Goal: Task Accomplishment & Management: Manage account settings

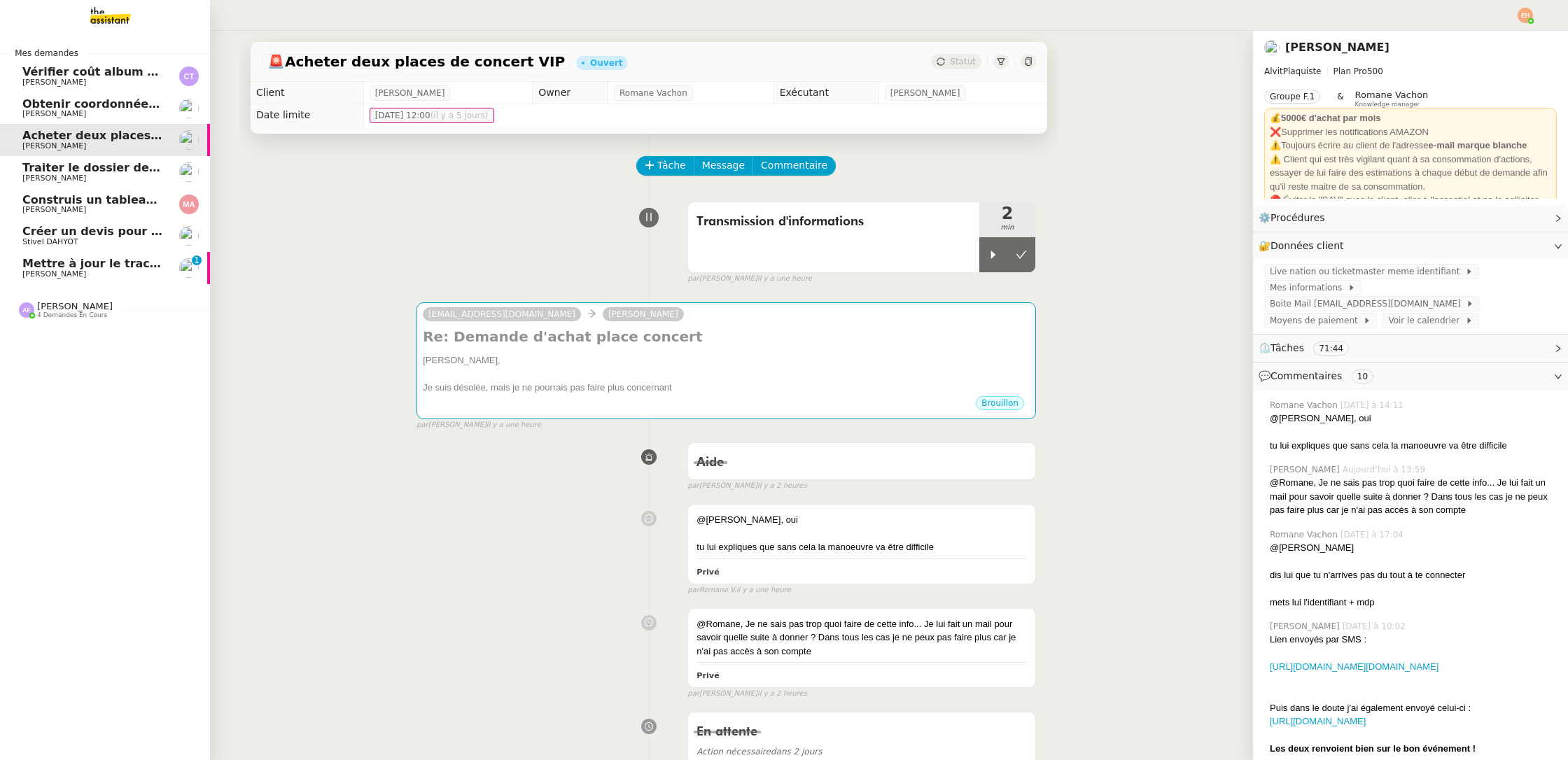
click at [48, 266] on span "Mettre à jour le tracker des factures" at bounding box center [136, 263] width 229 height 13
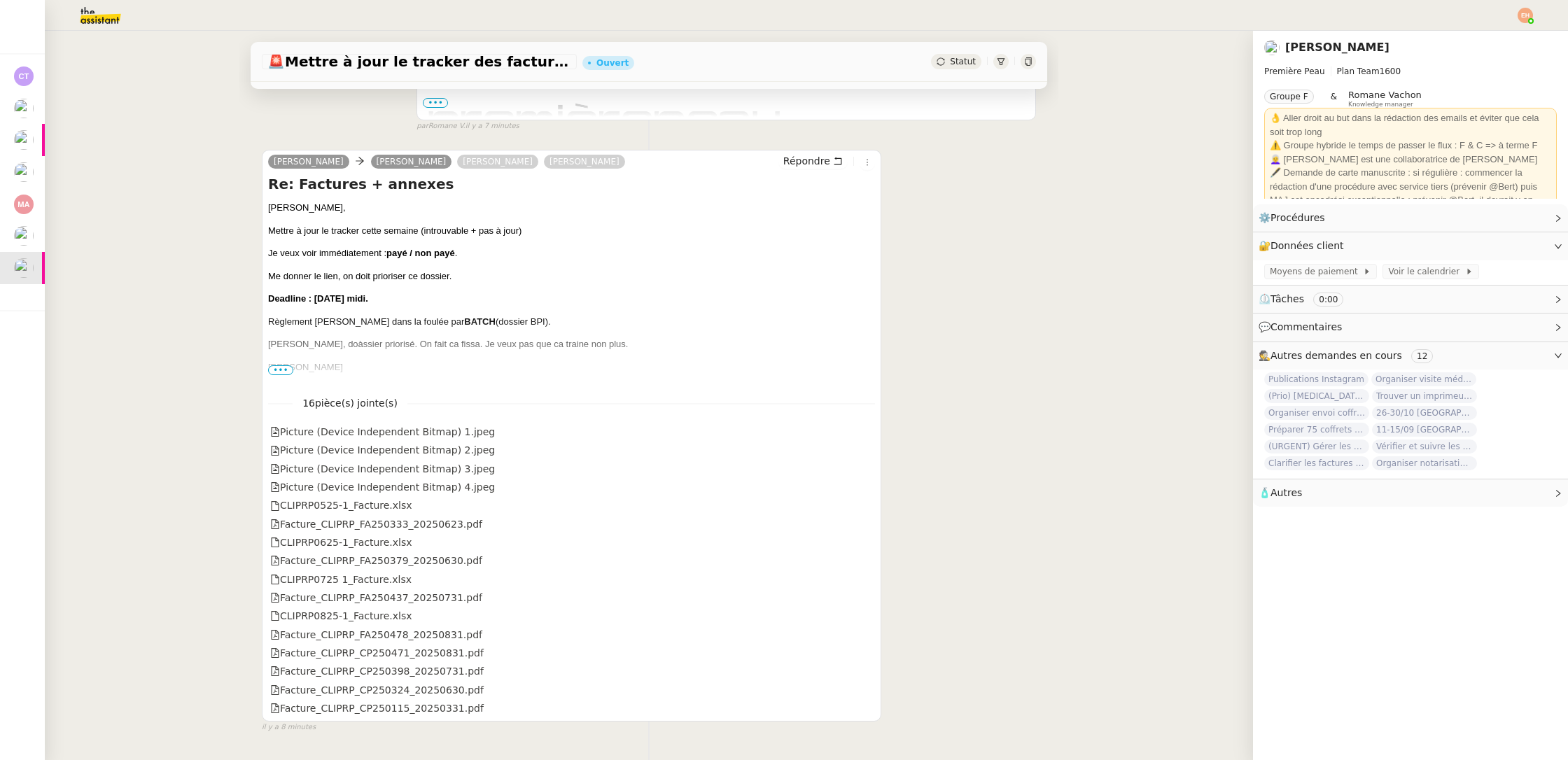
scroll to position [536, 0]
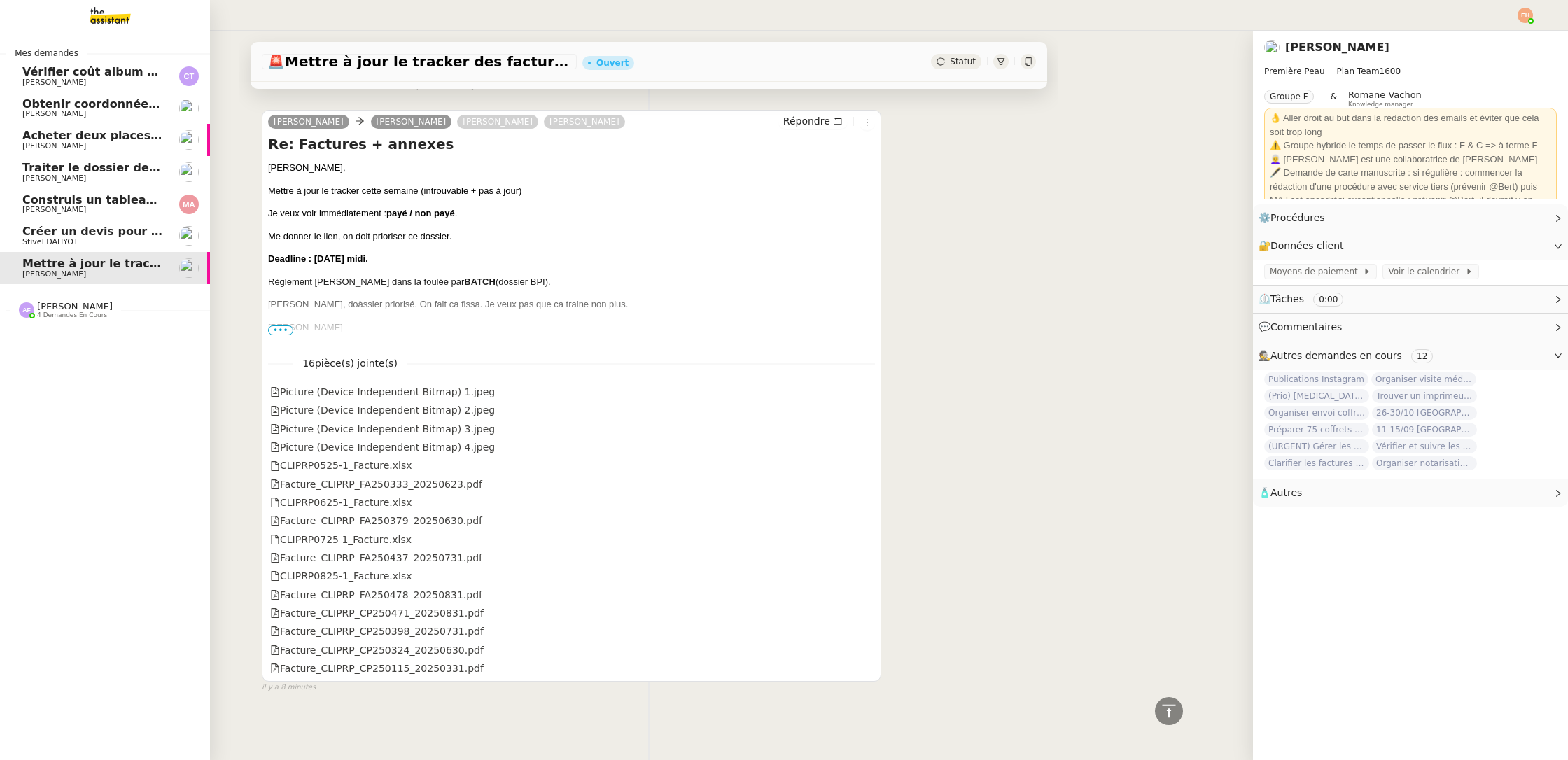
click at [33, 196] on span "Construis un tableau Excel des contenus" at bounding box center [150, 200] width 256 height 13
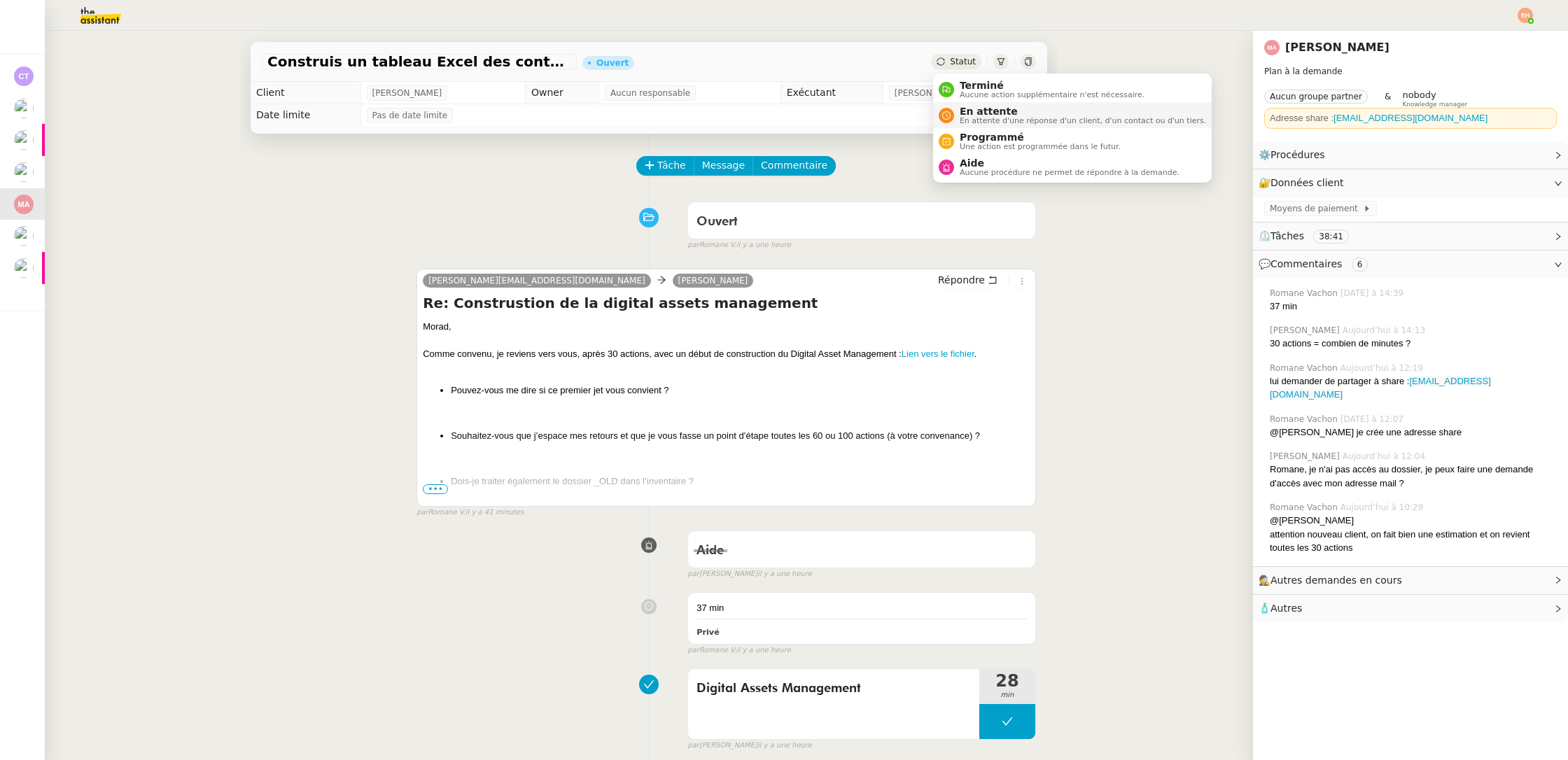
click at [981, 117] on span "En attente d'une réponse d'un client, d'un contact ou d'un tiers." at bounding box center [1082, 120] width 246 height 8
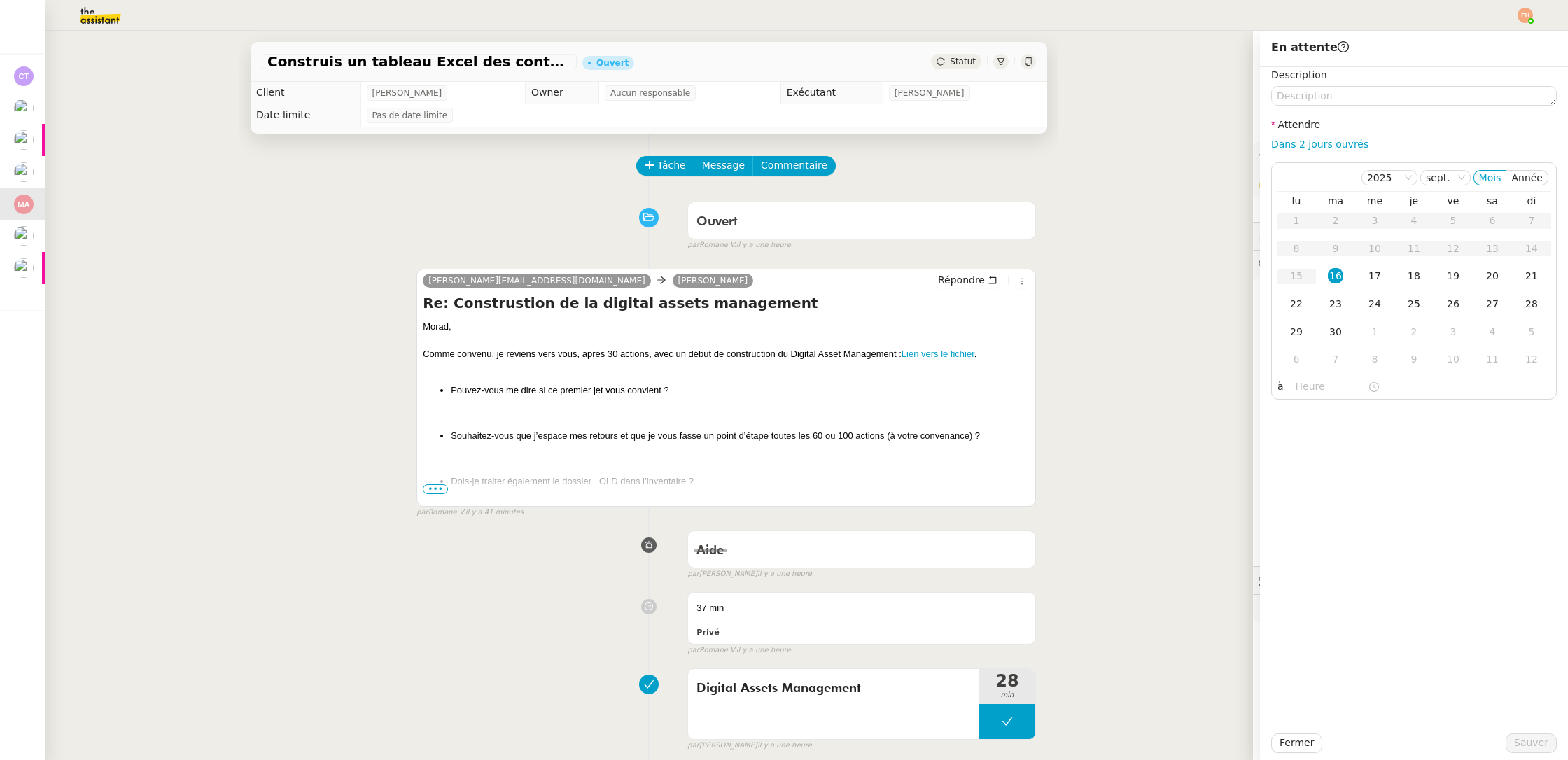
click at [1322, 134] on div "Description Attendre Dans 2 jours ouvrés [DATE] Mois Année lu ma me je ve sa di…" at bounding box center [1413, 233] width 286 height 333
click at [1318, 142] on link "Dans 2 jours ouvrés" at bounding box center [1320, 144] width 97 height 11
type input "07:00"
click at [1534, 738] on span "Sauver" at bounding box center [1531, 742] width 34 height 16
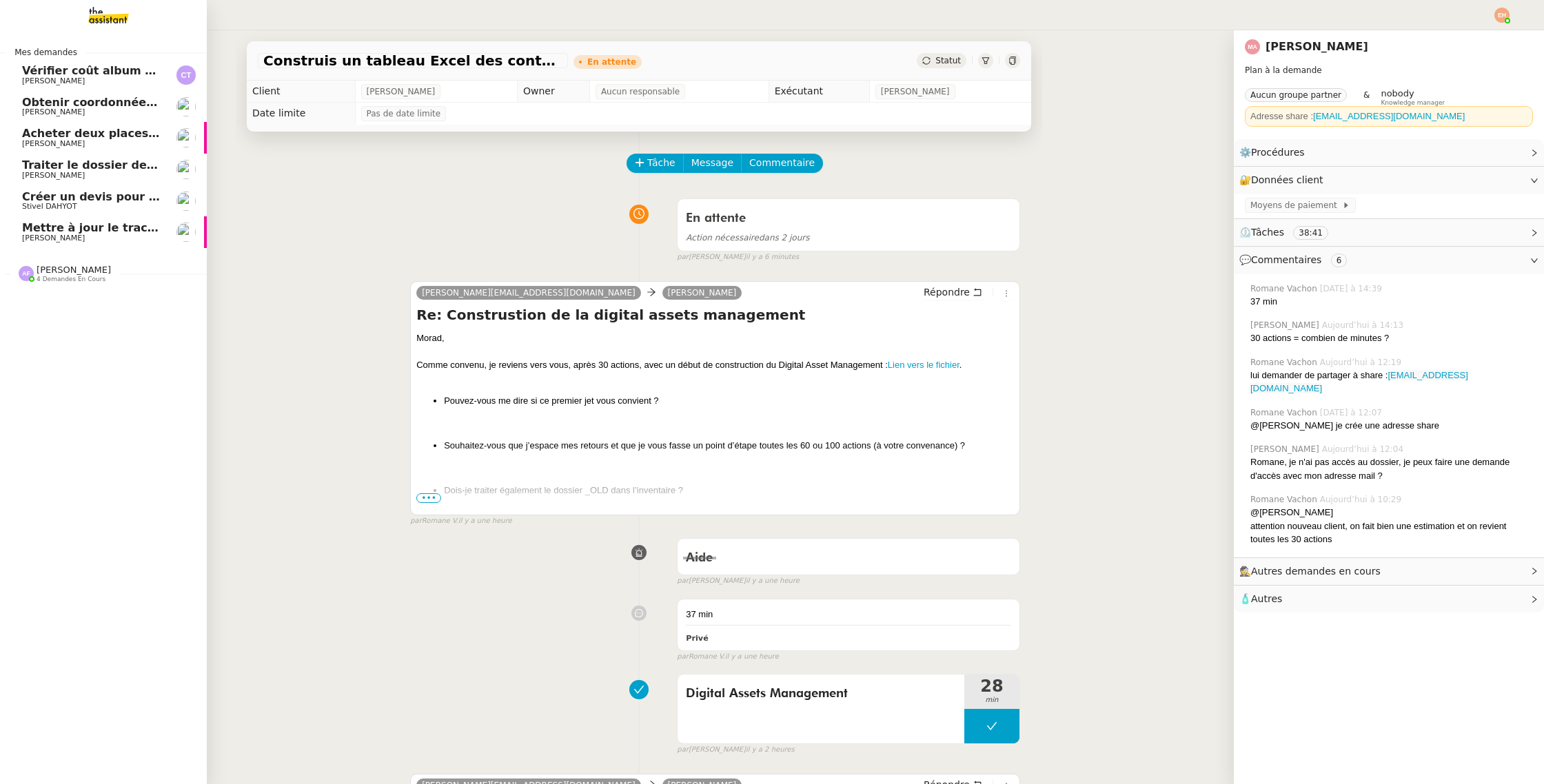
click at [19, 133] on link "Acheter deux places de concert VIP Vitor Alvites" at bounding box center [103, 138] width 207 height 31
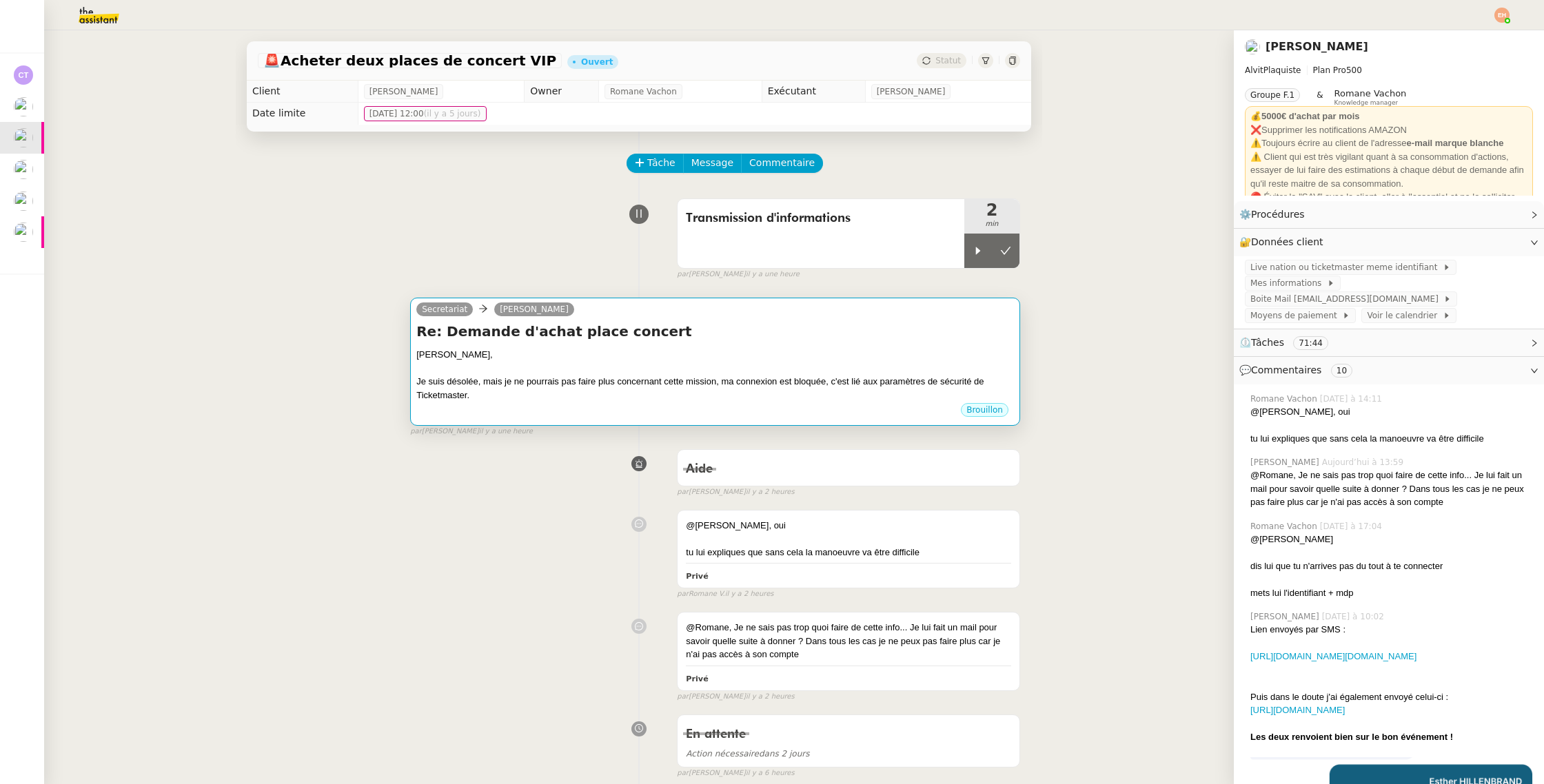
click at [751, 387] on div "Je suis désolée, mais je ne pourrais pas faire plus concernant cette mission, m…" at bounding box center [715, 388] width 598 height 27
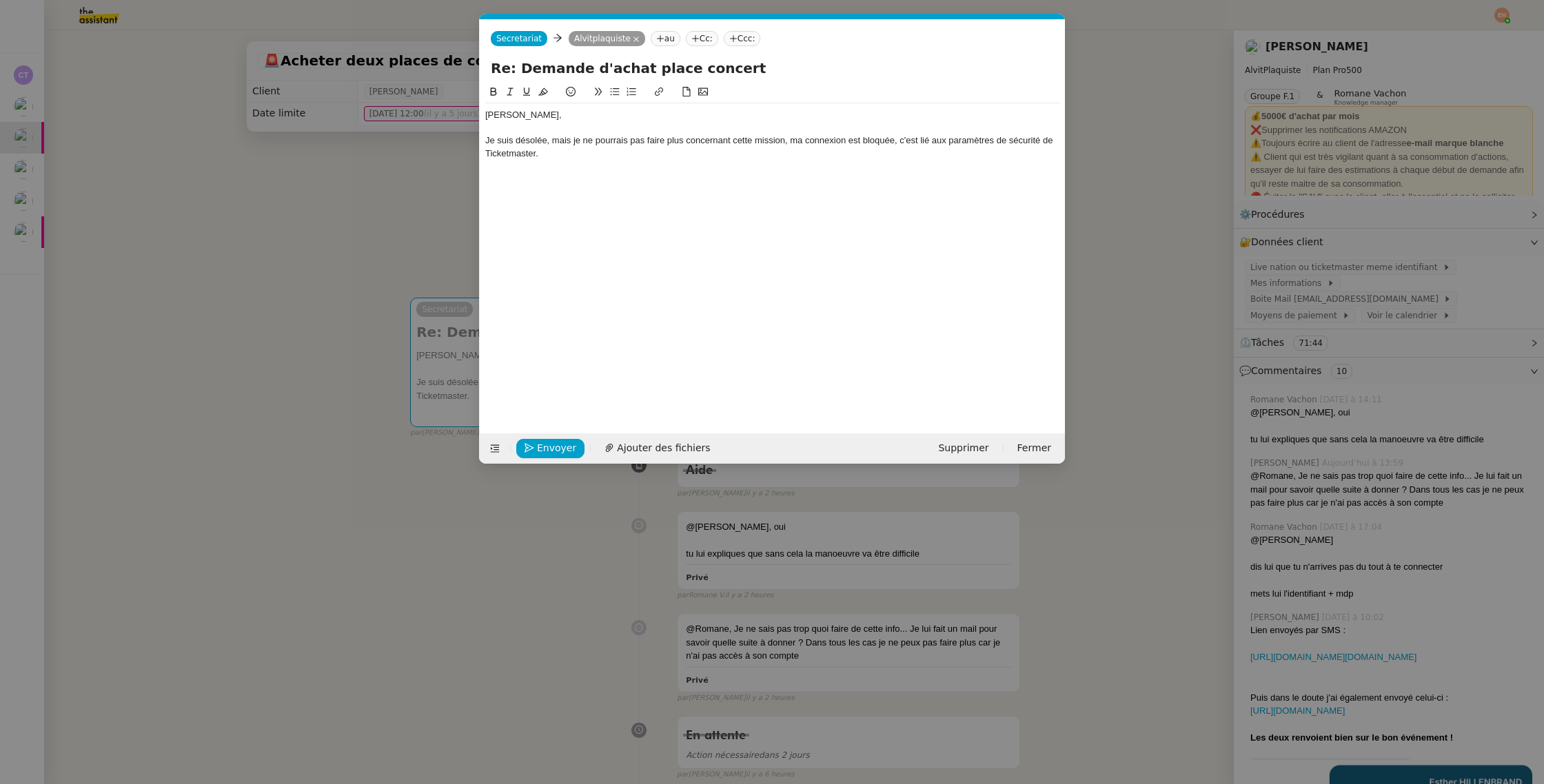
scroll to position [0, 29]
click at [600, 140] on div "Je suis désolée, mais je ne pourrais pas faire plus concernant cette mission, m…" at bounding box center [772, 147] width 574 height 25
click at [577, 120] on div "Bonjour Vitor," at bounding box center [772, 115] width 574 height 13
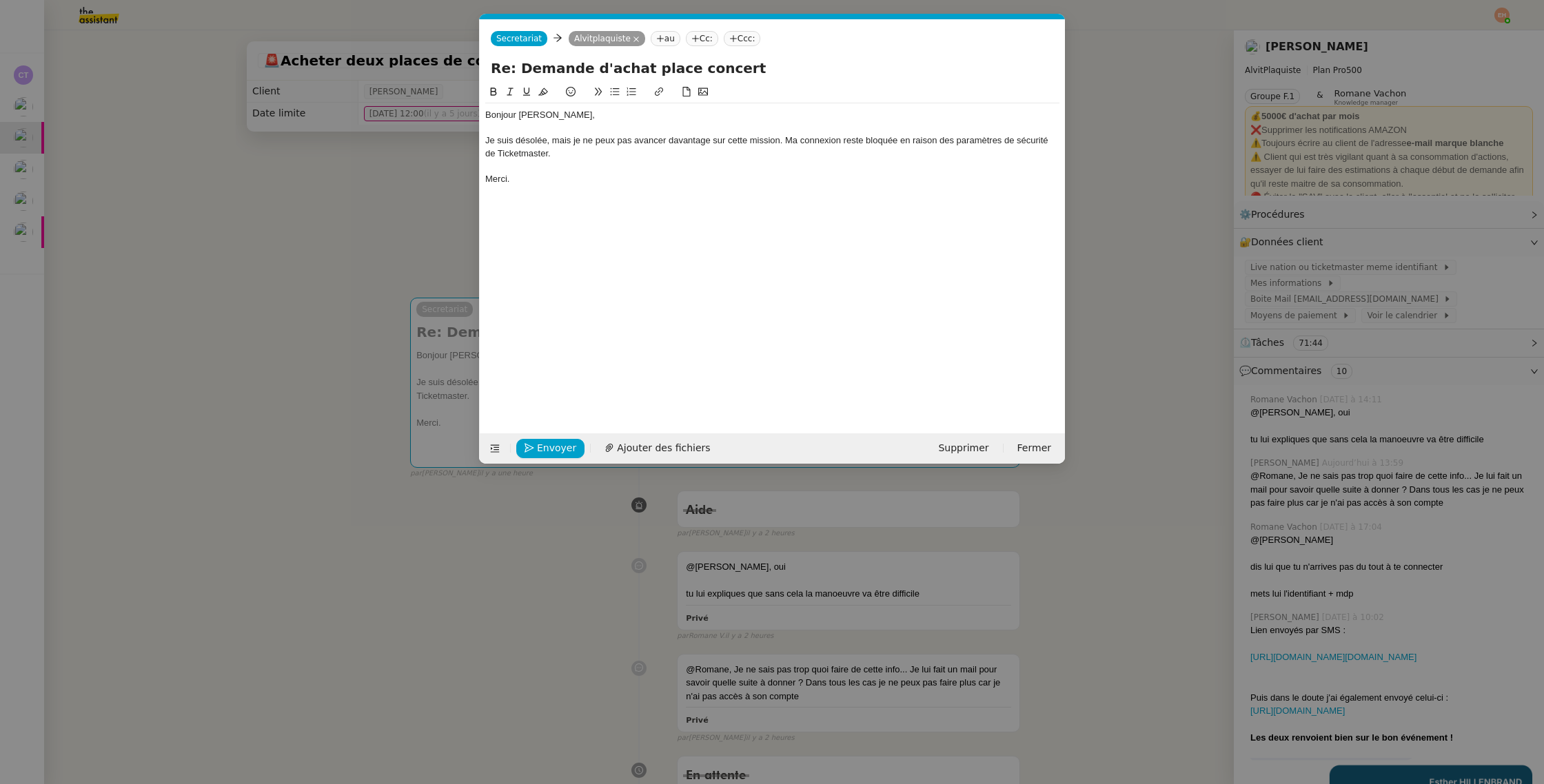
click at [585, 171] on div at bounding box center [772, 166] width 574 height 13
click at [553, 442] on span "Envoyer" at bounding box center [556, 447] width 39 height 16
click at [553, 442] on span "Confirmer l'envoi" at bounding box center [578, 447] width 82 height 16
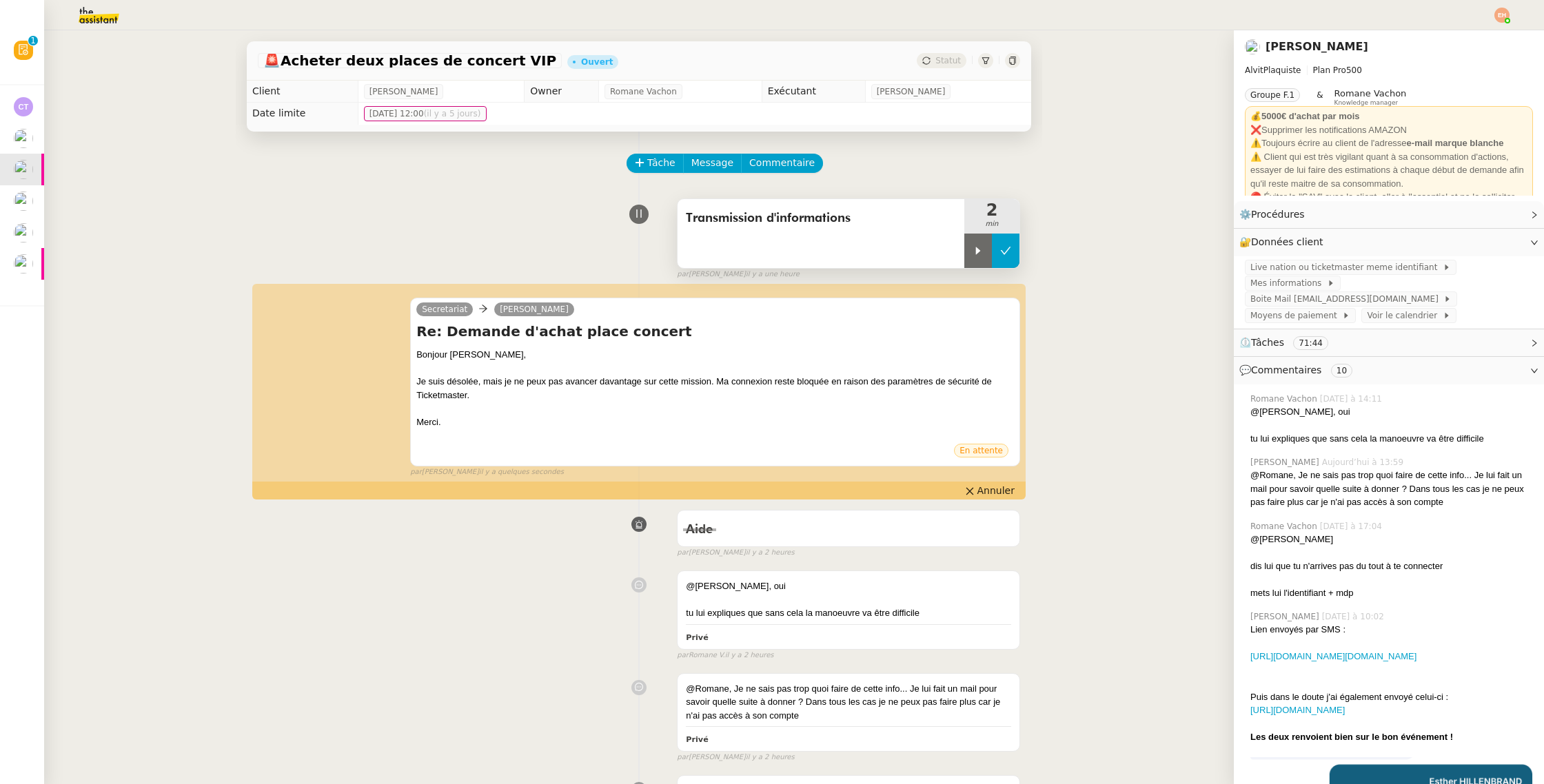
click at [998, 241] on button at bounding box center [1005, 251] width 28 height 34
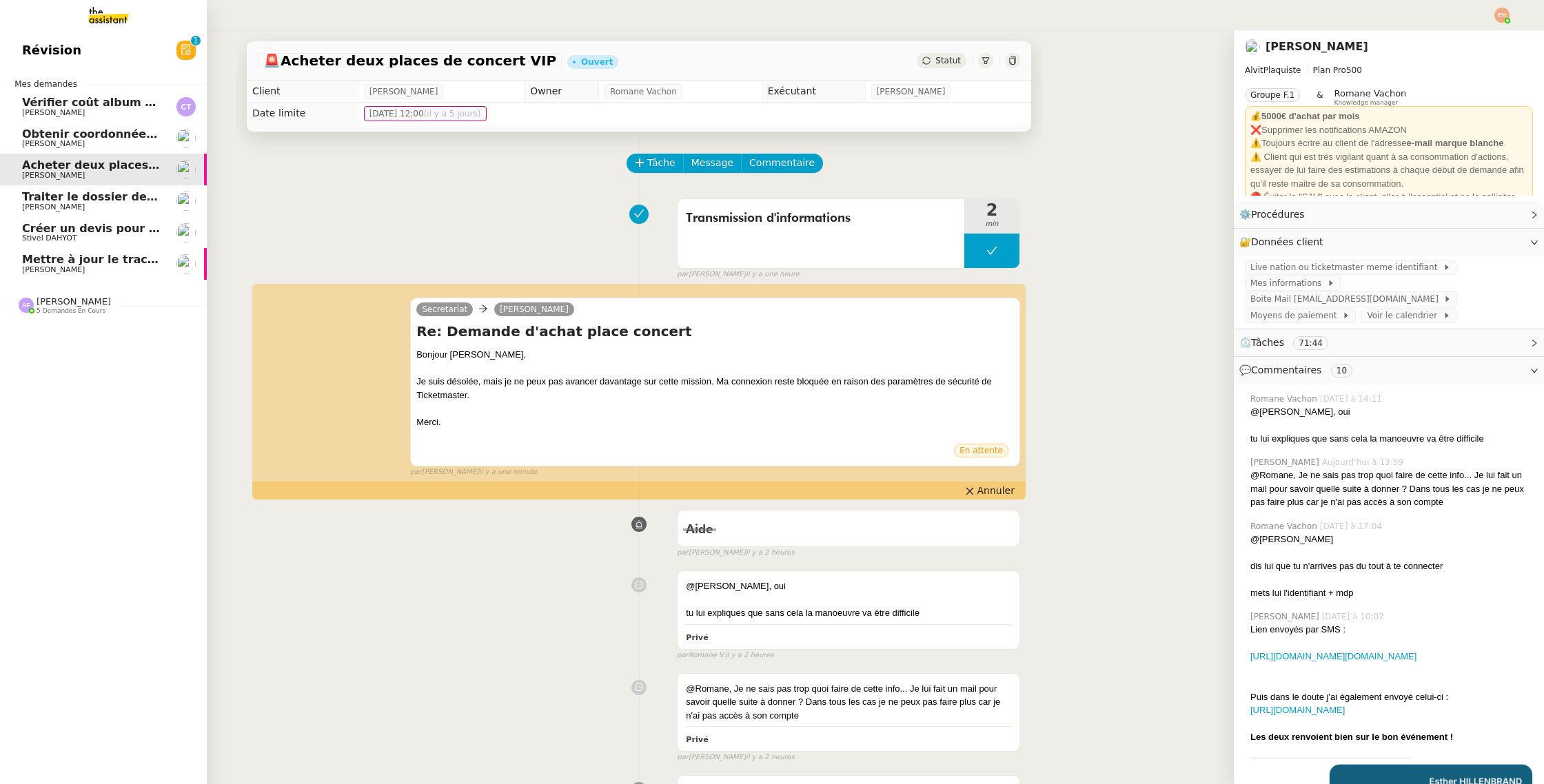
click at [57, 232] on span "Créer un devis pour un nouveau contrat" at bounding box center [146, 228] width 249 height 13
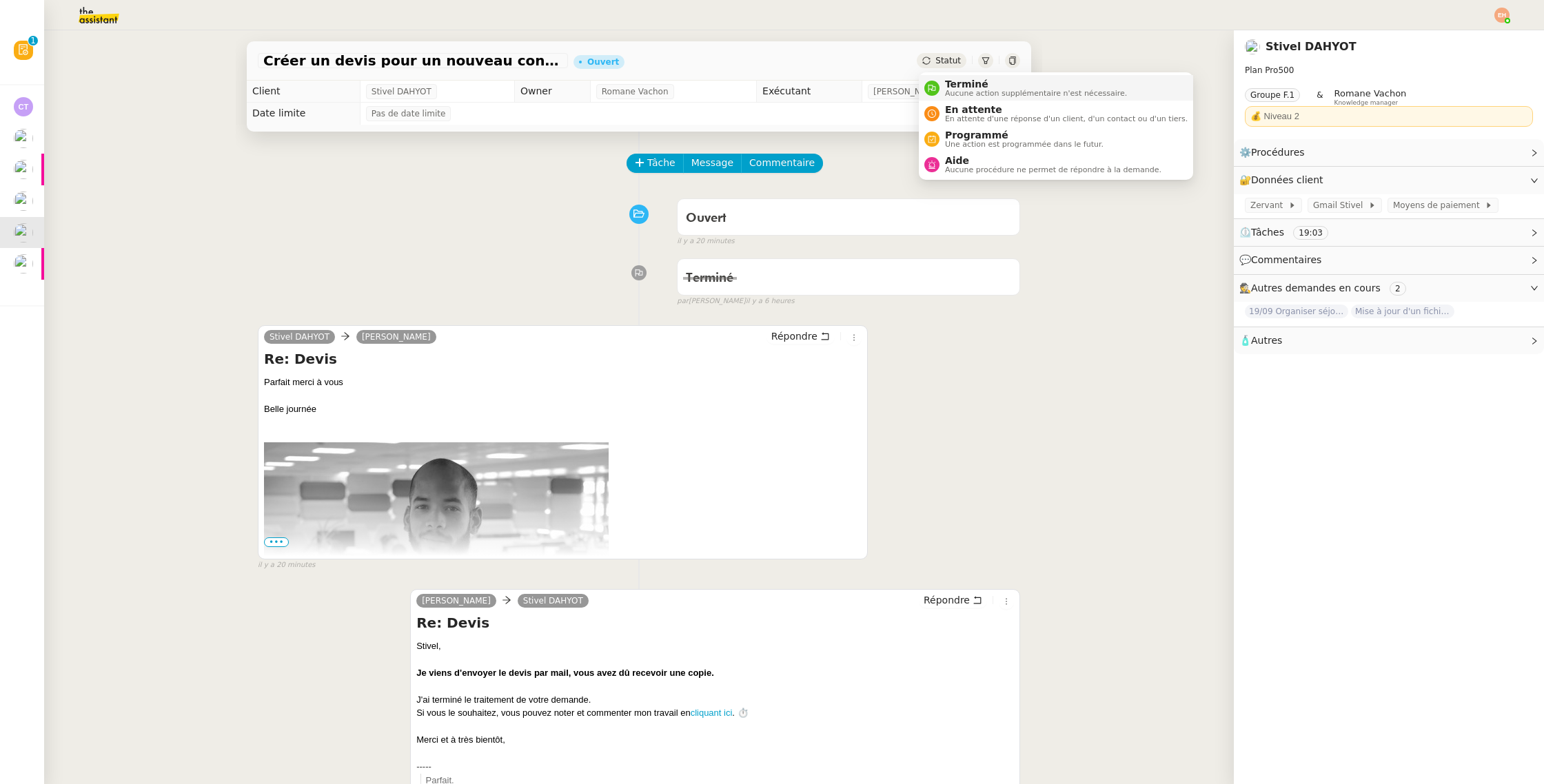
click at [946, 91] on span "Aucune action supplémentaire n'est nécessaire." at bounding box center [1036, 93] width 182 height 7
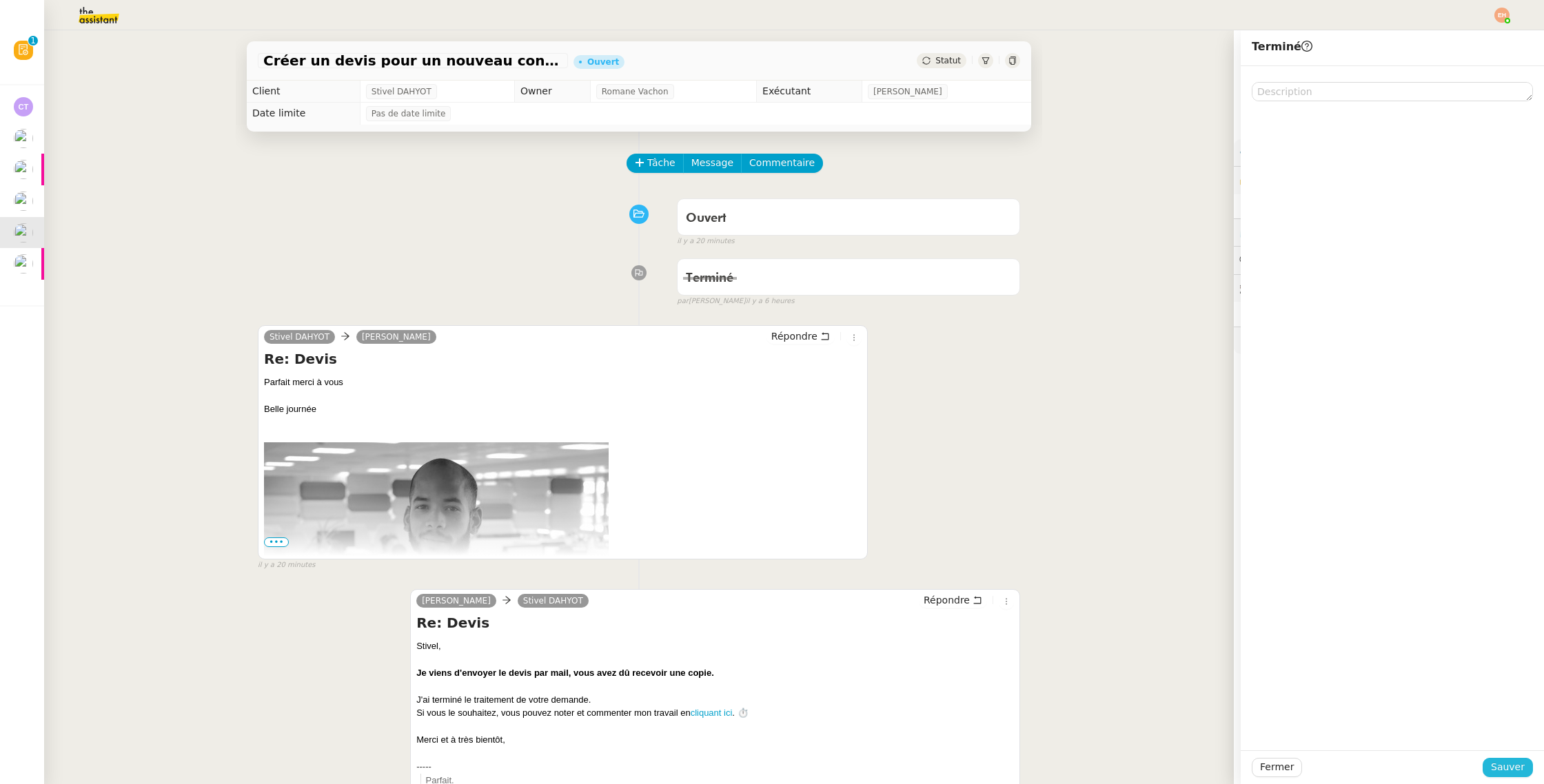
click at [1508, 747] on span "Sauver" at bounding box center [1507, 767] width 34 height 16
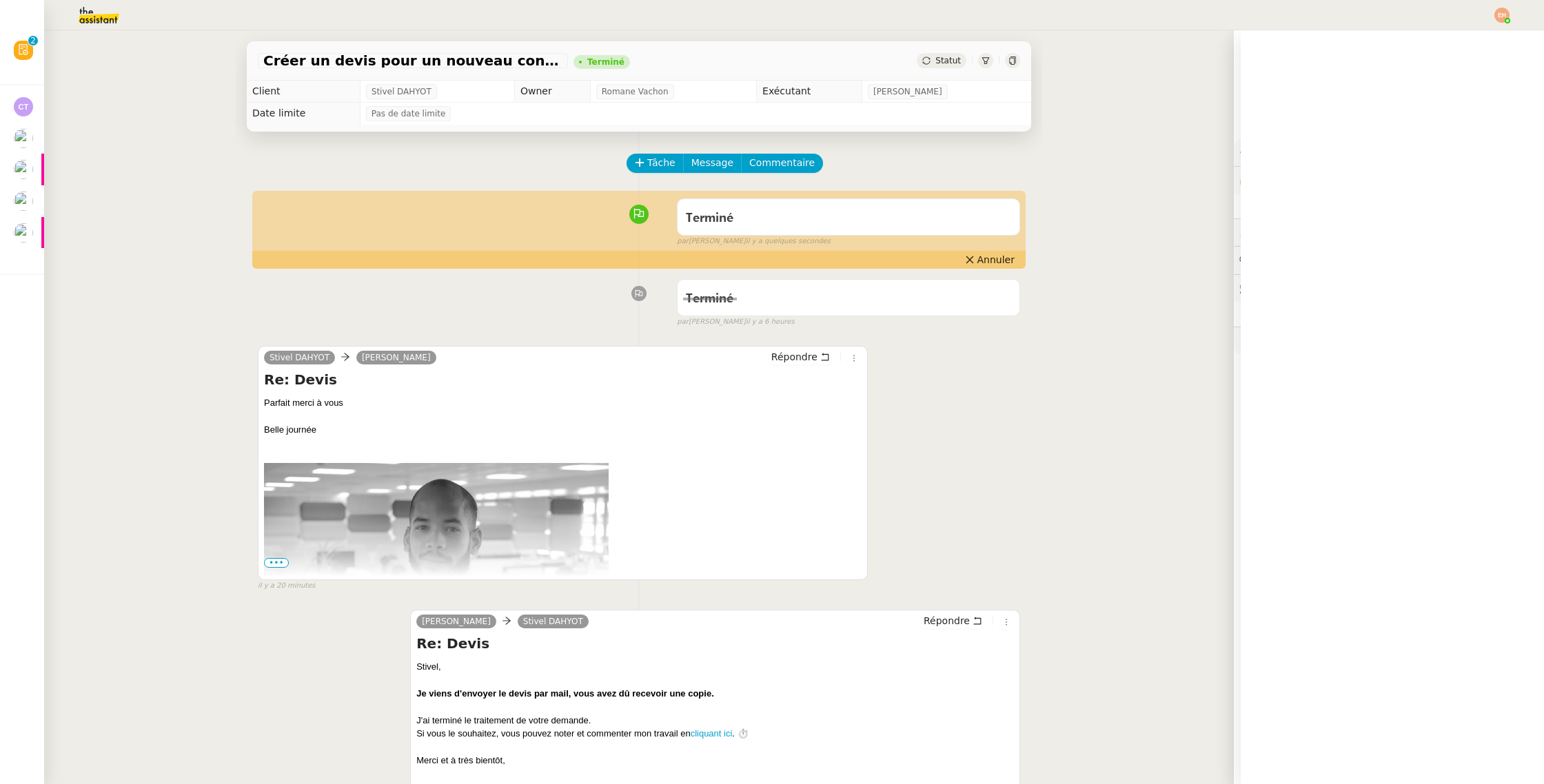
click at [51, 232] on div "Créer un devis pour un nouveau contrat Terminé Statut Client Stivel DAHYOT Owne…" at bounding box center [639, 406] width 1189 height 753
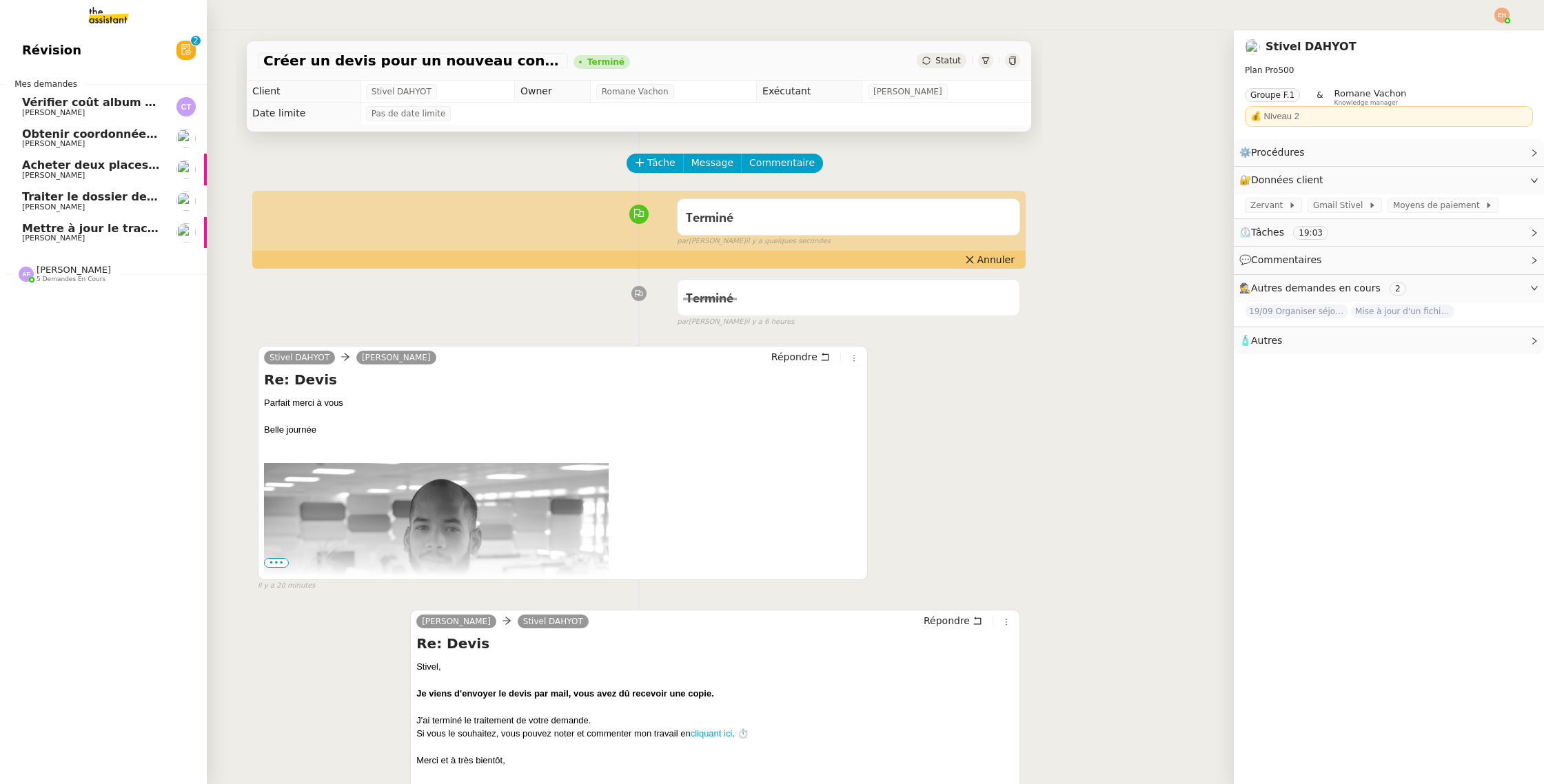
click at [26, 163] on span "Acheter deux places de concert VIP" at bounding box center [132, 164] width 220 height 13
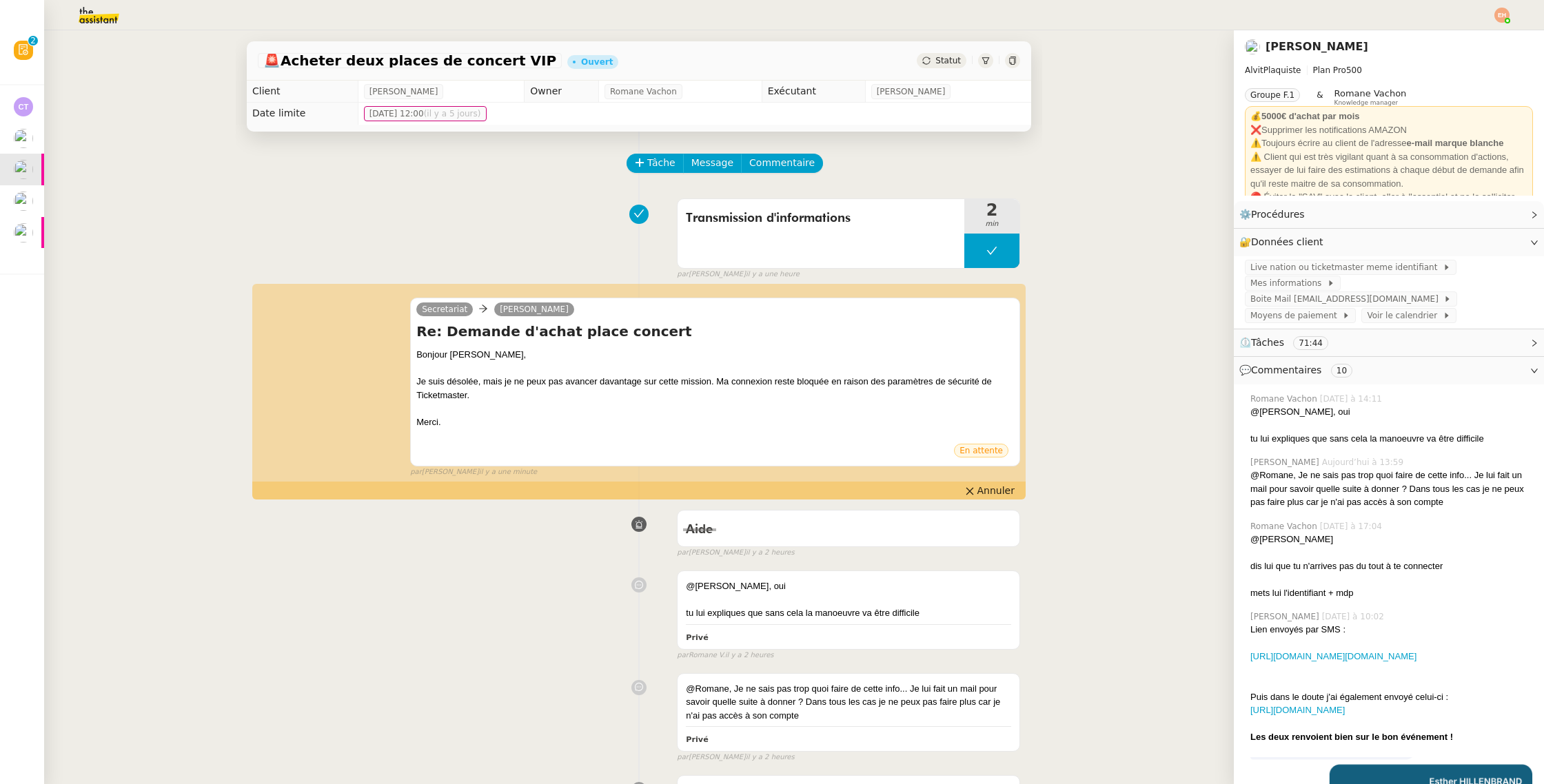
click at [946, 64] on span "Statut" at bounding box center [948, 60] width 25 height 10
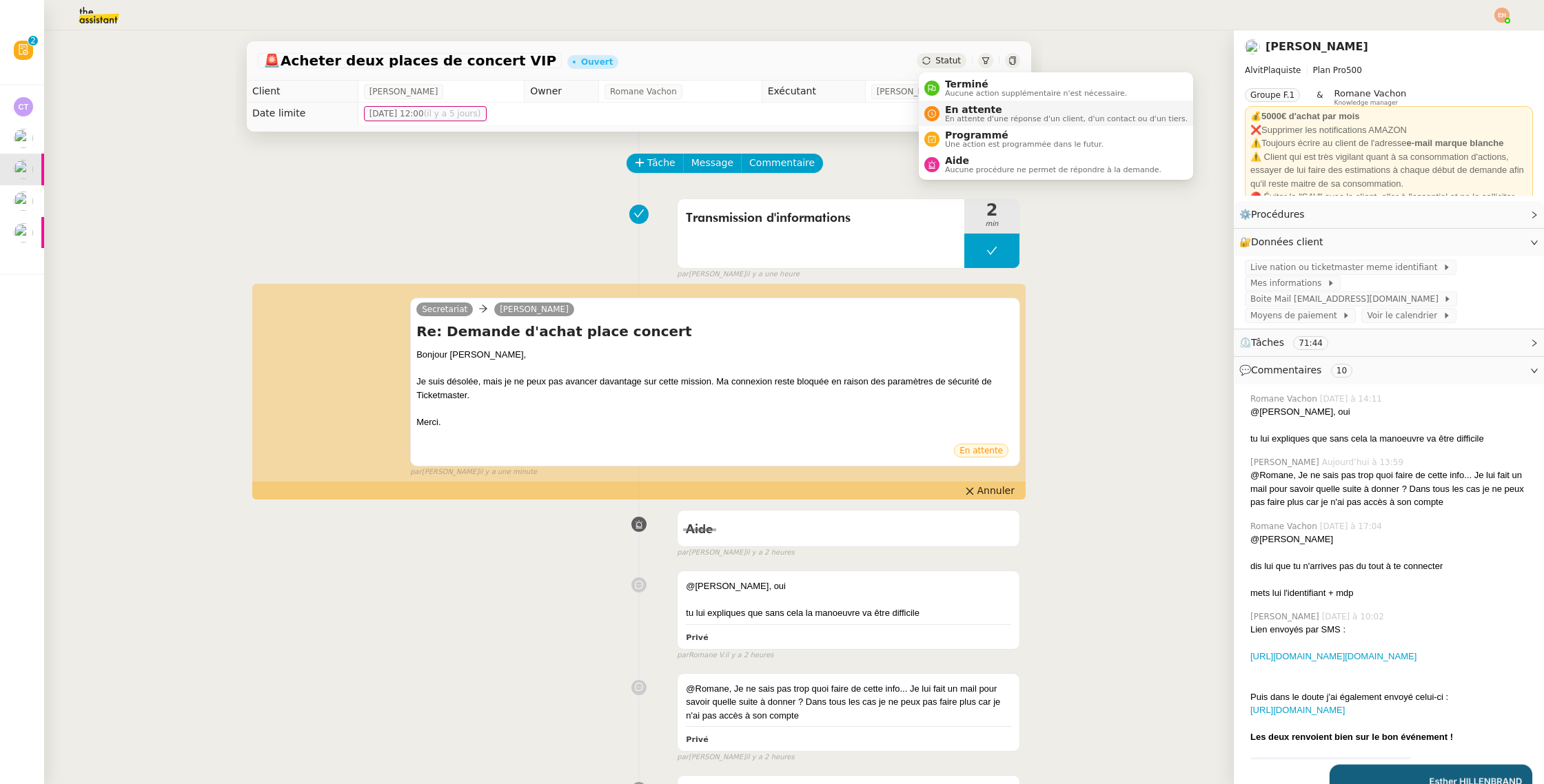
click at [956, 115] on span "En attente d'une réponse d'un client, d'un contact ou d'un tiers." at bounding box center [1066, 118] width 242 height 7
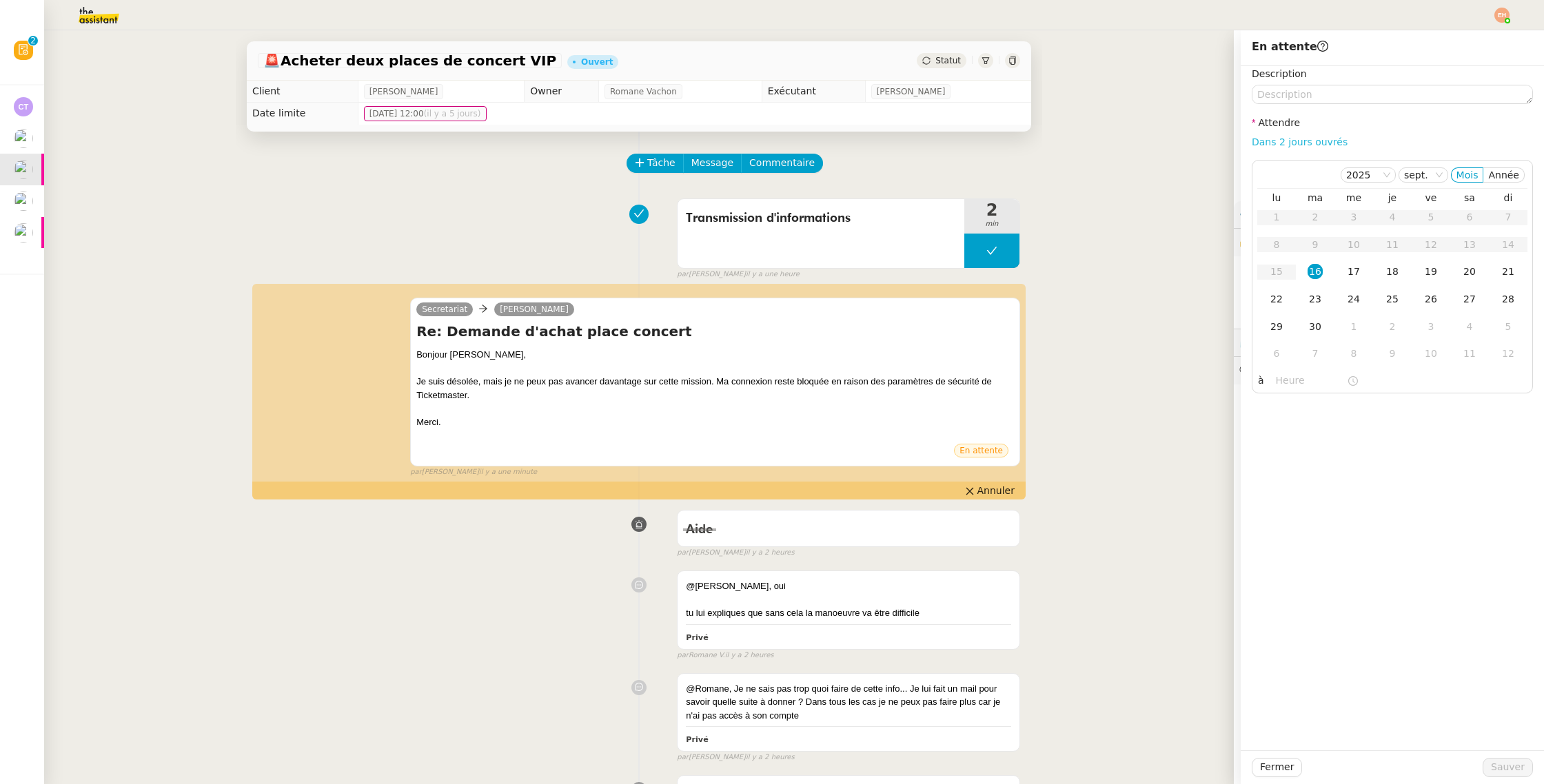
click at [1282, 147] on link "Dans 2 jours ouvrés" at bounding box center [1300, 142] width 96 height 11
type input "07:00"
drag, startPoint x: 1493, startPoint y: 761, endPoint x: 1445, endPoint y: 745, distance: 50.6
click at [1491, 747] on button "Sauver" at bounding box center [1507, 768] width 50 height 19
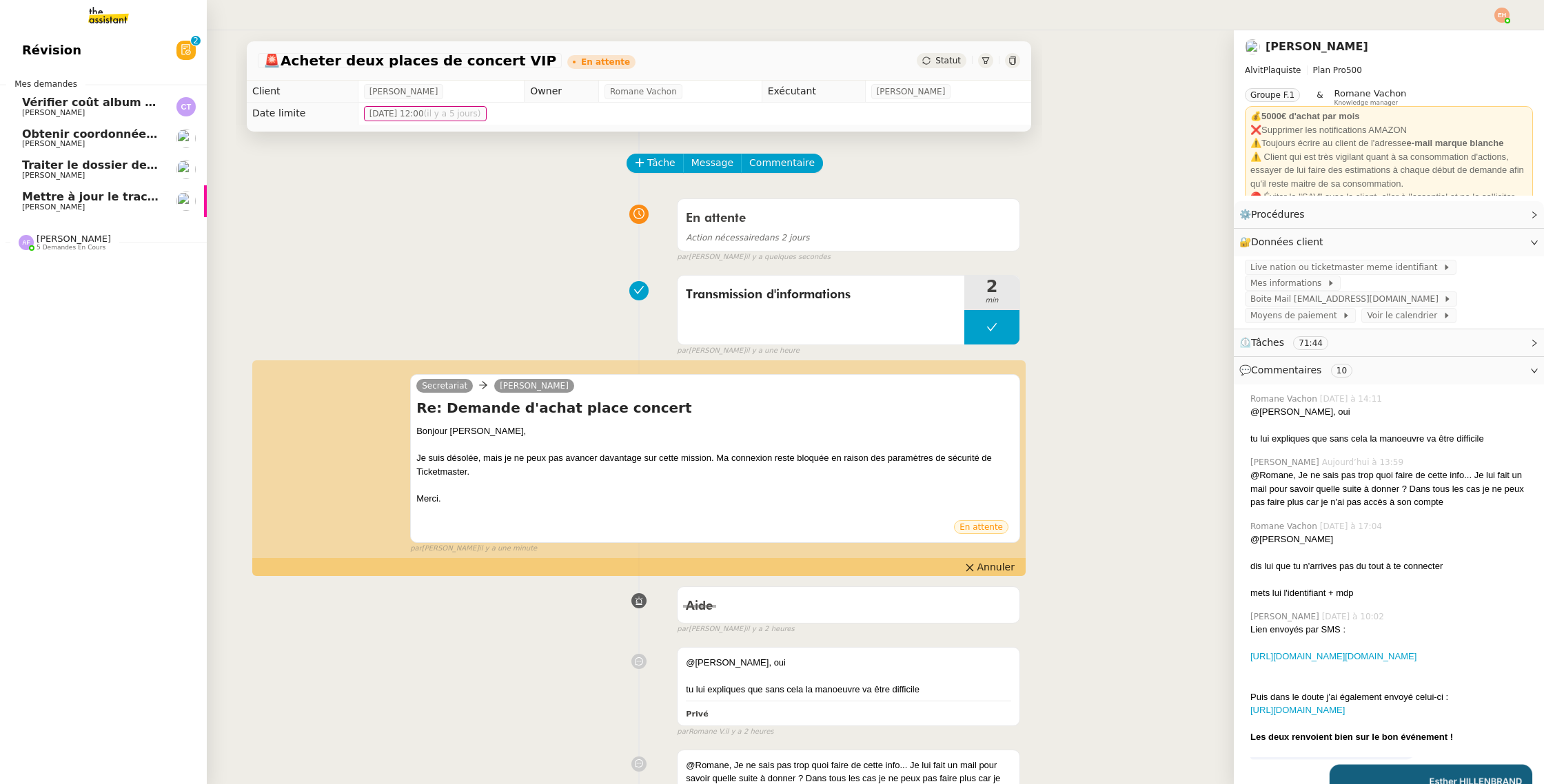
click at [36, 136] on span "Obtenir coordonnées [PERSON_NAME] pour contrat apprenti" at bounding box center [209, 133] width 376 height 13
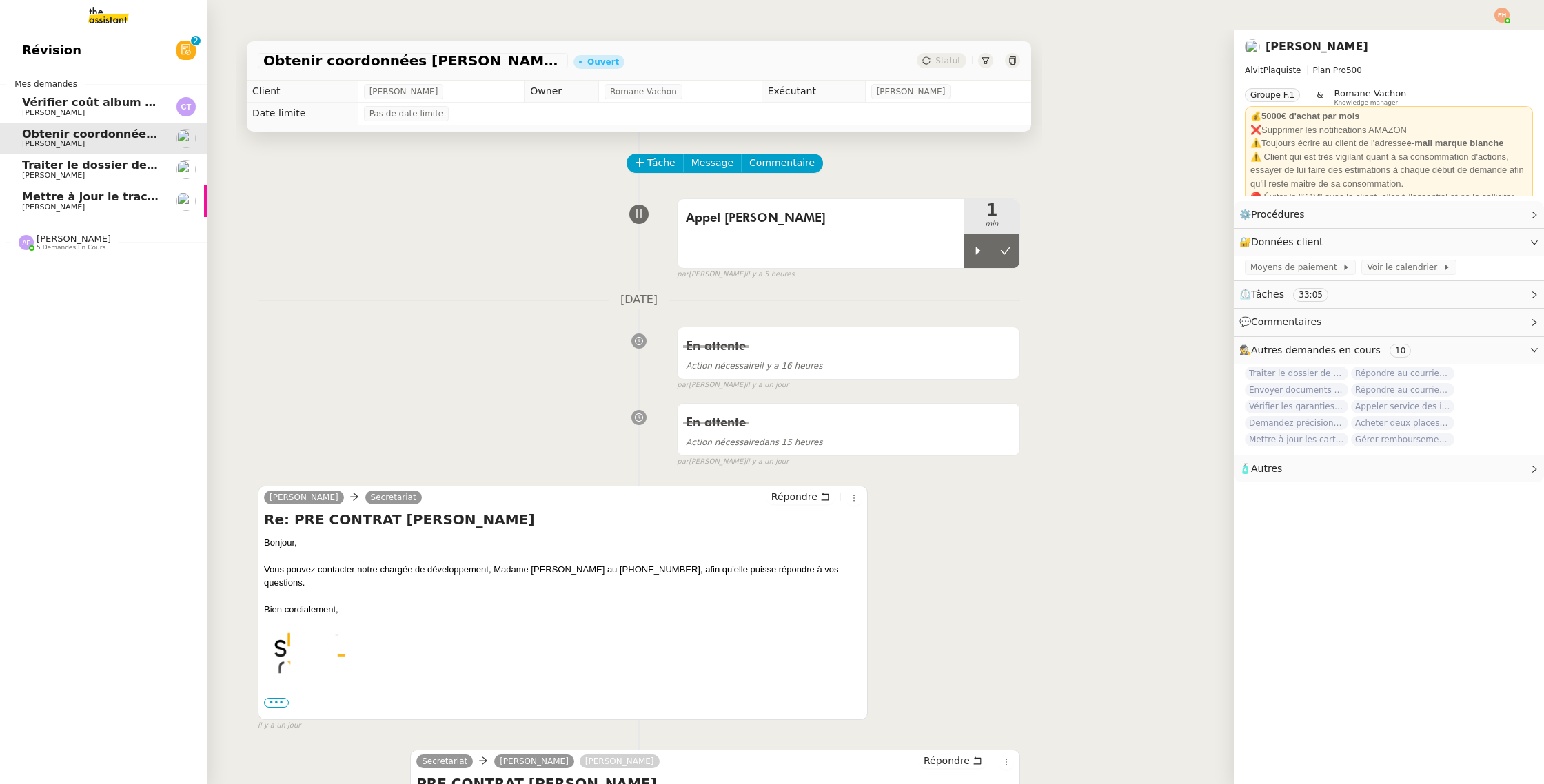
click at [52, 169] on span "Traiter le dossier de stage" at bounding box center [103, 164] width 163 height 13
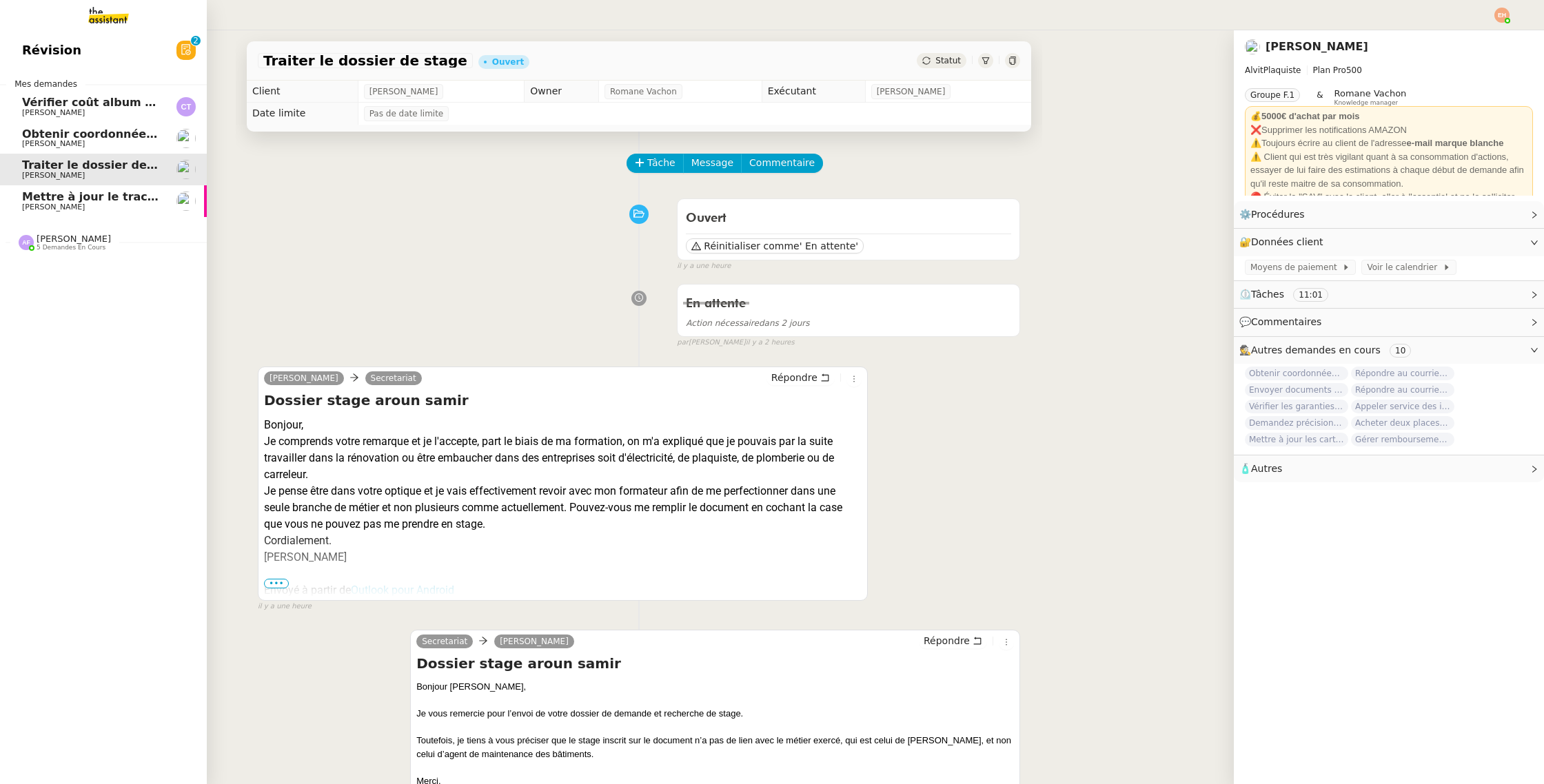
click at [31, 135] on span "Obtenir coordonnées [PERSON_NAME] pour contrat apprenti" at bounding box center [209, 133] width 376 height 13
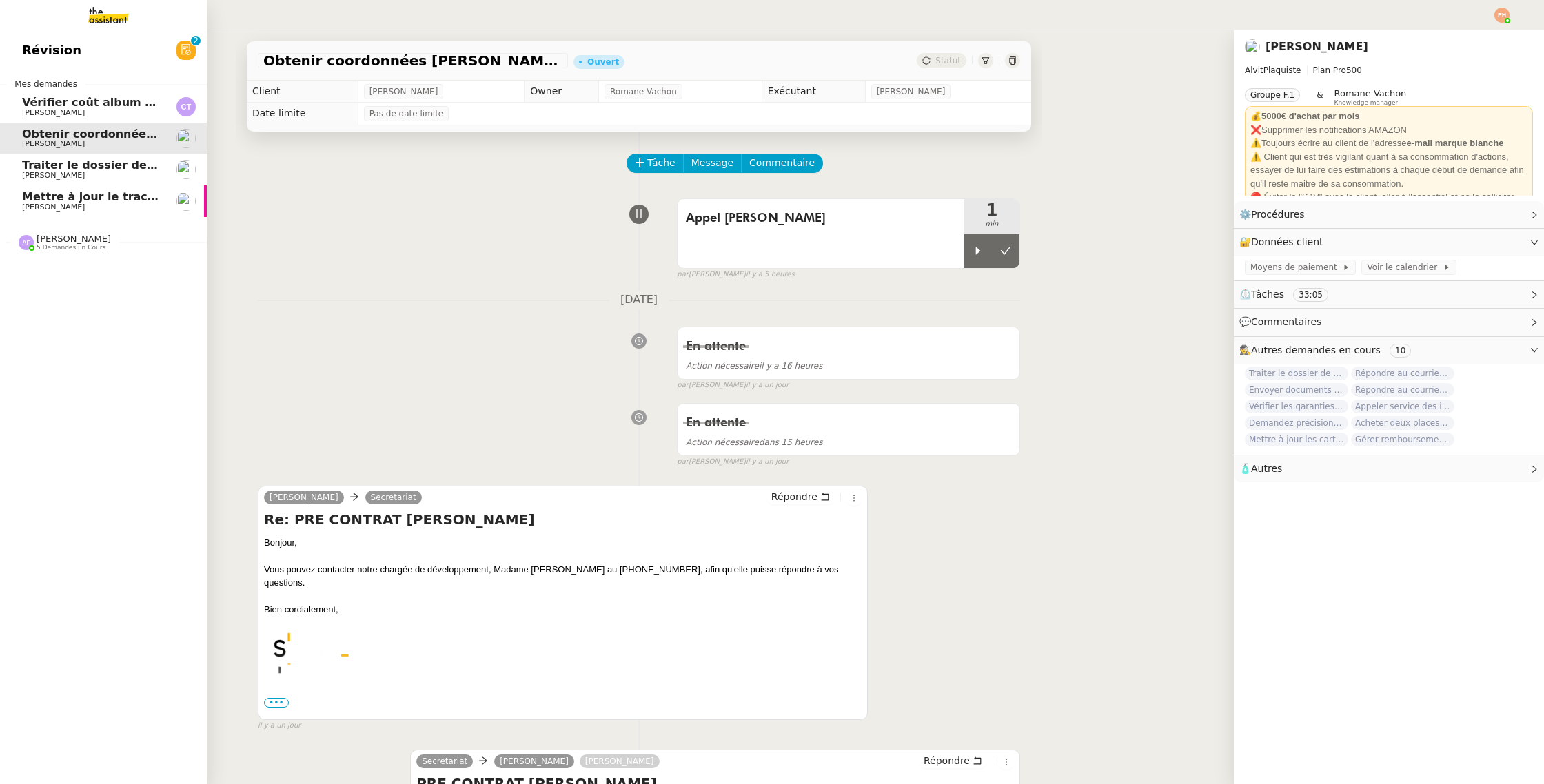
click at [108, 211] on span "[PERSON_NAME]" at bounding box center [91, 207] width 139 height 8
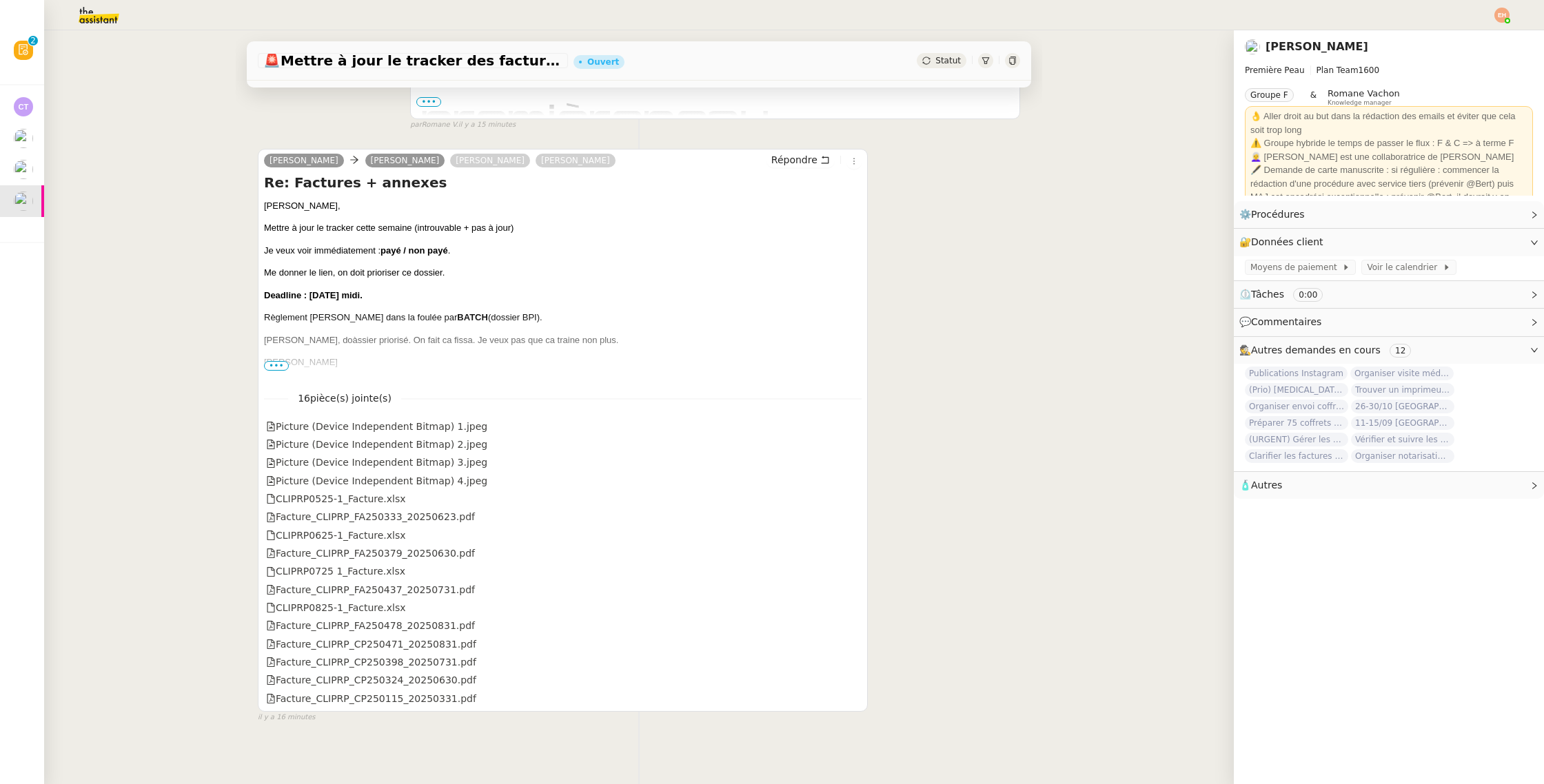
scroll to position [461, 0]
click at [271, 367] on div "Camille, Mettre à jour le tracker cette semaine (introuvable + pas à jour) Je v…" at bounding box center [562, 528] width 598 height 668
click at [276, 359] on span "•••" at bounding box center [276, 361] width 25 height 10
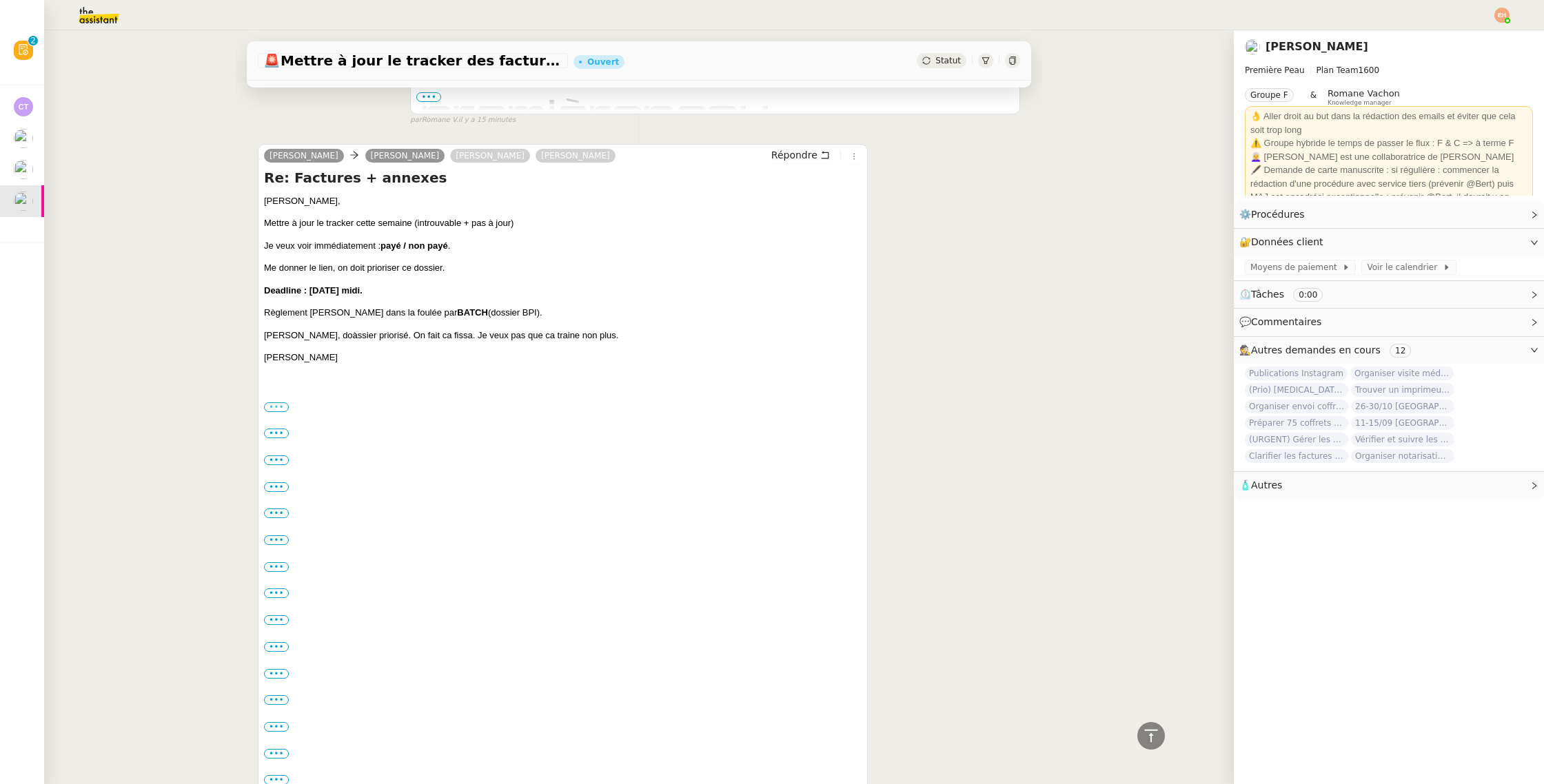
click at [273, 405] on label "•••" at bounding box center [276, 407] width 25 height 10
click at [0, 0] on input "•••" at bounding box center [0, 0] width 0 height 0
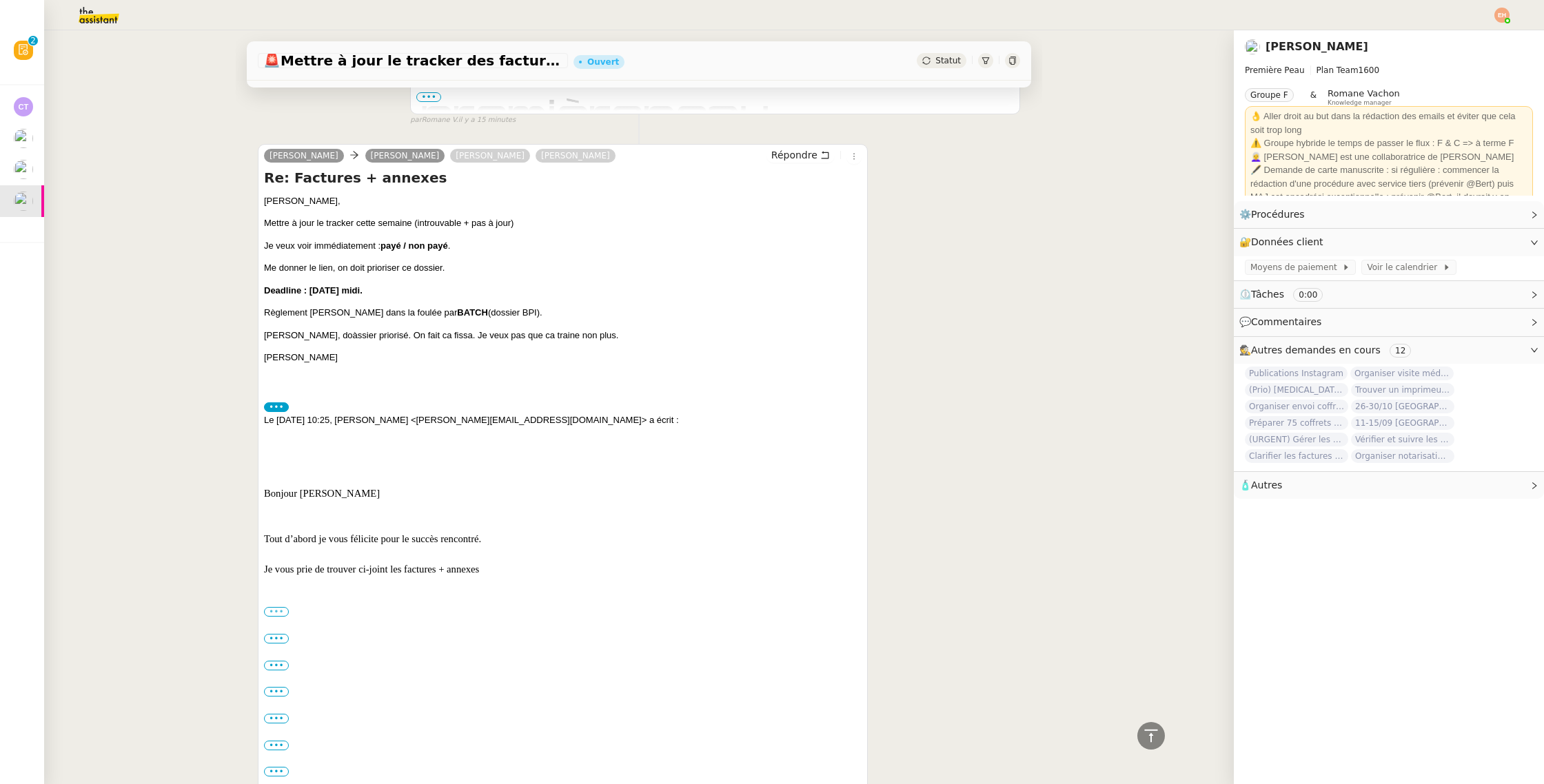
click at [285, 610] on label "•••" at bounding box center [276, 612] width 25 height 10
click at [0, 0] on input "•••" at bounding box center [0, 0] width 0 height 0
click at [285, 610] on label "•••" at bounding box center [276, 612] width 25 height 10
click at [0, 0] on input "•••" at bounding box center [0, 0] width 0 height 0
click at [268, 636] on label "•••" at bounding box center [276, 638] width 25 height 10
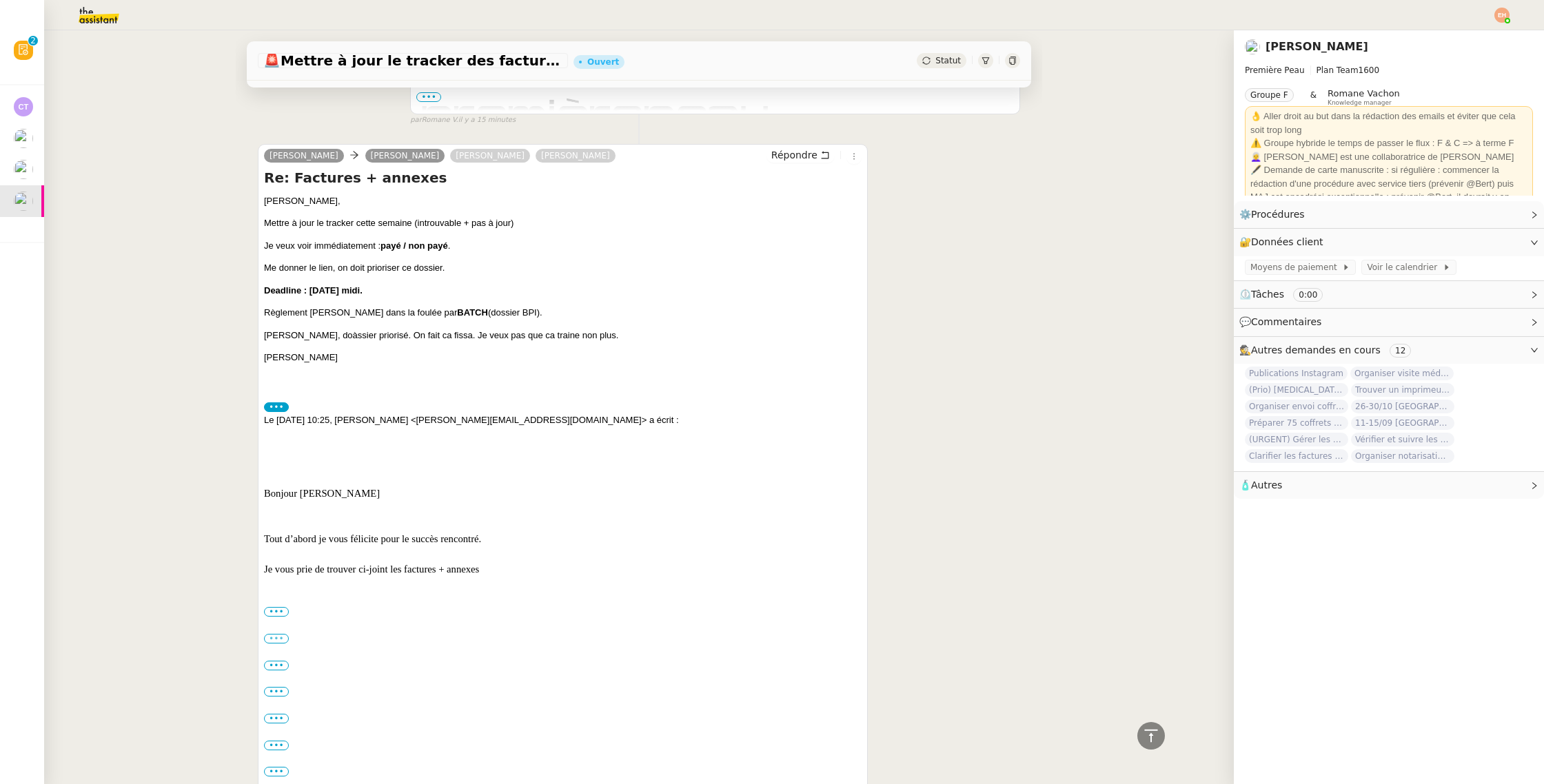
click at [0, 0] on input "•••" at bounding box center [0, 0] width 0 height 0
click at [272, 612] on label "•••" at bounding box center [276, 612] width 25 height 10
click at [0, 0] on input "•••" at bounding box center [0, 0] width 0 height 0
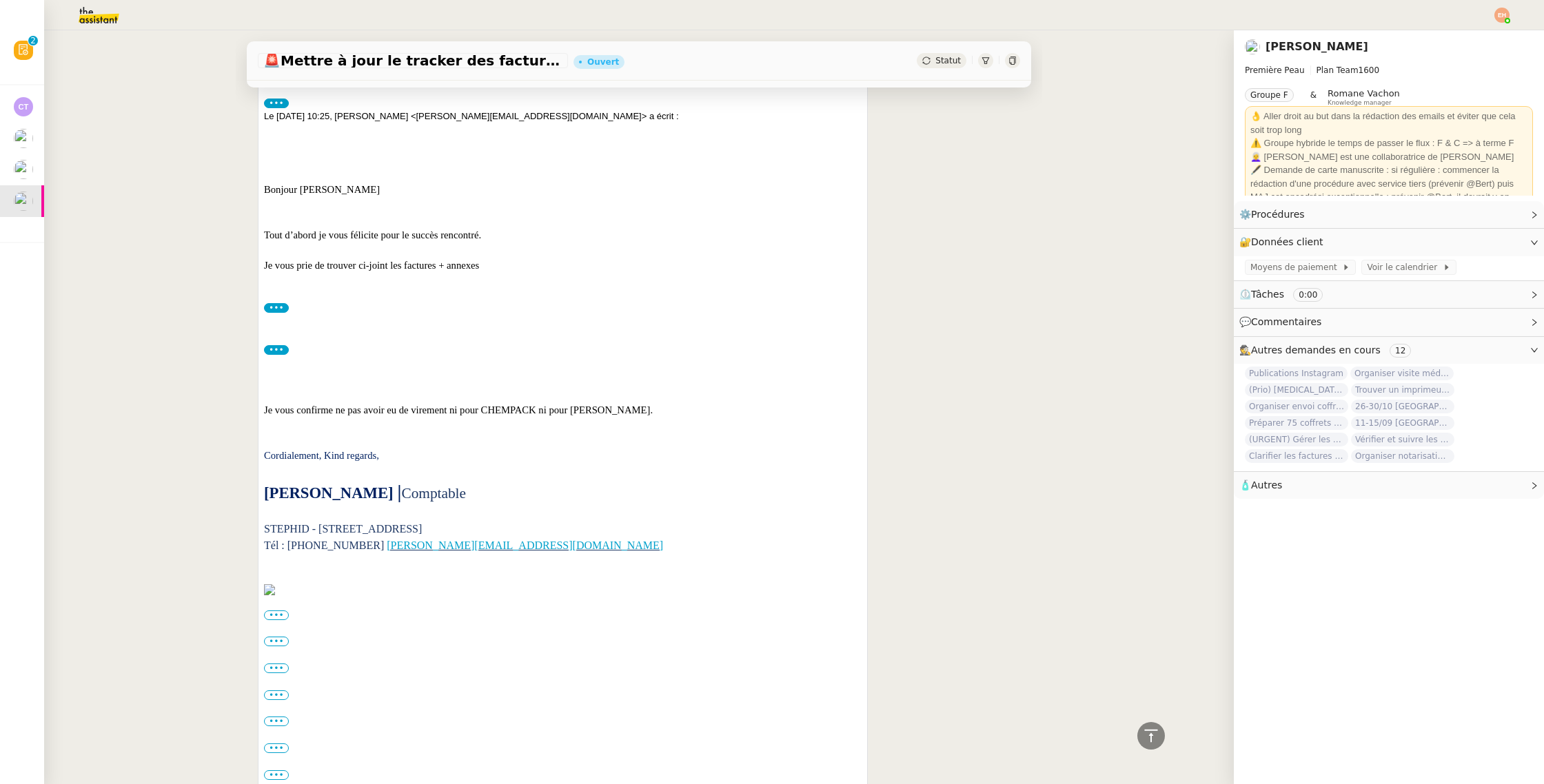
scroll to position [0, 0]
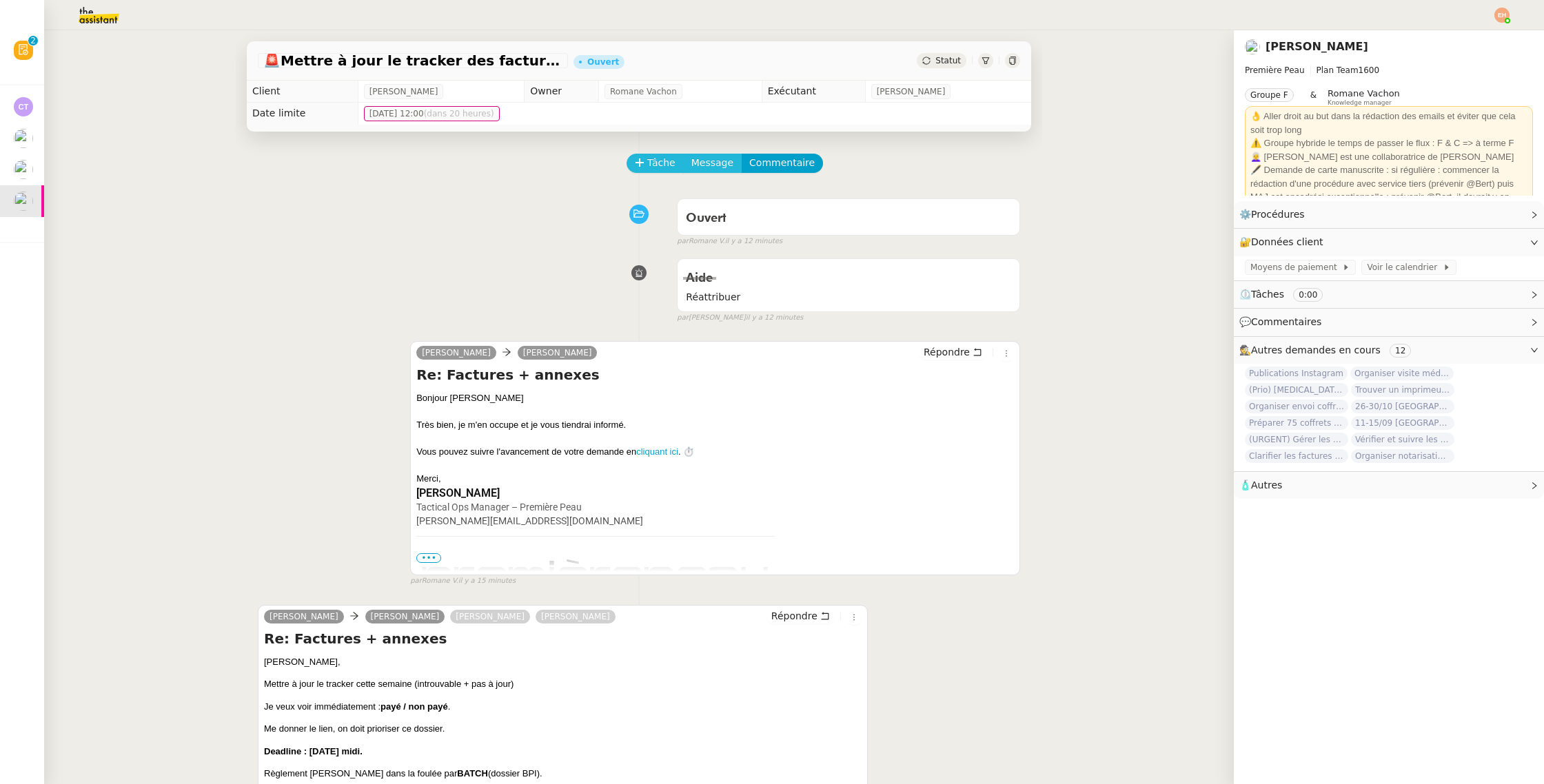
drag, startPoint x: 653, startPoint y: 163, endPoint x: 719, endPoint y: 165, distance: 66.0
click at [653, 163] on span "Tâche" at bounding box center [661, 163] width 28 height 16
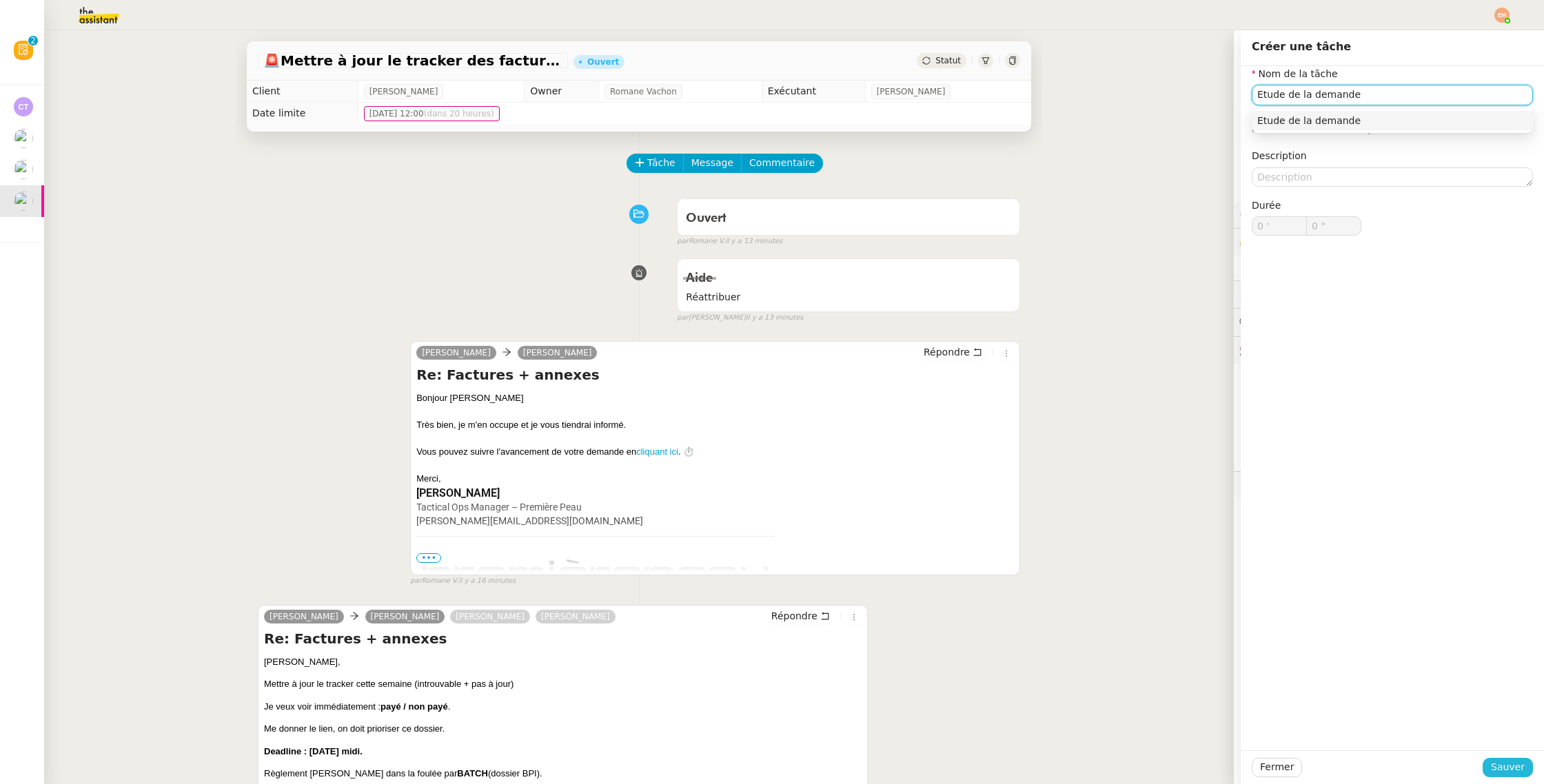
type input "Etude de la demande"
click at [1498, 747] on span "Sauver" at bounding box center [1507, 767] width 34 height 16
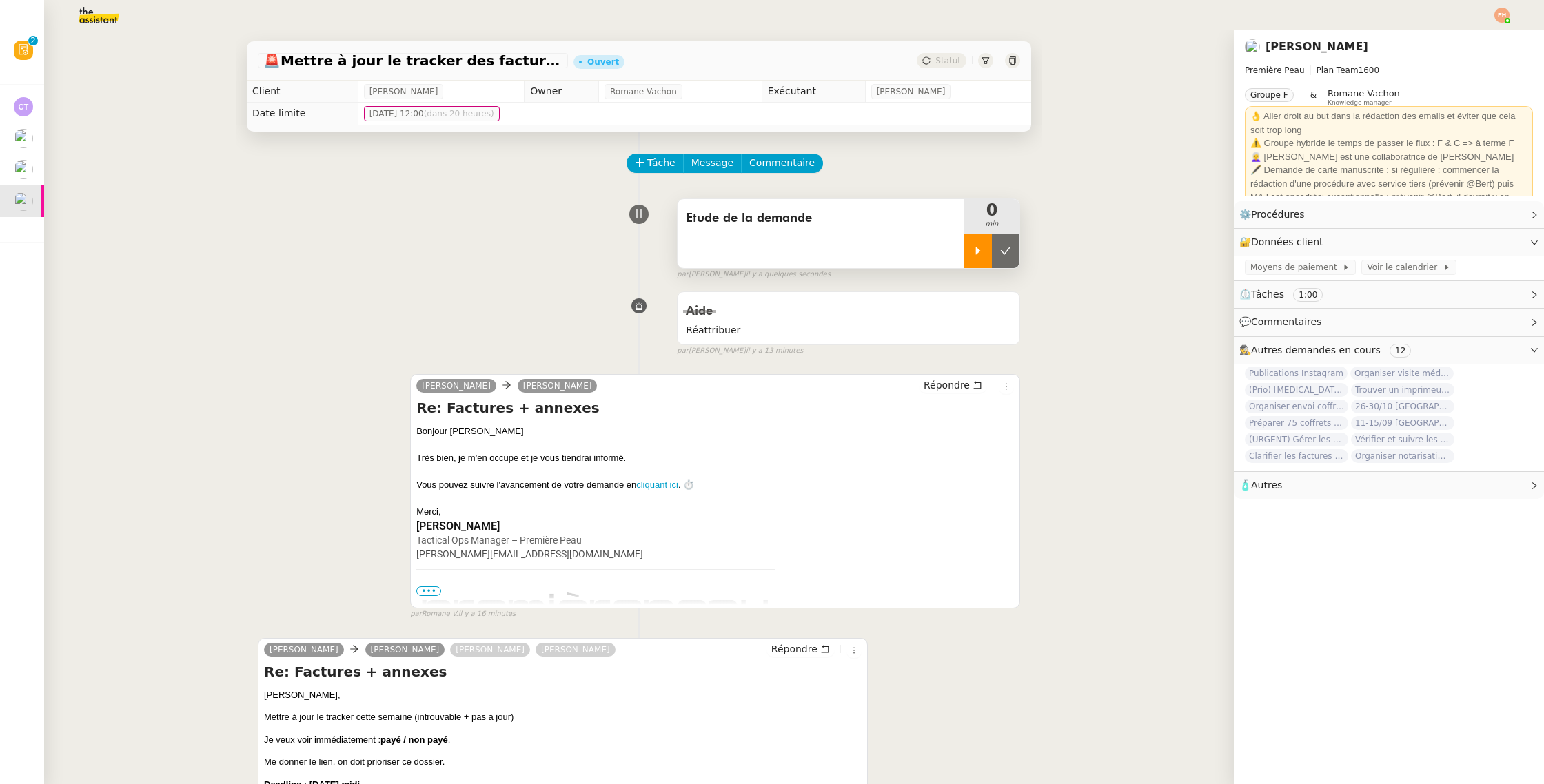
click at [981, 243] on div at bounding box center [978, 251] width 28 height 34
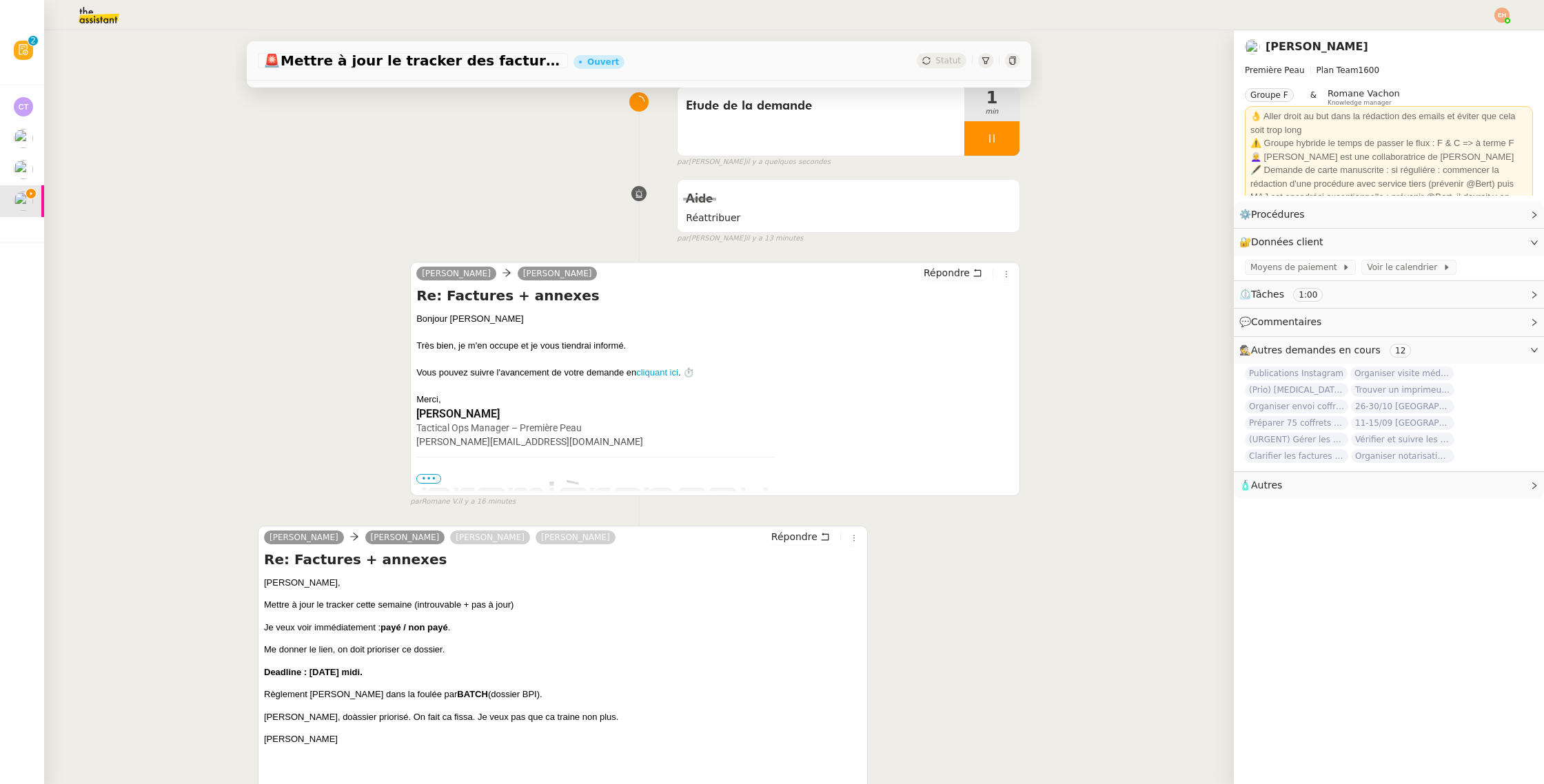
scroll to position [112, 0]
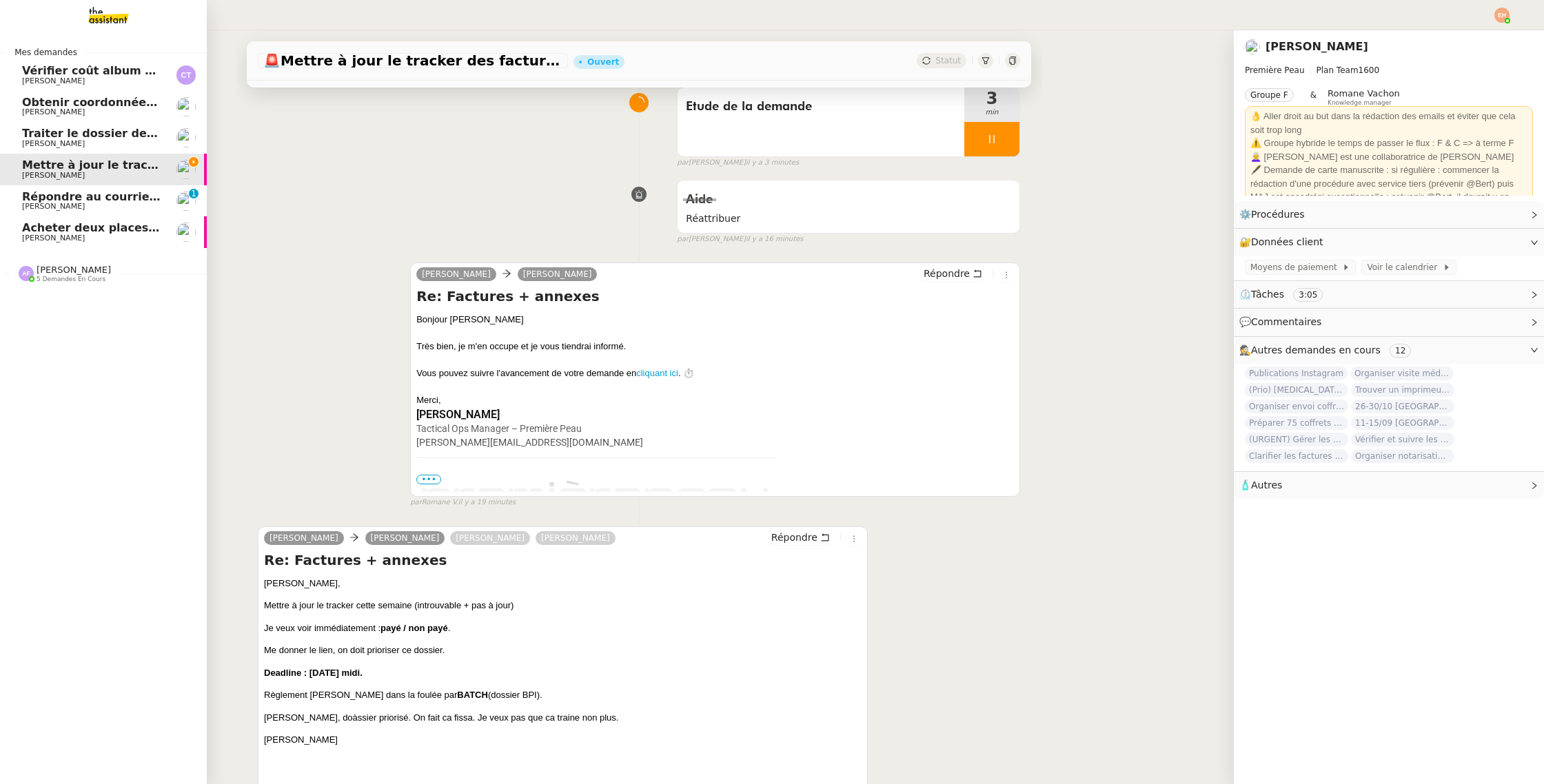
click at [32, 201] on span "Répondre au courrier concernant l'amende" at bounding box center [155, 196] width 267 height 13
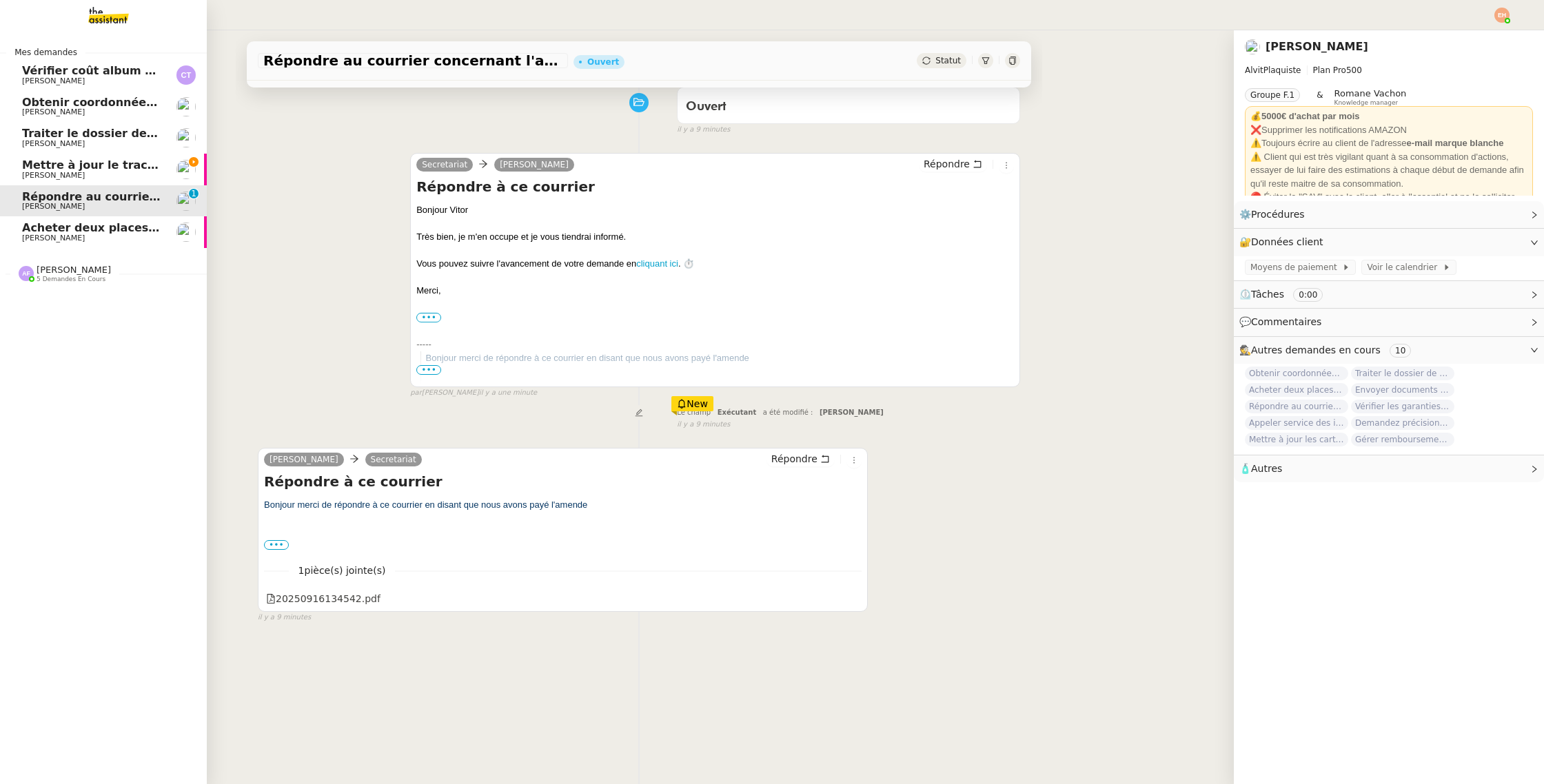
click at [61, 215] on link "Répondre au courrier concernant l'amende [PERSON_NAME] 0 1 2 3 4 5 6 7 8 9" at bounding box center [103, 201] width 207 height 31
click at [61, 230] on span "Acheter deux places de concert VIP" at bounding box center [132, 227] width 220 height 13
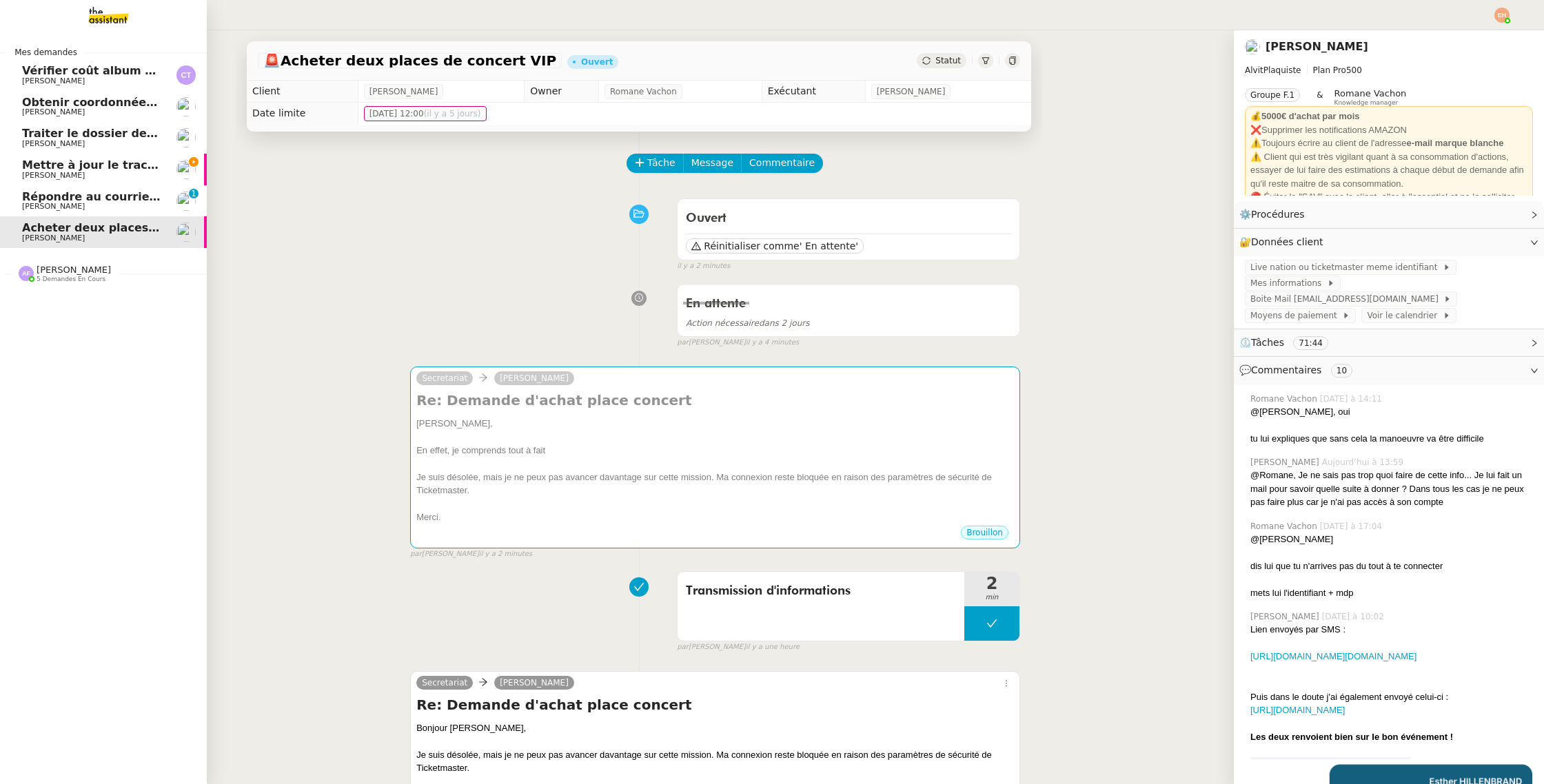
drag, startPoint x: 112, startPoint y: 169, endPoint x: 91, endPoint y: 202, distance: 39.1
click at [112, 169] on span "Mettre à jour le tracker des factures" at bounding box center [134, 164] width 226 height 13
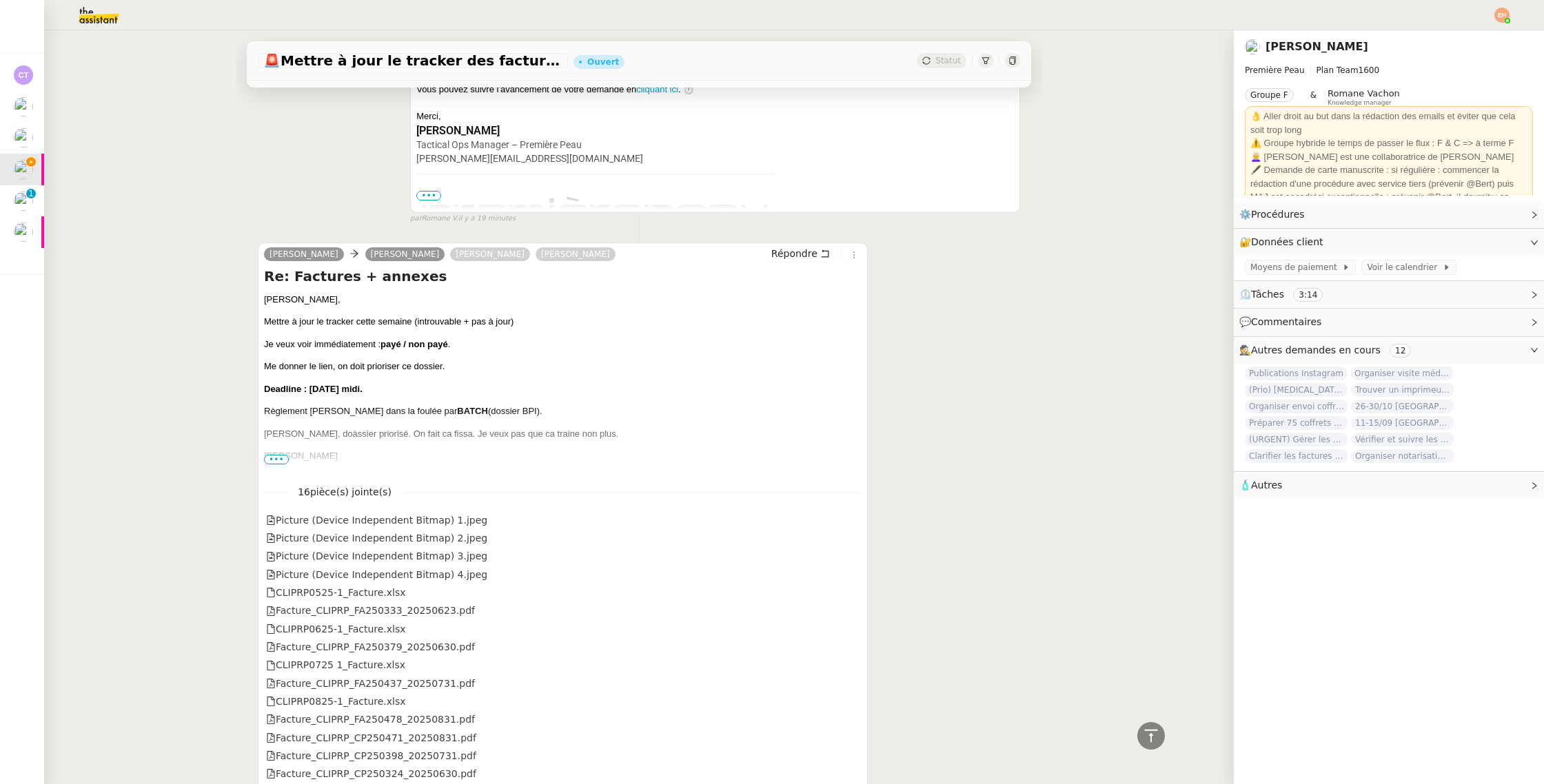
scroll to position [494, 0]
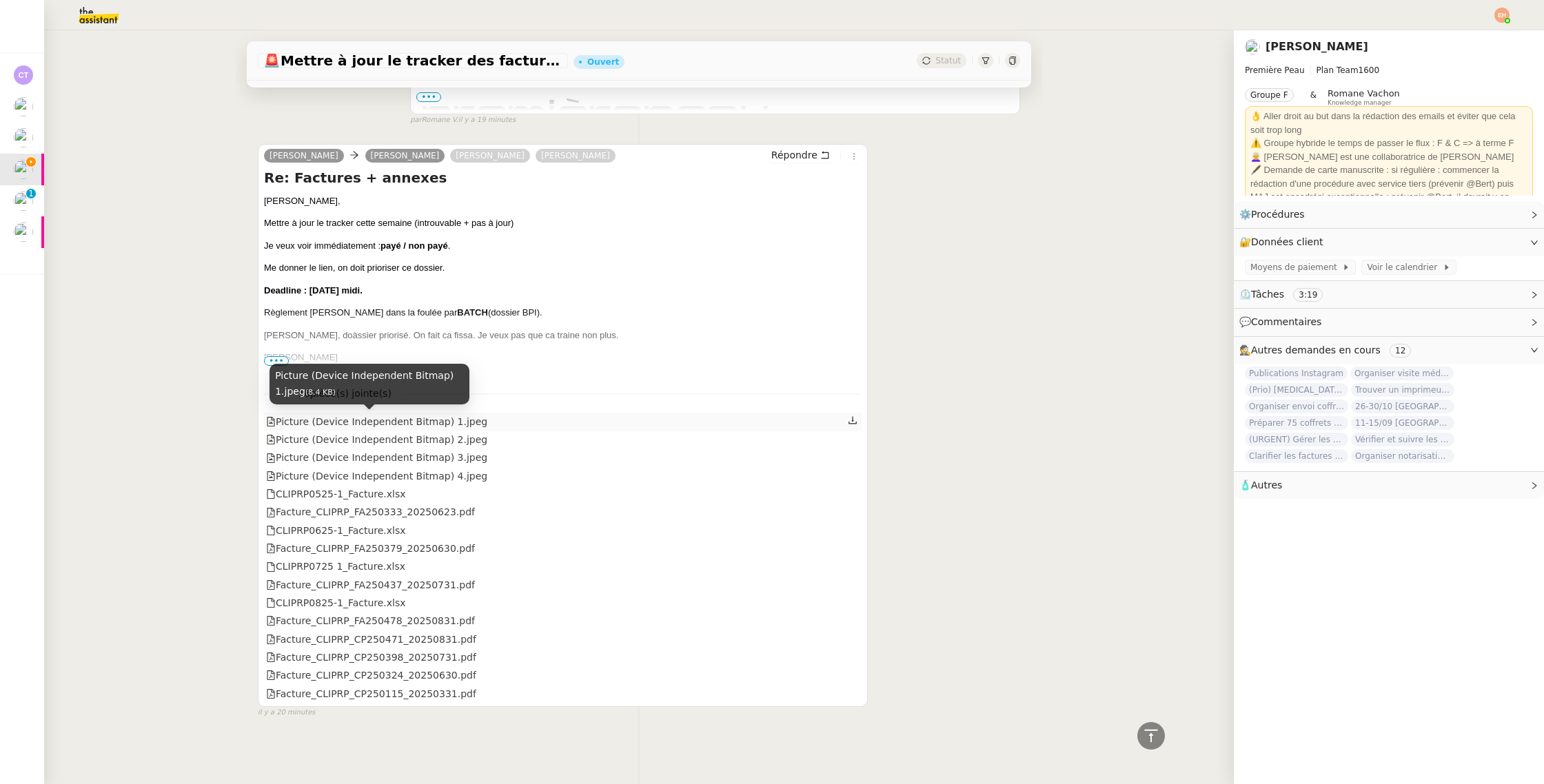
click at [308, 416] on div "Picture (Device Independent Bitmap) 1.jpeg" at bounding box center [376, 421] width 221 height 16
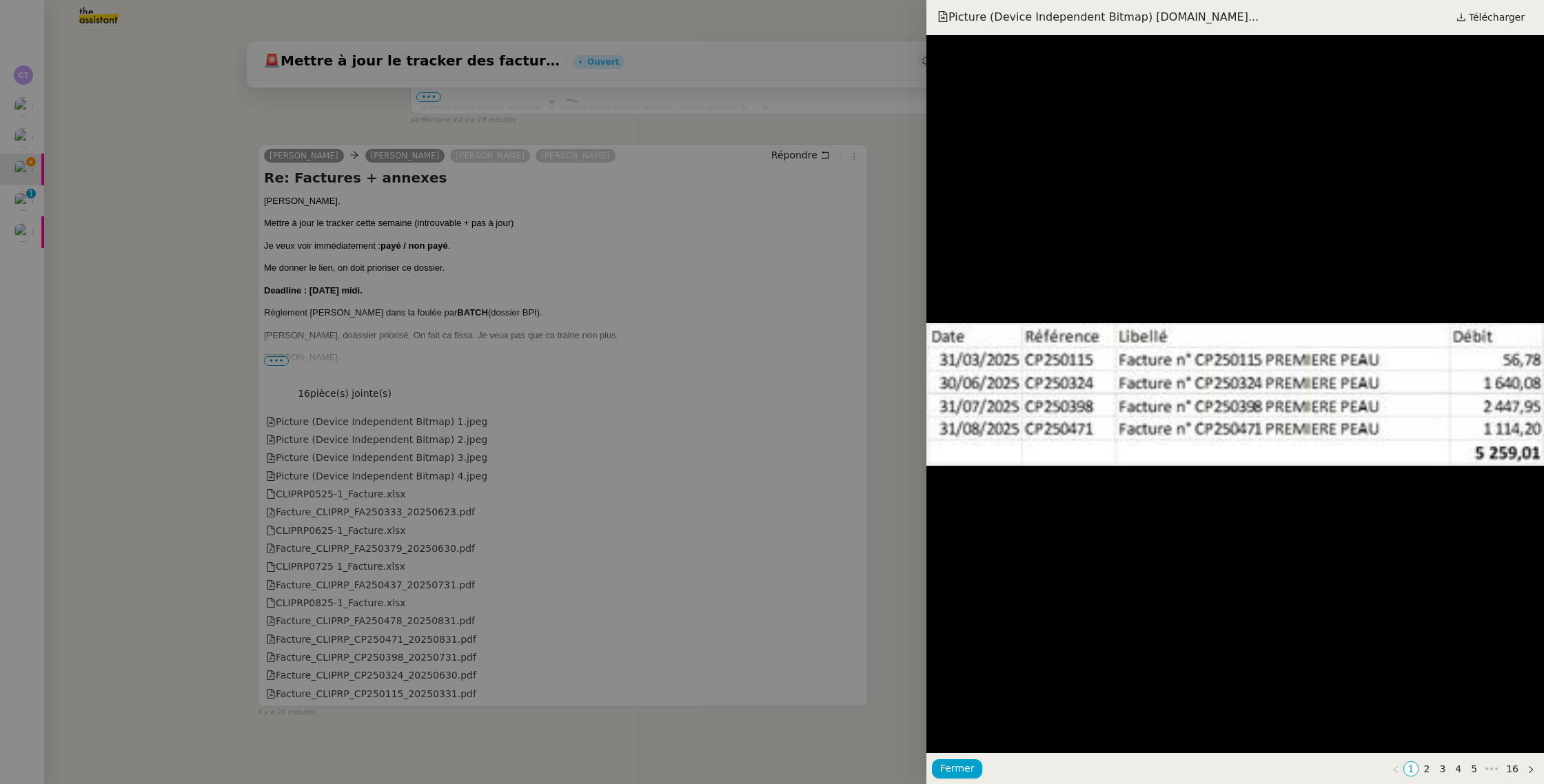
click at [305, 436] on div at bounding box center [772, 392] width 1544 height 784
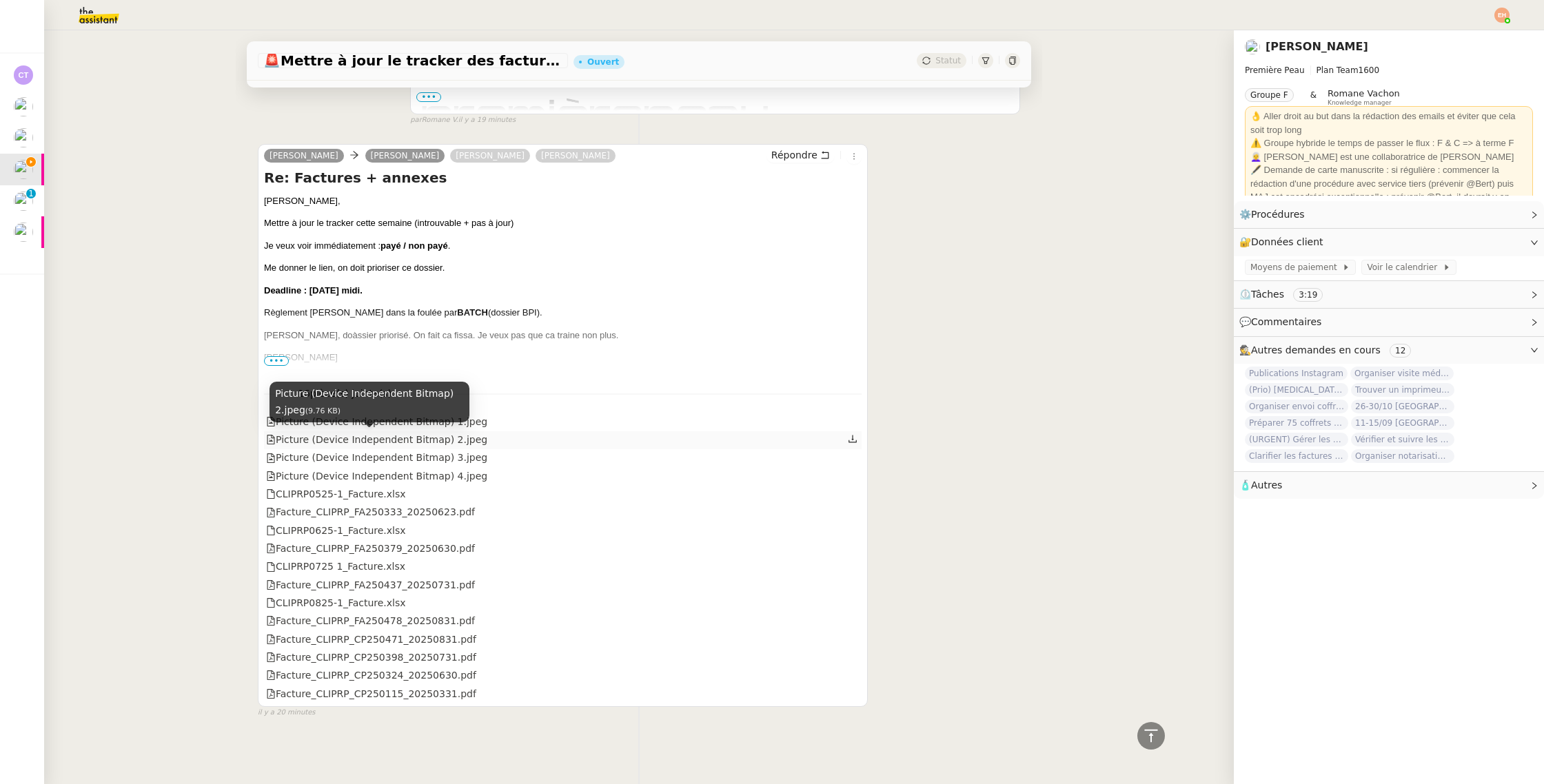
click at [300, 447] on div "Picture (Device Independent Bitmap) 2.jpeg" at bounding box center [376, 439] width 221 height 16
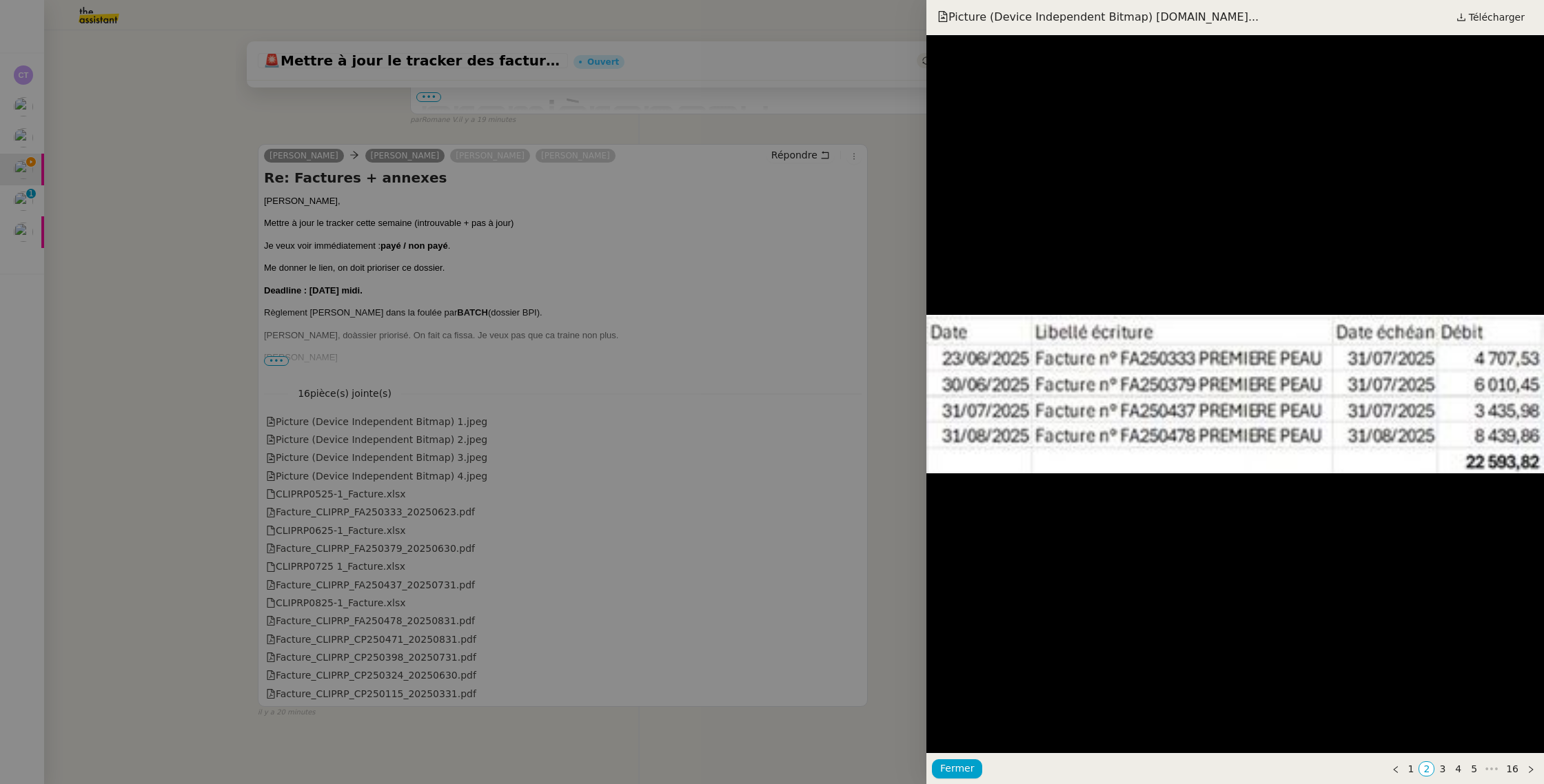
click at [300, 459] on div at bounding box center [772, 392] width 1544 height 784
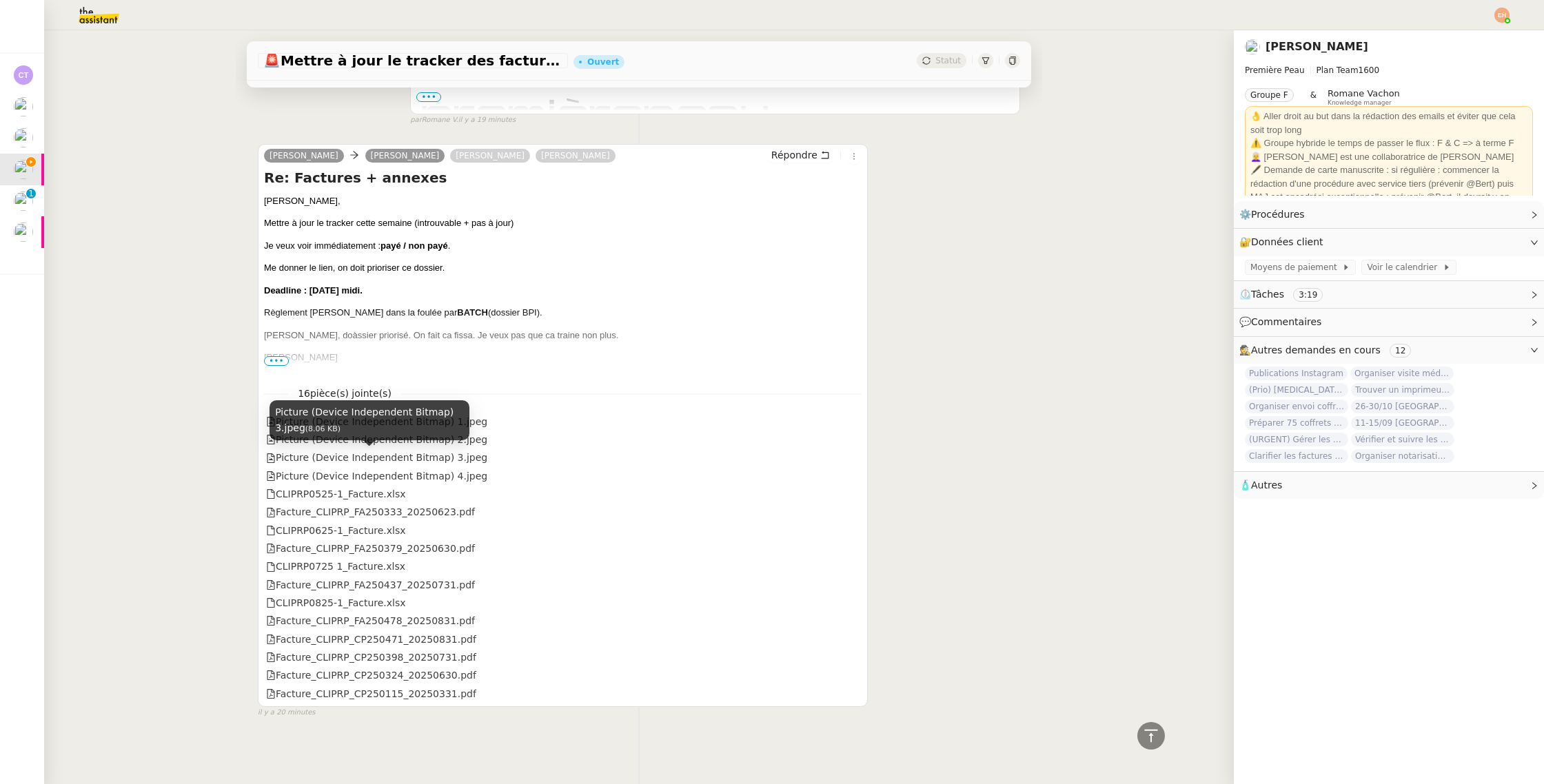
click at [300, 459] on div "Picture (Device Independent Bitmap) 3.jpeg" at bounding box center [376, 457] width 221 height 16
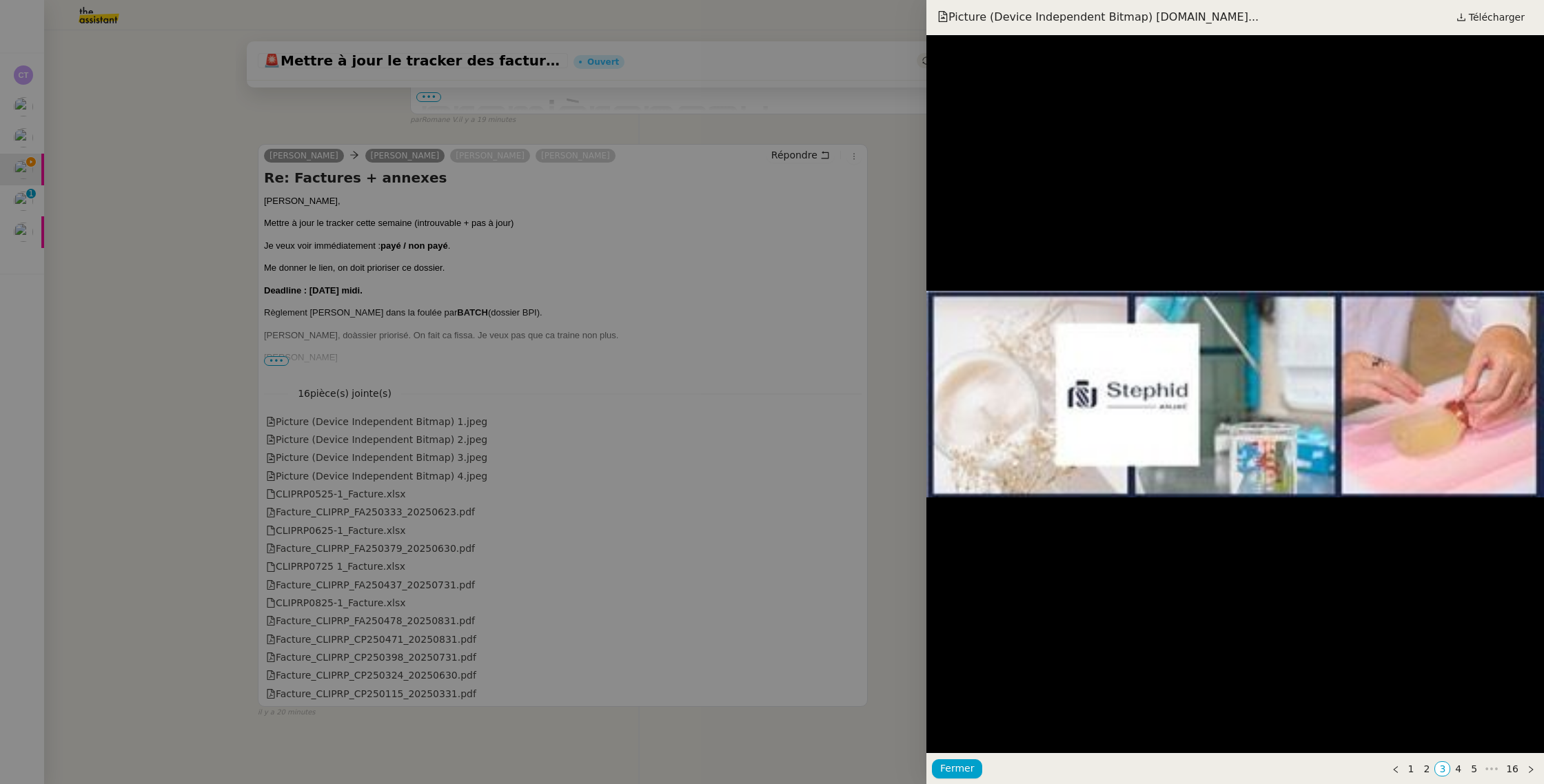
click at [297, 480] on div at bounding box center [772, 392] width 1544 height 784
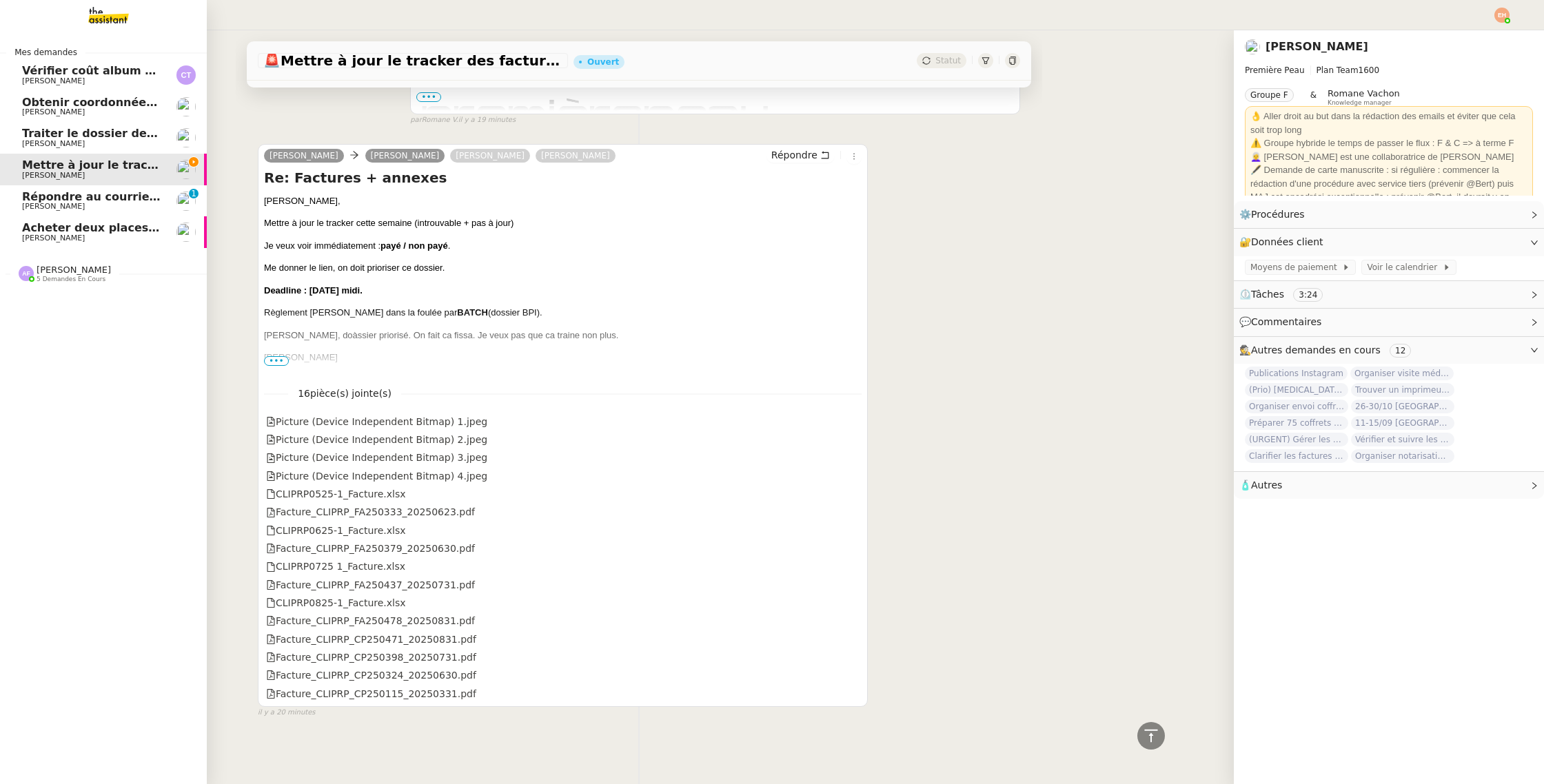
drag, startPoint x: 41, startPoint y: 230, endPoint x: 43, endPoint y: 223, distance: 7.3
click at [41, 230] on span "Acheter deux places de concert VIP" at bounding box center [132, 227] width 220 height 13
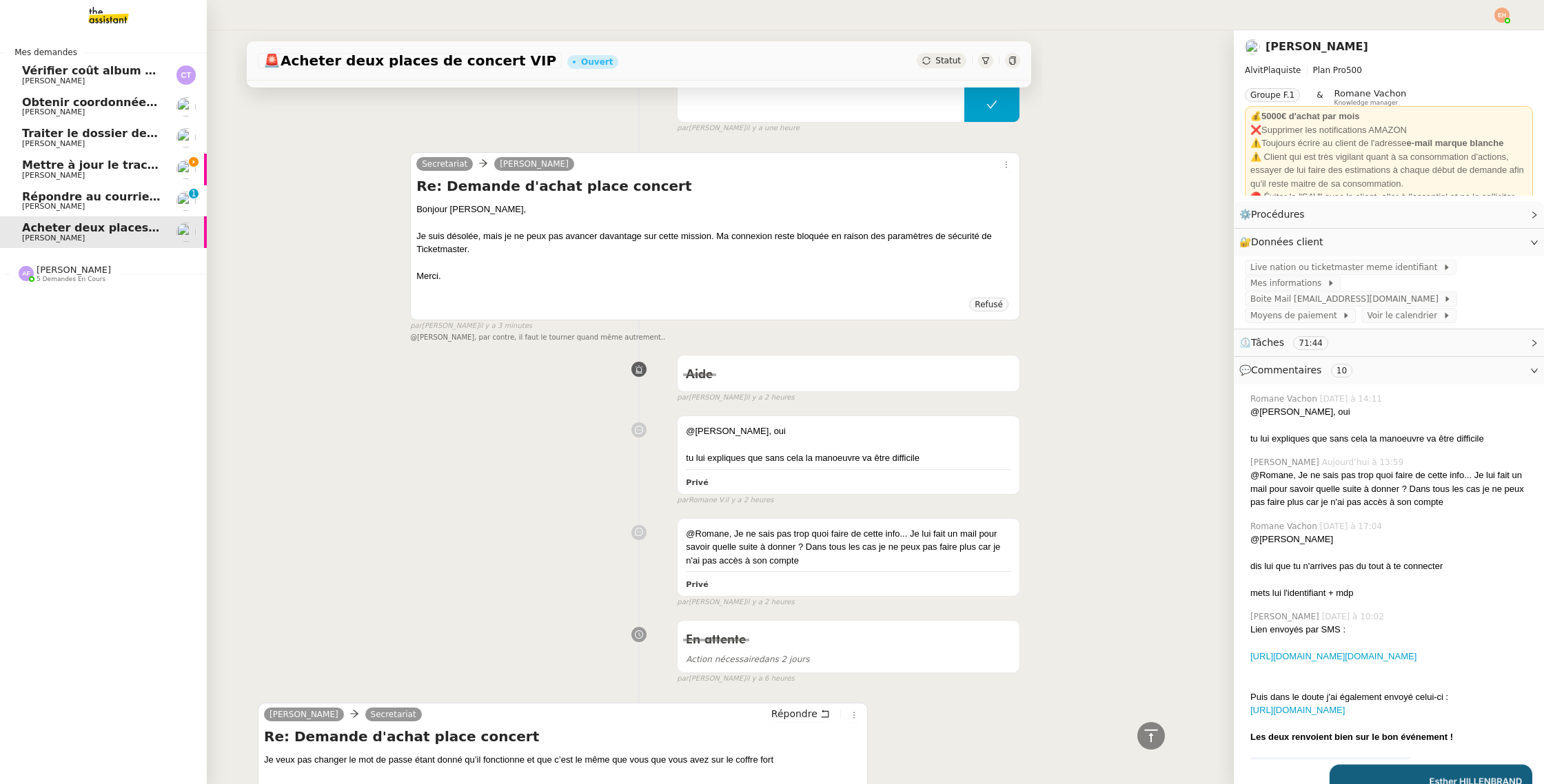
click at [54, 199] on span "Répondre au courrier concernant l'amende" at bounding box center [155, 196] width 267 height 13
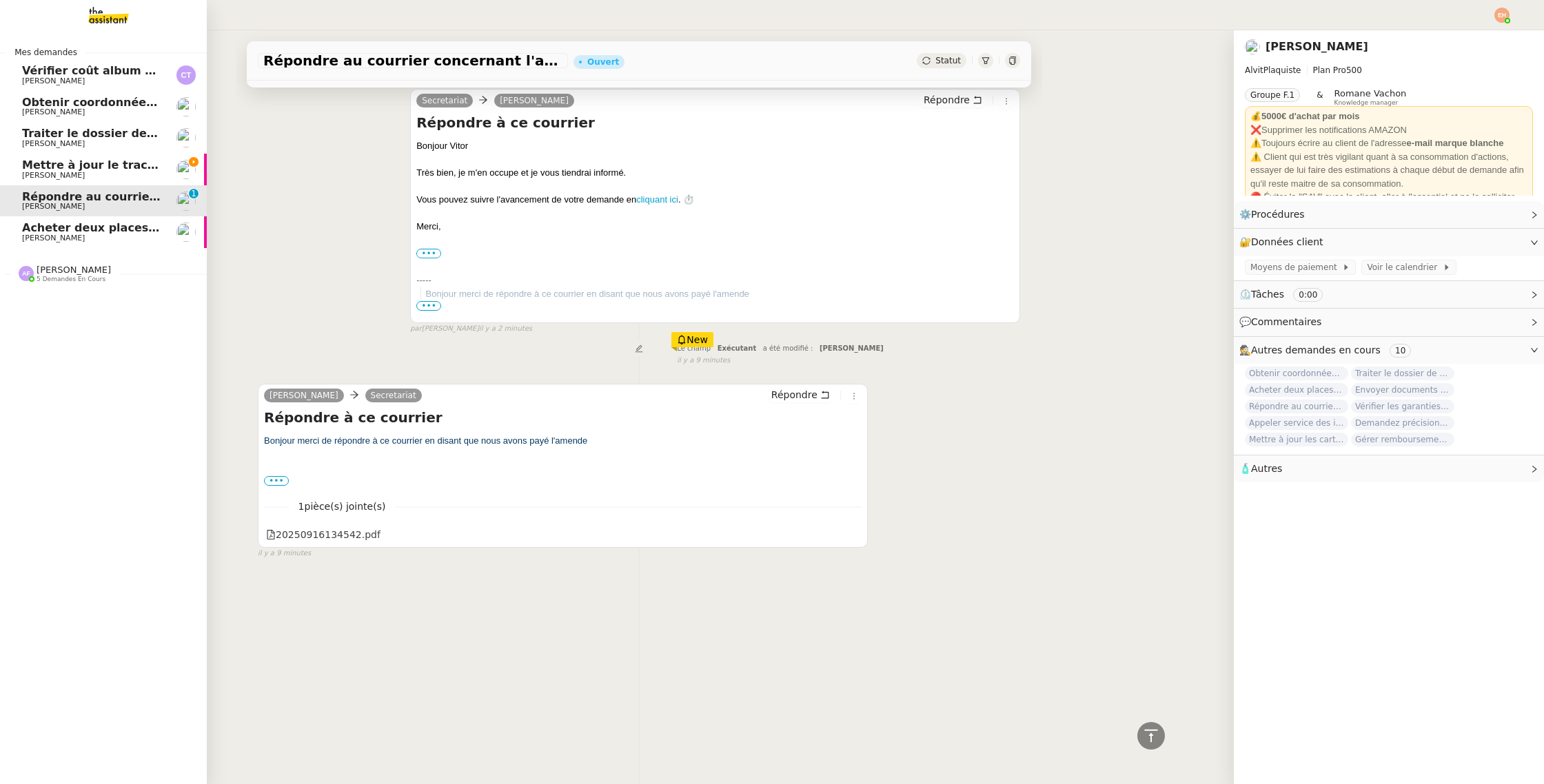
scroll to position [175, 0]
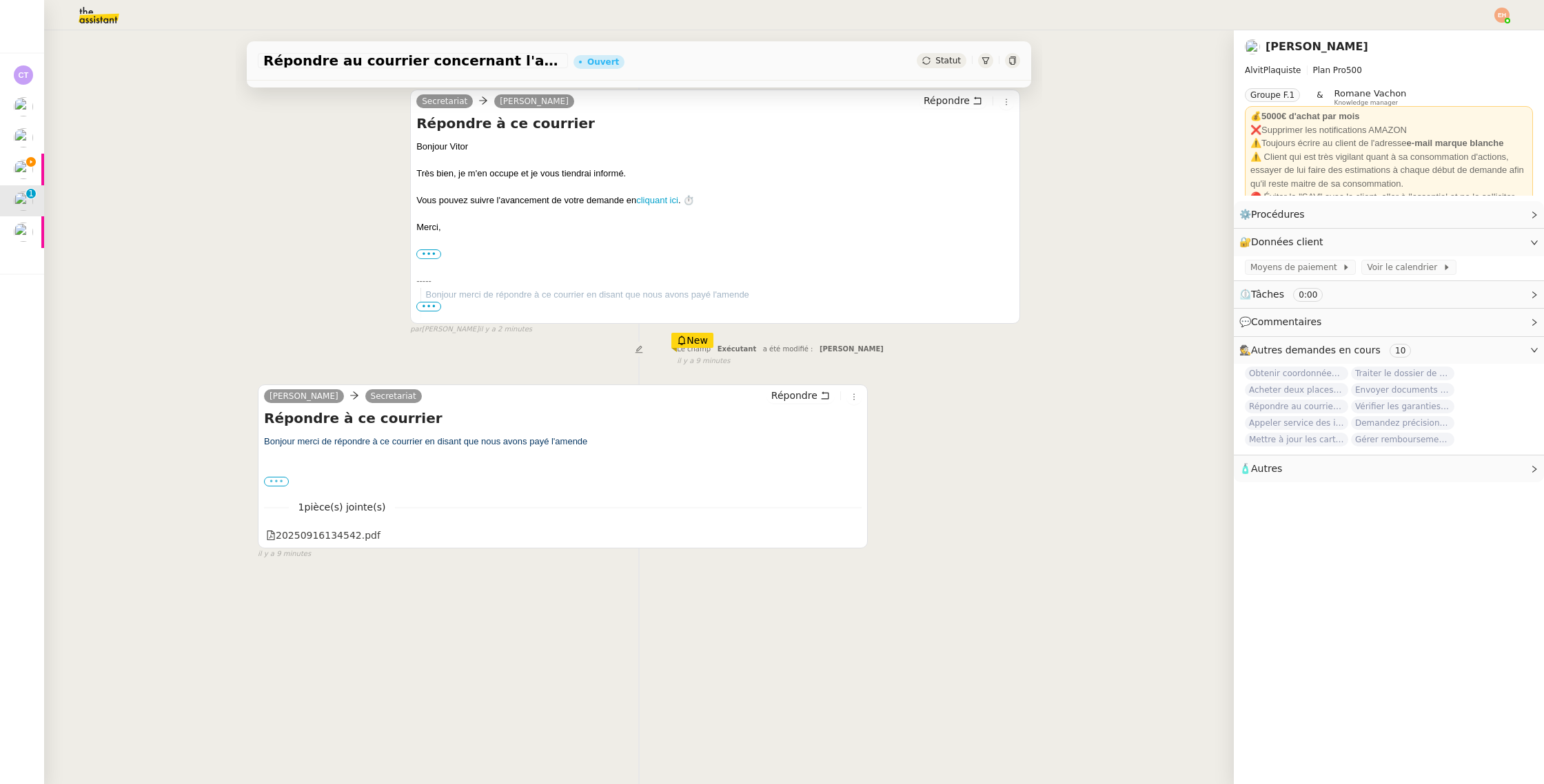
click at [268, 479] on label "•••" at bounding box center [276, 481] width 25 height 10
click at [0, 0] on input "•••" at bounding box center [0, 0] width 0 height 0
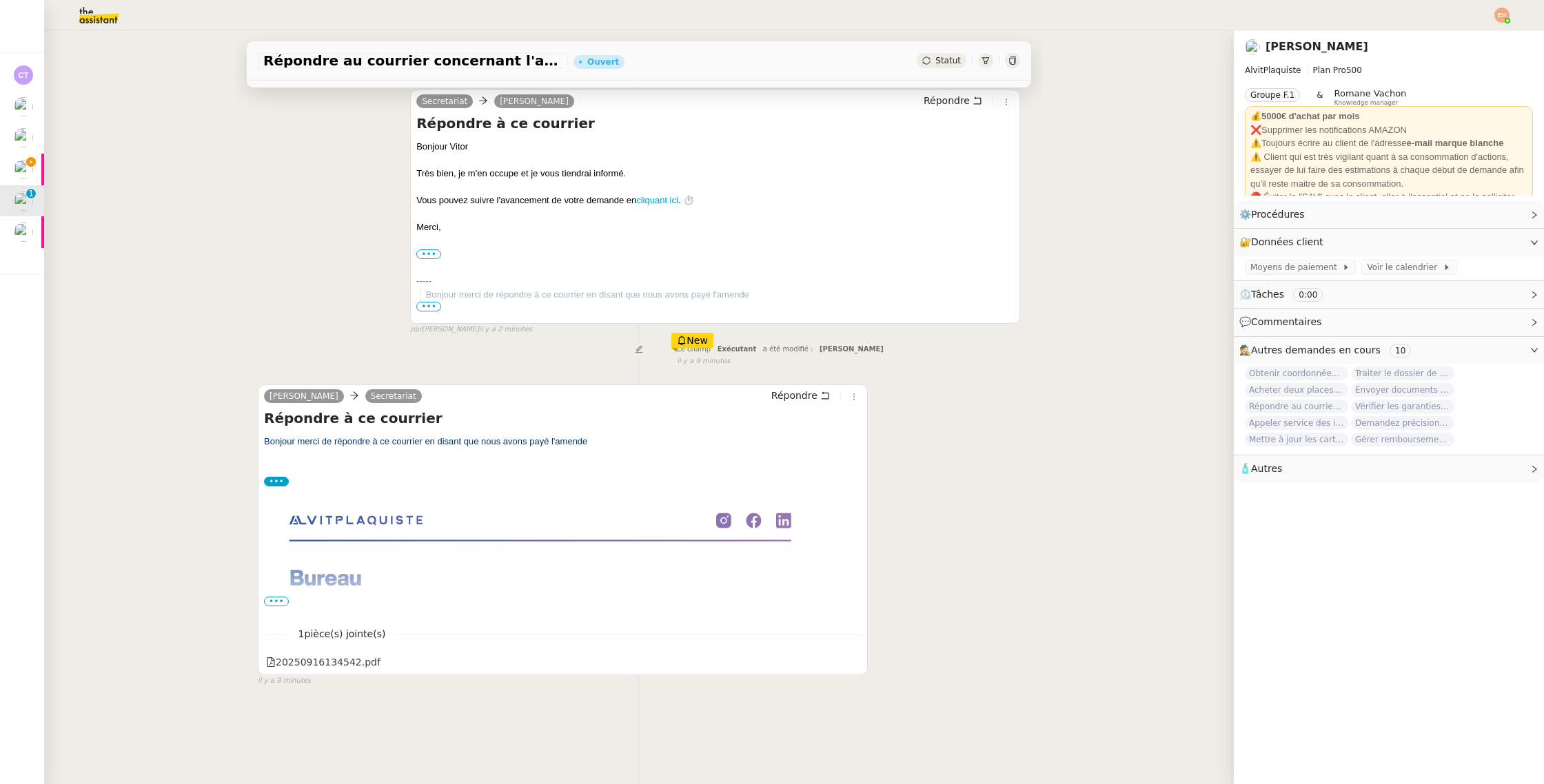
click at [275, 602] on span "•••" at bounding box center [276, 601] width 25 height 10
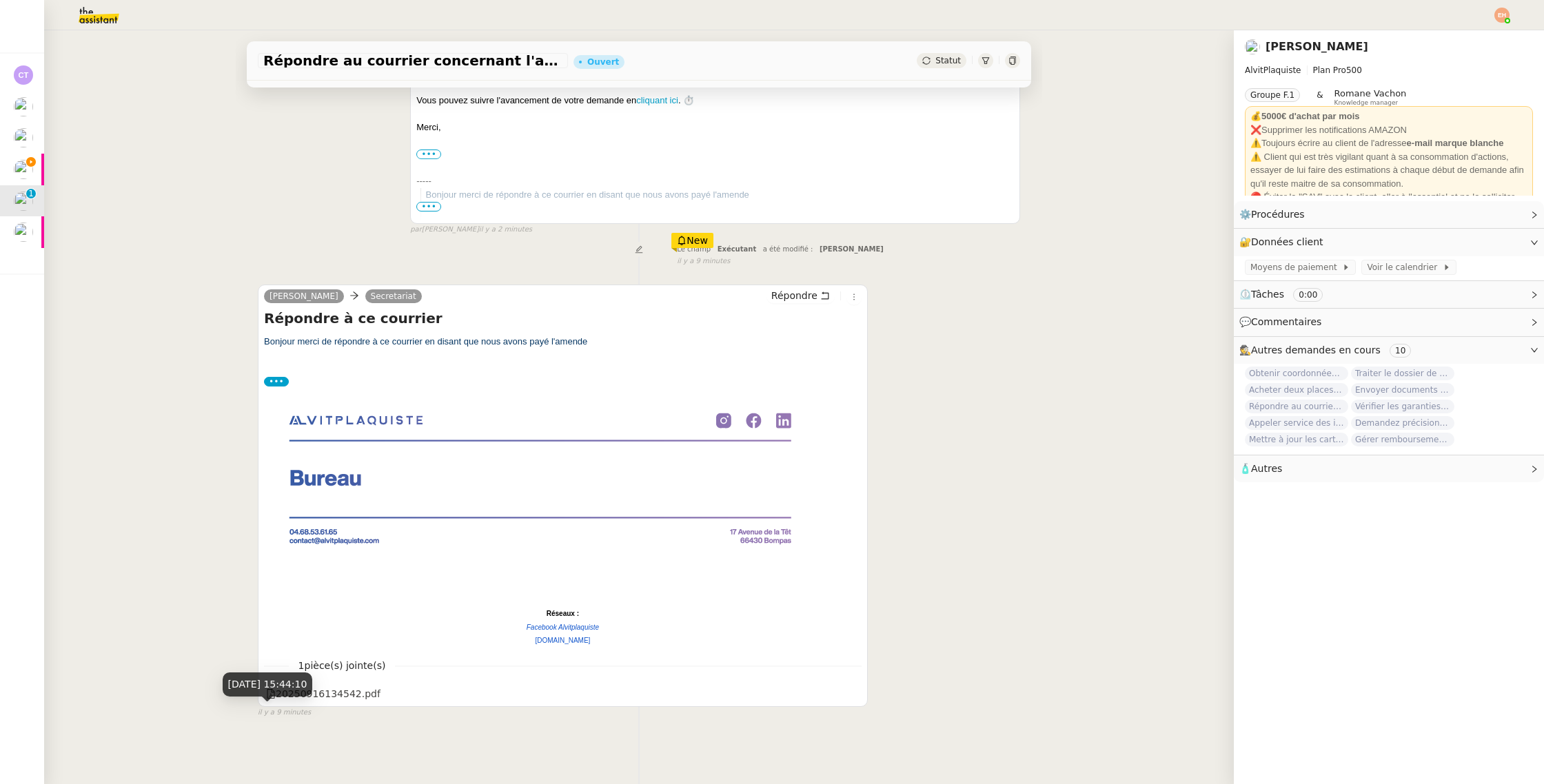
click at [313, 697] on div "16 sept. 2025, 15:44:10" at bounding box center [268, 690] width 90 height 34
click at [400, 696] on div "20250916134542.pdf" at bounding box center [562, 693] width 598 height 18
click at [349, 693] on div "20250916134542.pdf" at bounding box center [323, 693] width 115 height 16
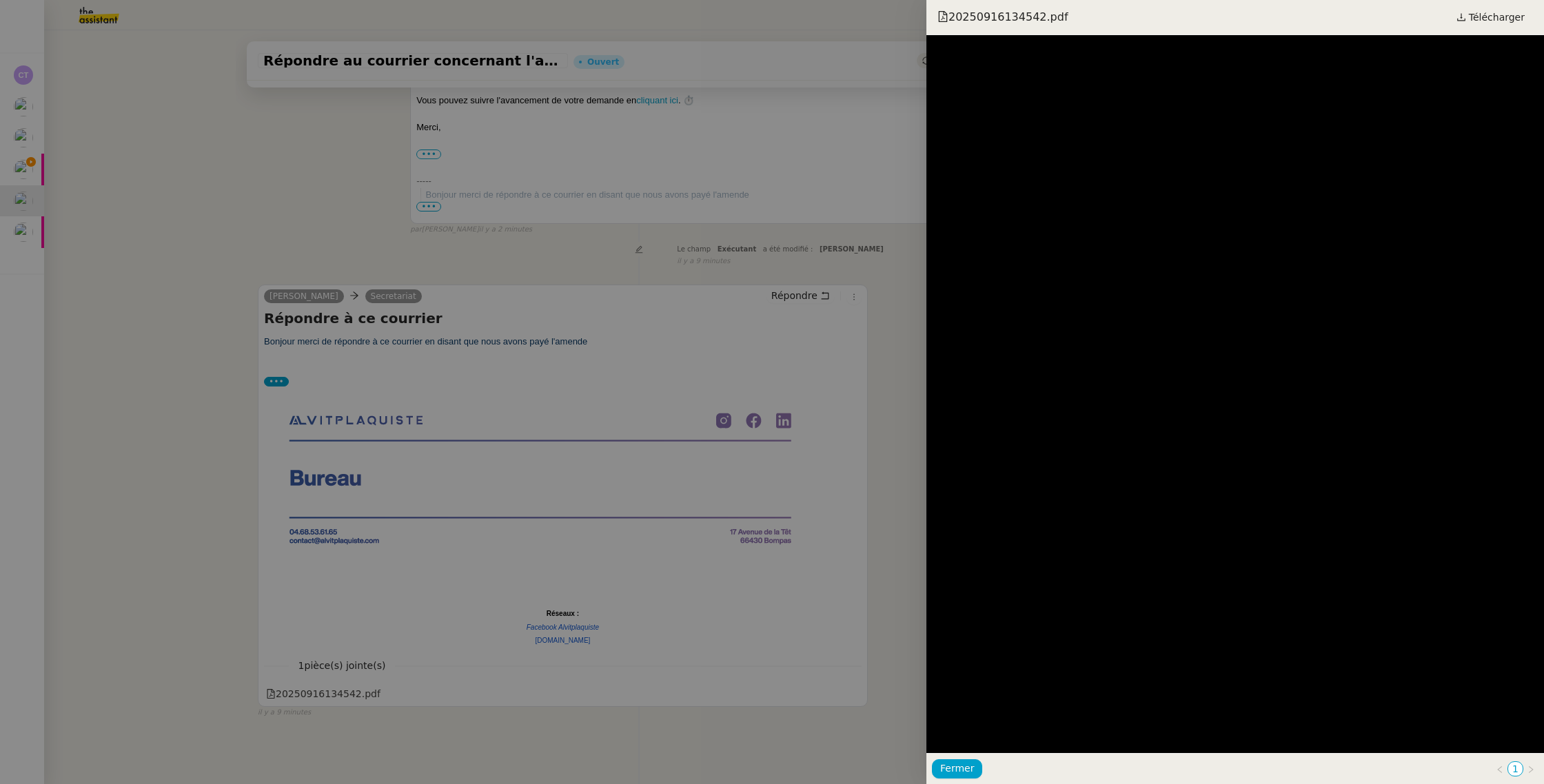
click at [521, 302] on div at bounding box center [772, 392] width 1544 height 784
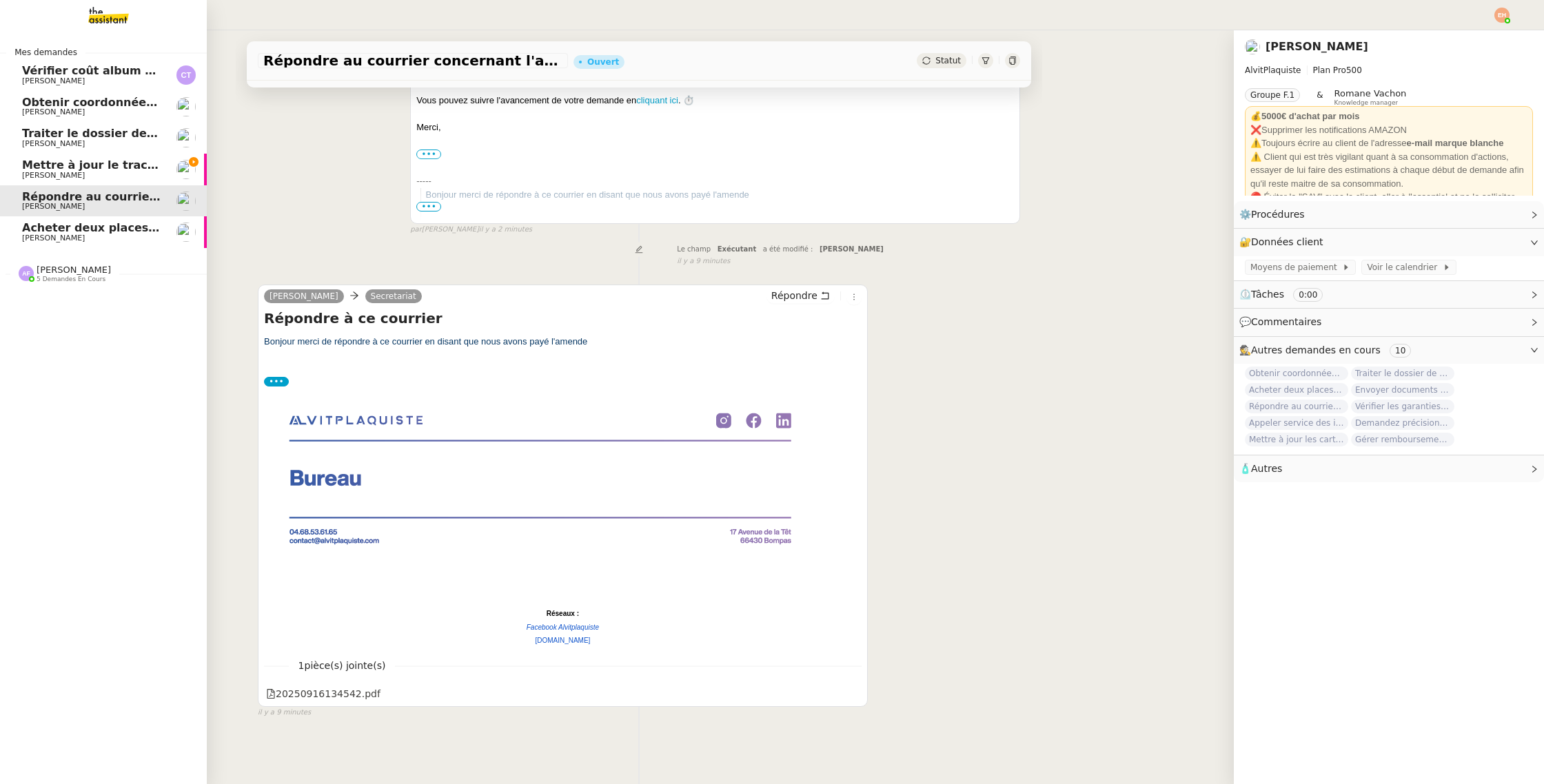
click at [64, 163] on span "Mettre à jour le tracker des factures" at bounding box center [134, 164] width 226 height 13
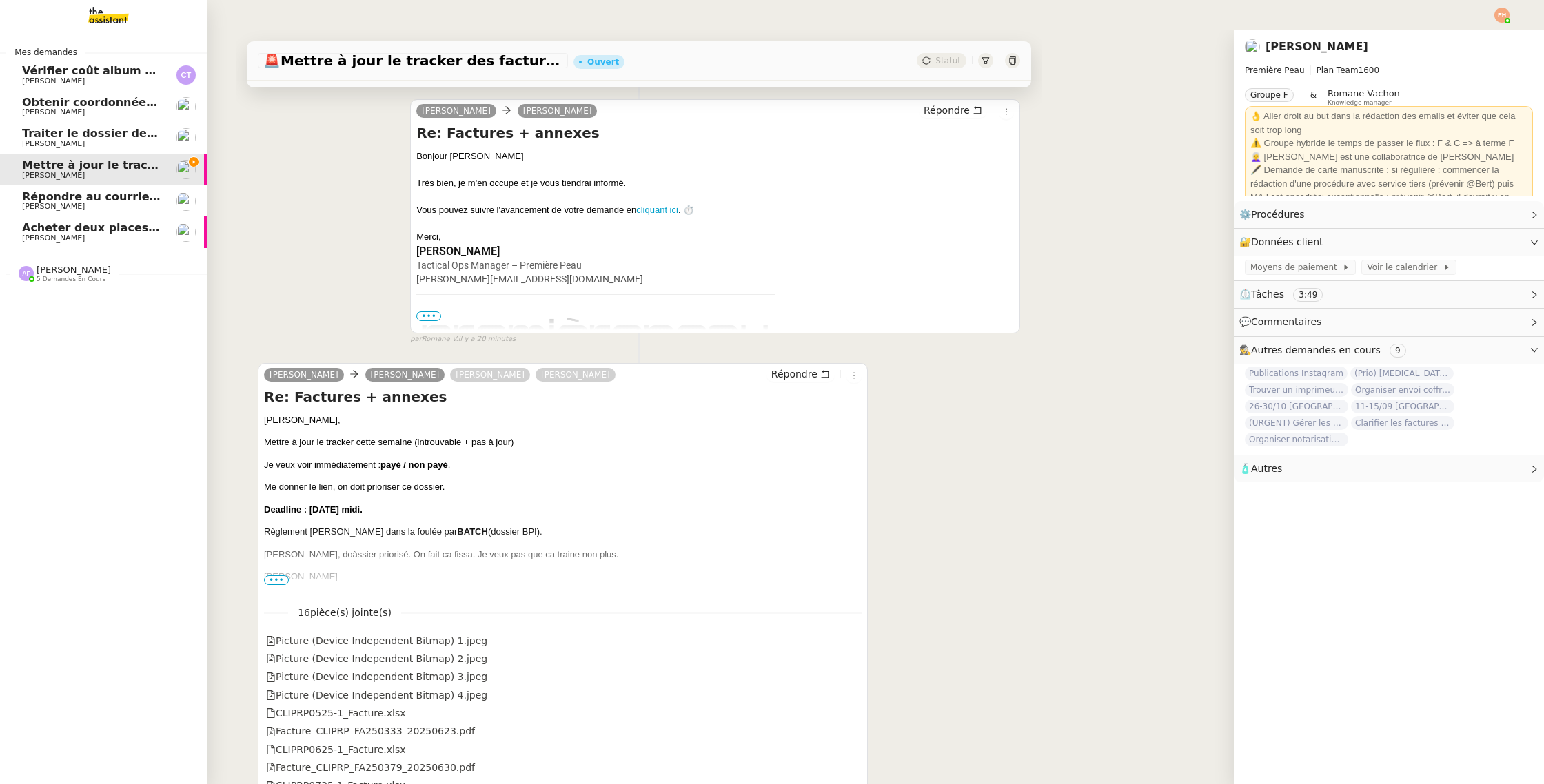
scroll to position [494, 0]
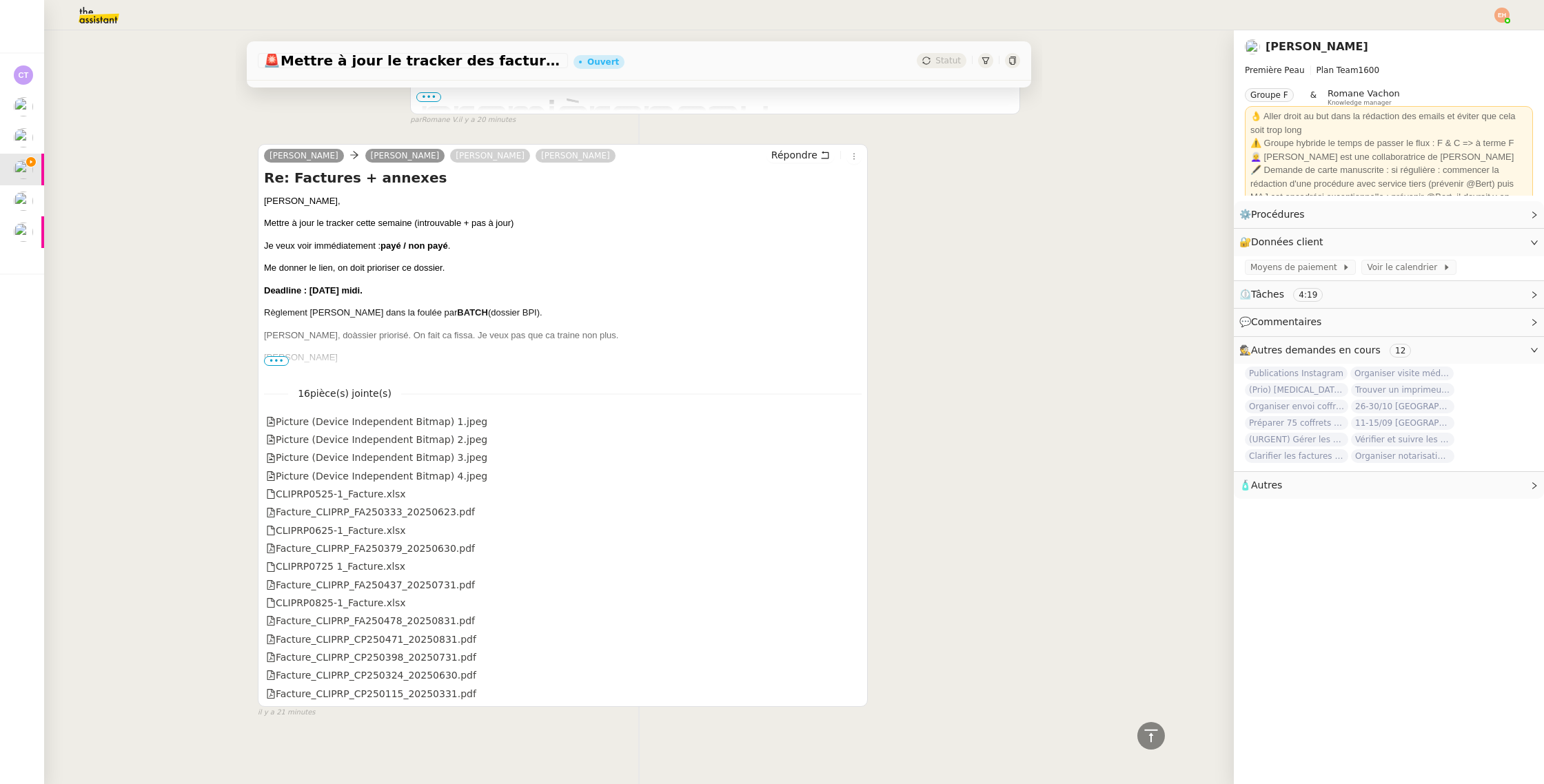
click at [273, 360] on span "•••" at bounding box center [276, 361] width 25 height 10
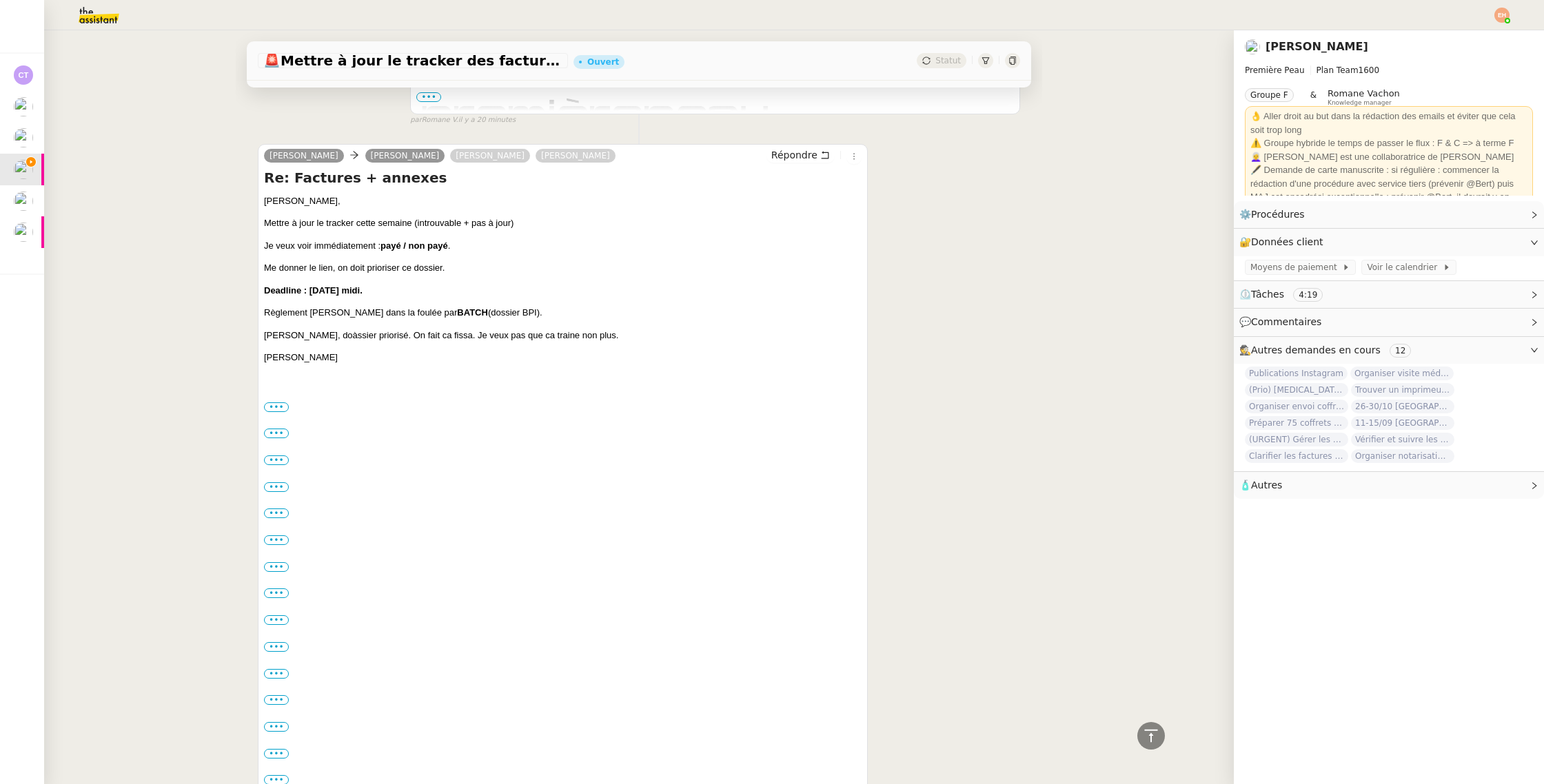
scroll to position [982, 0]
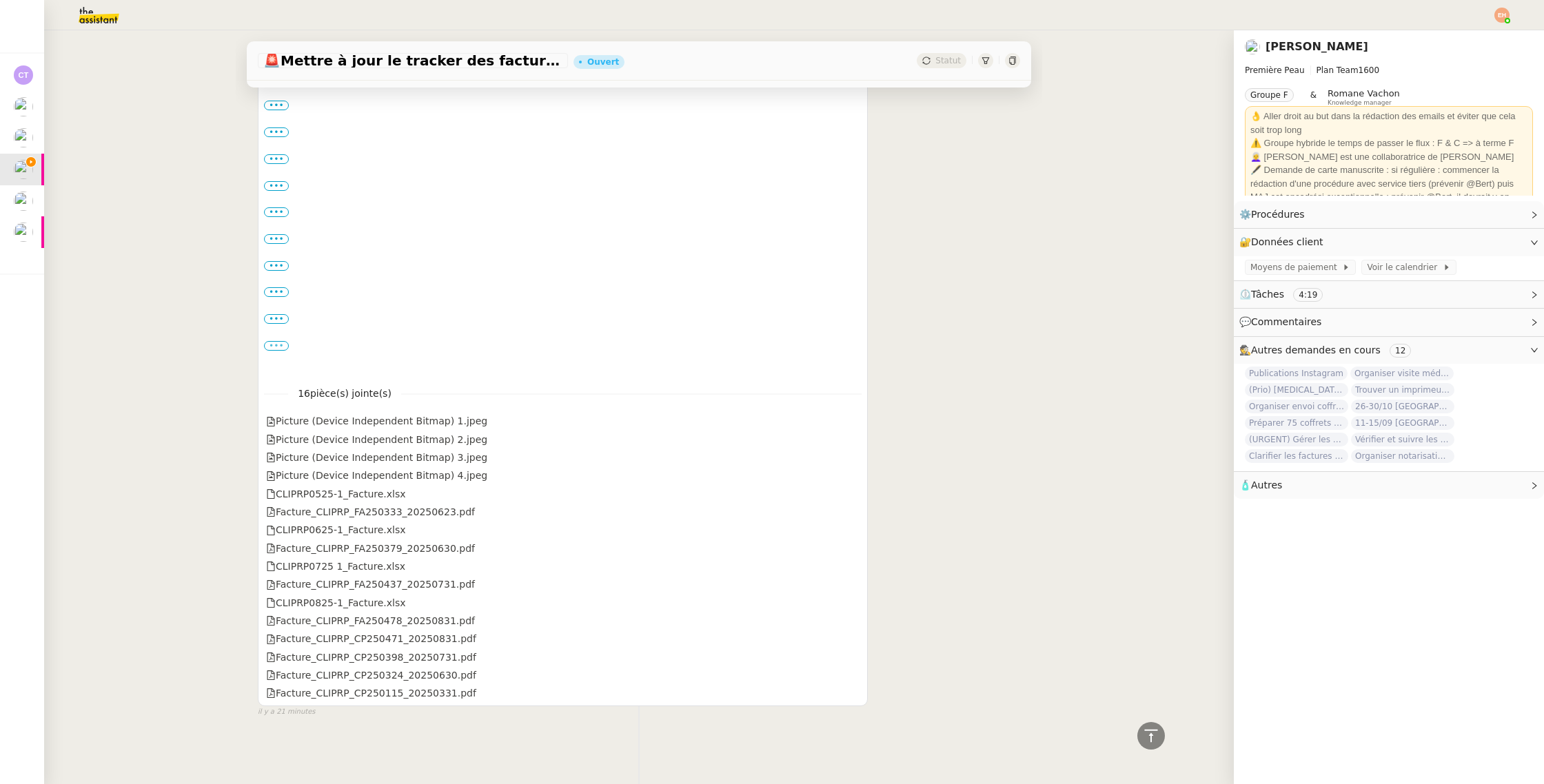
click at [278, 345] on label "•••" at bounding box center [276, 346] width 25 height 10
click at [0, 0] on input "•••" at bounding box center [0, 0] width 0 height 0
click at [279, 323] on label "•••" at bounding box center [276, 319] width 25 height 10
click at [0, 0] on input "•••" at bounding box center [0, 0] width 0 height 0
click at [274, 289] on label "•••" at bounding box center [276, 292] width 25 height 10
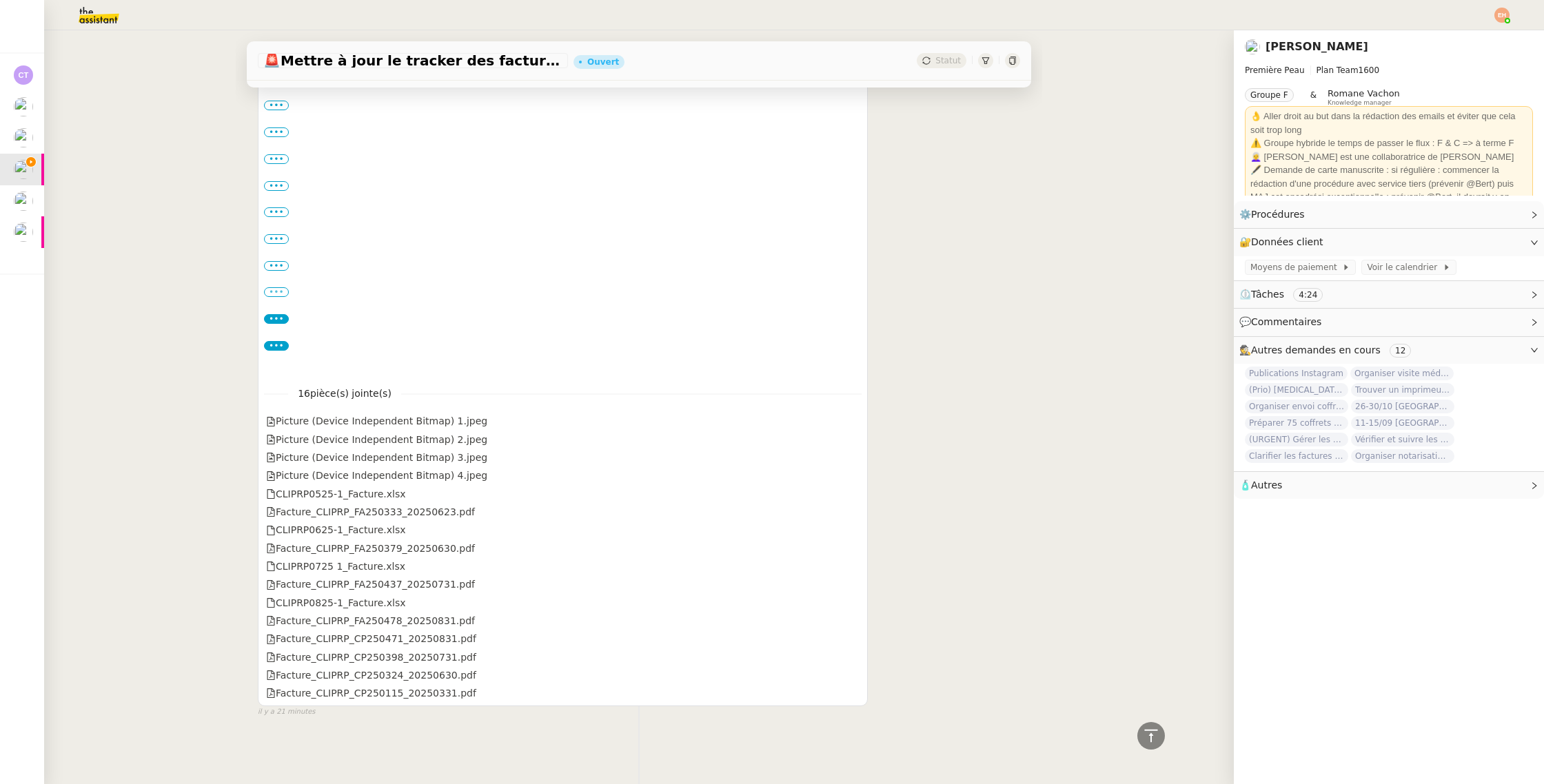
click at [0, 0] on input "•••" at bounding box center [0, 0] width 0 height 0
click at [274, 271] on div "•••" at bounding box center [562, 266] width 598 height 13
click at [275, 270] on div "•••" at bounding box center [562, 266] width 598 height 13
click at [278, 265] on label "•••" at bounding box center [276, 265] width 25 height 10
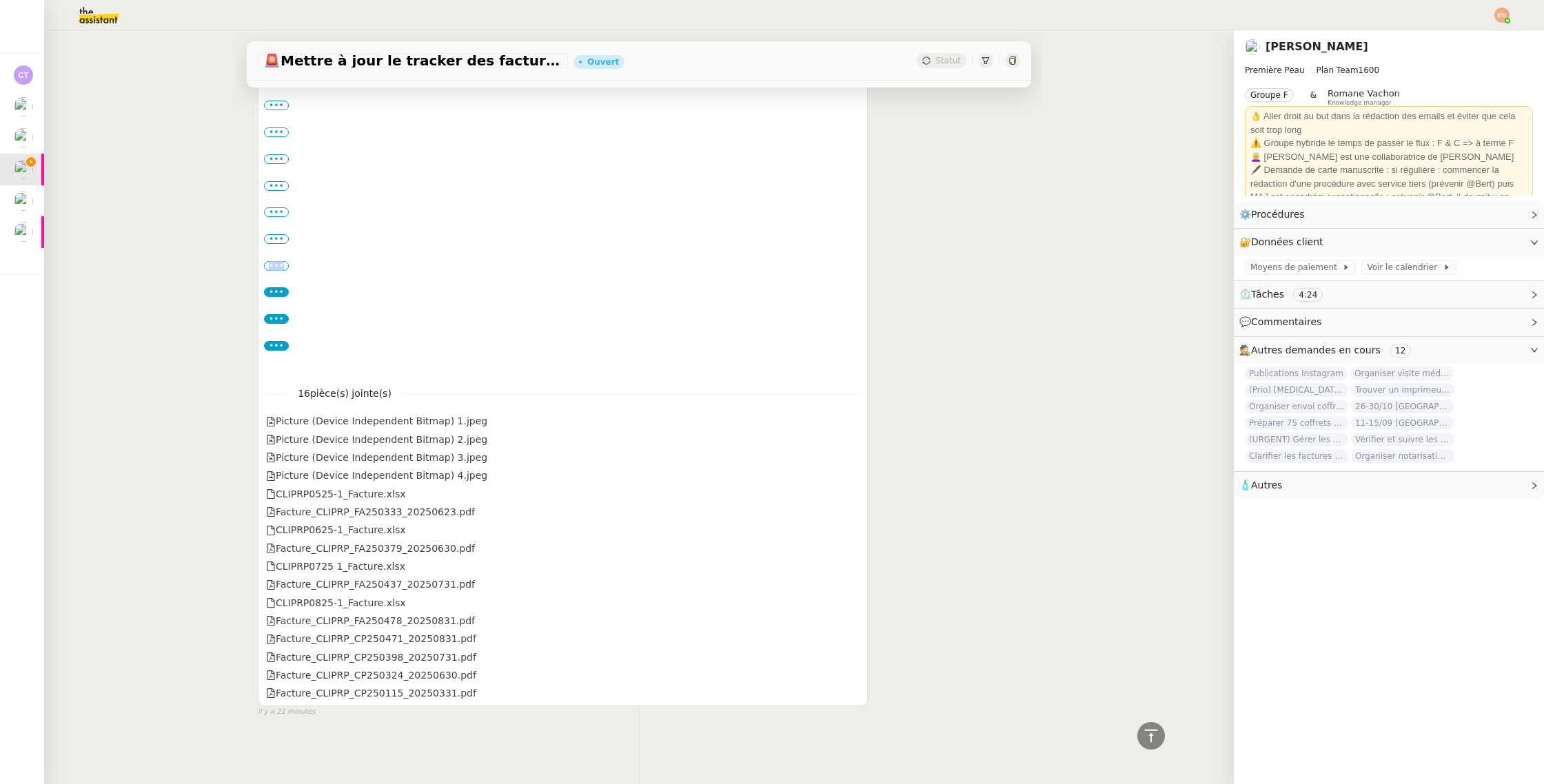
click at [0, 0] on input "•••" at bounding box center [0, 0] width 0 height 0
click at [277, 235] on label "•••" at bounding box center [276, 238] width 25 height 10
click at [0, 0] on input "•••" at bounding box center [0, 0] width 0 height 0
click at [276, 209] on label "•••" at bounding box center [276, 212] width 25 height 10
click at [0, 0] on input "•••" at bounding box center [0, 0] width 0 height 0
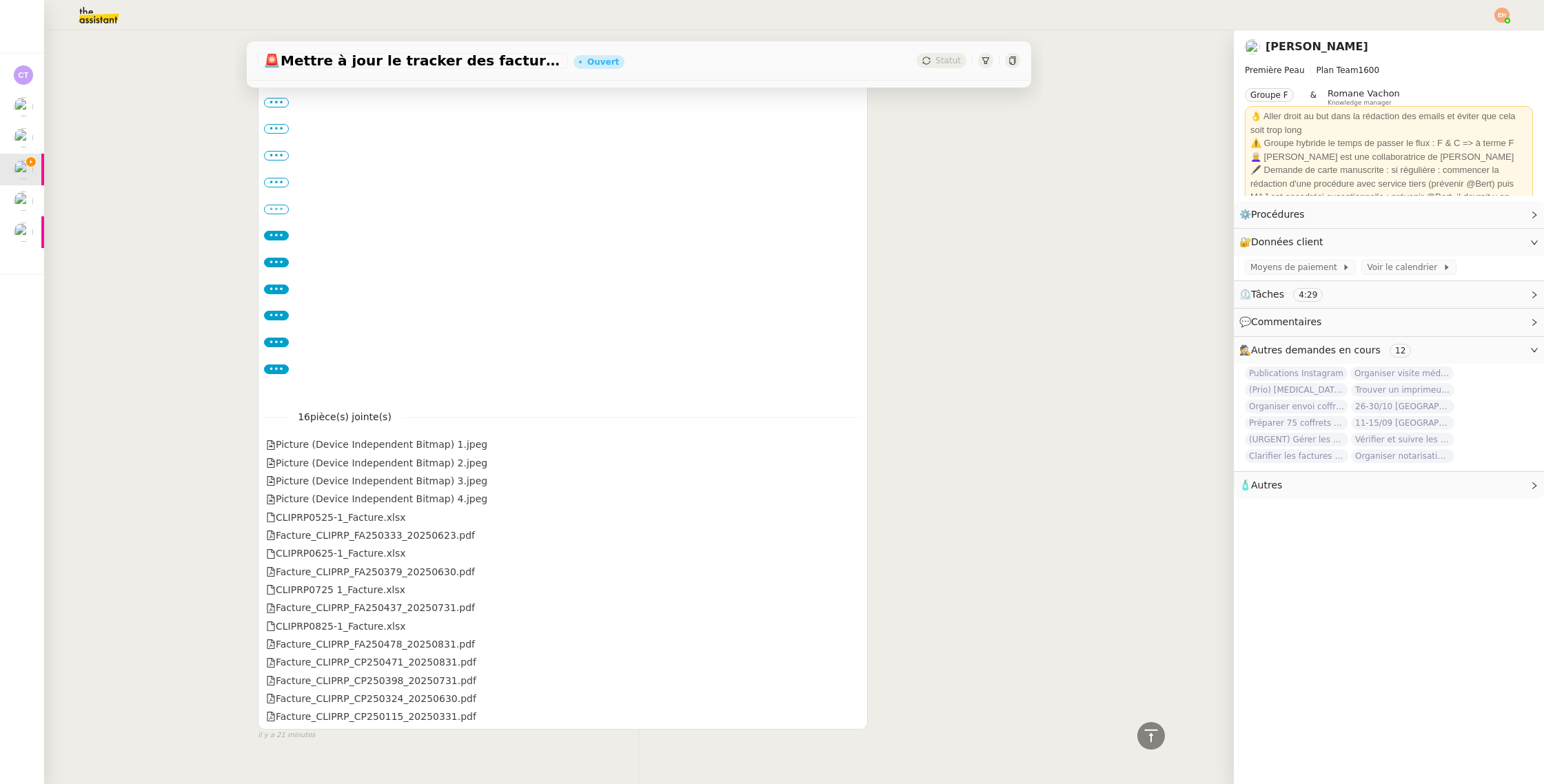
click at [277, 205] on label "•••" at bounding box center [276, 209] width 25 height 10
click at [0, 0] on input "•••" at bounding box center [0, 0] width 0 height 0
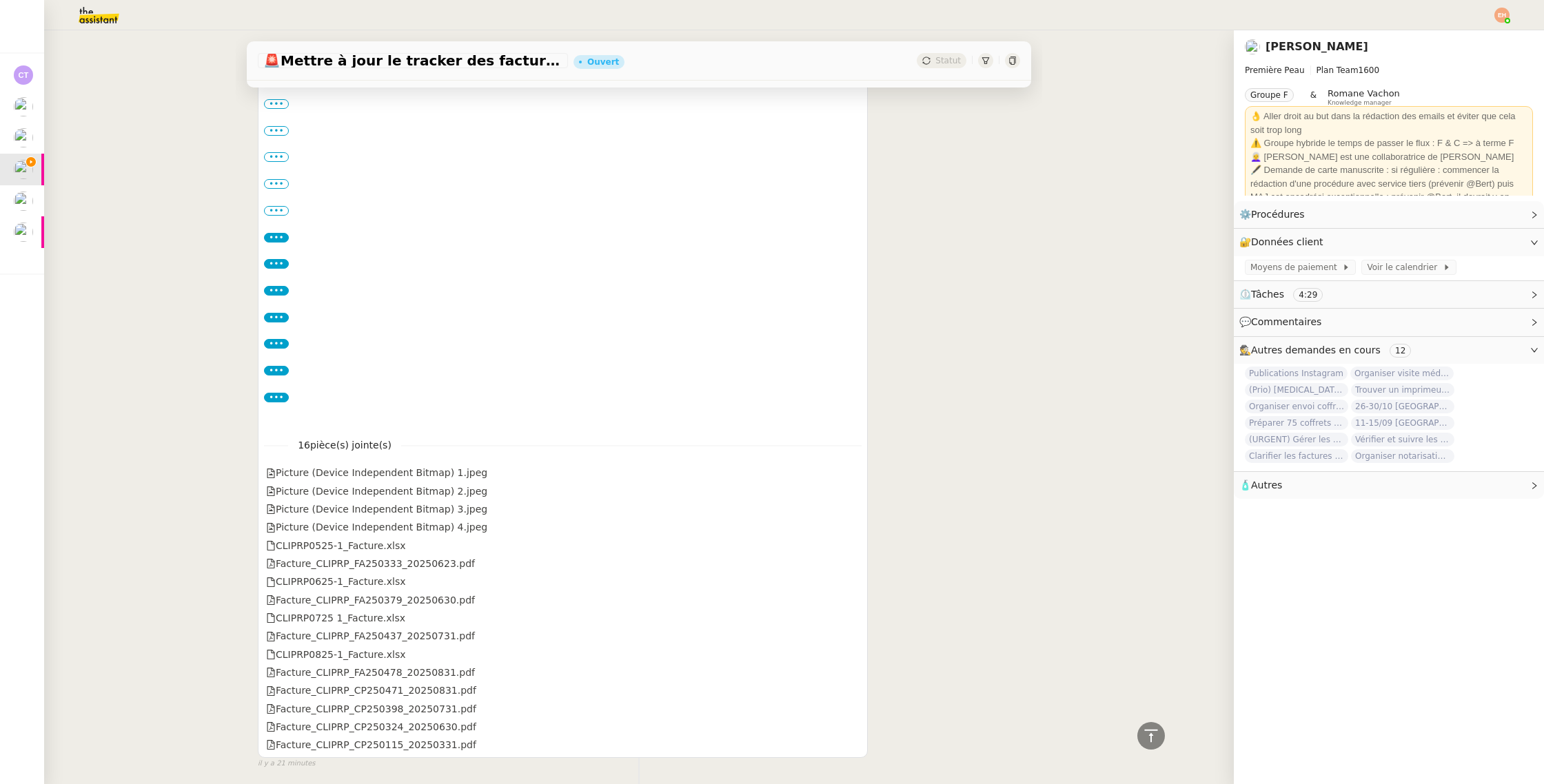
scroll to position [929, 0]
click at [277, 205] on div "•••" at bounding box center [562, 212] width 598 height 13
click at [276, 208] on label "•••" at bounding box center [276, 212] width 25 height 10
click at [0, 0] on input "•••" at bounding box center [0, 0] width 0 height 0
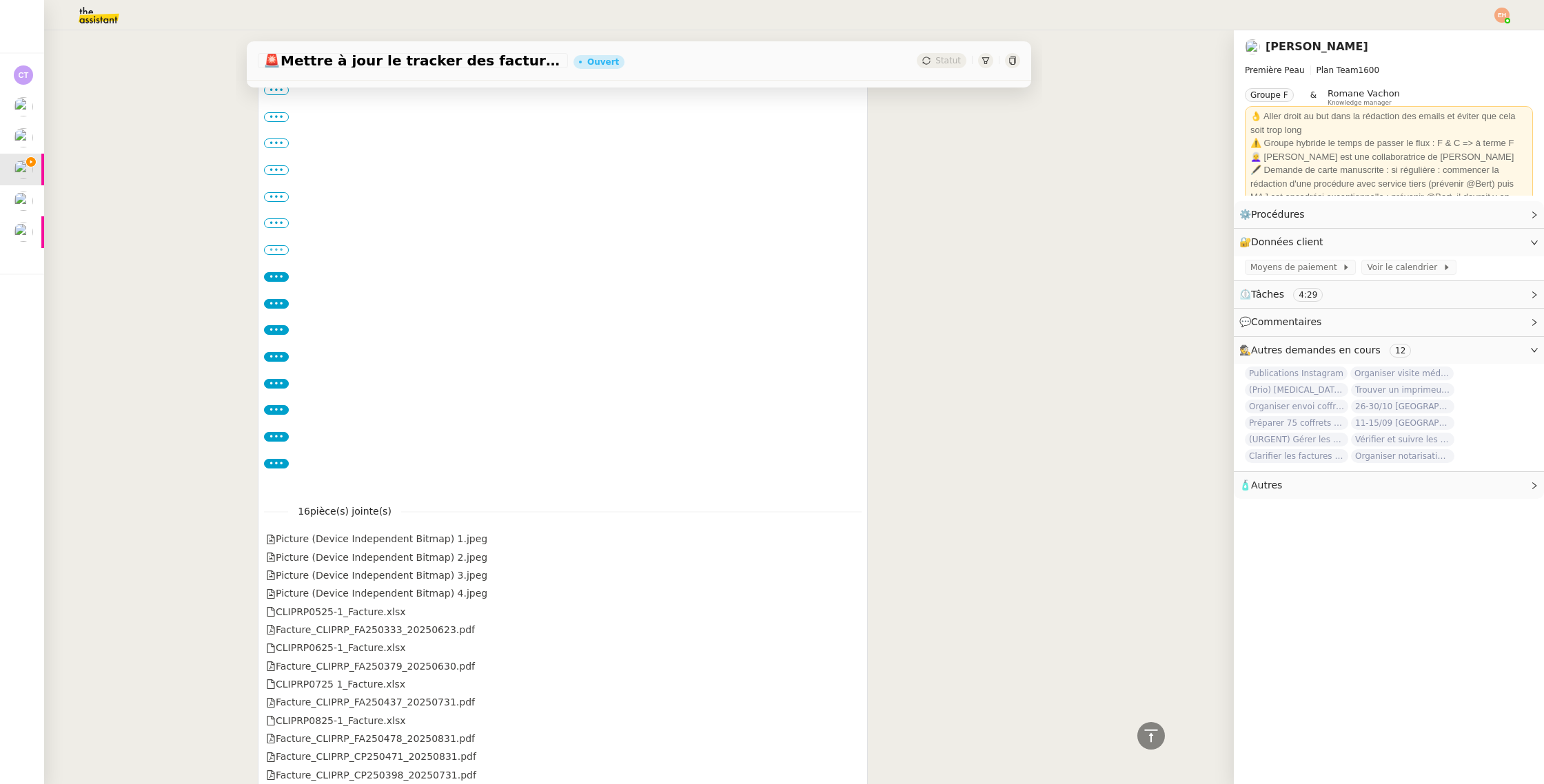
scroll to position [861, 0]
click at [271, 258] on div "•••" at bounding box center [562, 253] width 598 height 13
click at [273, 252] on label "•••" at bounding box center [276, 253] width 25 height 10
click at [0, 0] on input "•••" at bounding box center [0, 0] width 0 height 0
click at [276, 232] on div "•••" at bounding box center [562, 226] width 598 height 13
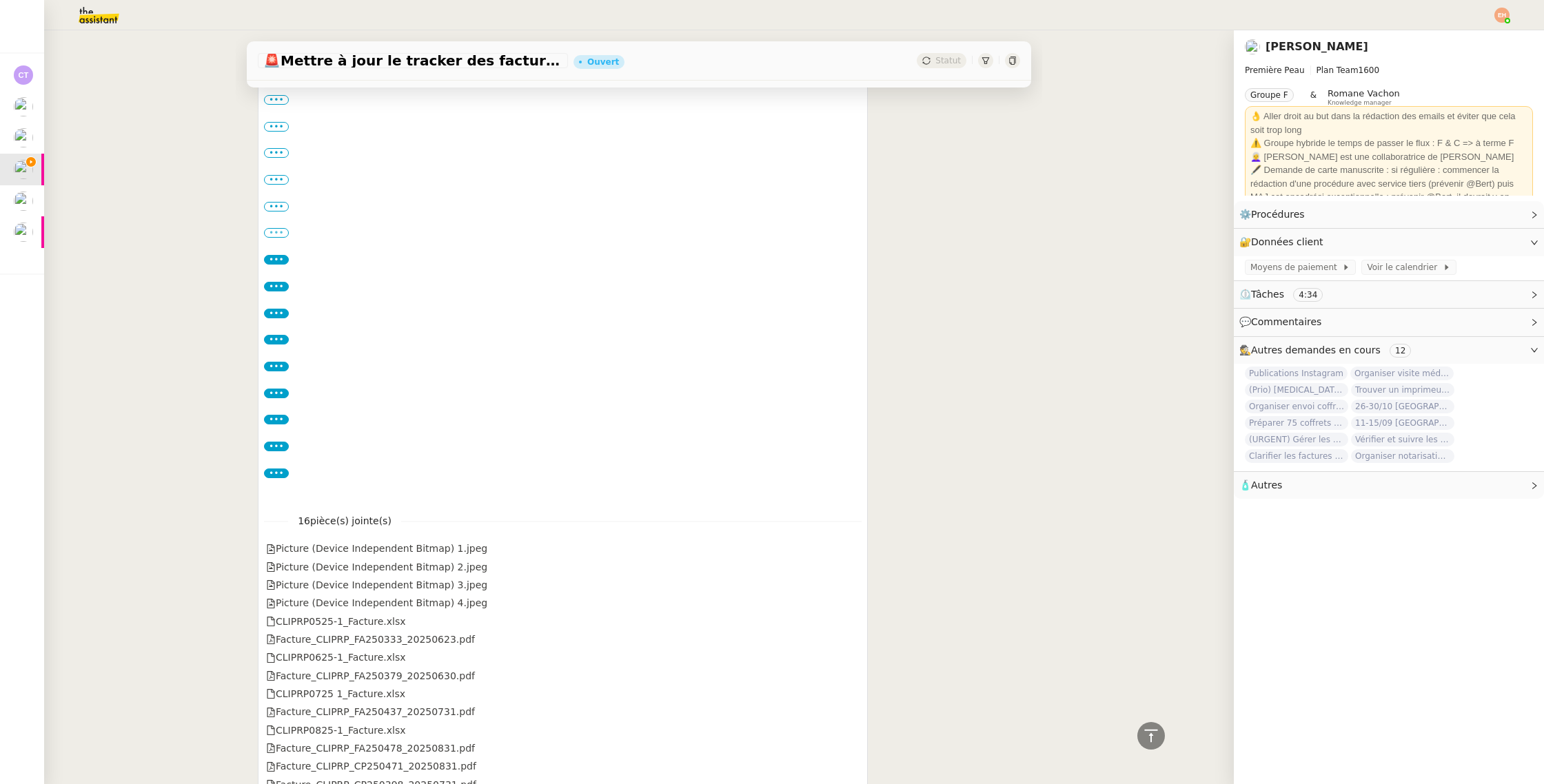
click at [276, 232] on label "•••" at bounding box center [276, 232] width 25 height 10
click at [0, 0] on input "•••" at bounding box center [0, 0] width 0 height 0
click at [275, 206] on label "•••" at bounding box center [276, 205] width 25 height 10
click at [0, 0] on input "•••" at bounding box center [0, 0] width 0 height 0
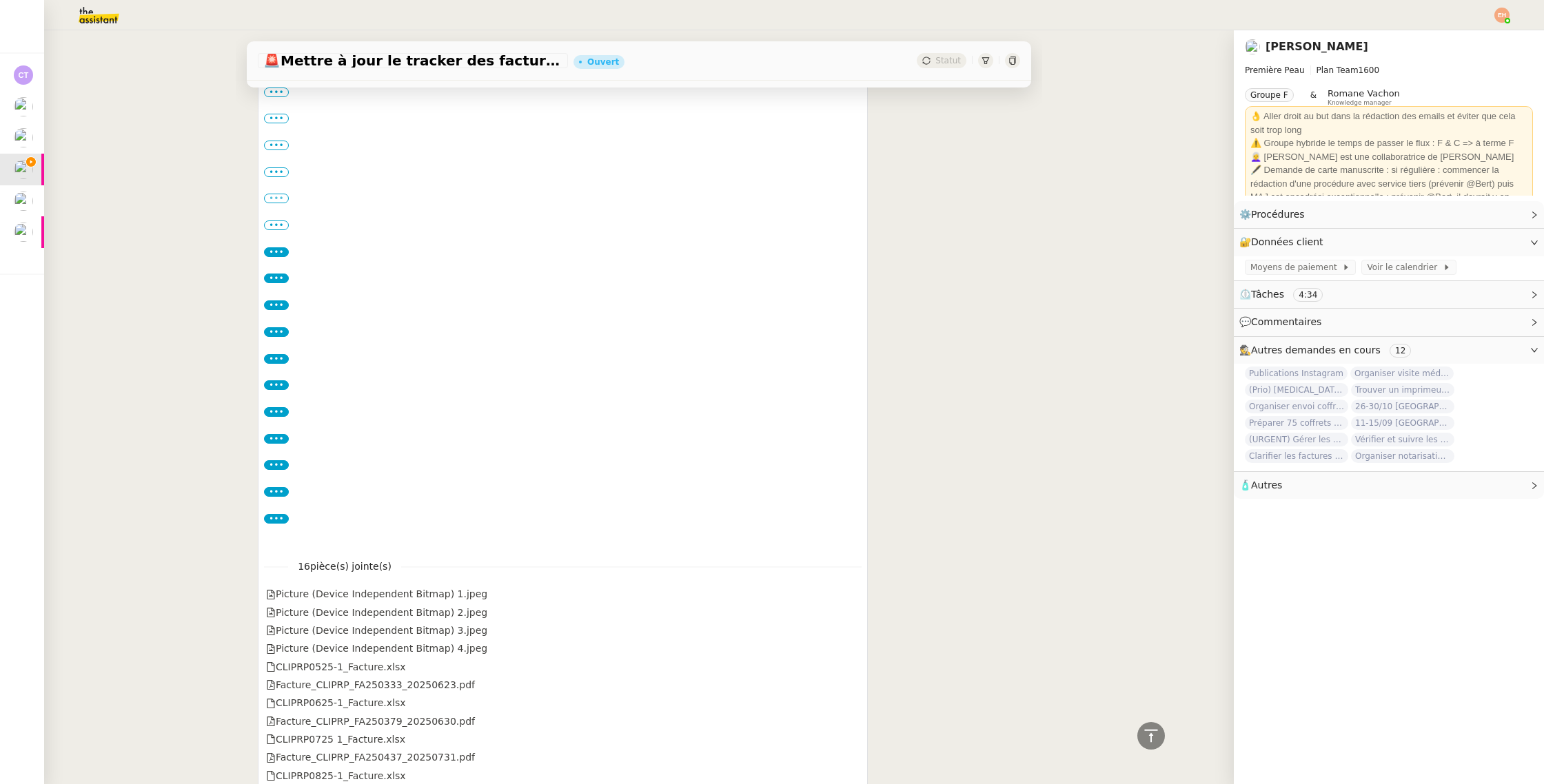
scroll to position [806, 0]
click at [274, 202] on label "•••" at bounding box center [276, 201] width 25 height 10
click at [0, 0] on input "•••" at bounding box center [0, 0] width 0 height 0
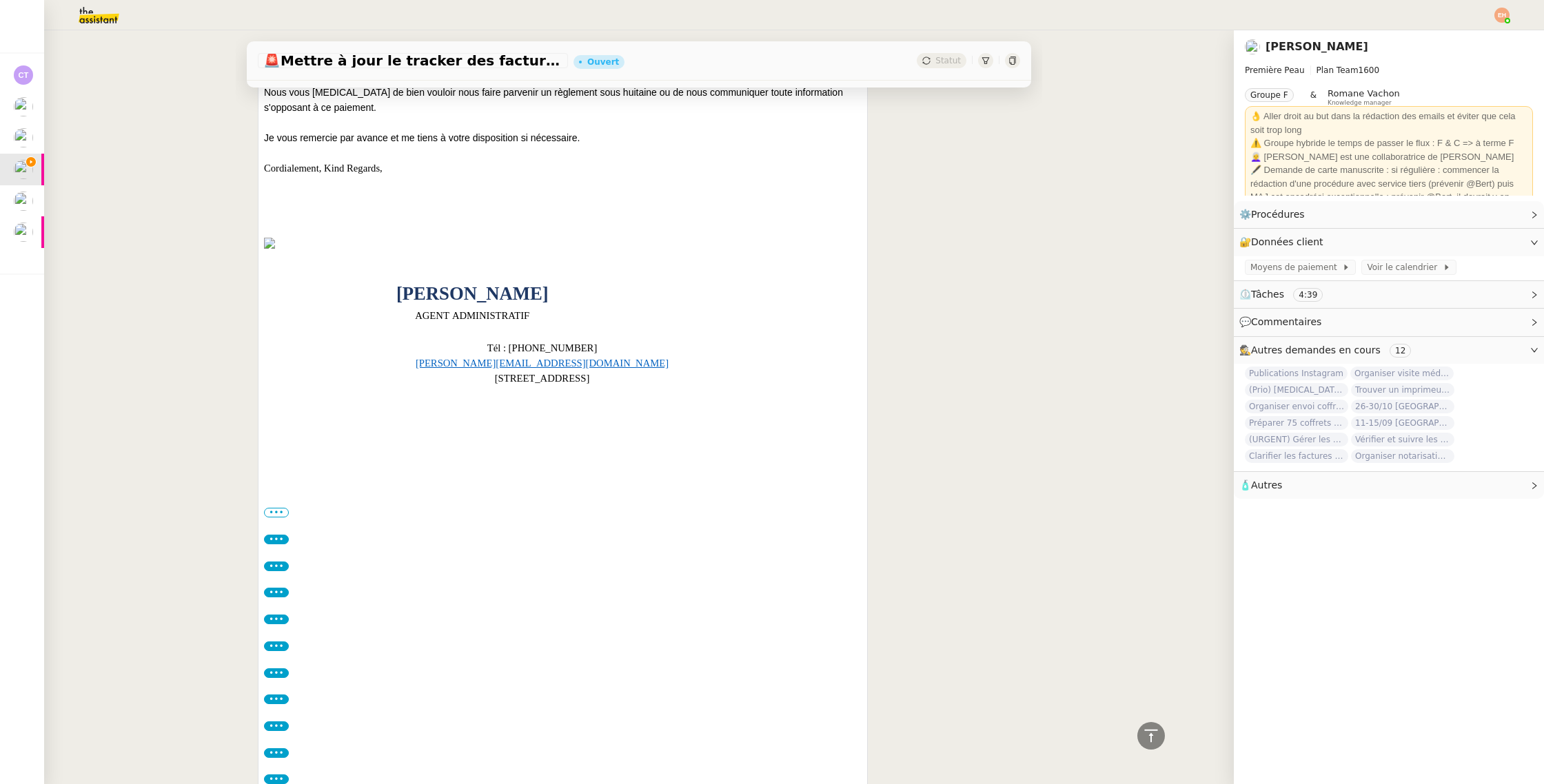
scroll to position [950, 0]
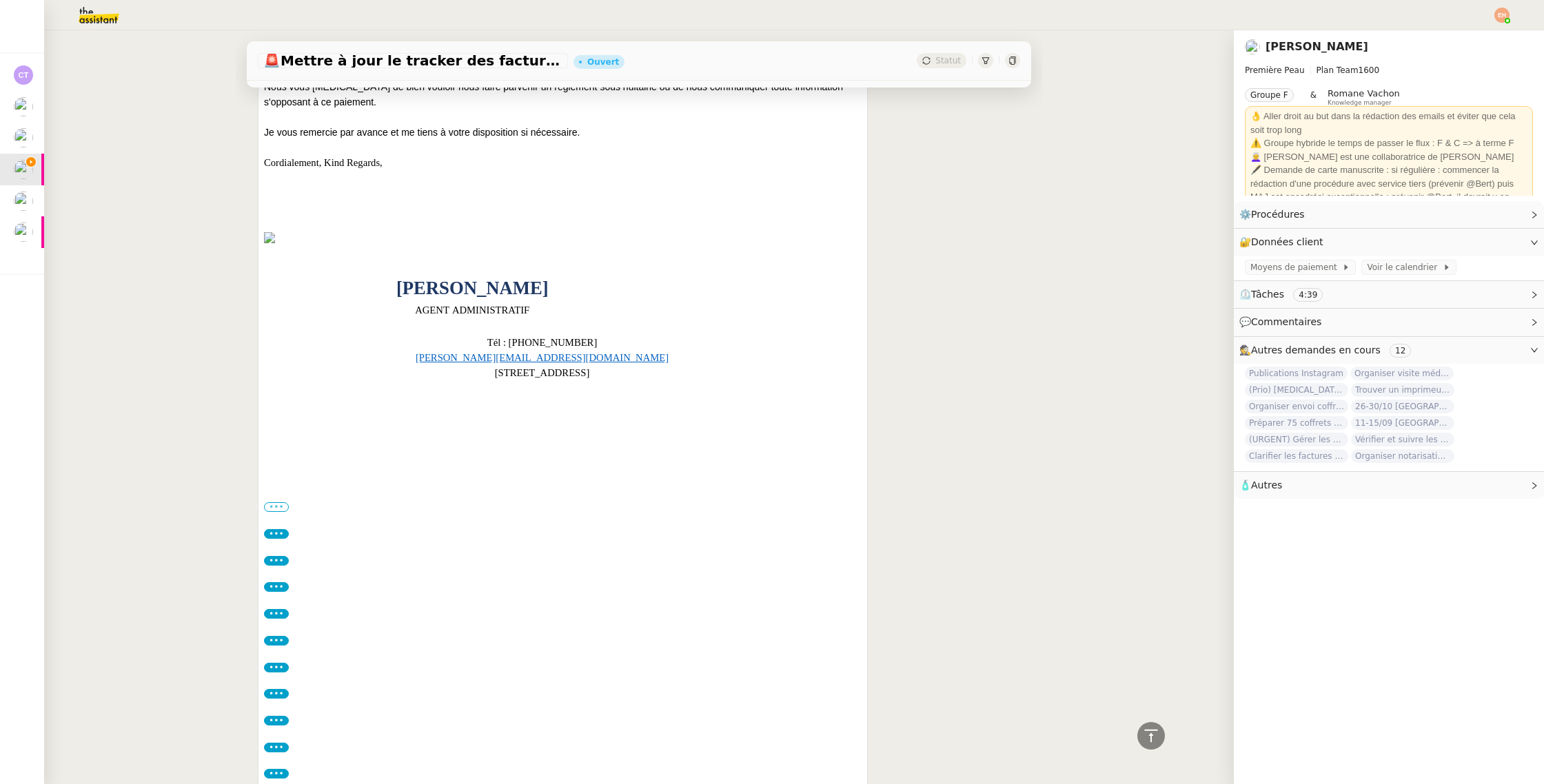
click at [280, 506] on label "•••" at bounding box center [276, 507] width 25 height 10
click at [0, 0] on input "•••" at bounding box center [0, 0] width 0 height 0
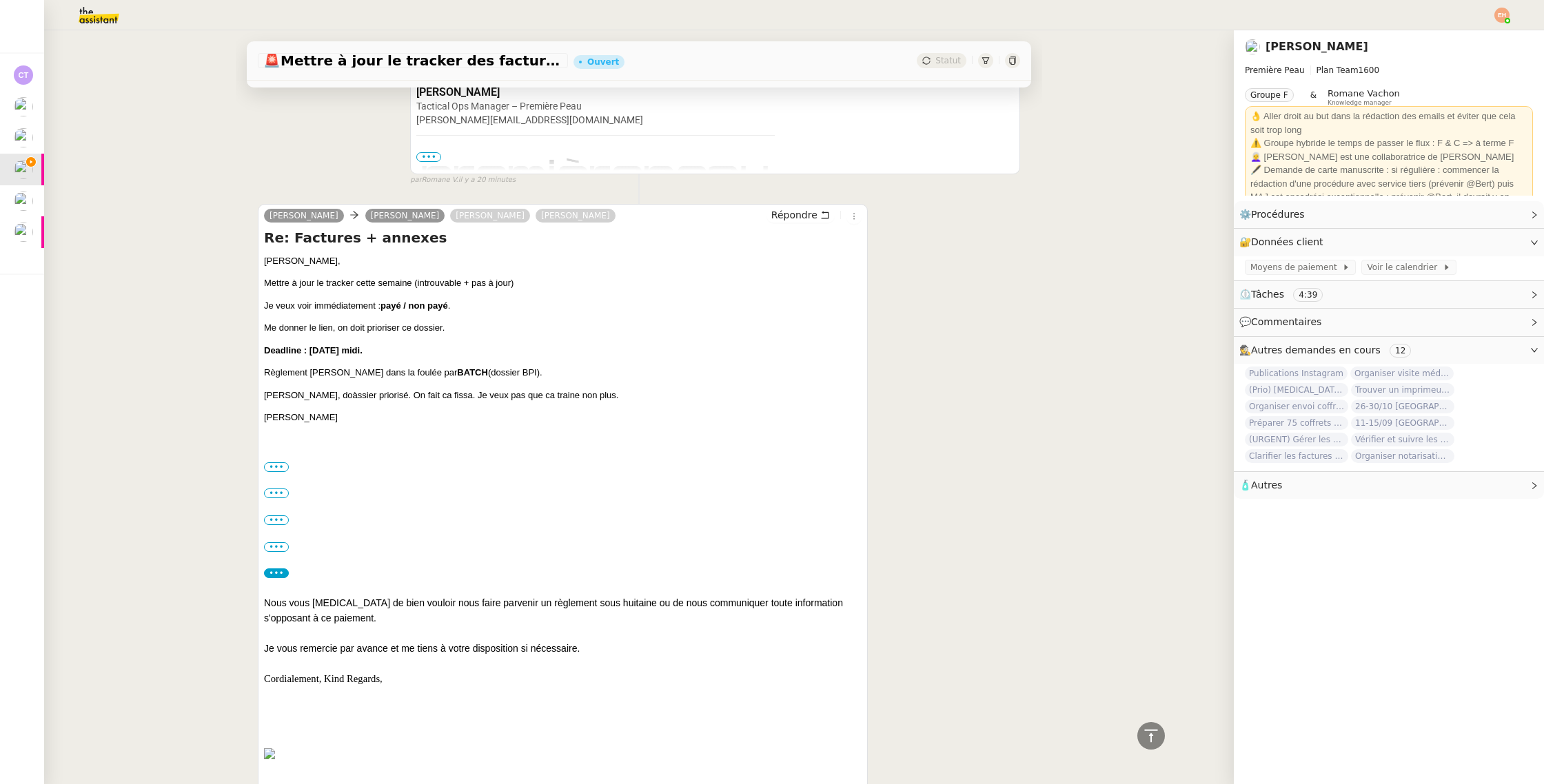
scroll to position [412, 0]
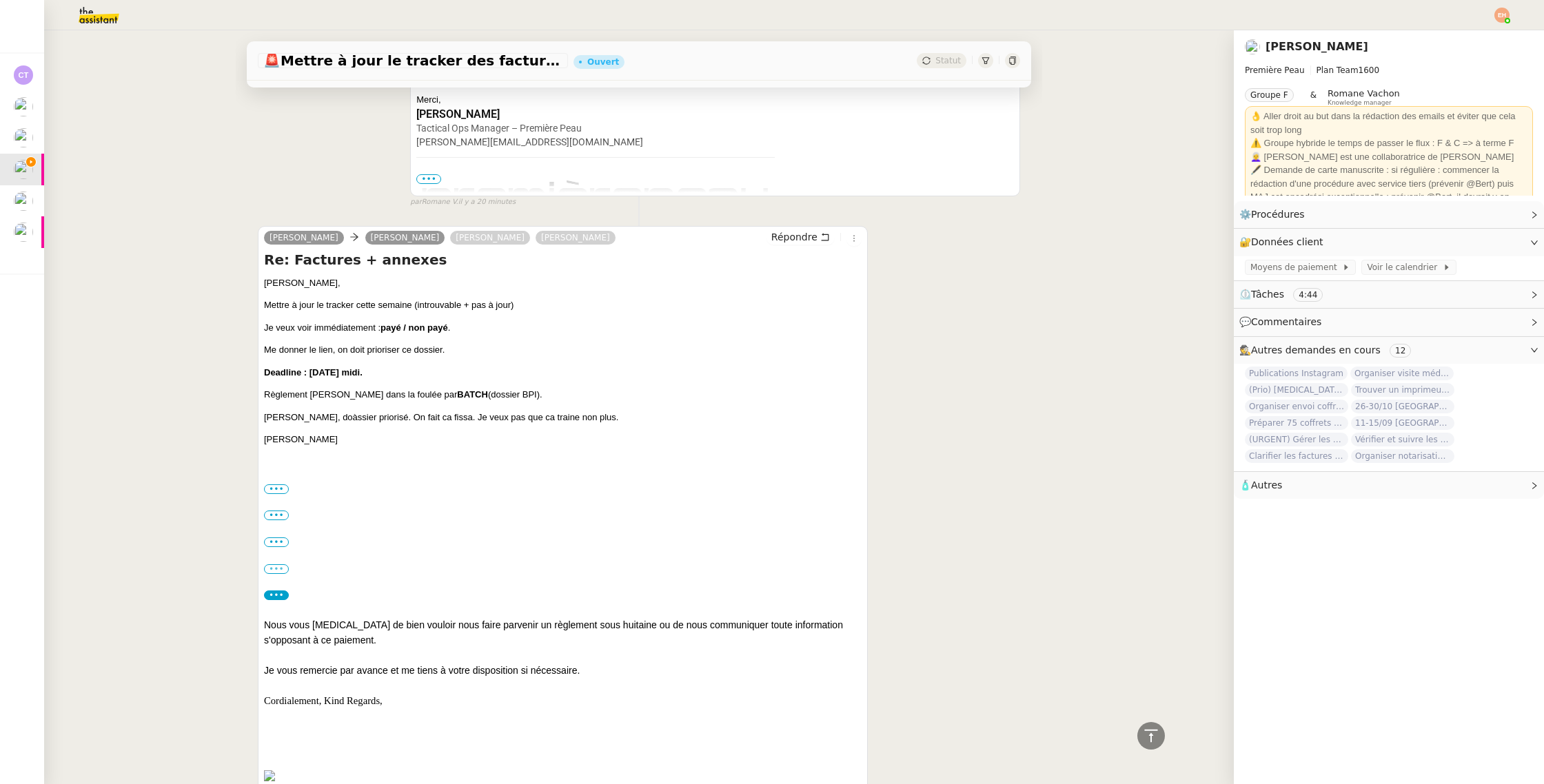
click at [283, 565] on label "•••" at bounding box center [276, 569] width 25 height 10
click at [0, 0] on input "•••" at bounding box center [0, 0] width 0 height 0
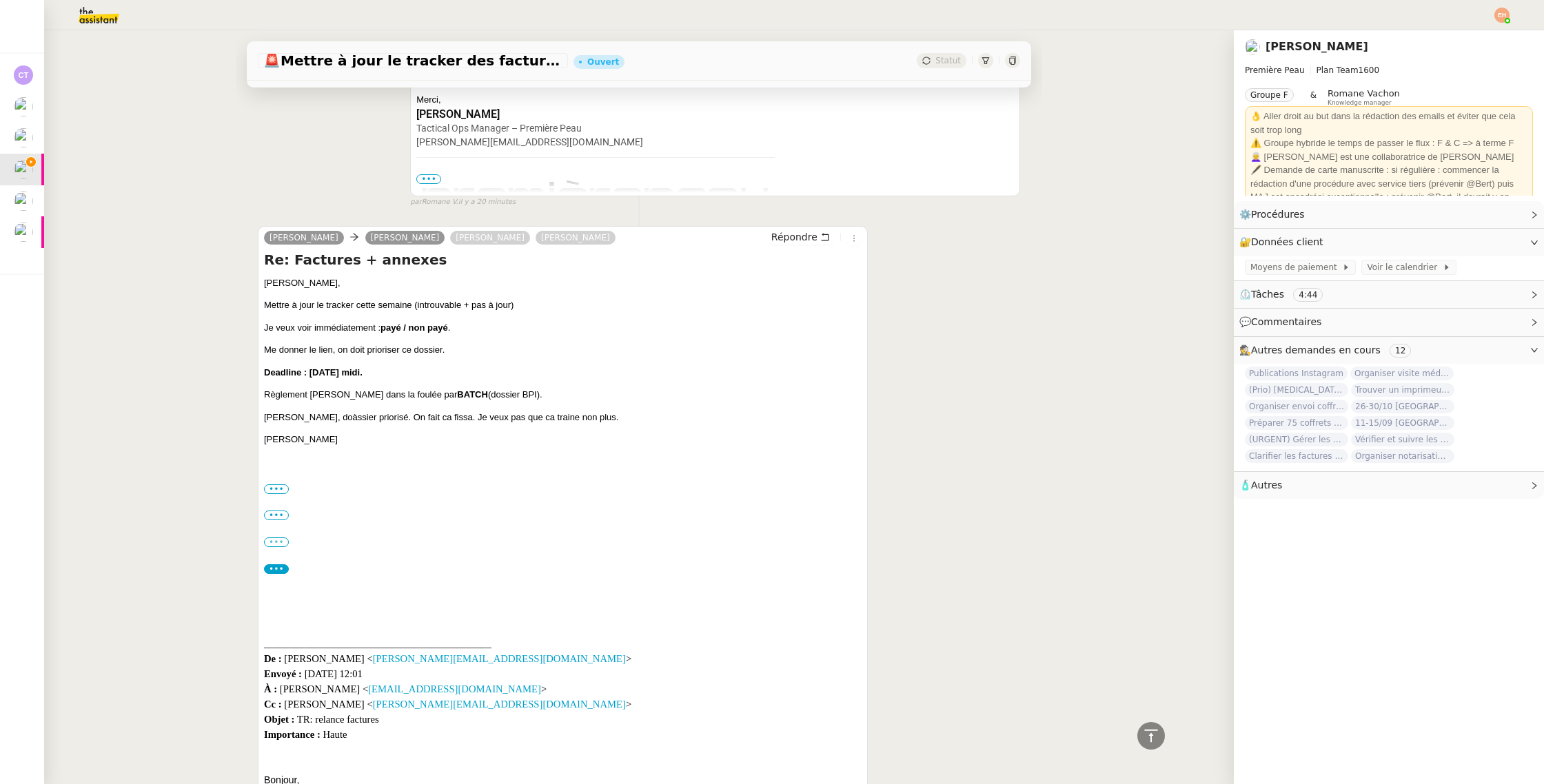
click at [281, 541] on label "•••" at bounding box center [276, 542] width 25 height 10
click at [0, 0] on input "•••" at bounding box center [0, 0] width 0 height 0
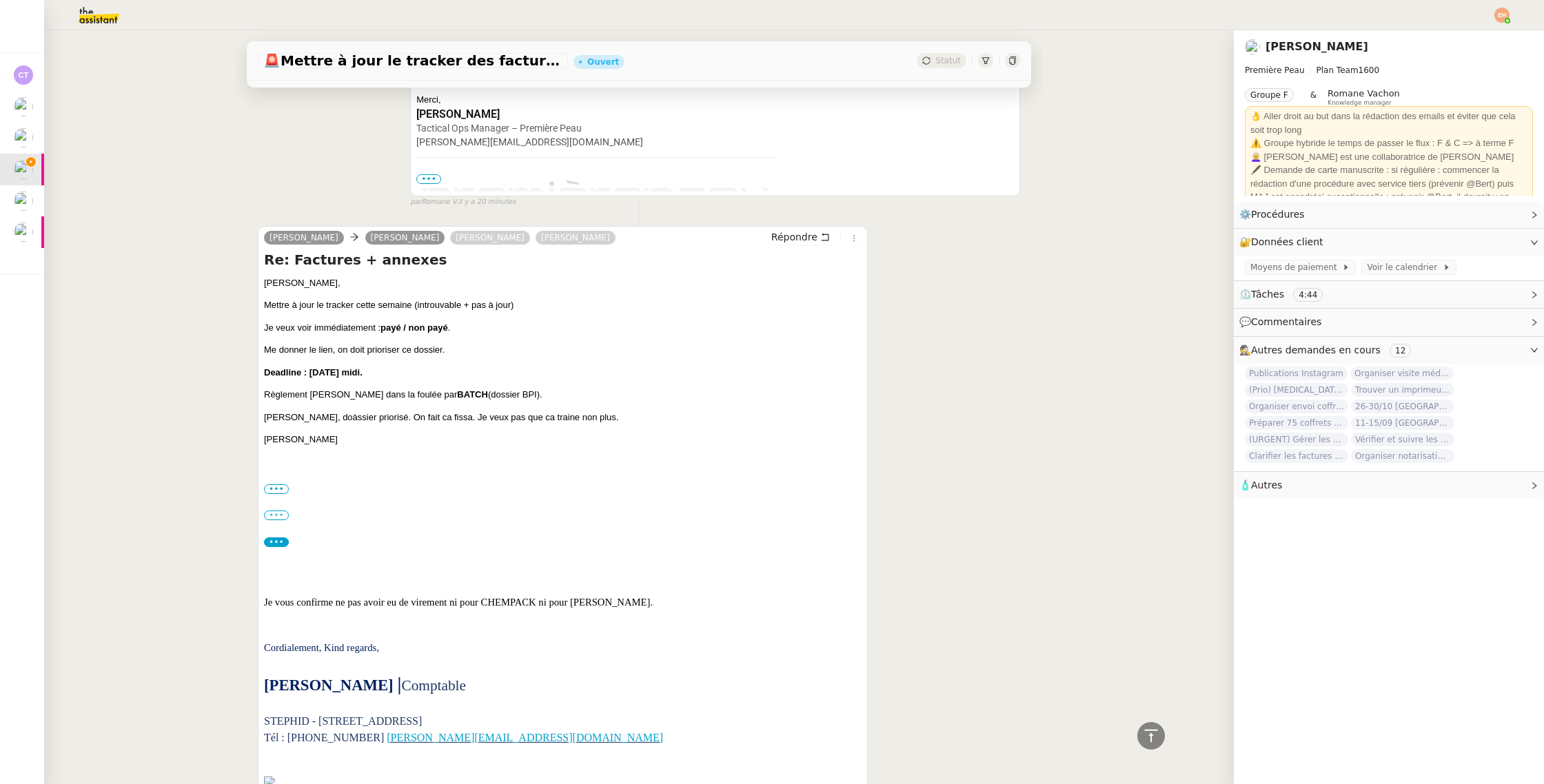
click at [281, 511] on label "•••" at bounding box center [276, 515] width 25 height 10
click at [0, 0] on input "•••" at bounding box center [0, 0] width 0 height 0
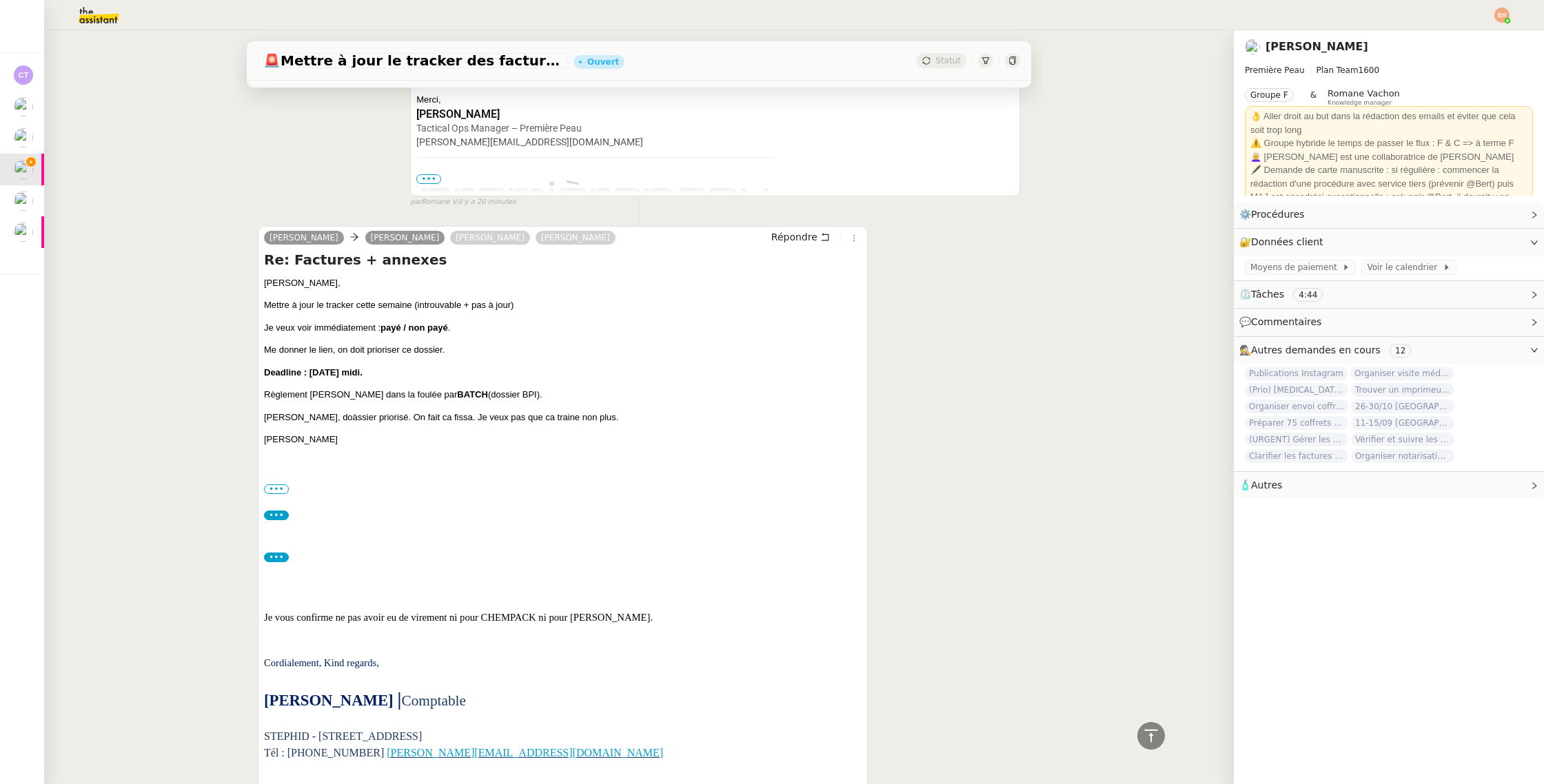
click at [277, 494] on div "••• Le 16 sept. 2025 à 10:25, Valérie BRAZIER <Valerie.BRAZIER@stephid.fr> a éc…" at bounding box center [562, 489] width 598 height 13
click at [279, 489] on label "•••" at bounding box center [276, 489] width 25 height 10
click at [0, 0] on input "•••" at bounding box center [0, 0] width 0 height 0
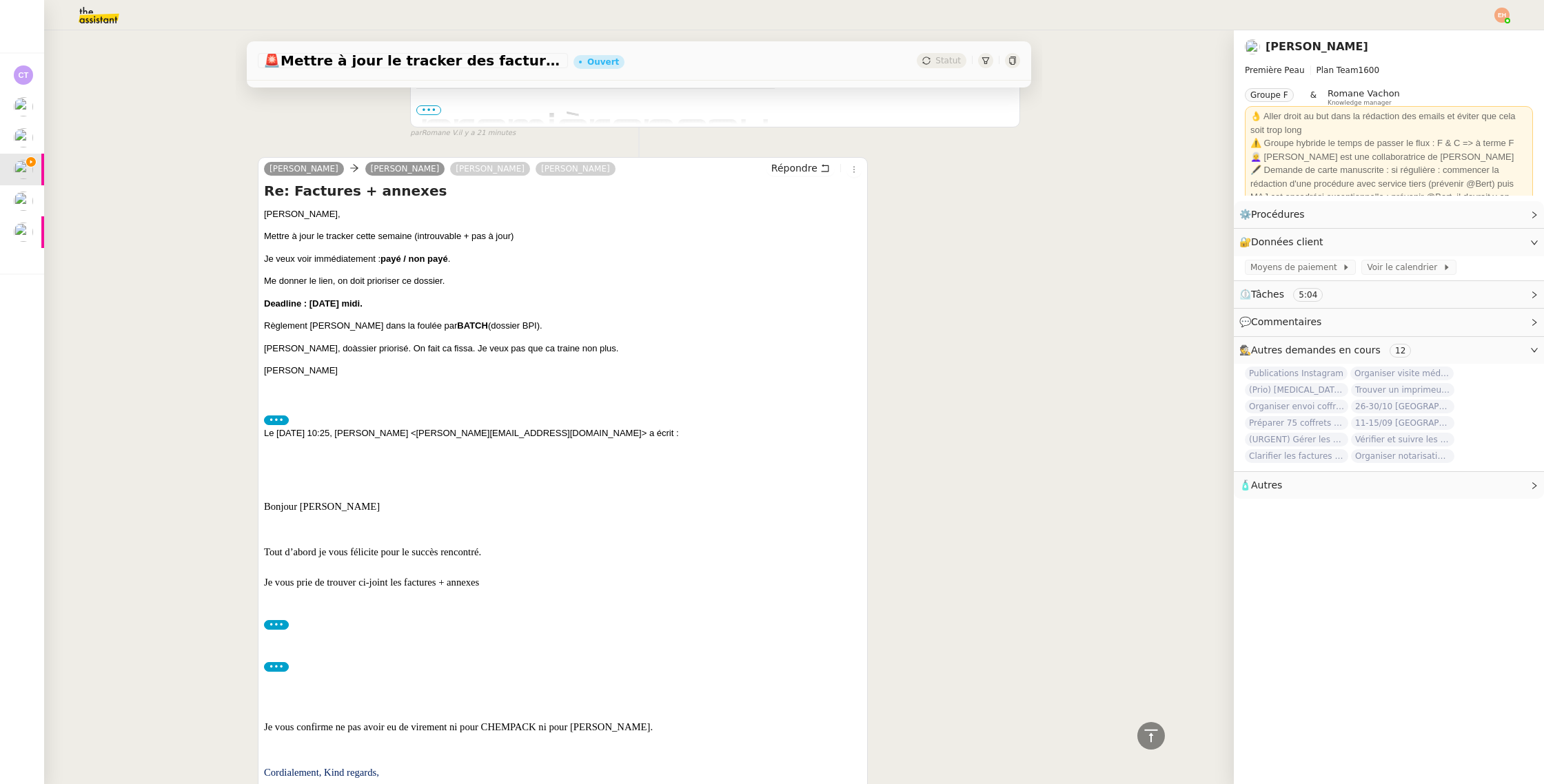
scroll to position [480, 0]
click at [386, 232] on p "Mettre à jour le tracker cette semaine (introuvable + pas à jour)" at bounding box center [562, 238] width 598 height 13
copy p "Mettre à jour le tracker cette semaine (introuvable + pas à jour)"
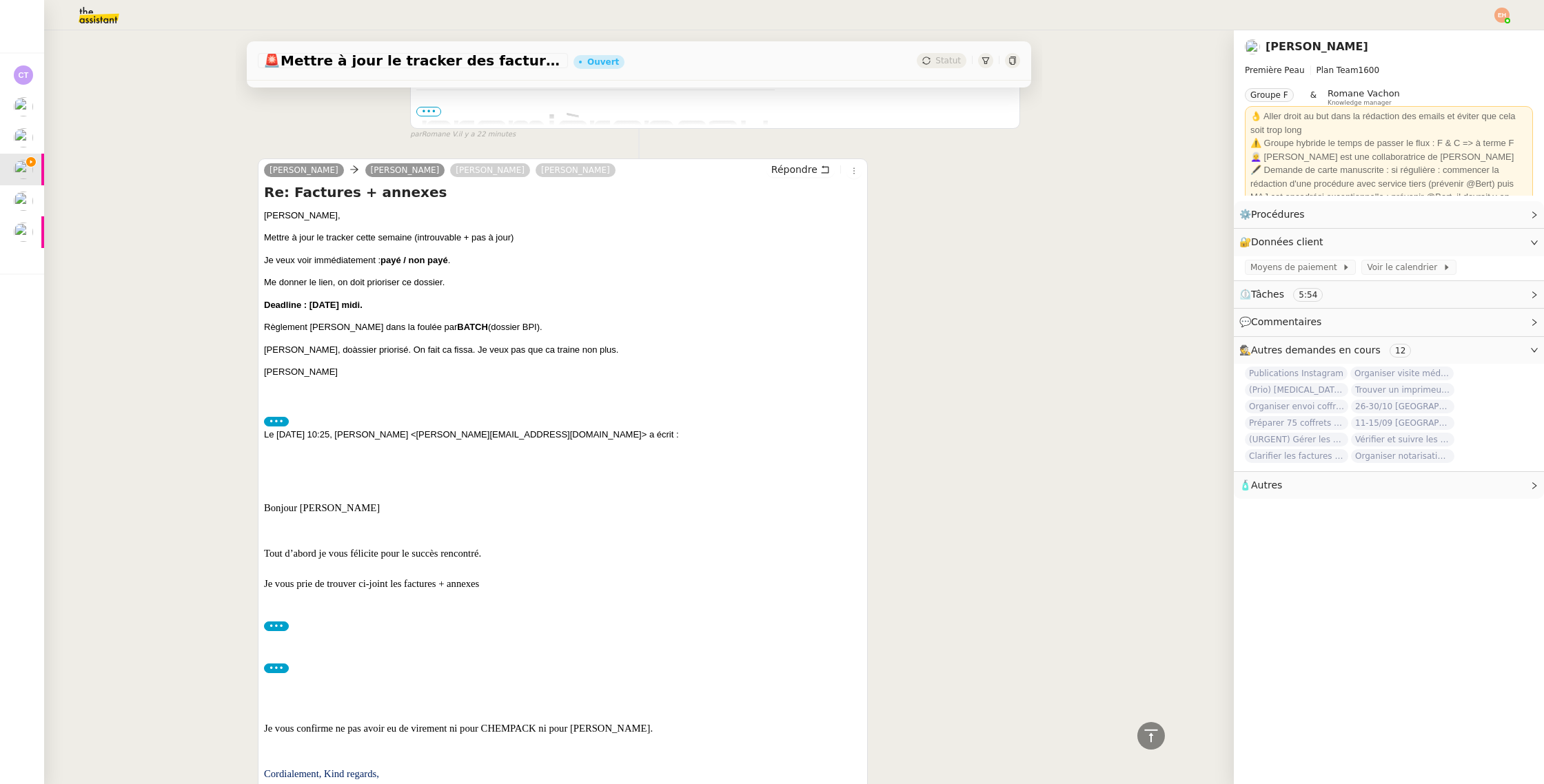
click at [513, 283] on p "Me donner le lien, on doit prioriser ce dossier." at bounding box center [562, 283] width 598 height 13
click at [1513, 238] on link "Modifier" at bounding box center [1496, 241] width 39 height 16
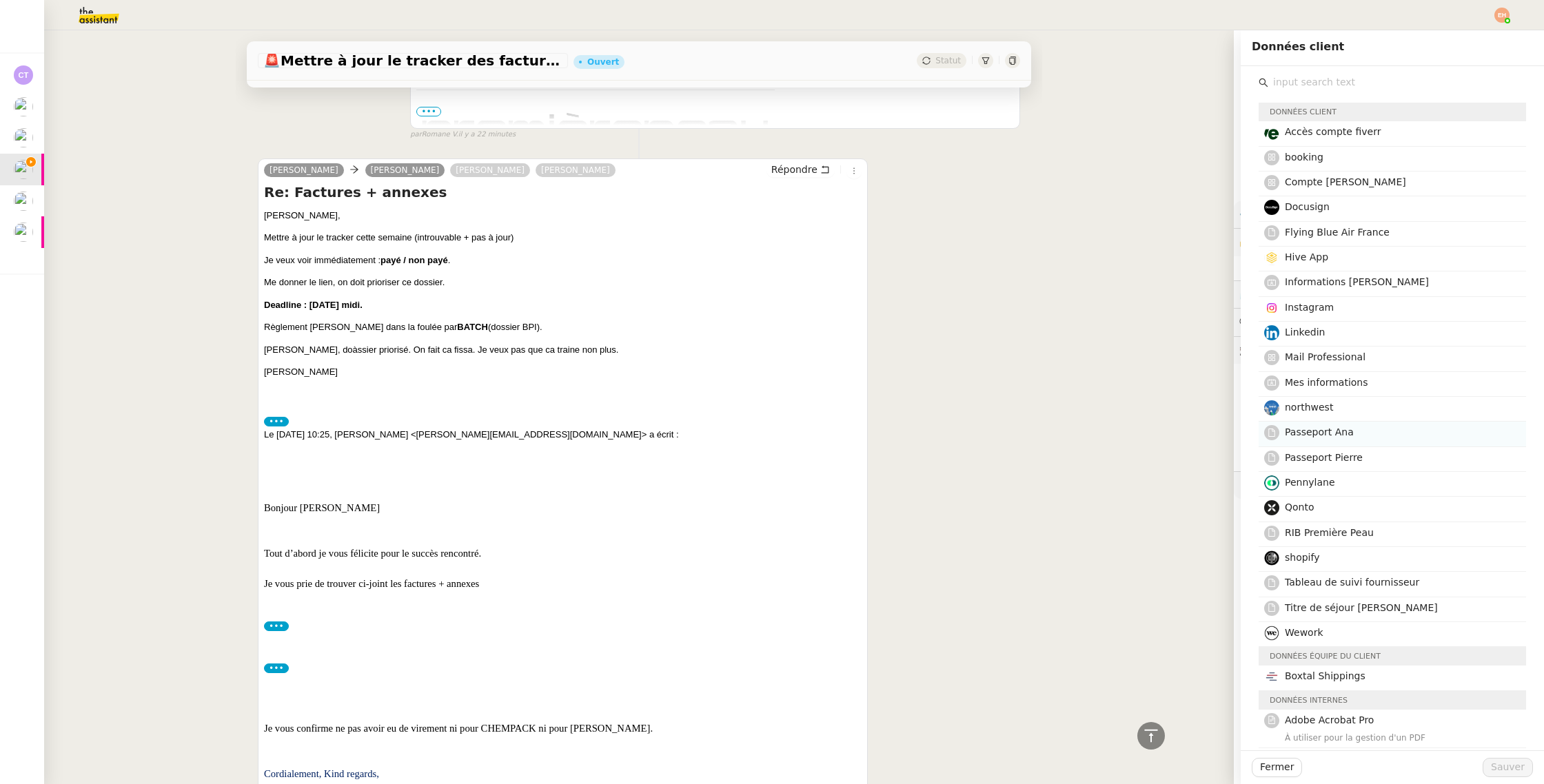
click at [1321, 430] on span "Passeport Ana" at bounding box center [1319, 432] width 69 height 11
click at [1509, 747] on span "Sauver" at bounding box center [1507, 767] width 34 height 16
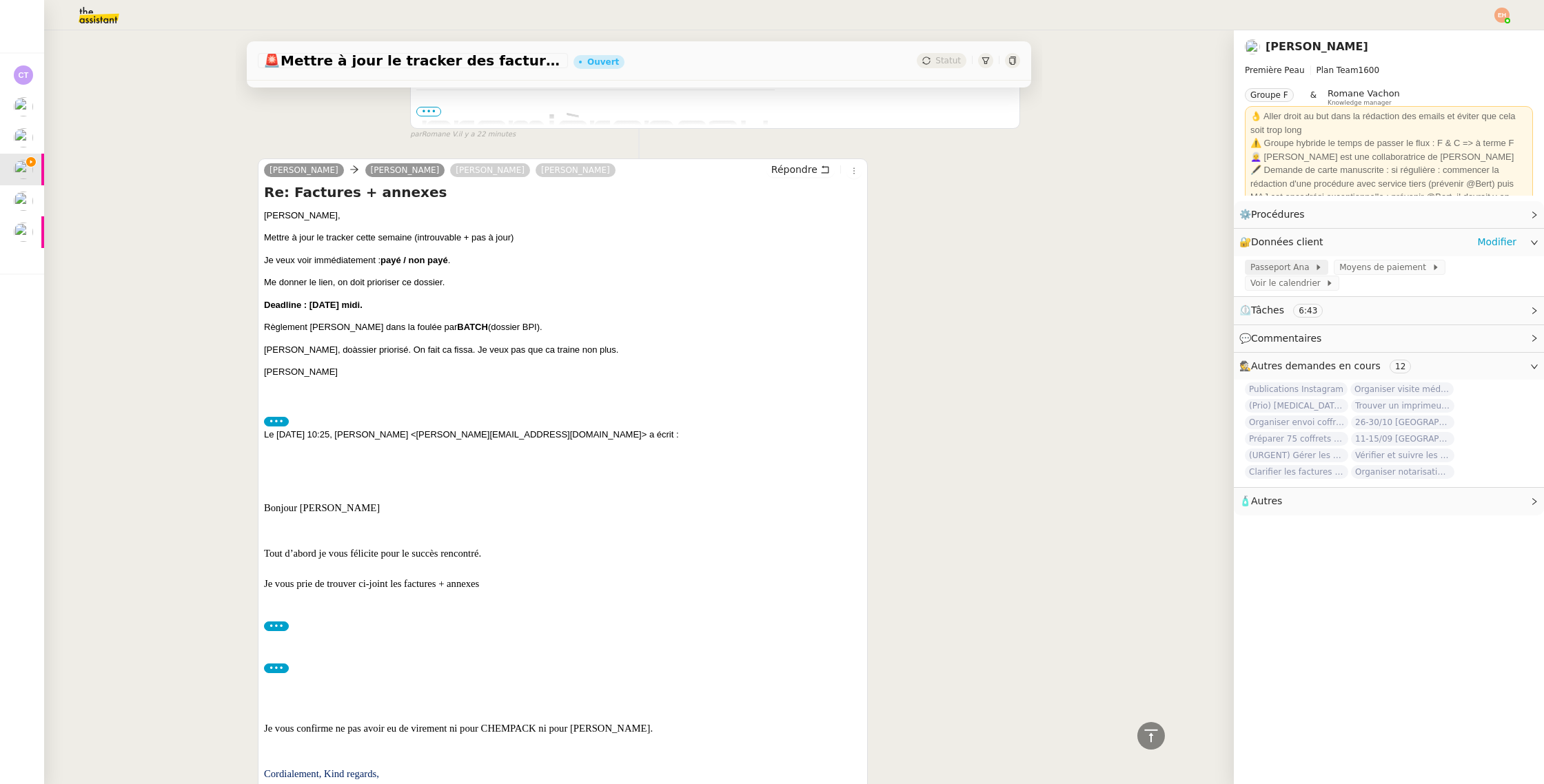
click at [1297, 265] on span "Passeport Ana" at bounding box center [1282, 267] width 64 height 13
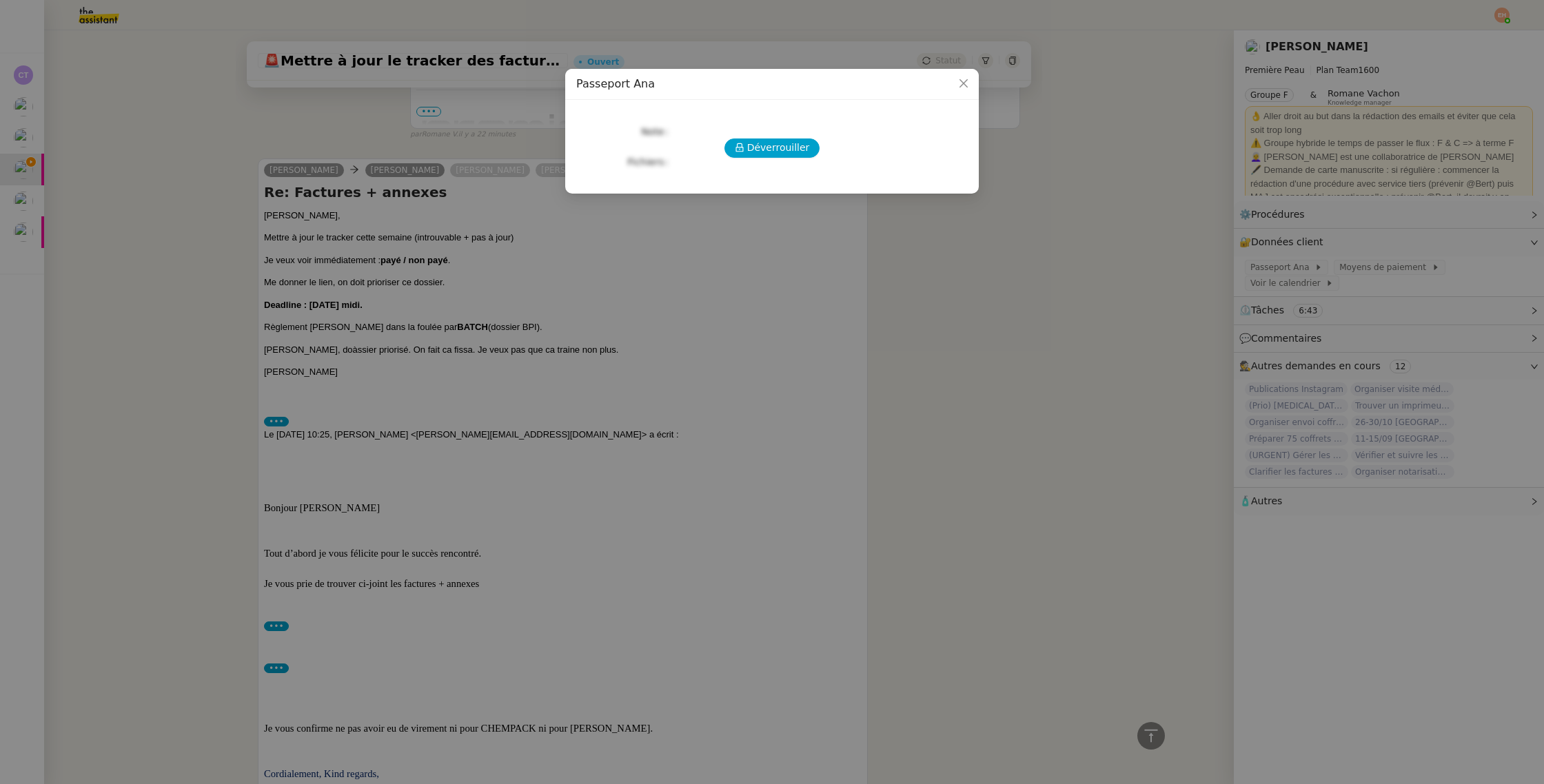
click at [748, 115] on div "Déverrouiller Note Fichiers Upload" at bounding box center [772, 141] width 391 height 61
click at [751, 133] on div "Déverrouiller Note Fichiers Upload" at bounding box center [772, 141] width 391 height 61
click at [751, 145] on span "Déverrouiller" at bounding box center [778, 148] width 63 height 16
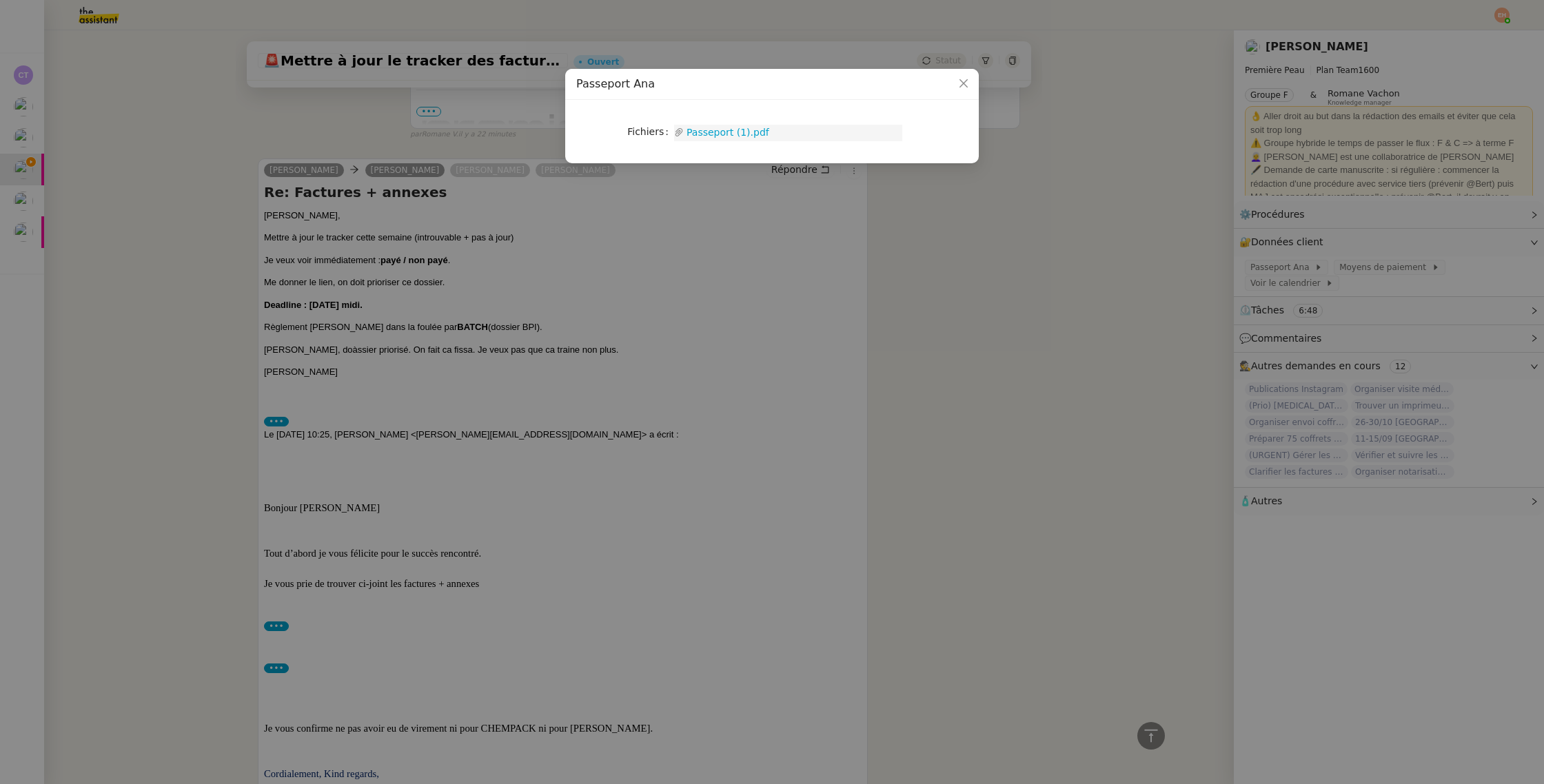
click at [739, 127] on link "Passeport (1).pdf" at bounding box center [793, 132] width 218 height 16
click at [1072, 235] on nz-modal-container "Passeport Ana Fichiers Upload Passeport (1).pdf" at bounding box center [772, 392] width 1544 height 784
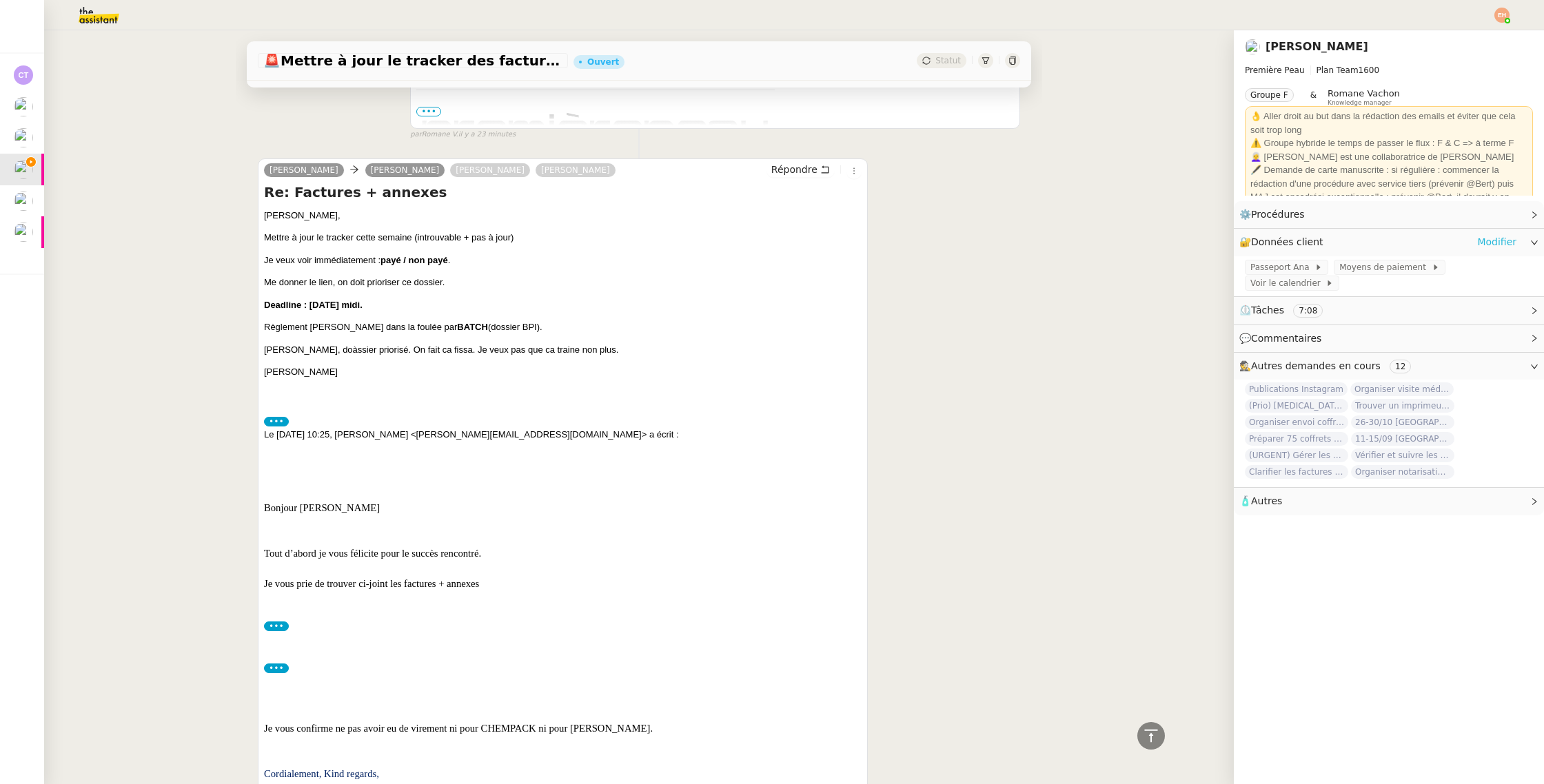
click at [1501, 242] on link "Modifier" at bounding box center [1496, 241] width 39 height 16
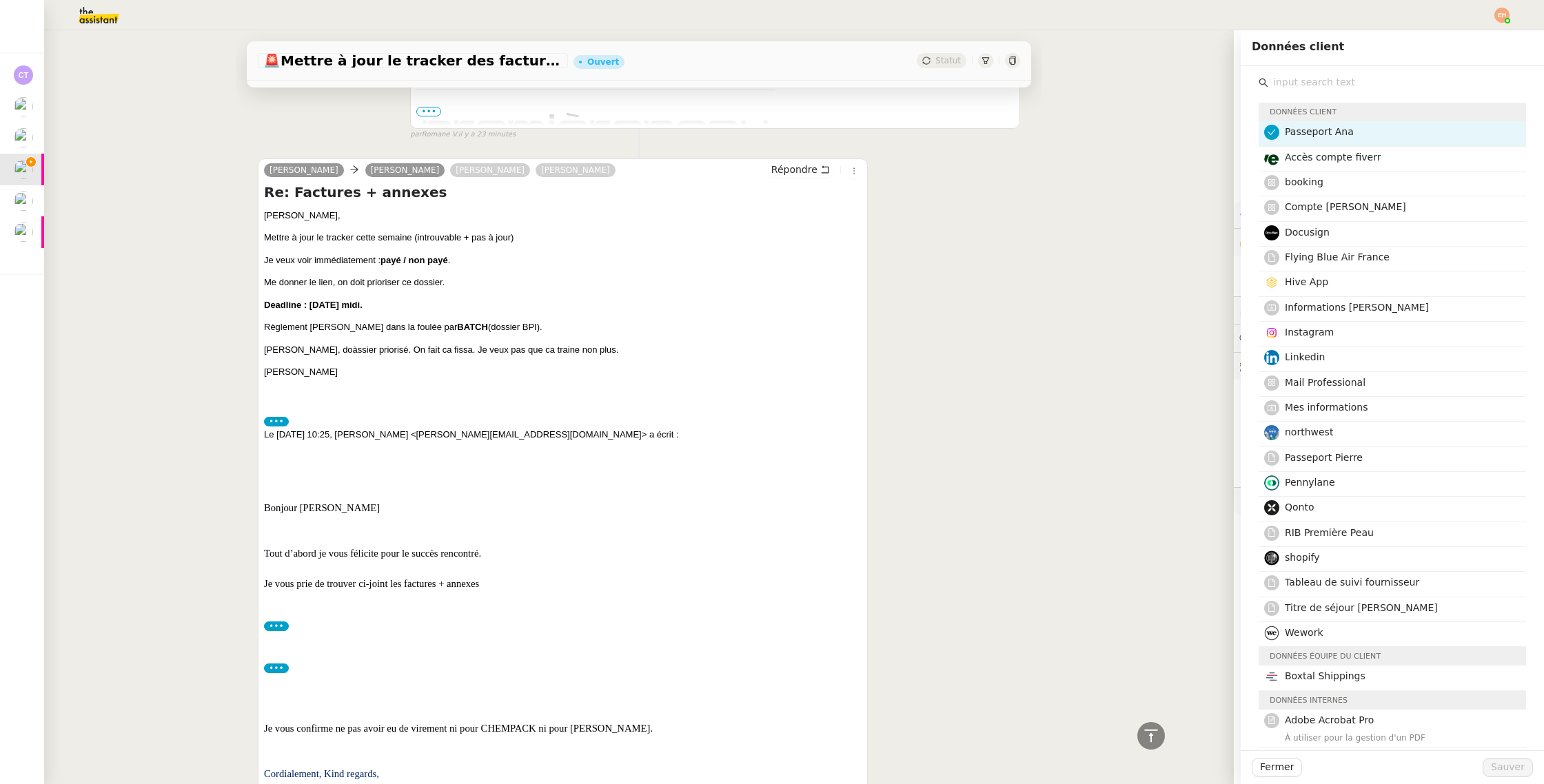
click at [1340, 135] on span "Passeport Ana" at bounding box center [1319, 131] width 69 height 11
click at [1331, 450] on h4 "Passeport Pierre" at bounding box center [1401, 457] width 233 height 16
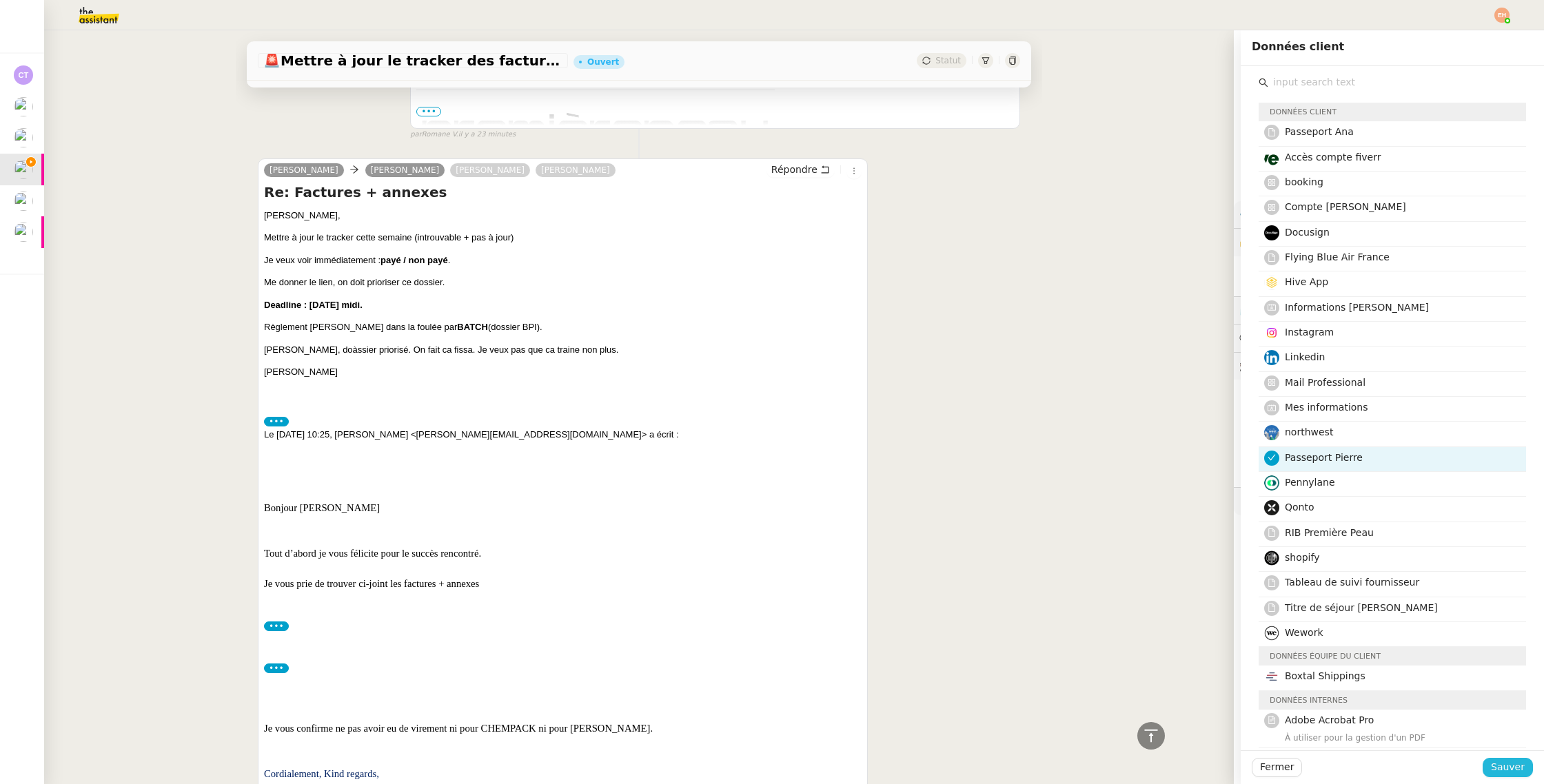
click at [1493, 747] on button "Sauver" at bounding box center [1507, 768] width 50 height 19
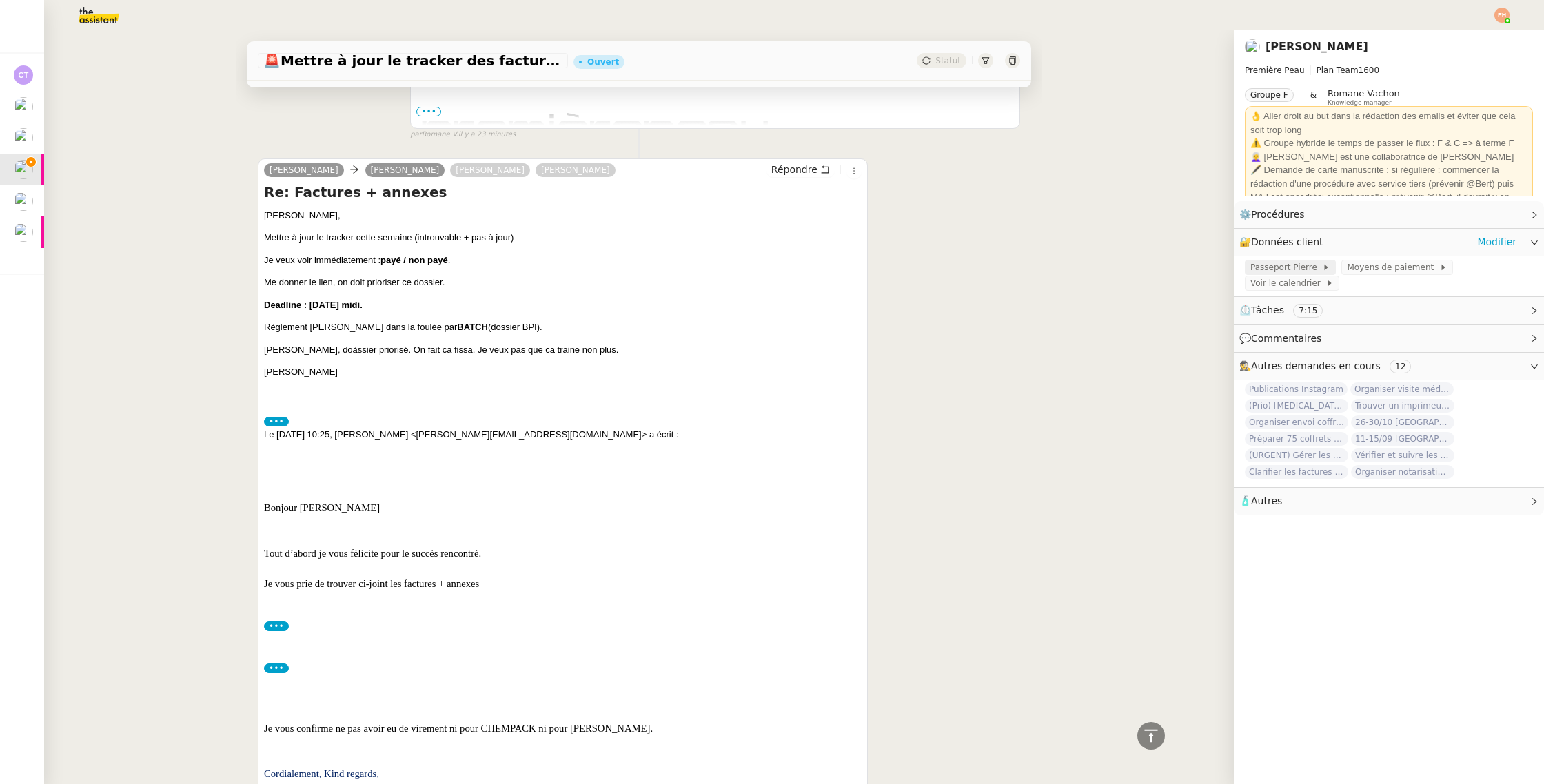
click at [1288, 265] on span "Passeport Pierre" at bounding box center [1286, 267] width 72 height 13
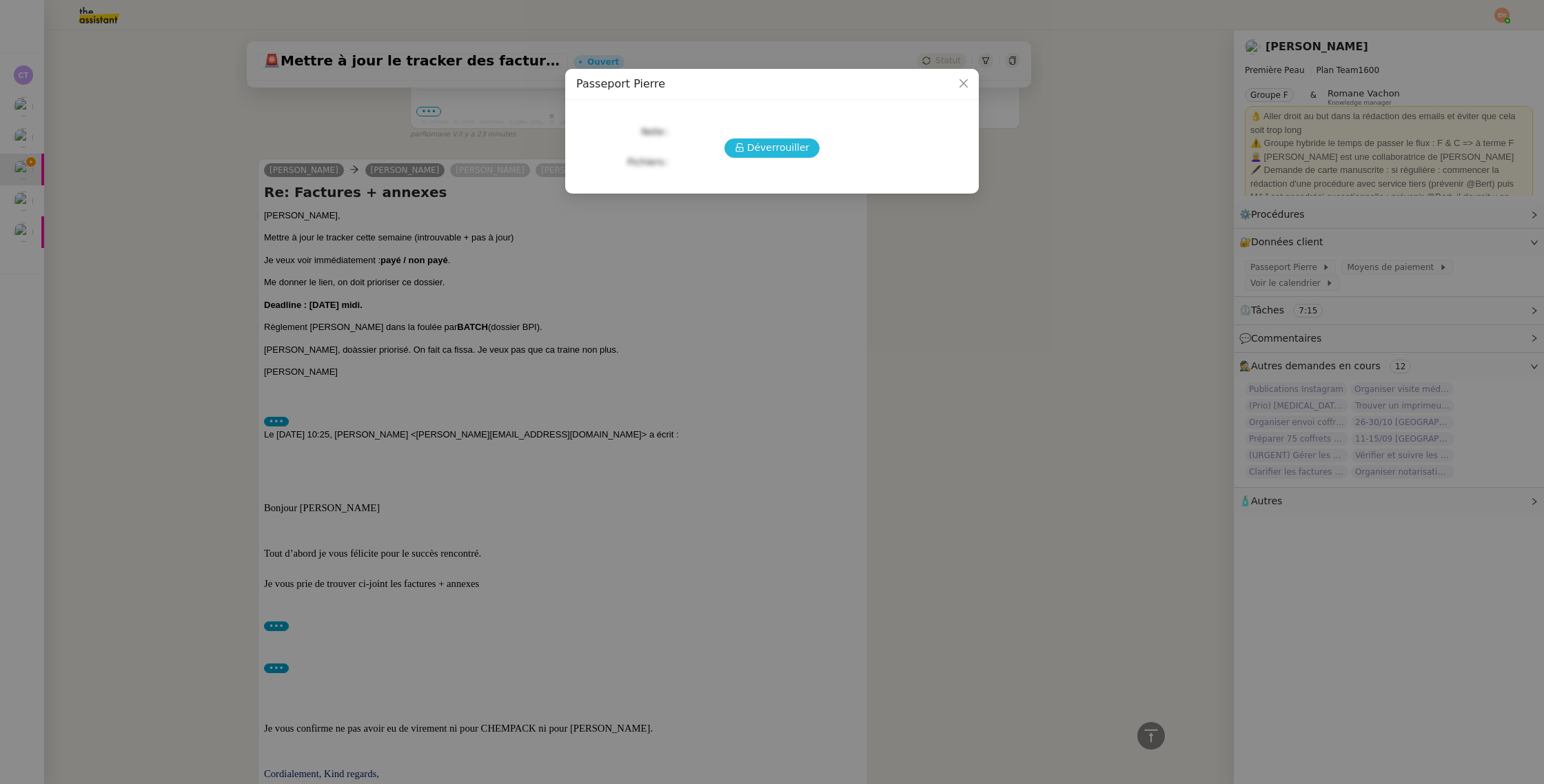
click at [760, 149] on span "Déverrouiller" at bounding box center [778, 148] width 63 height 16
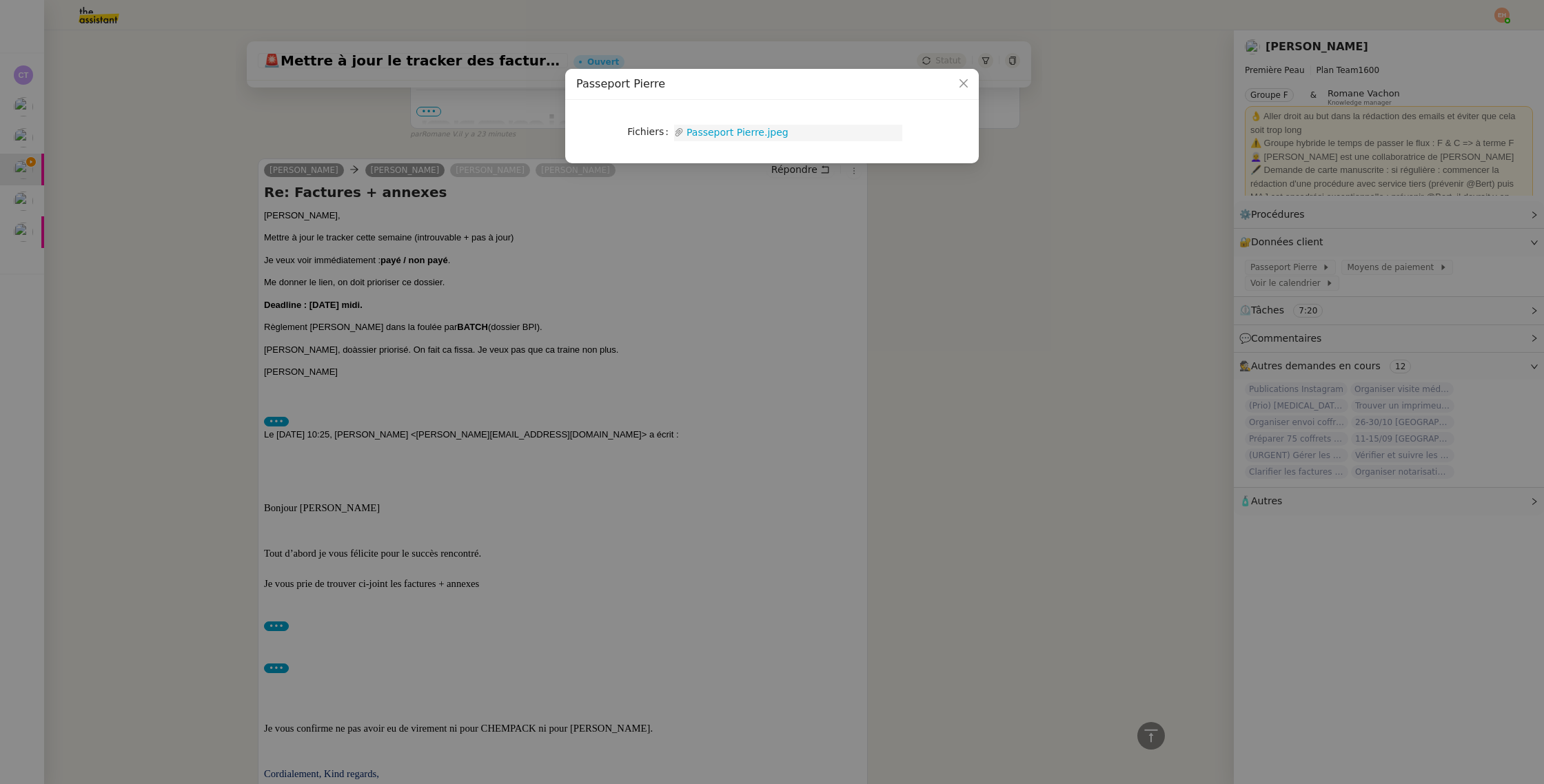
click at [750, 130] on link "Passeport Pierre.jpeg" at bounding box center [793, 132] width 218 height 16
click at [1062, 220] on nz-modal-container "Passeport Pierre Fichiers Upload Passeport Pierre.jpeg" at bounding box center [772, 392] width 1544 height 784
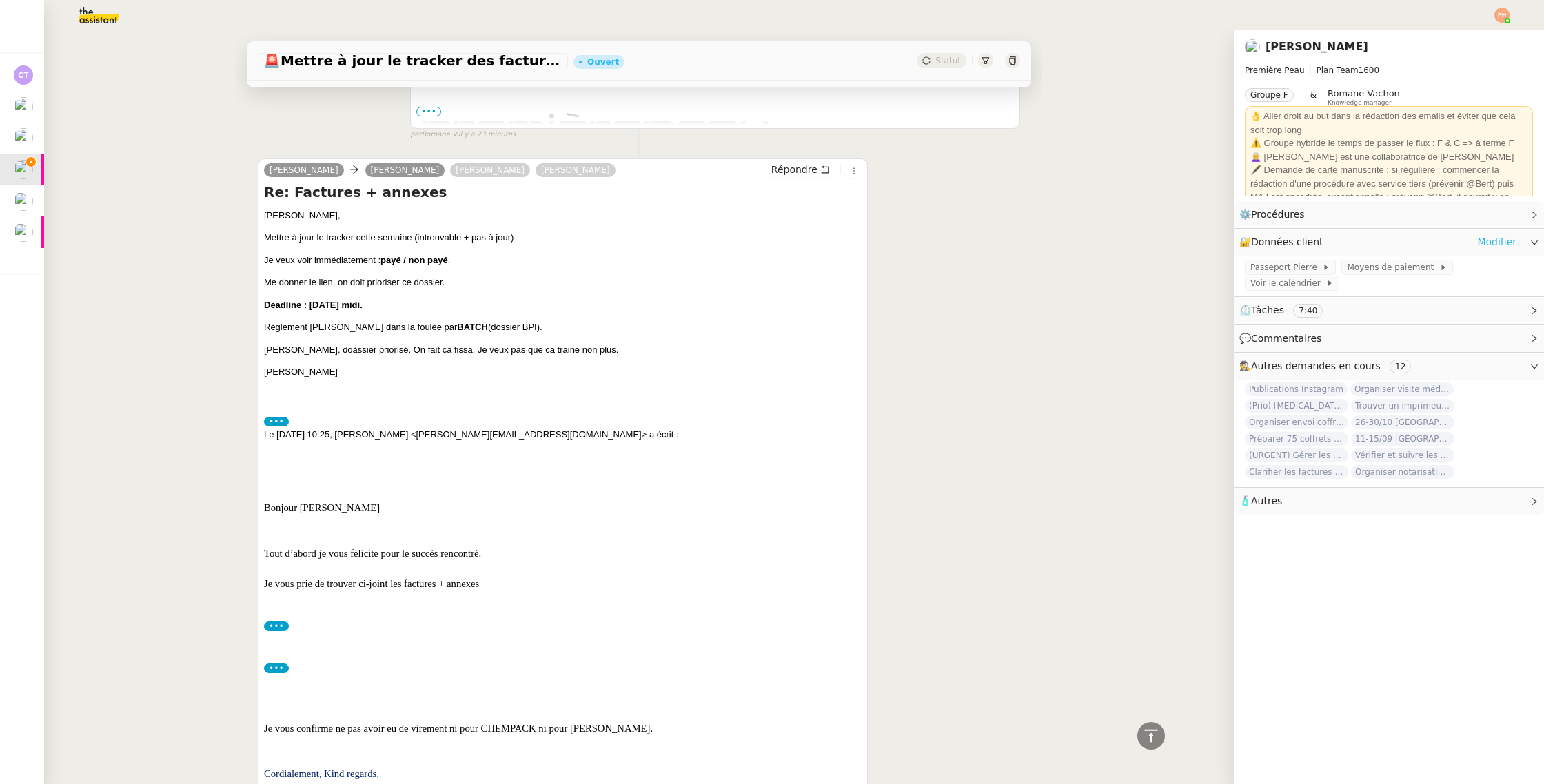
click at [1496, 241] on link "Modifier" at bounding box center [1496, 241] width 39 height 16
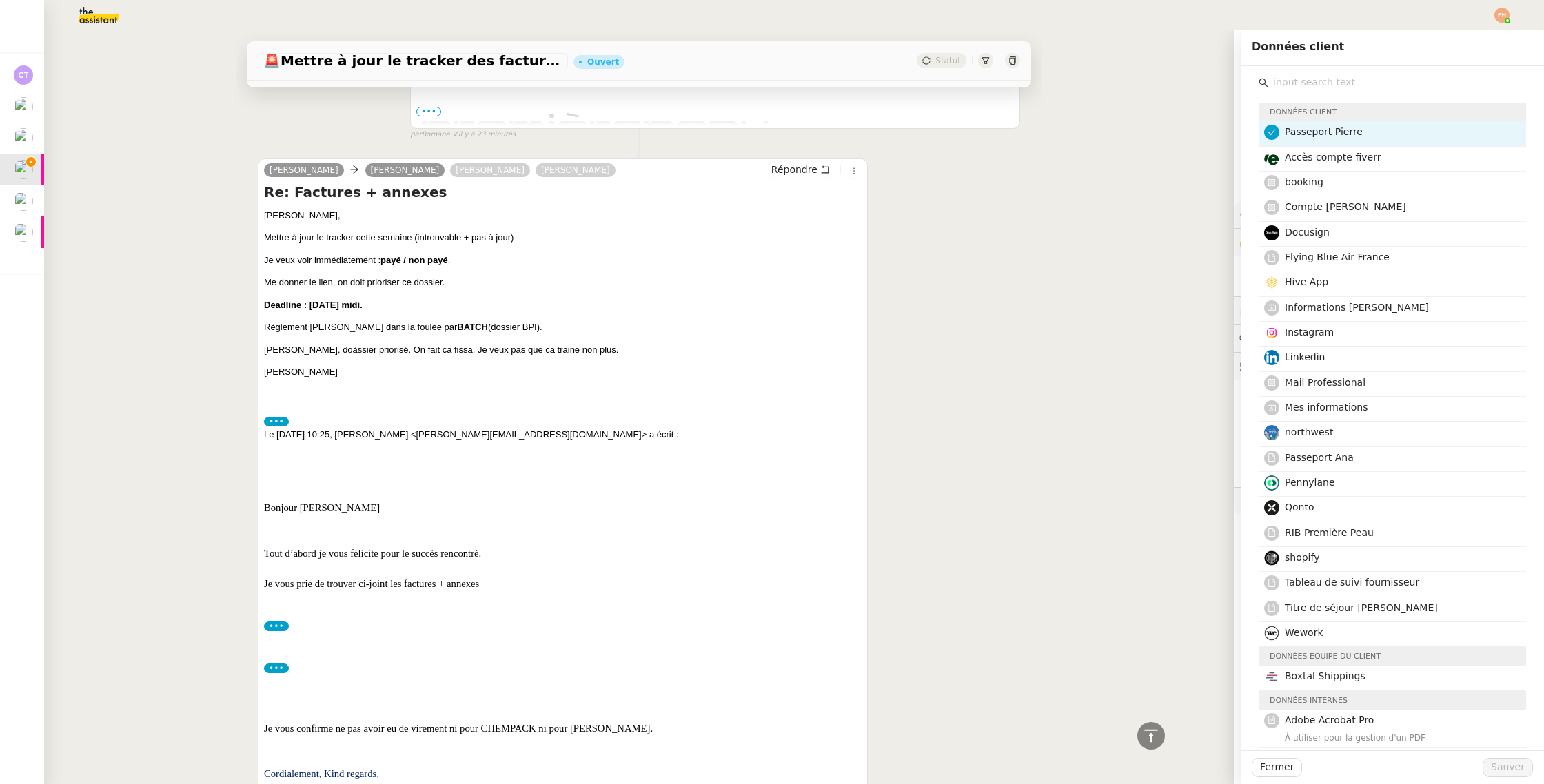
click at [1323, 133] on span "Passeport Pierre" at bounding box center [1324, 131] width 78 height 11
click at [1501, 747] on span "Sauver" at bounding box center [1507, 767] width 34 height 16
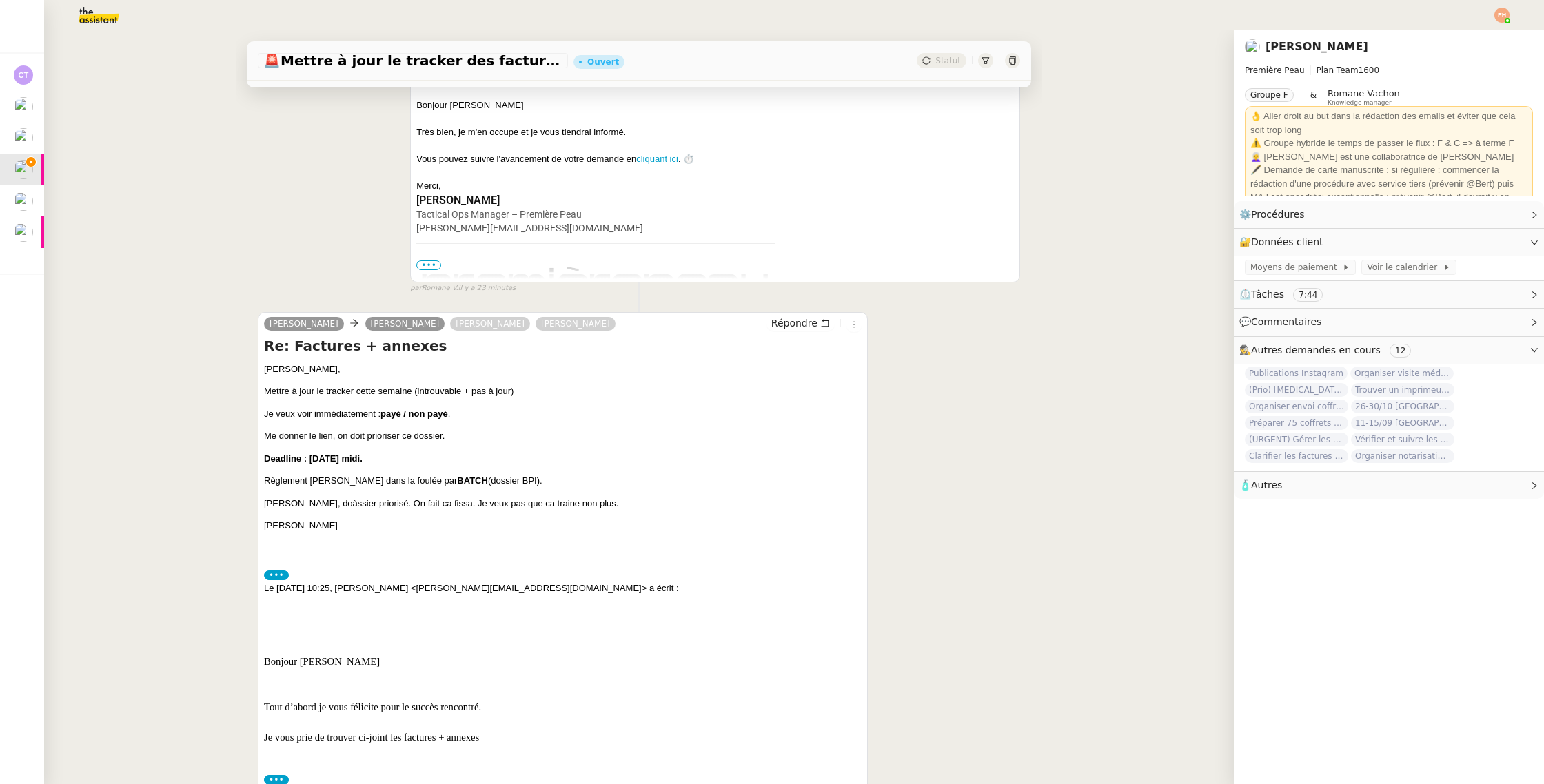
scroll to position [334, 0]
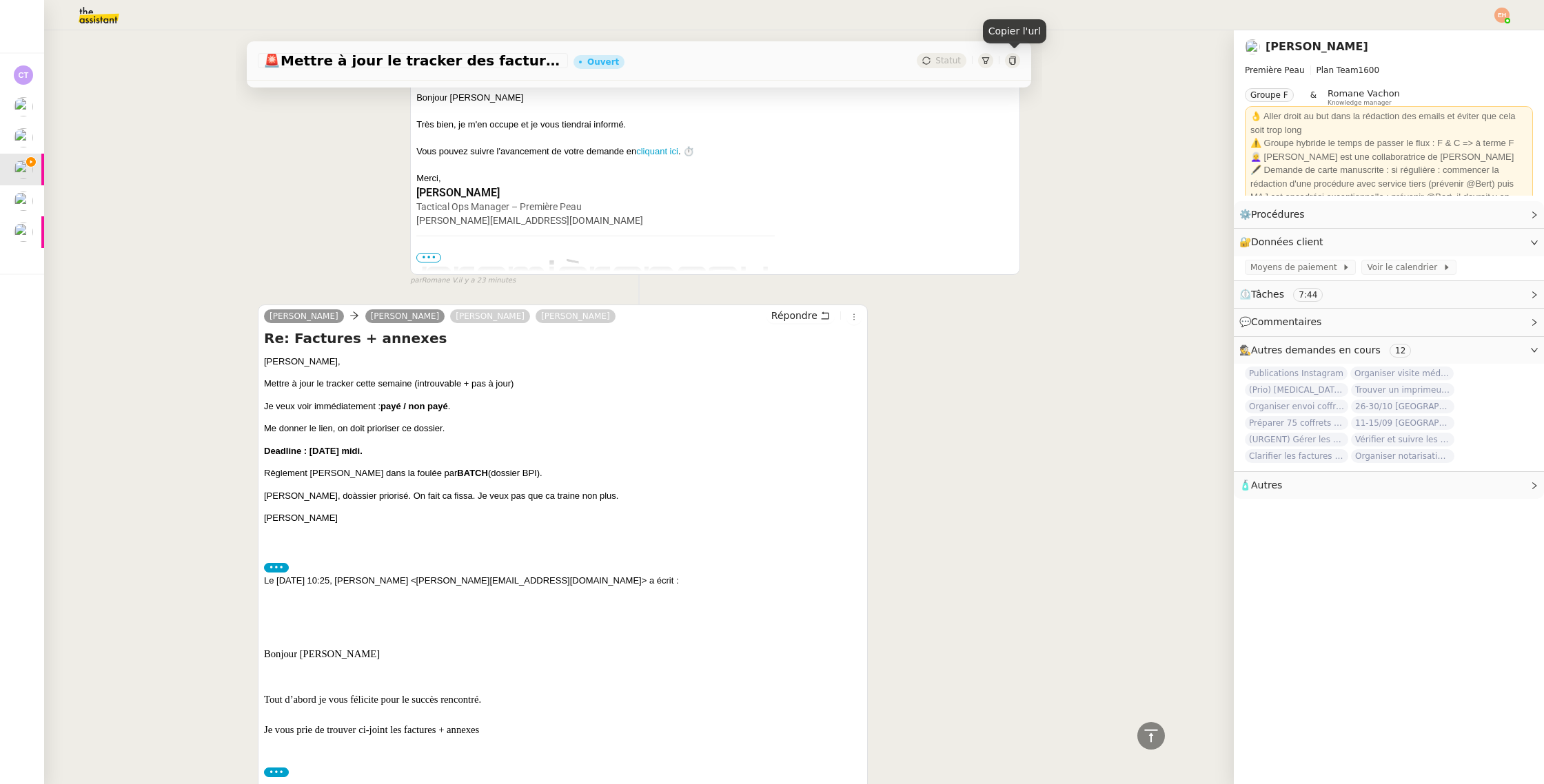
click at [1019, 62] on div at bounding box center [1012, 61] width 15 height 15
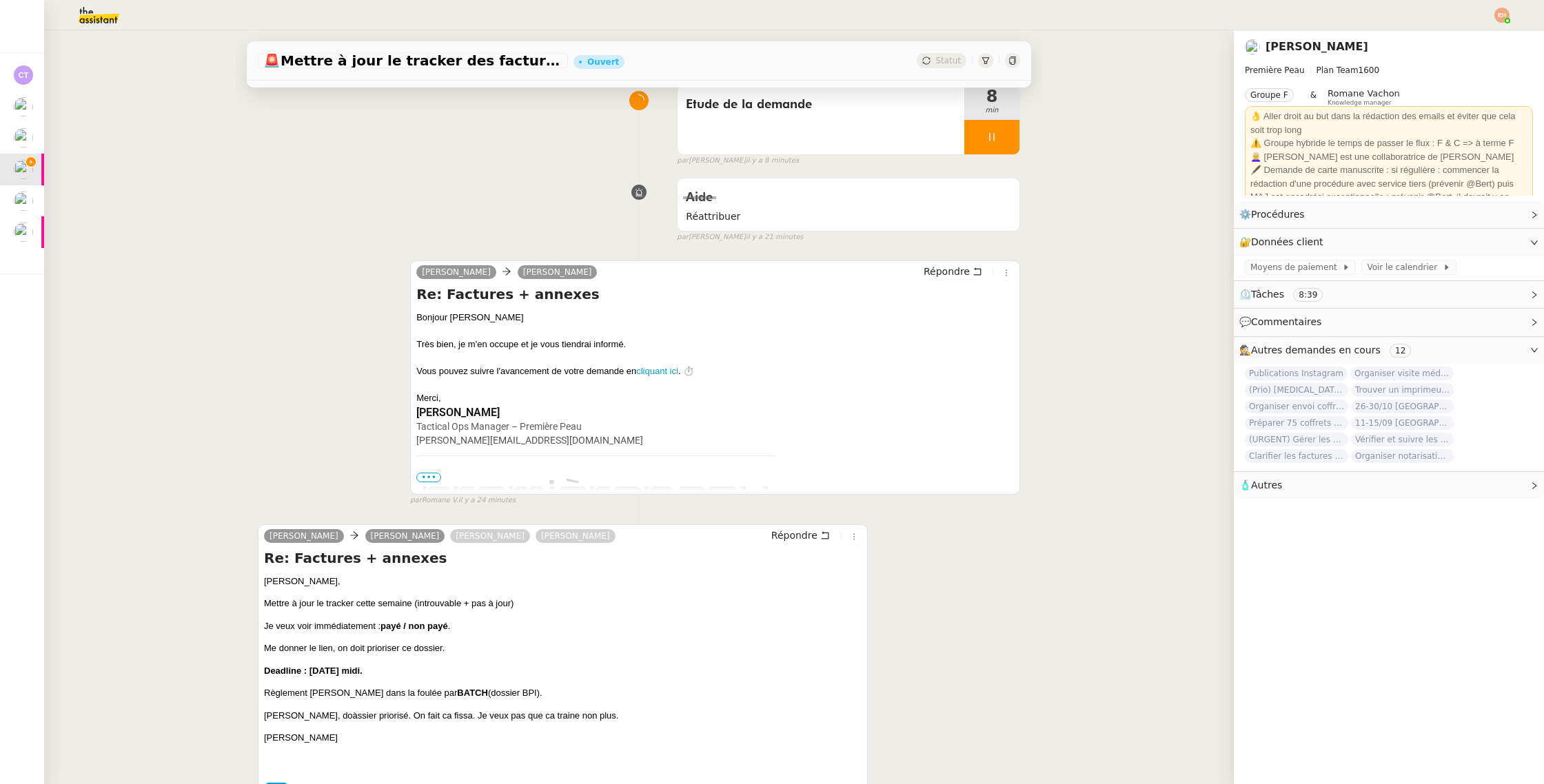
scroll to position [0, 0]
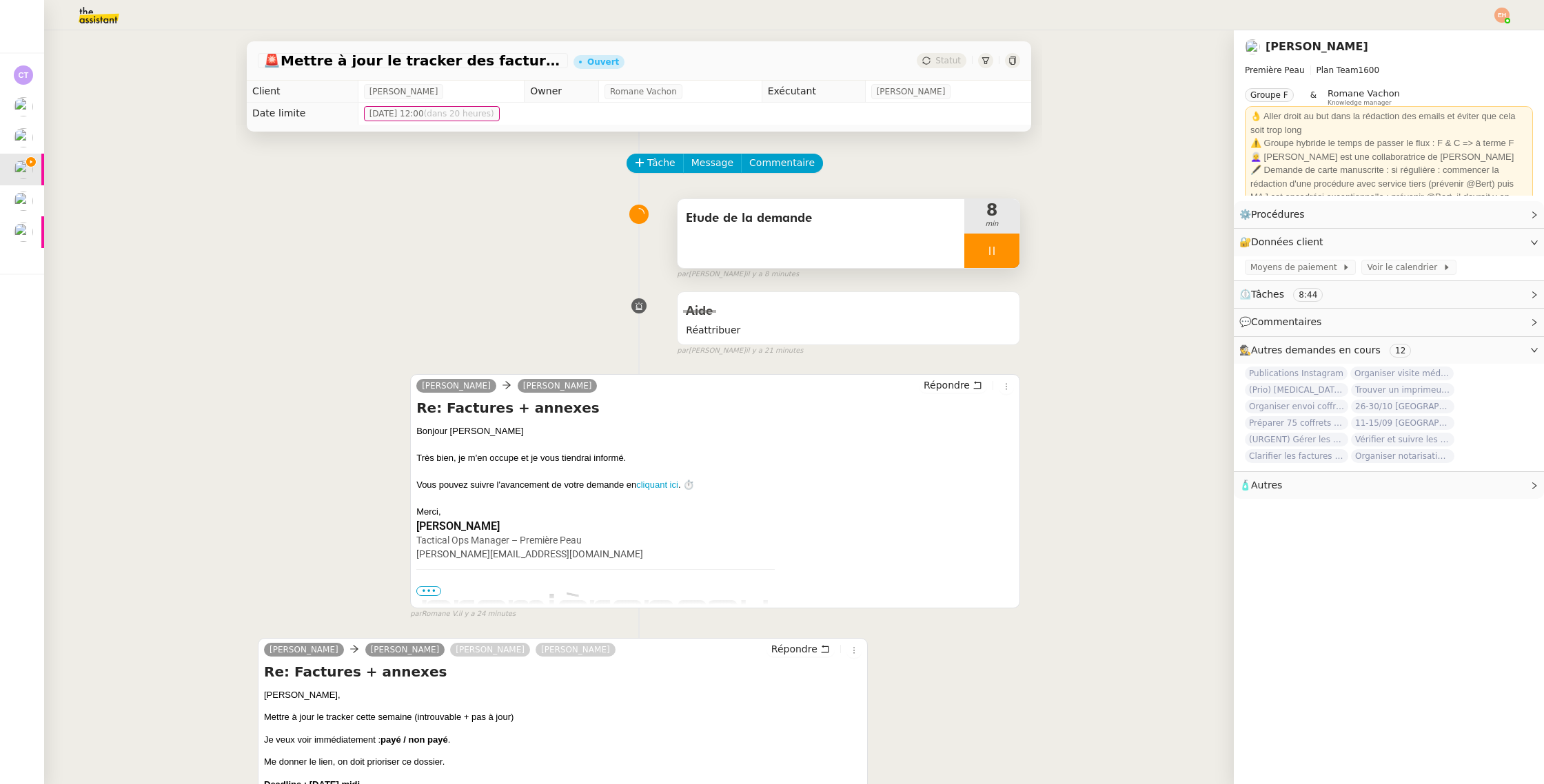
click at [980, 255] on div at bounding box center [992, 251] width 55 height 34
click at [1013, 258] on button at bounding box center [1005, 251] width 28 height 34
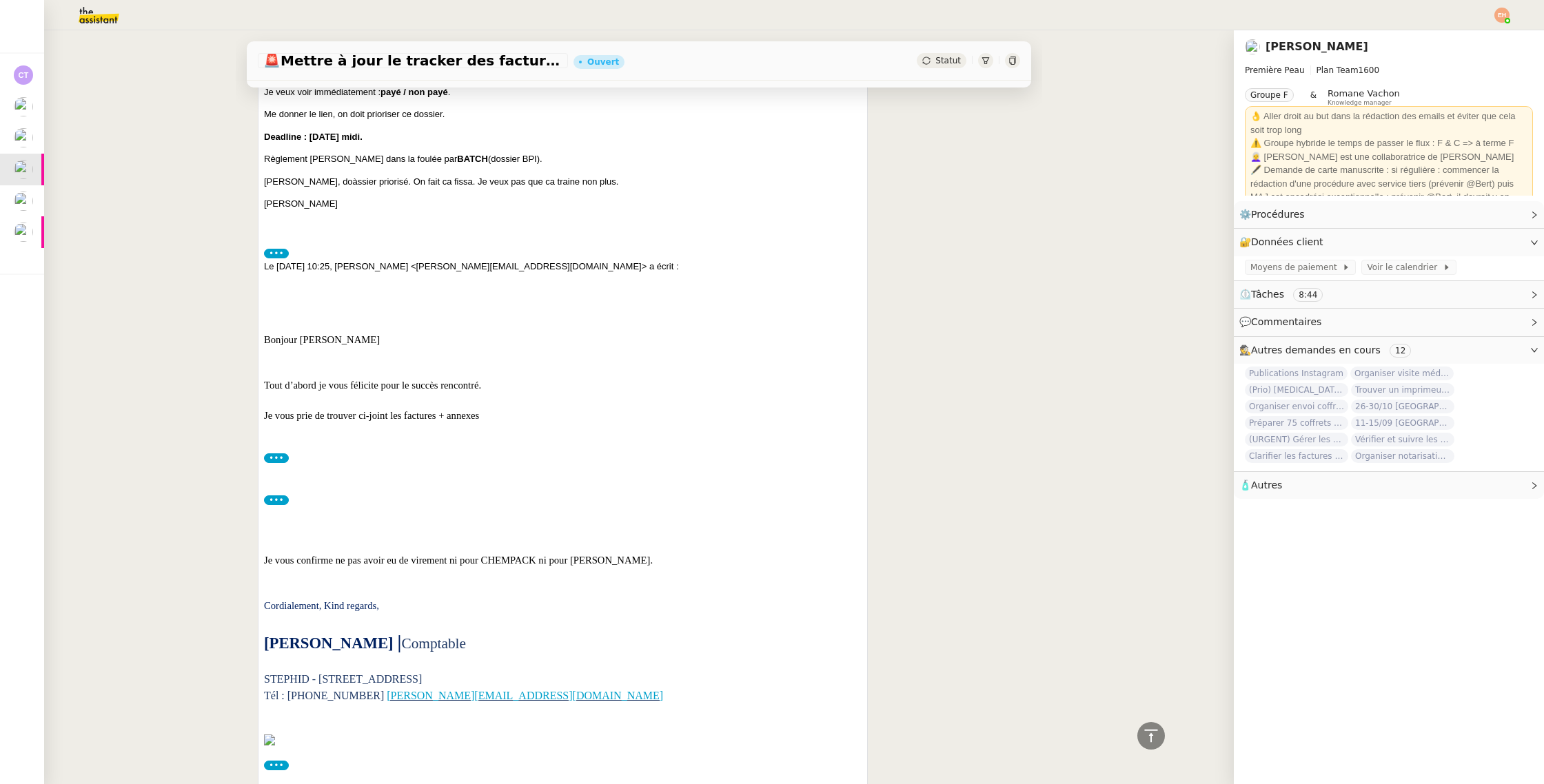
scroll to position [682, 0]
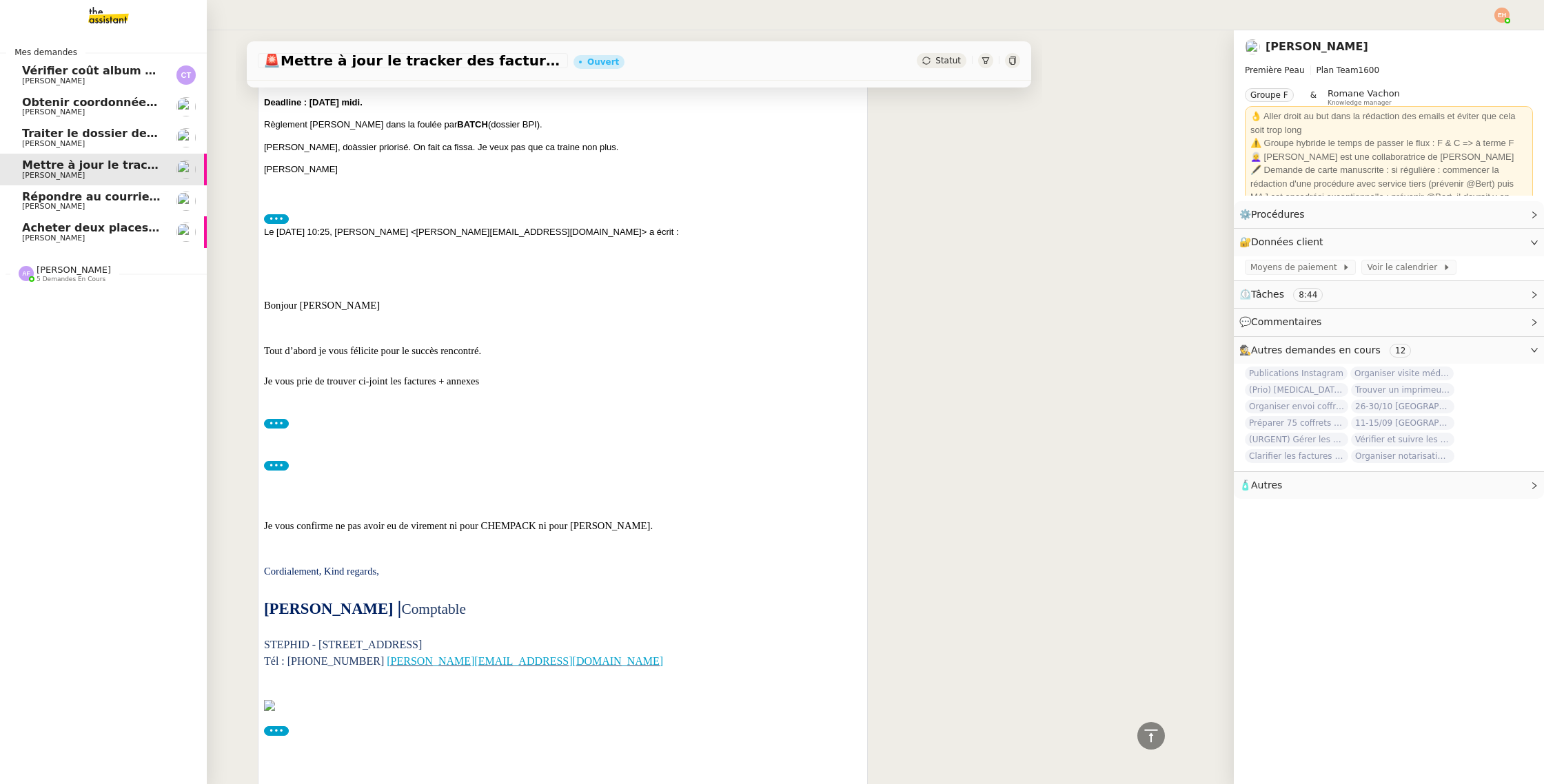
click at [67, 223] on span "Acheter deux places de concert VIP" at bounding box center [132, 227] width 220 height 13
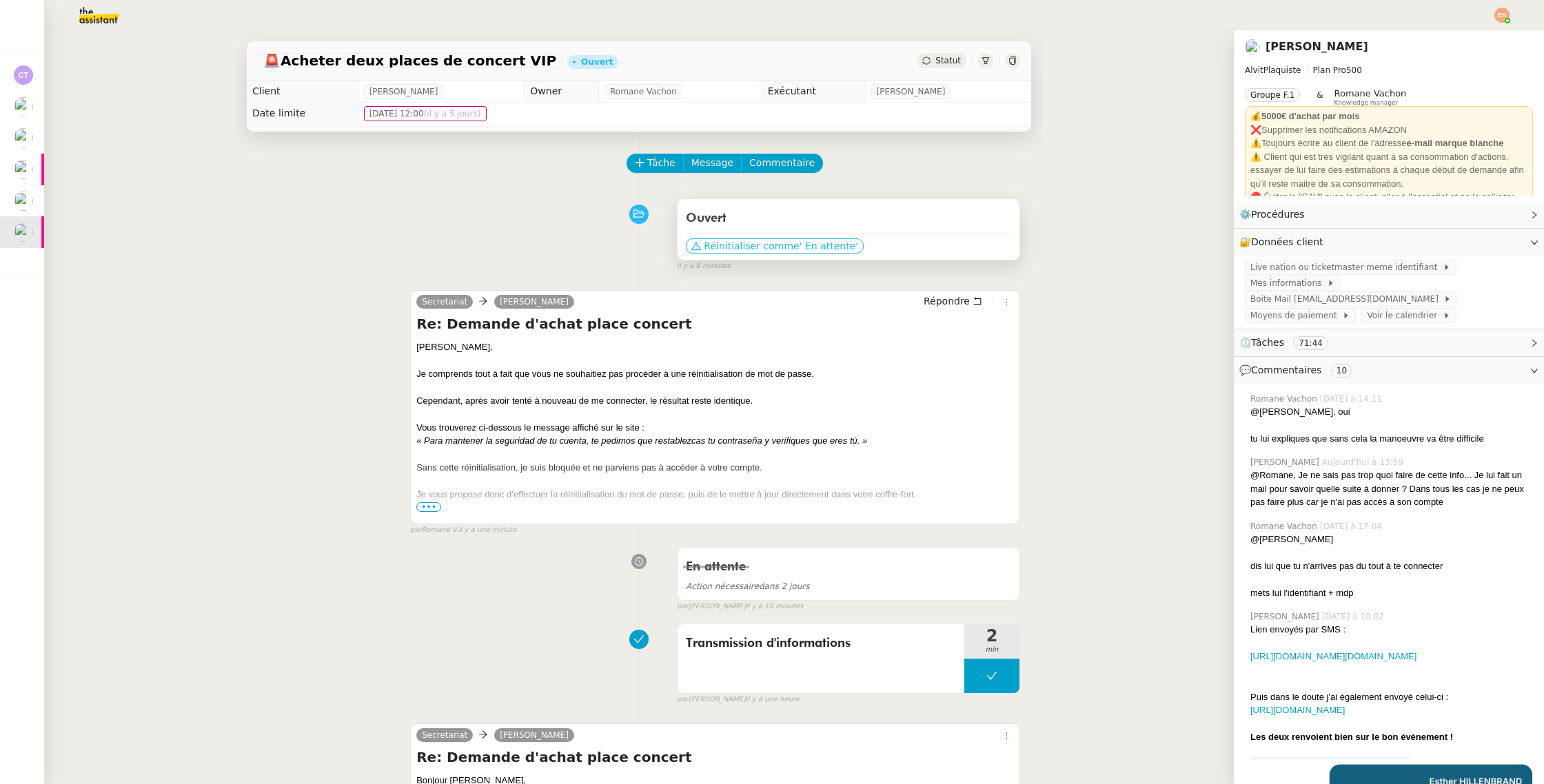
click at [804, 241] on span "' En attente'" at bounding box center [829, 246] width 58 height 13
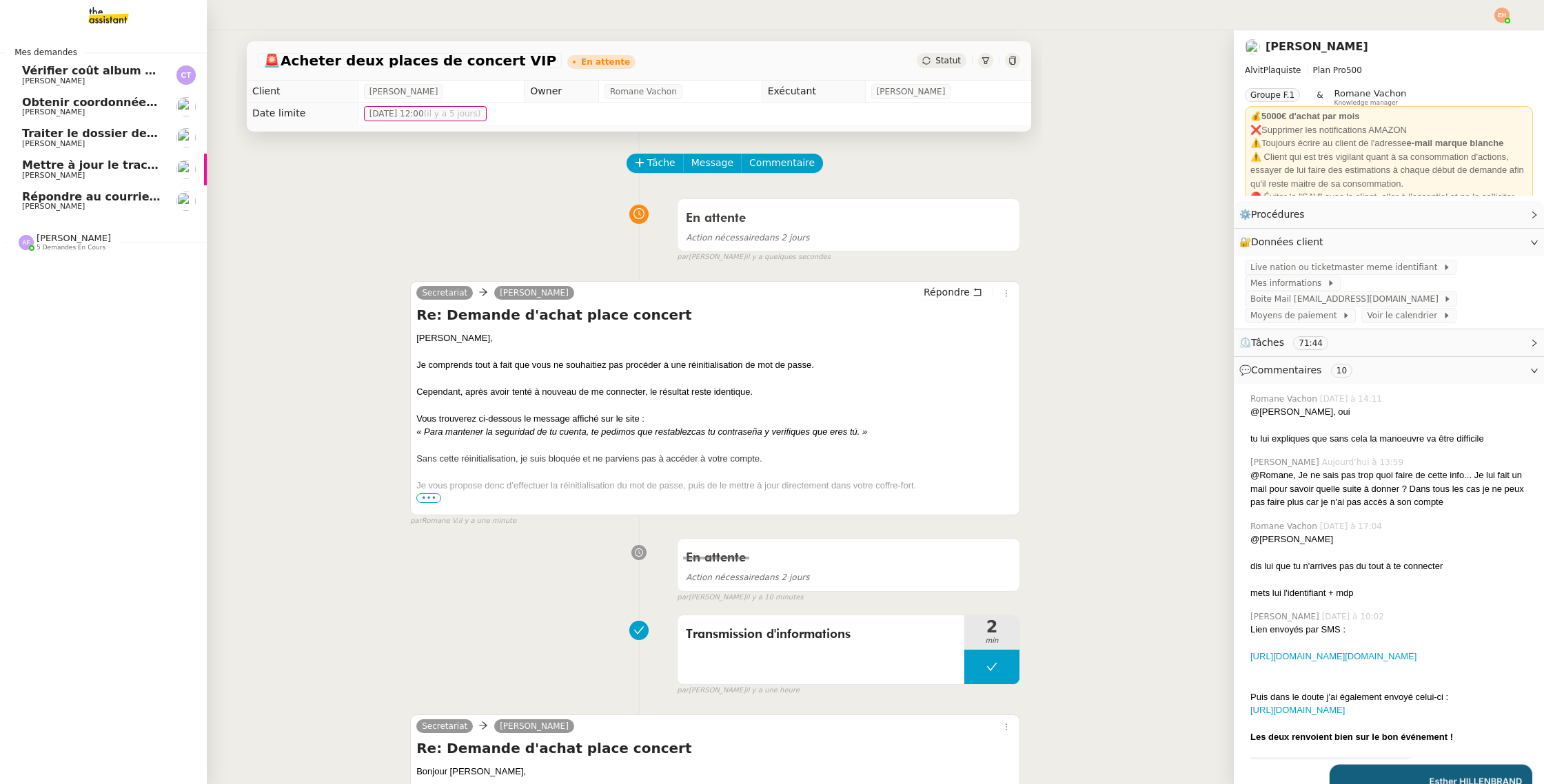
click at [32, 119] on link "Obtenir coordonnées Ousmane pour contrat apprenti Vitor Alvites" at bounding box center [103, 106] width 207 height 31
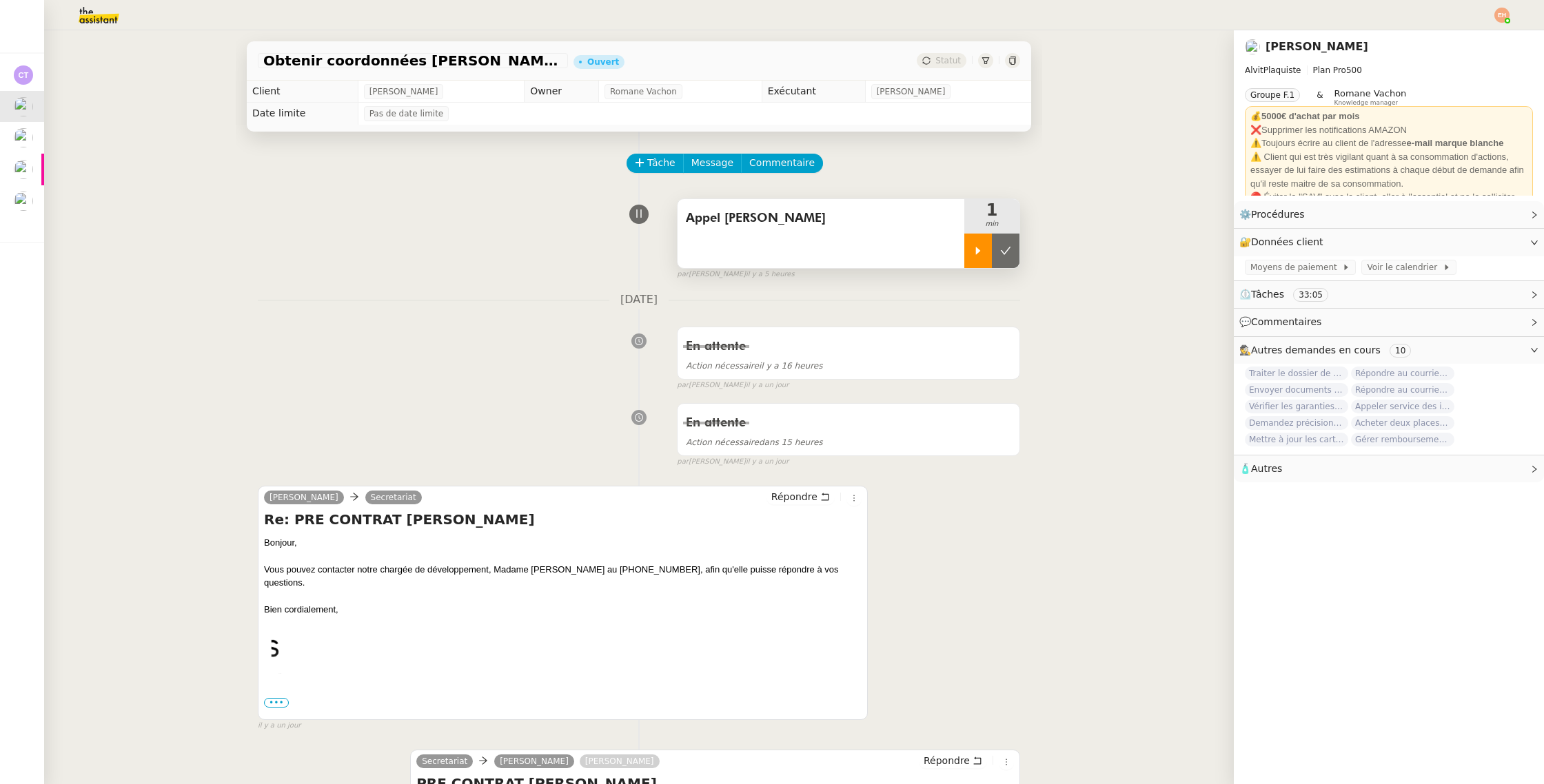
drag, startPoint x: 997, startPoint y: 260, endPoint x: 975, endPoint y: 259, distance: 22.0
click at [997, 260] on button at bounding box center [1005, 251] width 28 height 34
click at [1000, 267] on button at bounding box center [992, 251] width 55 height 34
click at [977, 250] on icon at bounding box center [978, 250] width 4 height 7
click at [1002, 254] on div at bounding box center [992, 251] width 55 height 34
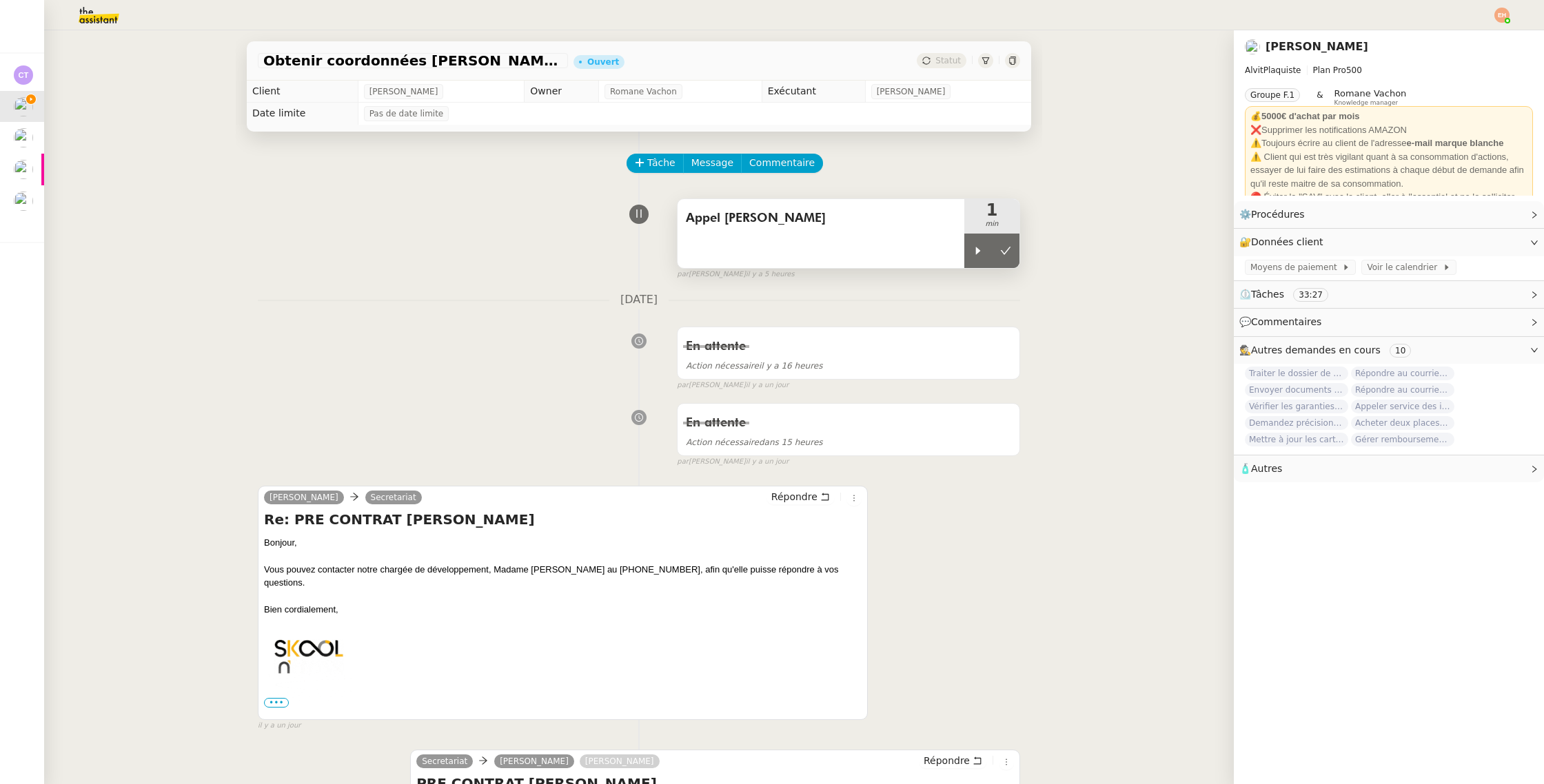
drag, startPoint x: 1002, startPoint y: 255, endPoint x: 994, endPoint y: 211, distance: 44.7
click at [1002, 255] on icon at bounding box center [1005, 250] width 11 height 11
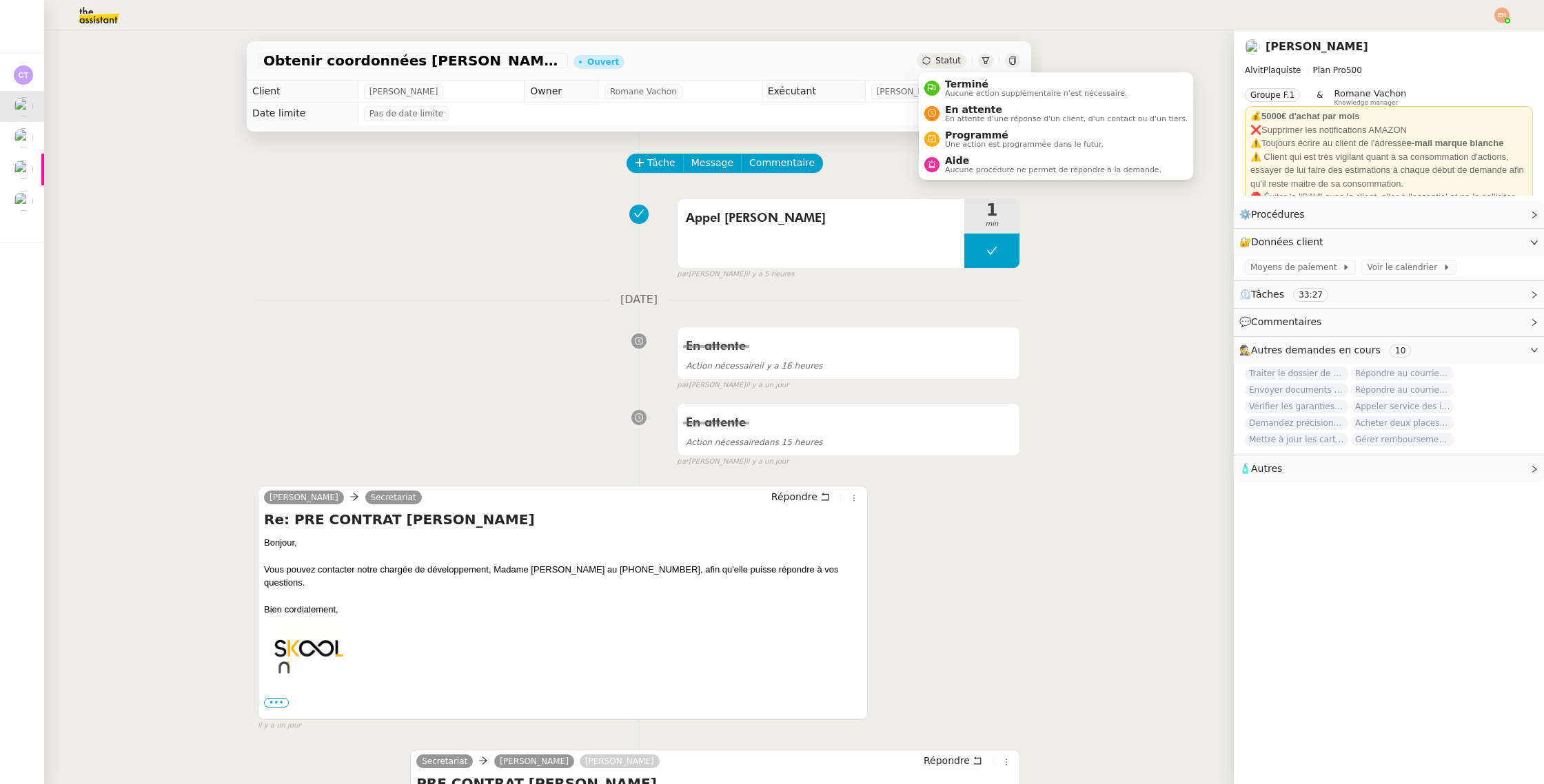
click at [938, 57] on span "Statut" at bounding box center [948, 60] width 25 height 10
click at [975, 118] on span "En attente d'une réponse d'un client, d'un contact ou d'un tiers." at bounding box center [1066, 118] width 242 height 7
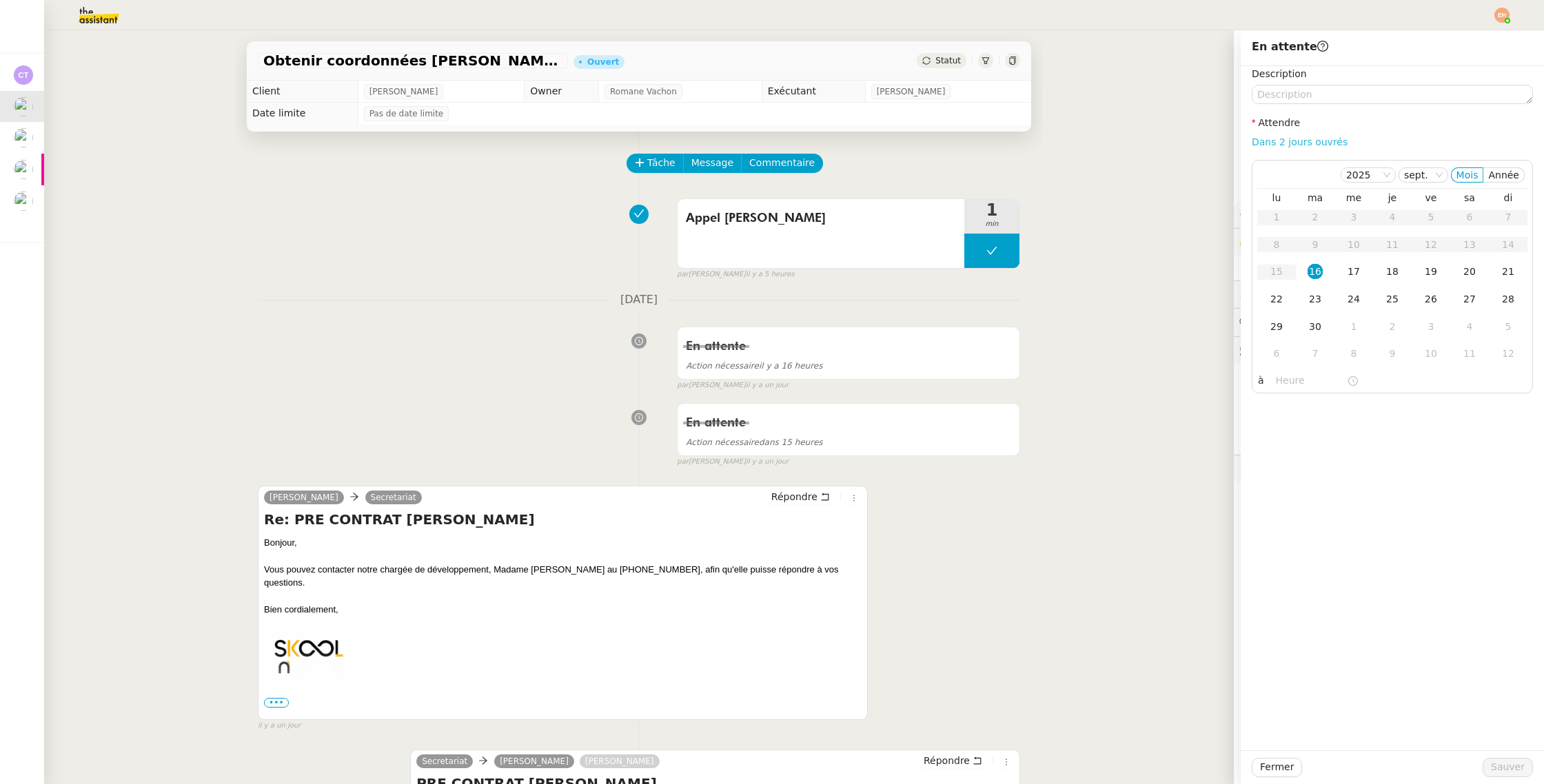
drag, startPoint x: 1313, startPoint y: 142, endPoint x: 1321, endPoint y: 175, distance: 34.0
click at [1313, 142] on link "Dans 2 jours ouvrés" at bounding box center [1300, 142] width 96 height 11
type input "07:00"
click at [1346, 274] on div "17" at bounding box center [1354, 271] width 15 height 15
click at [1498, 747] on span "Sauver" at bounding box center [1507, 767] width 34 height 16
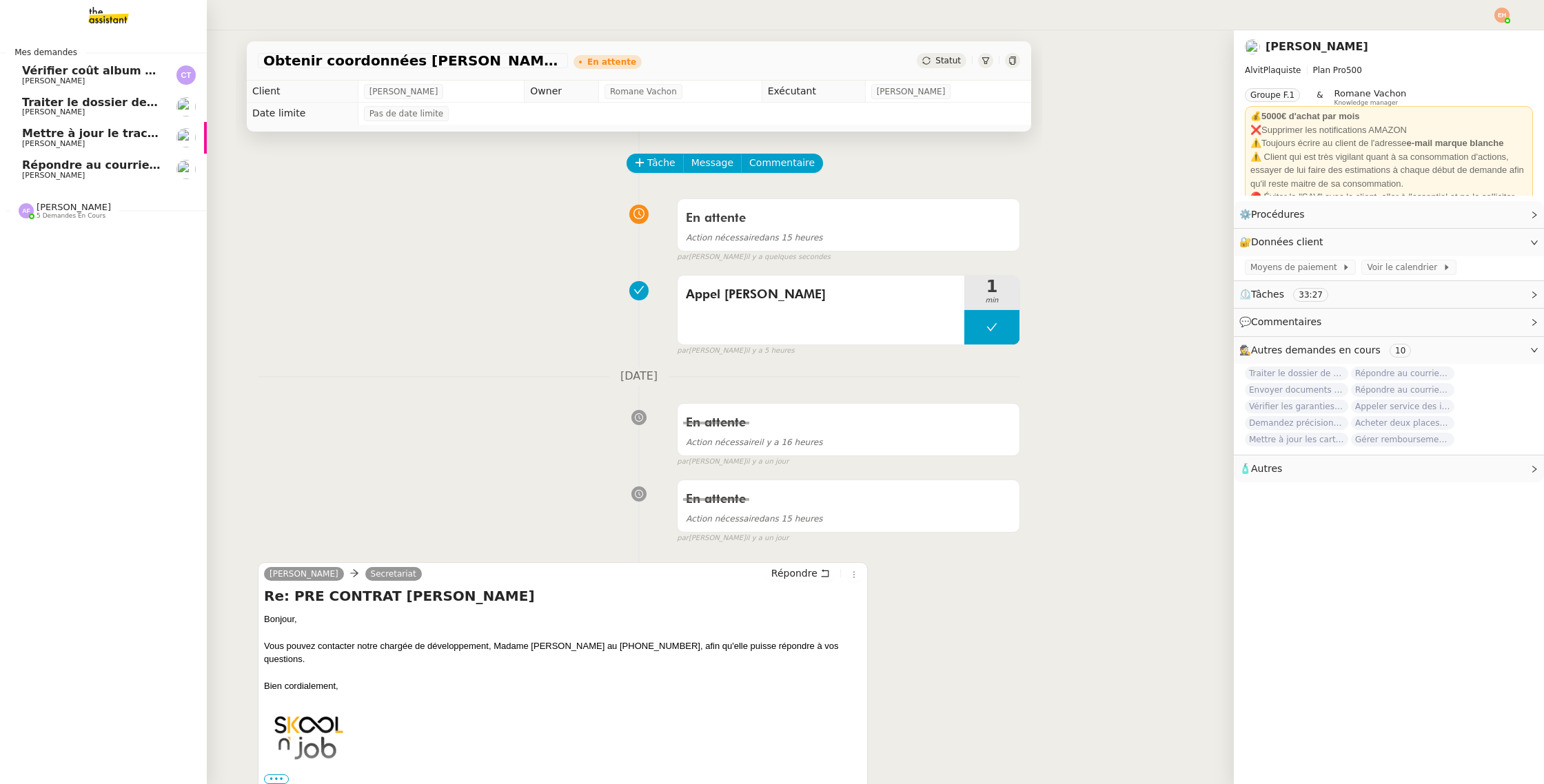
click at [131, 171] on div "Répondre au courrier concernant l'amende Vitor Alvites" at bounding box center [91, 169] width 139 height 21
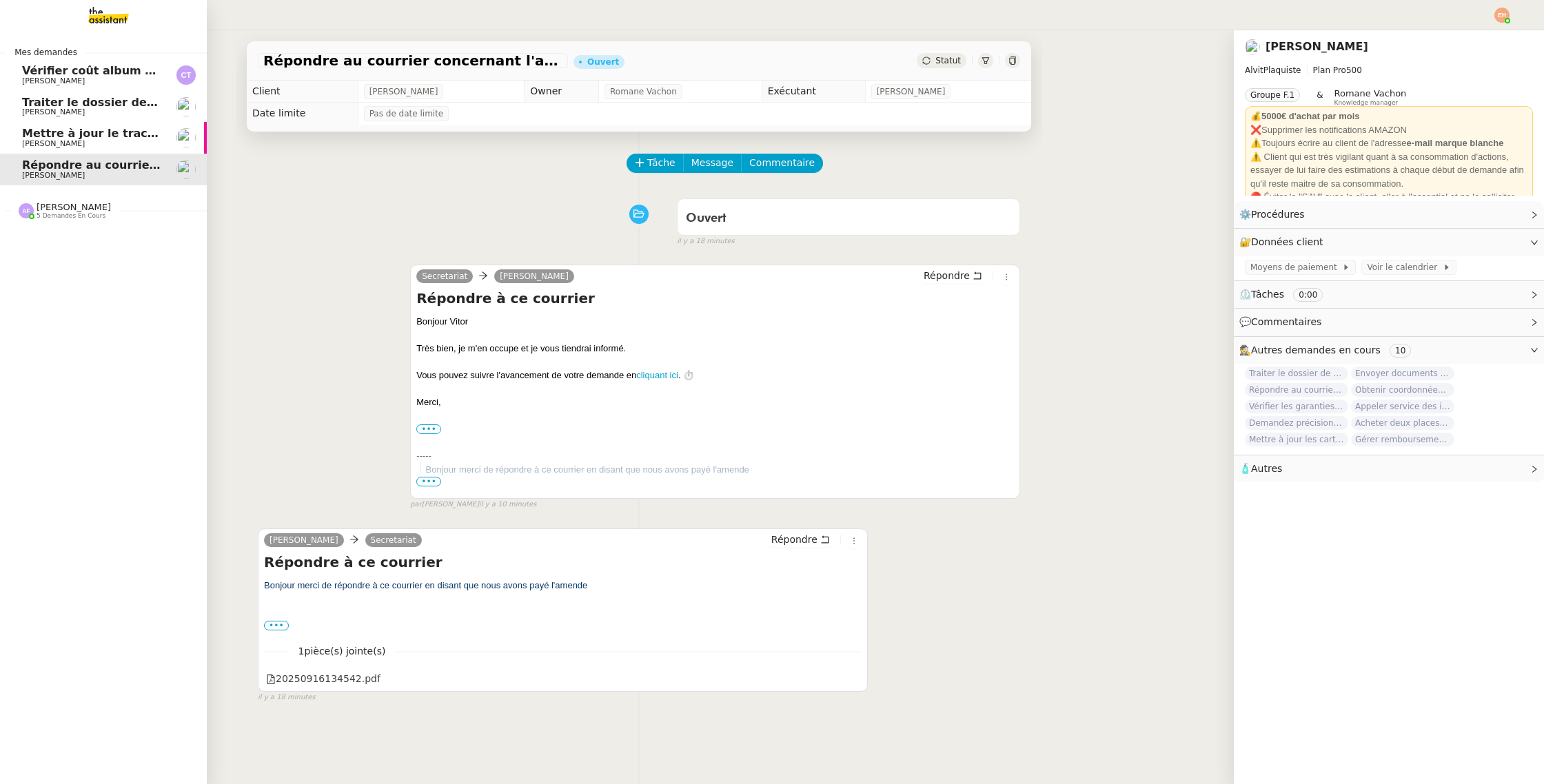
click at [125, 113] on span "[PERSON_NAME]" at bounding box center [91, 112] width 139 height 8
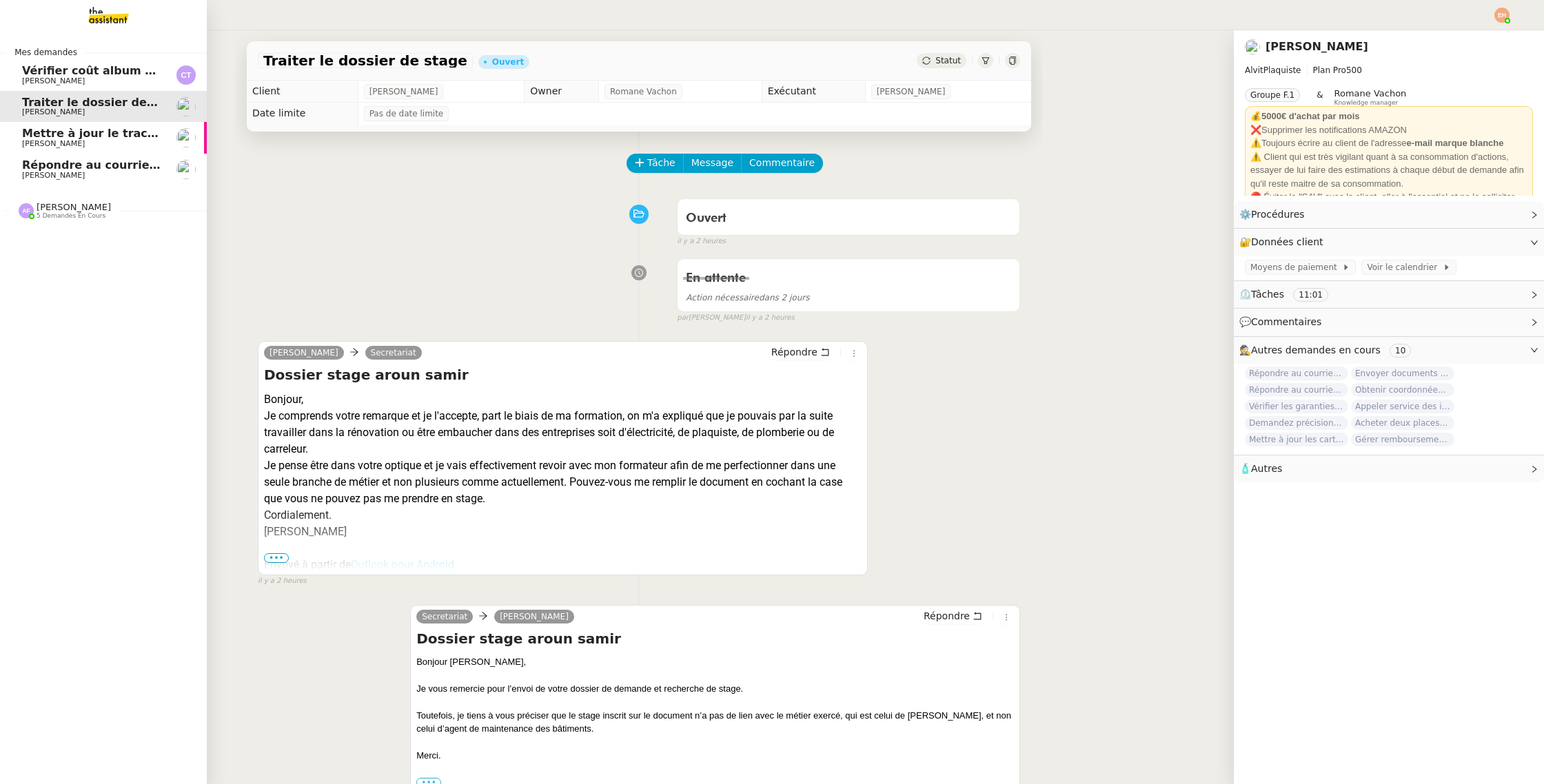
click at [123, 132] on span "Mettre à jour le tracker des factures" at bounding box center [134, 133] width 226 height 13
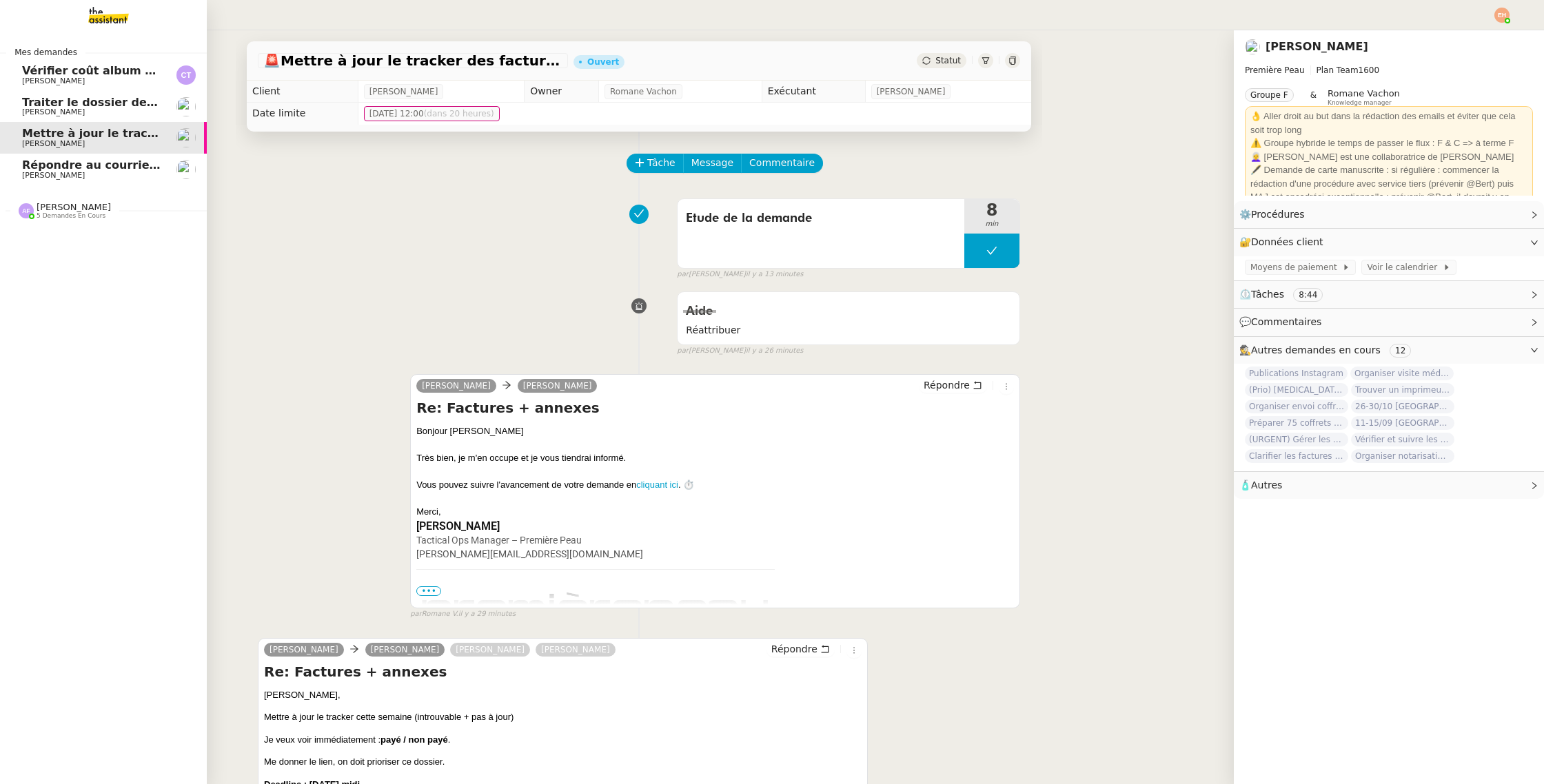
click at [120, 110] on span "[PERSON_NAME]" at bounding box center [91, 112] width 139 height 8
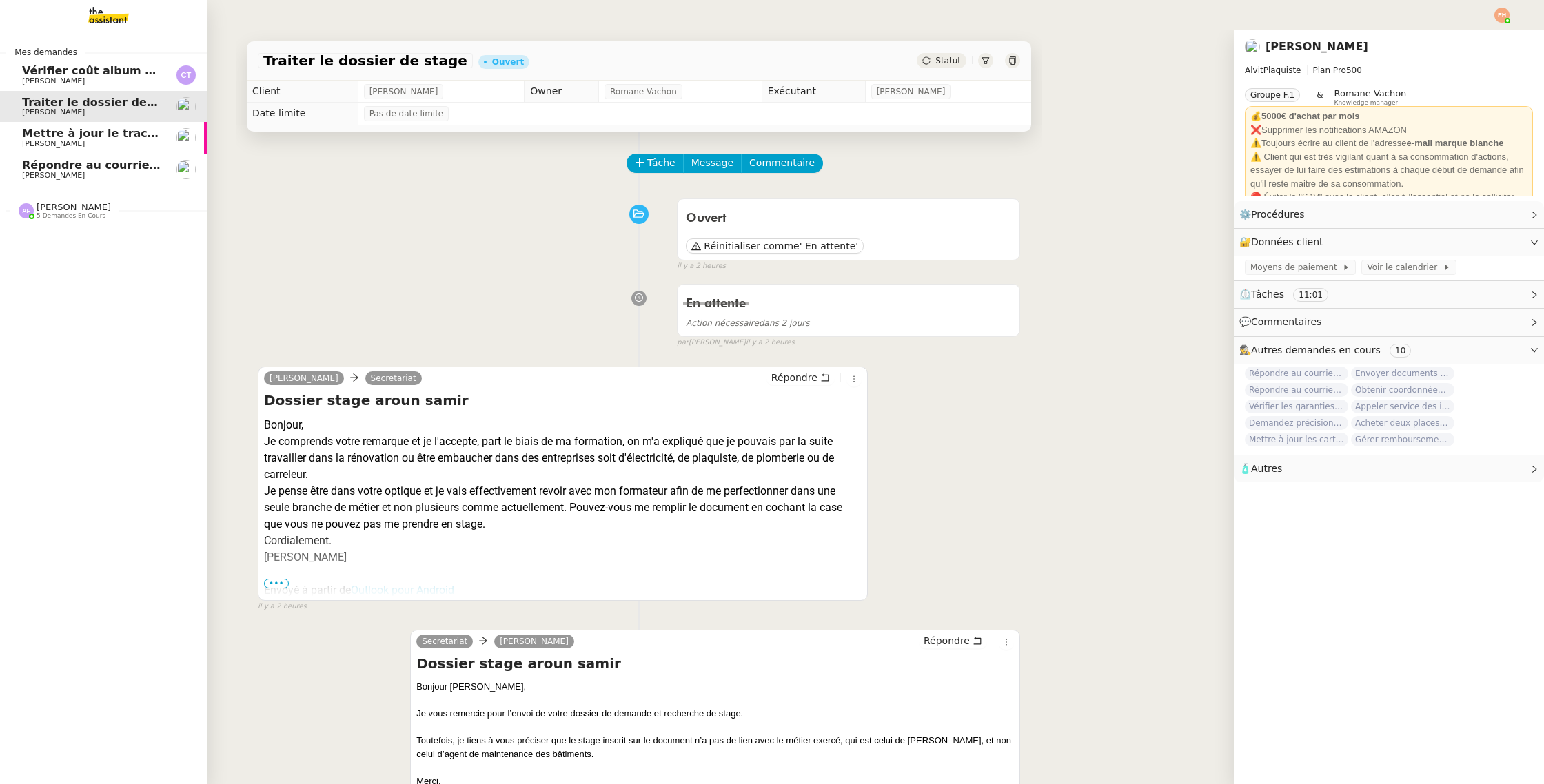
click at [106, 132] on span "Mettre à jour le tracker des factures" at bounding box center [134, 133] width 226 height 13
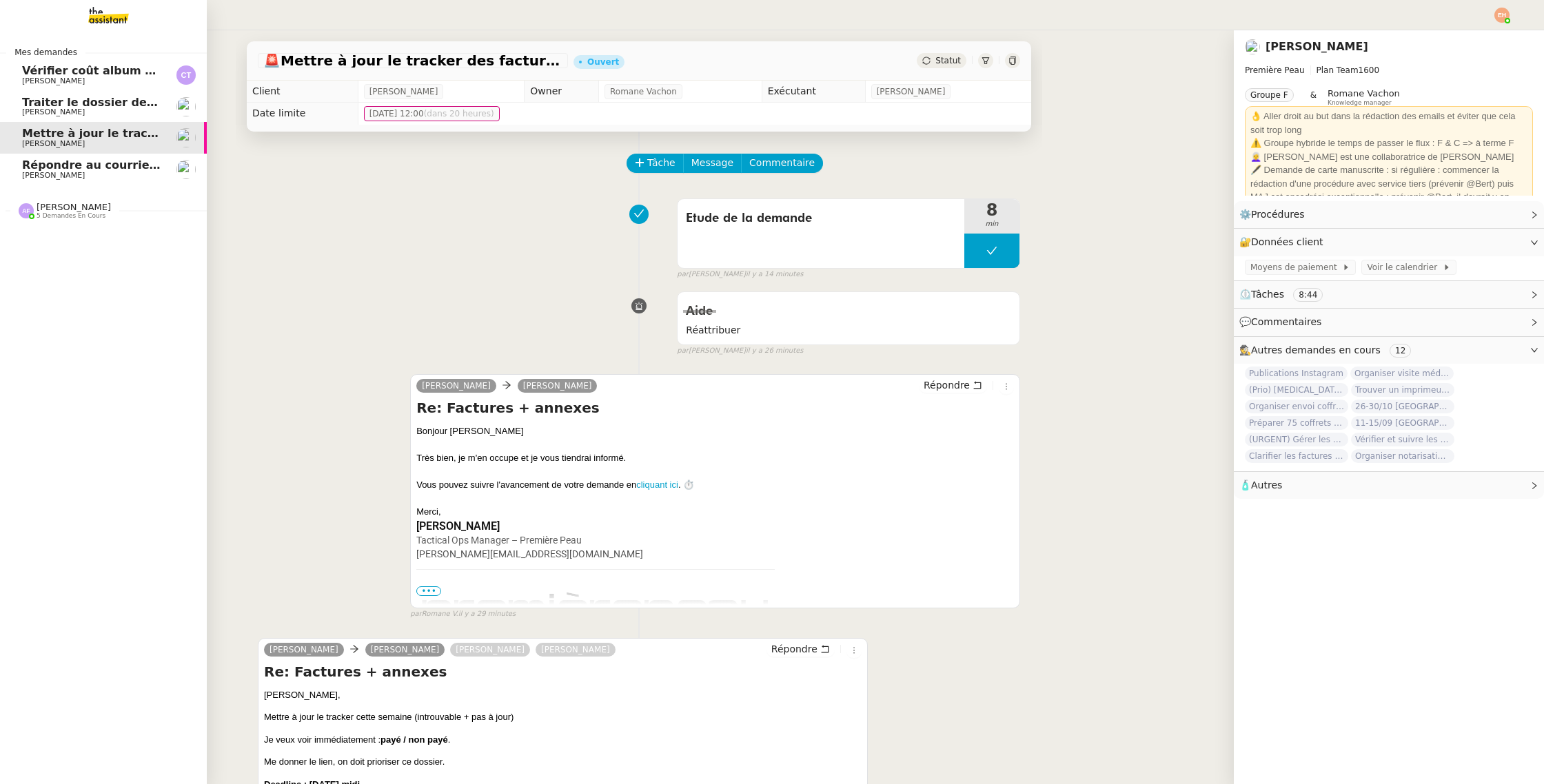
click at [123, 71] on span "Vérifier coût album photo Romane" at bounding box center [128, 70] width 213 height 13
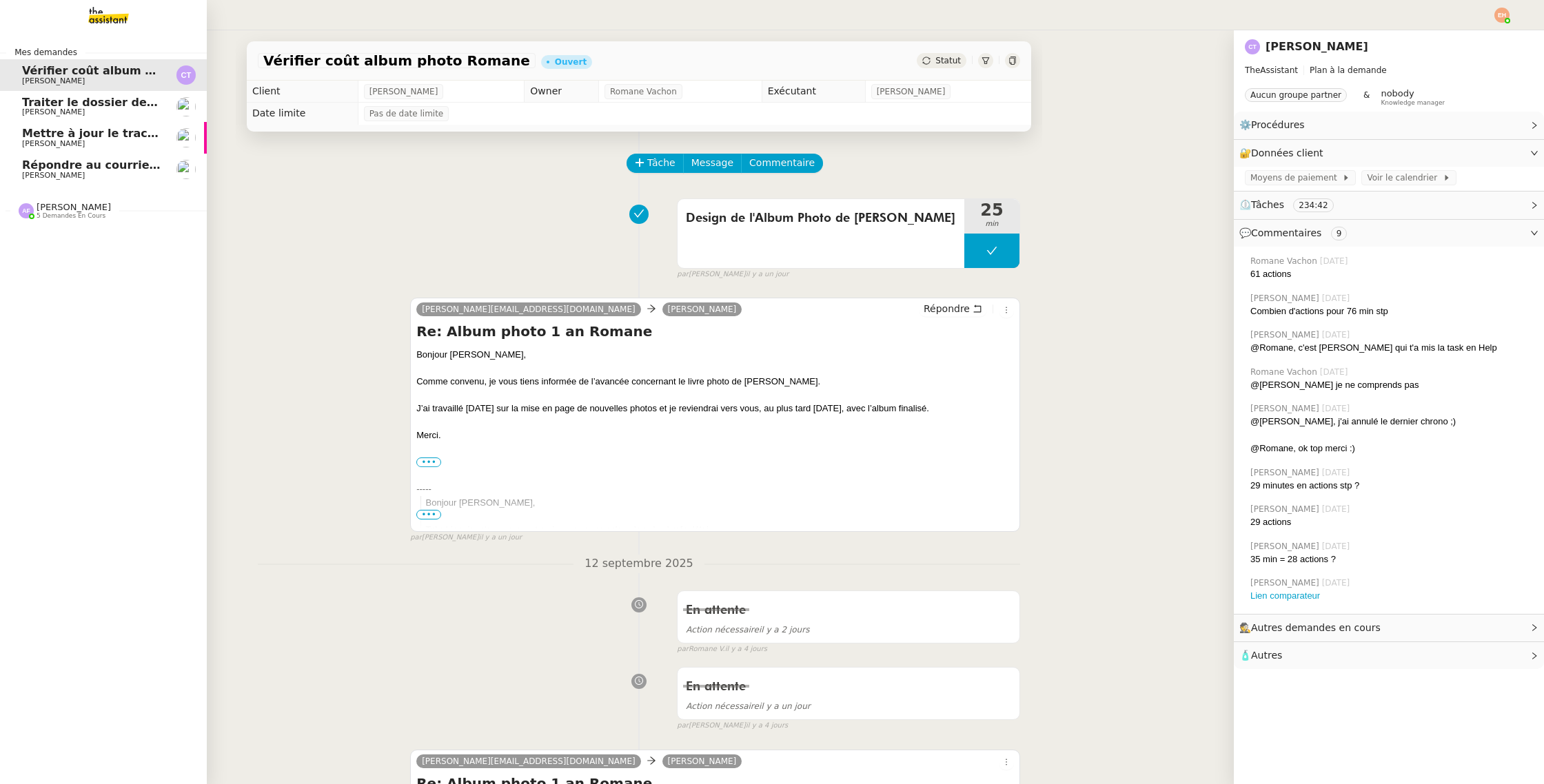
click at [123, 112] on span "[PERSON_NAME]" at bounding box center [91, 112] width 139 height 8
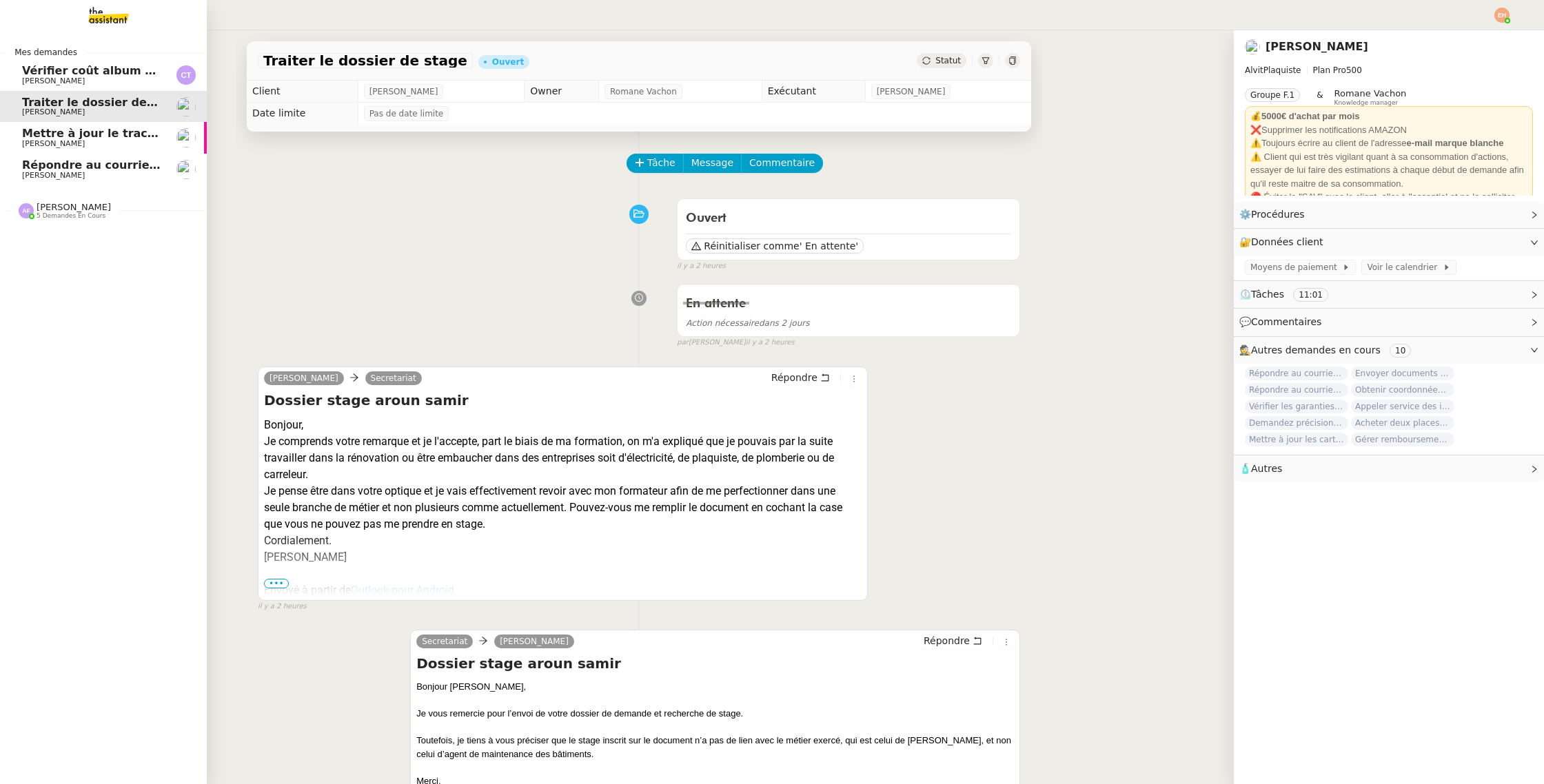
click at [25, 142] on span "[PERSON_NAME]" at bounding box center [53, 144] width 63 height 9
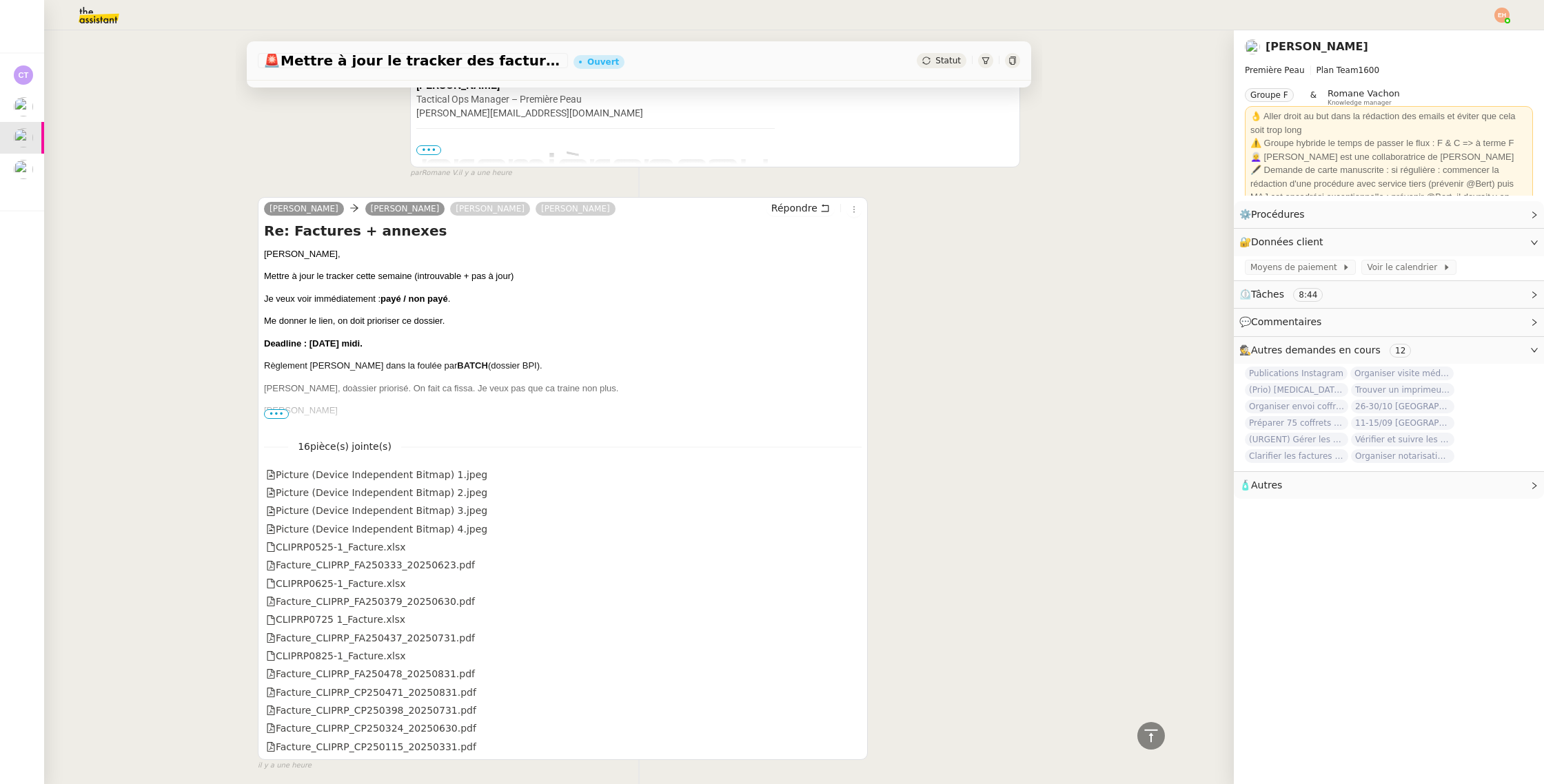
scroll to position [444, 0]
click at [275, 411] on span "•••" at bounding box center [276, 411] width 25 height 10
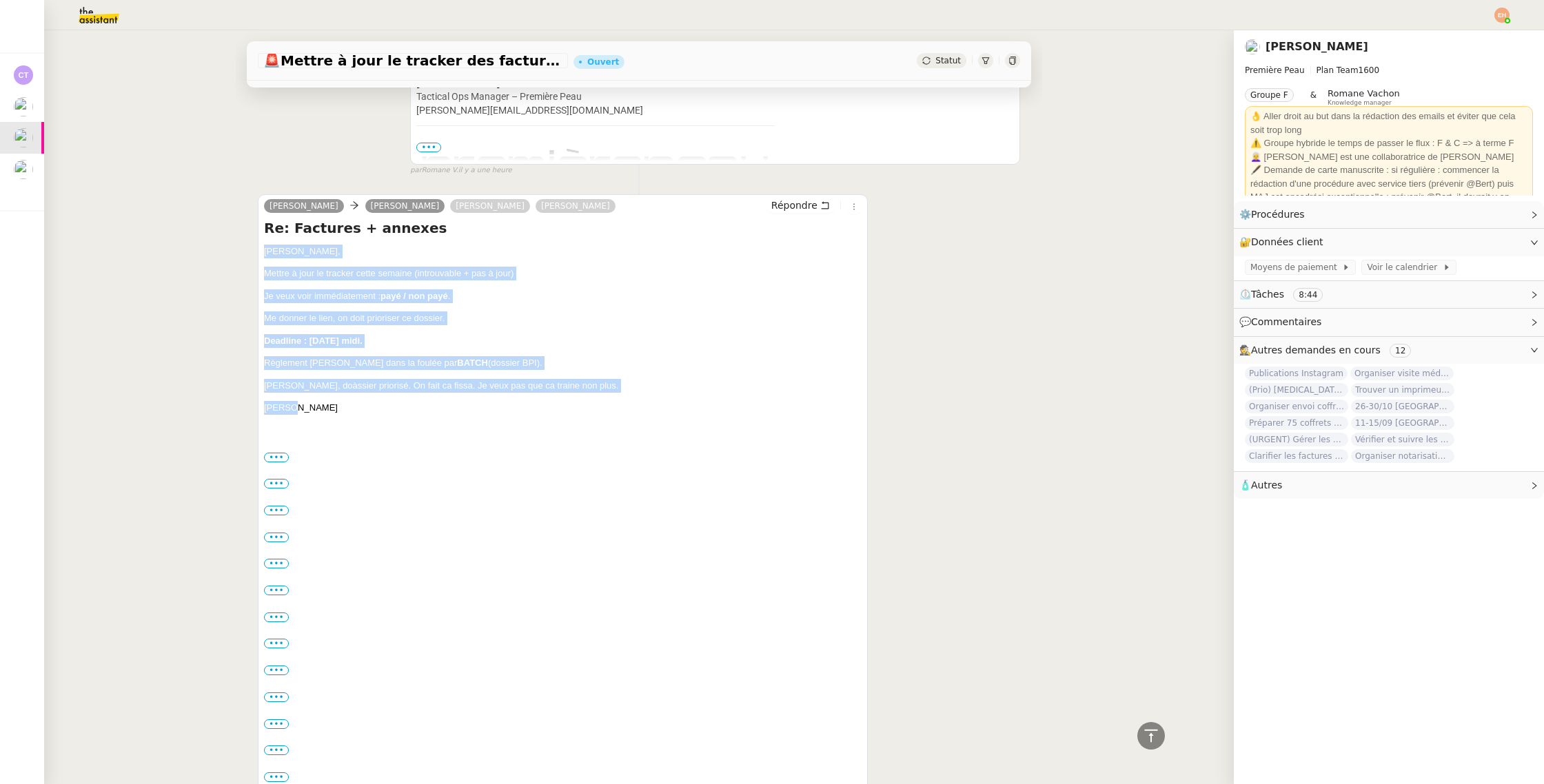
drag, startPoint x: 302, startPoint y: 408, endPoint x: 264, endPoint y: 256, distance: 156.7
click at [264, 256] on div "Camille, Mettre à jour le tracker cette semaine (introuvable + pas à jour) Je v…" at bounding box center [562, 578] width 598 height 668
copy div "Camille, Mettre à jour le tracker cette semaine (introuvable + pas à jour) Je v…"
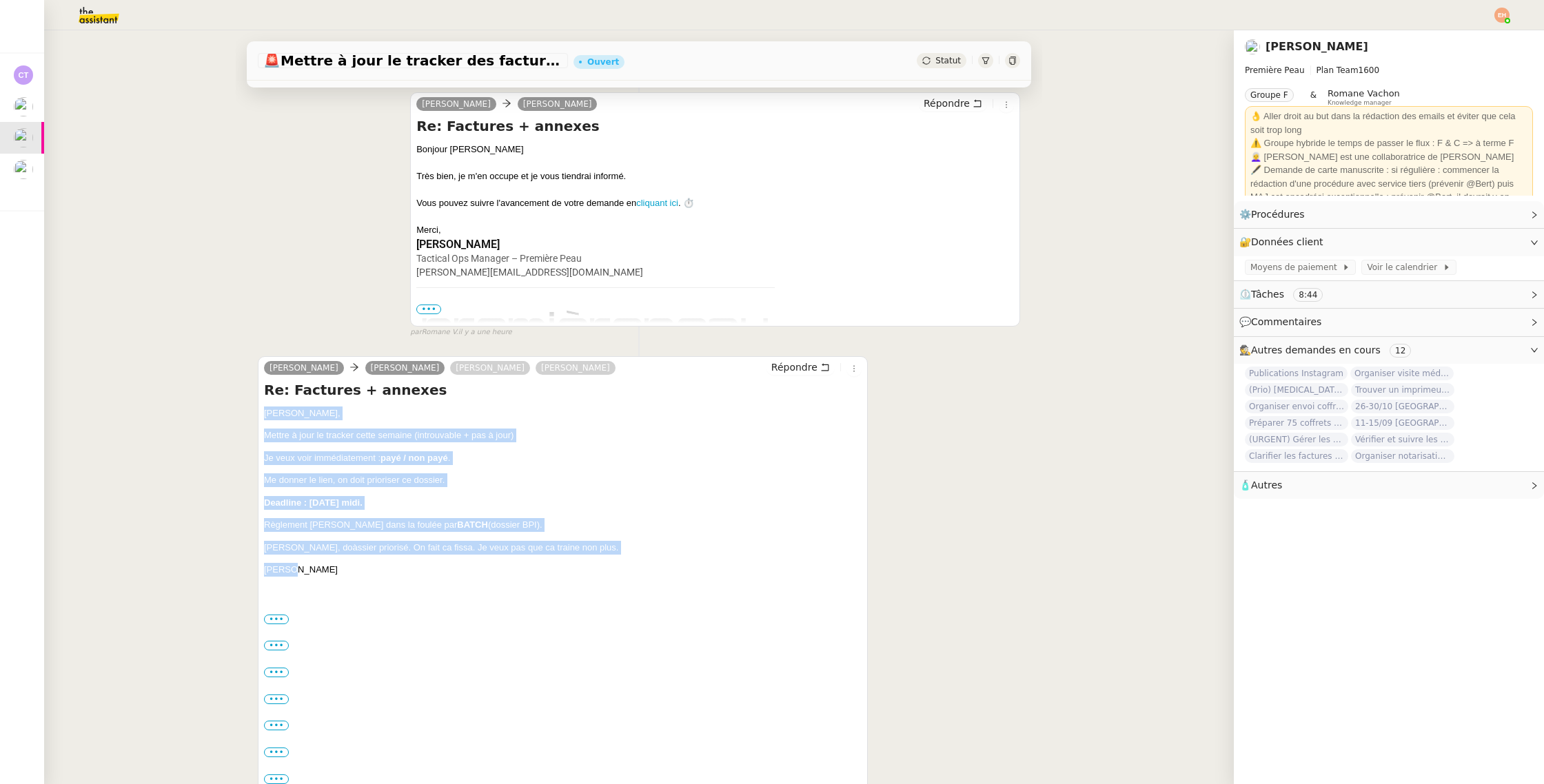
scroll to position [303, 0]
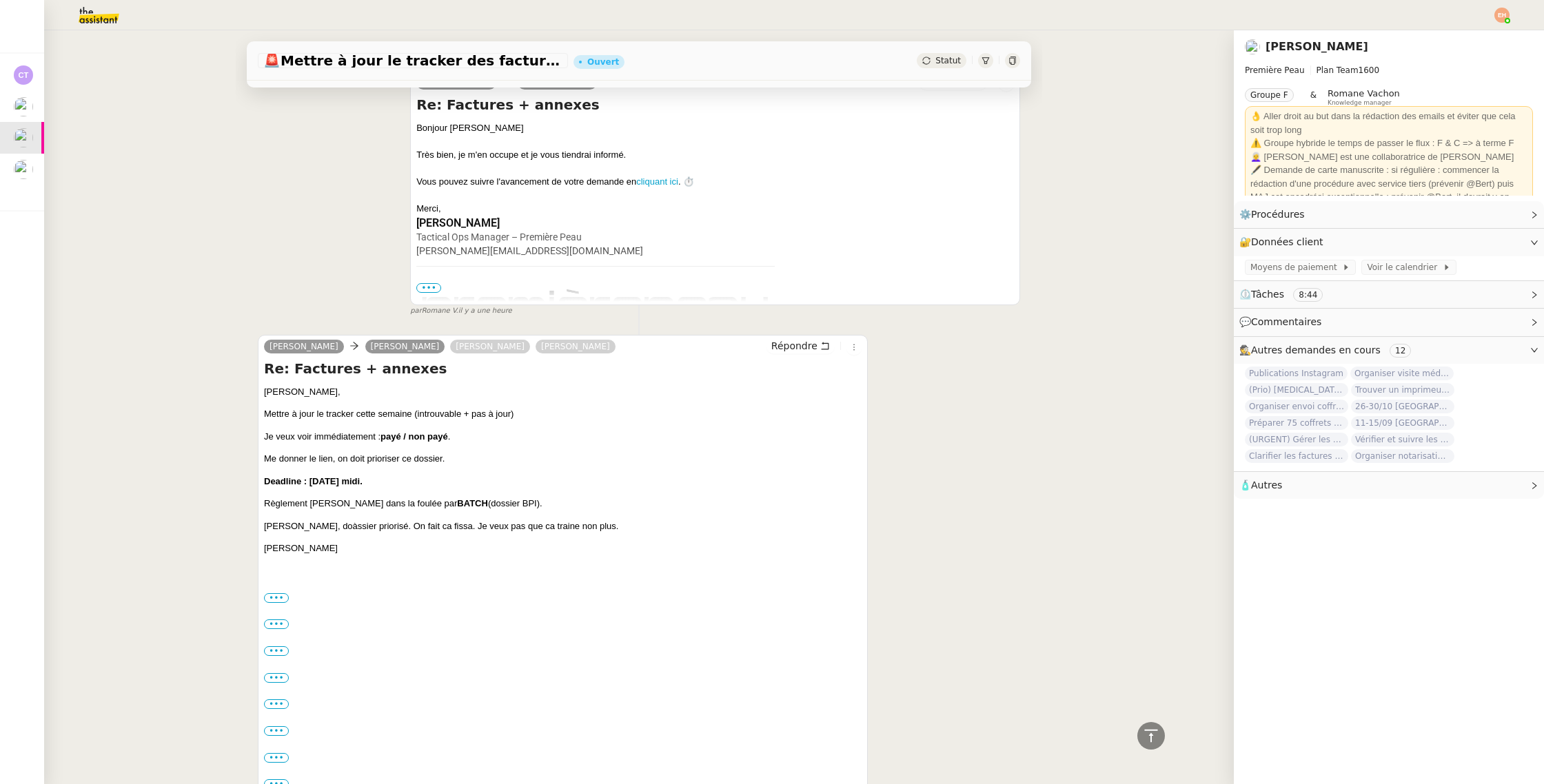
drag, startPoint x: 187, startPoint y: 236, endPoint x: 471, endPoint y: 314, distance: 294.5
click at [187, 236] on div "🚨 Mettre à jour le tracker des factures Ouvert Statut Client Pierre Mergui Owne…" at bounding box center [639, 406] width 1189 height 753
click at [802, 344] on span "Répondre" at bounding box center [794, 346] width 46 height 13
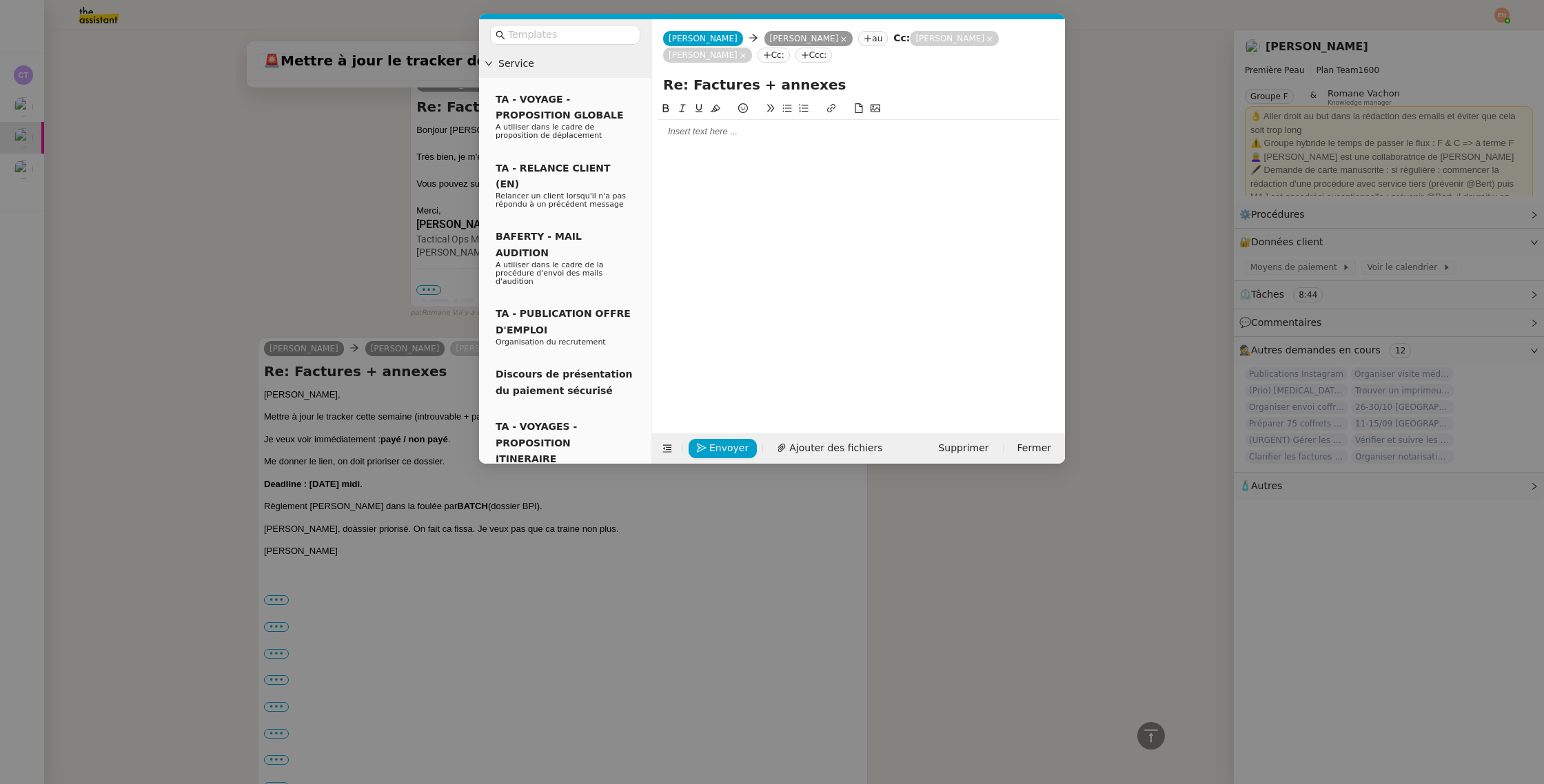
scroll to position [408, 0]
click at [687, 138] on div at bounding box center [859, 131] width 402 height 13
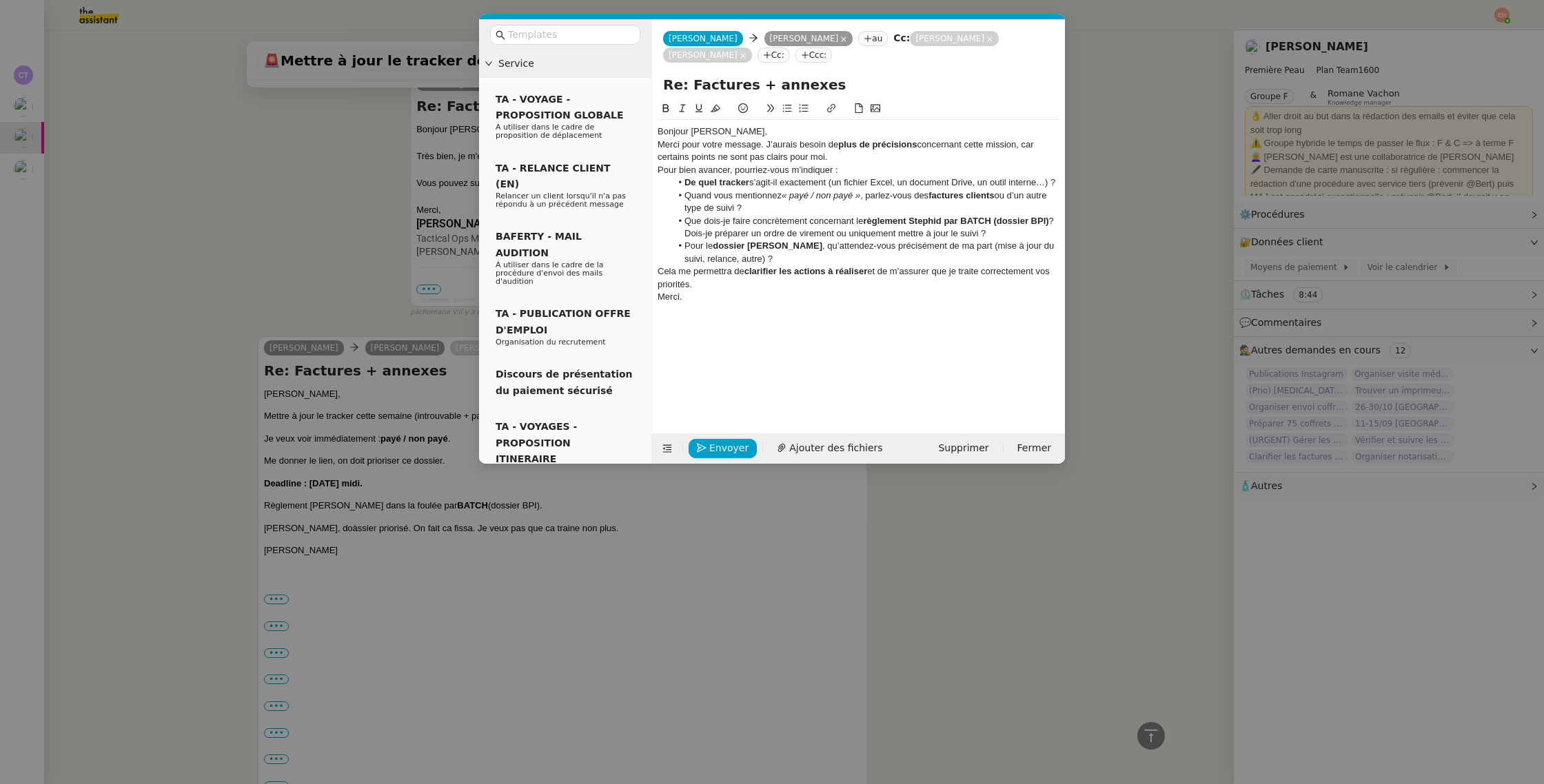
scroll to position [574, 0]
click at [986, 37] on icon at bounding box center [989, 39] width 7 height 7
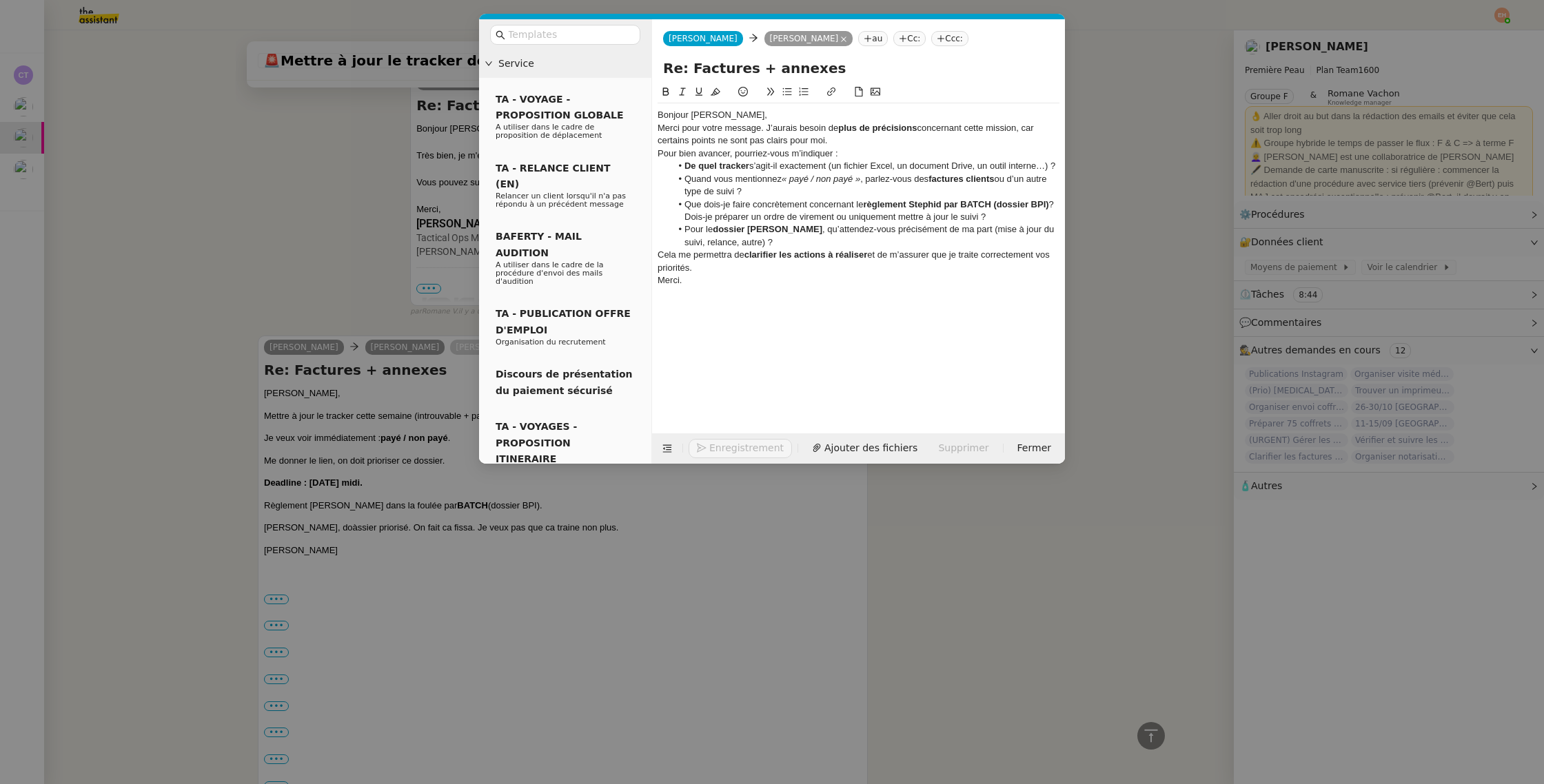
click at [829, 142] on div "Merci pour votre message. J’aurais besoin de plus de précisions concernant cett…" at bounding box center [859, 135] width 402 height 25
click at [742, 115] on div "Bonjour Pierre," at bounding box center [859, 115] width 402 height 13
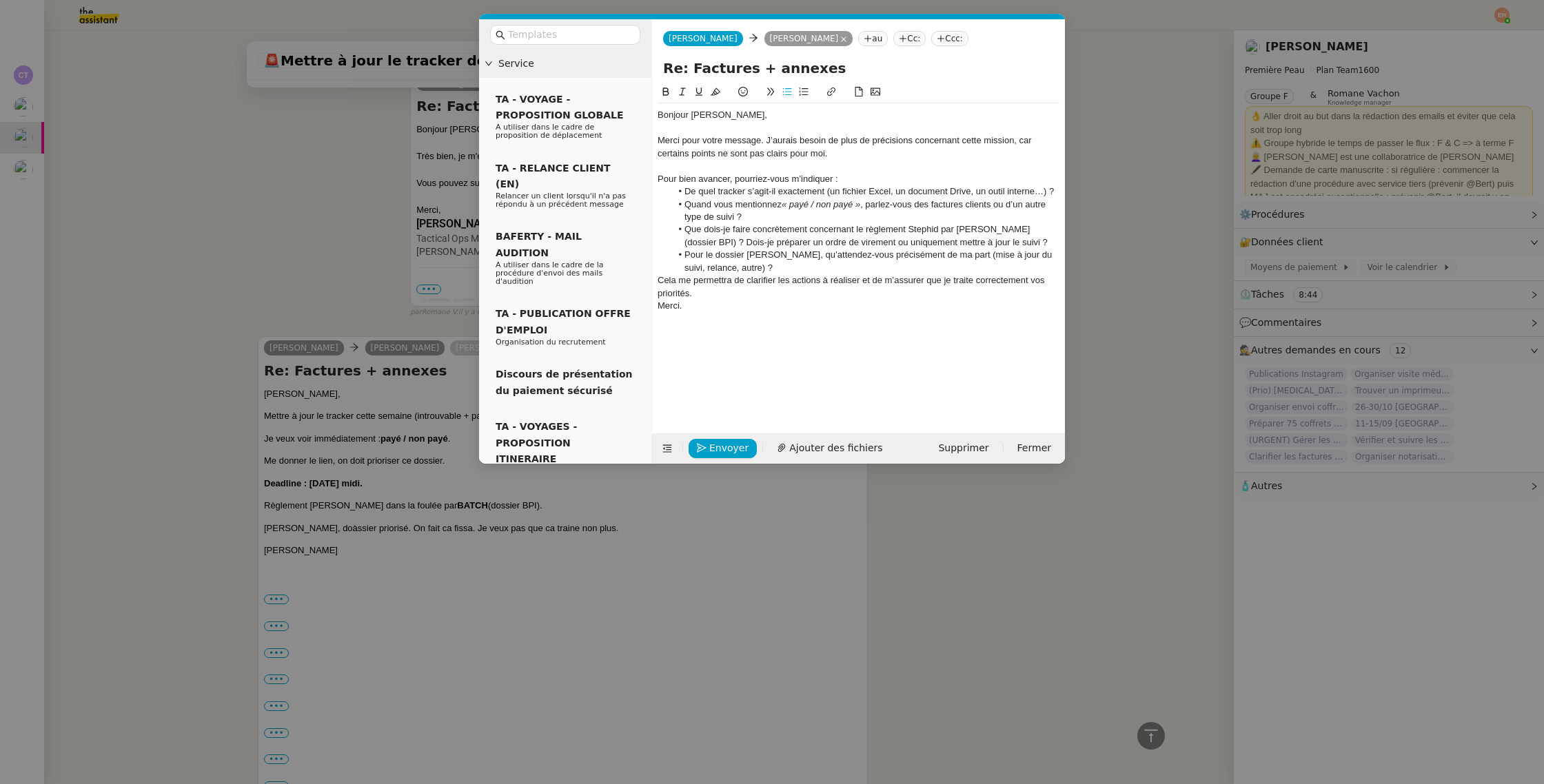
scroll to position [588, 0]
drag, startPoint x: 766, startPoint y: 137, endPoint x: 655, endPoint y: 137, distance: 111.0
click at [655, 137] on nz-spin "Bonjour Pierre, Merci pour votre message. J’aurais besoin de plus de précisions…" at bounding box center [858, 250] width 412 height 334
click at [758, 160] on div at bounding box center [859, 166] width 402 height 13
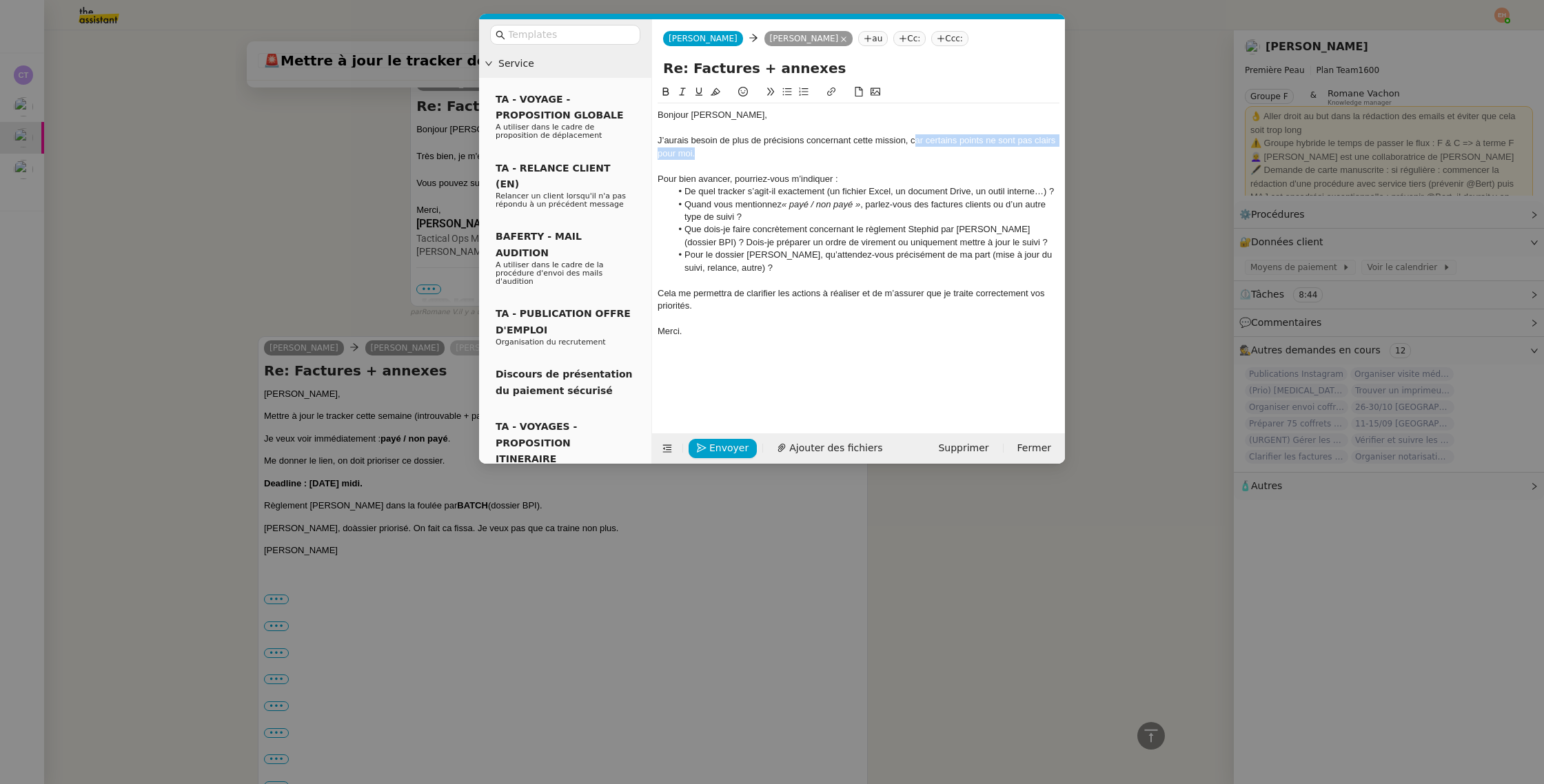
drag, startPoint x: 913, startPoint y: 143, endPoint x: 910, endPoint y: 154, distance: 11.4
click at [910, 154] on div "J’aurais besoin de plus de précisions concernant cette mission, car certains po…" at bounding box center [859, 147] width 402 height 25
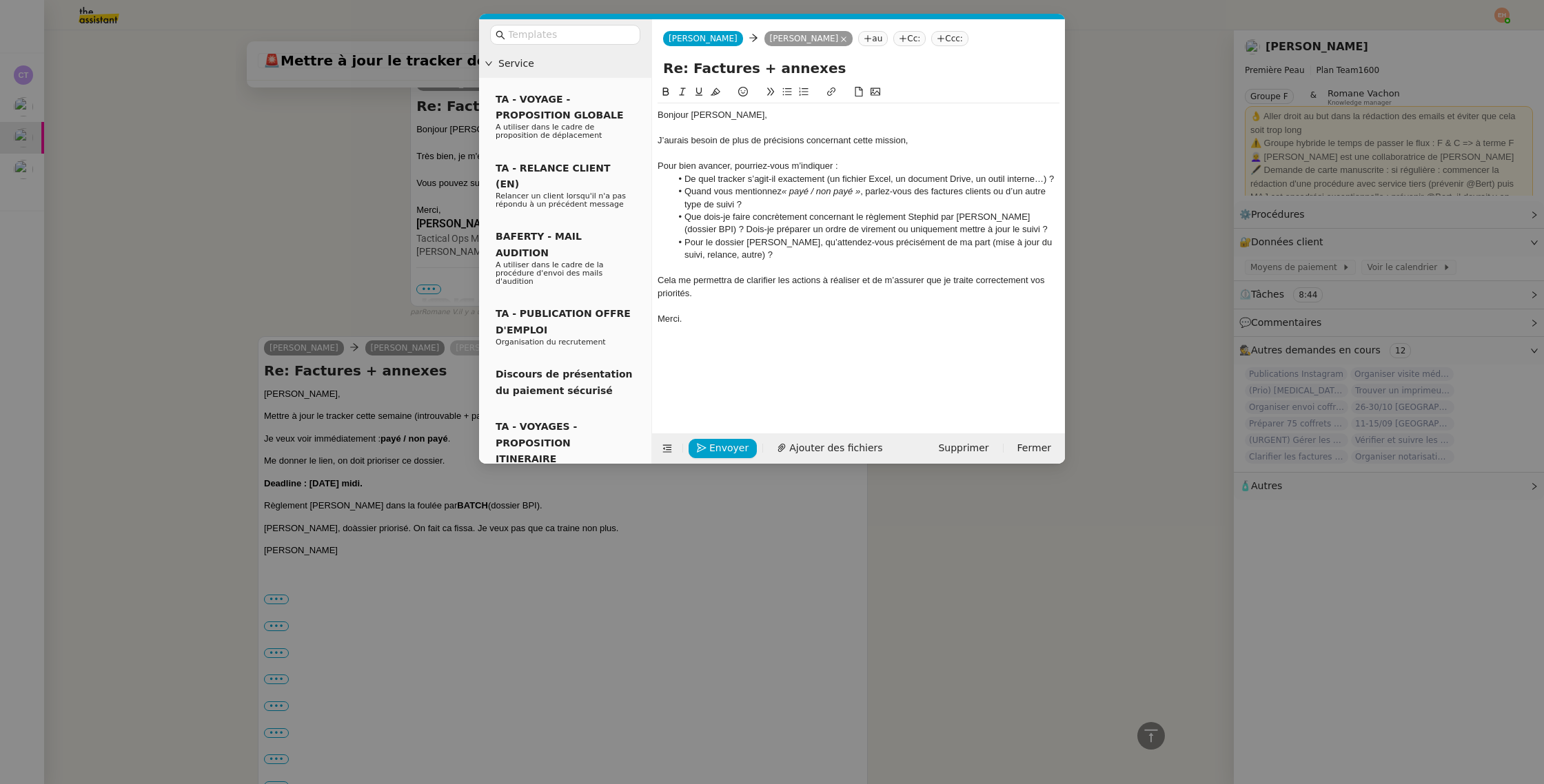
click at [841, 193] on em "« payé / non payé »" at bounding box center [820, 191] width 79 height 10
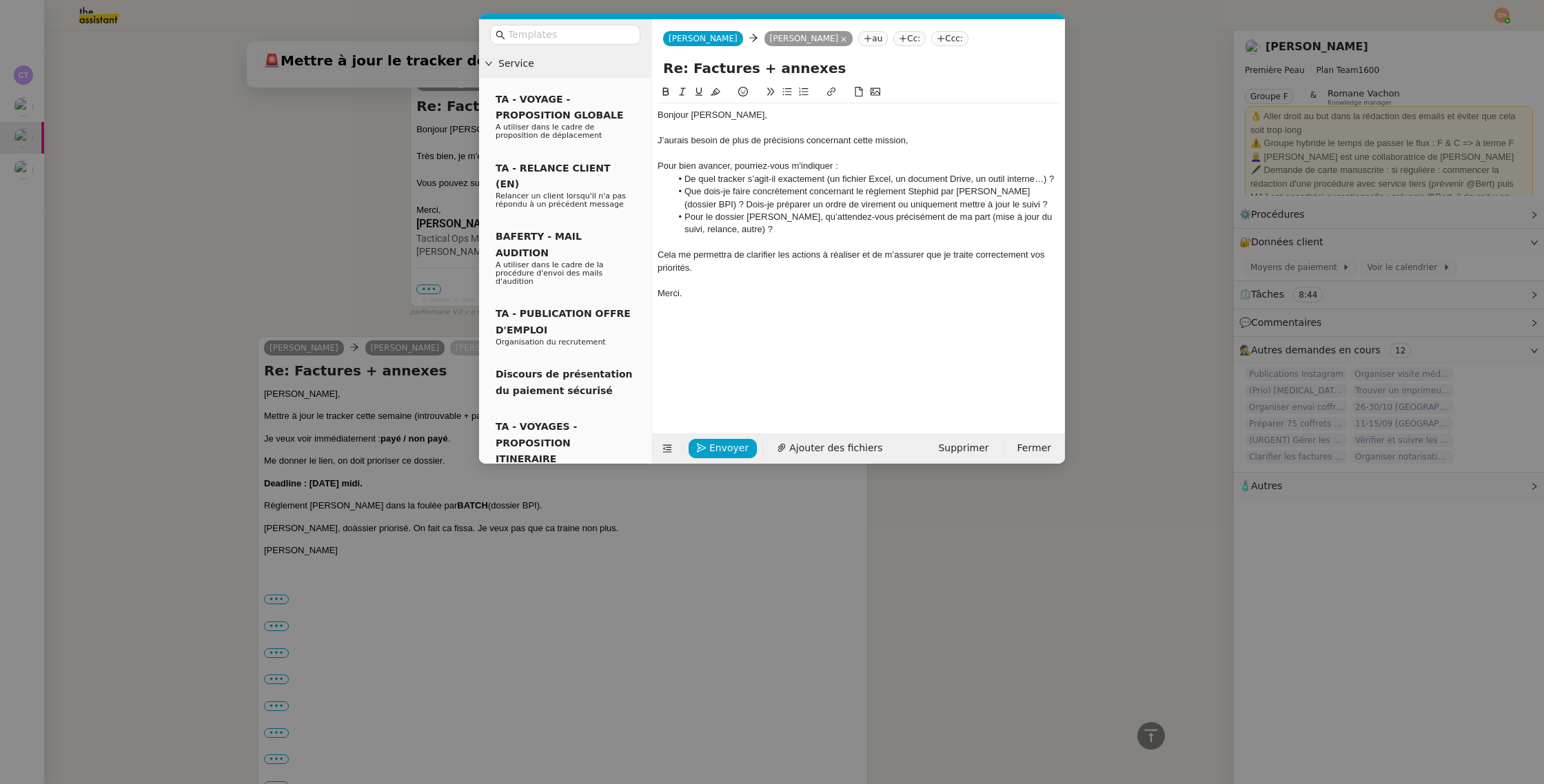
click at [832, 188] on li "Que dois-je faire concrètement concernant le règlement Stephid par BATCH (dossi…" at bounding box center [865, 198] width 388 height 25
click at [788, 193] on li "Que dois-je faire concrètement concernant le règlement Stephid par BATCH (dossi…" at bounding box center [865, 198] width 388 height 25
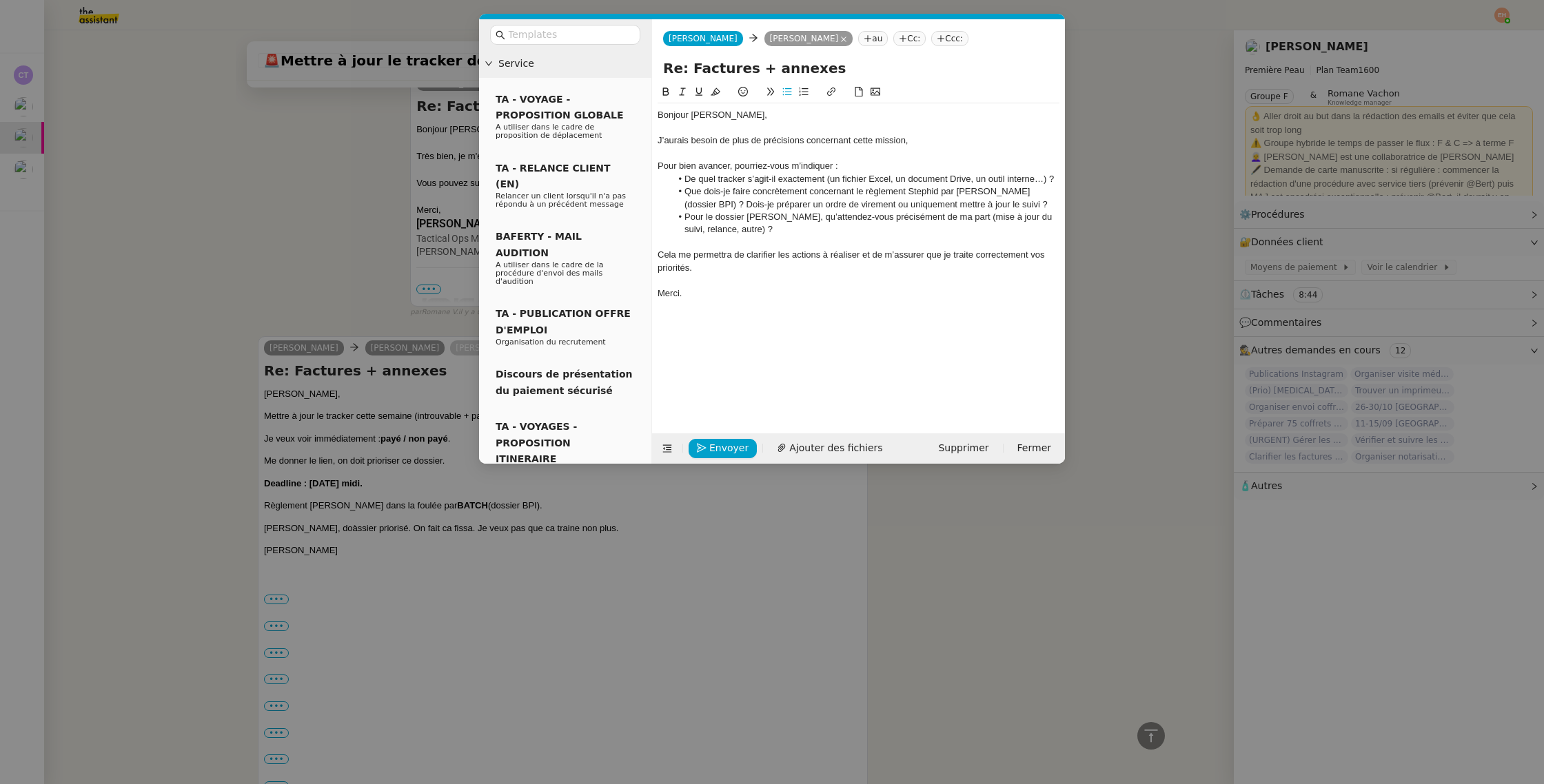
click at [683, 205] on li "Que dois-je faire concrètement concernant le règlement Stephid par BATCH (dossi…" at bounding box center [865, 198] width 388 height 25
click at [1008, 207] on li "Que dois-je faire concrètement concernant le règlement Stephid par BATCH (dossi…" at bounding box center [865, 198] width 388 height 25
click at [998, 204] on li "Que dois-je faire concrètement concernant le règlement Stephid par BATCH (dossi…" at bounding box center [865, 198] width 388 height 25
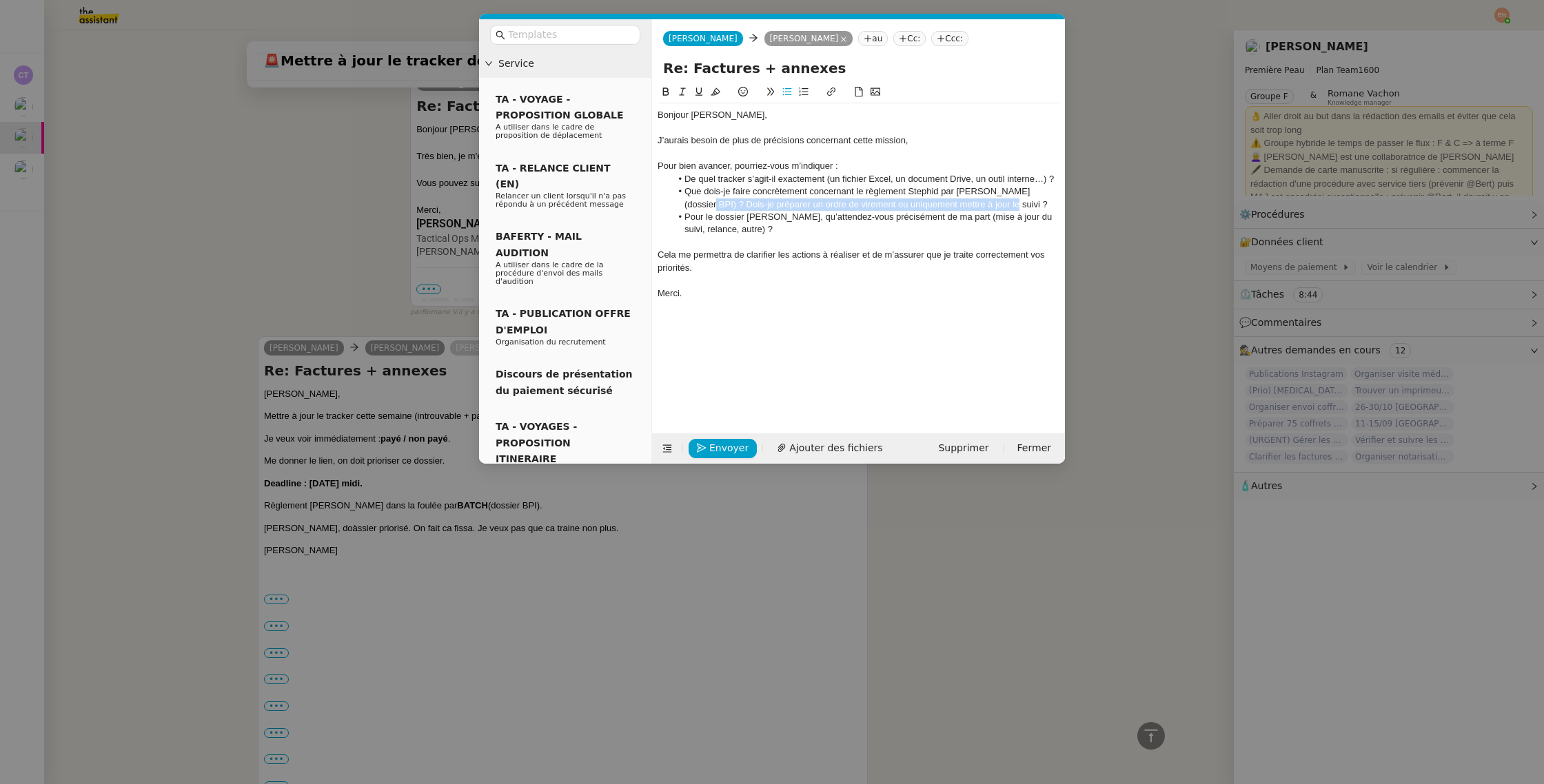
drag, startPoint x: 998, startPoint y: 204, endPoint x: 685, endPoint y: 208, distance: 313.0
click at [685, 208] on li "Que dois-je faire concrètement concernant le règlement Stephid par BATCH (dossi…" at bounding box center [865, 198] width 388 height 25
click at [685, 211] on li "Pour le dossier Sandrine, qu’attendez-vous précisément de ma part (mise à jour …" at bounding box center [865, 223] width 388 height 25
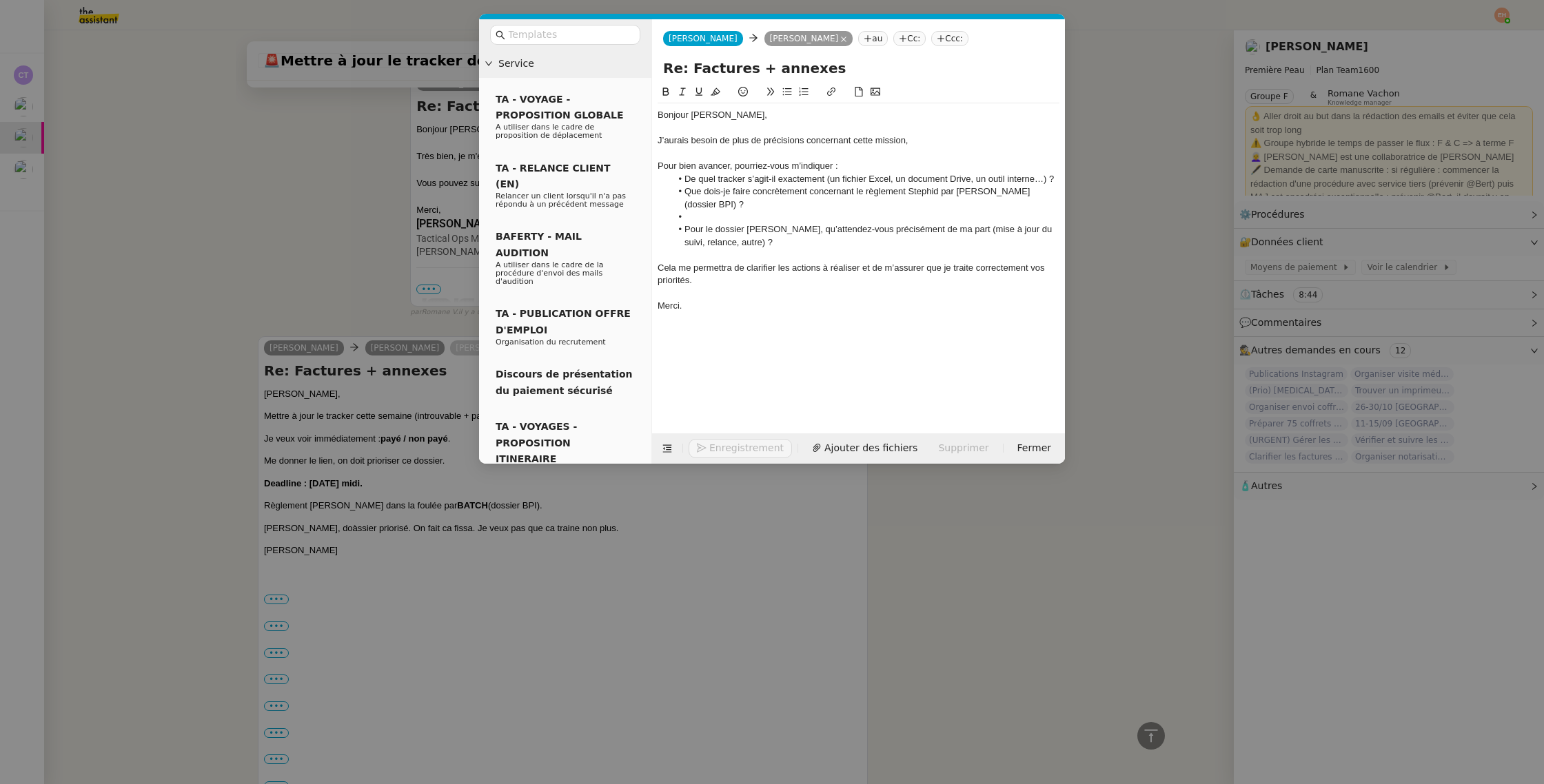
click at [758, 211] on li at bounding box center [865, 217] width 388 height 13
drag, startPoint x: 746, startPoint y: 217, endPoint x: 708, endPoint y: 217, distance: 38.0
click at [702, 223] on li "Pour le dossier Sandrine, qu’attendez-vous précisément de ma part (mise à jour …" at bounding box center [865, 236] width 388 height 25
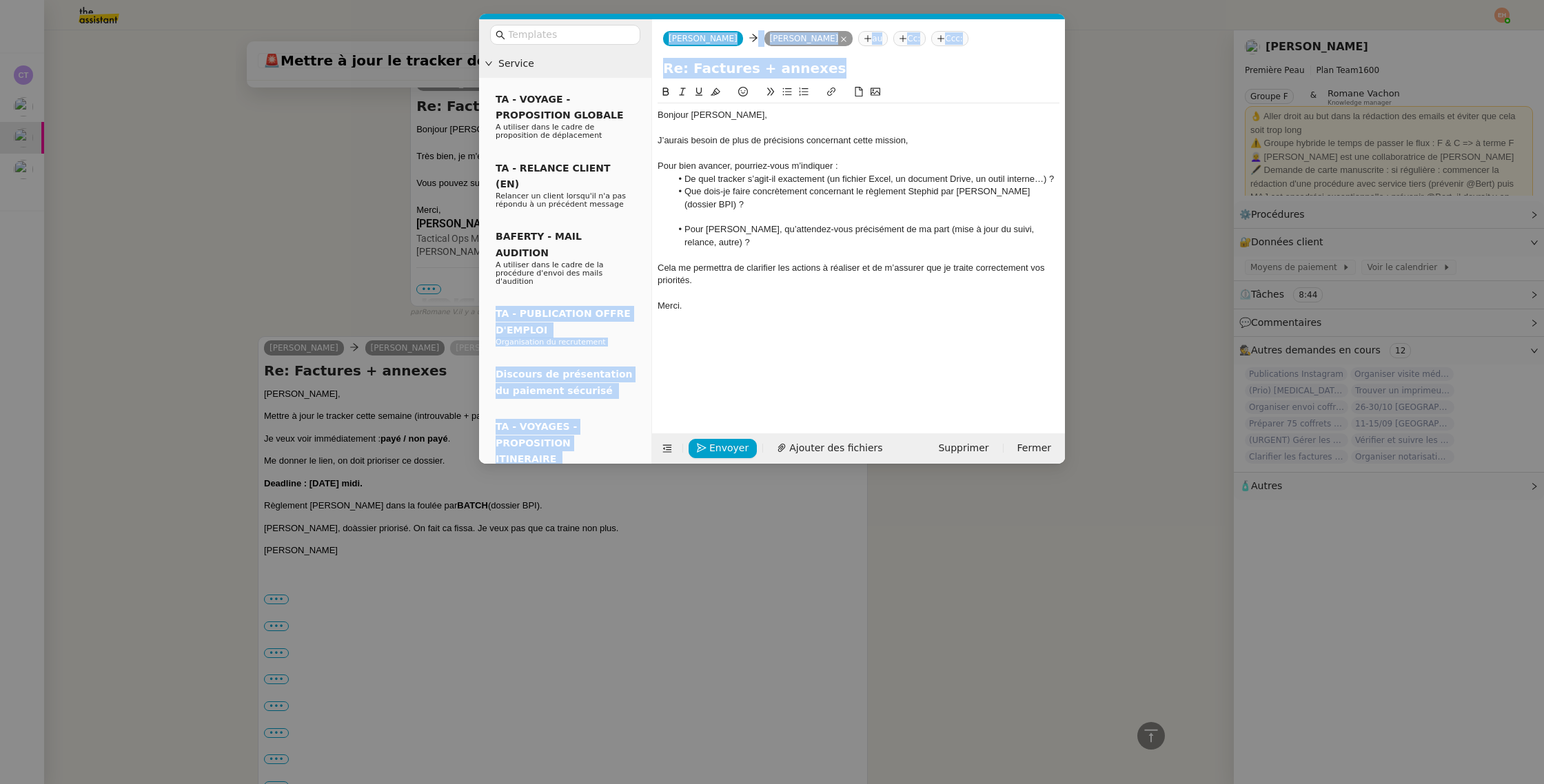
drag, startPoint x: 346, startPoint y: 273, endPoint x: 1065, endPoint y: 203, distance: 722.4
click at [1063, 206] on nz-modal-container "Service TA - VOYAGE - PROPOSITION GLOBALE A utiliser dans le cadre de propositi…" at bounding box center [772, 392] width 1544 height 784
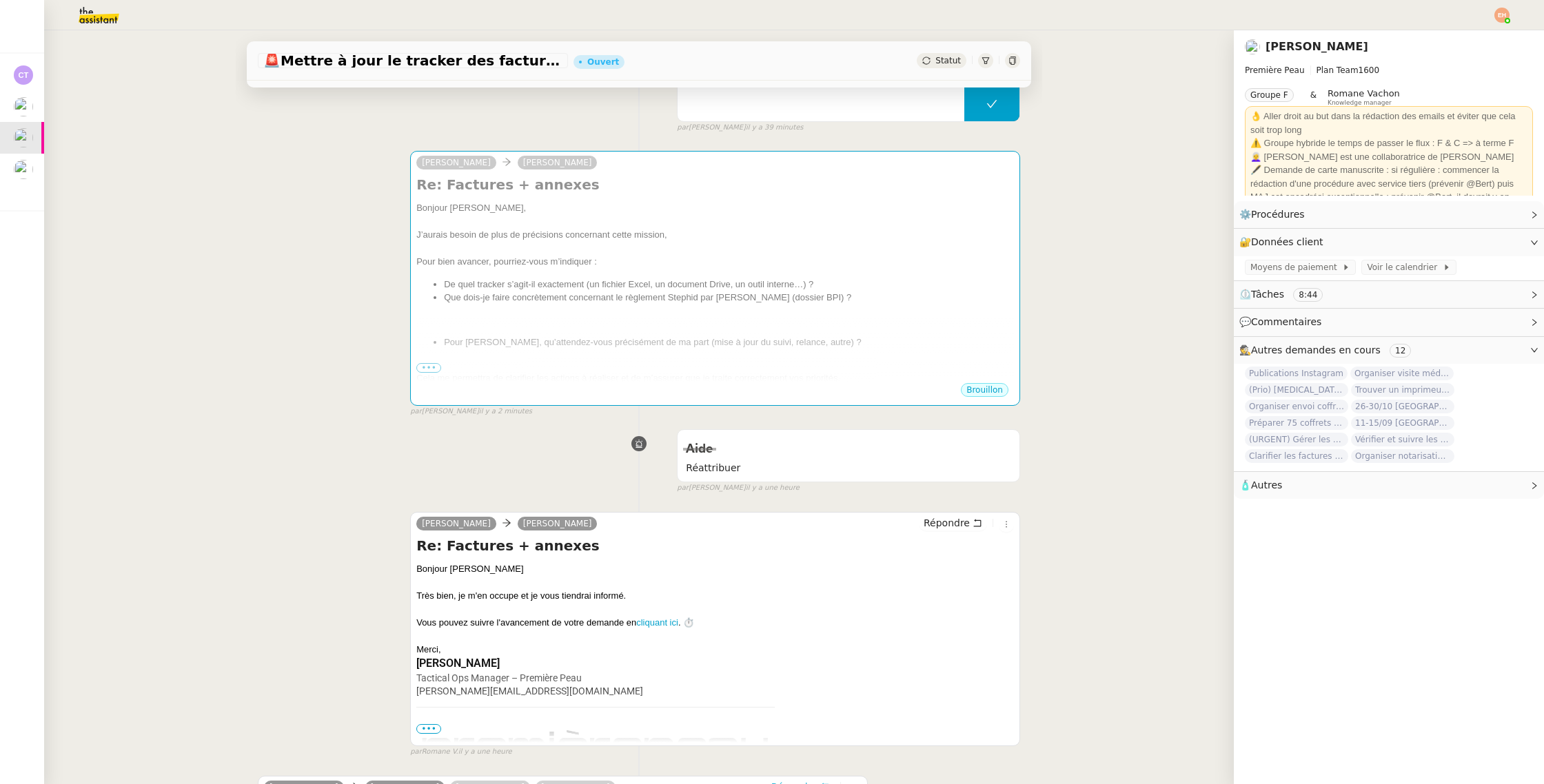
scroll to position [0, 0]
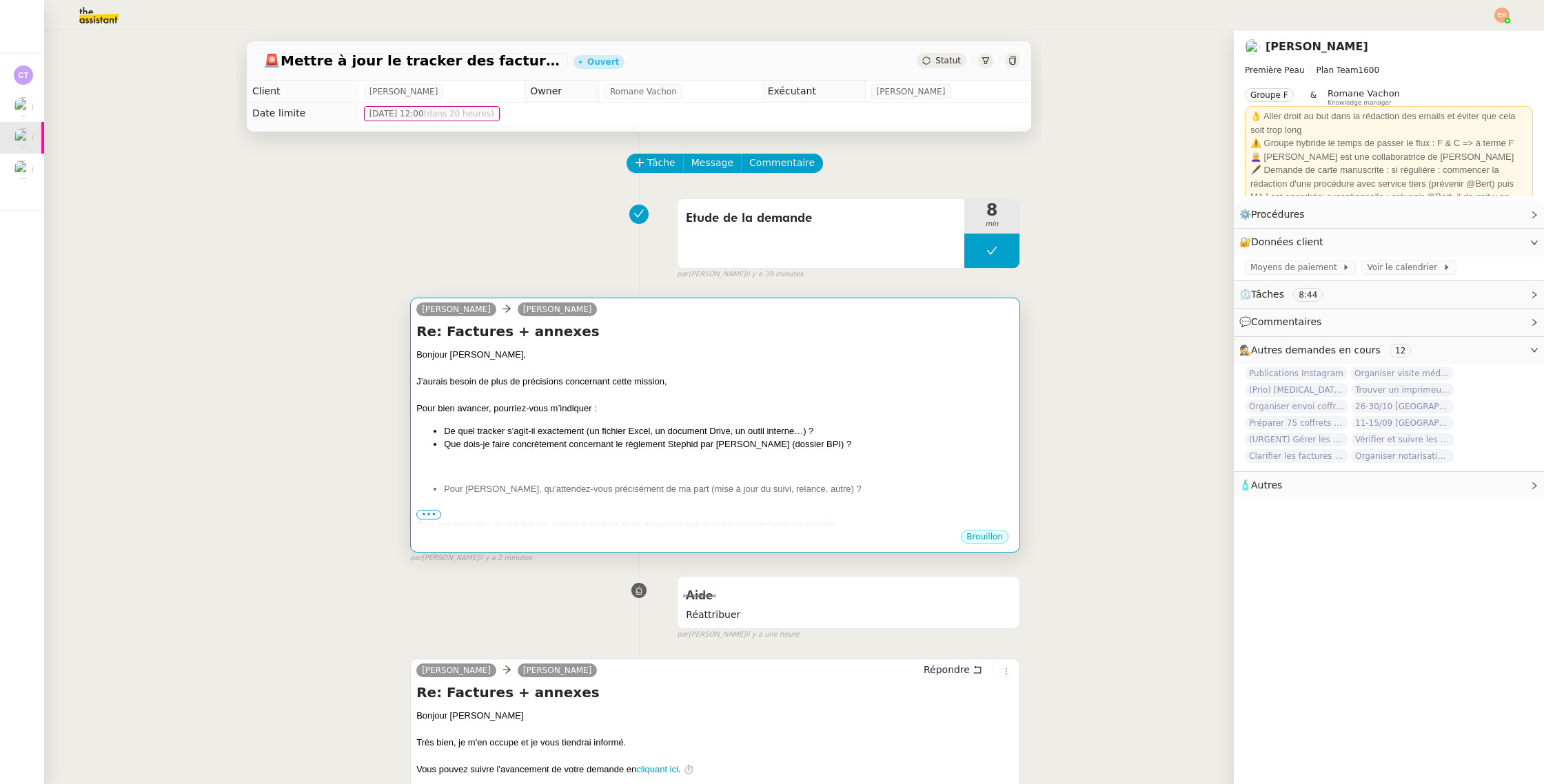
click at [702, 434] on li "De quel tracker s’agit-il exactement (un fichier Excel, un document Drive, un o…" at bounding box center [729, 431] width 570 height 13
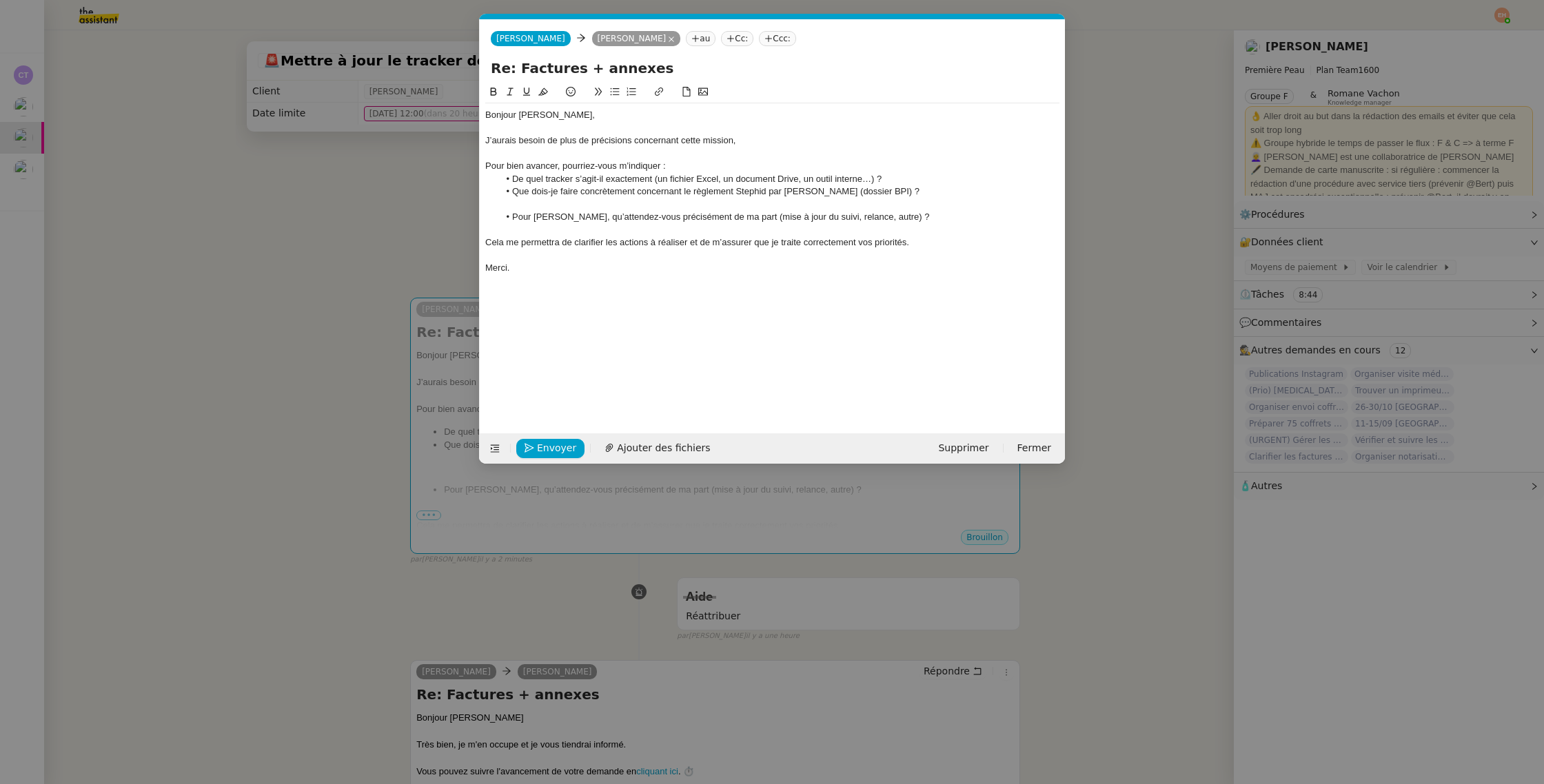
scroll to position [0, 29]
drag, startPoint x: 652, startPoint y: 179, endPoint x: 902, endPoint y: 190, distance: 250.2
click at [873, 176] on li "De quel tracker s’agit-il exactement (un fichier Excel, un document Drive, un o…" at bounding box center [779, 179] width 561 height 13
click at [172, 297] on nz-modal-container "Service TA - VOYAGE - PROPOSITION GLOBALE A utiliser dans le cadre de propositi…" at bounding box center [772, 392] width 1544 height 784
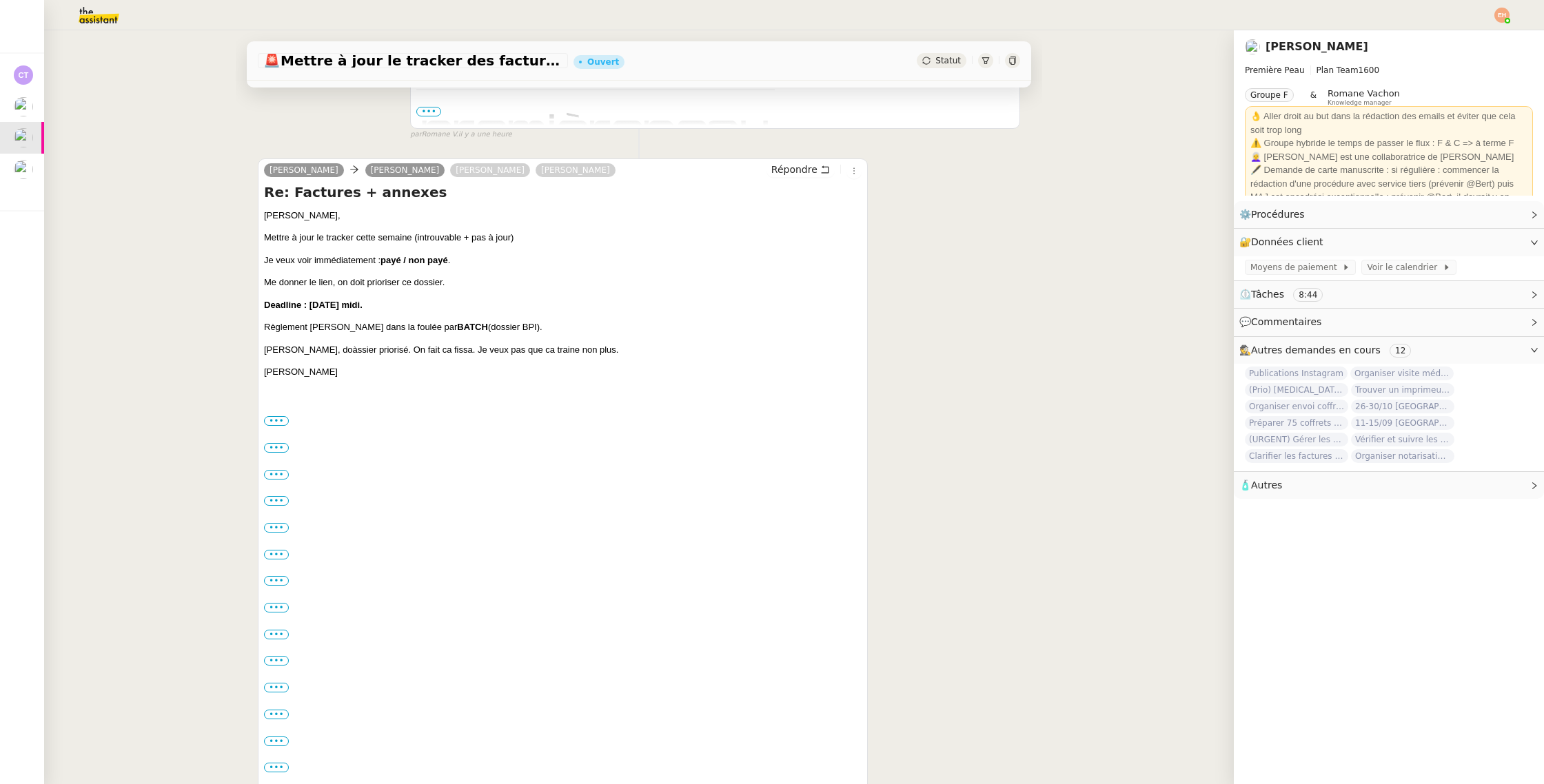
scroll to position [1126, 0]
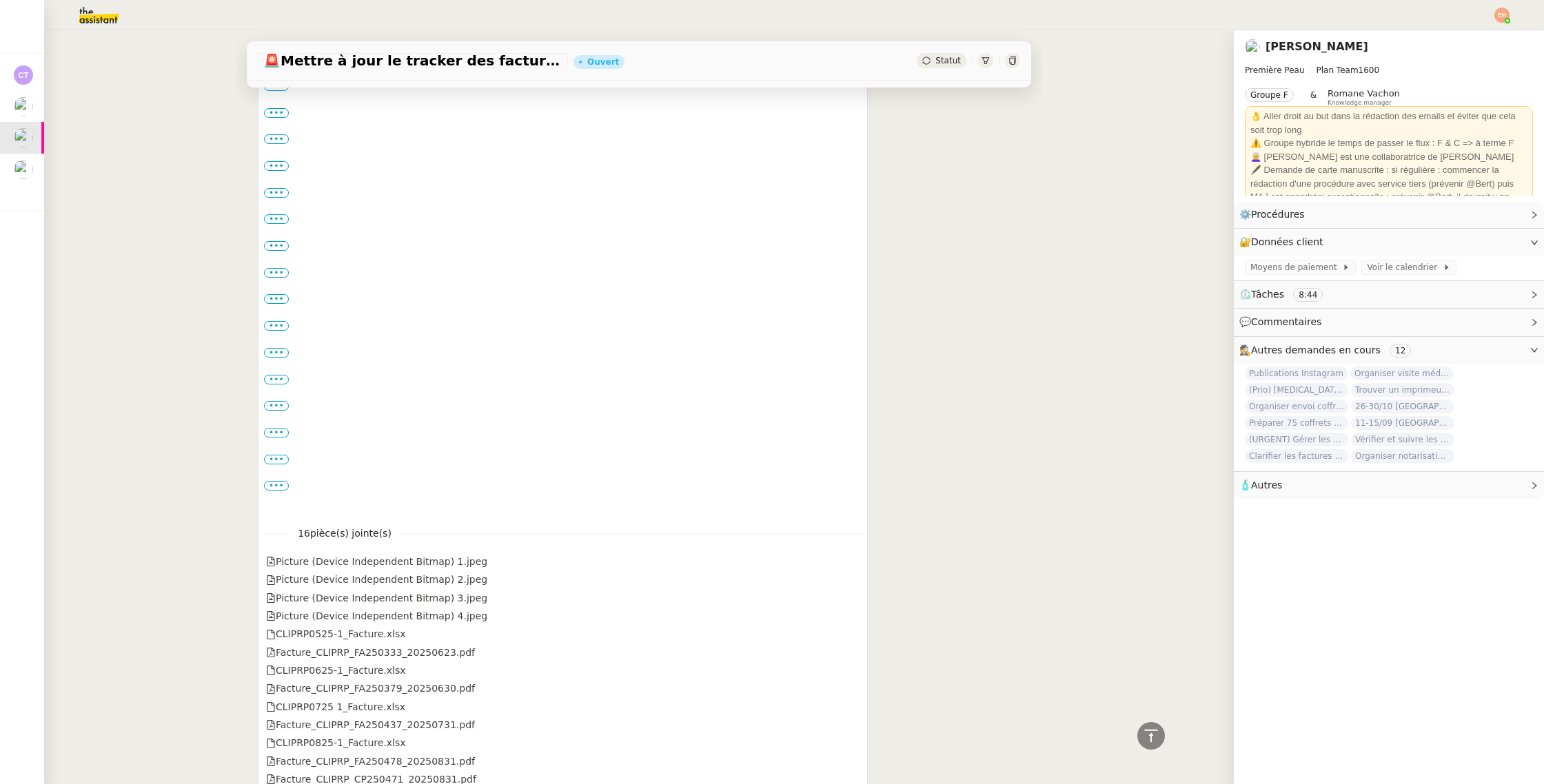
click at [270, 490] on div "•••" at bounding box center [562, 486] width 598 height 13
drag, startPoint x: 273, startPoint y: 486, endPoint x: 274, endPoint y: 480, distance: 6.1
click at [273, 486] on label "•••" at bounding box center [276, 485] width 25 height 10
click at [0, 0] on input "•••" at bounding box center [0, 0] width 0 height 0
click at [277, 464] on div "•••" at bounding box center [562, 459] width 598 height 13
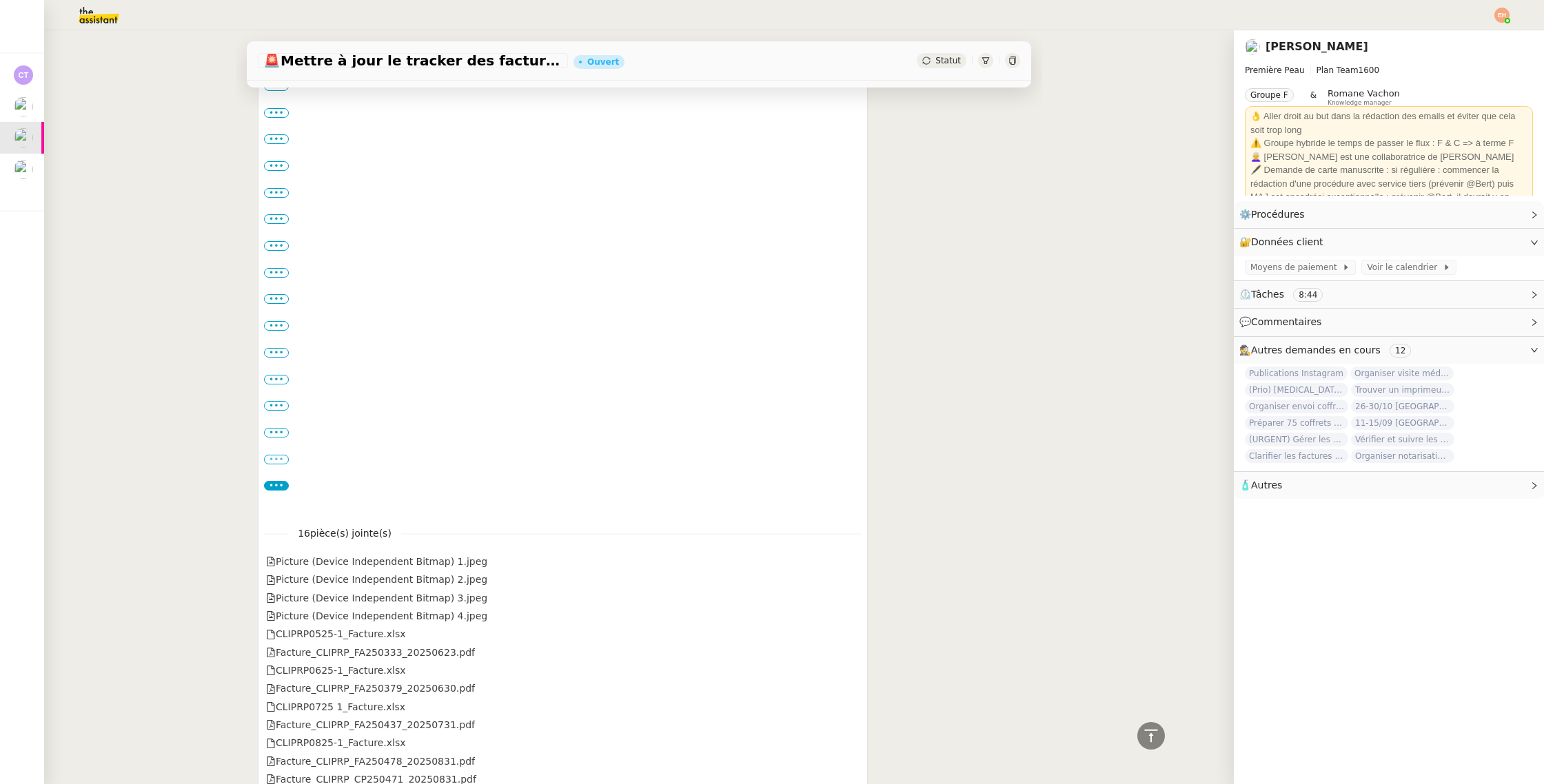
click at [277, 460] on label "•••" at bounding box center [276, 459] width 25 height 10
click at [0, 0] on input "•••" at bounding box center [0, 0] width 0 height 0
drag, startPoint x: 275, startPoint y: 433, endPoint x: 277, endPoint y: 420, distance: 13.2
click at [275, 433] on label "•••" at bounding box center [276, 432] width 25 height 10
click at [0, 0] on input "•••" at bounding box center [0, 0] width 0 height 0
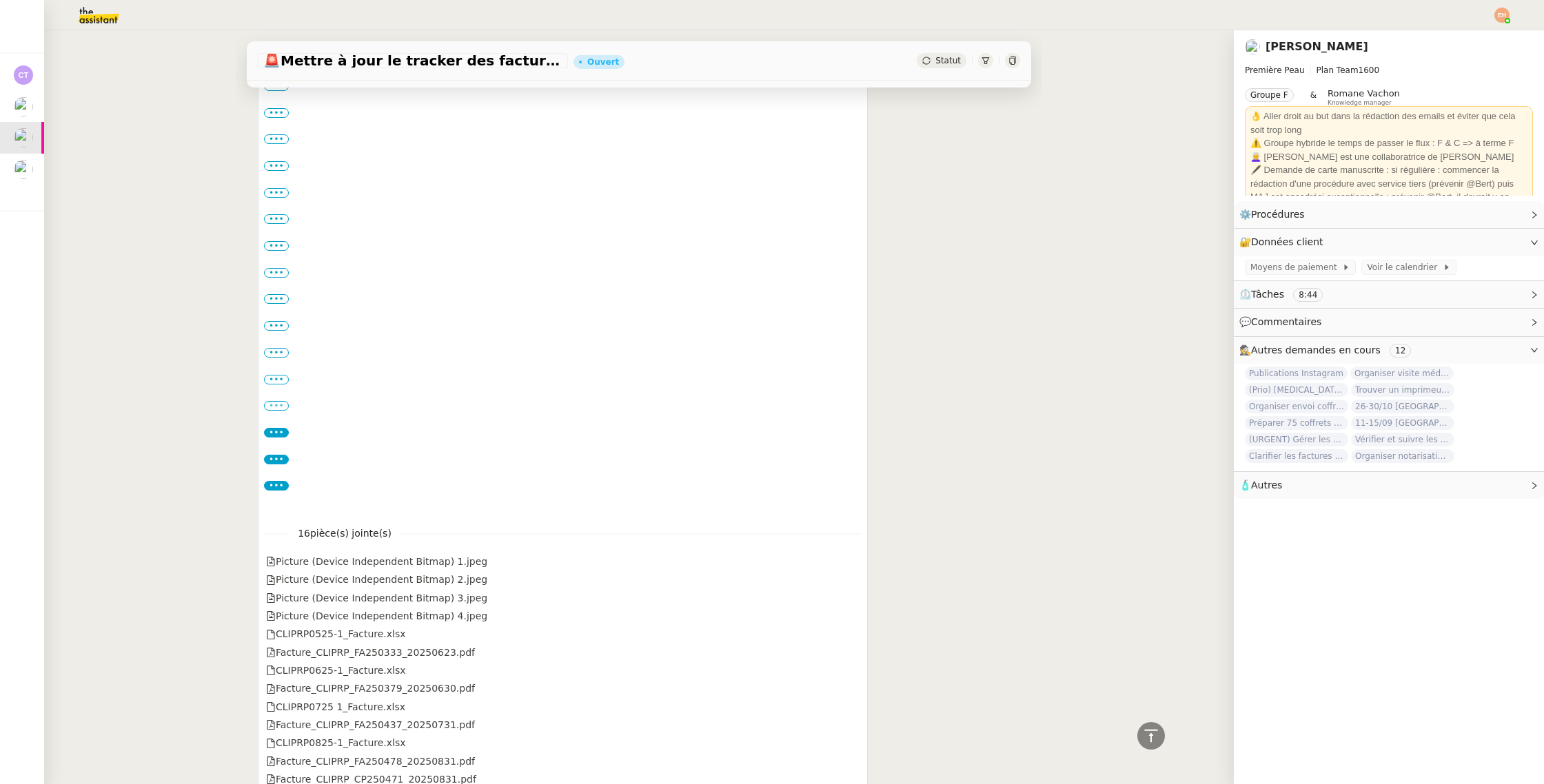
drag, startPoint x: 277, startPoint y: 408, endPoint x: 279, endPoint y: 401, distance: 7.3
click at [278, 404] on label "•••" at bounding box center [276, 405] width 25 height 10
click at [0, 0] on input "•••" at bounding box center [0, 0] width 0 height 0
click at [282, 373] on div "•••" at bounding box center [562, 379] width 598 height 13
click at [277, 377] on label "•••" at bounding box center [276, 379] width 25 height 10
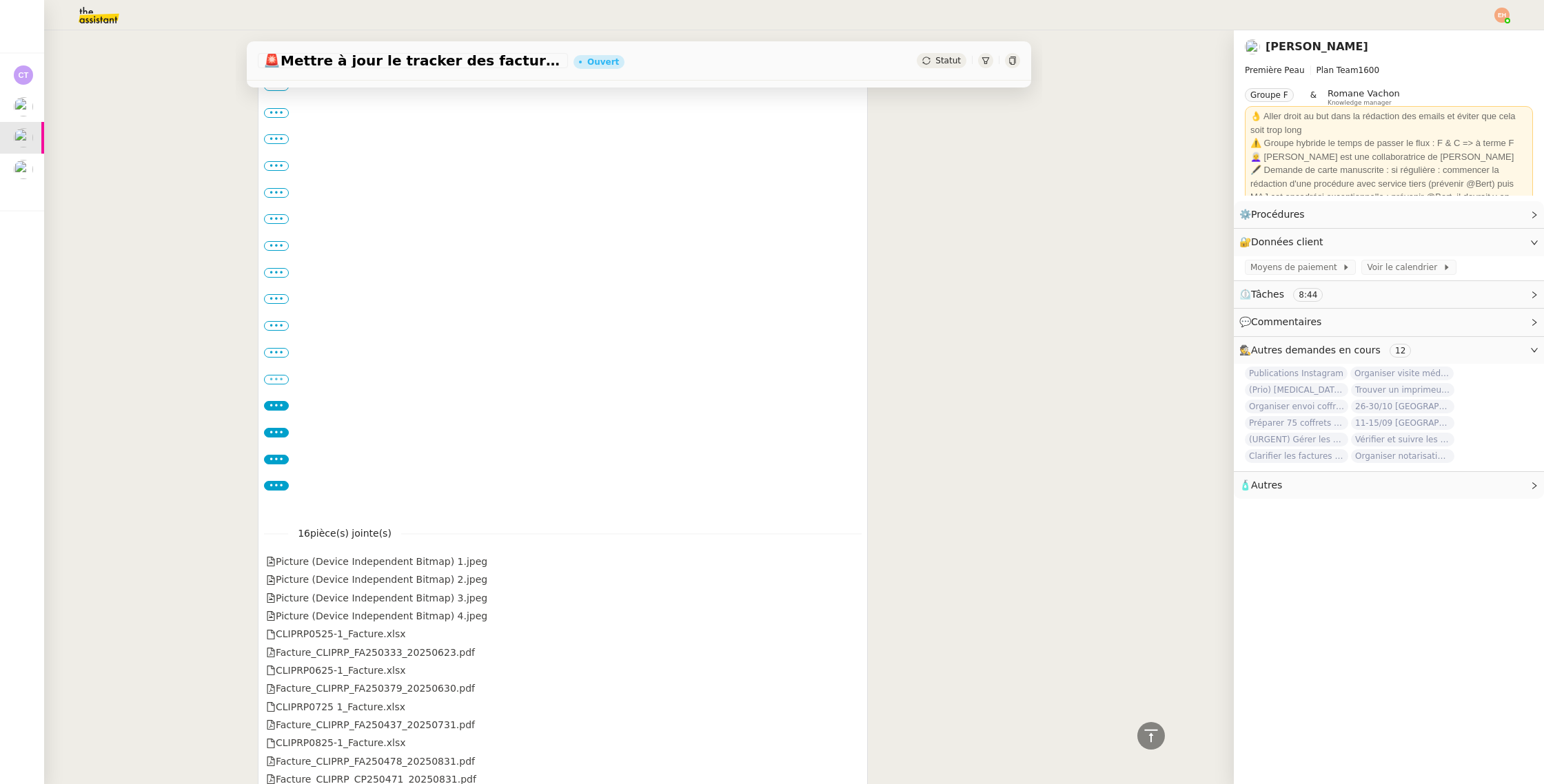
click at [0, 0] on input "•••" at bounding box center [0, 0] width 0 height 0
drag, startPoint x: 282, startPoint y: 344, endPoint x: 278, endPoint y: 352, distance: 8.9
click at [282, 344] on div "Camille, Mettre à jour le tracker cette semaine (introuvable + pas à jour) Je v…" at bounding box center [562, 181] width 598 height 668
click at [279, 356] on label "•••" at bounding box center [276, 352] width 25 height 10
click at [0, 0] on input "•••" at bounding box center [0, 0] width 0 height 0
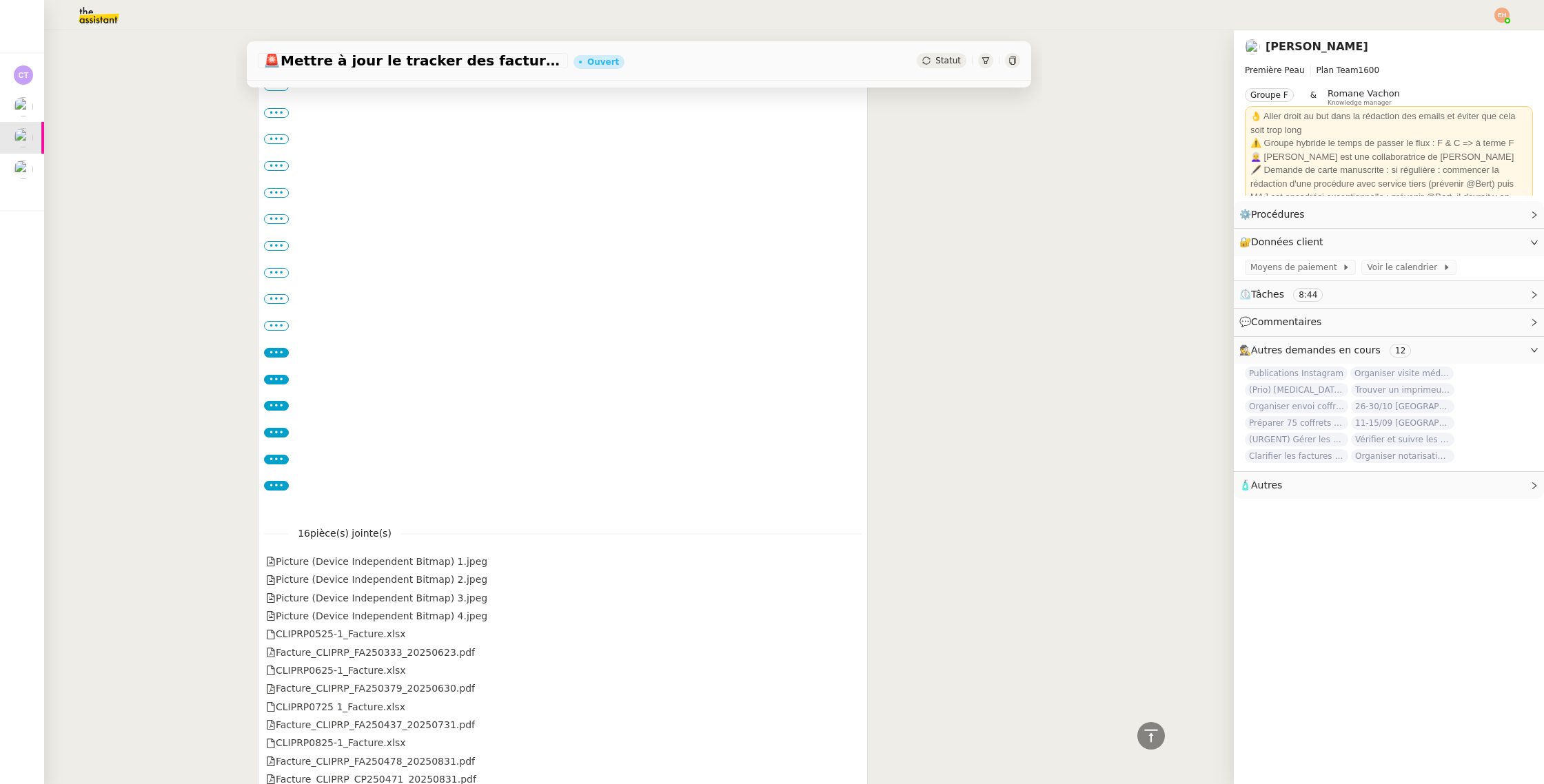
click at [280, 319] on div "•••" at bounding box center [562, 325] width 598 height 13
click at [277, 322] on label "•••" at bounding box center [276, 325] width 25 height 10
click at [0, 0] on input "•••" at bounding box center [0, 0] width 0 height 0
drag, startPoint x: 279, startPoint y: 312, endPoint x: 280, endPoint y: 302, distance: 10.0
click at [279, 312] on div "Camille, Mettre à jour le tracker cette semaine (introuvable + pas à jour) Je v…" at bounding box center [562, 181] width 598 height 668
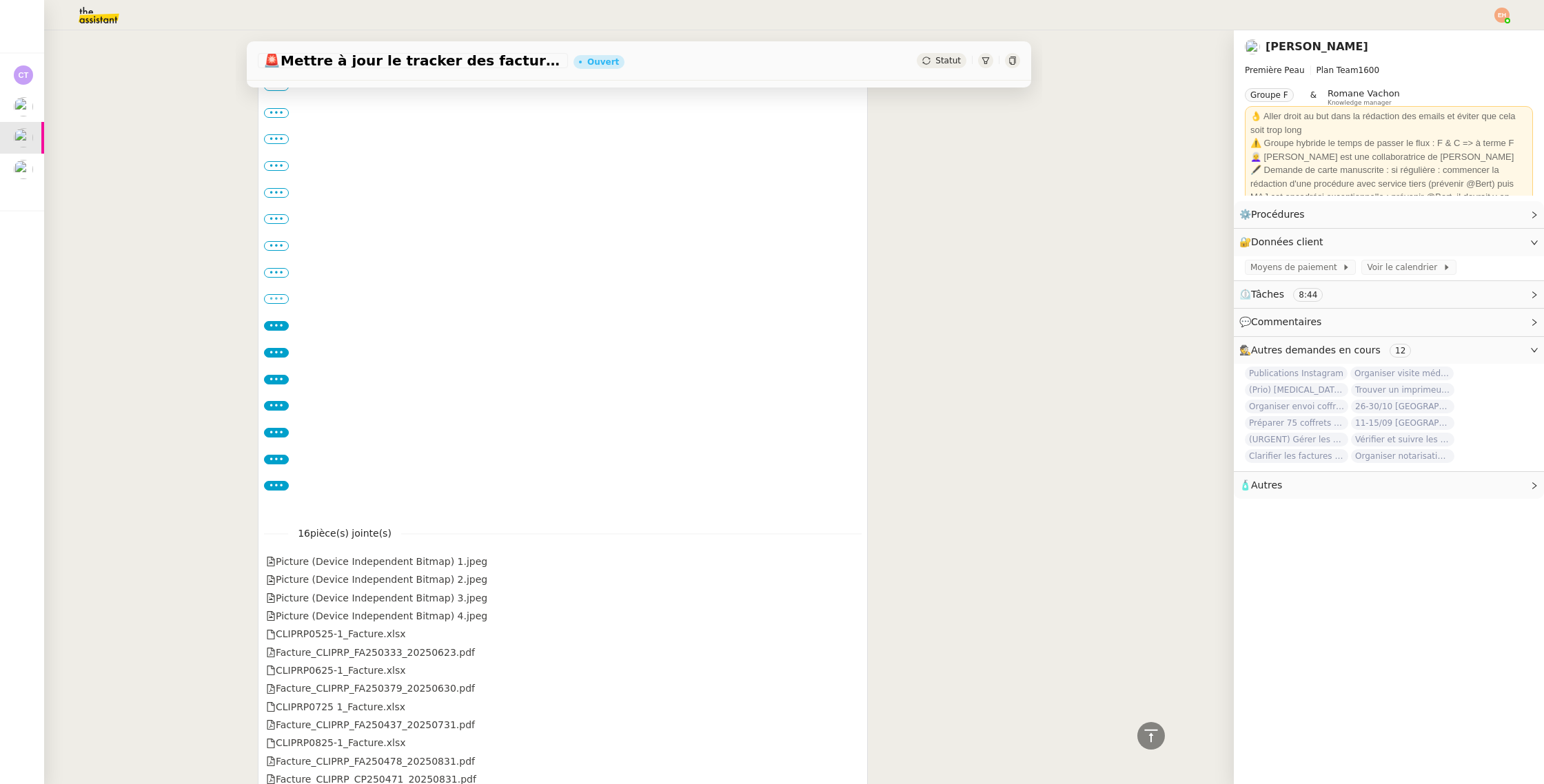
click at [280, 302] on label "•••" at bounding box center [276, 298] width 25 height 10
click at [0, 0] on input "•••" at bounding box center [0, 0] width 0 height 0
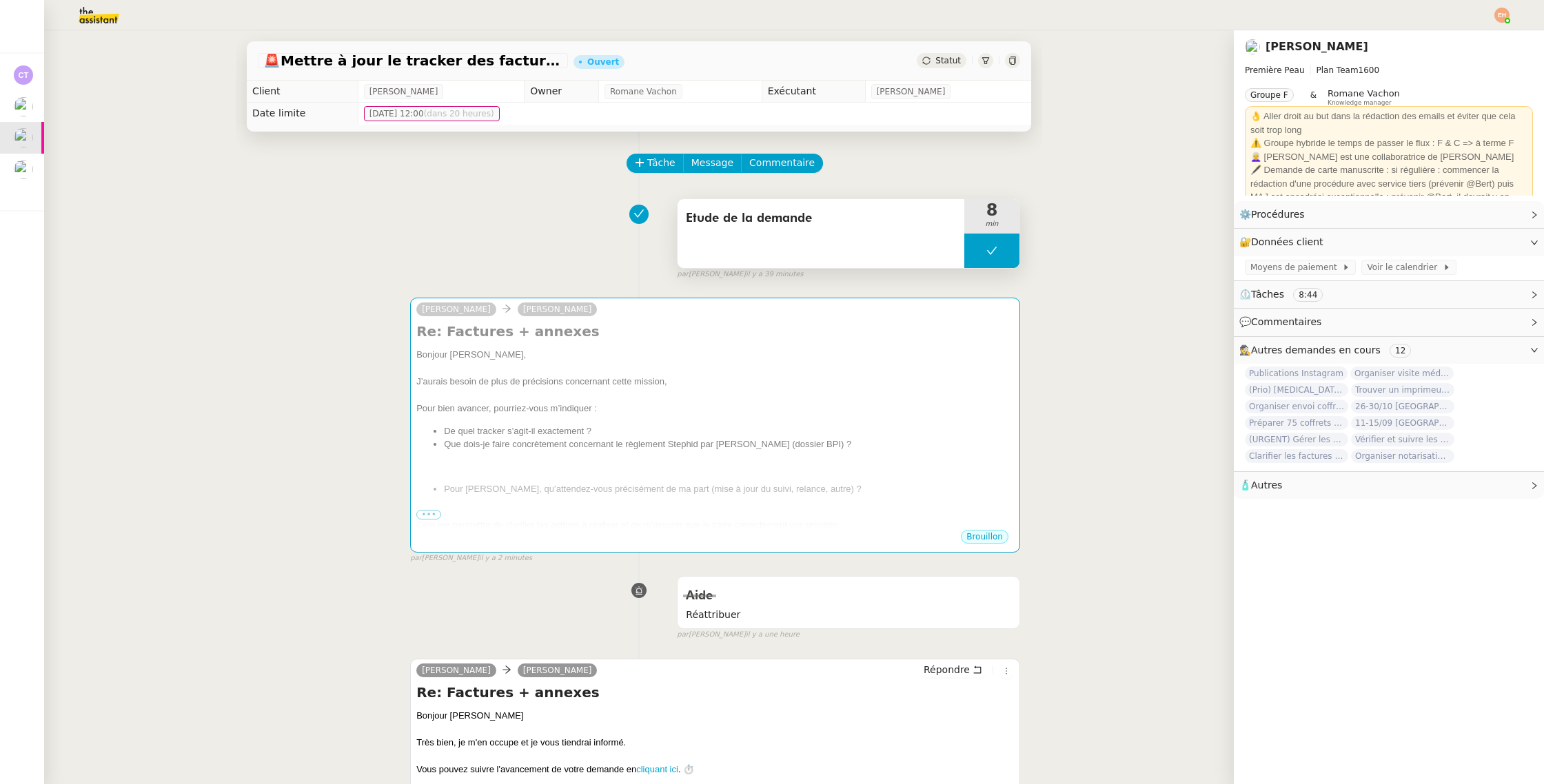
click at [1008, 254] on button at bounding box center [992, 251] width 55 height 34
drag, startPoint x: 988, startPoint y: 257, endPoint x: 972, endPoint y: 256, distance: 16.0
click at [986, 256] on div at bounding box center [978, 251] width 28 height 34
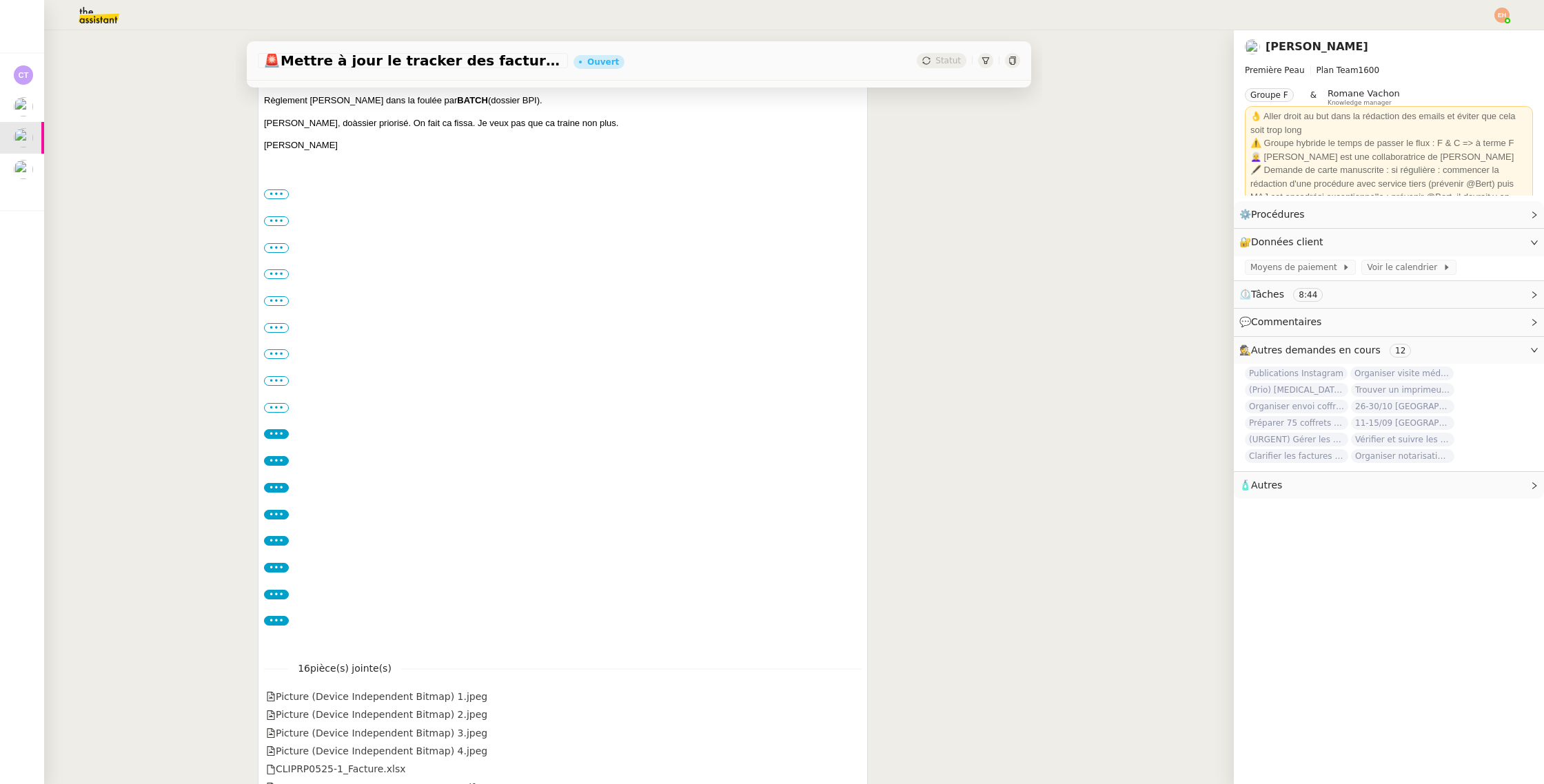
scroll to position [1017, 0]
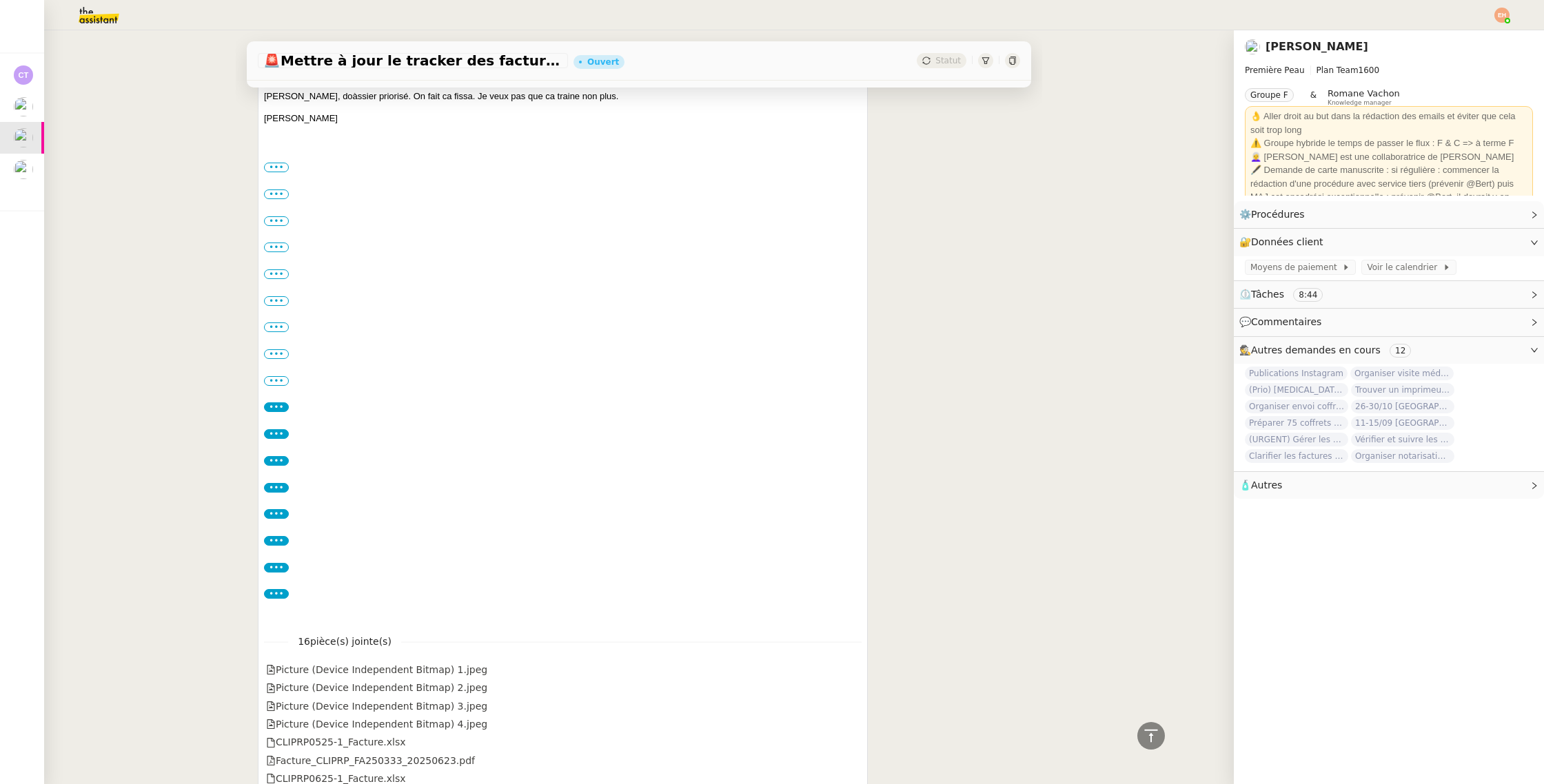
click at [277, 378] on label "•••" at bounding box center [276, 381] width 25 height 10
click at [0, 0] on input "•••" at bounding box center [0, 0] width 0 height 0
click at [276, 363] on div "Camille, Mettre à jour le tracker cette semaine (introuvable + pas à jour) Je v…" at bounding box center [562, 289] width 598 height 668
click at [277, 356] on label "•••" at bounding box center [276, 354] width 25 height 10
click at [0, 0] on input "•••" at bounding box center [0, 0] width 0 height 0
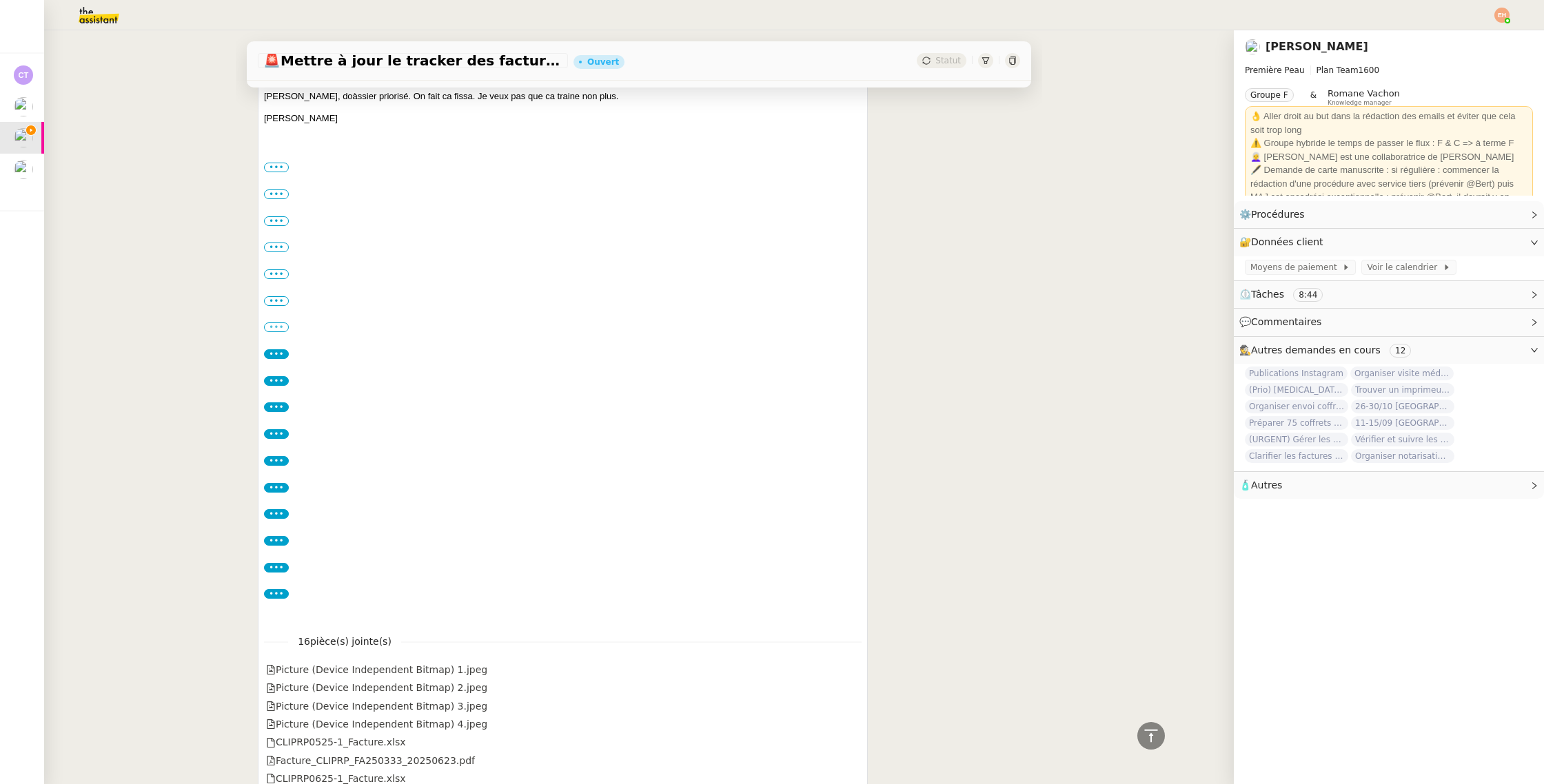
click at [278, 325] on label "•••" at bounding box center [276, 327] width 25 height 10
click at [0, 0] on input "•••" at bounding box center [0, 0] width 0 height 0
click at [279, 302] on label "•••" at bounding box center [276, 301] width 25 height 10
click at [0, 0] on input "•••" at bounding box center [0, 0] width 0 height 0
click at [278, 280] on div "••• Nous vous prions de bien vouloir nous faire parvenir un règlement sous huit…" at bounding box center [562, 274] width 598 height 13
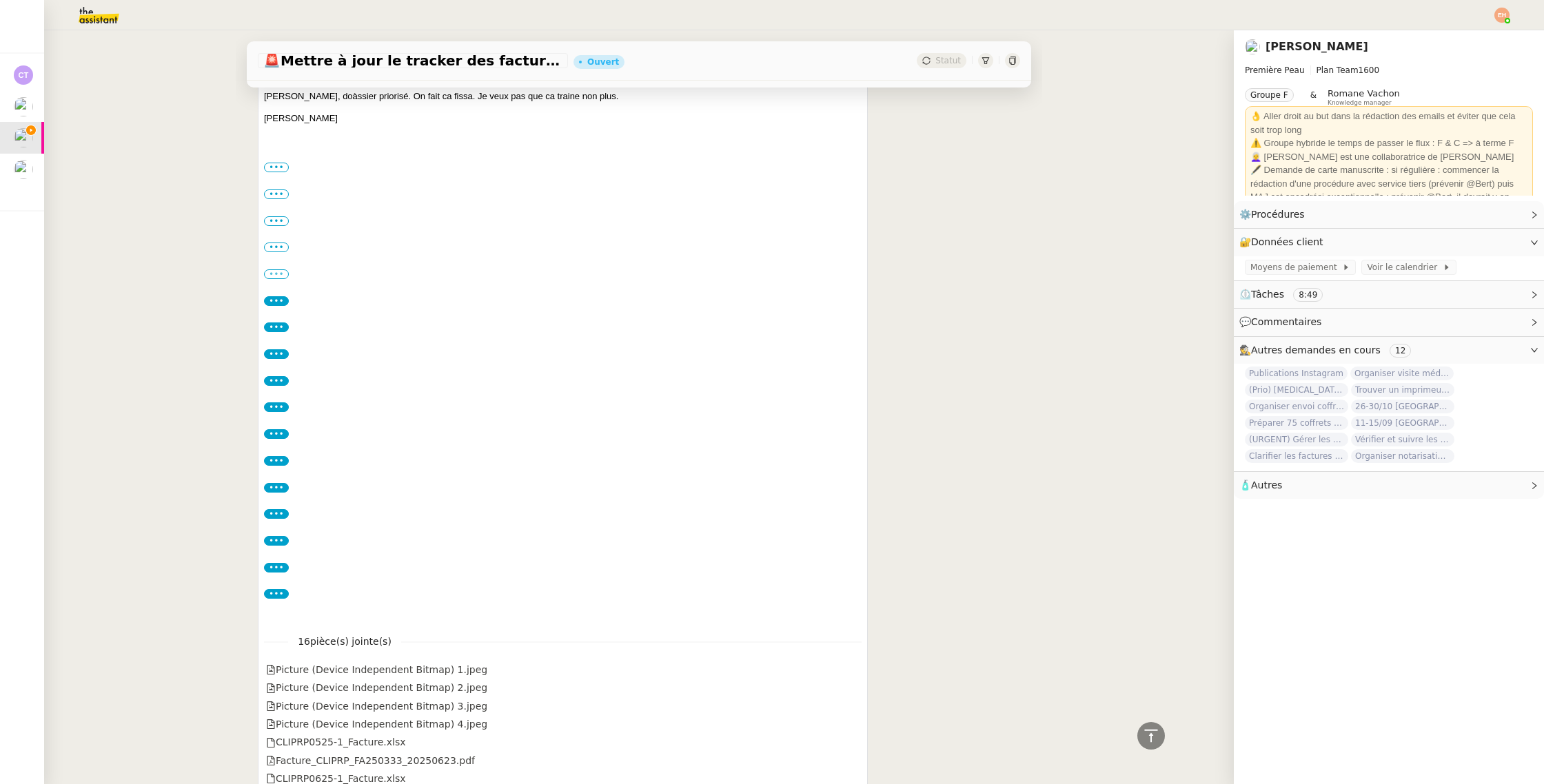
click at [279, 274] on label "•••" at bounding box center [276, 274] width 25 height 10
click at [0, 0] on input "•••" at bounding box center [0, 0] width 0 height 0
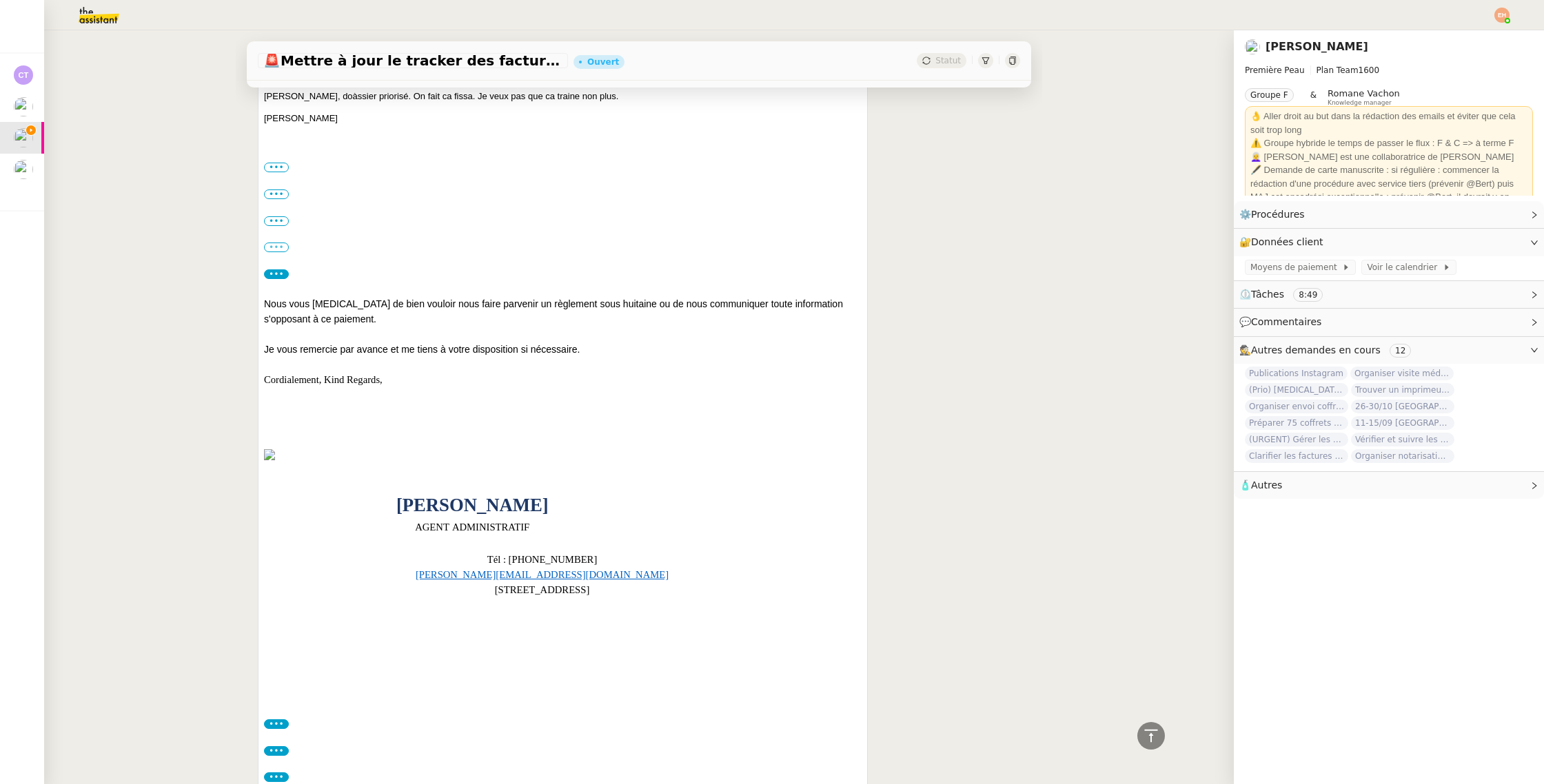
click at [277, 247] on label "•••" at bounding box center [276, 247] width 25 height 10
click at [0, 0] on input "•••" at bounding box center [0, 0] width 0 height 0
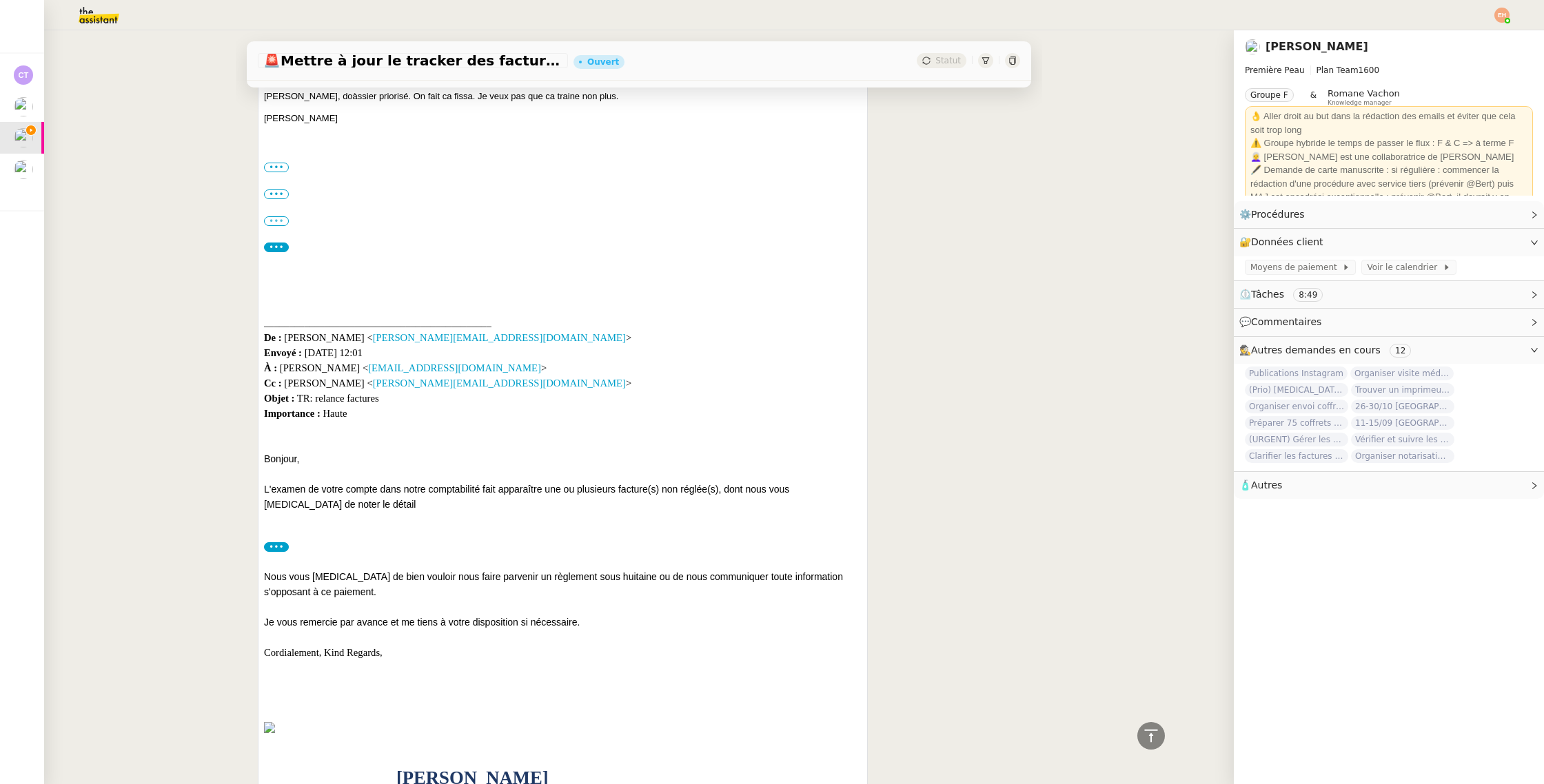
click at [277, 223] on label "•••" at bounding box center [276, 221] width 25 height 10
click at [0, 0] on input "•••" at bounding box center [0, 0] width 0 height 0
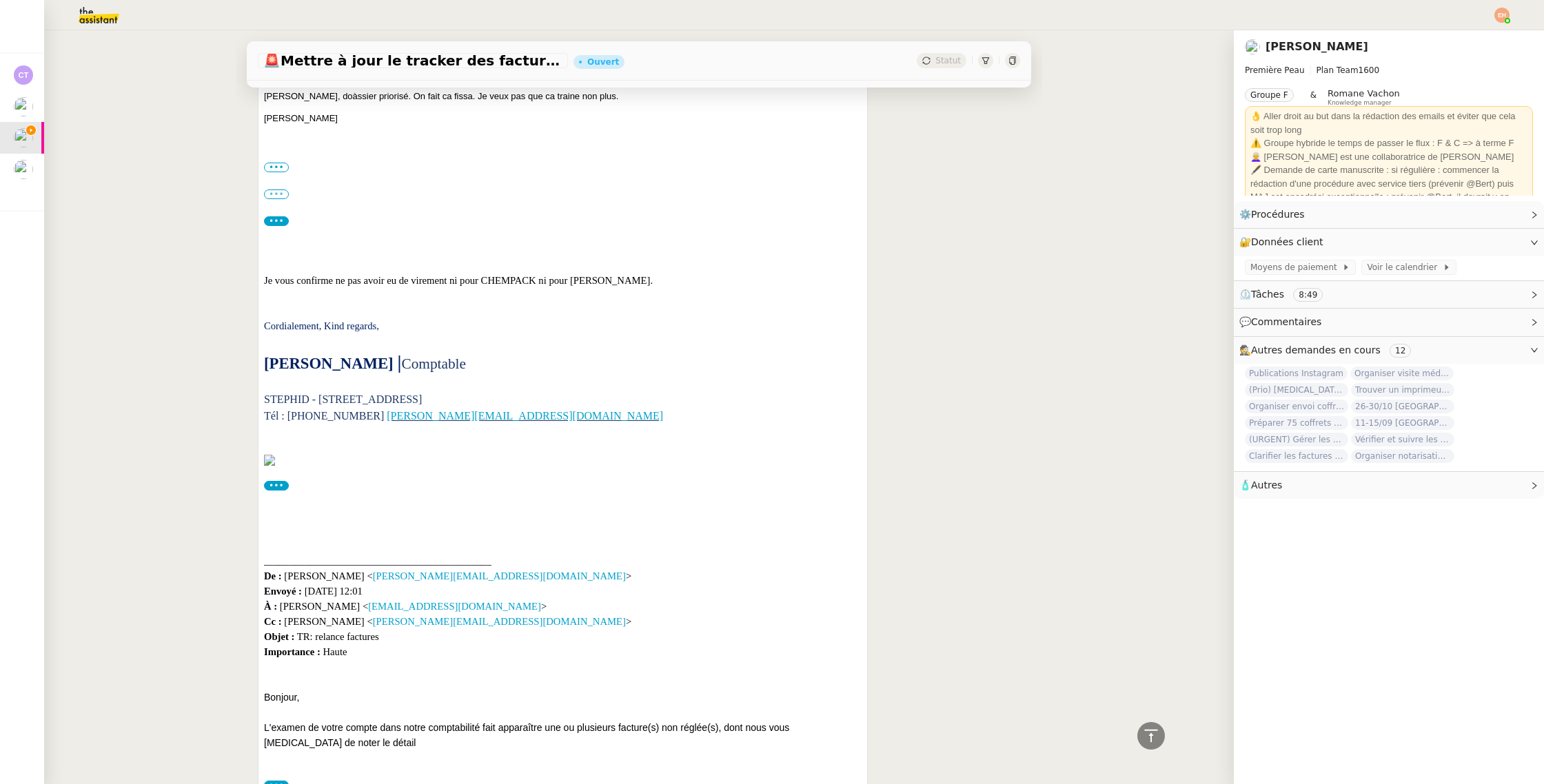
click at [282, 192] on label "•••" at bounding box center [276, 194] width 25 height 10
click at [0, 0] on input "•••" at bounding box center [0, 0] width 0 height 0
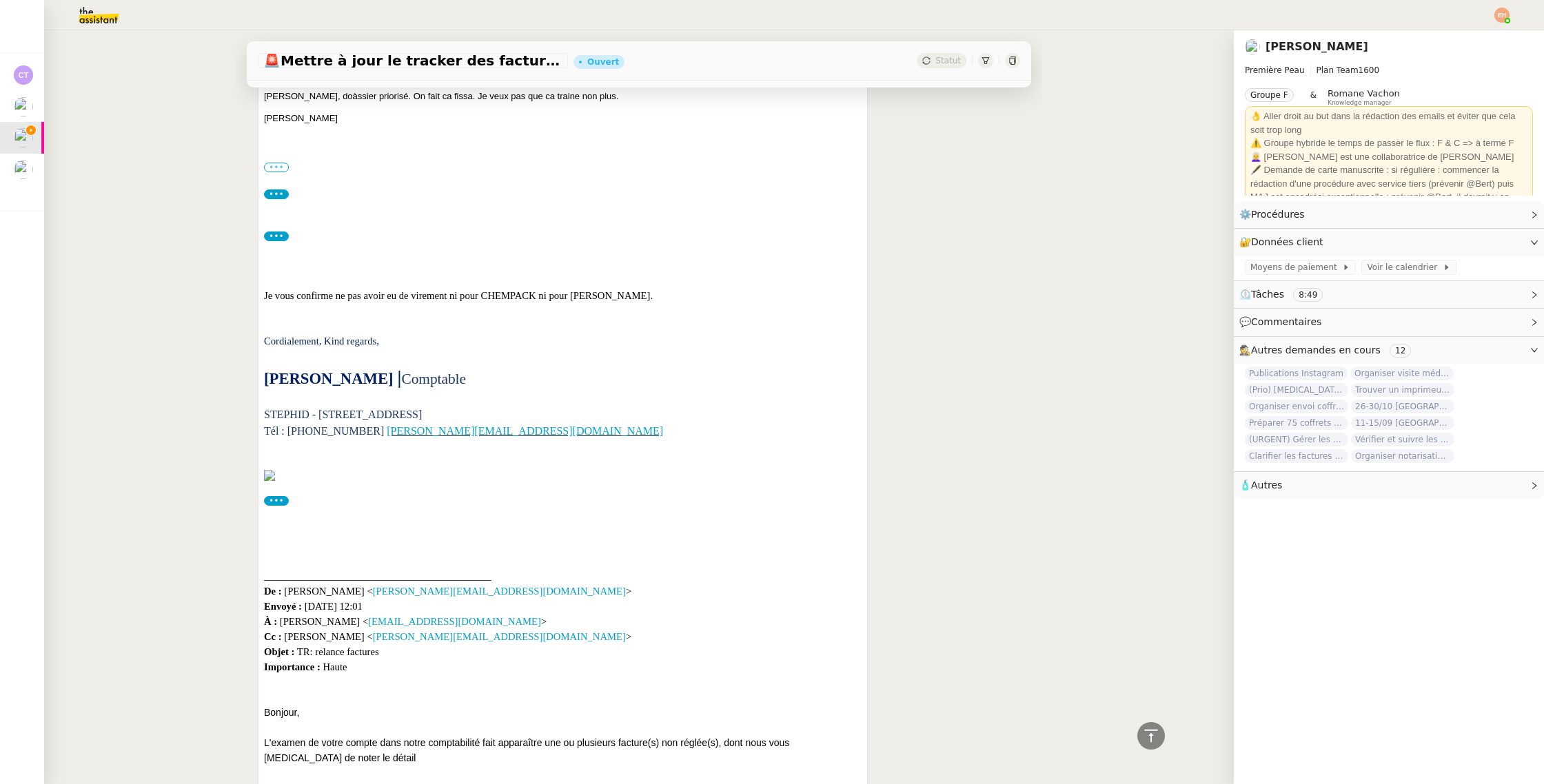
click at [283, 168] on label "•••" at bounding box center [276, 167] width 25 height 10
click at [0, 0] on input "•••" at bounding box center [0, 0] width 0 height 0
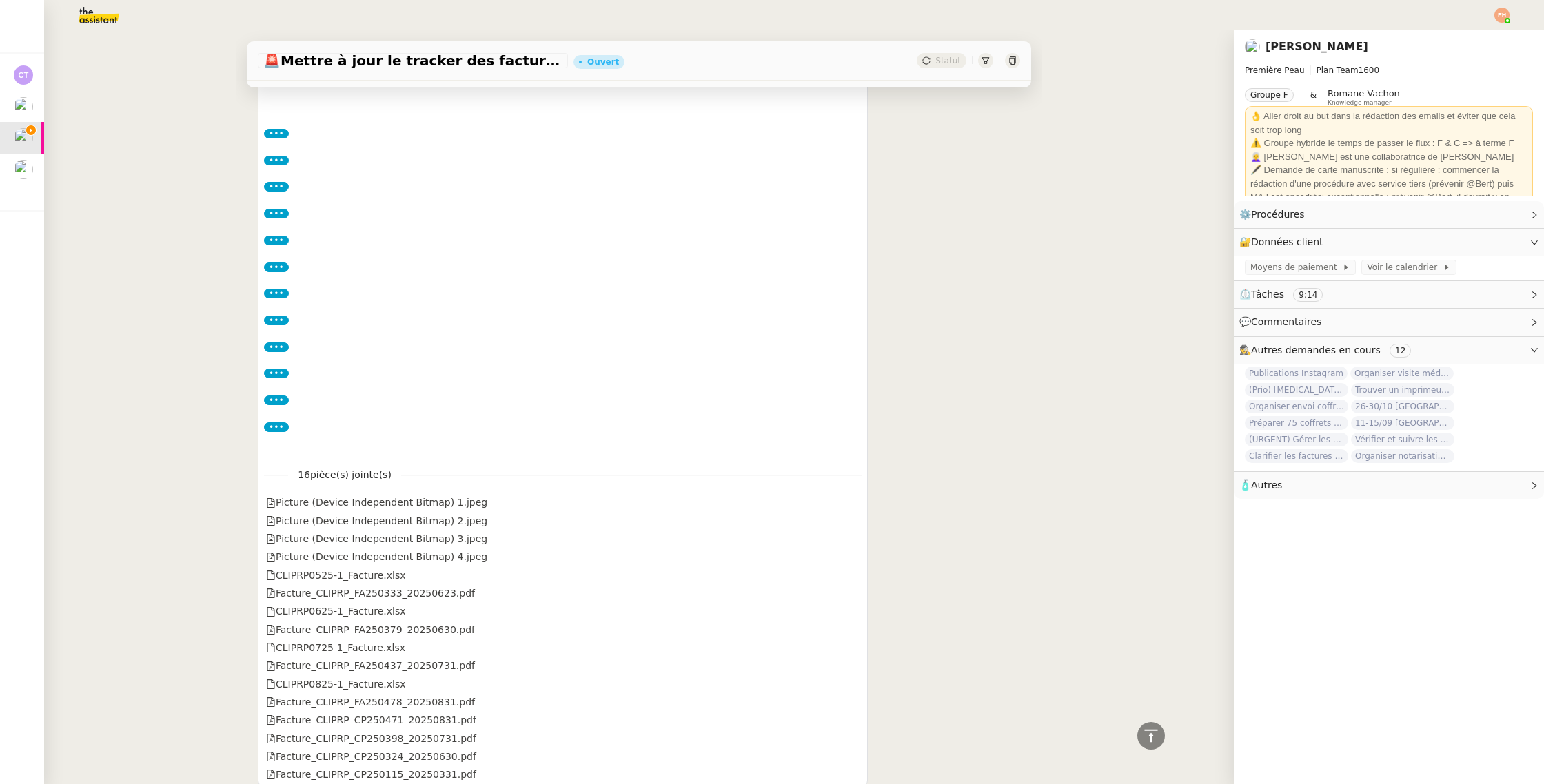
scroll to position [2393, 0]
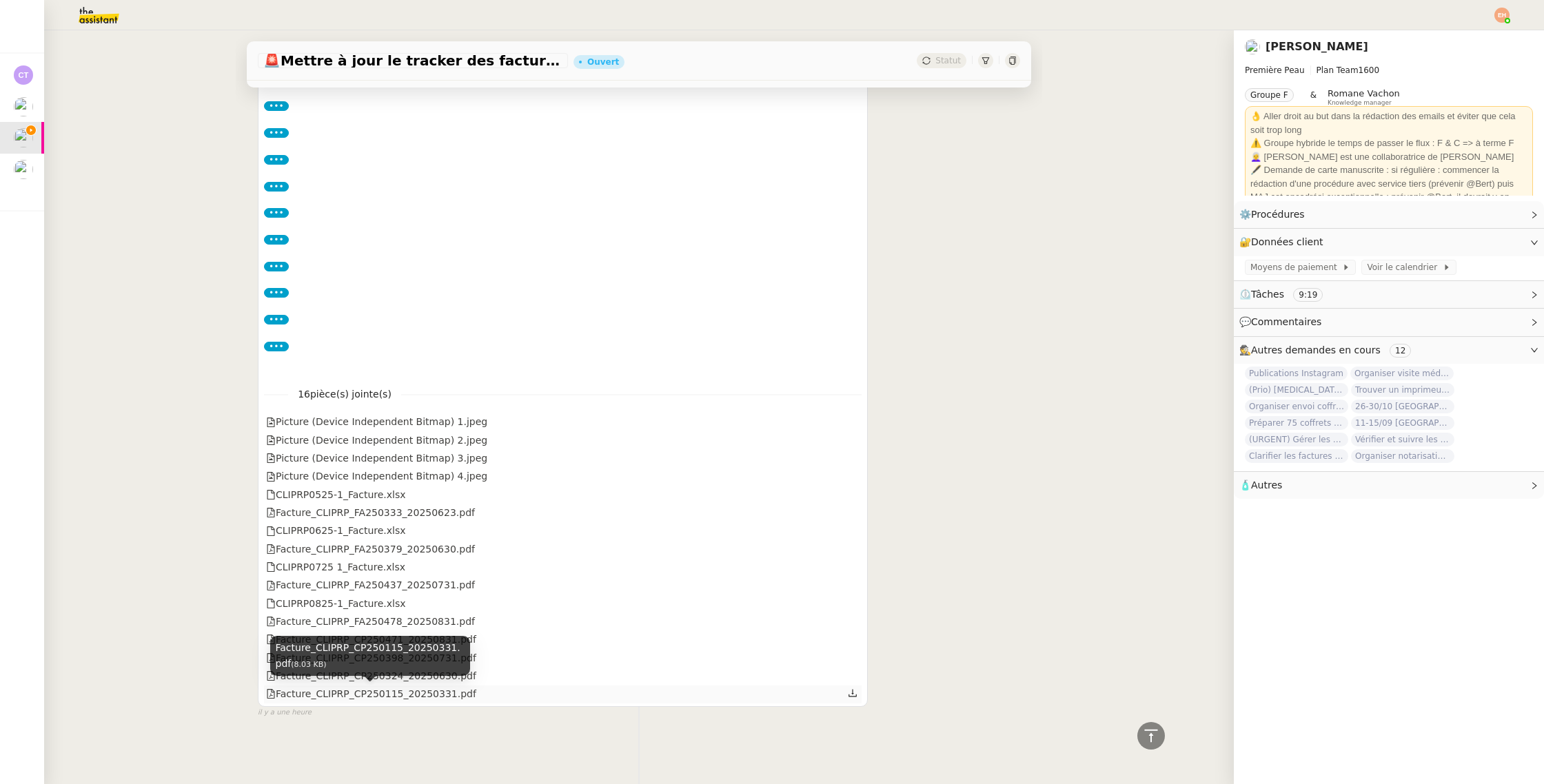
click at [419, 699] on div "Facture_CLIPRP_CP250115_20250331.pdf" at bounding box center [371, 693] width 210 height 16
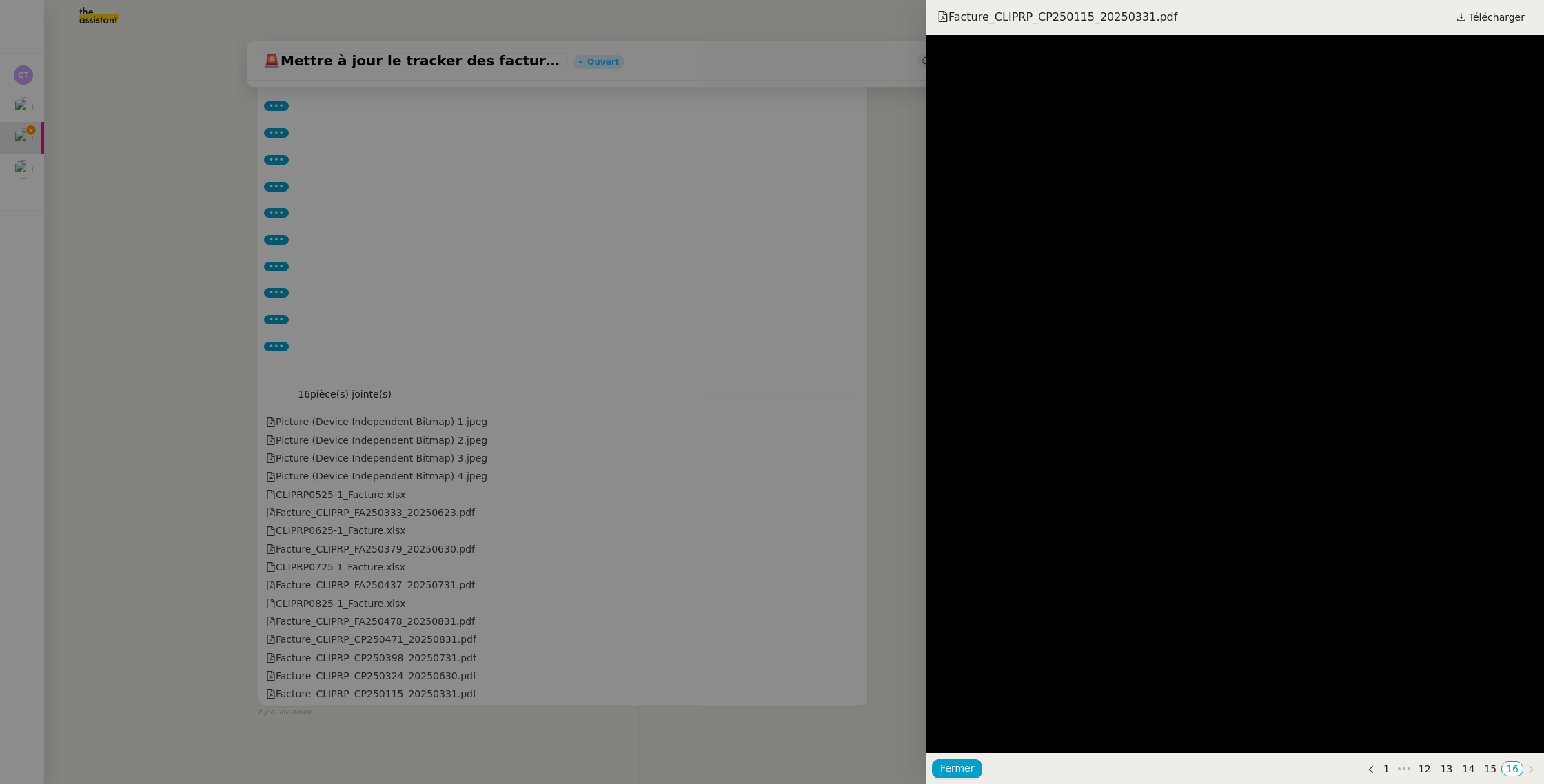
click at [340, 587] on div at bounding box center [772, 392] width 1544 height 784
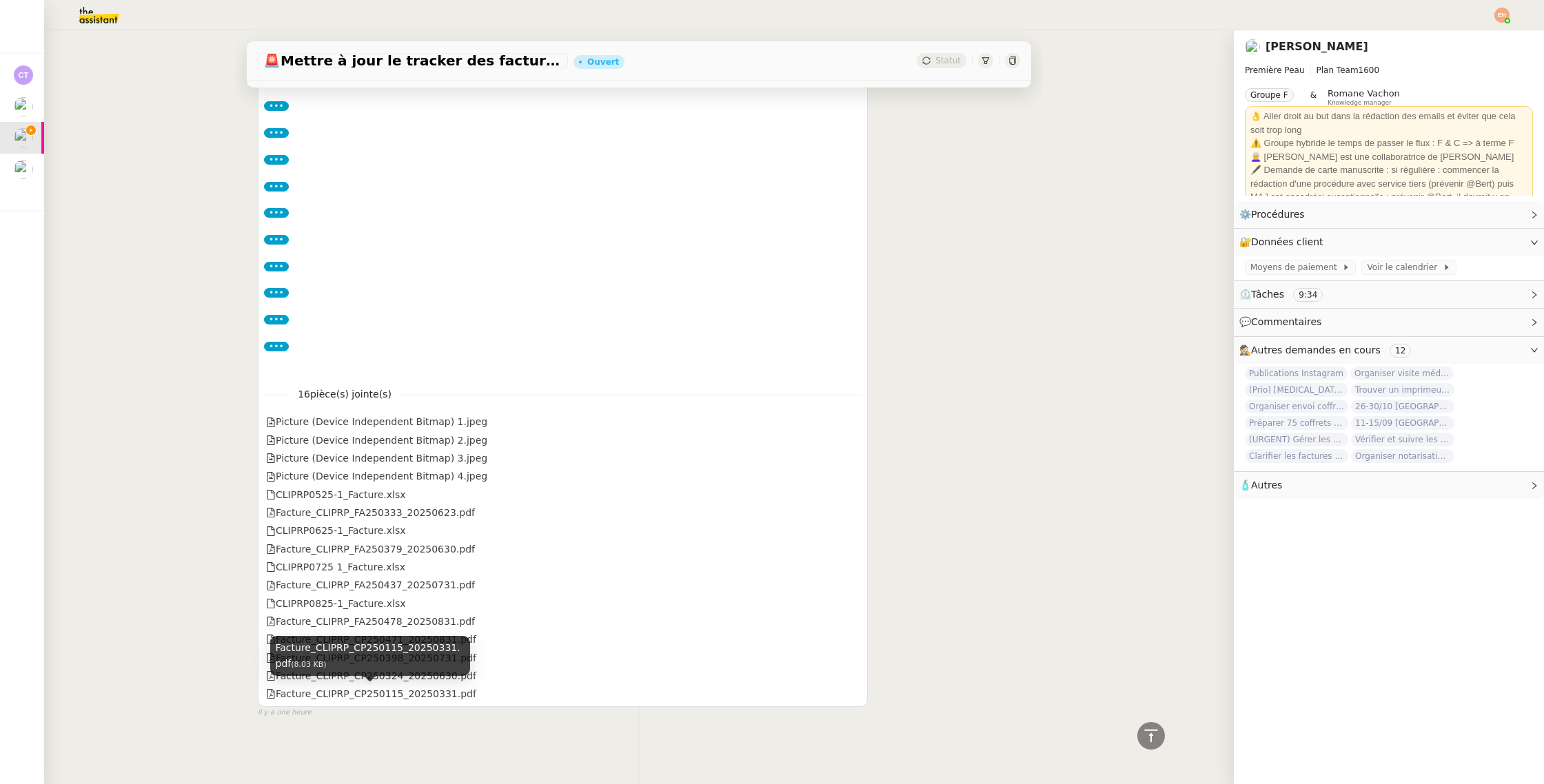
click at [379, 667] on div "Facture_CLIPRP_CP250115_20250331.pdf (8.03 KB)" at bounding box center [370, 656] width 200 height 40
click at [424, 670] on div "Facture_CLIPRP_CP250324_20250630.pdf" at bounding box center [371, 675] width 210 height 16
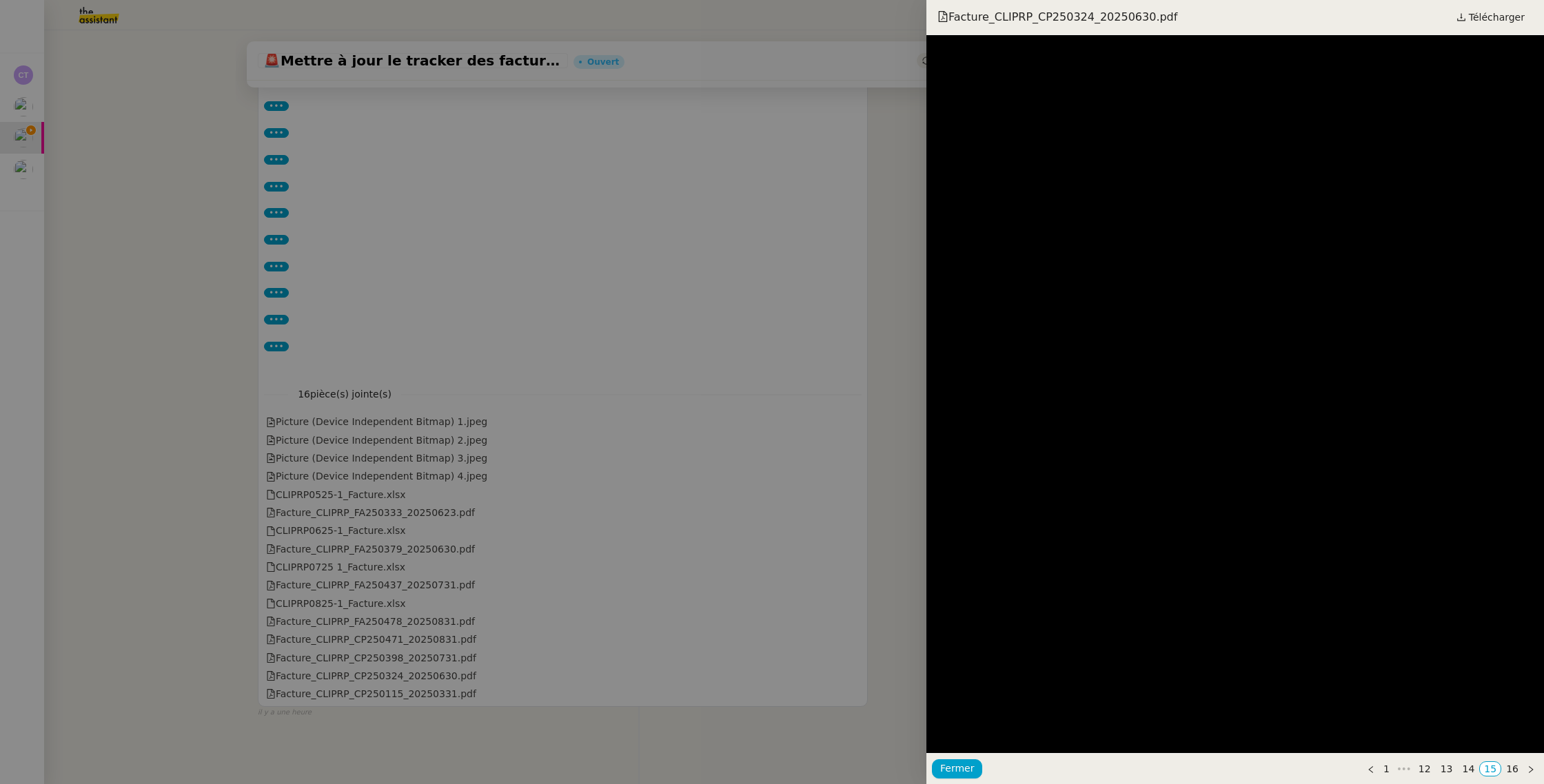
click at [380, 652] on div at bounding box center [772, 392] width 1544 height 784
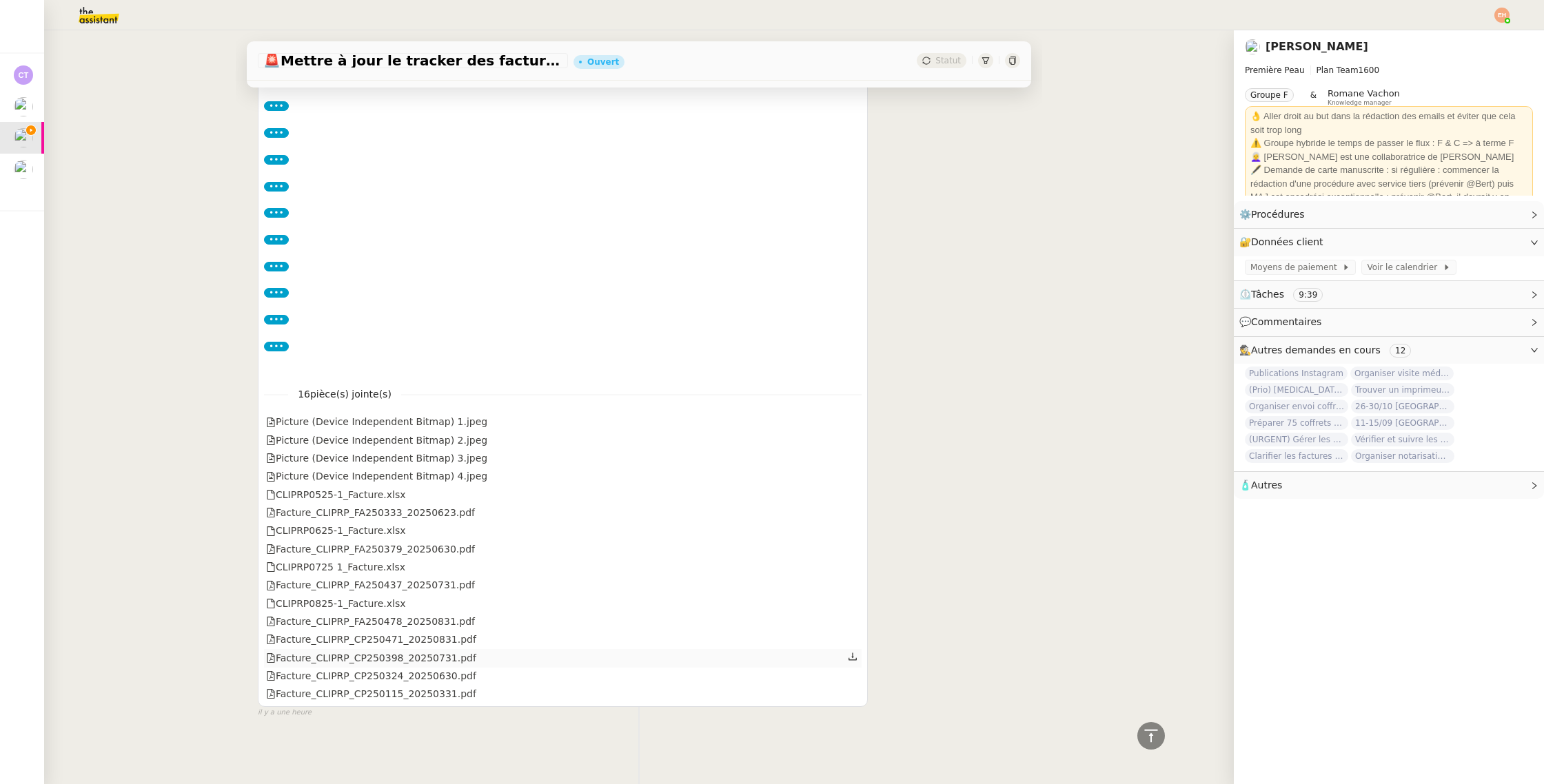
click at [375, 651] on div "Facture_CLIPRP_CP250398_20250731.pdf" at bounding box center [371, 658] width 210 height 16
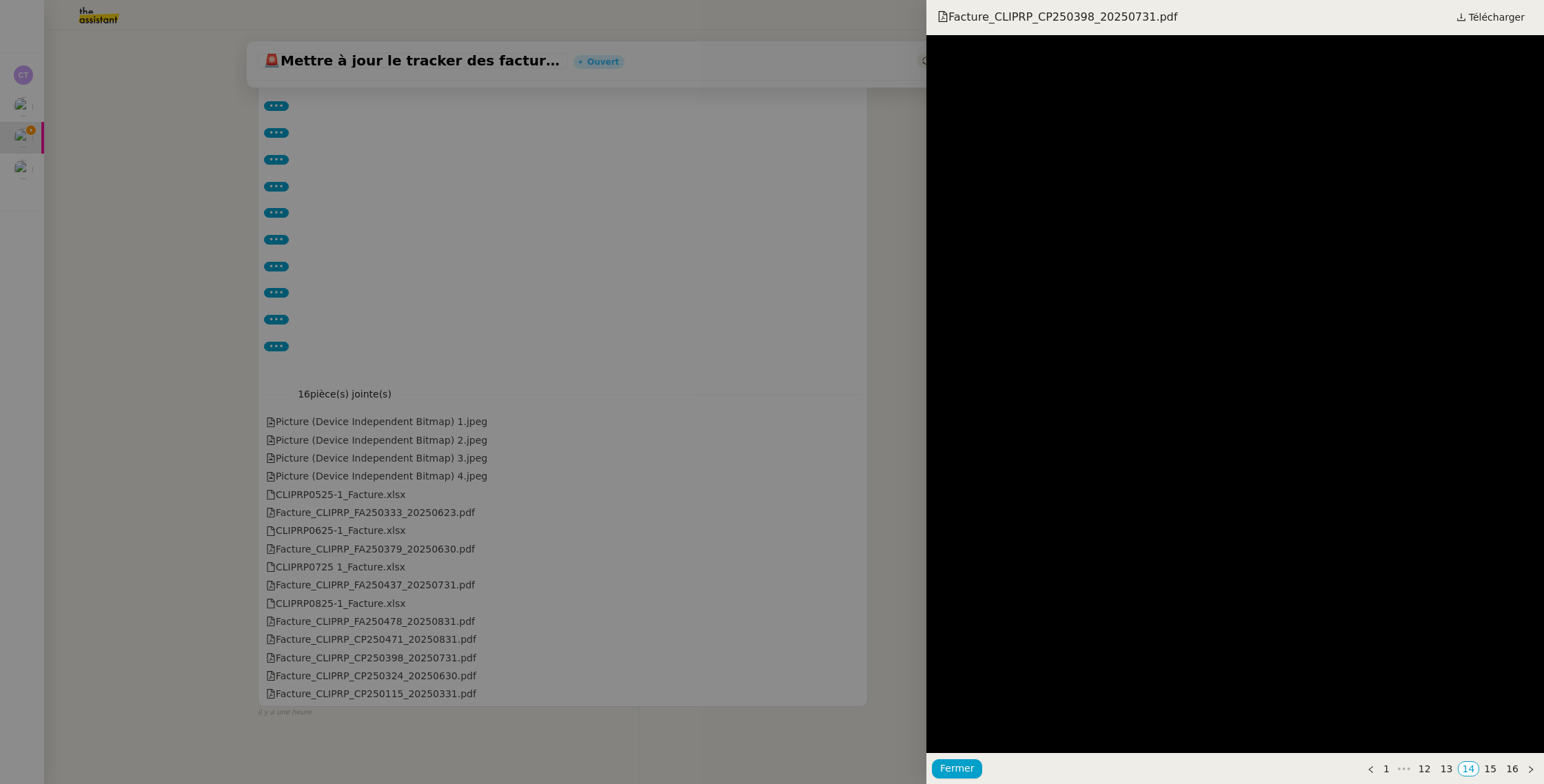
click at [375, 645] on div at bounding box center [772, 392] width 1544 height 784
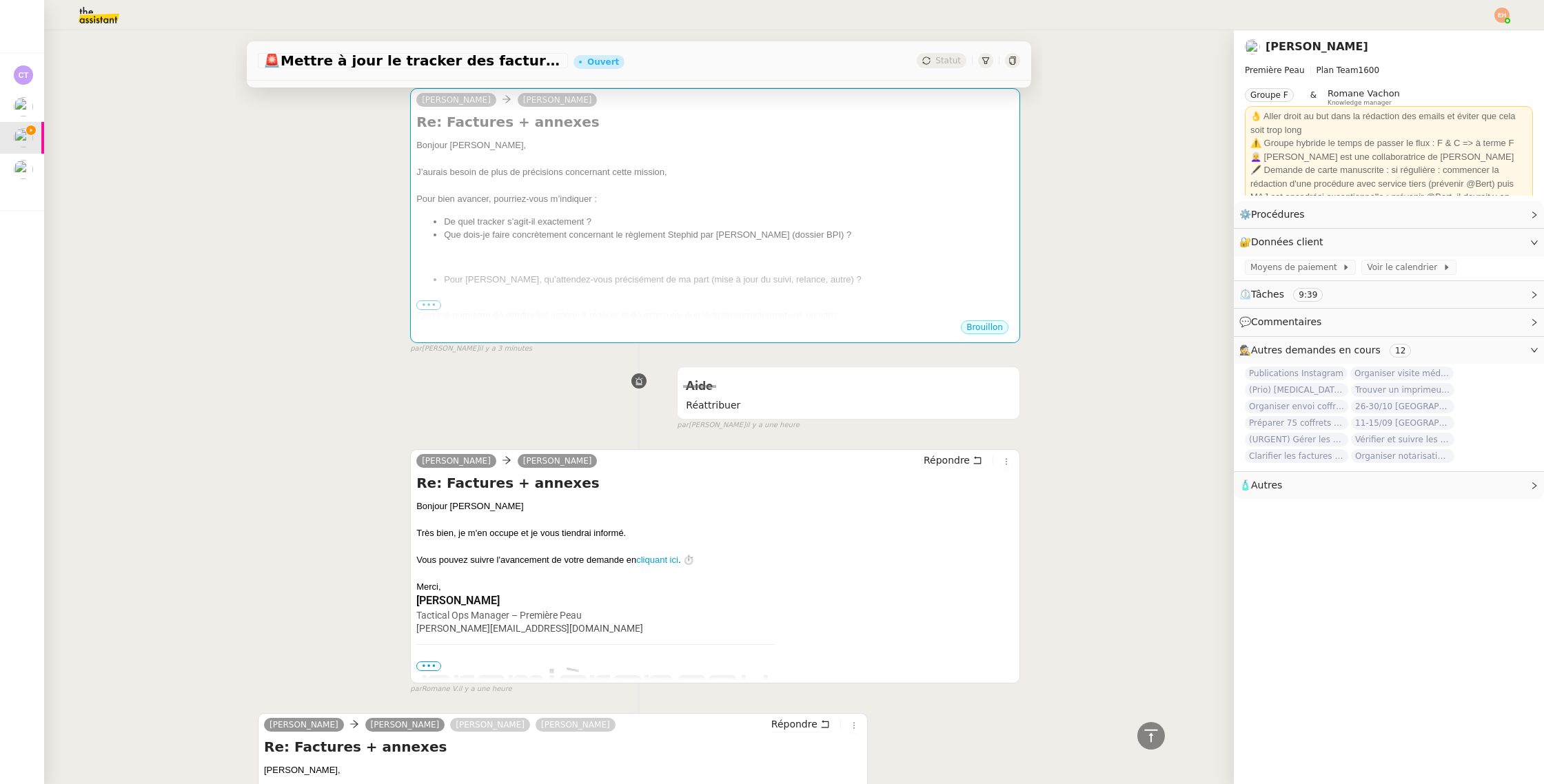
scroll to position [0, 0]
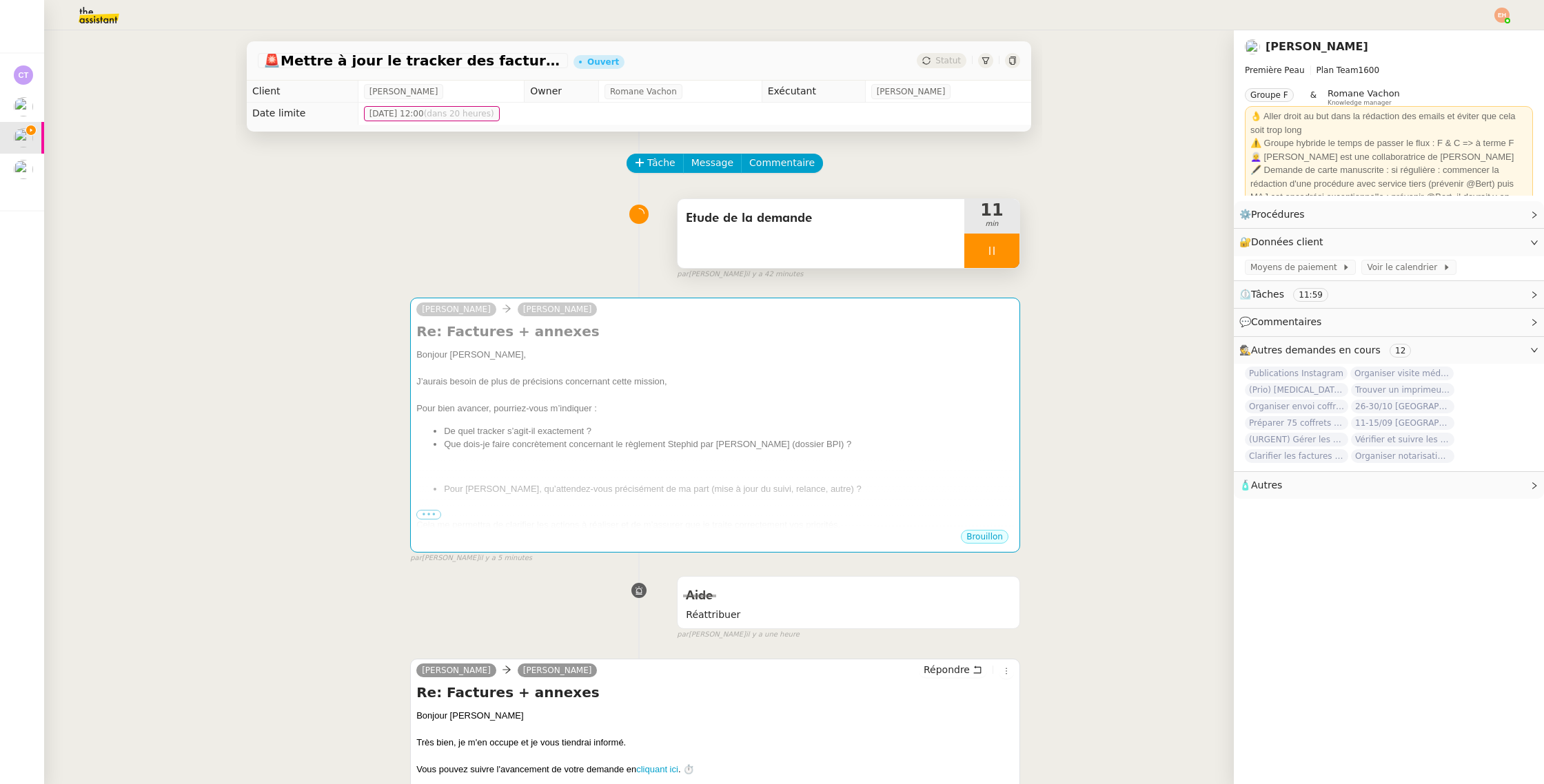
click at [1001, 248] on div at bounding box center [992, 251] width 55 height 34
drag, startPoint x: 1005, startPoint y: 250, endPoint x: 929, endPoint y: 292, distance: 86.8
click at [1005, 250] on icon at bounding box center [1005, 250] width 11 height 11
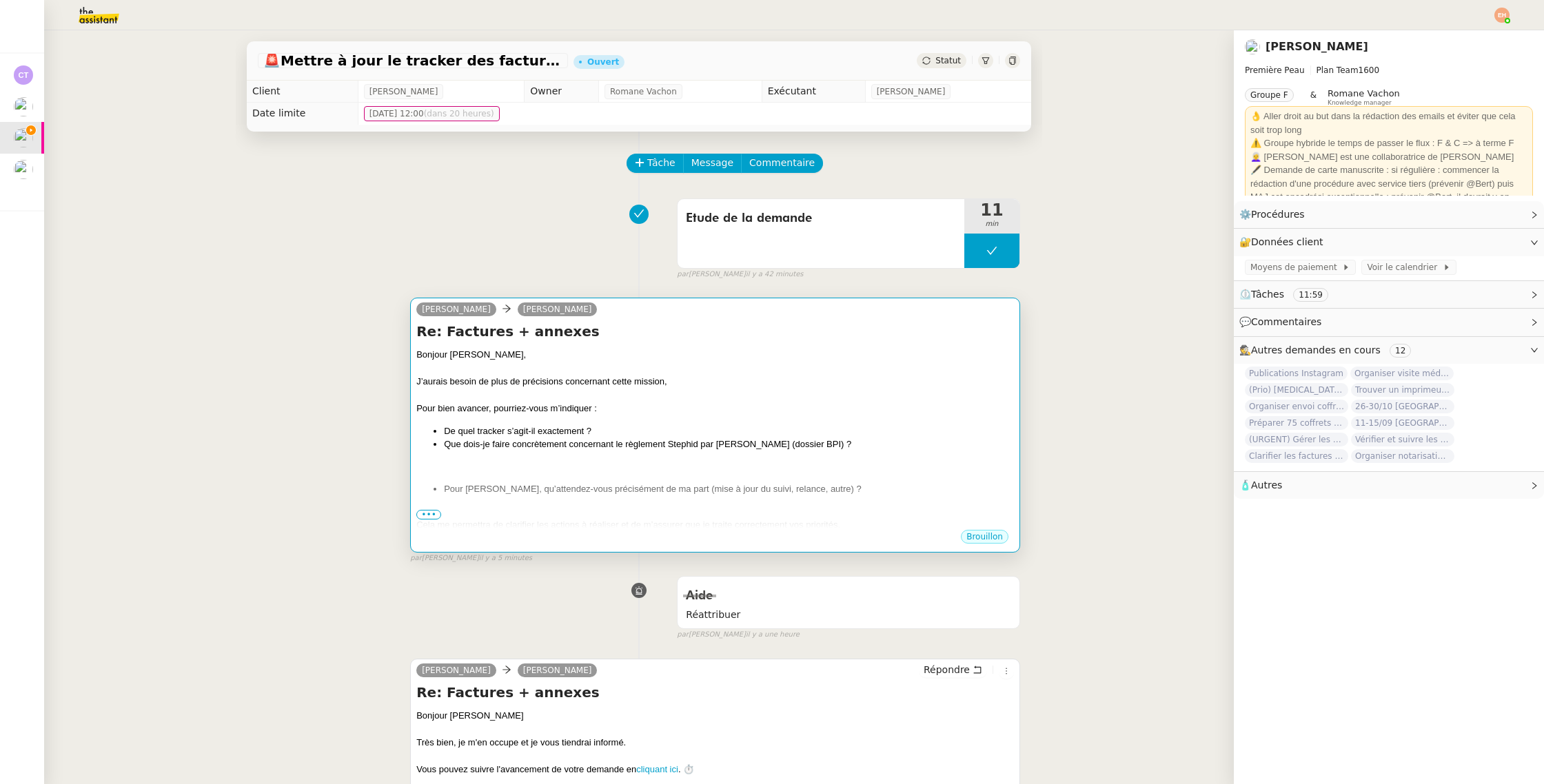
click at [761, 401] on div at bounding box center [715, 395] width 598 height 13
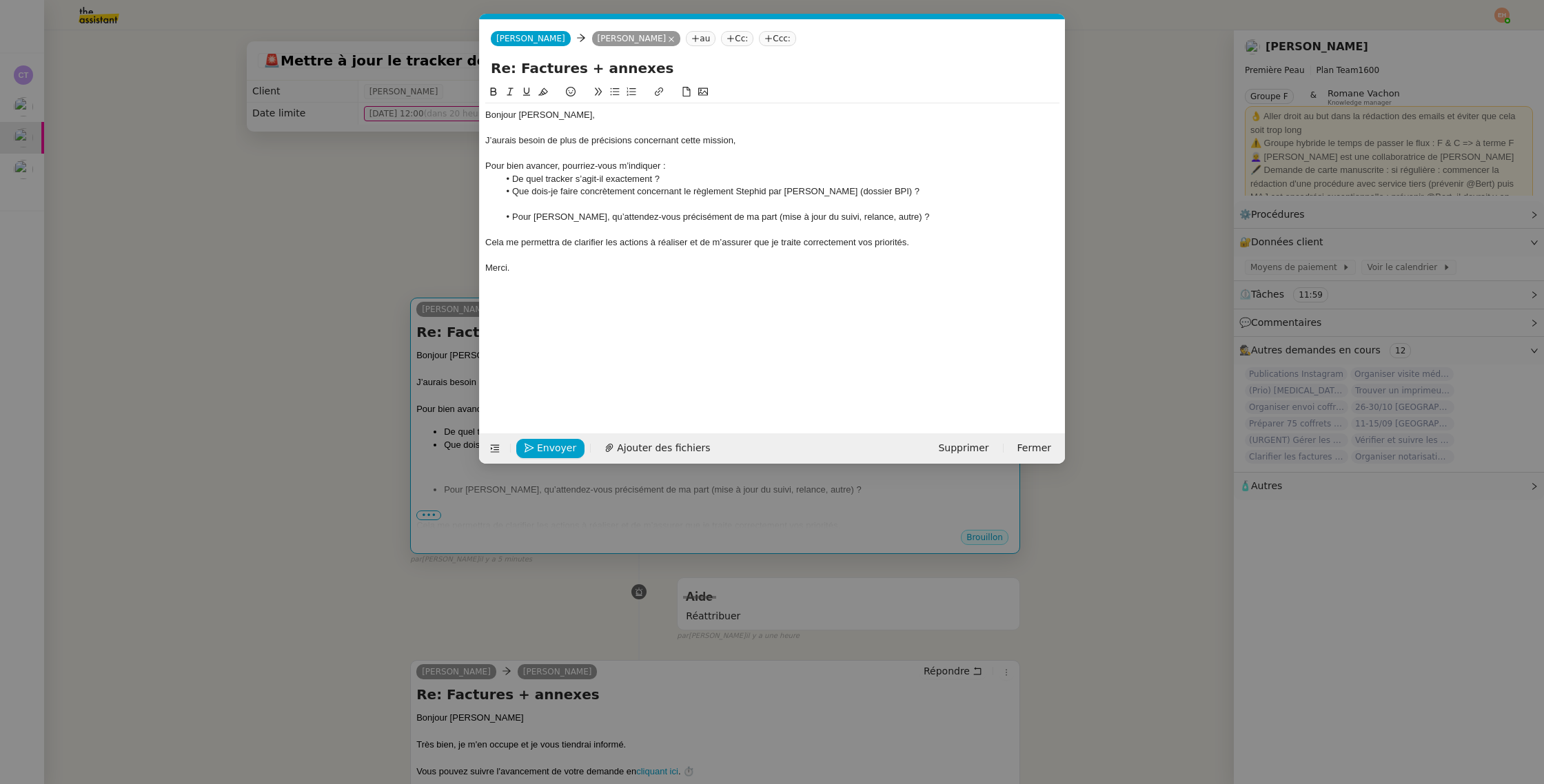
scroll to position [0, 29]
click at [668, 162] on div "Pour bien avancer, pourriez-vous m’indiquer :" at bounding box center [772, 166] width 574 height 13
click at [690, 164] on div "Pour bien avancer, pourriez-vous m’indiquer :" at bounding box center [772, 166] width 574 height 13
click at [670, 199] on div at bounding box center [772, 205] width 574 height 13
click at [405, 266] on nz-modal-container "Service TA - VOYAGE - PROPOSITION GLOBALE A utiliser dans le cadre de propositi…" at bounding box center [772, 392] width 1544 height 784
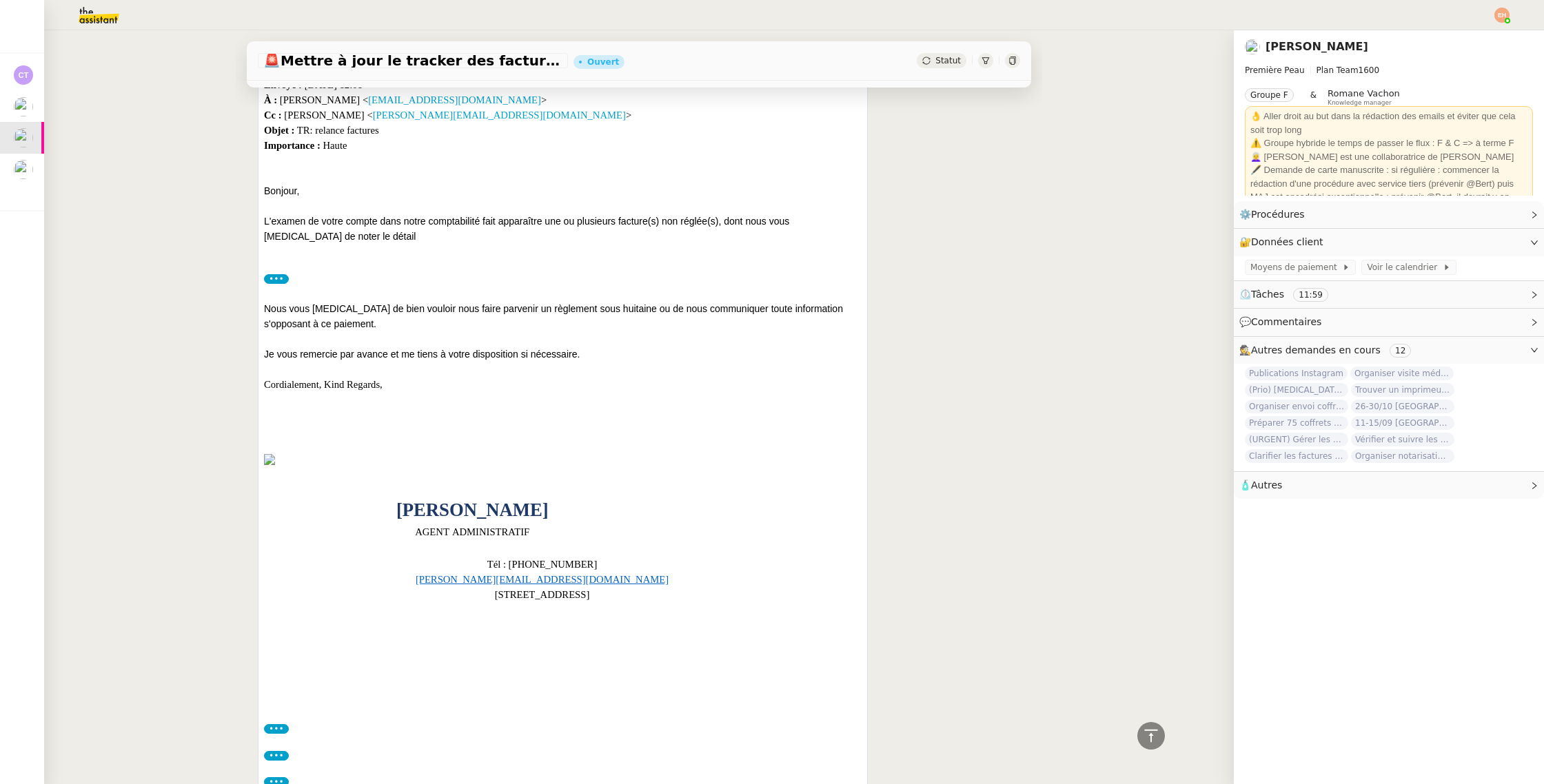
scroll to position [1719, 0]
drag, startPoint x: 388, startPoint y: 220, endPoint x: 577, endPoint y: 228, distance: 189.2
click at [577, 226] on div "L'examen de votre compte dans notre comptabilité fait apparaître une ou plusieu…" at bounding box center [562, 227] width 598 height 30
click at [570, 265] on div "Camille, Mettre à jour le tracker cette semaine (introuvable + pas à jour) Je v…" at bounding box center [562, 152] width 598 height 1796
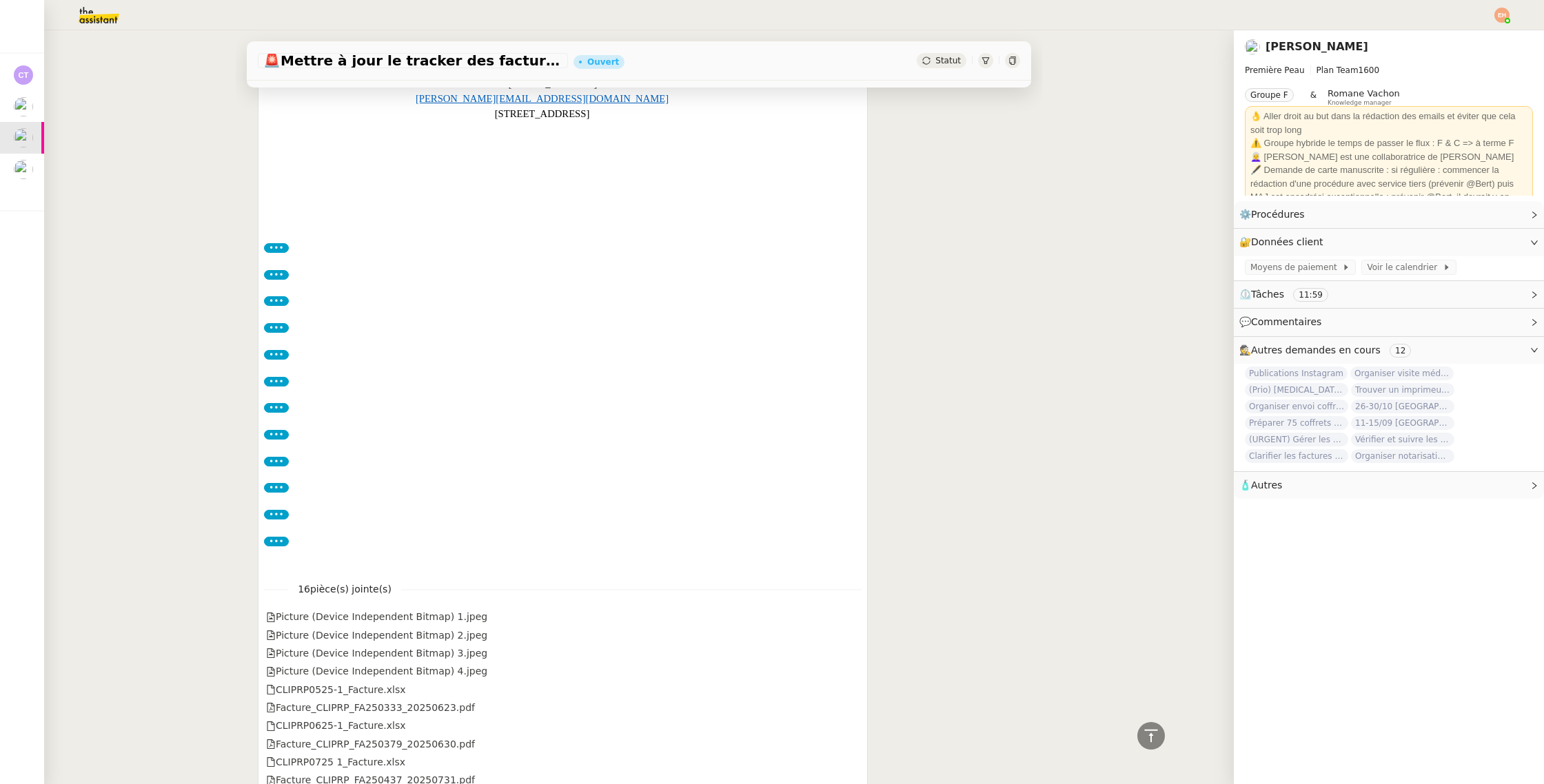
scroll to position [2393, 0]
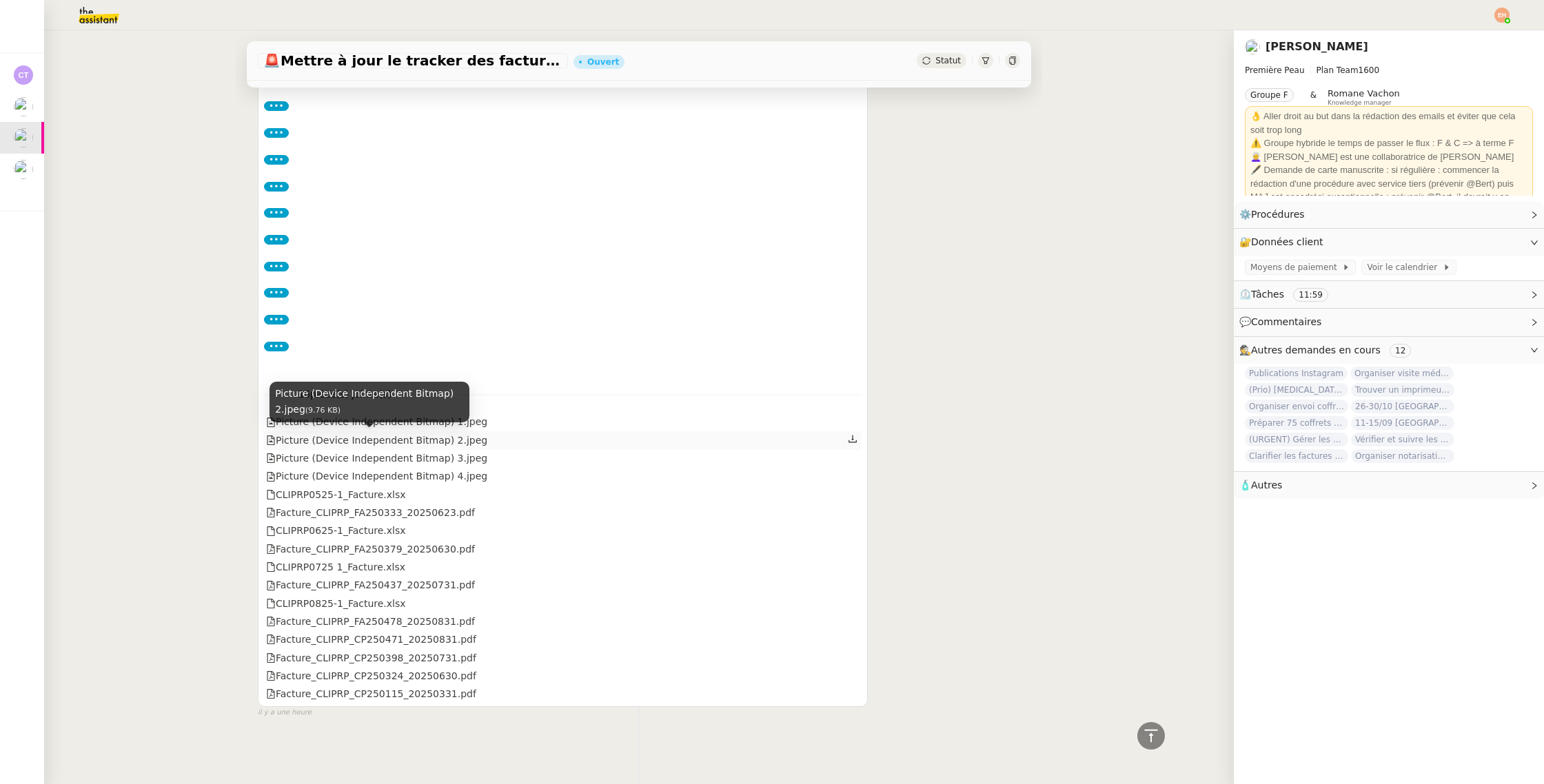
click at [424, 423] on div "Picture (Device Independent Bitmap) 2.jpeg (9.76 KB)" at bounding box center [369, 406] width 200 height 50
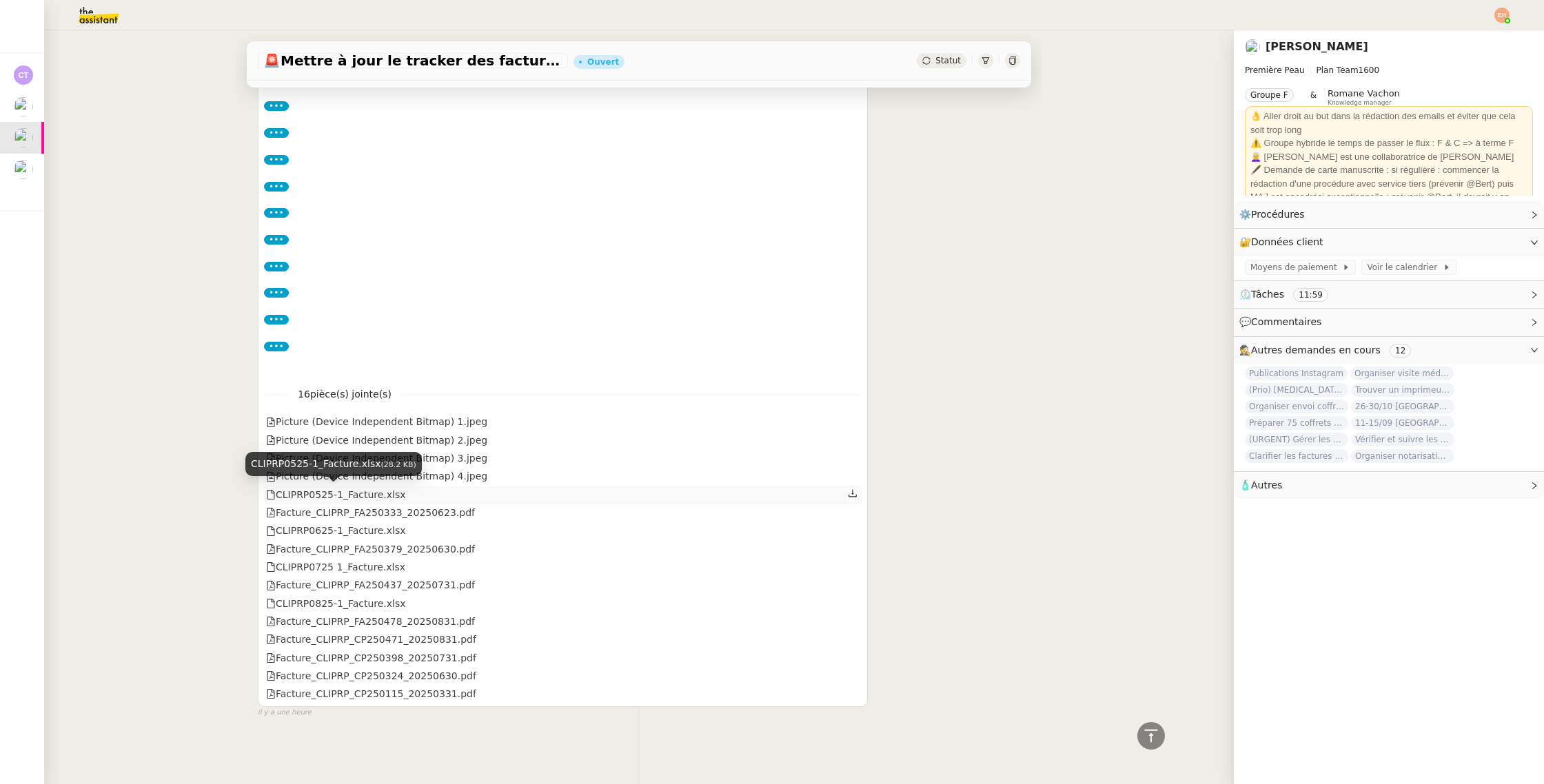
click at [298, 498] on div "CLIPRP0525-1_Facture.xlsx" at bounding box center [336, 495] width 140 height 16
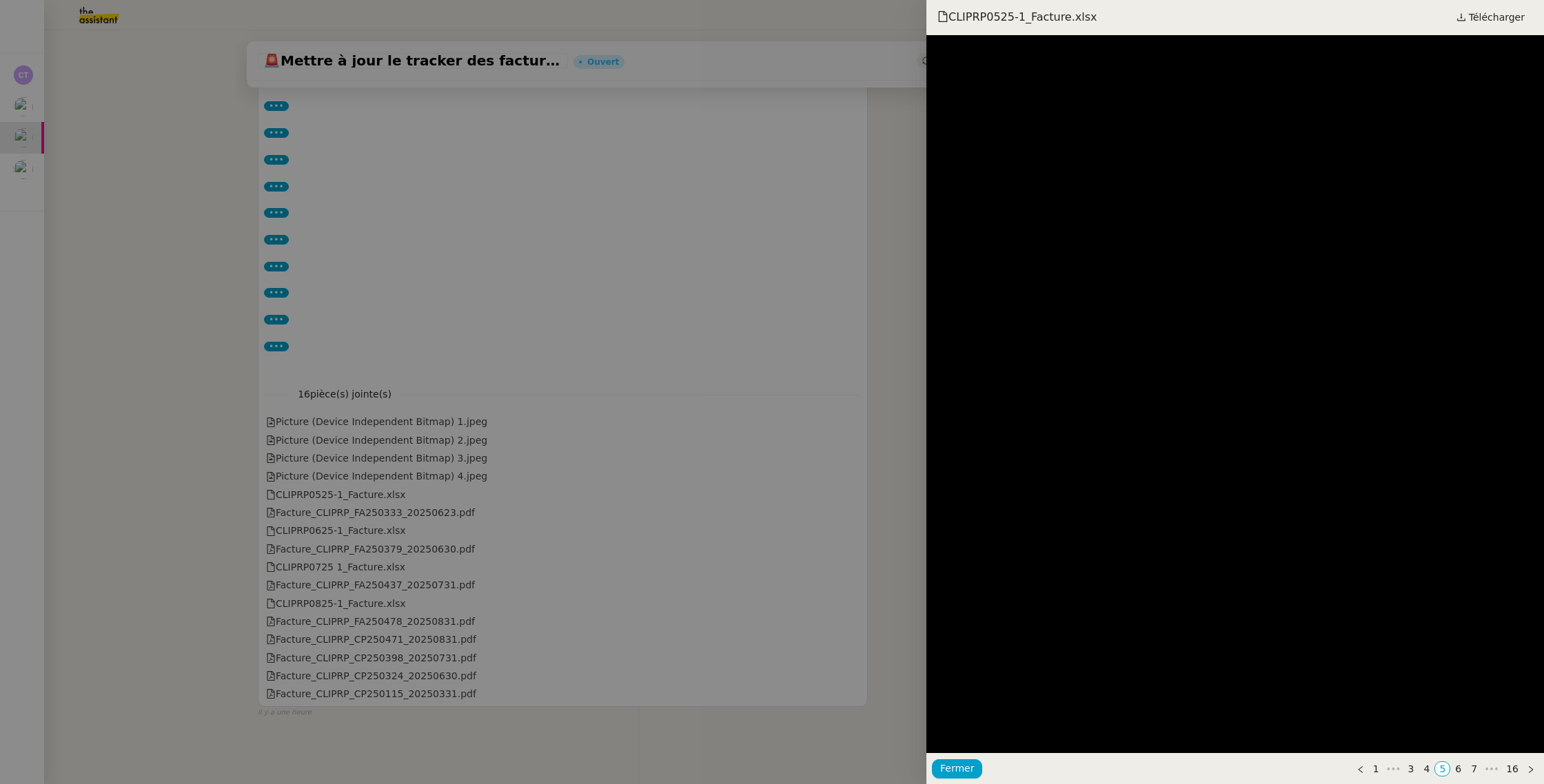
click at [292, 510] on div at bounding box center [772, 392] width 1544 height 784
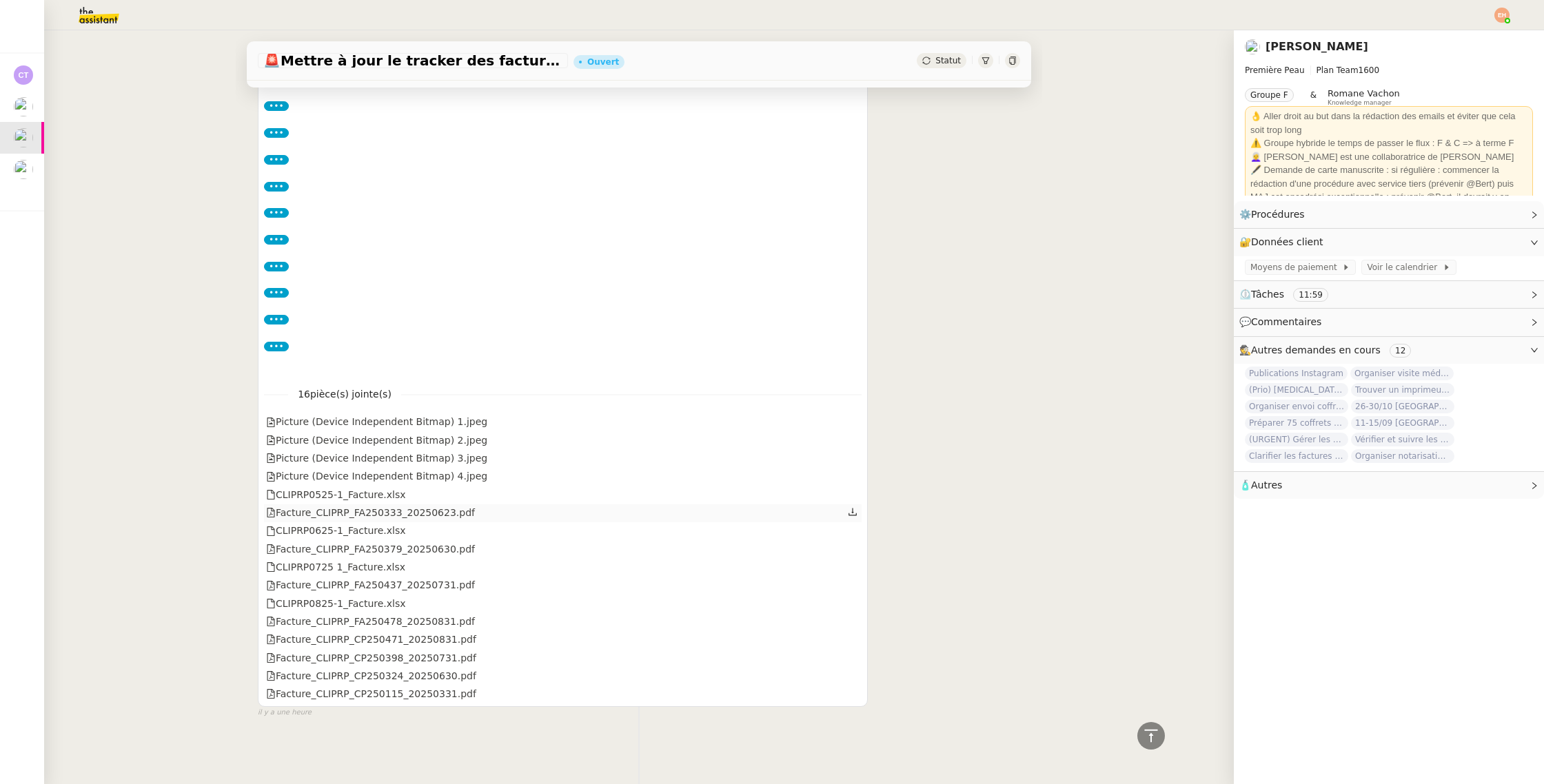
click at [313, 521] on div "Facture_CLIPRP_FA250333_20250623.pdf" at bounding box center [562, 513] width 598 height 18
click at [322, 511] on div "Facture_CLIPRP_FA250333_20250623.pdf" at bounding box center [370, 513] width 208 height 16
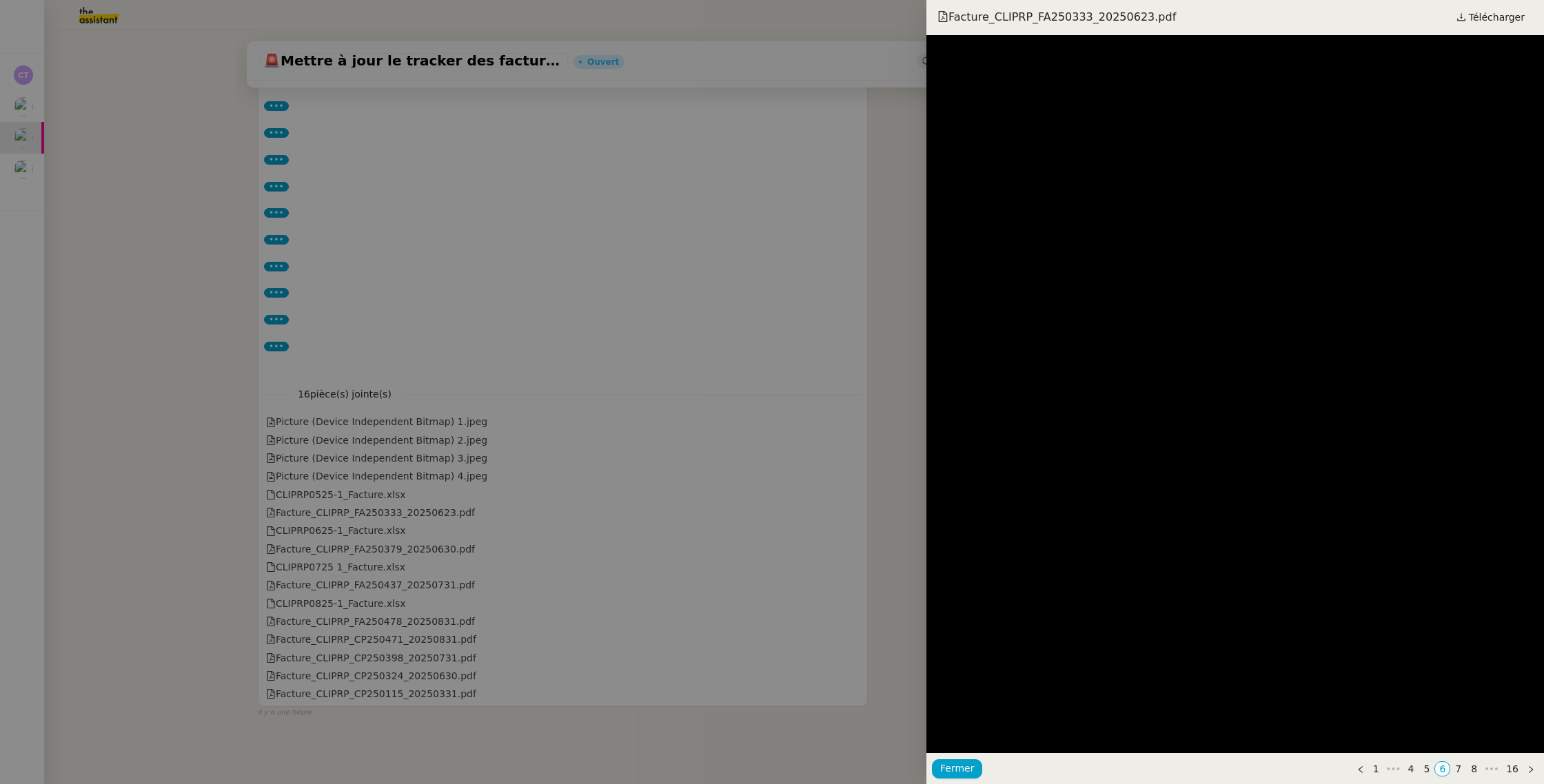
click at [506, 362] on div at bounding box center [772, 392] width 1544 height 784
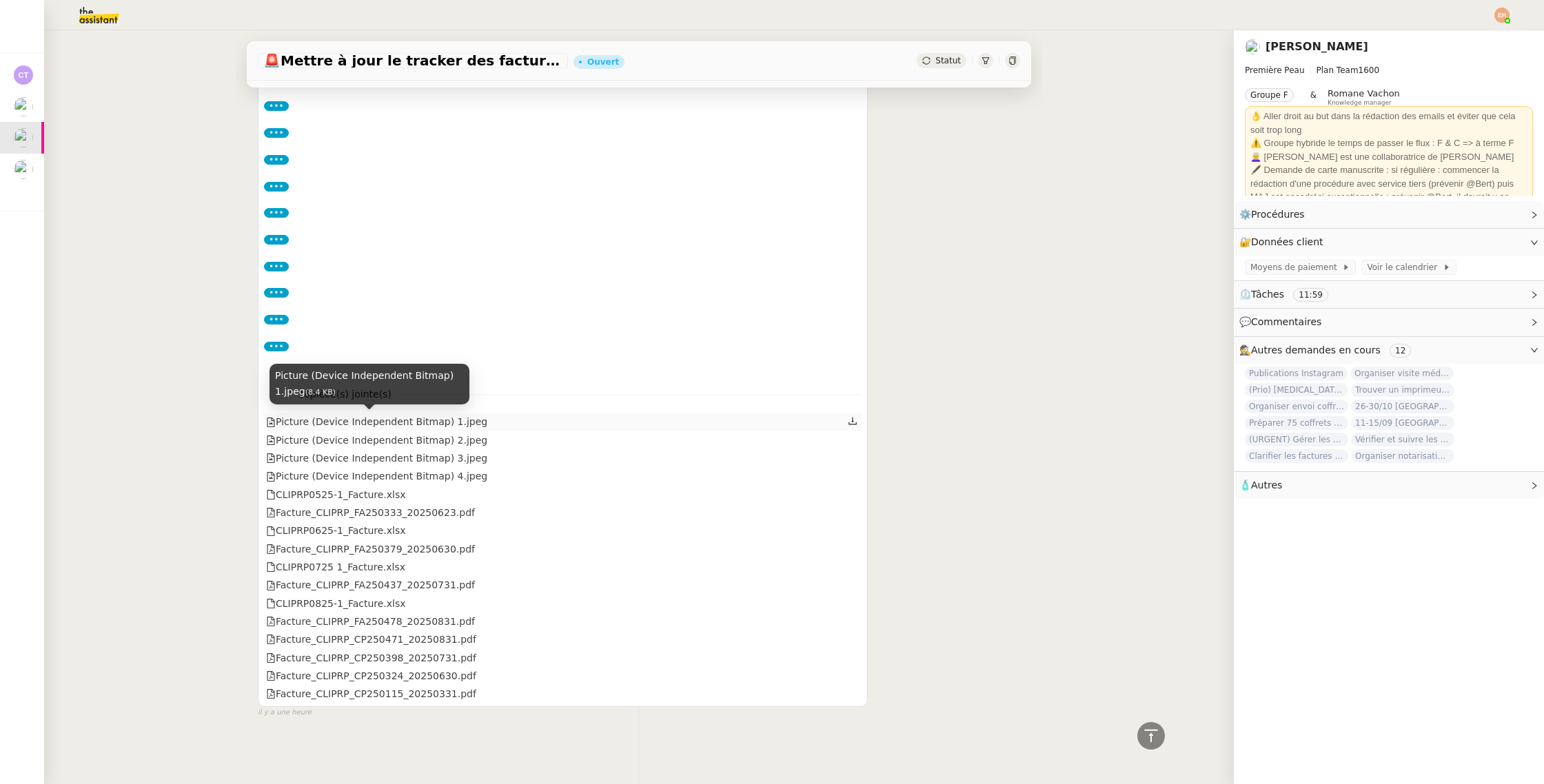
click at [433, 429] on div "Picture (Device Independent Bitmap) 1.jpeg" at bounding box center [376, 421] width 221 height 16
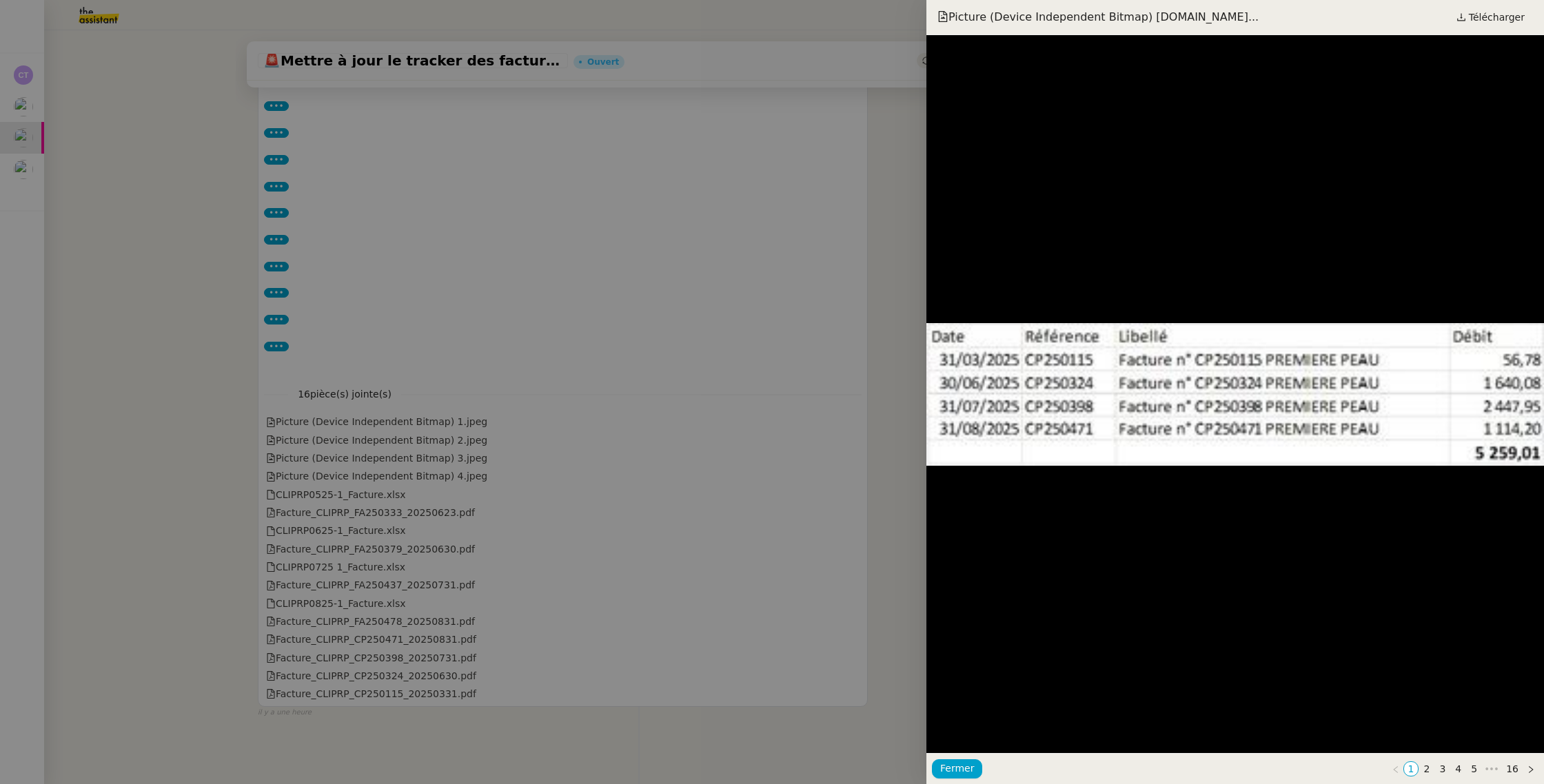
click at [420, 465] on div at bounding box center [772, 392] width 1544 height 784
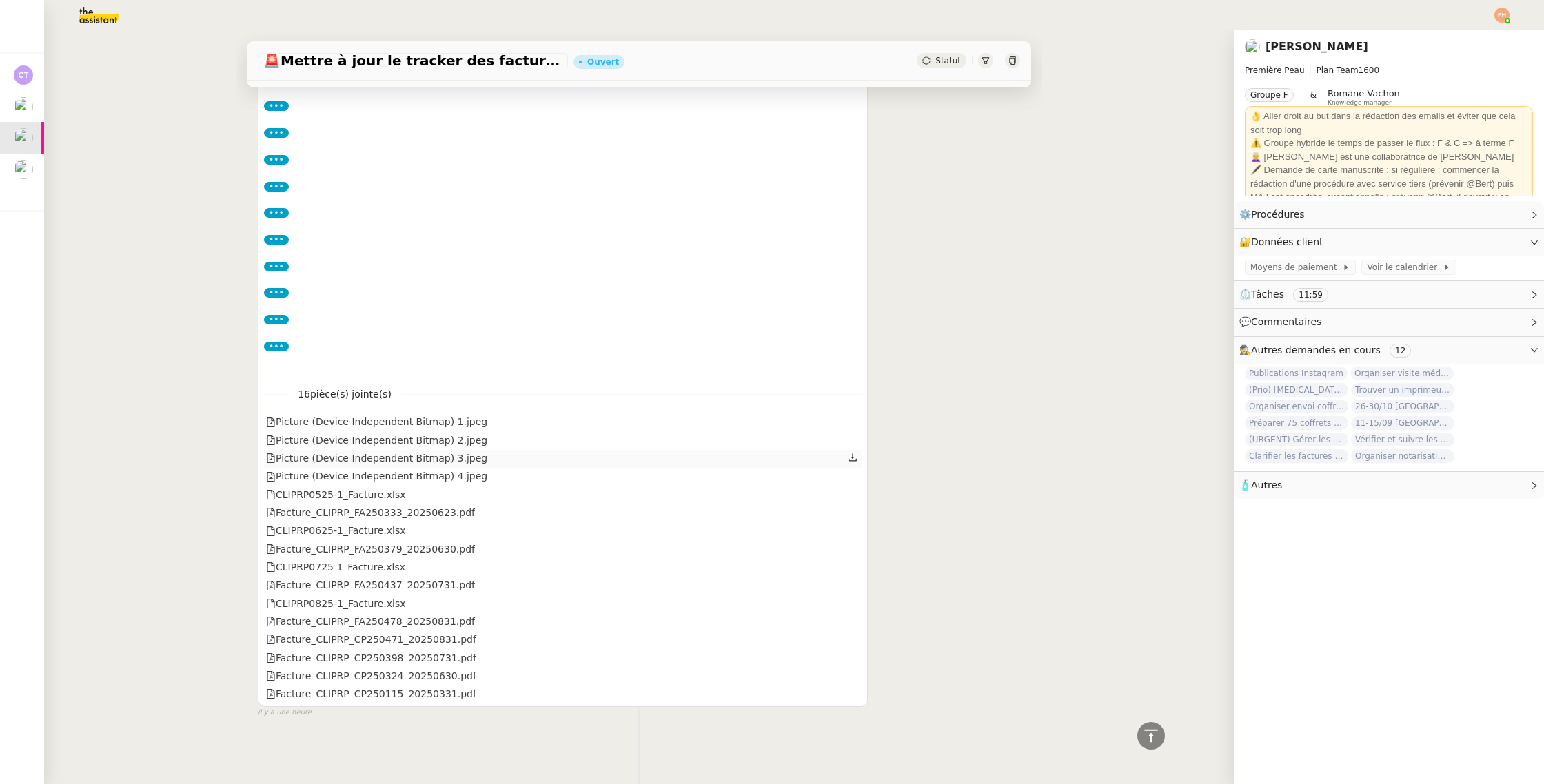
click at [420, 466] on div "Picture (Device Independent Bitmap) 3.jpeg" at bounding box center [562, 459] width 598 height 18
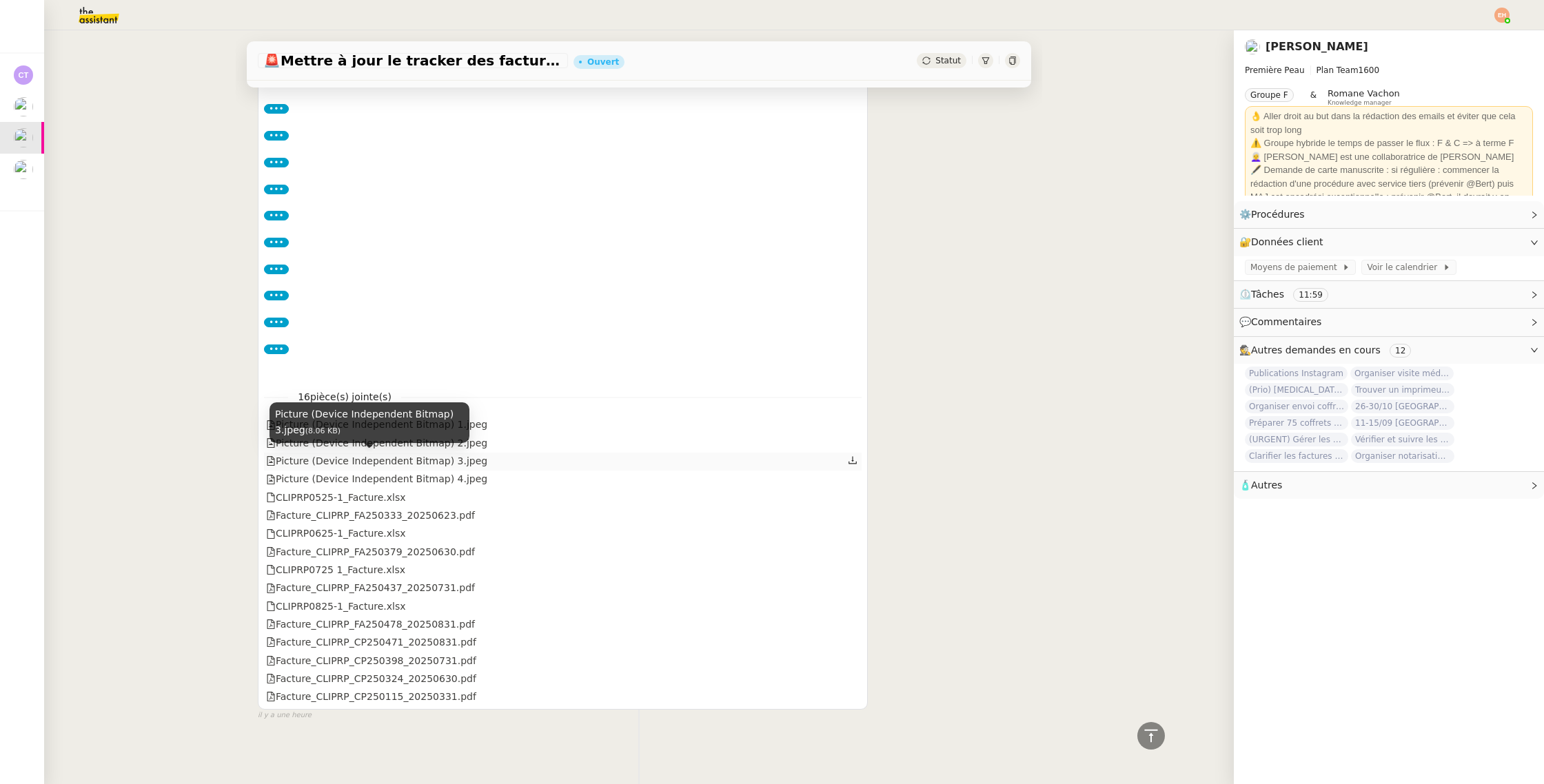
click at [422, 460] on div "Picture (Device Independent Bitmap) 3.jpeg" at bounding box center [376, 461] width 221 height 16
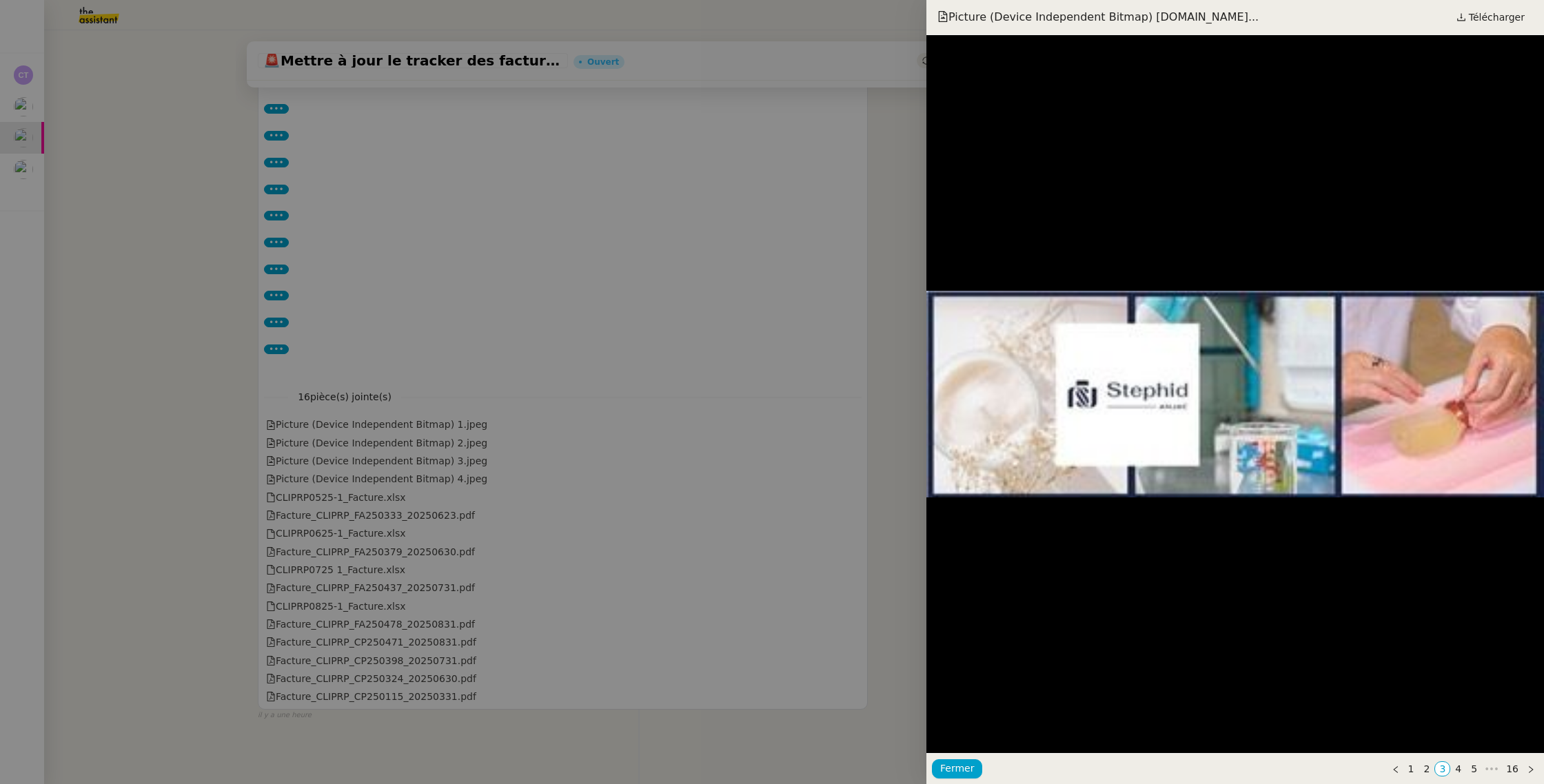
click at [397, 480] on div at bounding box center [772, 392] width 1544 height 784
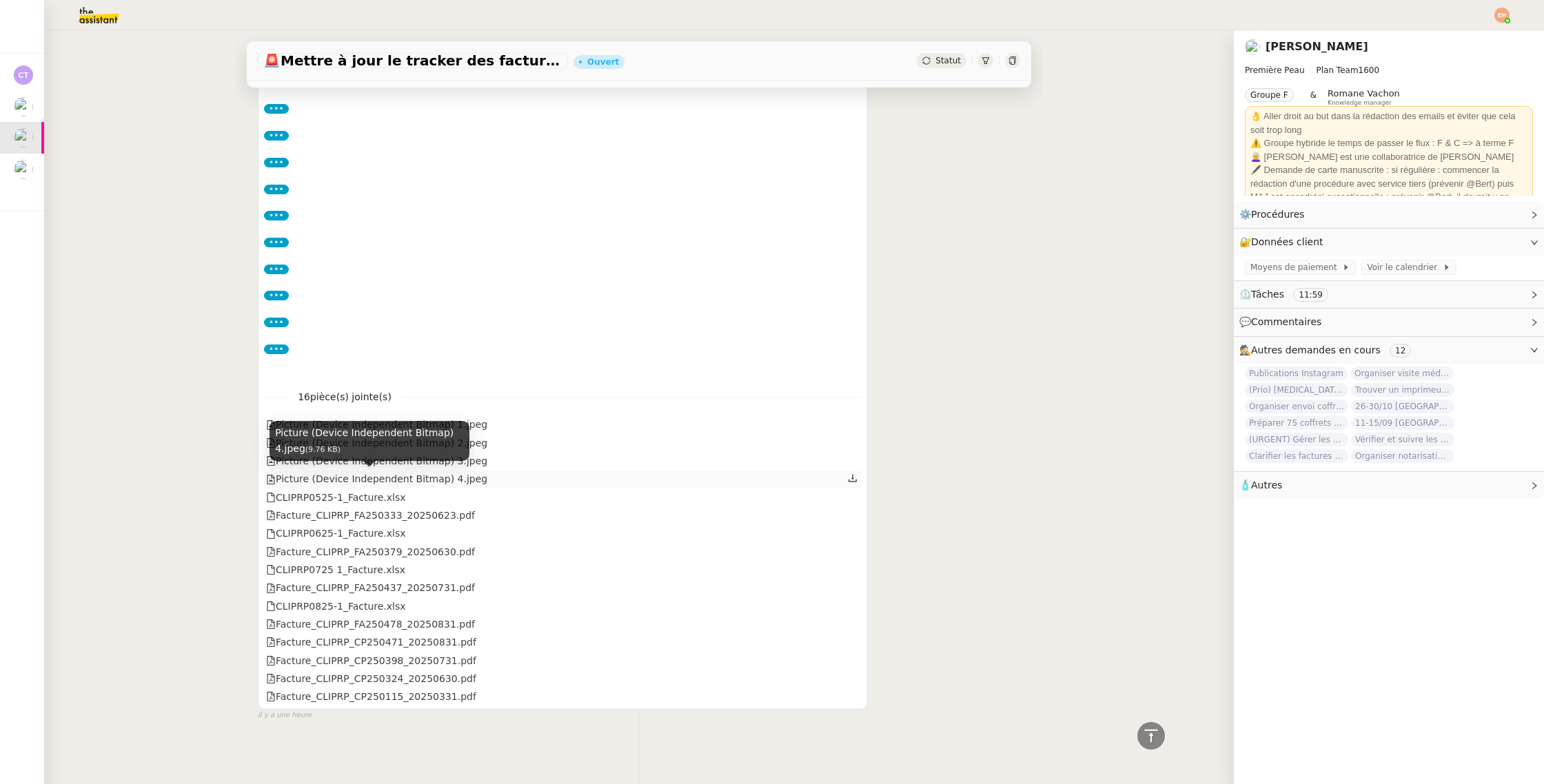
click at [388, 479] on div "Picture (Device Independent Bitmap) 4.jpeg" at bounding box center [376, 479] width 221 height 16
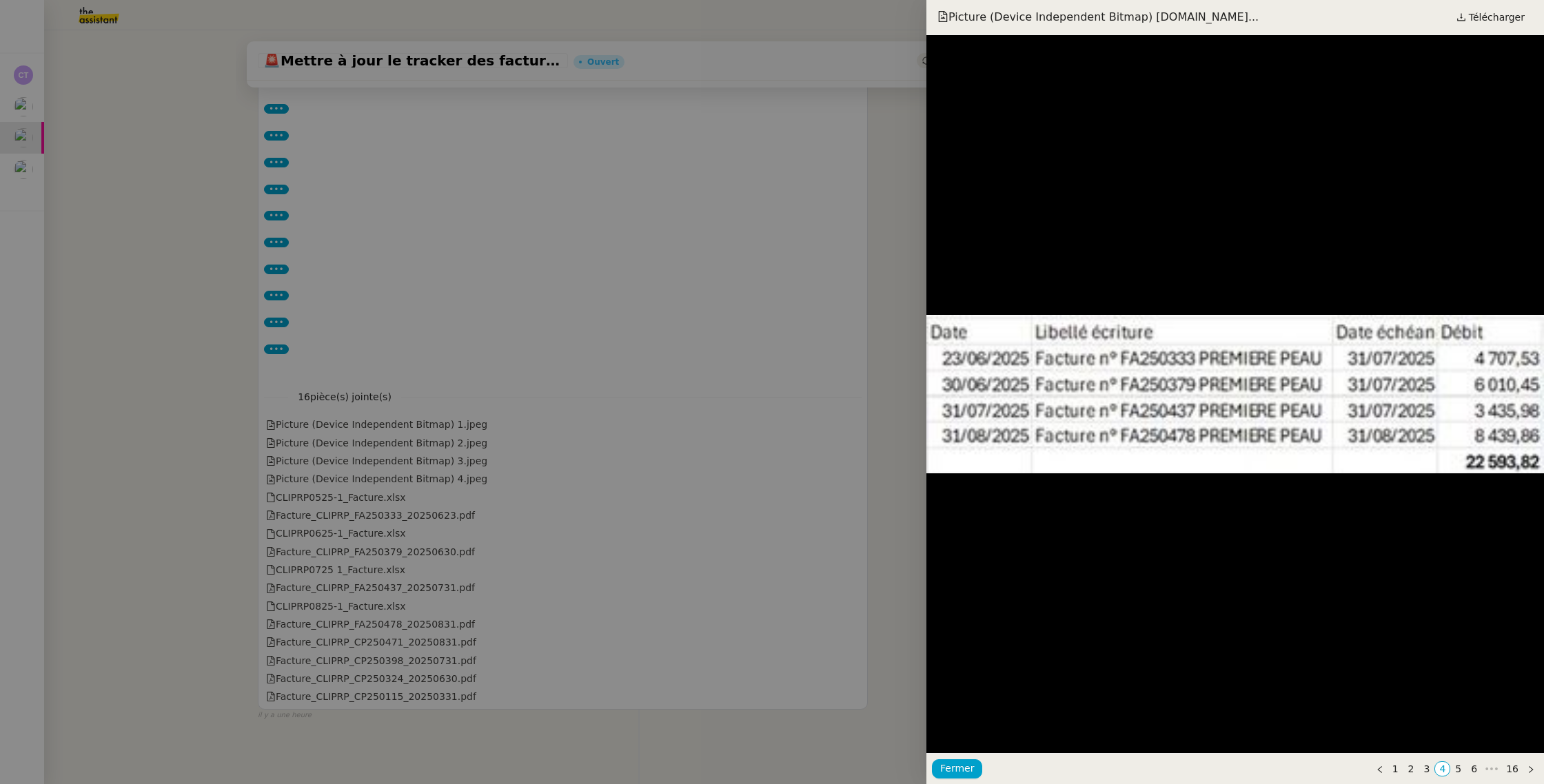
click at [354, 441] on div at bounding box center [772, 392] width 1544 height 784
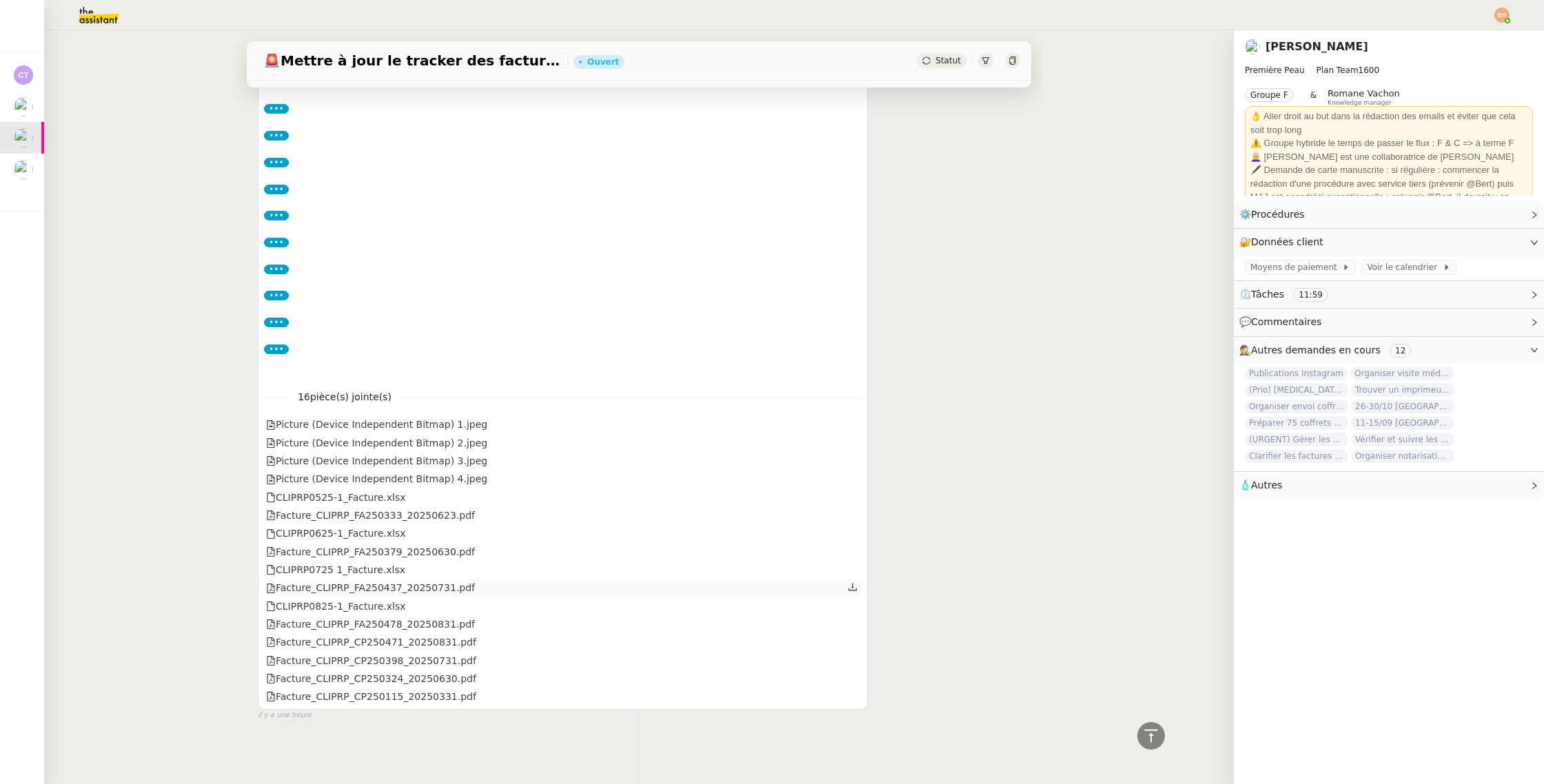
click at [298, 596] on div "Facture_CLIPRP_FA250437_20250731.pdf" at bounding box center [562, 588] width 598 height 18
click at [302, 588] on div "Facture_CLIPRP_FA250437_20250731.pdf" at bounding box center [370, 588] width 208 height 16
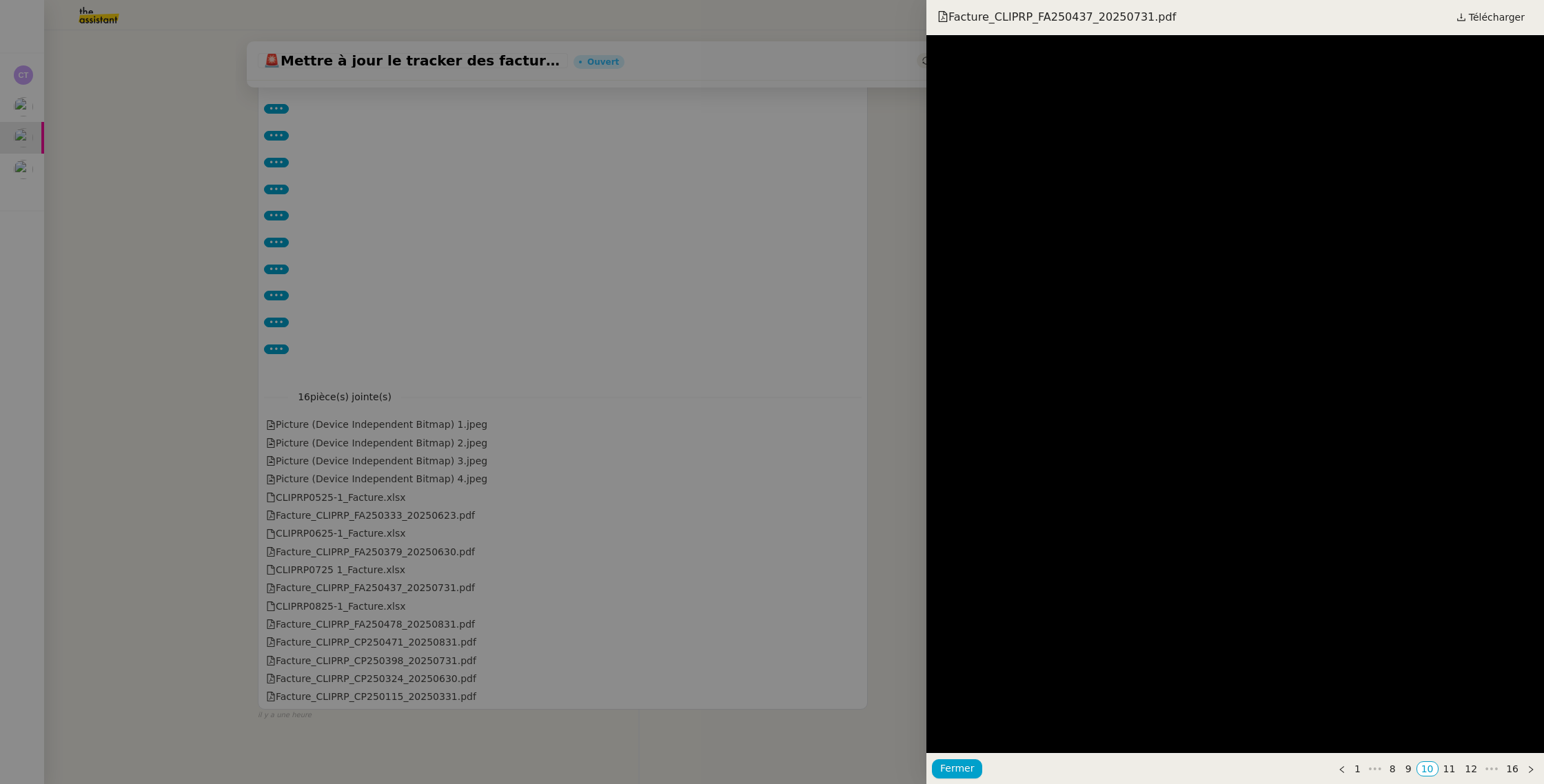
click at [484, 399] on div at bounding box center [772, 392] width 1544 height 784
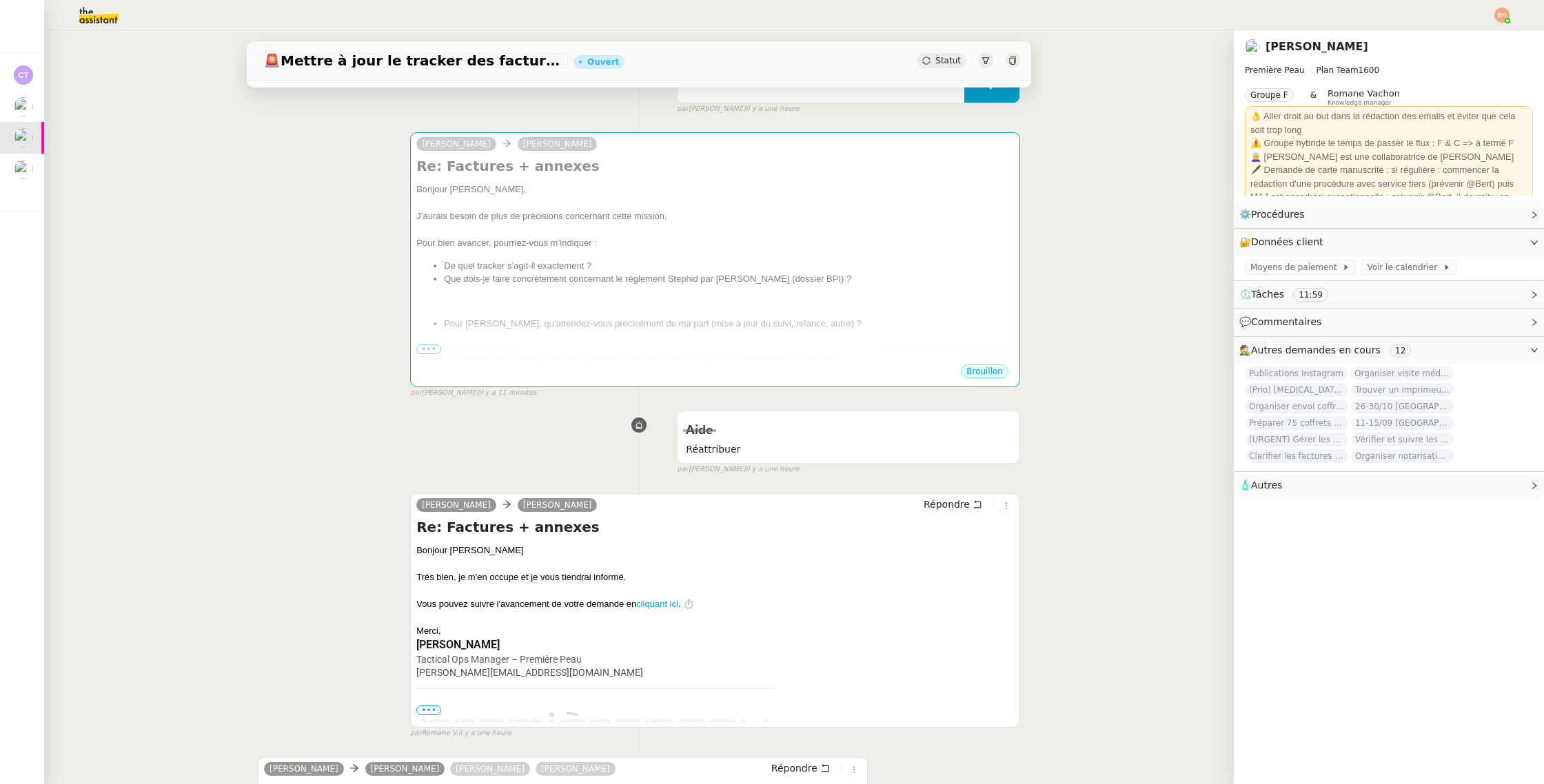
scroll to position [0, 0]
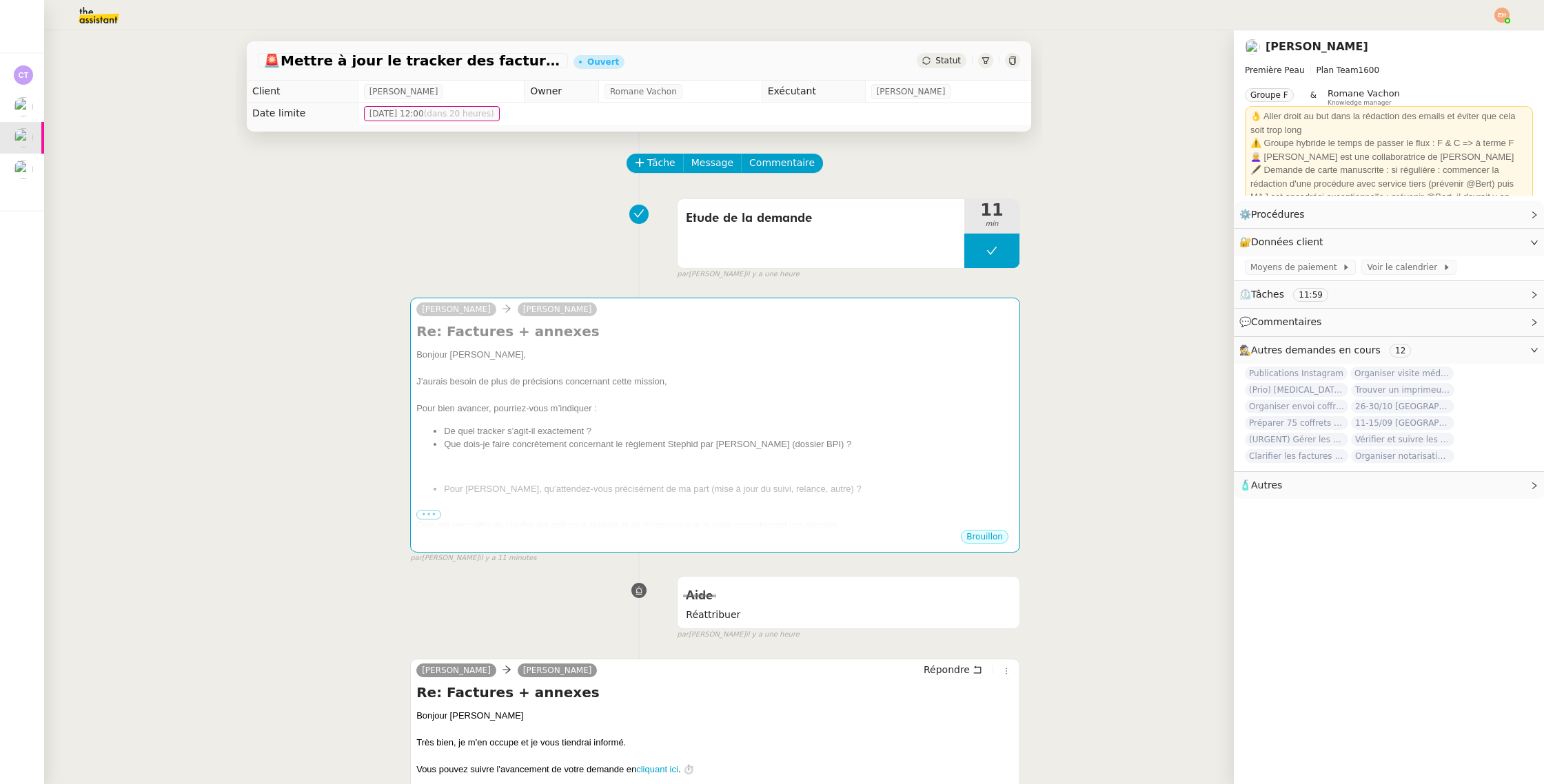
click at [457, 427] on li "De quel tracker s’agit-il exactement ?" at bounding box center [729, 431] width 570 height 13
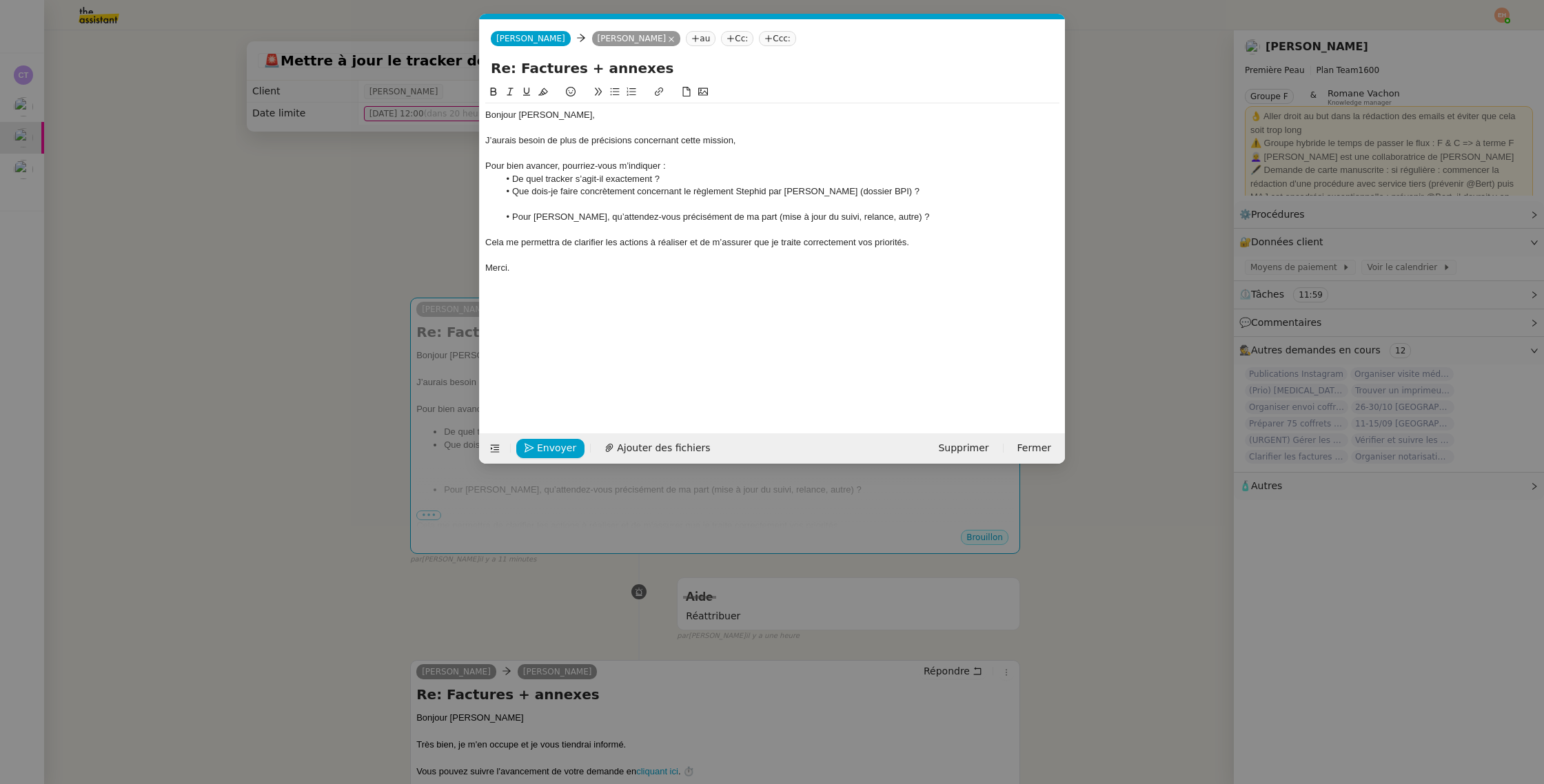
scroll to position [0, 29]
click at [610, 200] on div at bounding box center [772, 205] width 574 height 13
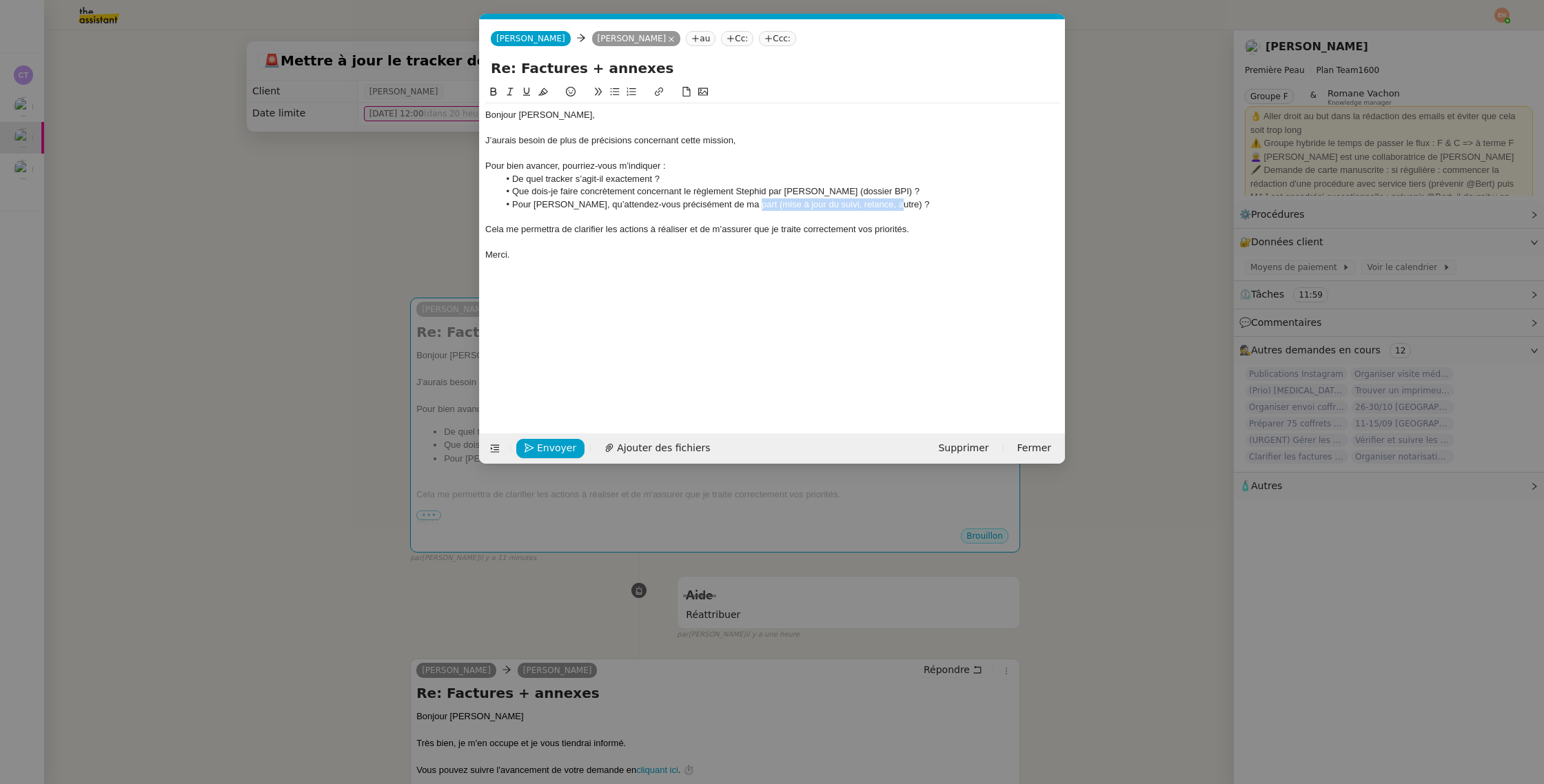
drag, startPoint x: 884, startPoint y: 202, endPoint x: 781, endPoint y: 214, distance: 103.7
click at [741, 205] on li "Pour Sandrine, qu’attendez-vous précisément de ma part (mise à jour du suivi, r…" at bounding box center [779, 205] width 561 height 13
click at [641, 226] on div "Cela me permettra de clarifier les actions à réaliser et de m’assurer que je tr…" at bounding box center [772, 229] width 574 height 13
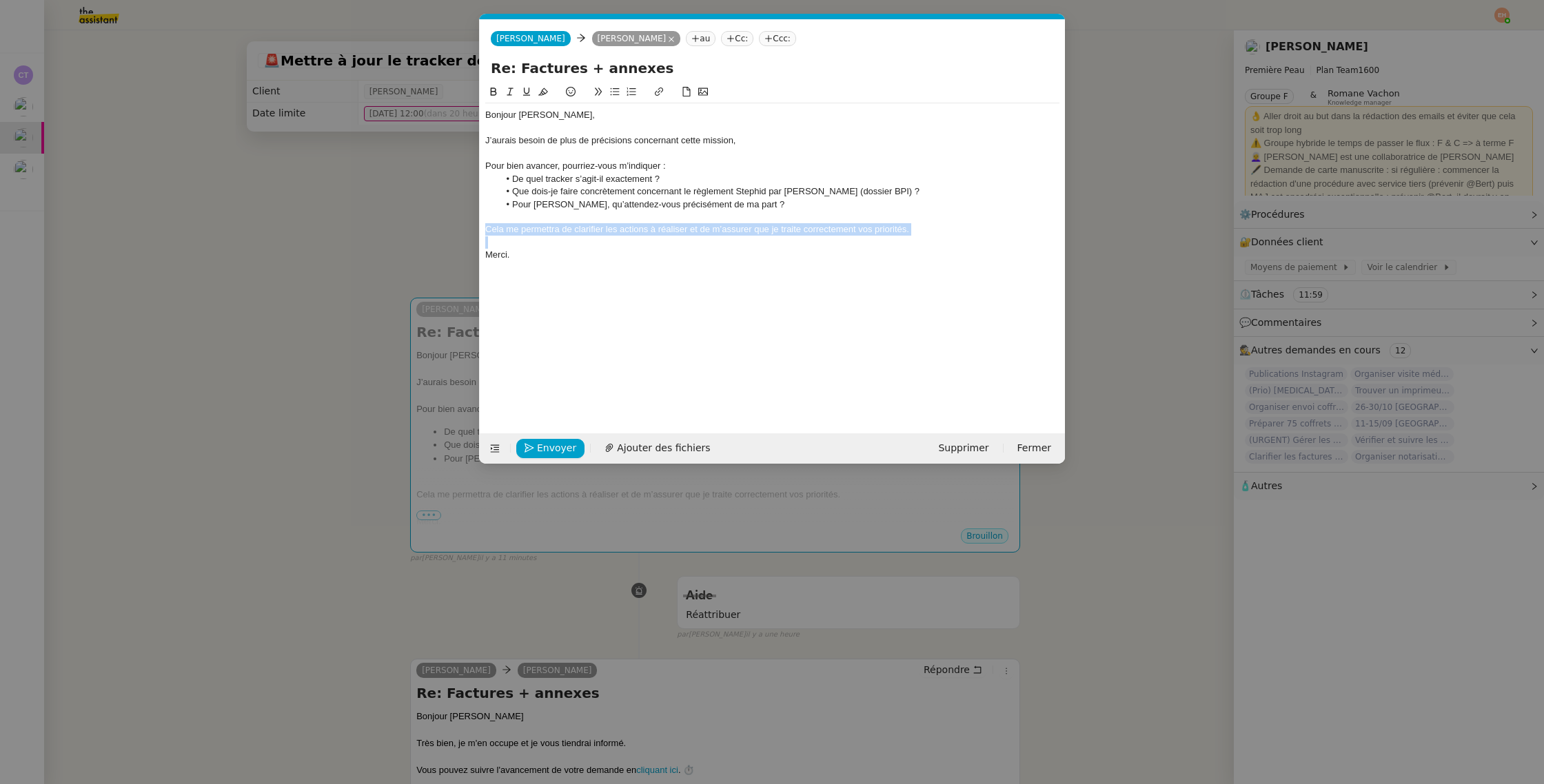
click at [641, 226] on div "Cela me permettra de clarifier les actions à réaliser et de m’assurer que je tr…" at bounding box center [772, 229] width 574 height 13
drag, startPoint x: 627, startPoint y: 264, endPoint x: 604, endPoint y: 261, distance: 23.2
click at [627, 264] on div "Bonjour Pierre, J’aurais besoin de plus de précisions concernant cette mission,…" at bounding box center [772, 185] width 574 height 163
click at [505, 121] on div "Bonjour Pierre," at bounding box center [772, 115] width 574 height 13
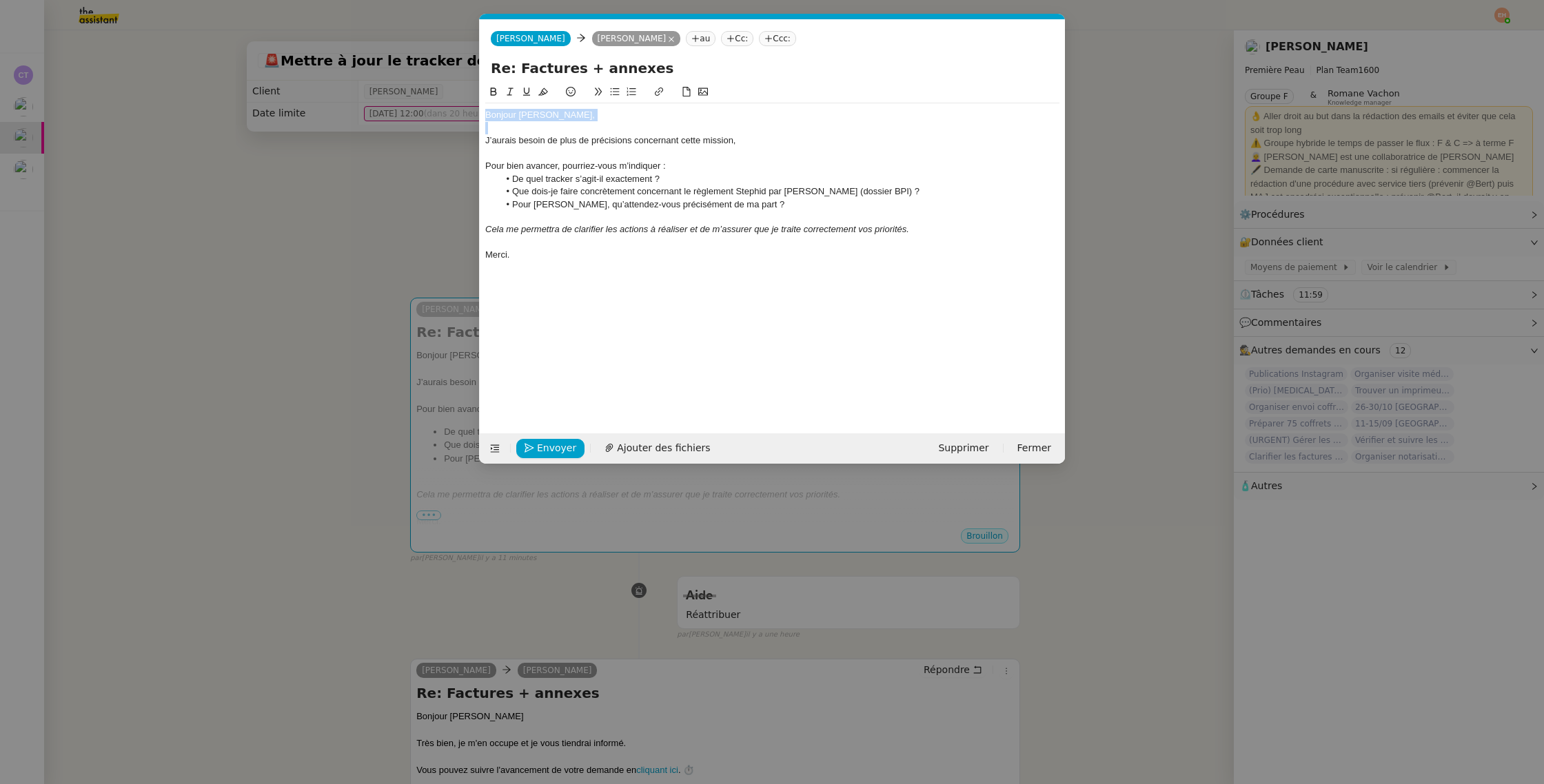
click at [505, 121] on div "Bonjour Pierre," at bounding box center [772, 115] width 574 height 13
click at [508, 118] on div "Bonjour Pierre," at bounding box center [772, 115] width 574 height 13
click at [538, 148] on div at bounding box center [772, 154] width 574 height 13
click at [553, 447] on span "Envoyer" at bounding box center [556, 447] width 39 height 16
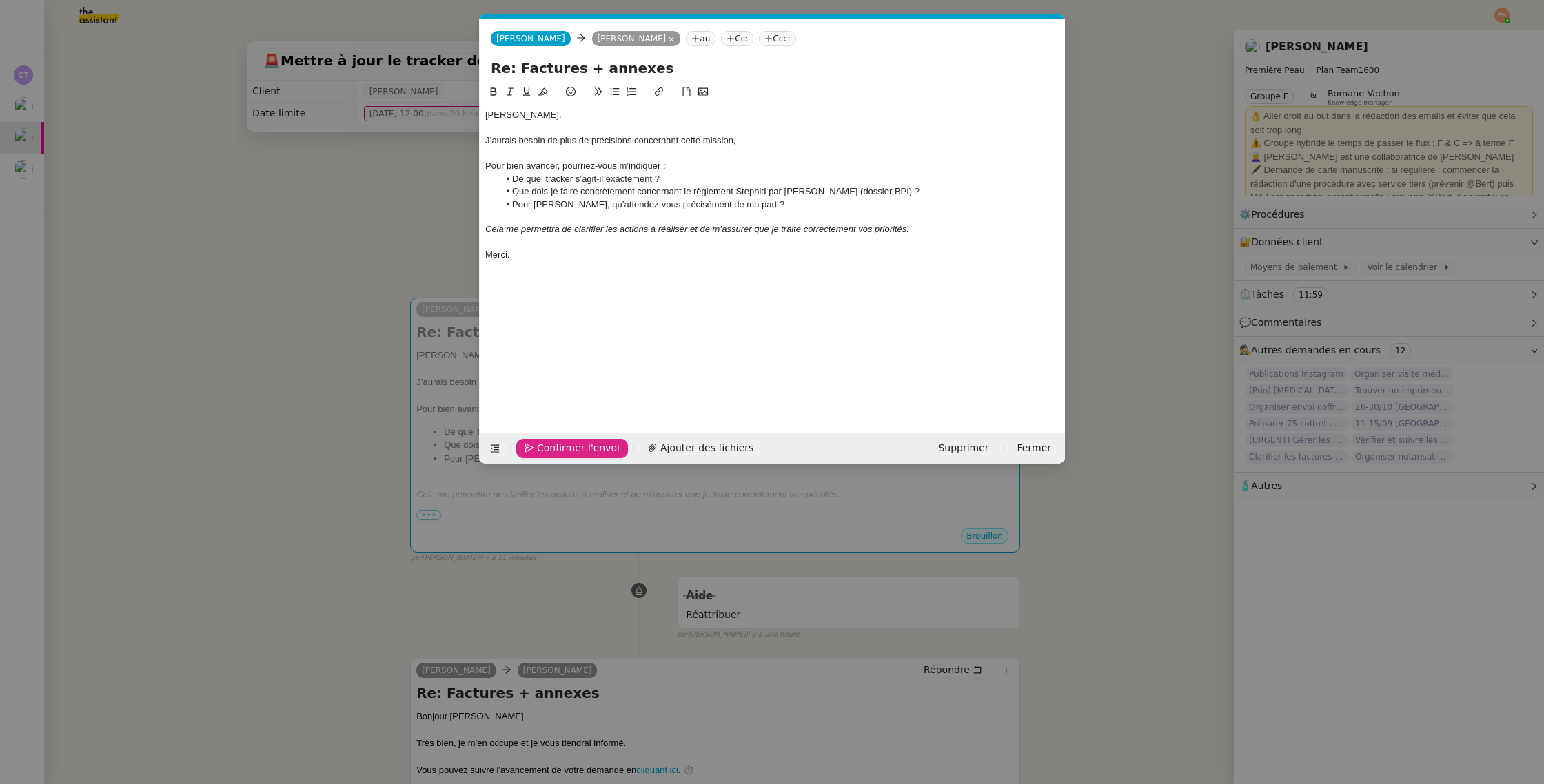
click at [553, 447] on span "Confirmer l'envoi" at bounding box center [578, 447] width 82 height 16
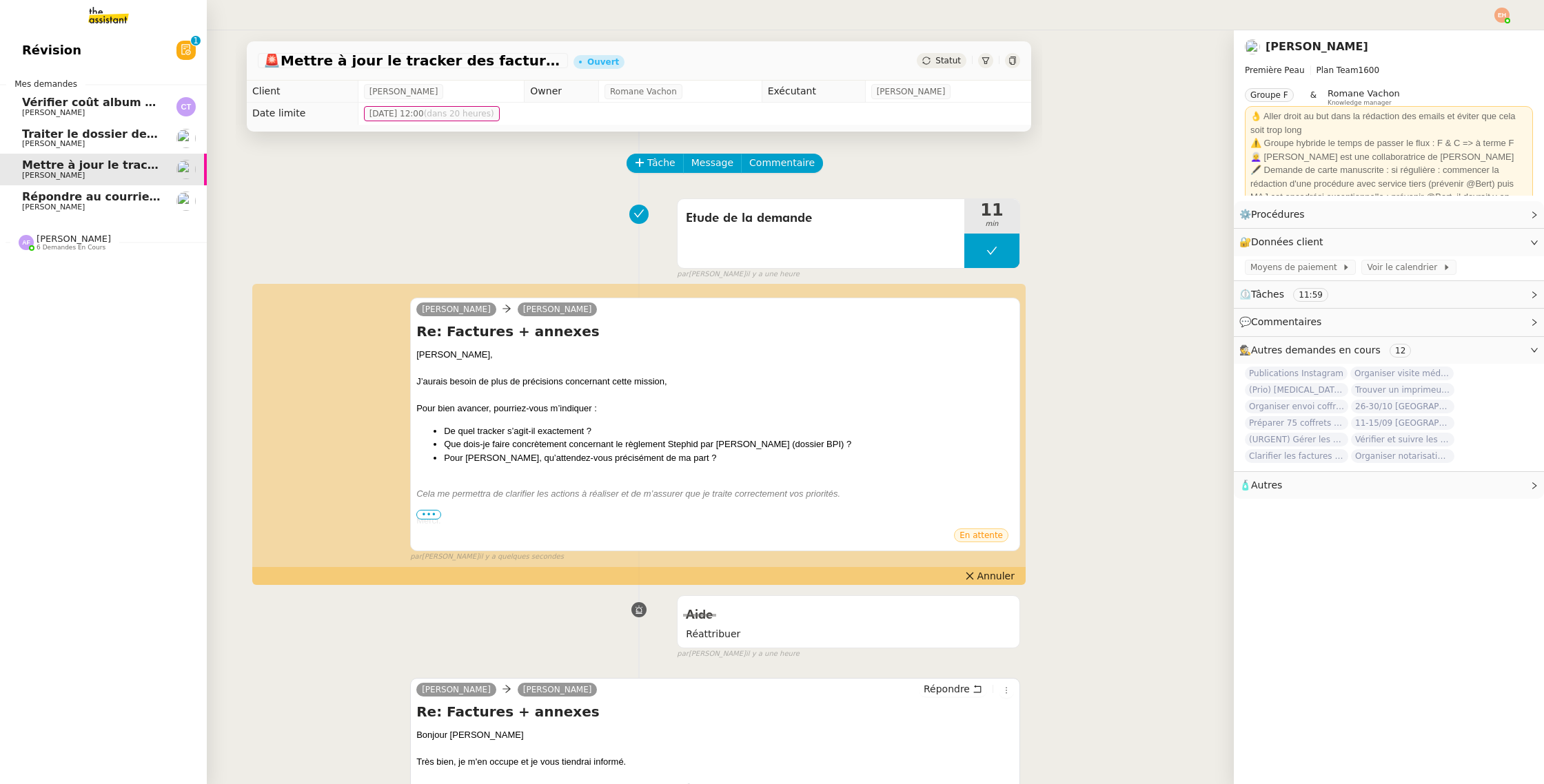
click at [35, 144] on span "[PERSON_NAME]" at bounding box center [53, 144] width 63 height 9
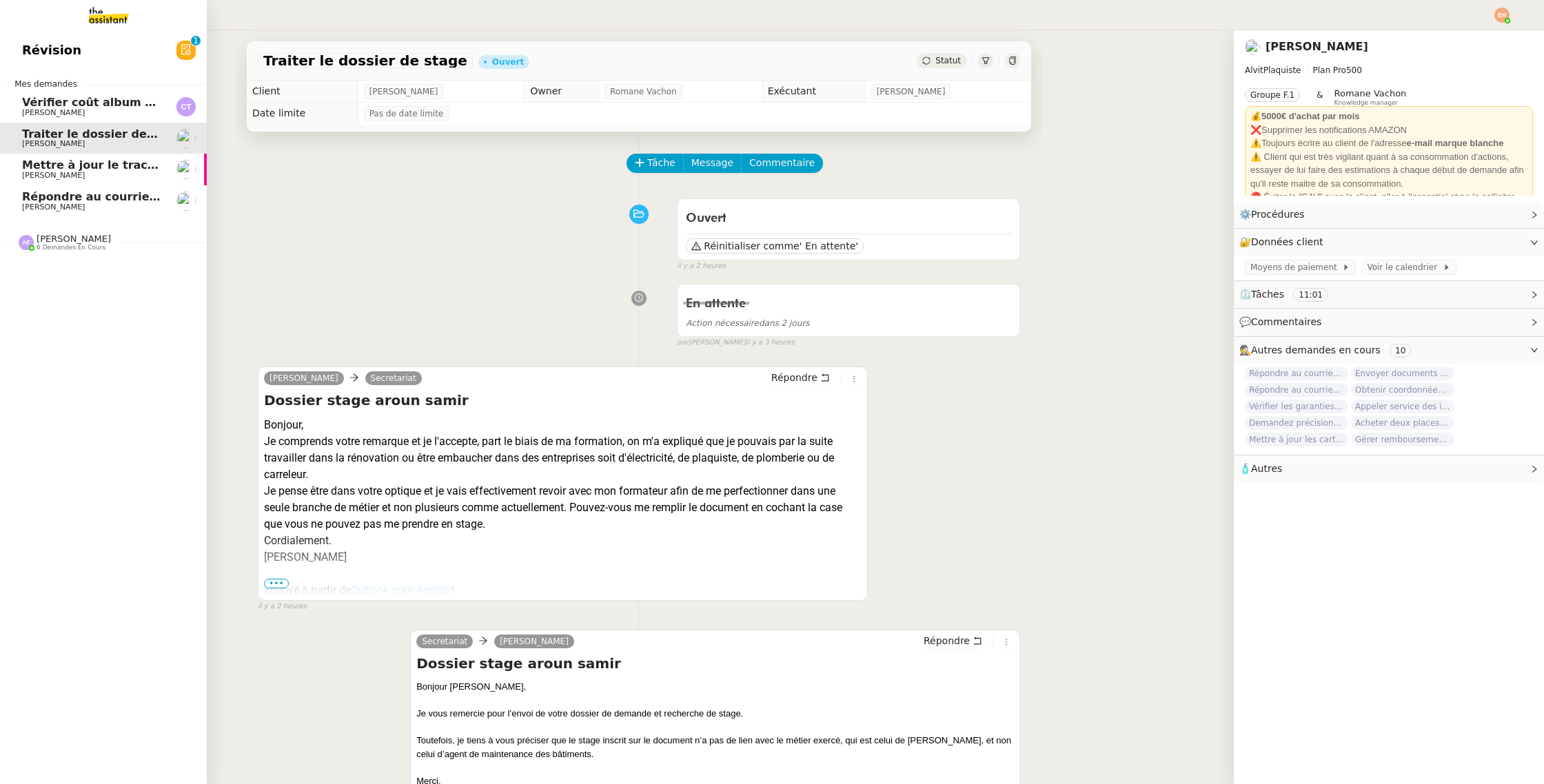
click at [81, 196] on span "Répondre au courrier concernant l'amende" at bounding box center [155, 196] width 267 height 13
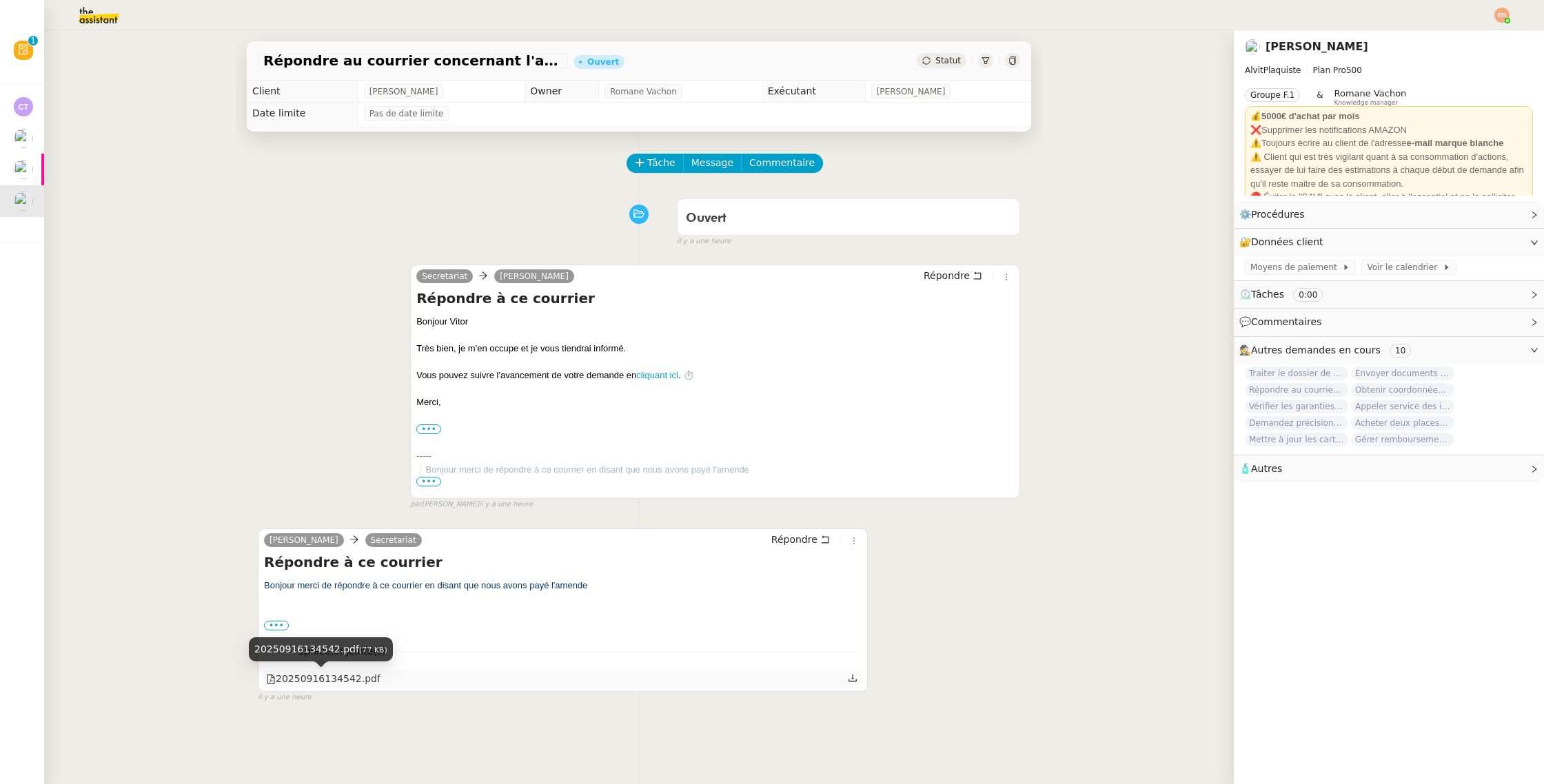
click at [327, 676] on div "20250916134542.pdf" at bounding box center [323, 678] width 115 height 16
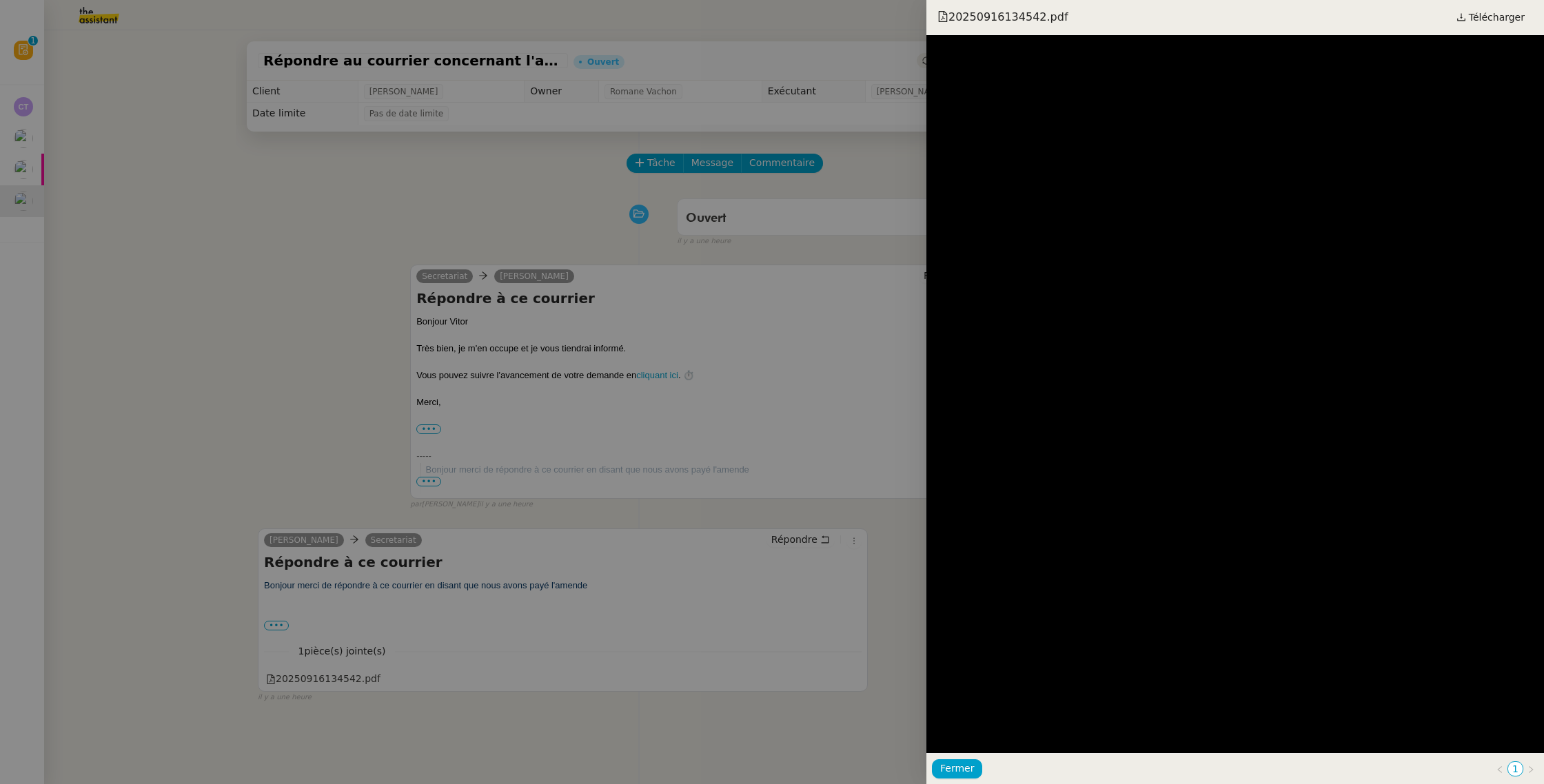
drag, startPoint x: 175, startPoint y: 200, endPoint x: 117, endPoint y: 147, distance: 78.6
click at [173, 195] on div at bounding box center [772, 392] width 1544 height 784
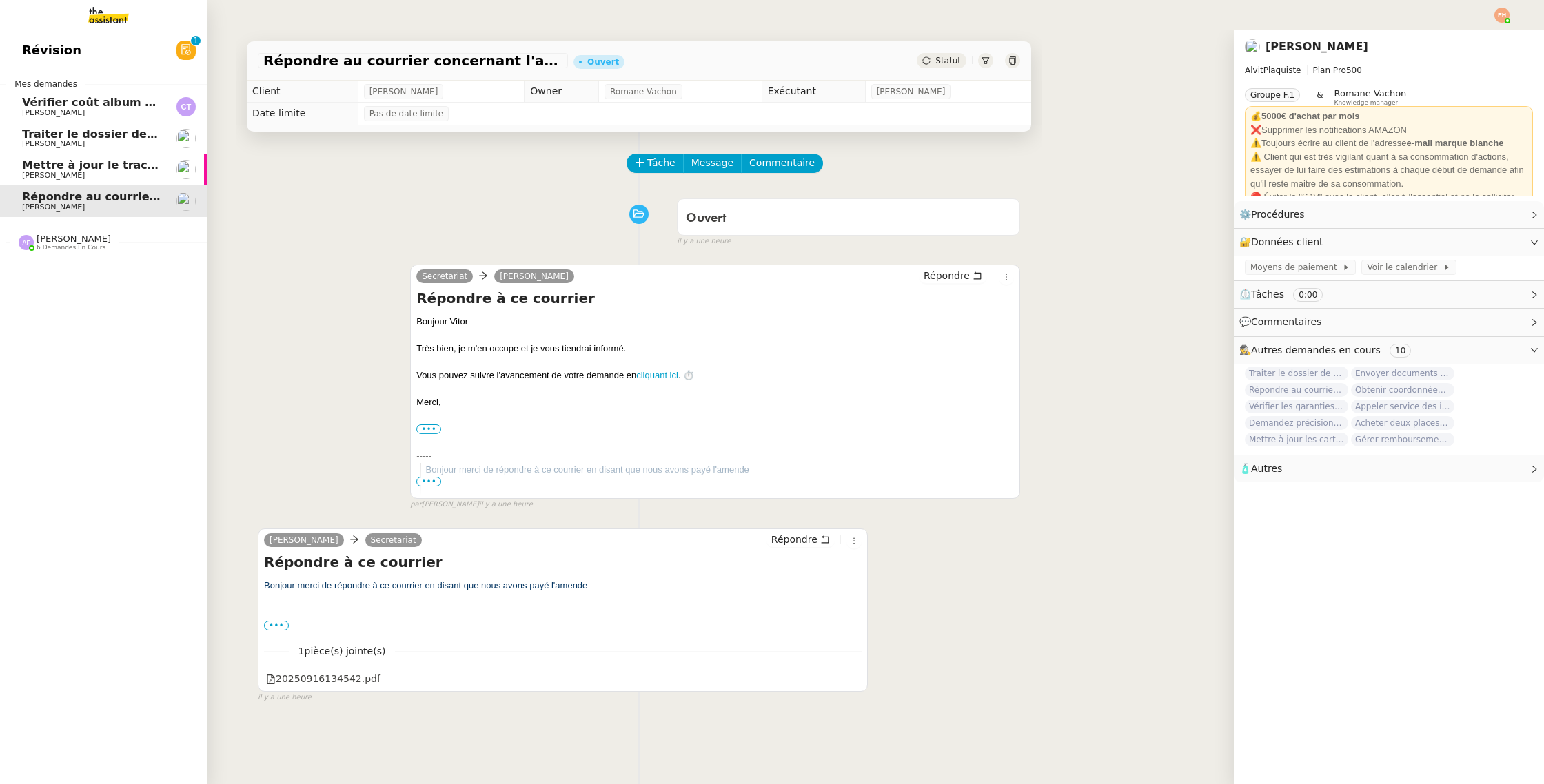
click at [40, 164] on span "Mettre à jour le tracker des factures" at bounding box center [134, 164] width 226 height 13
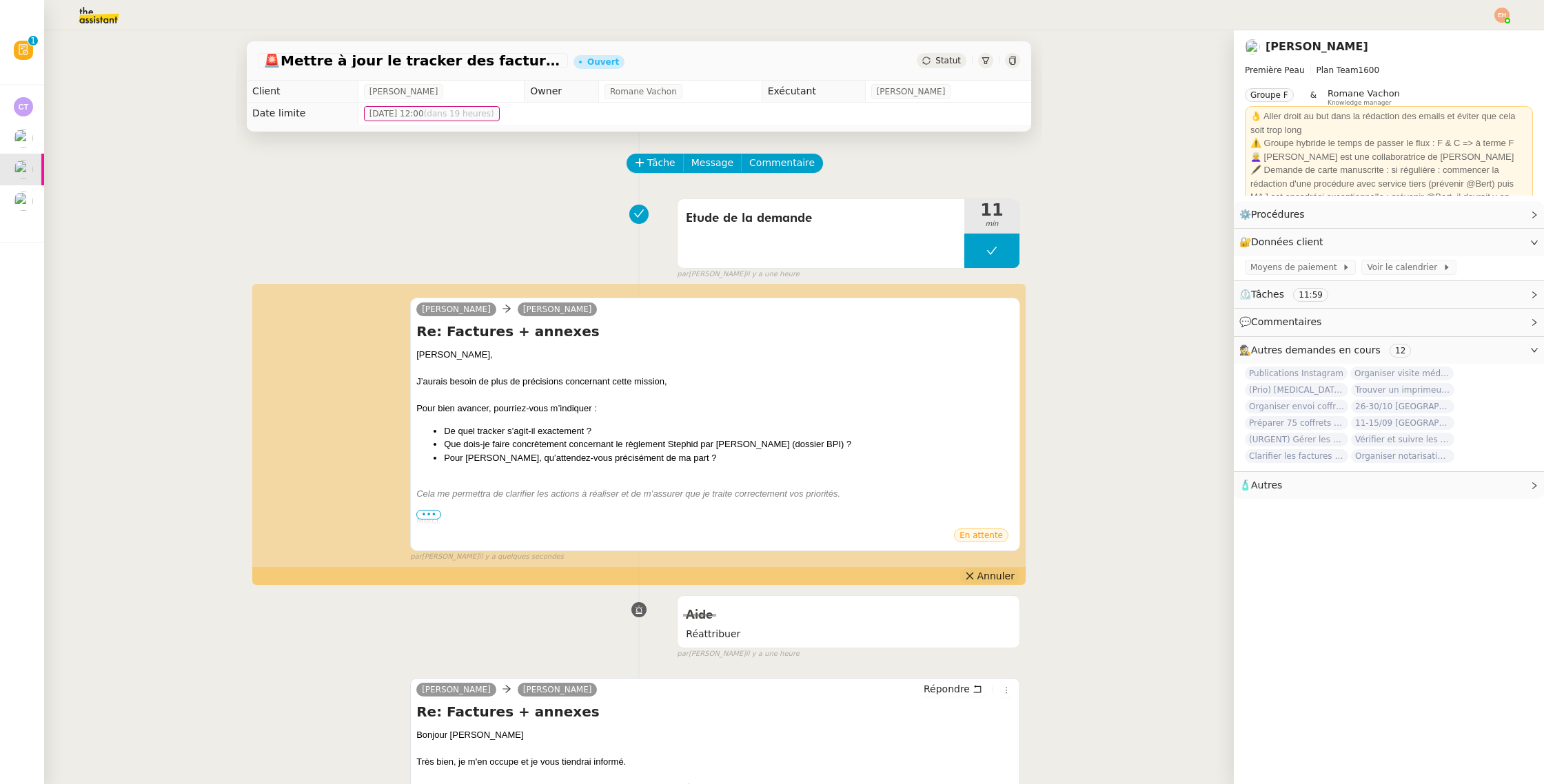
click at [1003, 573] on span "Annuler" at bounding box center [996, 576] width 37 height 13
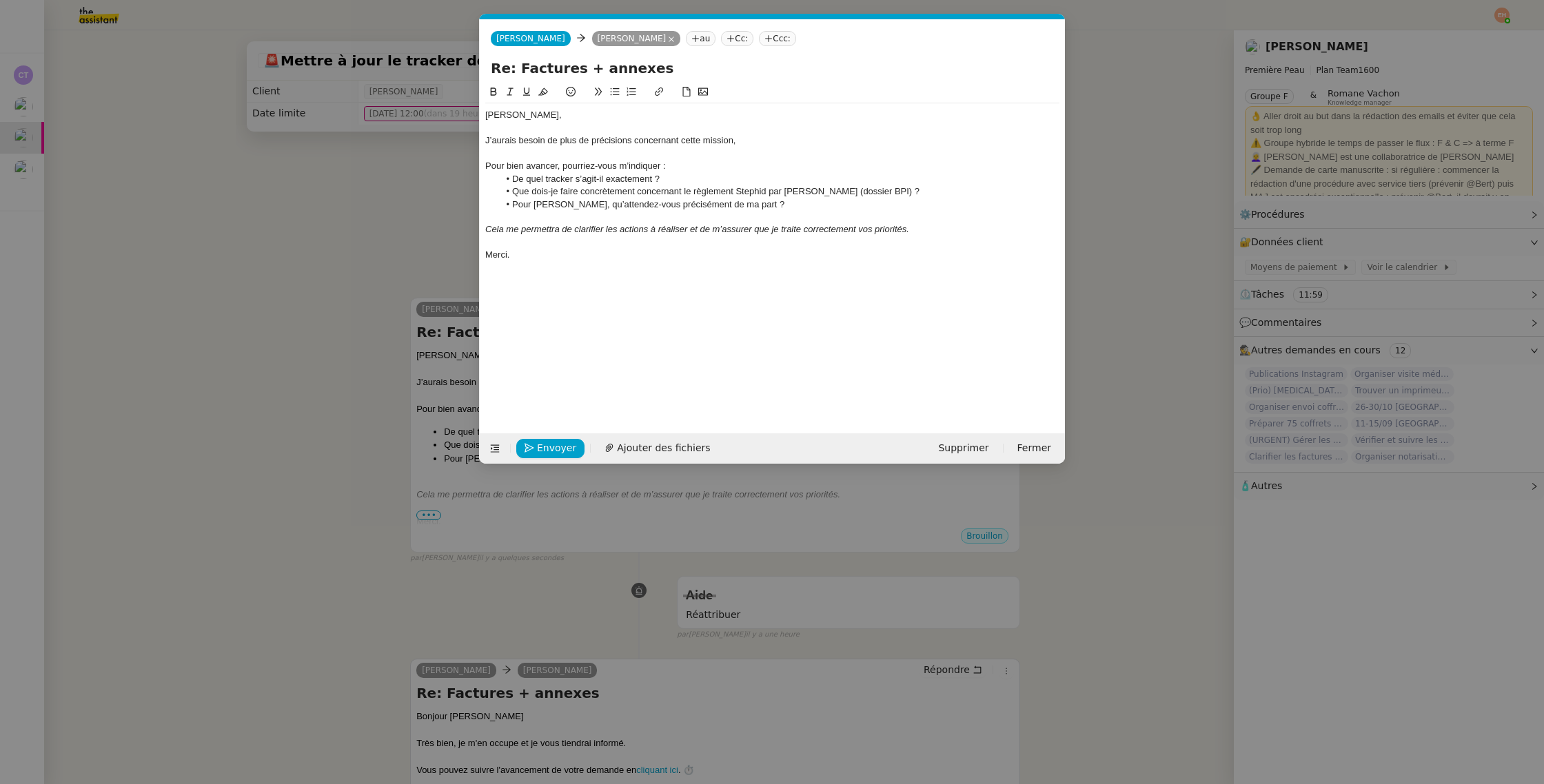
scroll to position [0, 29]
click at [183, 258] on nz-modal-container "Service TA - VOYAGE - PROPOSITION GLOBALE A utiliser dans le cadre de propositi…" at bounding box center [772, 392] width 1544 height 784
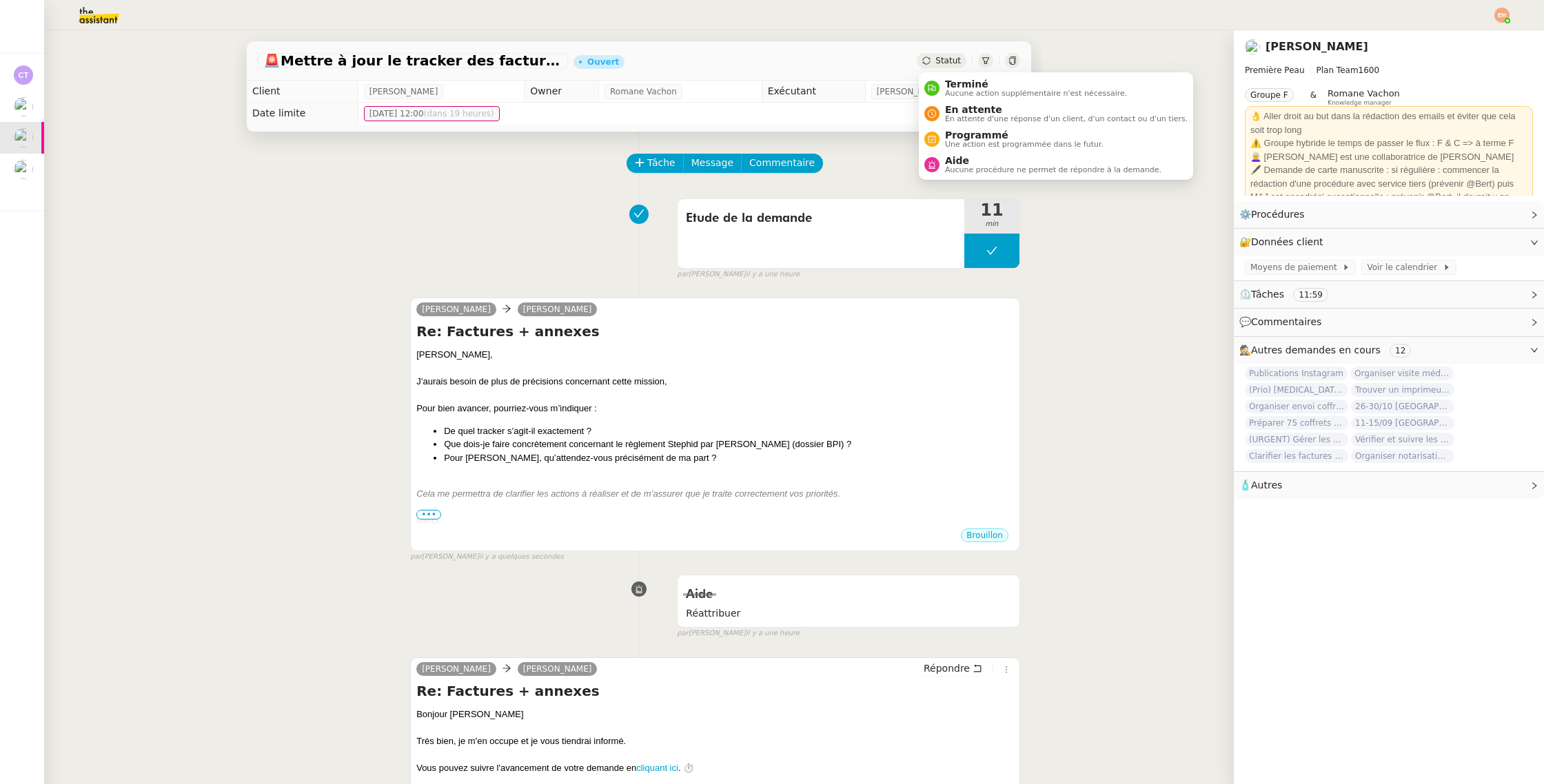
click at [941, 64] on span "Statut" at bounding box center [948, 60] width 25 height 10
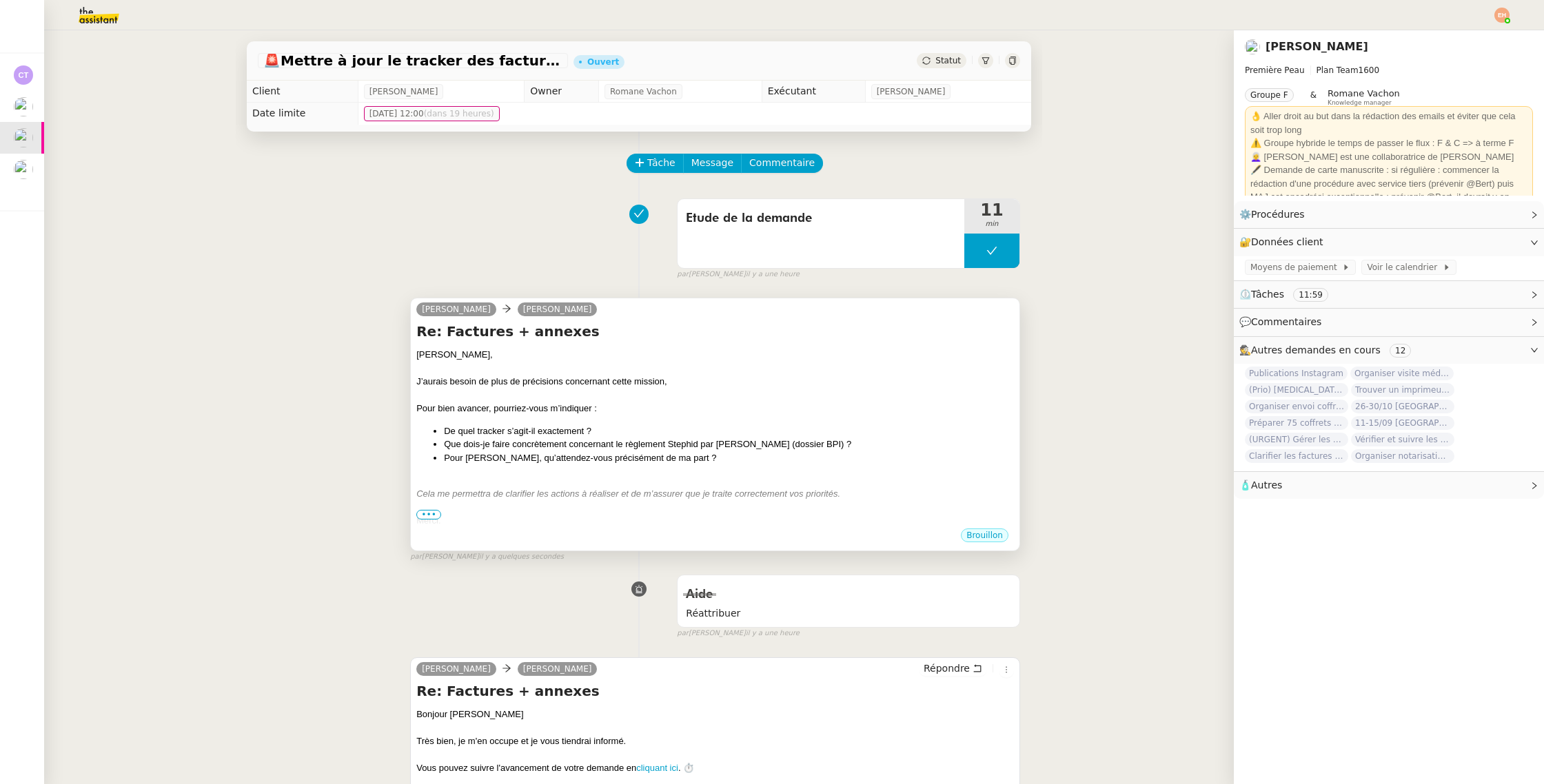
click at [719, 468] on div "Pierre, J’aurais besoin de plus de précisions concernant cette mission, Pour bi…" at bounding box center [715, 437] width 598 height 179
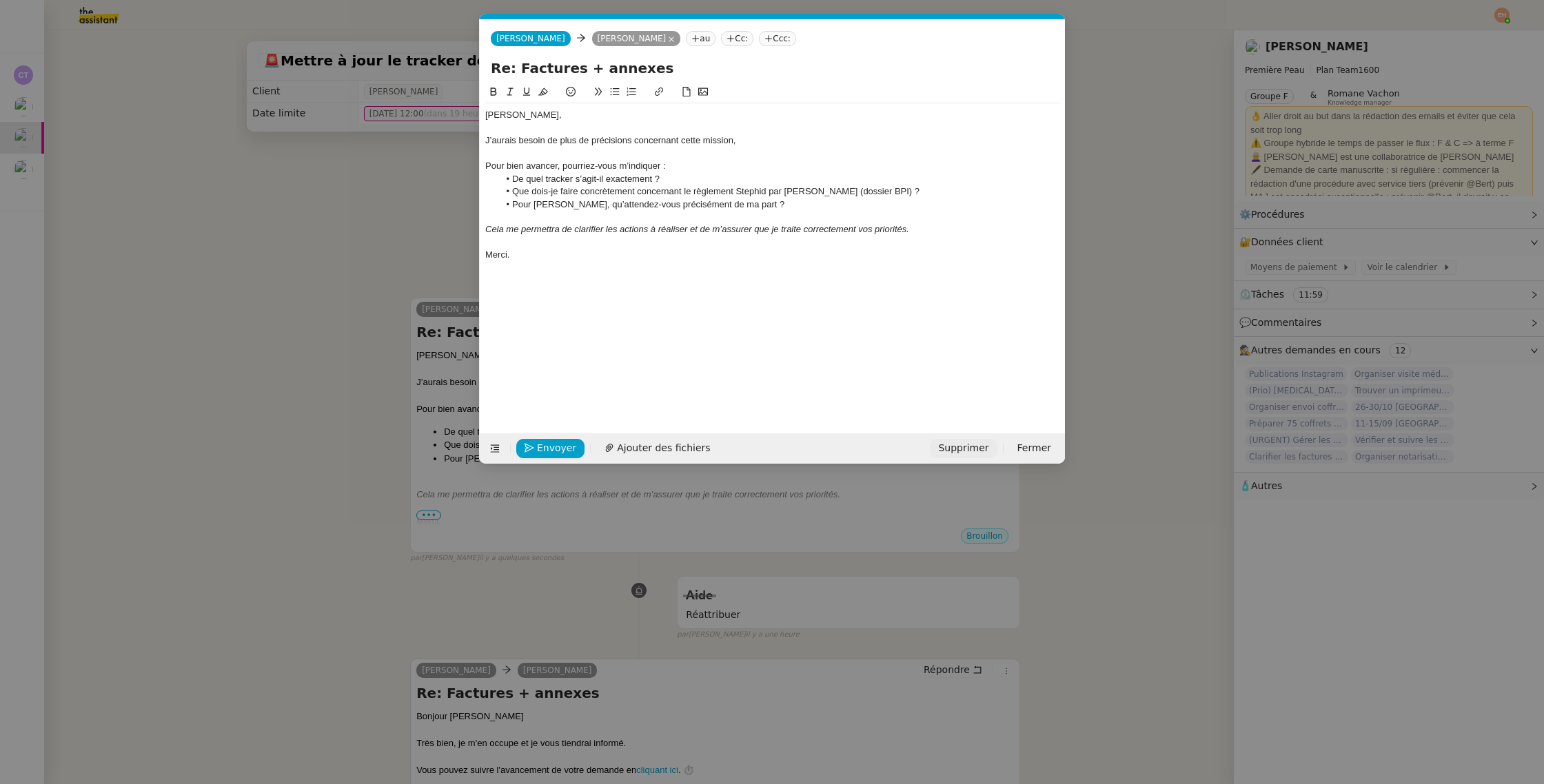
click at [974, 441] on span "Supprimer" at bounding box center [963, 447] width 50 height 16
click at [1084, 406] on span "OK" at bounding box center [1091, 411] width 13 height 13
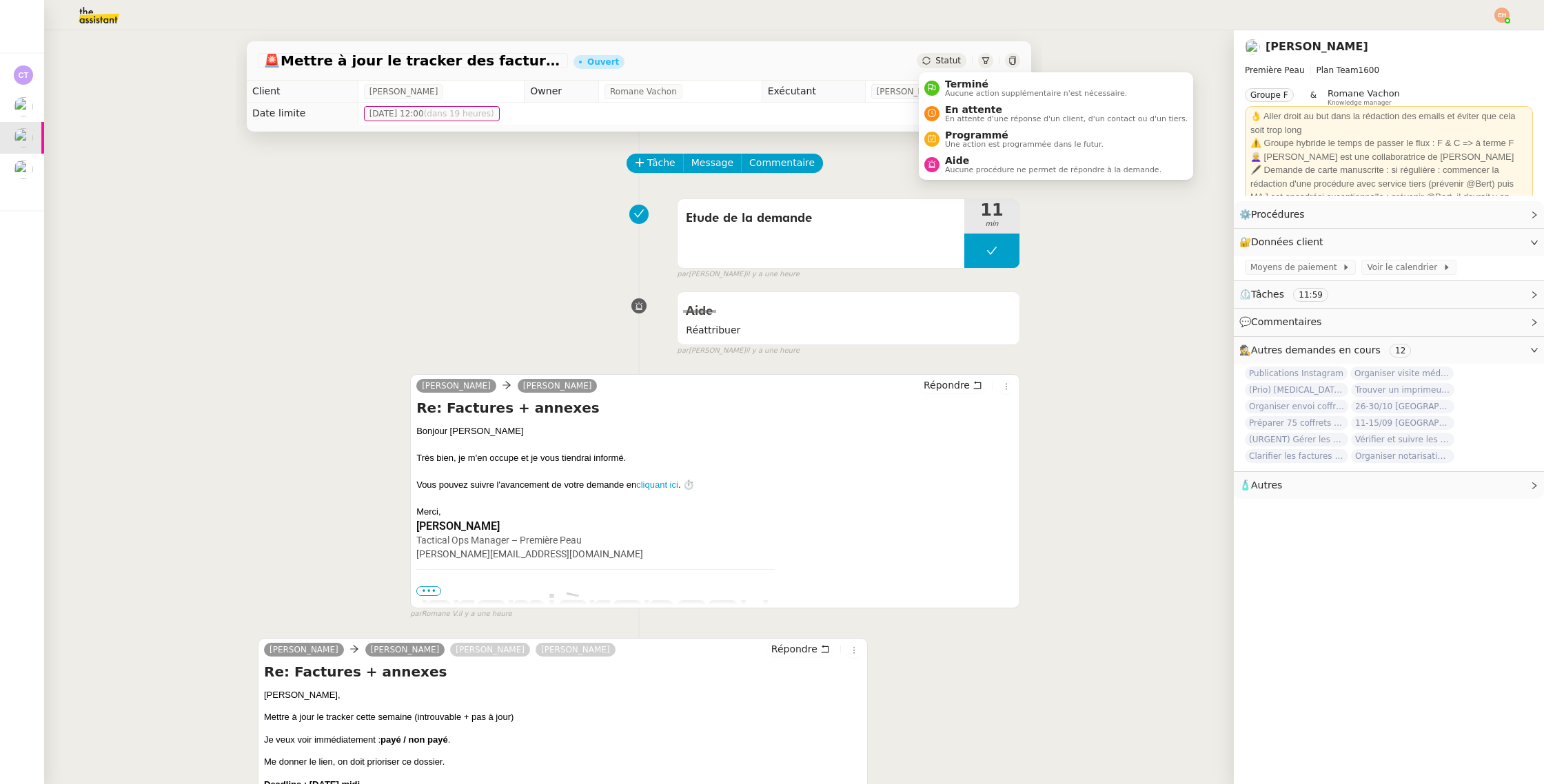
click at [940, 62] on span "Statut" at bounding box center [948, 60] width 25 height 10
click at [949, 173] on span "Aucune procédure ne permet de répondre à la demande." at bounding box center [1053, 169] width 217 height 7
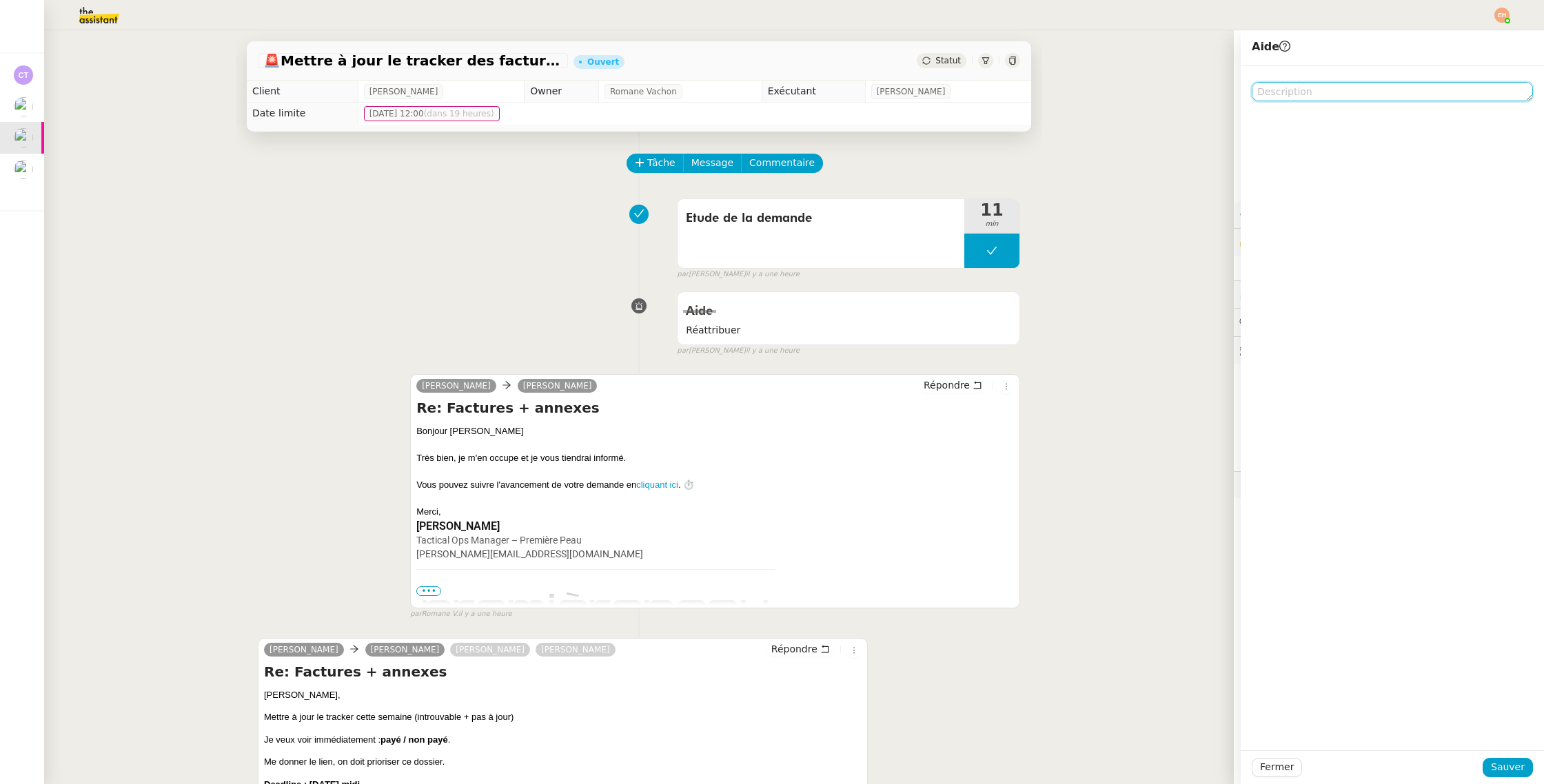
click at [1374, 96] on textarea at bounding box center [1392, 91] width 281 height 19
type textarea "Pour Amyna"
drag, startPoint x: 1490, startPoint y: 770, endPoint x: 1476, endPoint y: 763, distance: 15.7
click at [1490, 747] on button "Sauver" at bounding box center [1507, 768] width 50 height 19
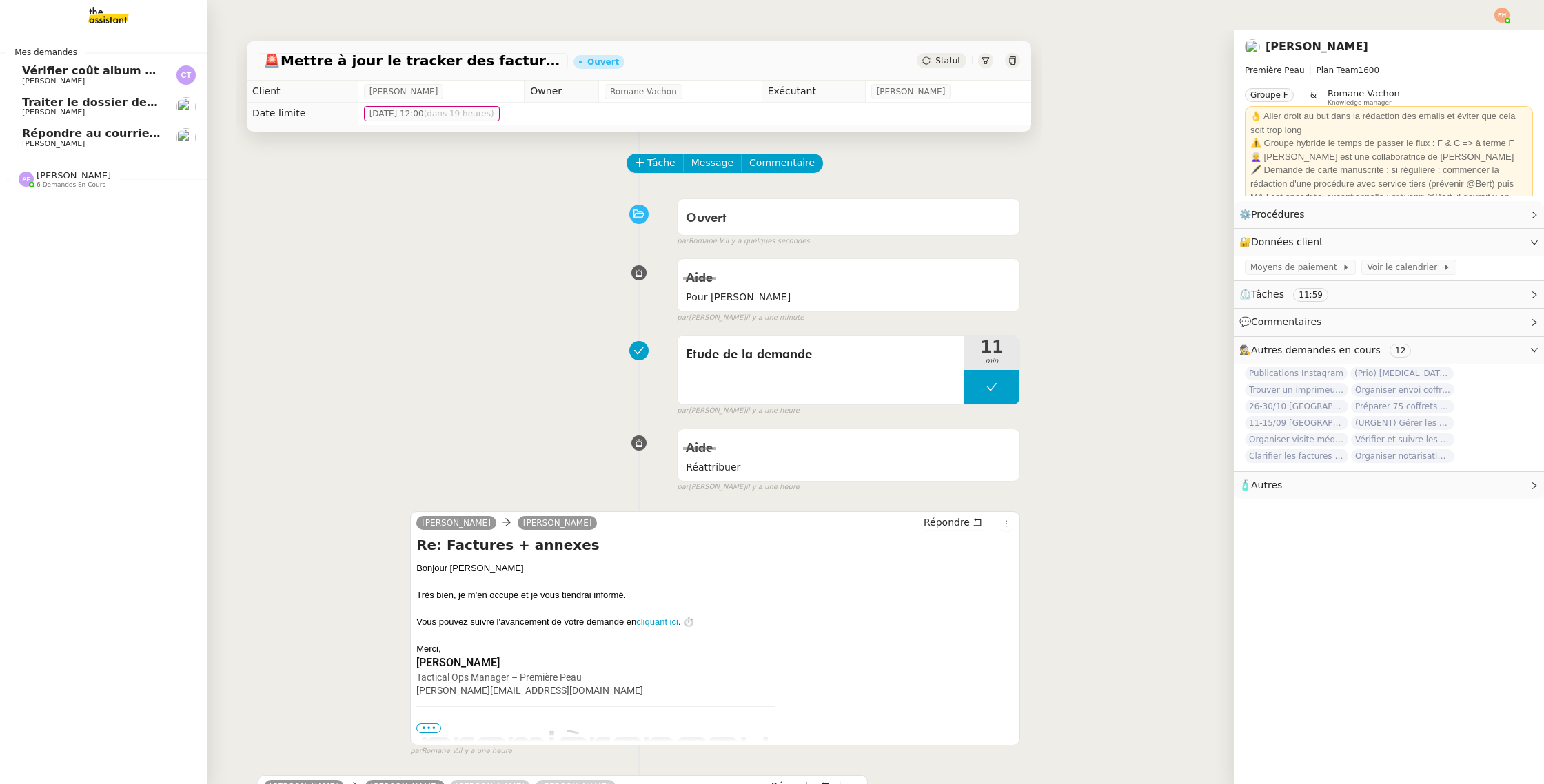
click at [64, 109] on span "[PERSON_NAME]" at bounding box center [53, 112] width 63 height 9
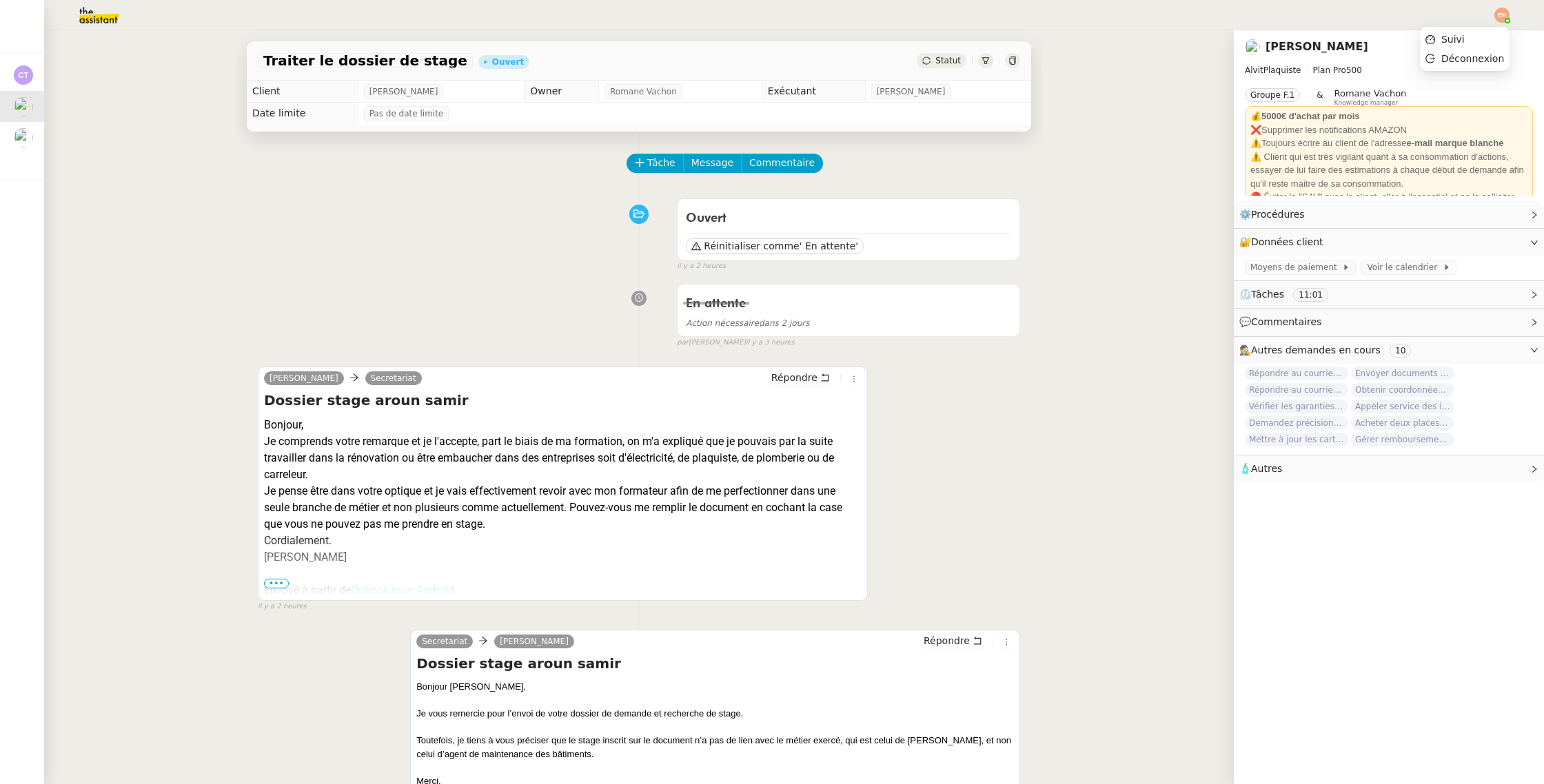
drag, startPoint x: 1504, startPoint y: 13, endPoint x: 1490, endPoint y: 16, distance: 14.3
click at [1503, 13] on img at bounding box center [1501, 15] width 15 height 15
click at [1447, 37] on span "Suivi" at bounding box center [1453, 39] width 23 height 11
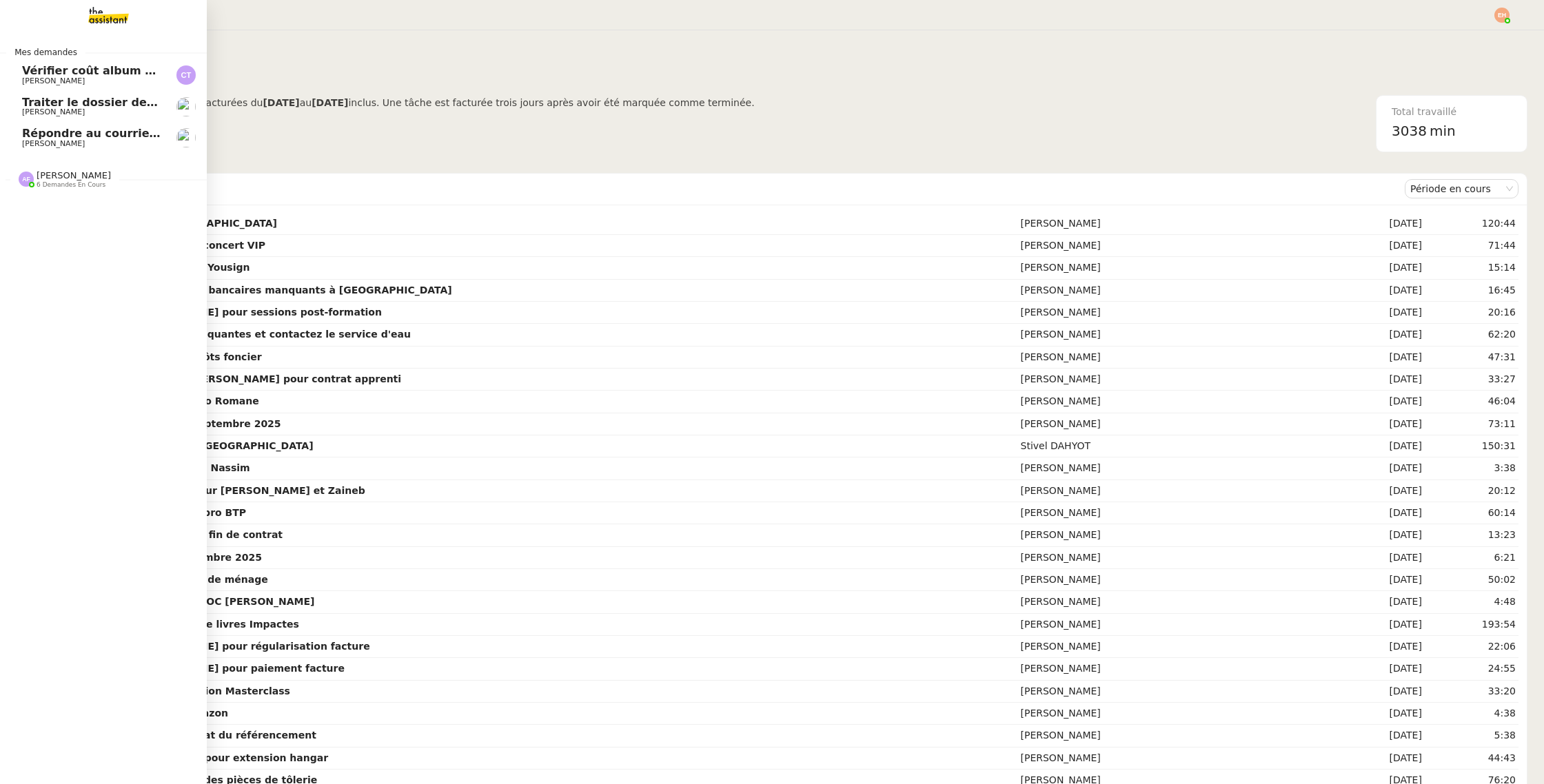
click at [34, 103] on span "Traiter le dossier de stage" at bounding box center [103, 102] width 163 height 13
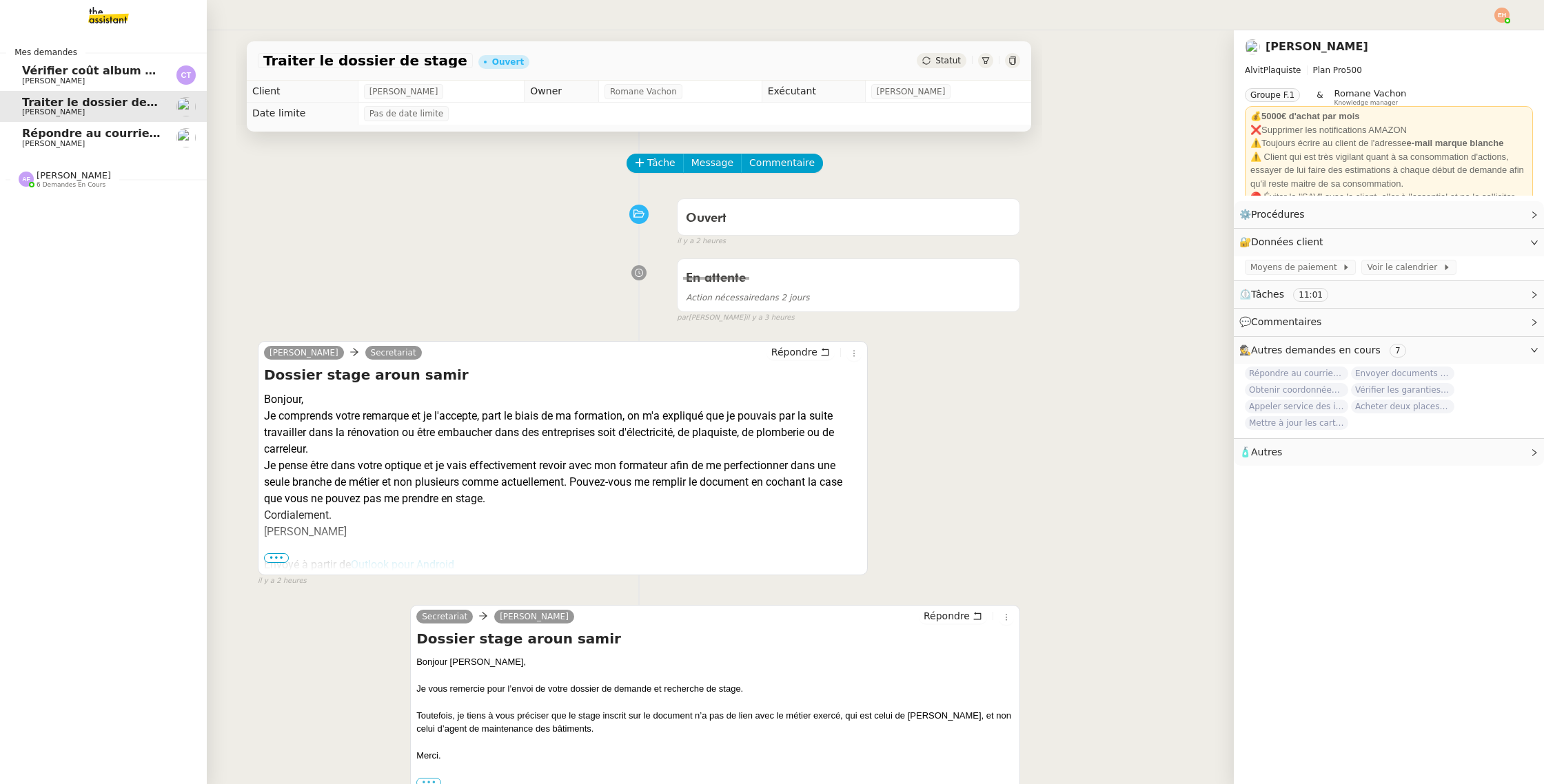
scroll to position [0, 1]
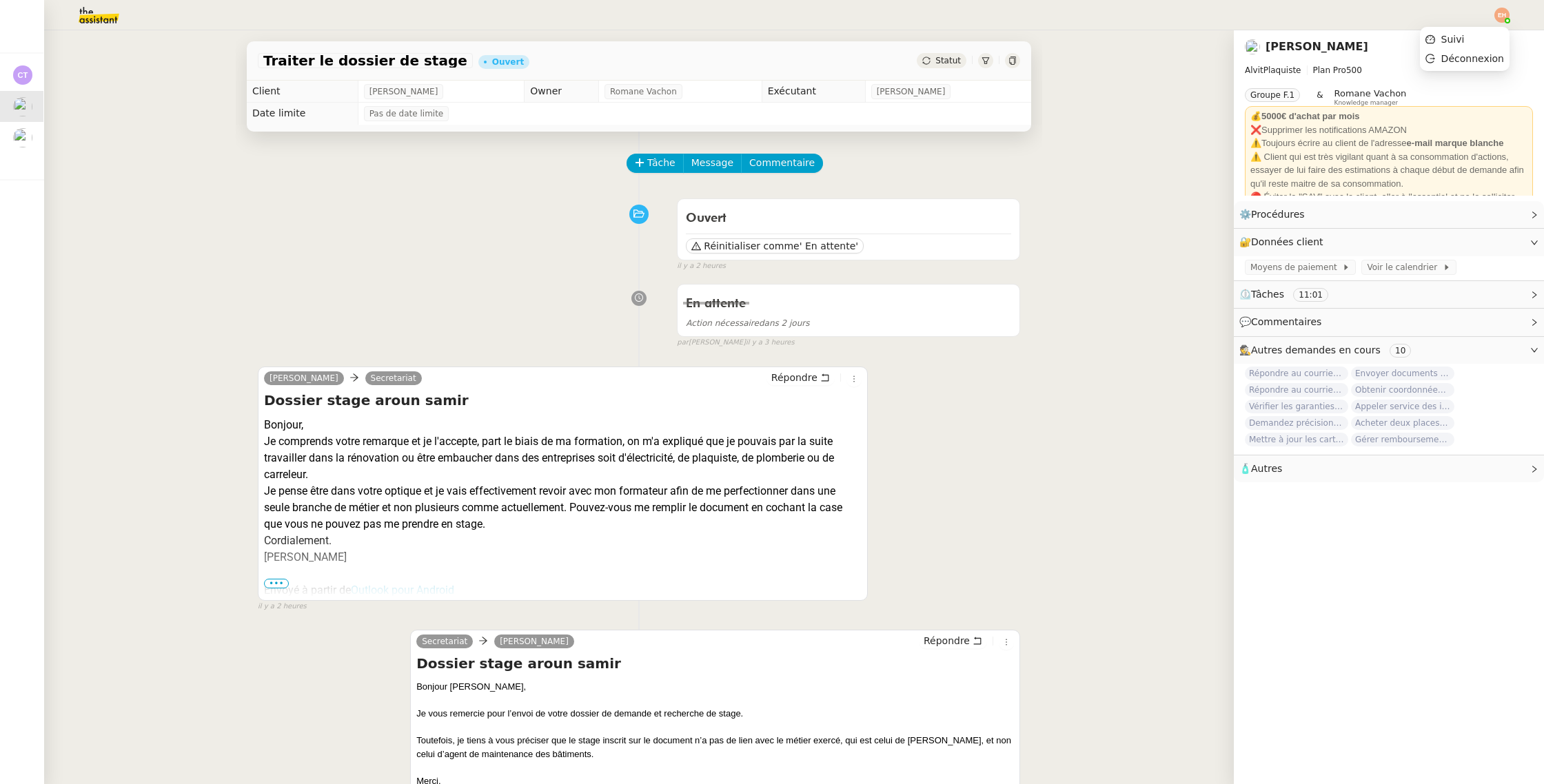
drag, startPoint x: 1504, startPoint y: 17, endPoint x: 1494, endPoint y: 20, distance: 10.4
click at [1504, 17] on img at bounding box center [1501, 15] width 15 height 15
click at [1465, 34] on span "Suivi" at bounding box center [1453, 39] width 23 height 11
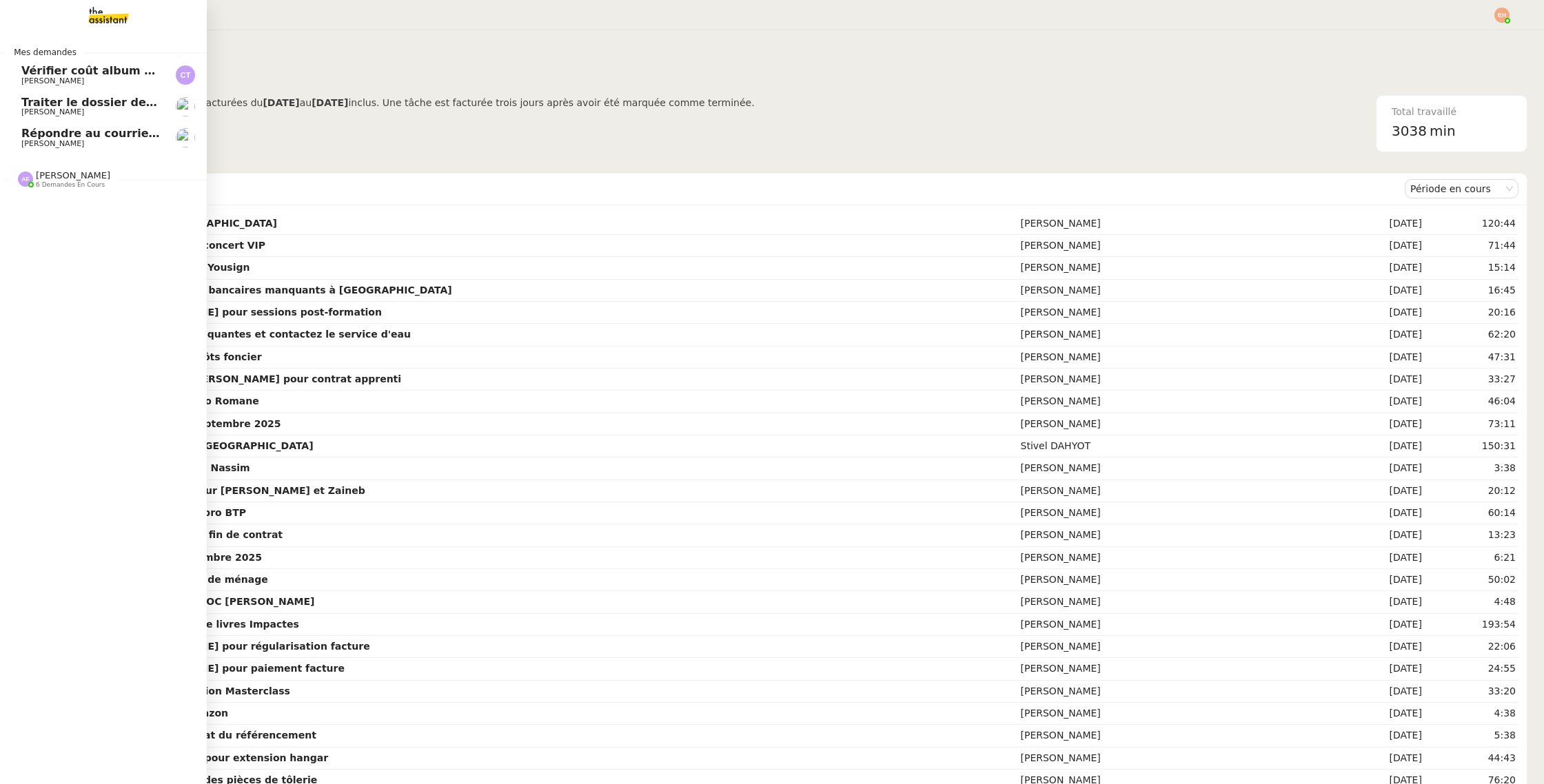
click at [40, 111] on span "[PERSON_NAME]" at bounding box center [91, 112] width 139 height 8
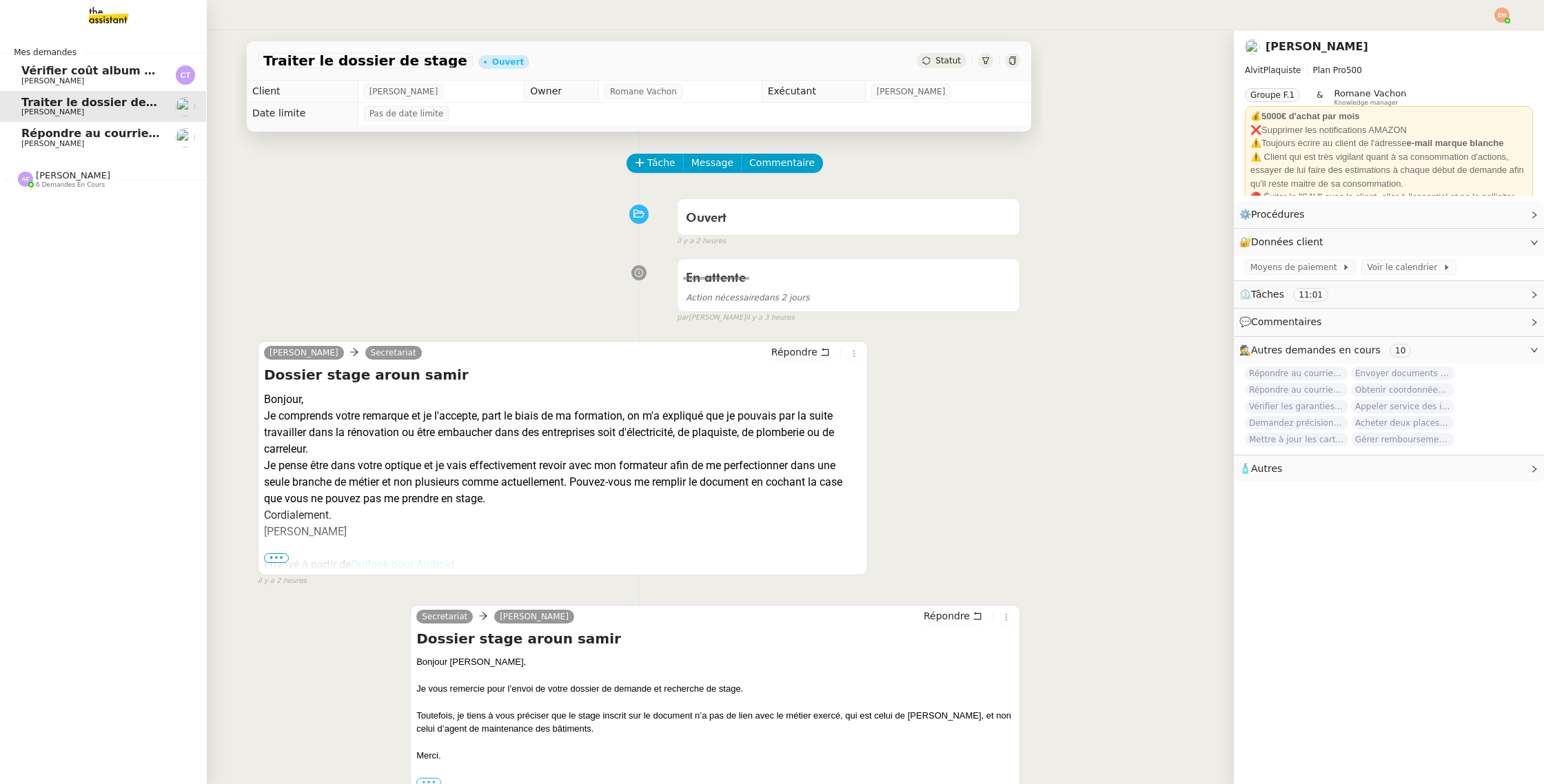
click at [41, 121] on link "Traiter le dossier de stage Vitor Alvites" at bounding box center [103, 106] width 207 height 31
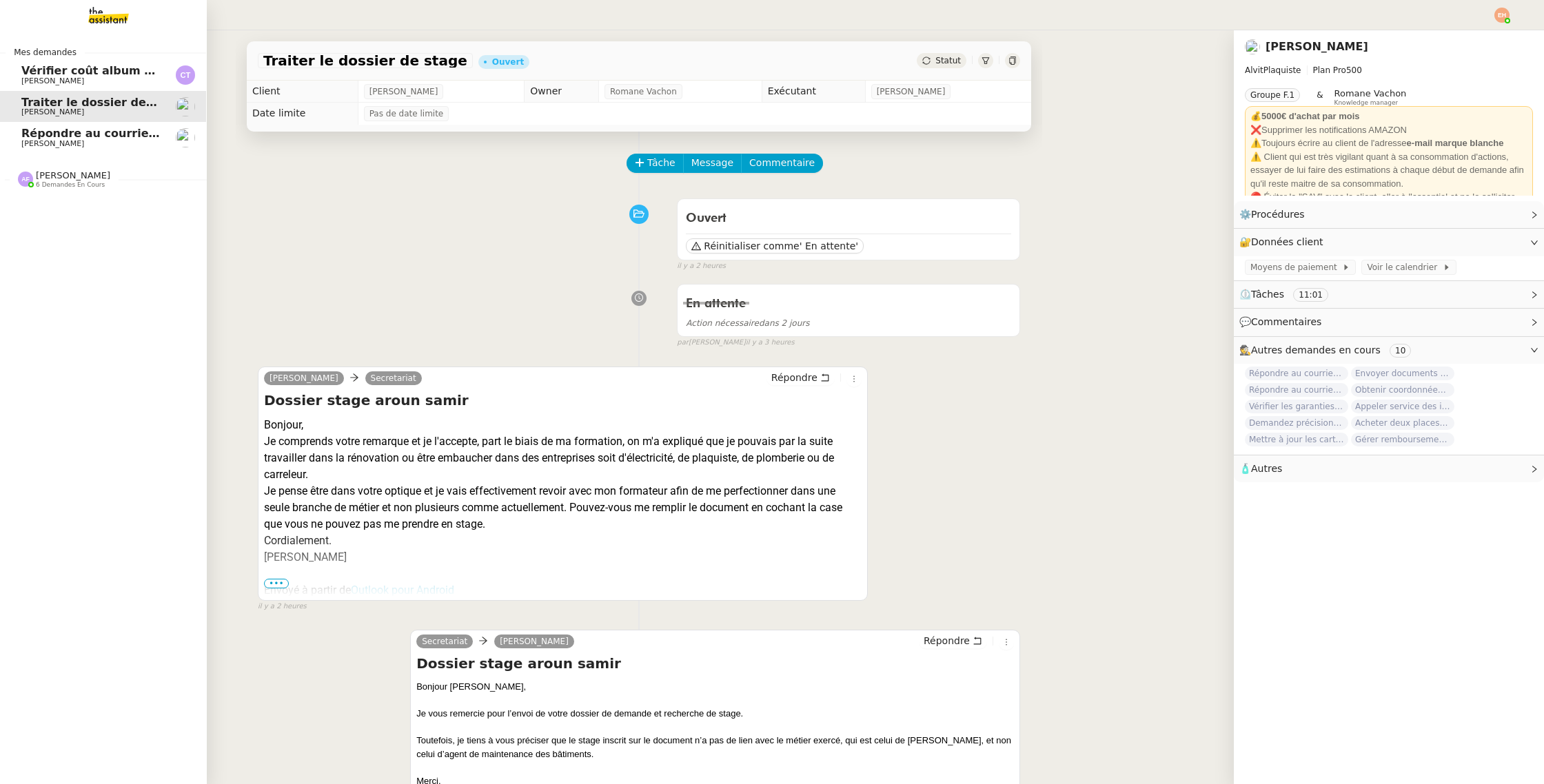
click at [46, 148] on link "Répondre au courrier concernant l'amende Vitor Alvites" at bounding box center [103, 138] width 207 height 31
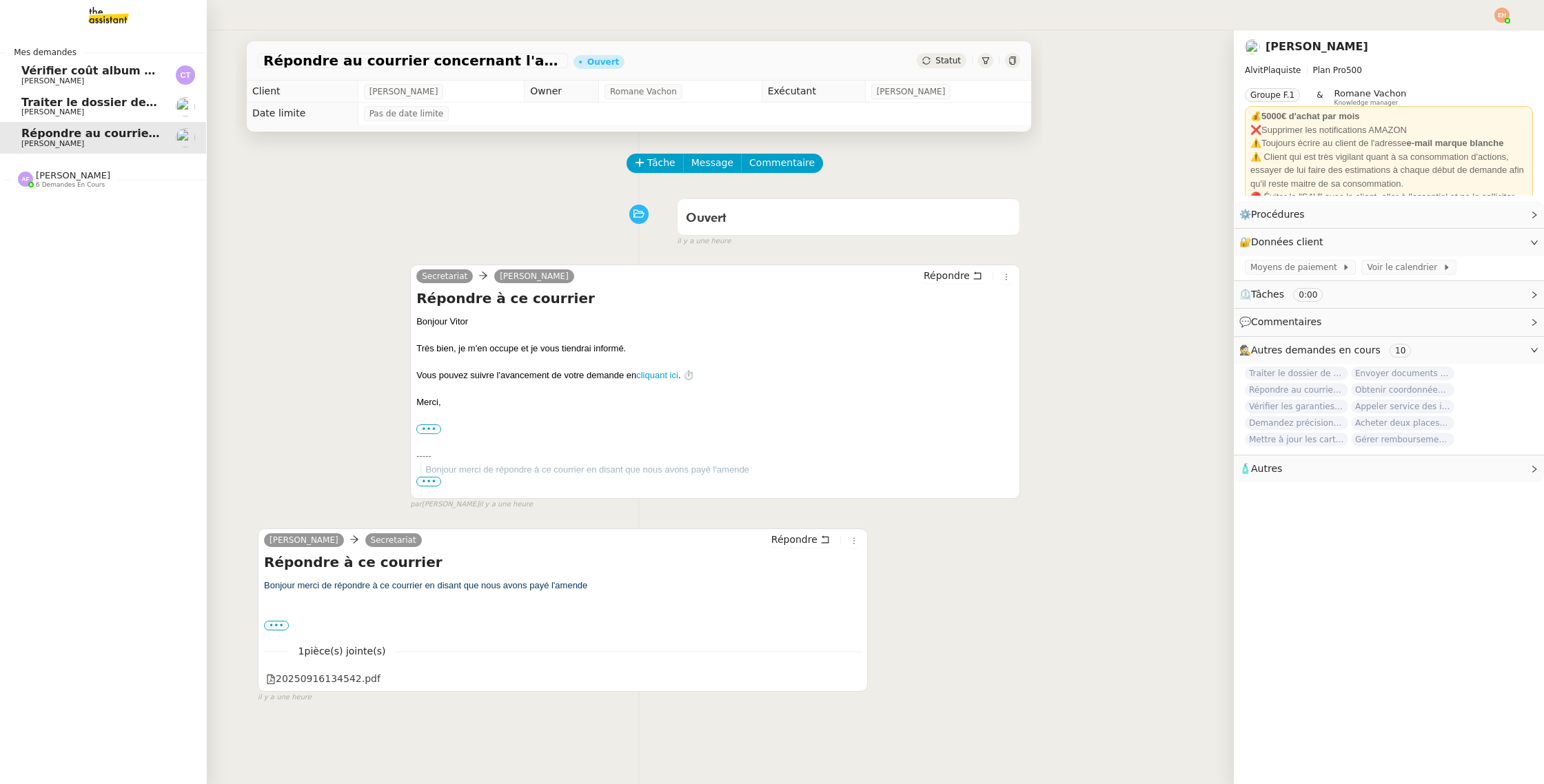
click at [122, 91] on link "Traiter le dossier de stage Vitor Alvites" at bounding box center [103, 106] width 207 height 31
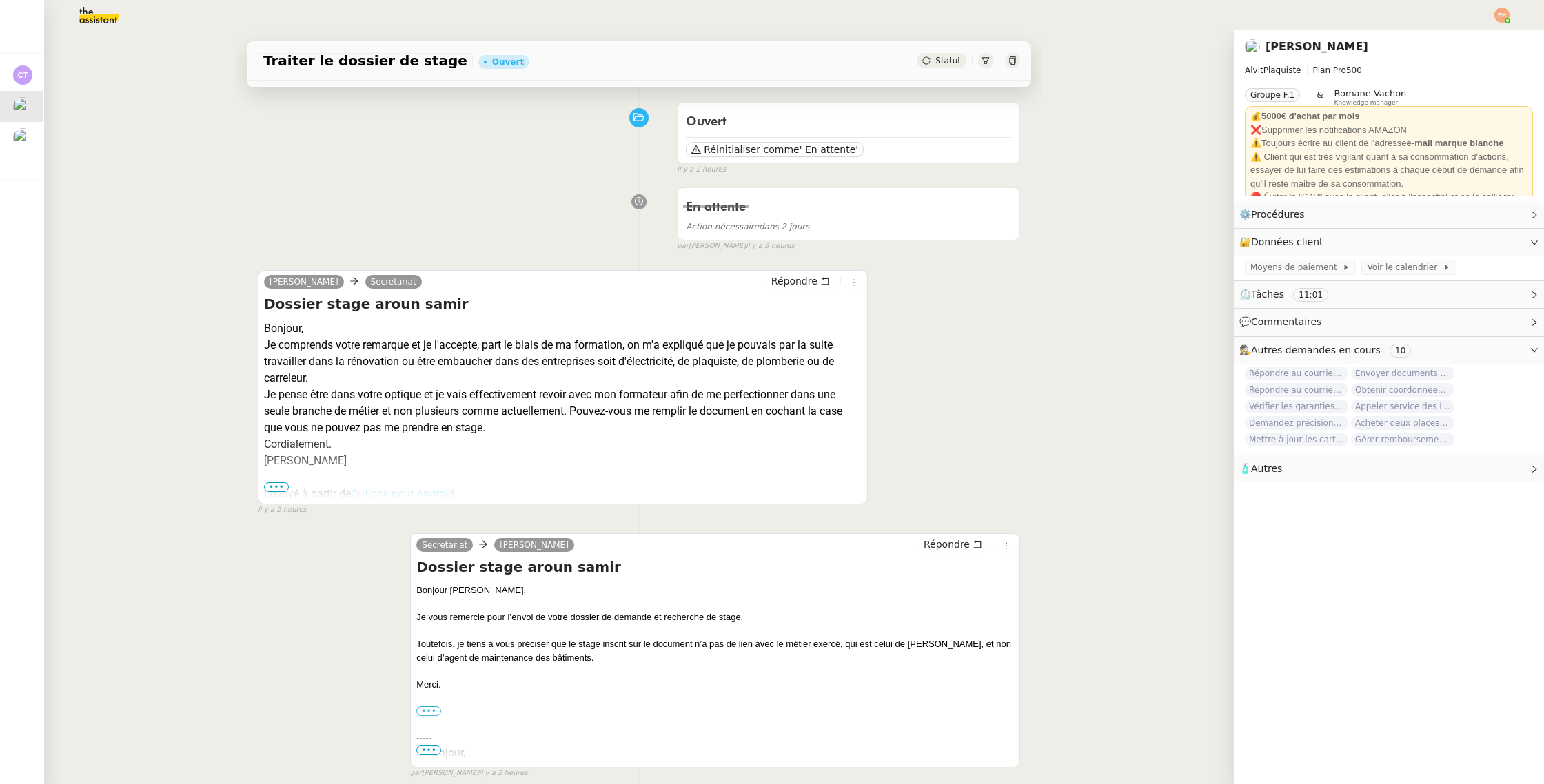
scroll to position [97, 0]
click at [277, 480] on div at bounding box center [562, 476] width 598 height 16
click at [278, 483] on span "•••" at bounding box center [276, 485] width 25 height 10
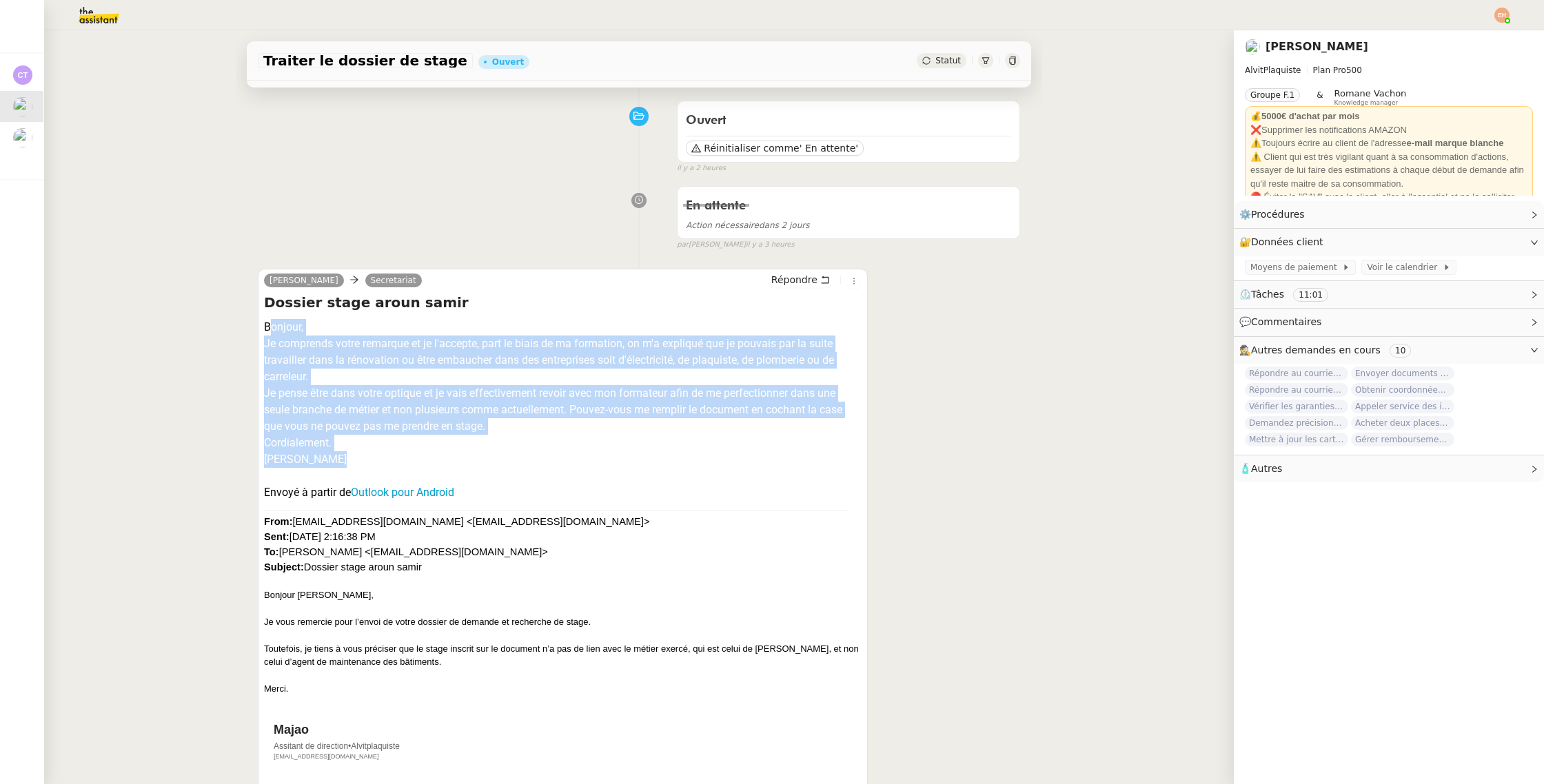
drag, startPoint x: 337, startPoint y: 461, endPoint x: 259, endPoint y: 327, distance: 155.0
click at [259, 327] on div "samir aroun Secretariat Répondre Dossier stage aroun samir Bonjour, Je comprend…" at bounding box center [562, 573] width 610 height 611
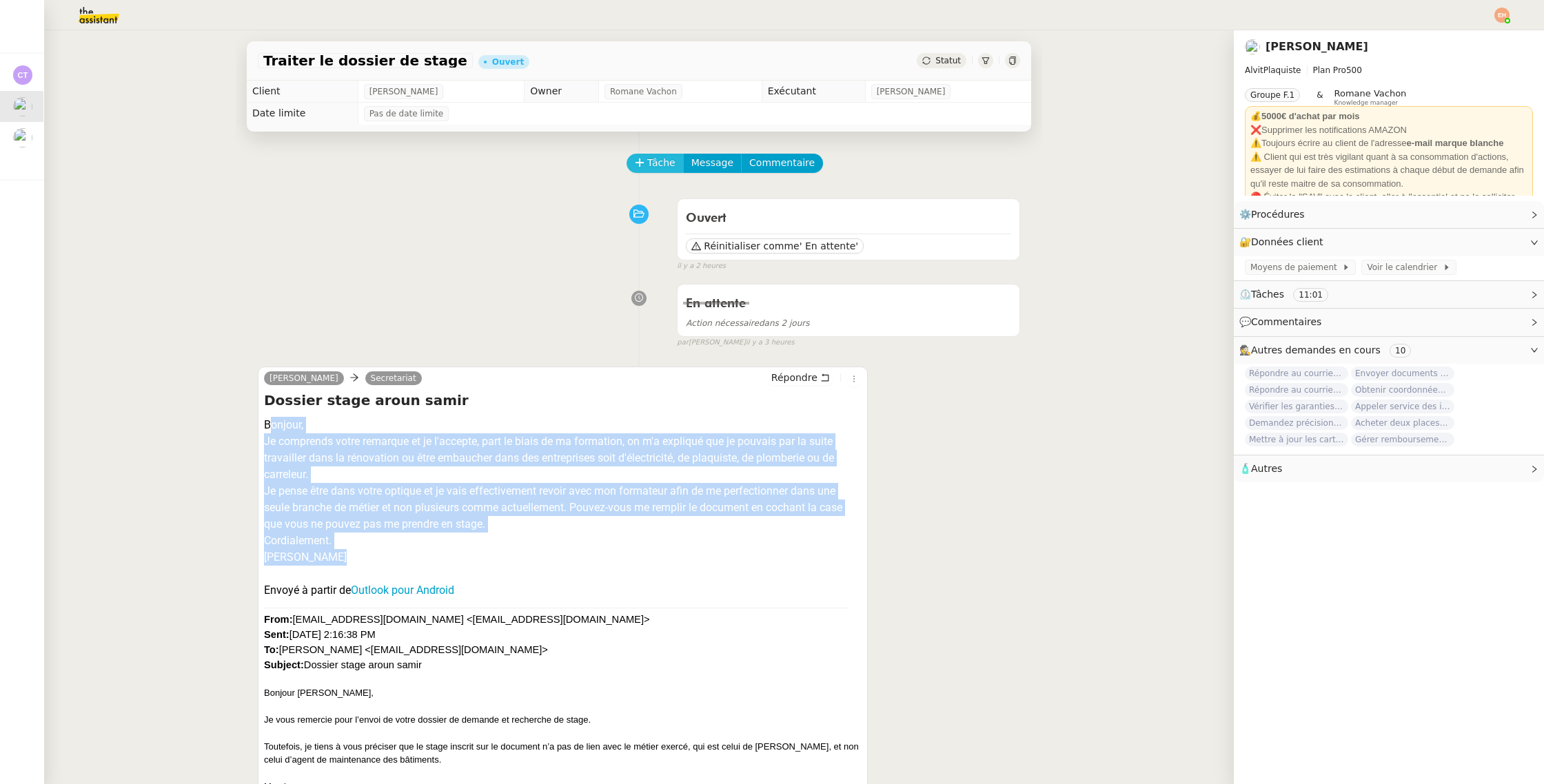
click at [661, 166] on span "Tâche" at bounding box center [661, 163] width 28 height 16
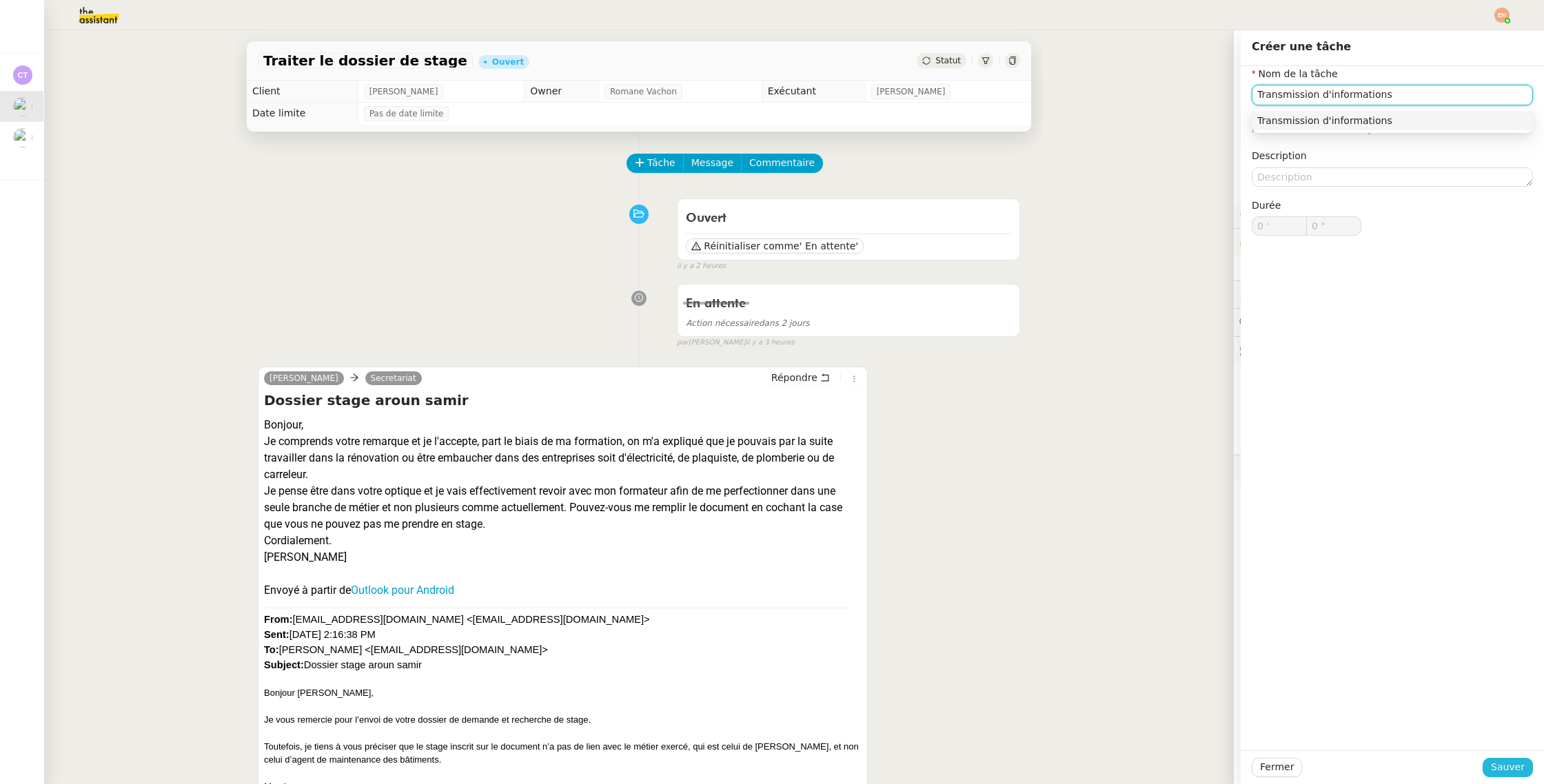
type input "Transmission d'informations"
drag, startPoint x: 1507, startPoint y: 760, endPoint x: 1500, endPoint y: 756, distance: 8.1
click at [1507, 747] on span "Sauver" at bounding box center [1507, 767] width 34 height 16
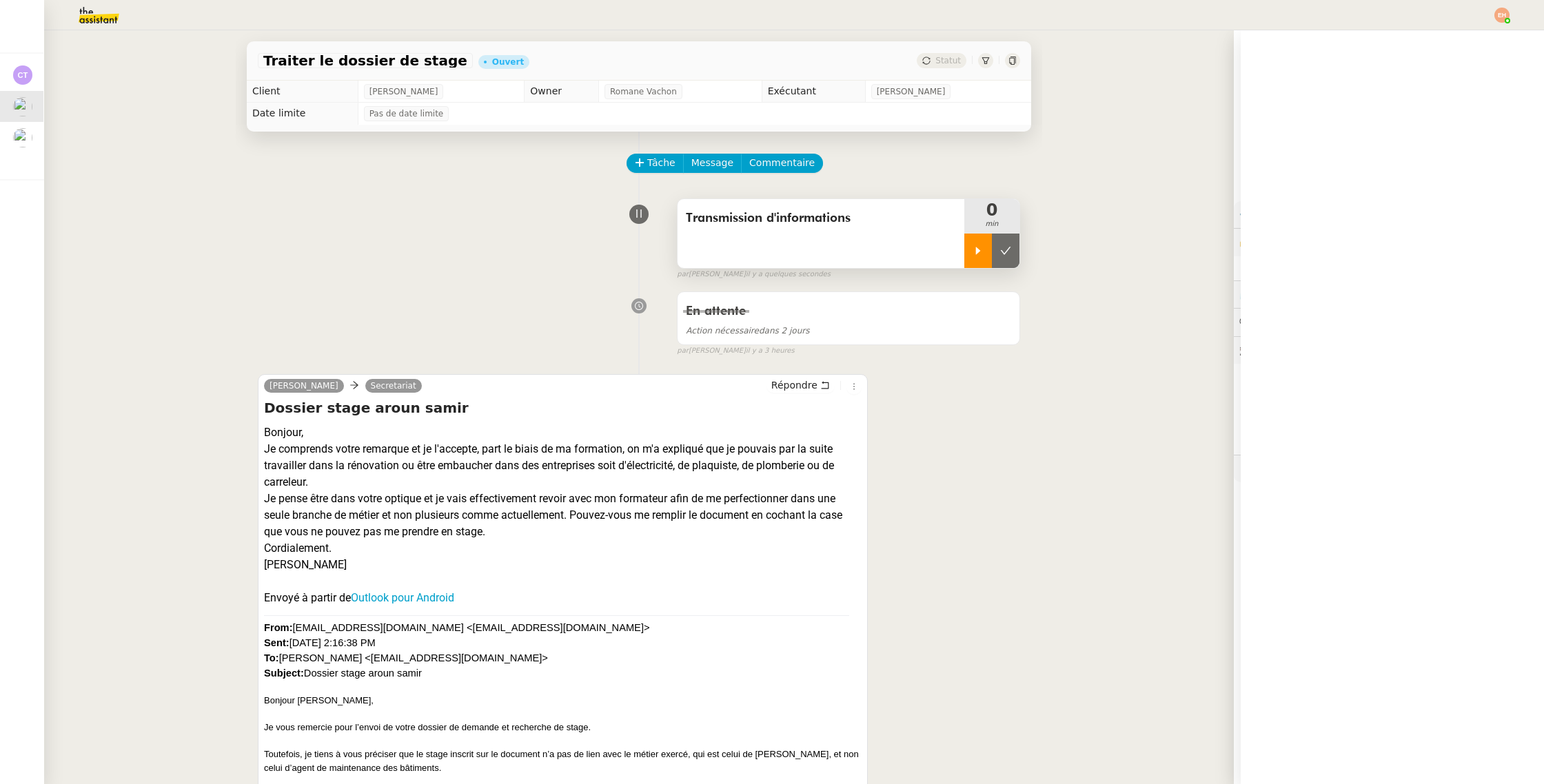
click at [973, 246] on icon at bounding box center [978, 250] width 11 height 11
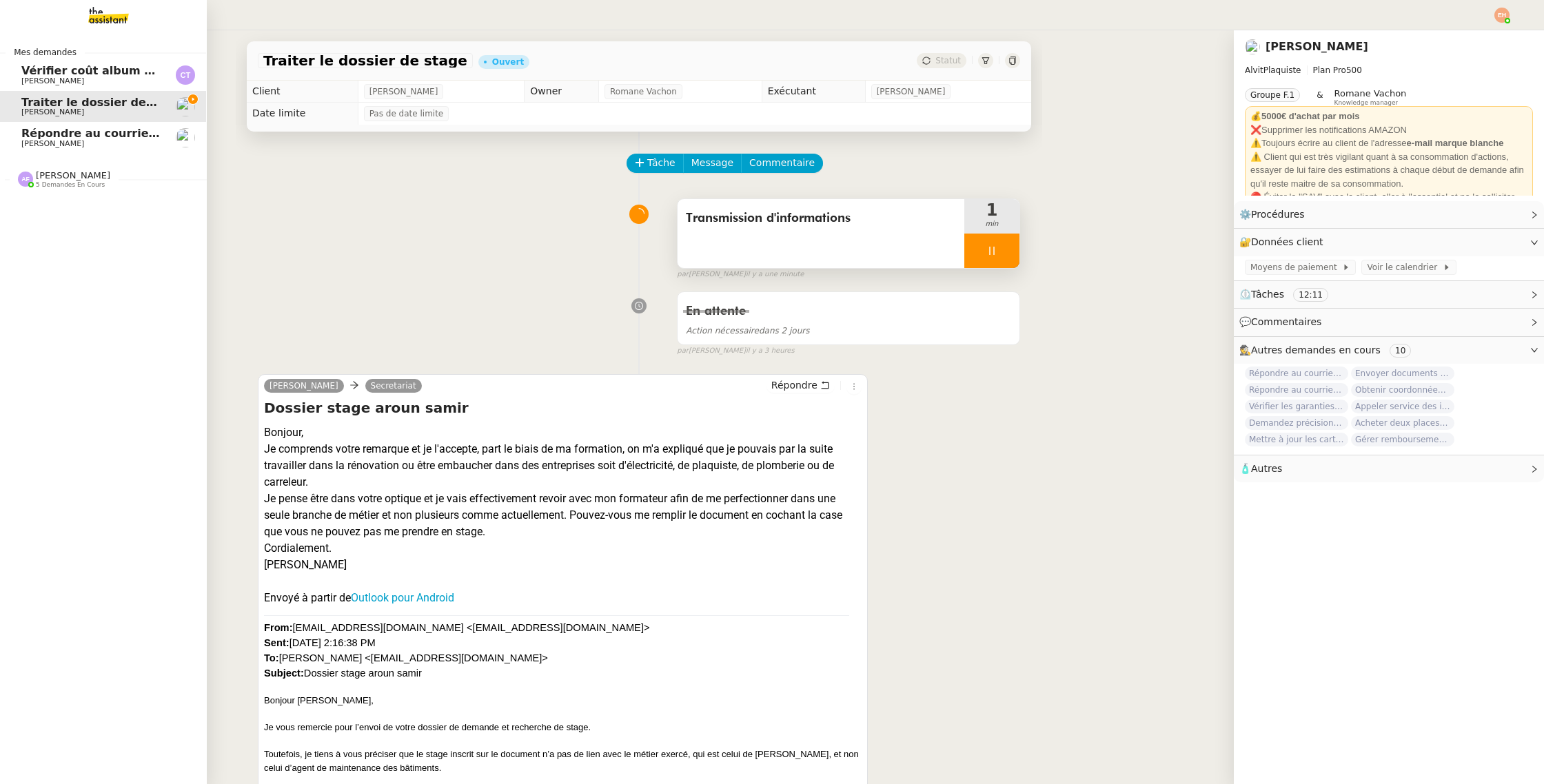
click at [64, 181] on span "[PERSON_NAME]" at bounding box center [73, 175] width 74 height 11
click at [64, 181] on span "6 demandes en cours" at bounding box center [70, 185] width 69 height 7
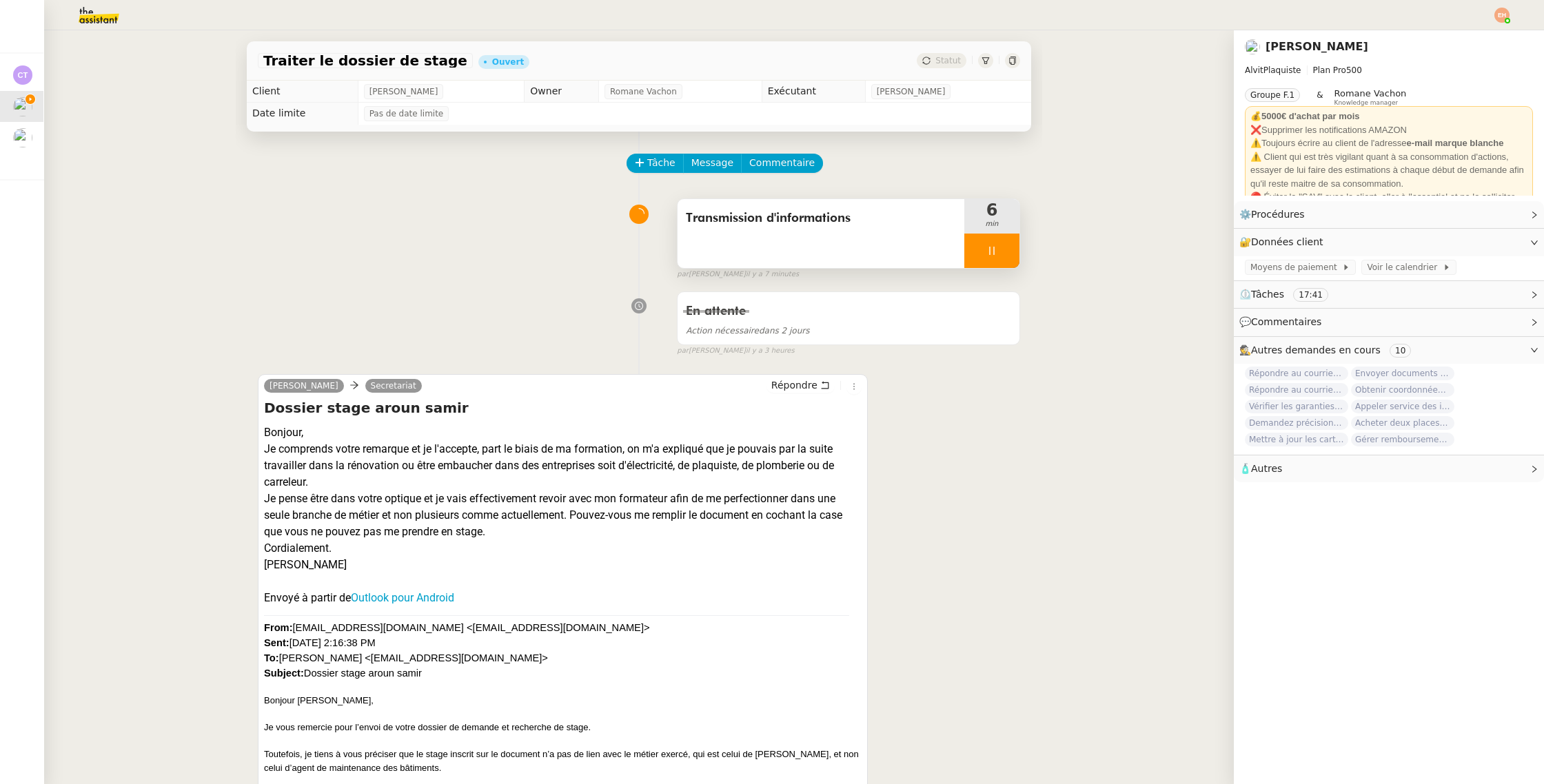
click at [1014, 249] on div at bounding box center [992, 251] width 55 height 34
click at [1015, 251] on button at bounding box center [1005, 251] width 28 height 34
drag, startPoint x: 109, startPoint y: 7, endPoint x: 117, endPoint y: 19, distance: 14.4
click at [109, 8] on img at bounding box center [88, 15] width 106 height 30
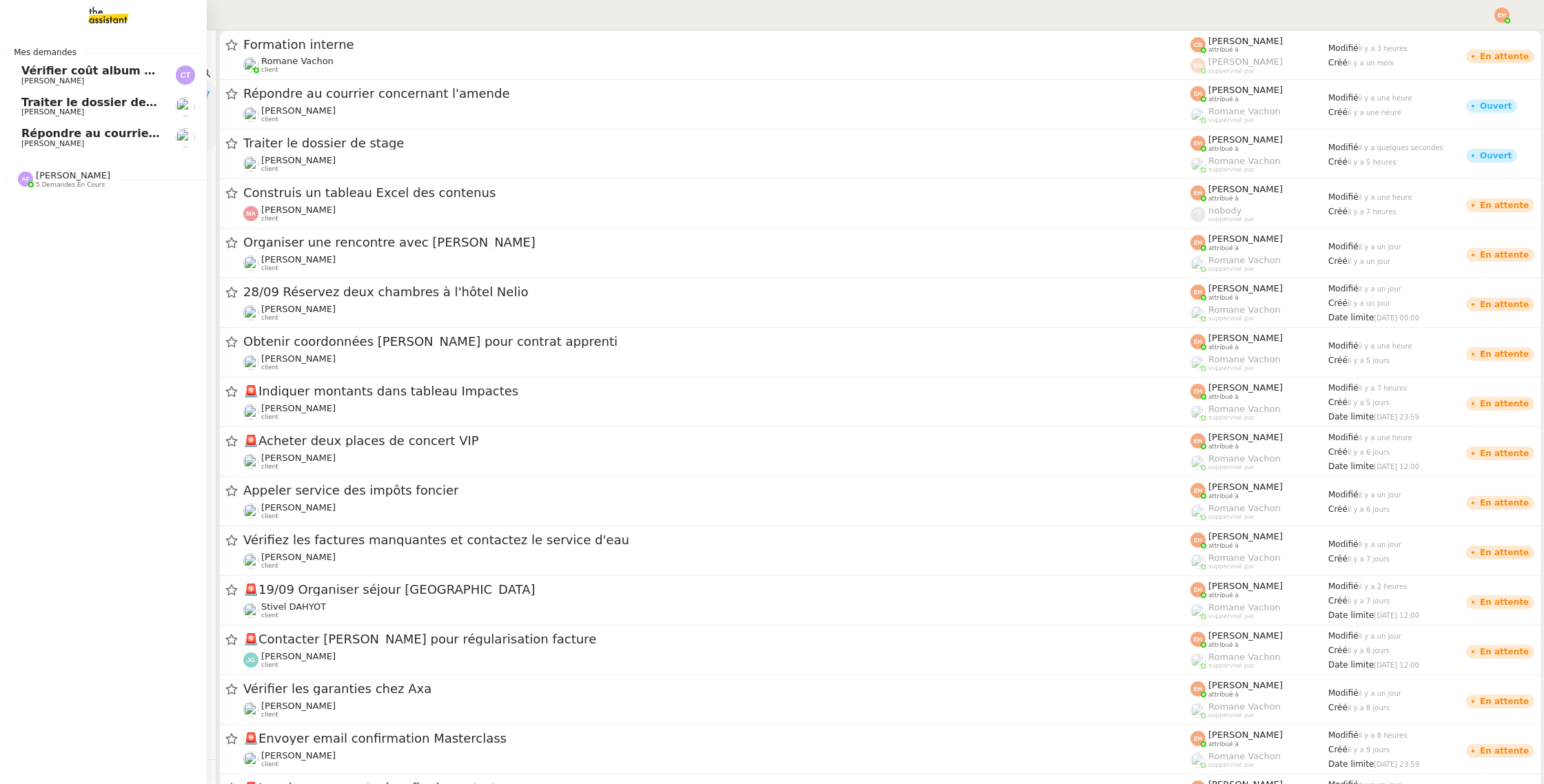
click at [37, 97] on span "Traiter le dossier de stage" at bounding box center [103, 102] width 163 height 13
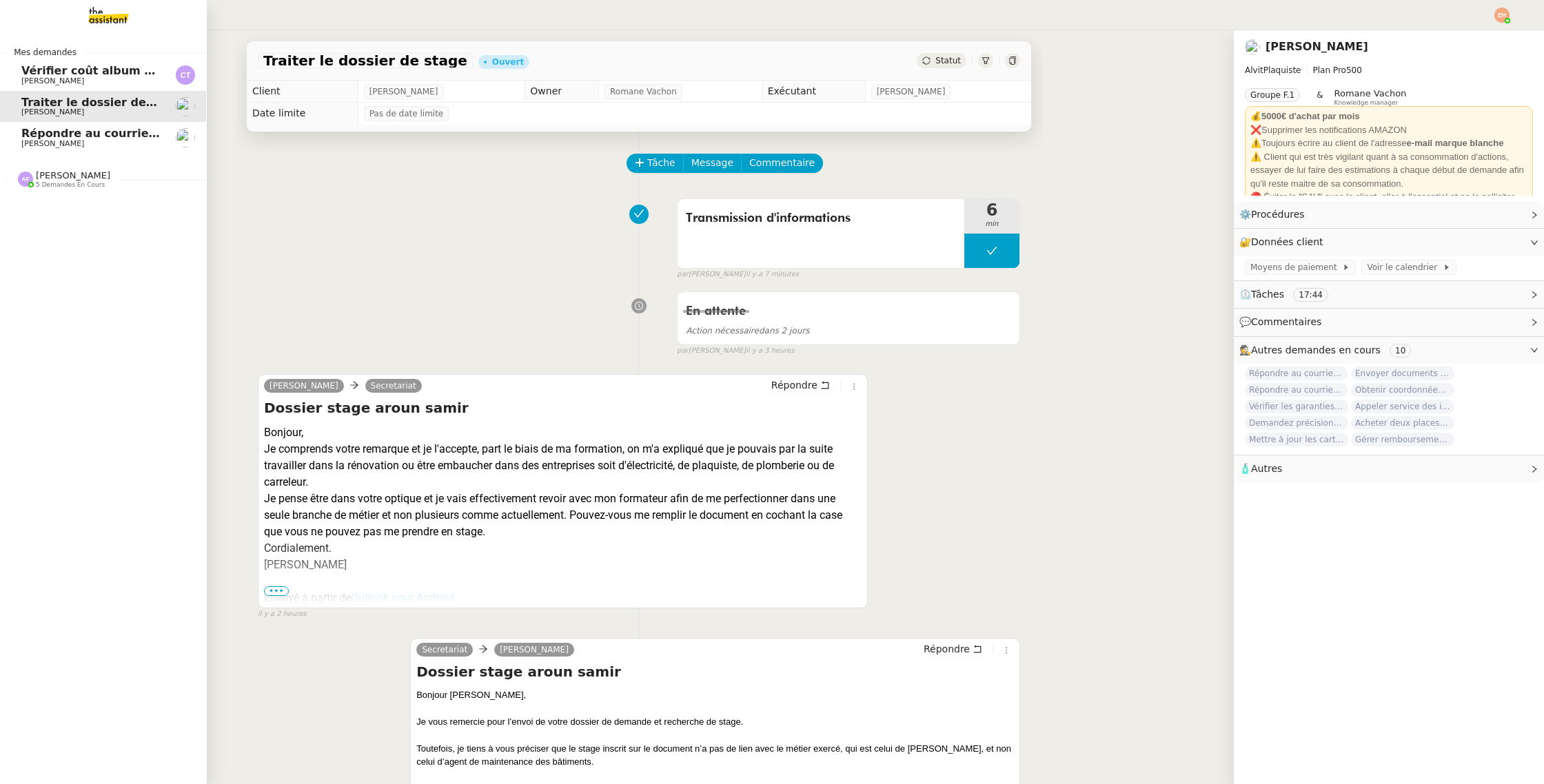
click at [100, 139] on span "Répondre au courrier concernant l'amende" at bounding box center [154, 133] width 267 height 13
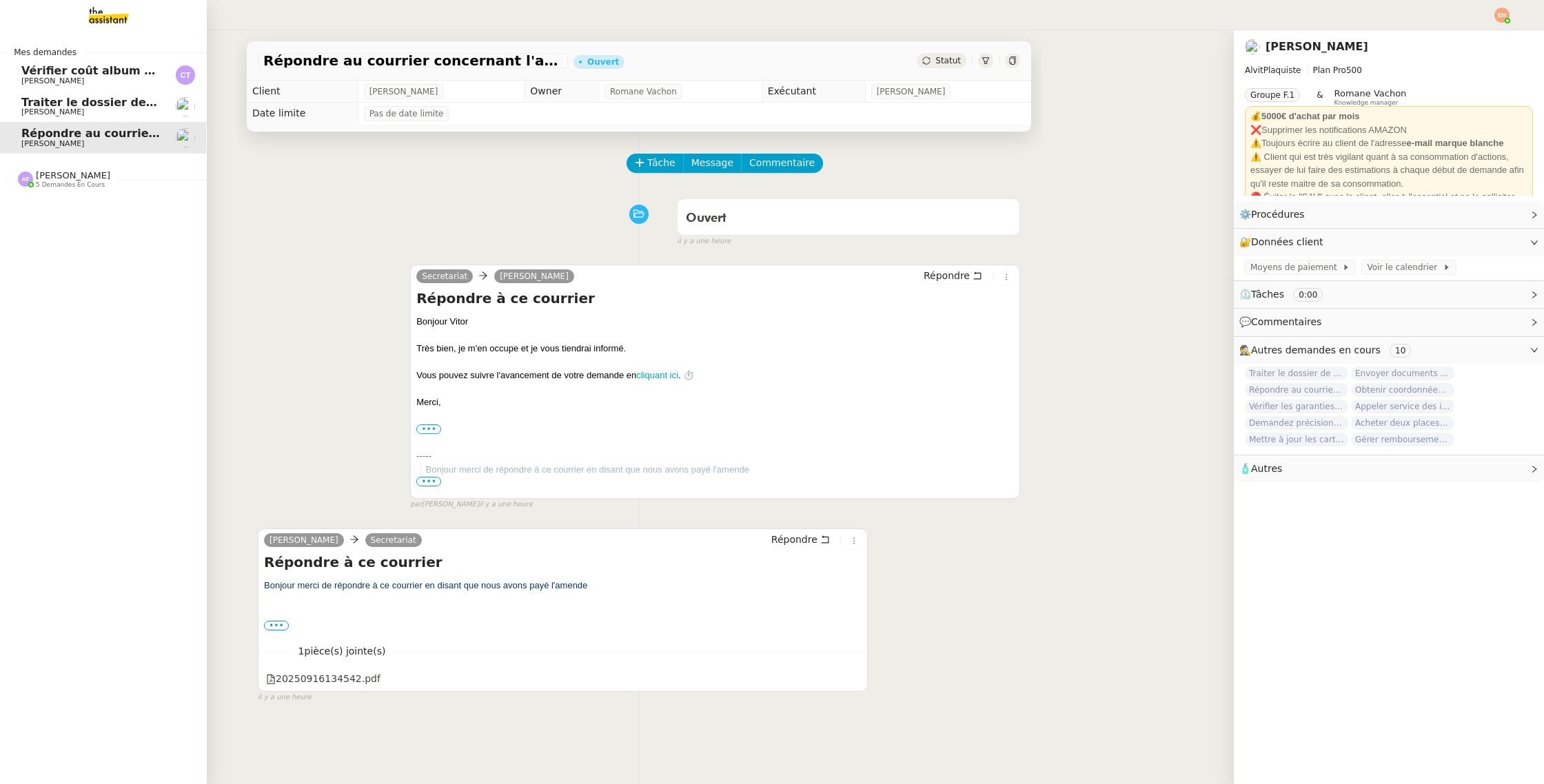
drag, startPoint x: 84, startPoint y: 106, endPoint x: 259, endPoint y: 135, distance: 177.4
click at [84, 106] on span "Traiter le dossier de stage" at bounding box center [103, 102] width 163 height 13
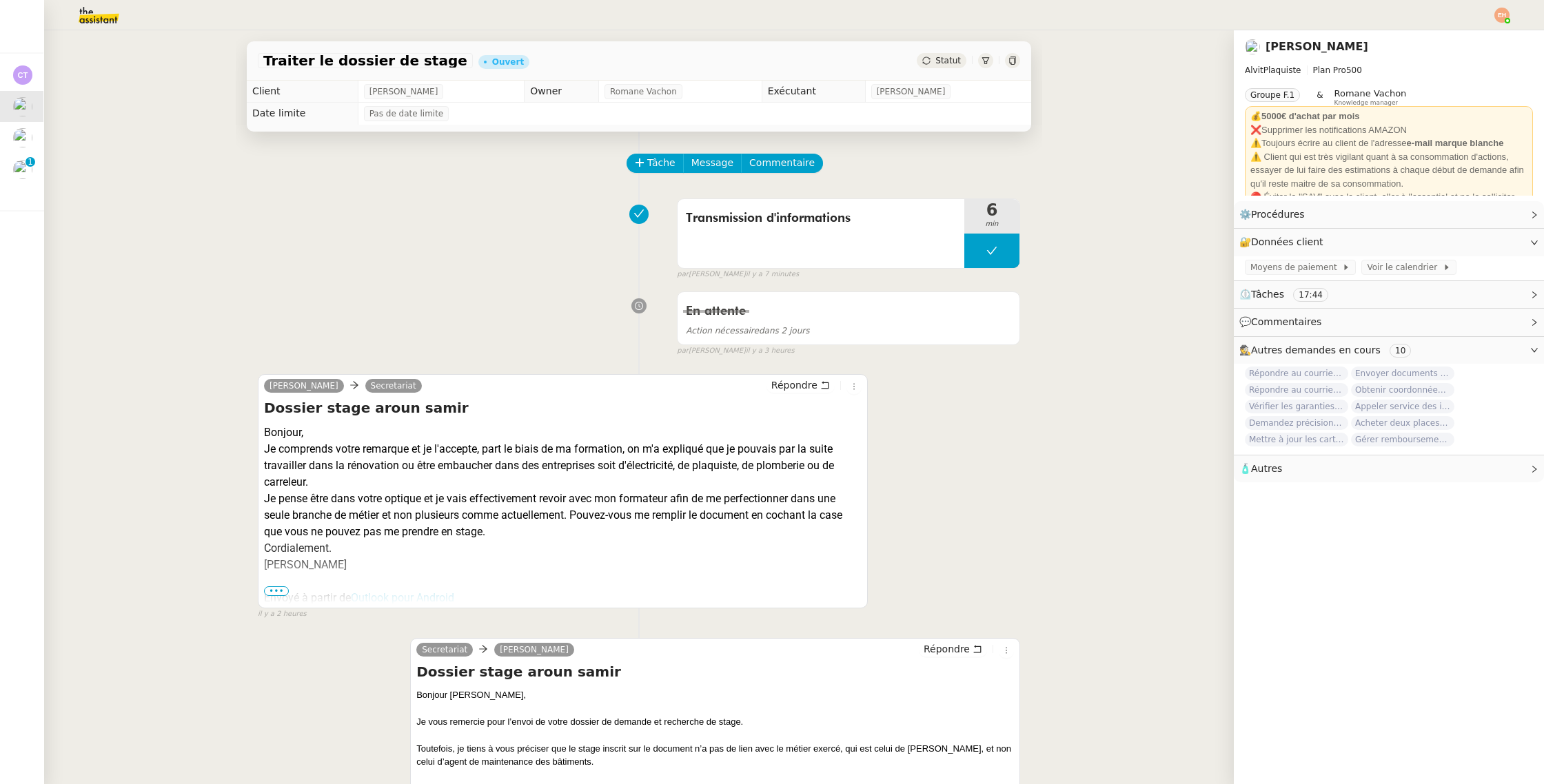
click at [66, 19] on img at bounding box center [88, 15] width 106 height 30
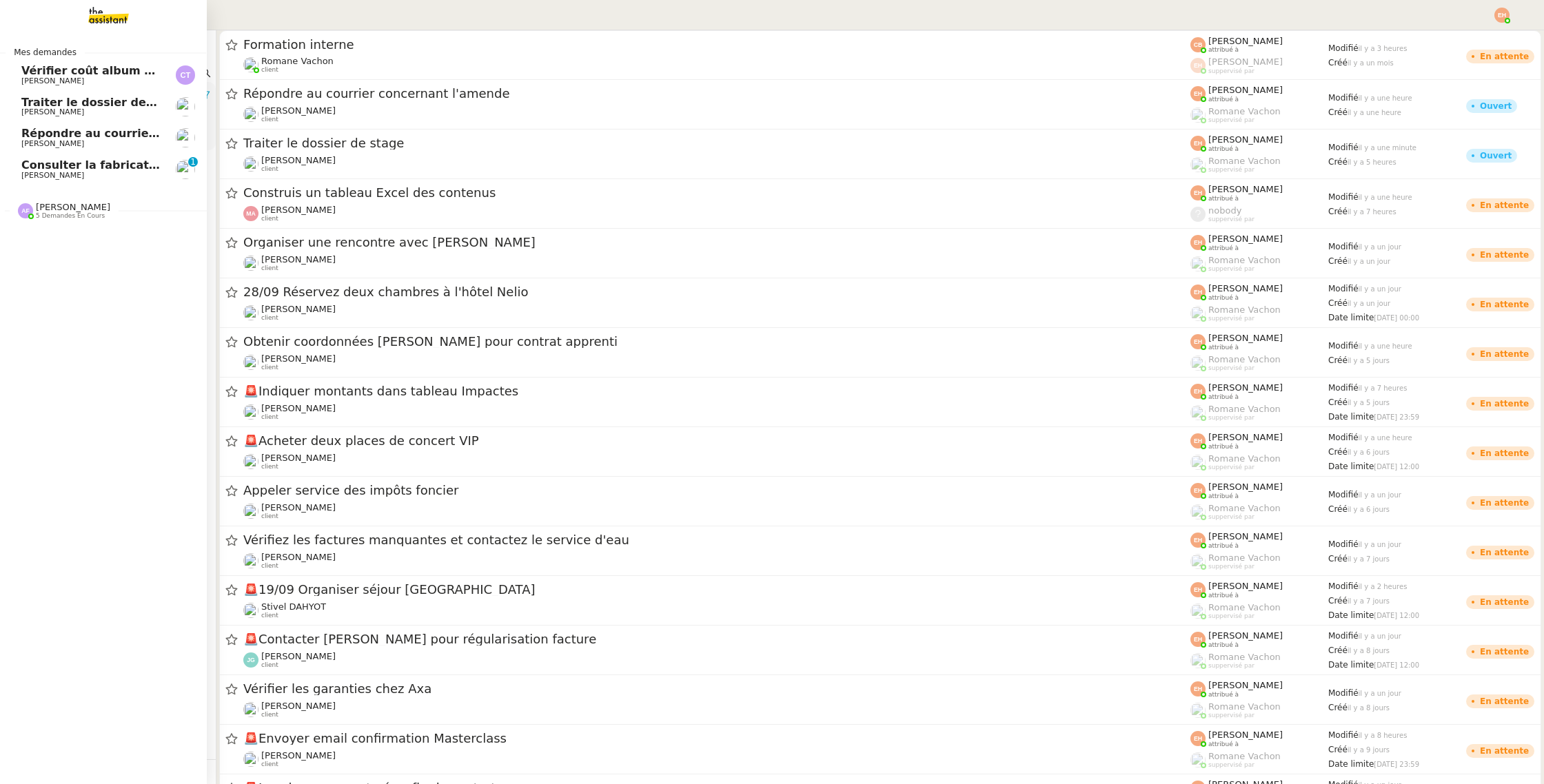
click at [22, 157] on link "Consulter la fabrication des pièces de tôlerie Quang Tam NGUYEN 0 1 2 3 4 5 6 7…" at bounding box center [103, 169] width 207 height 31
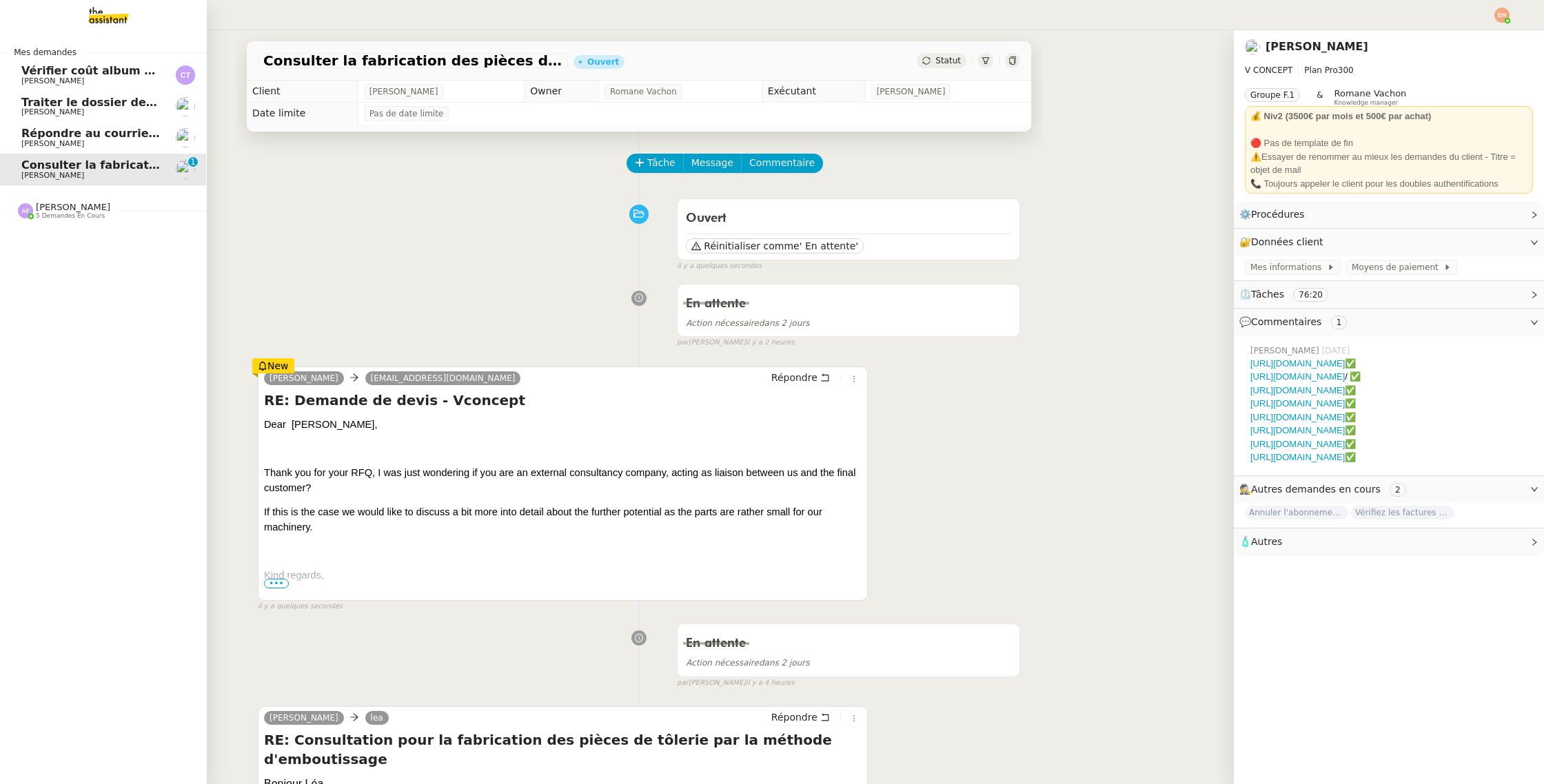
click at [85, 140] on span "[PERSON_NAME]" at bounding box center [91, 144] width 139 height 8
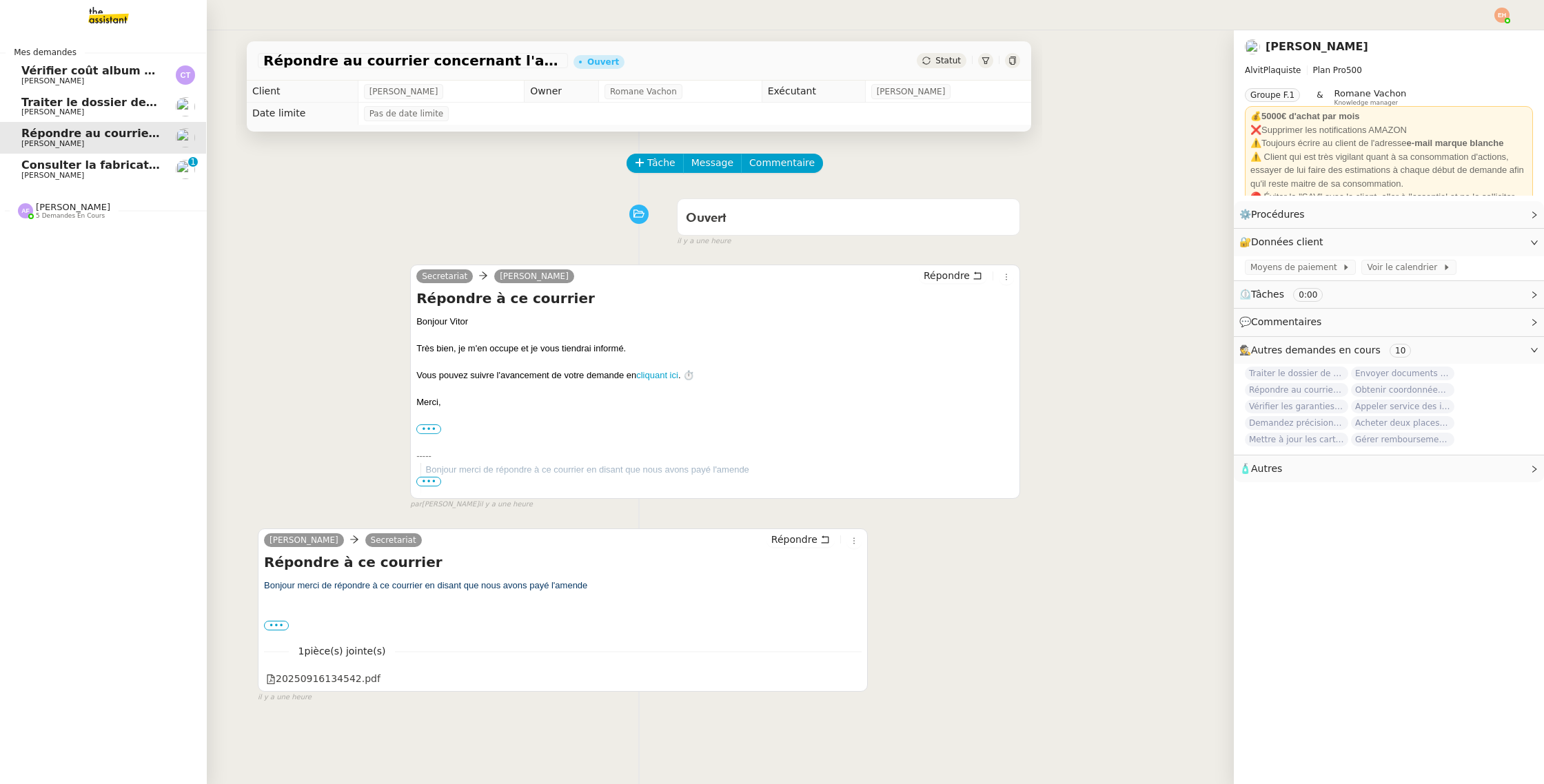
click at [97, 130] on span "Répondre au courrier concernant l'amende" at bounding box center [154, 133] width 267 height 13
click at [104, 112] on span "[PERSON_NAME]" at bounding box center [91, 112] width 139 height 8
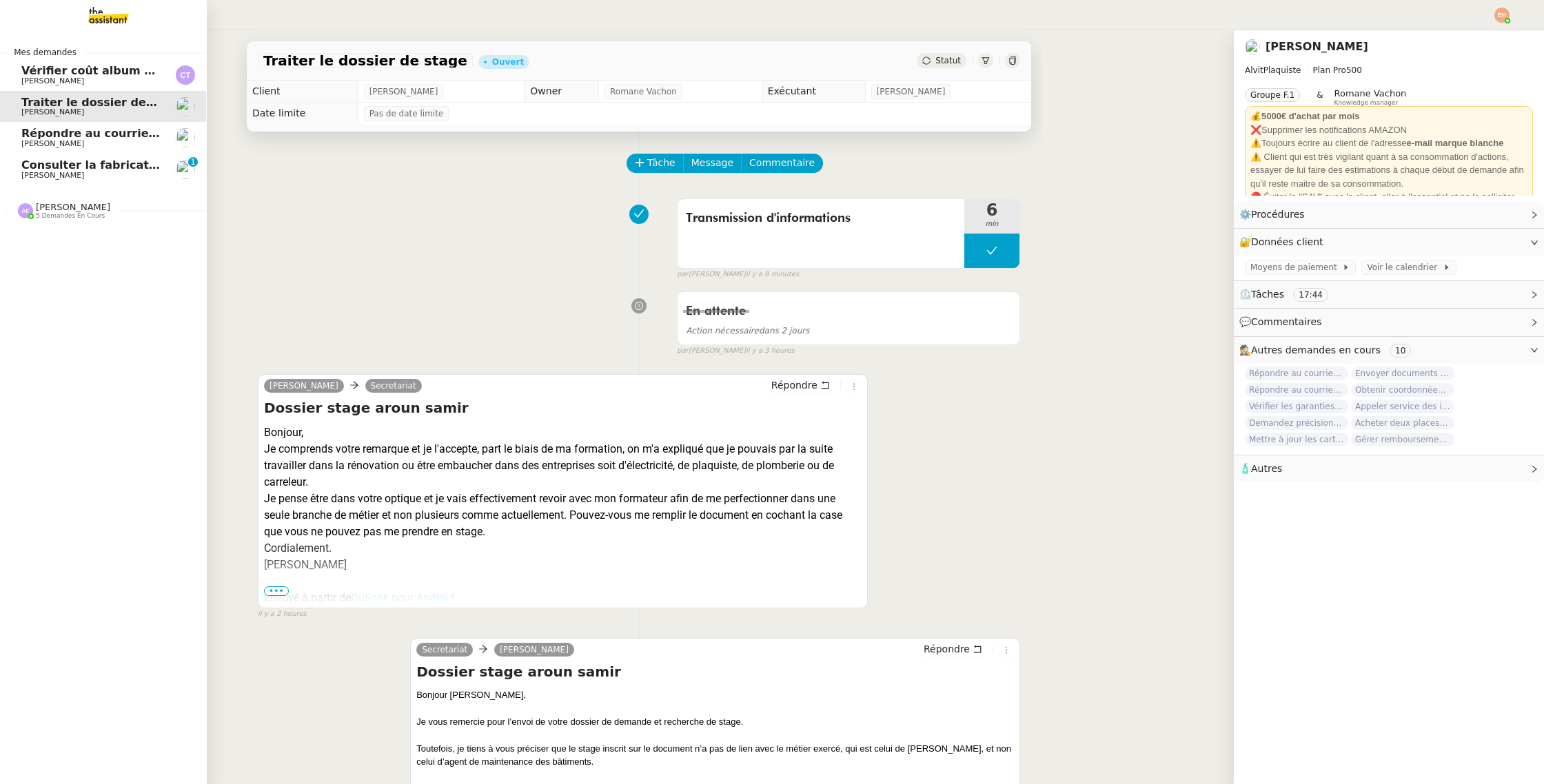
click at [38, 127] on span "Répondre au courrier concernant l'amende" at bounding box center [154, 133] width 267 height 13
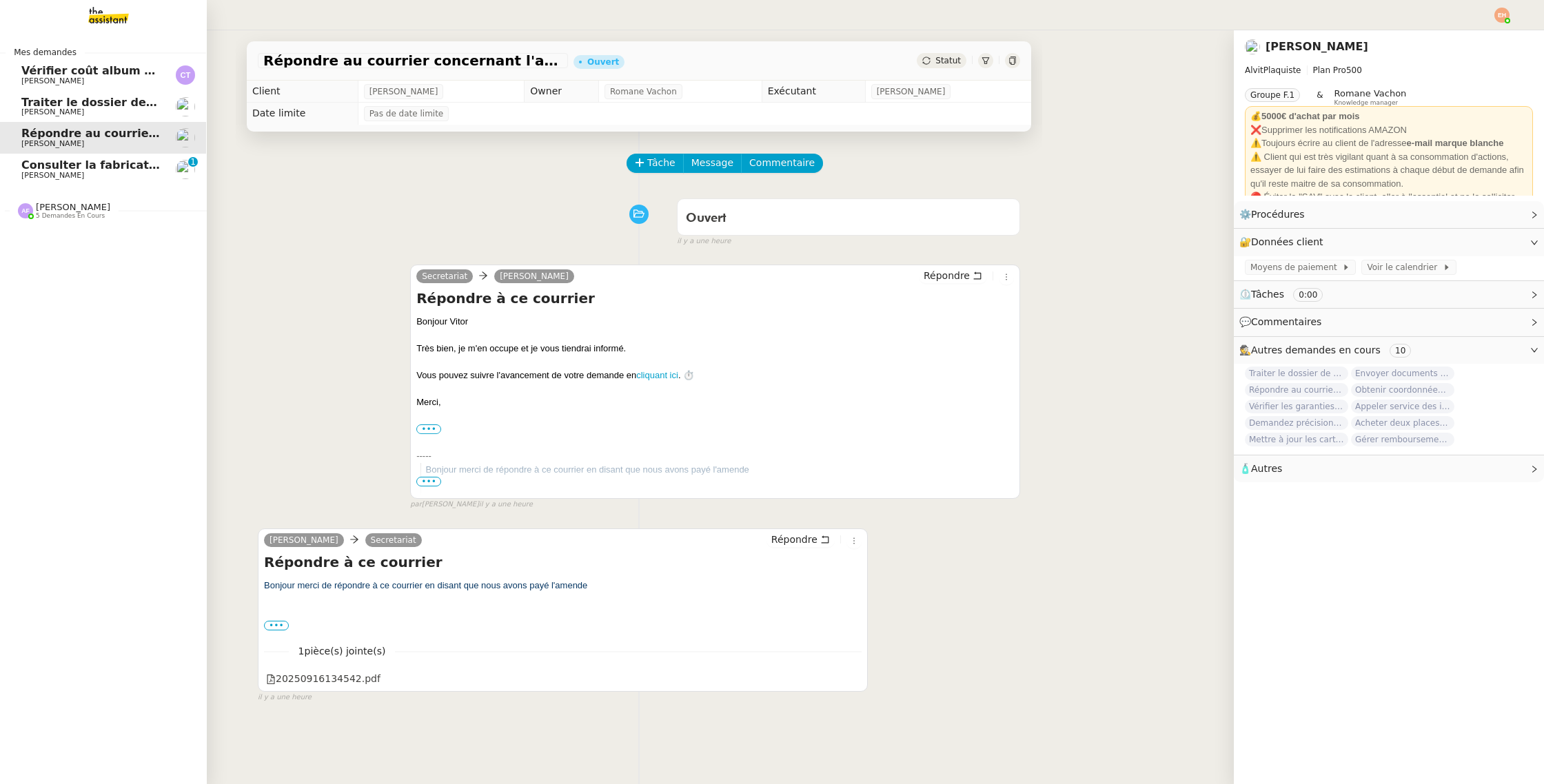
click at [34, 101] on span "Traiter le dossier de stage" at bounding box center [103, 102] width 163 height 13
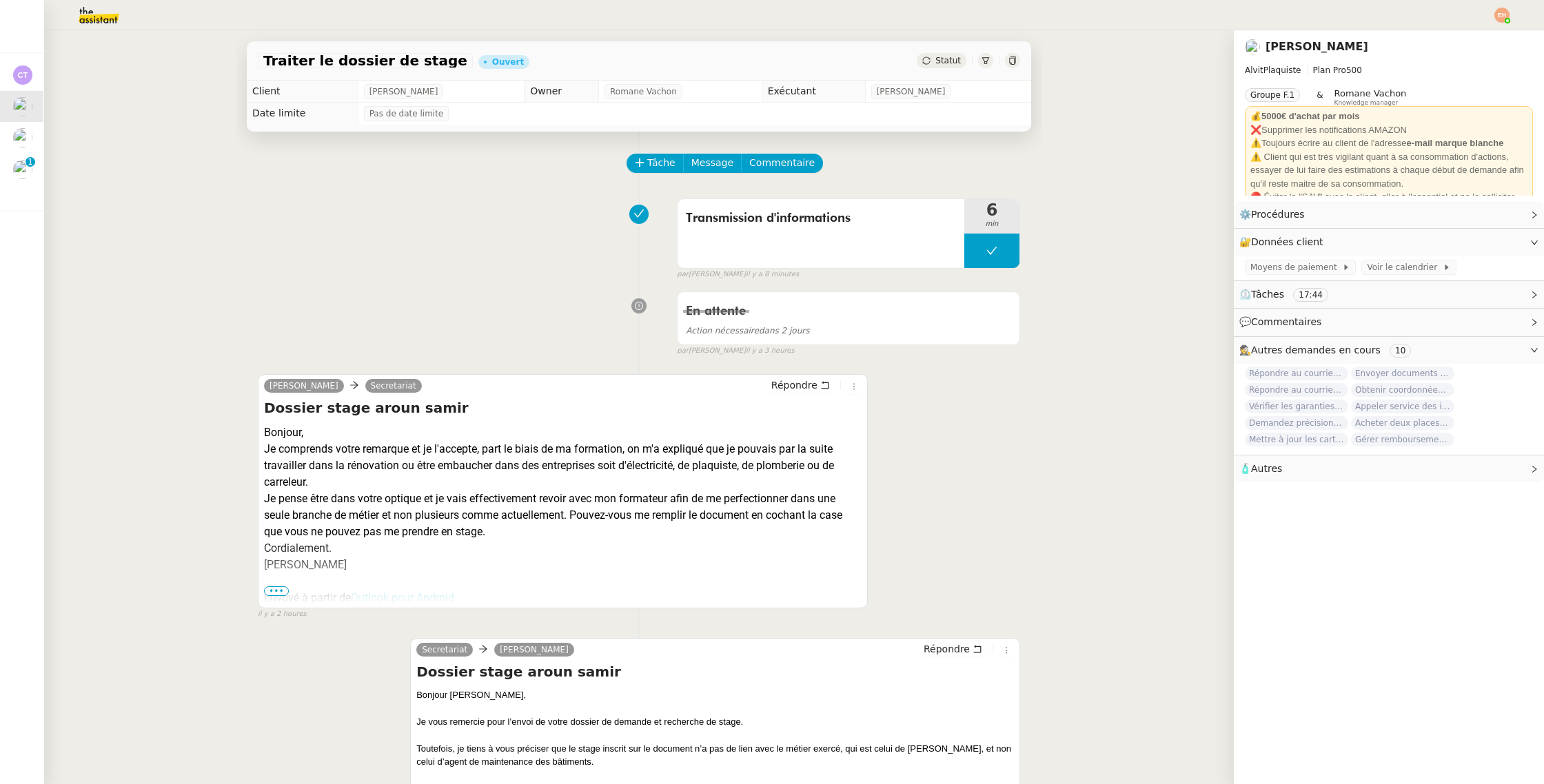
click at [98, 16] on img at bounding box center [88, 15] width 106 height 30
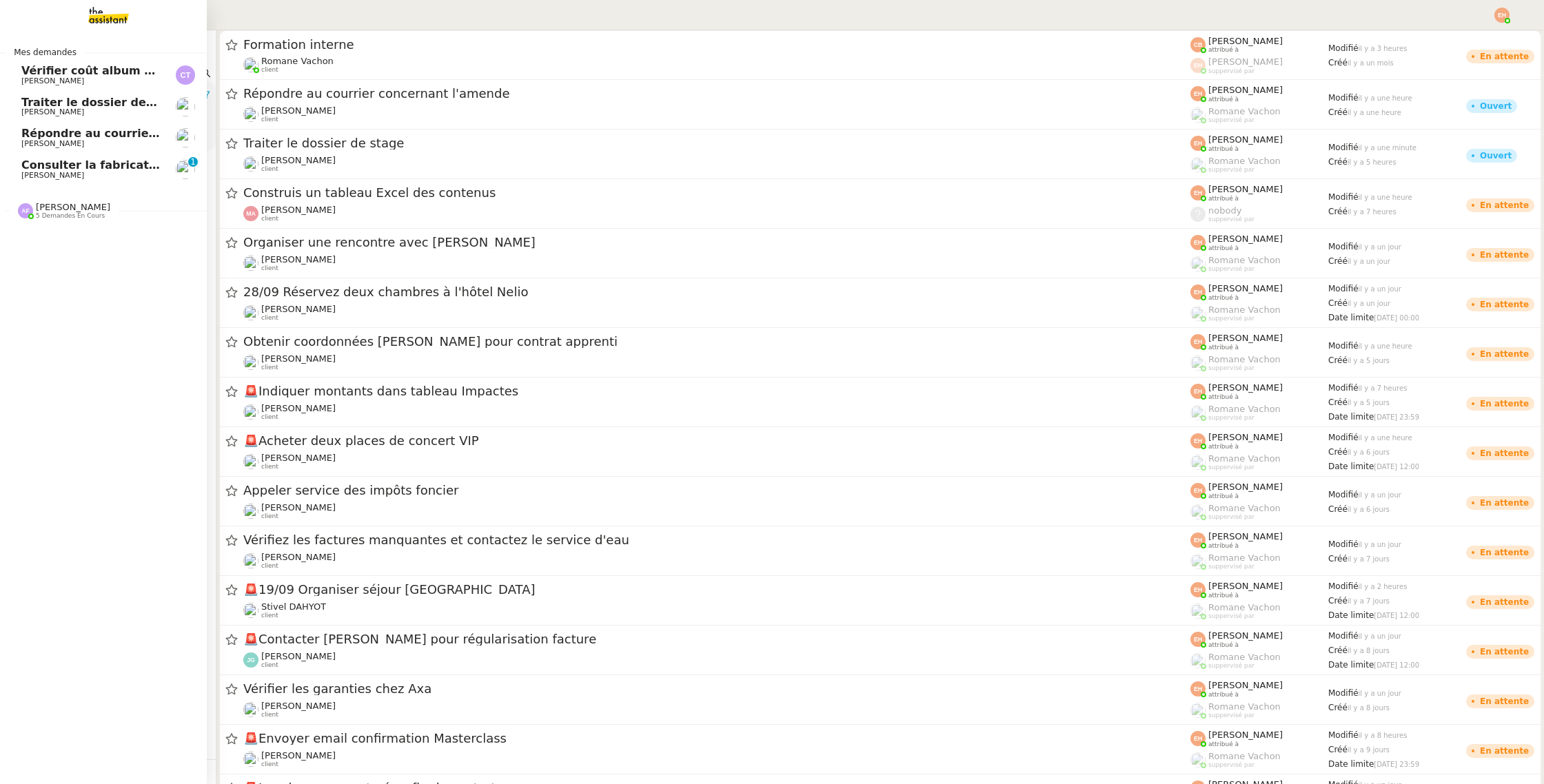
click at [36, 131] on span "Répondre au courrier concernant l'amende" at bounding box center [154, 133] width 267 height 13
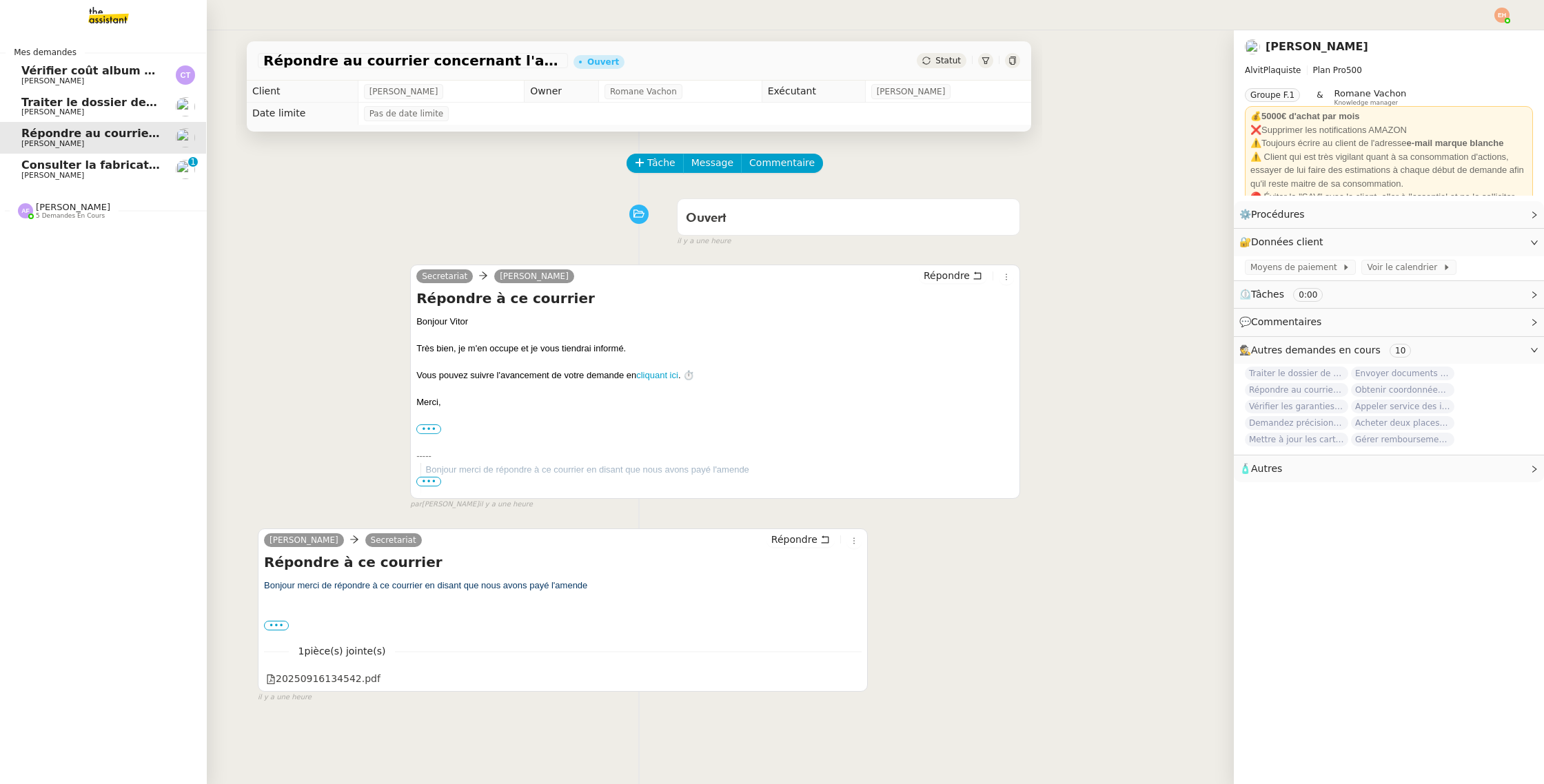
click at [151, 123] on link "Répondre au courrier concernant l'amende Vitor Alvites" at bounding box center [103, 138] width 207 height 31
click at [145, 106] on span "Traiter le dossier de stage" at bounding box center [103, 102] width 163 height 13
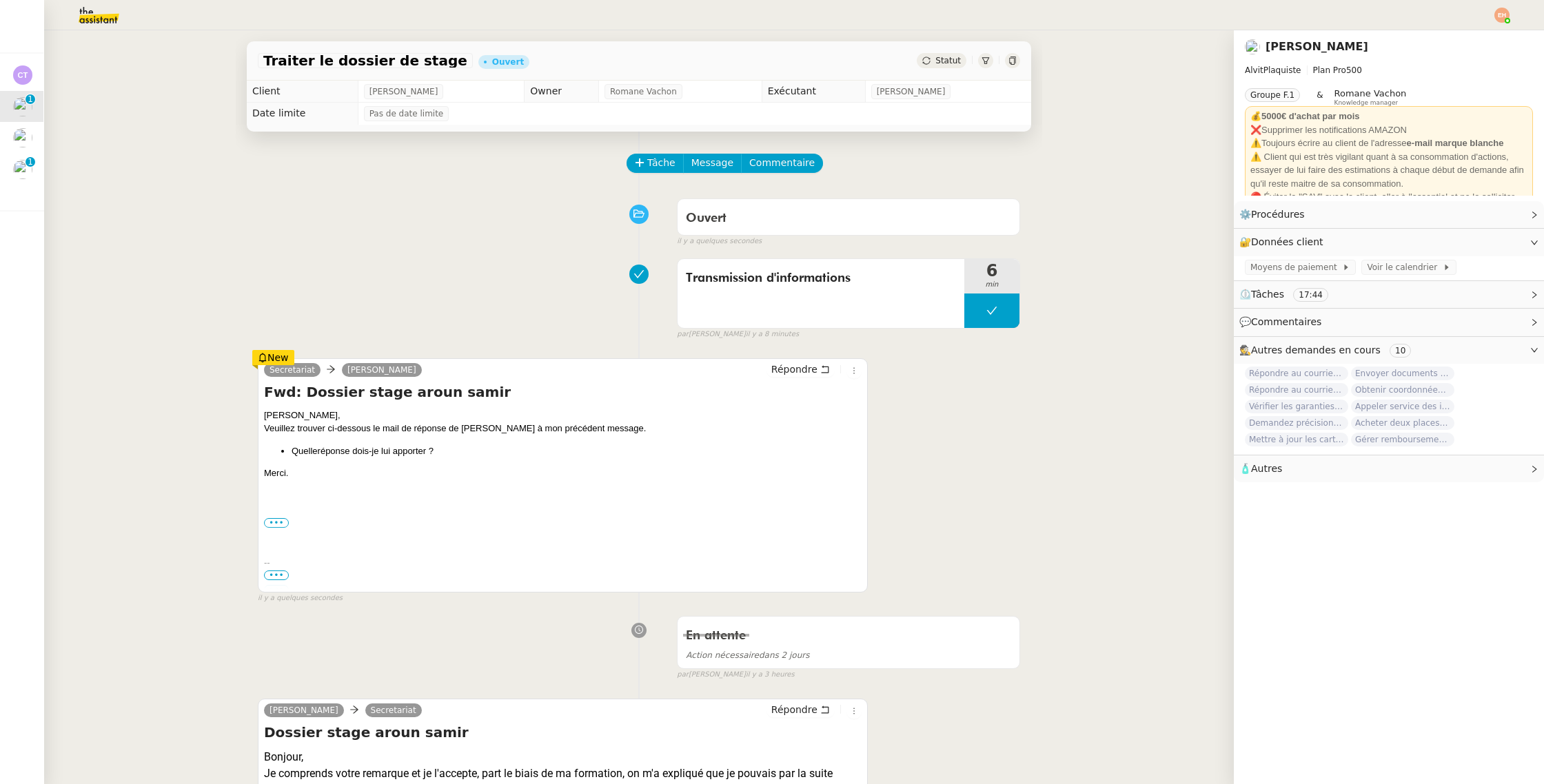
click at [265, 360] on icon at bounding box center [263, 358] width 7 height 10
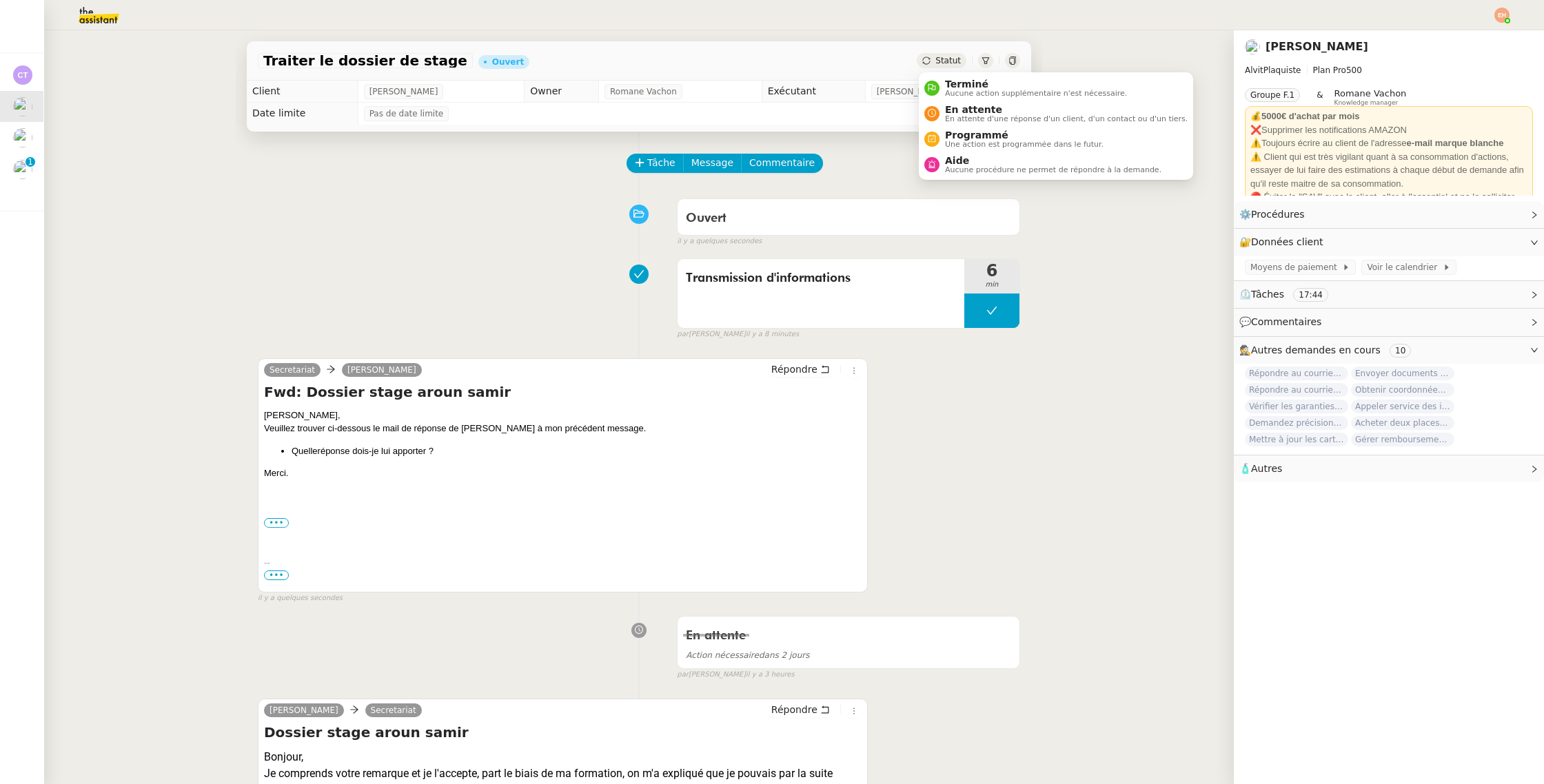
drag, startPoint x: 944, startPoint y: 58, endPoint x: 948, endPoint y: 70, distance: 12.6
click at [944, 58] on span "Statut" at bounding box center [948, 60] width 25 height 10
click at [962, 106] on span "En attente" at bounding box center [1066, 109] width 242 height 11
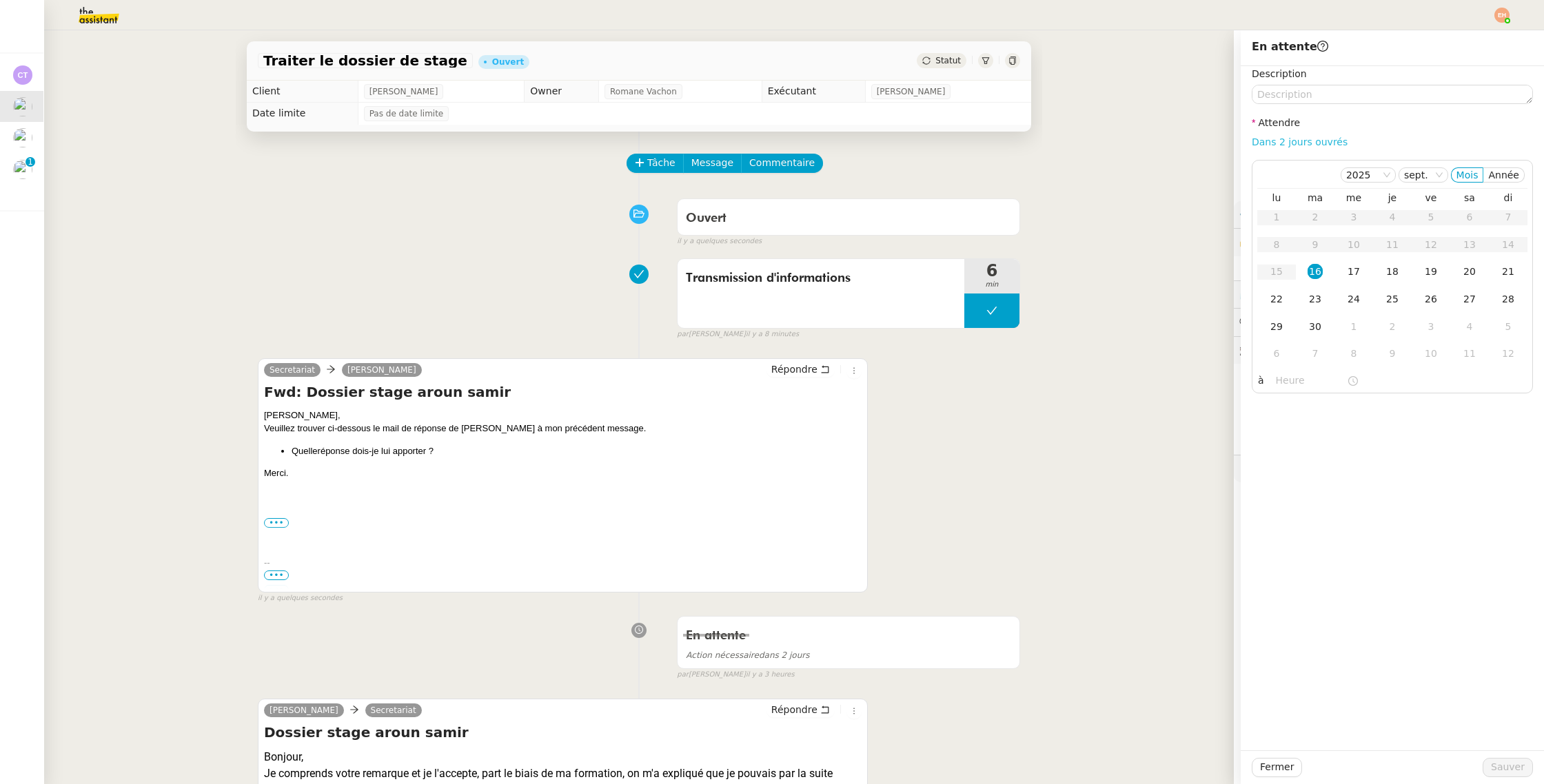
click at [1313, 140] on link "Dans 2 jours ouvrés" at bounding box center [1300, 142] width 96 height 11
type input "07:00"
click at [1510, 747] on span "Sauver" at bounding box center [1507, 767] width 34 height 16
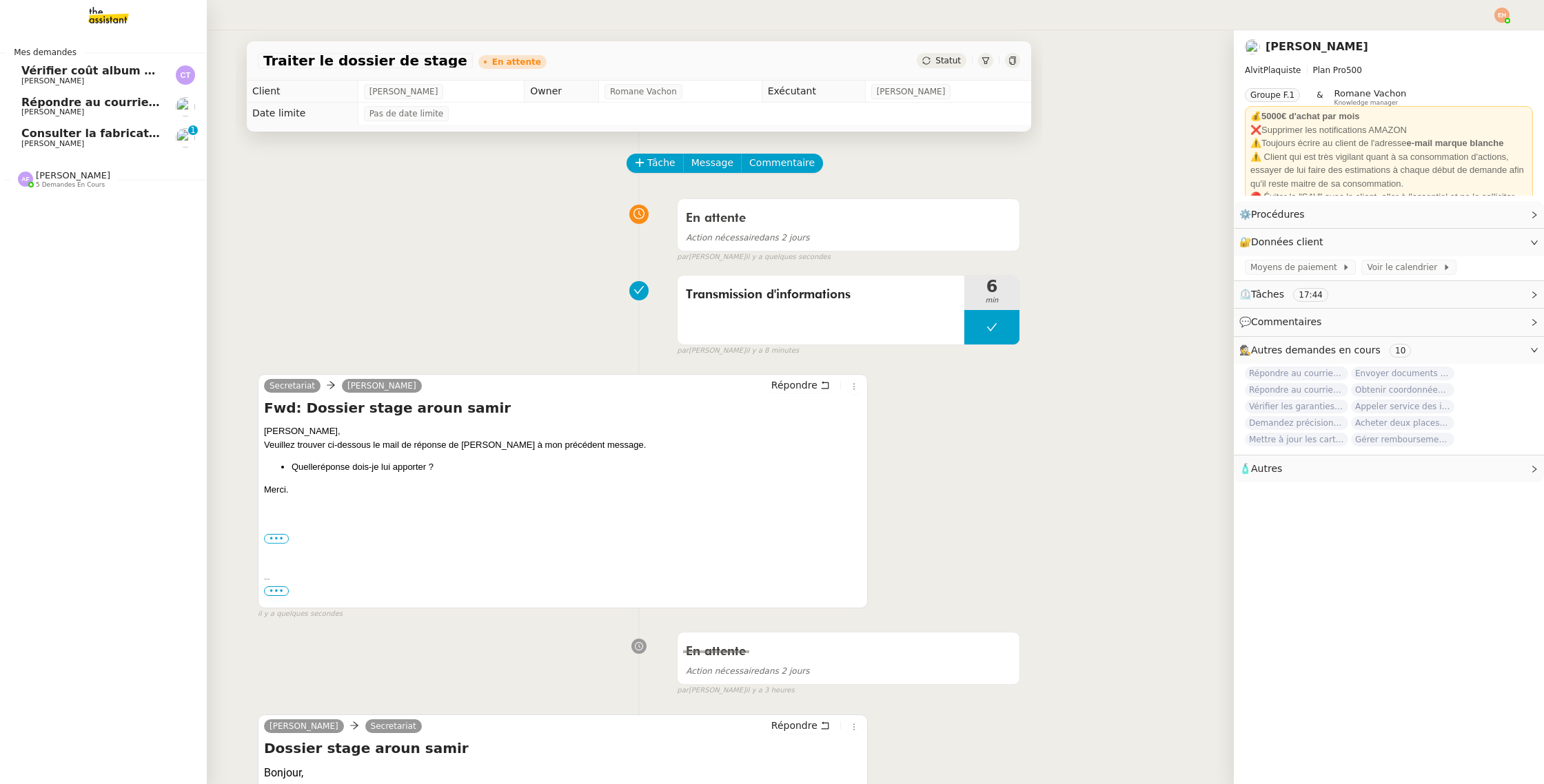
click at [28, 133] on span "Consulter la fabrication des pièces de tôlerie" at bounding box center [160, 133] width 280 height 13
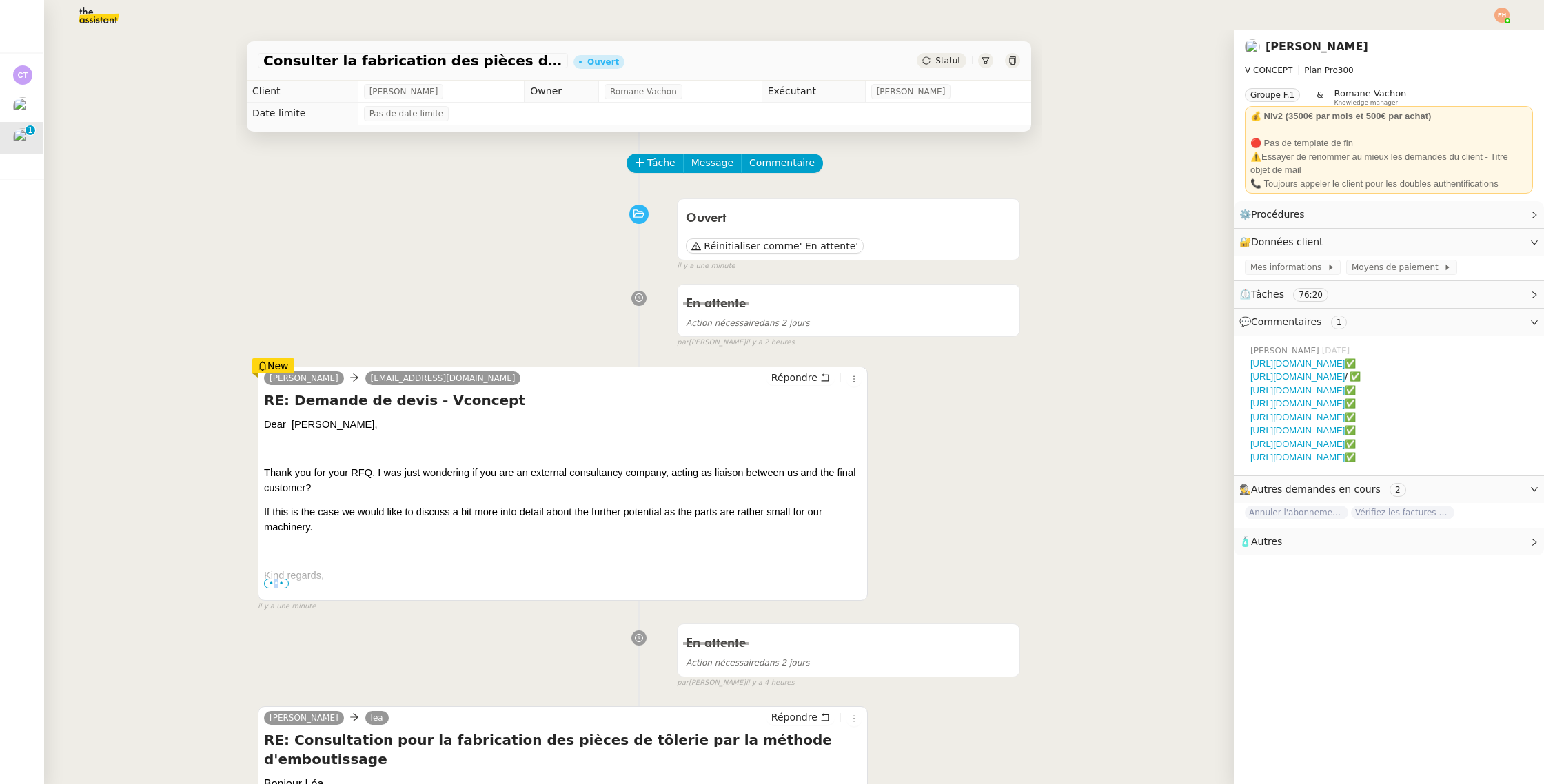
click at [276, 584] on span "•••" at bounding box center [276, 583] width 25 height 10
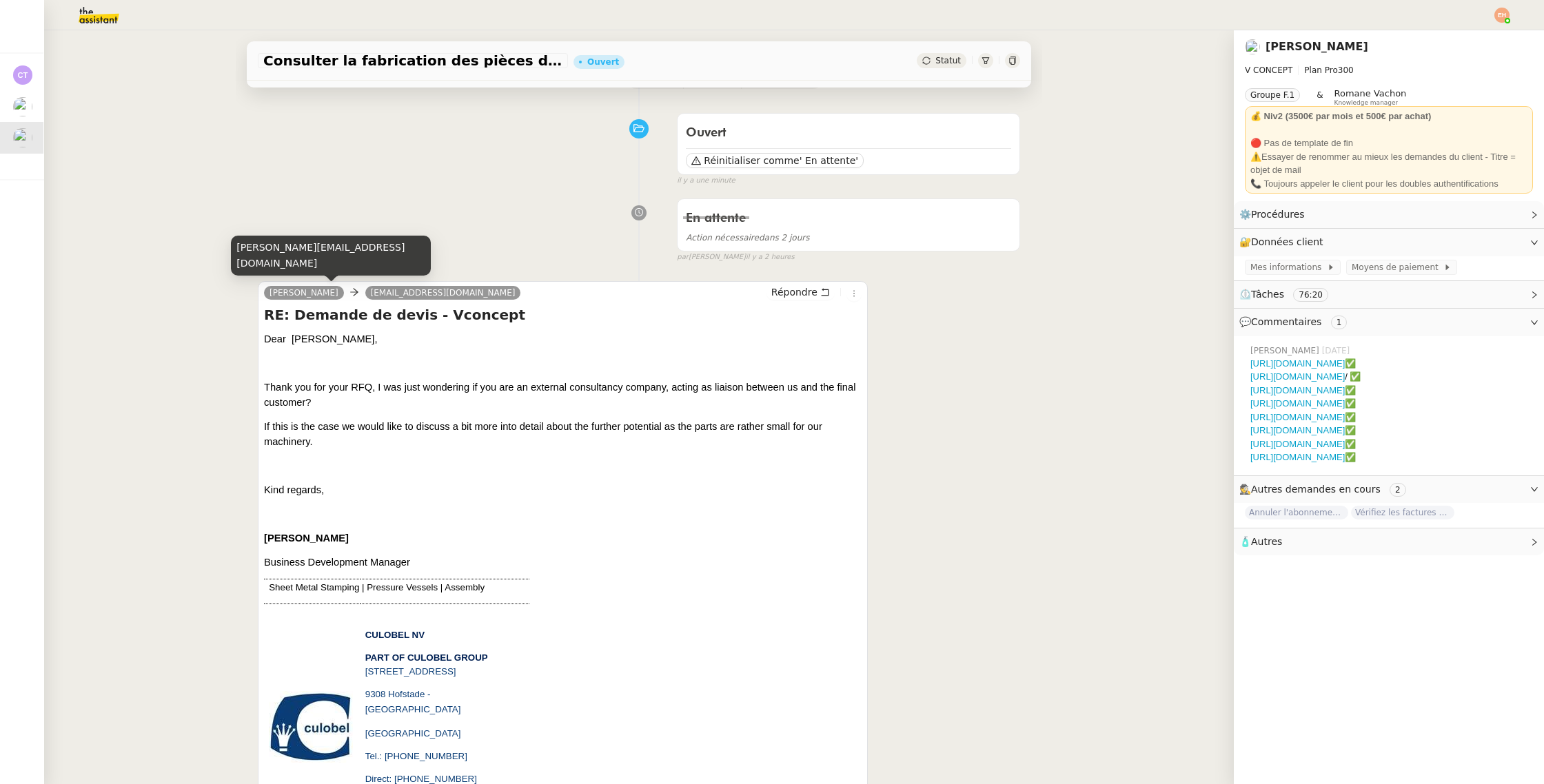
scroll to position [127, 0]
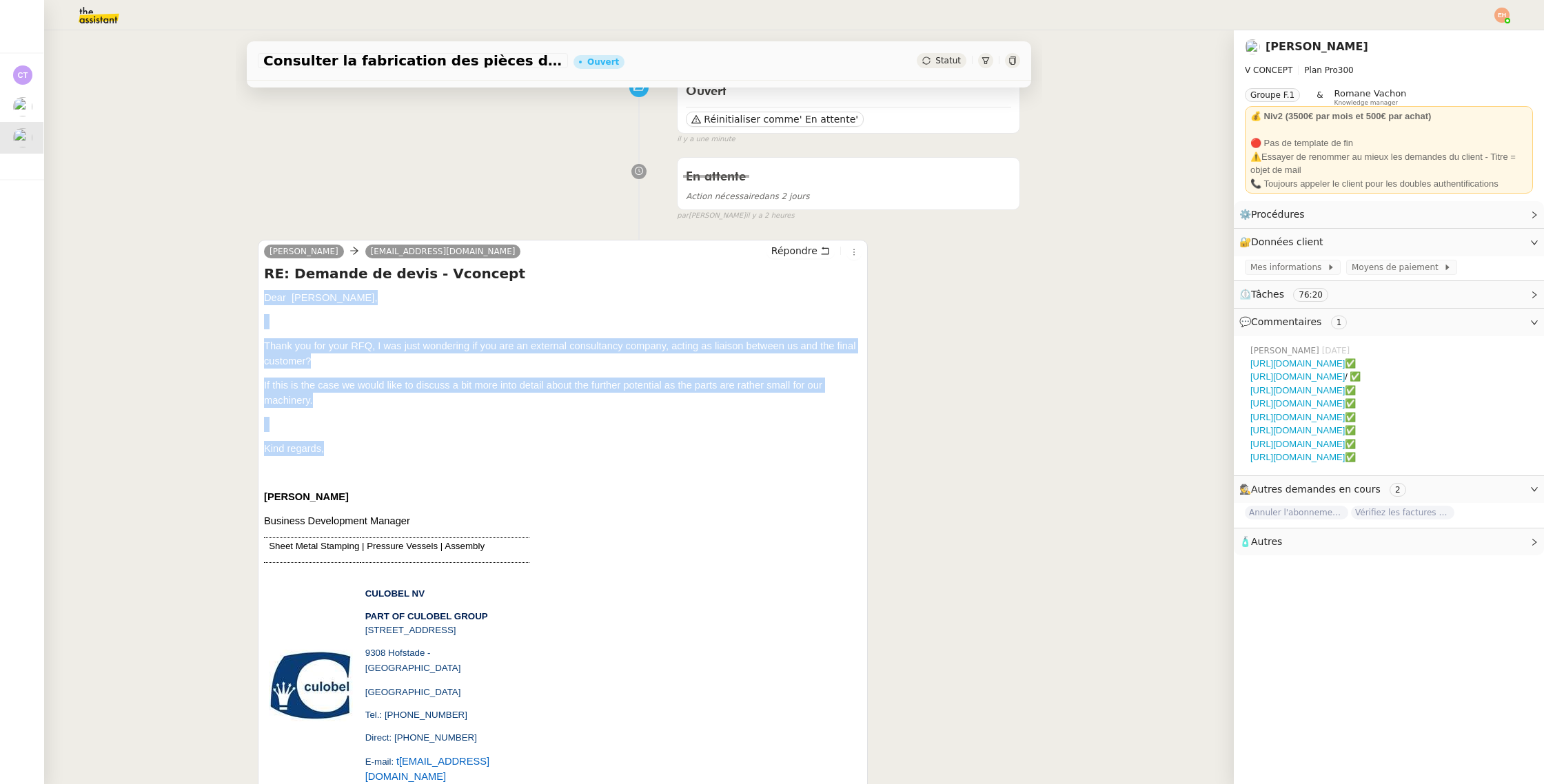
drag, startPoint x: 341, startPoint y: 456, endPoint x: 251, endPoint y: 290, distance: 188.8
copy div "Dear mr Nguyen, Thank you for your RFQ, I was just wondering if you are an exte…"
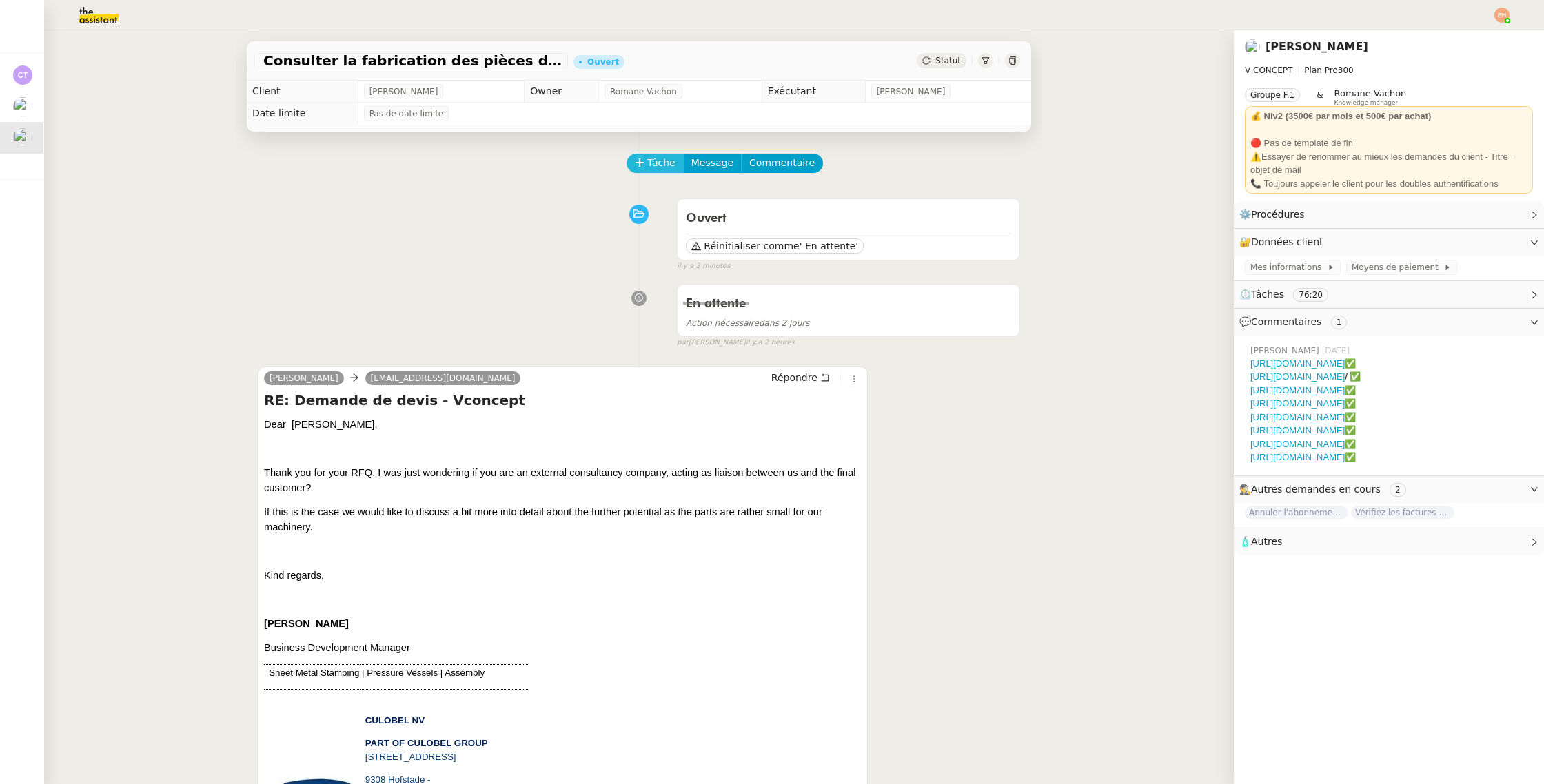
click at [662, 160] on span "Tâche" at bounding box center [661, 163] width 28 height 16
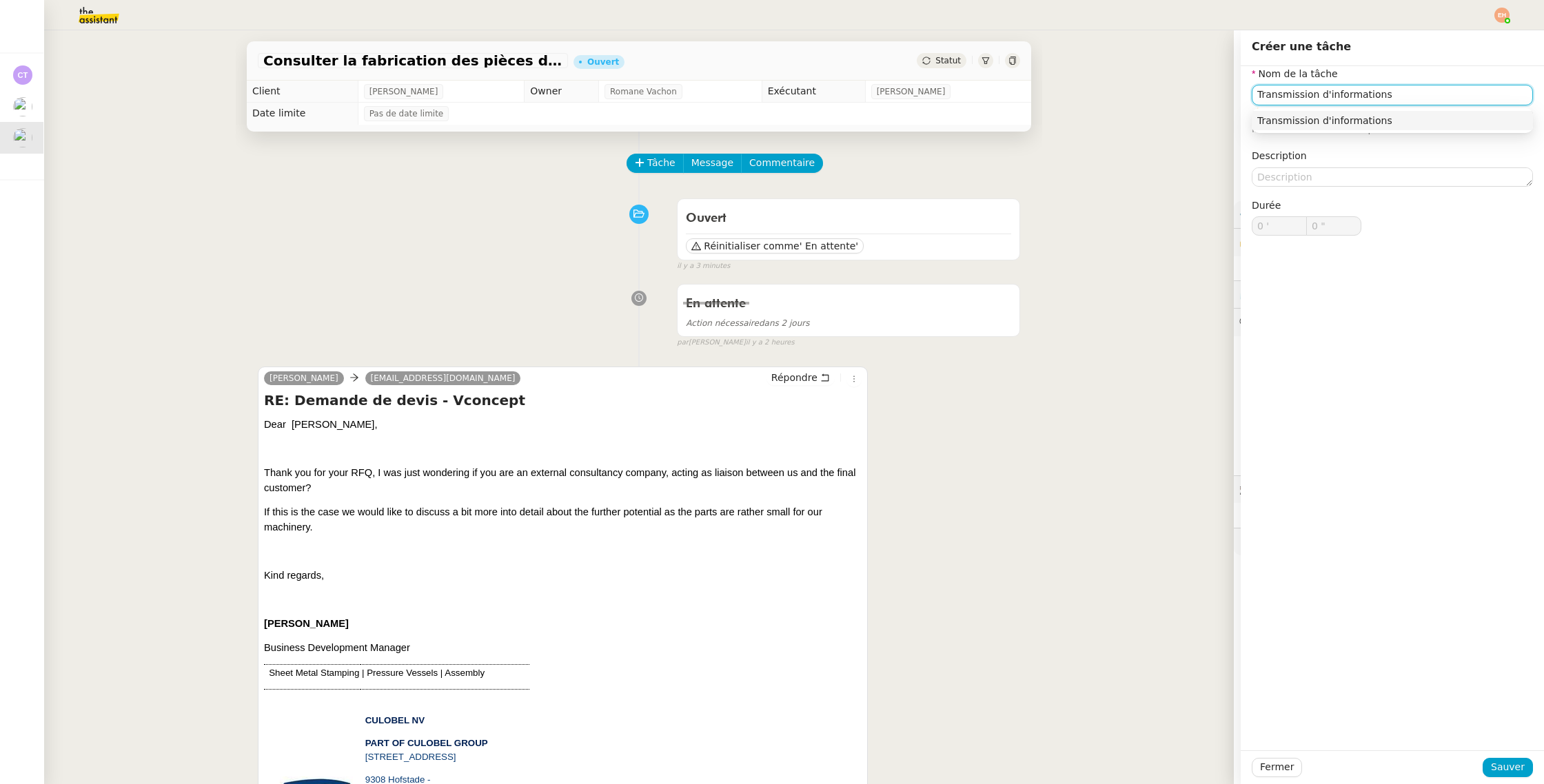
type input "Transmission d'informations"
drag, startPoint x: 1543, startPoint y: 765, endPoint x: 1502, endPoint y: 765, distance: 41.0
click at [1543, 747] on div "Fermer Sauver" at bounding box center [1392, 767] width 303 height 34
click at [1496, 747] on span "Sauver" at bounding box center [1507, 767] width 34 height 16
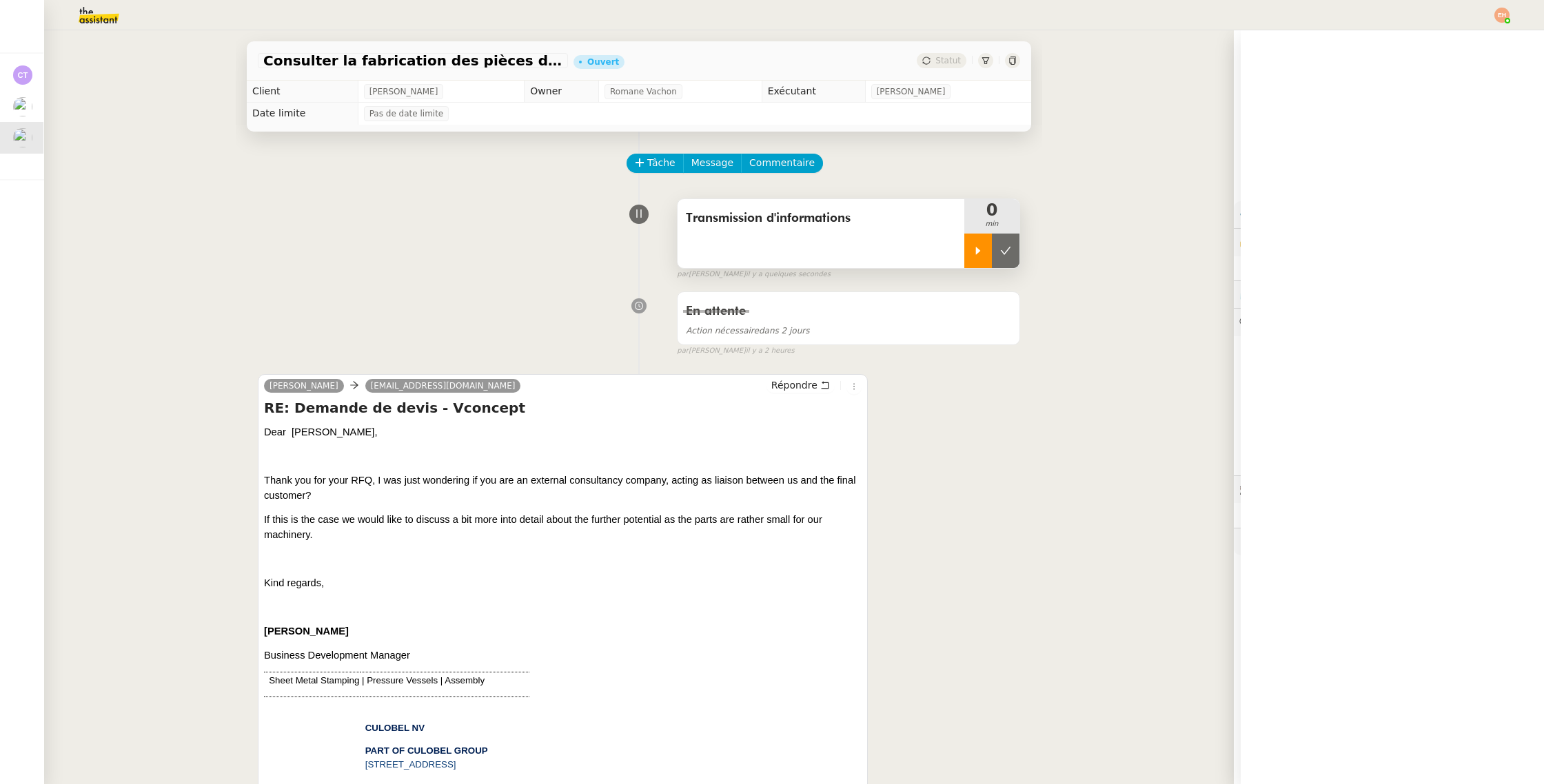
click at [975, 251] on icon at bounding box center [978, 250] width 11 height 11
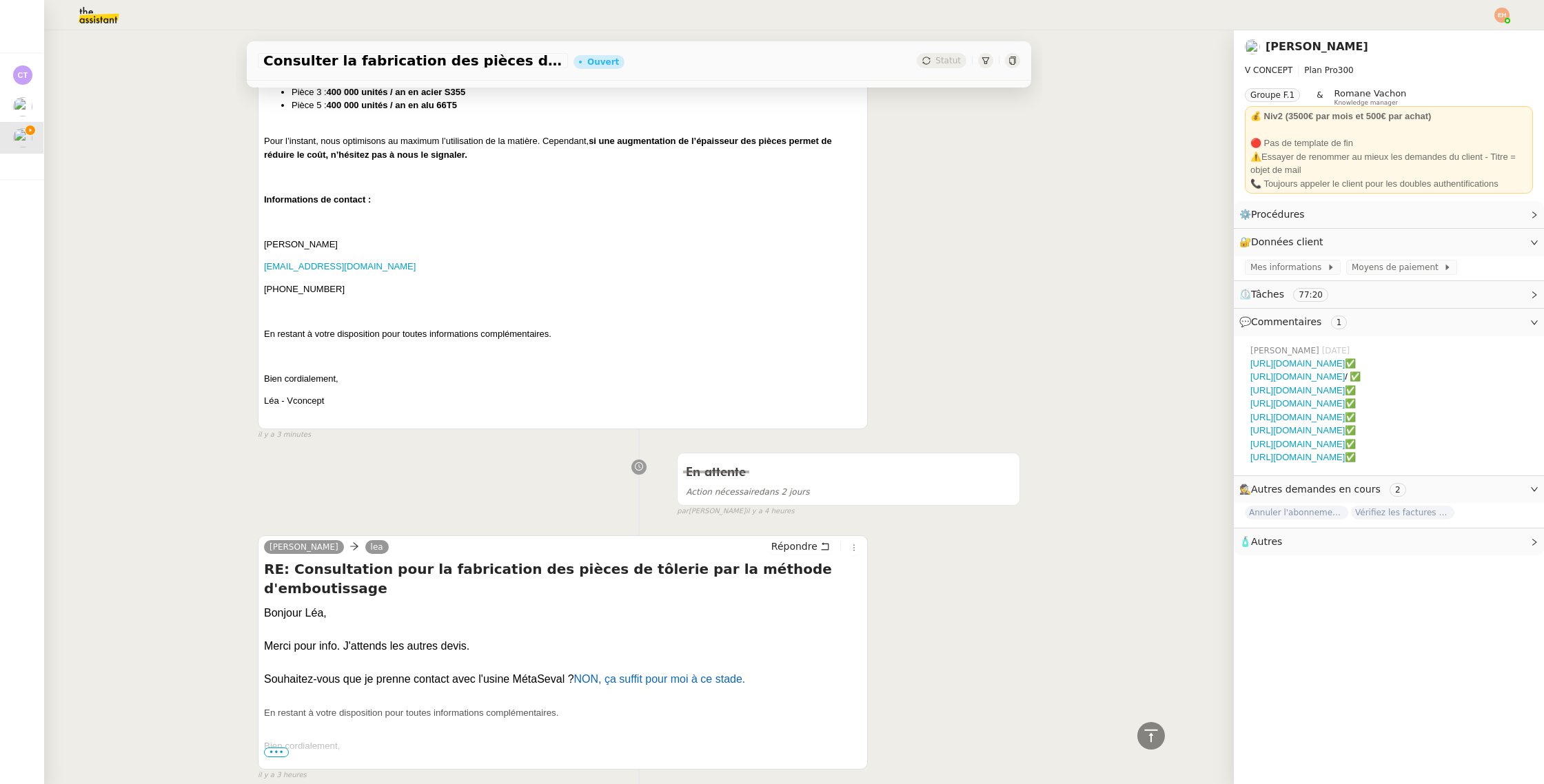
scroll to position [1543, 0]
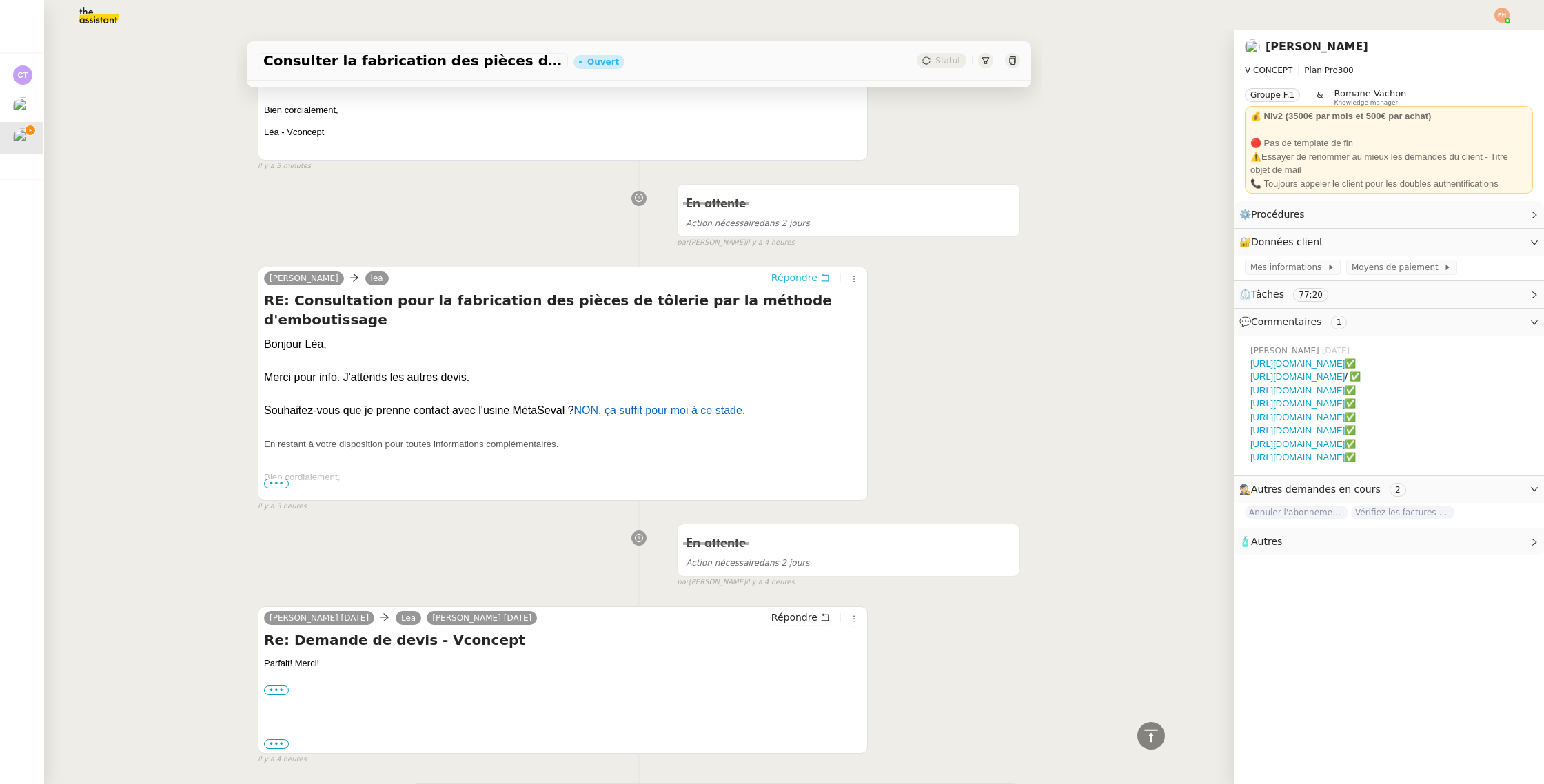
click at [793, 271] on span "Répondre" at bounding box center [794, 277] width 46 height 13
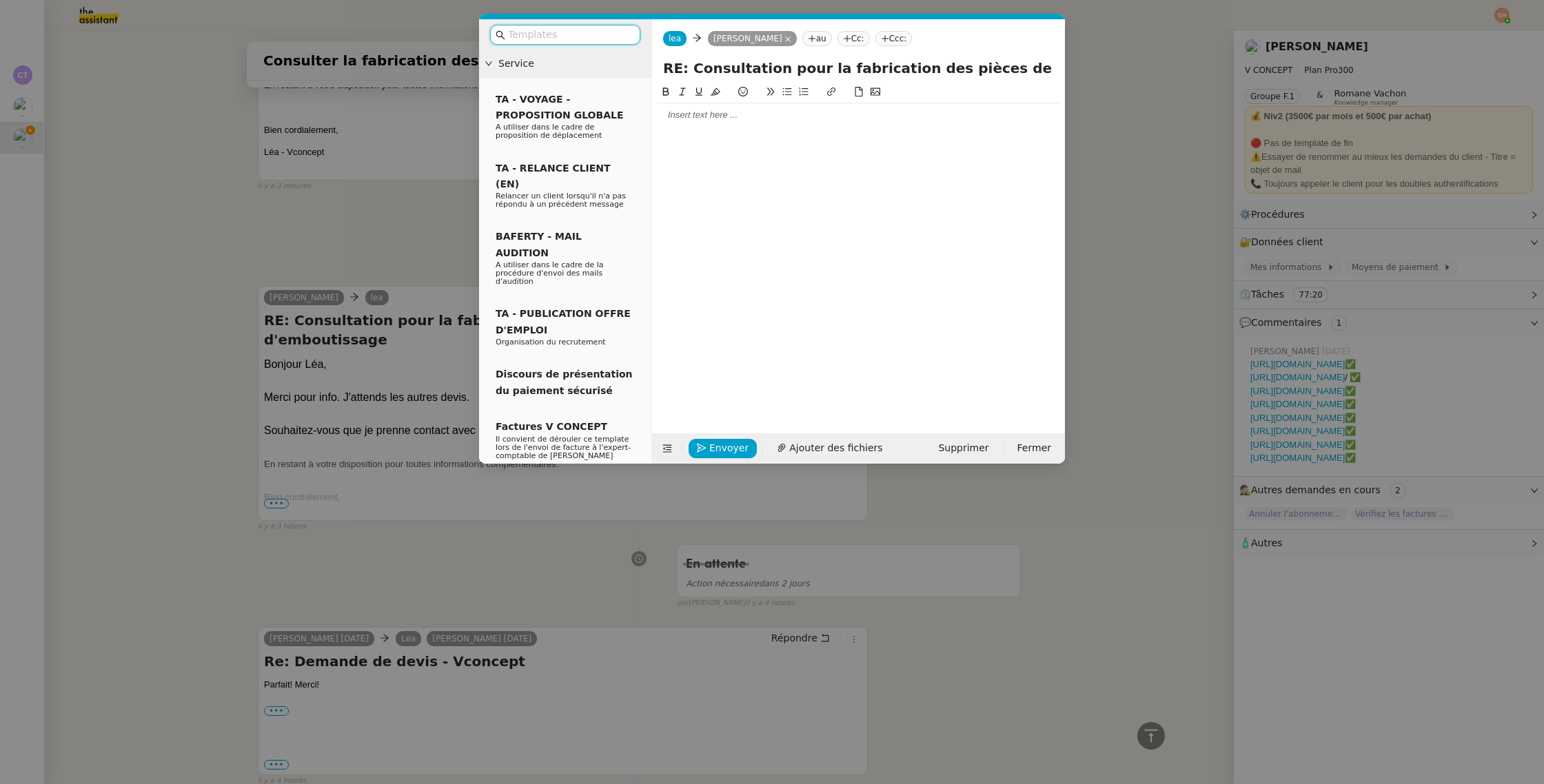
click at [271, 246] on nz-modal-container "Service TA - VOYAGE - PROPOSITION GLOBALE A utiliser dans le cadre de propositi…" at bounding box center [772, 392] width 1544 height 784
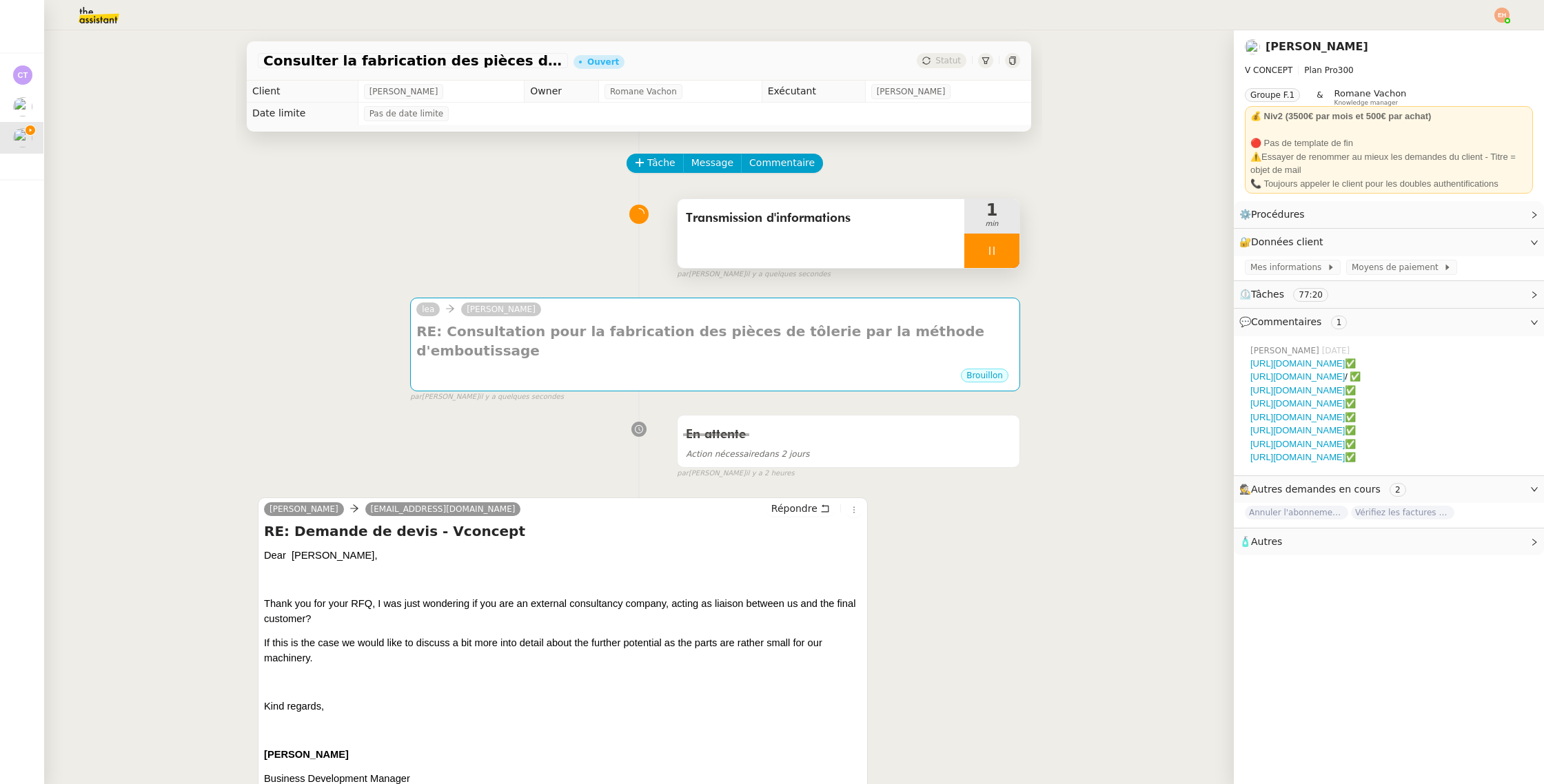
scroll to position [71, 0]
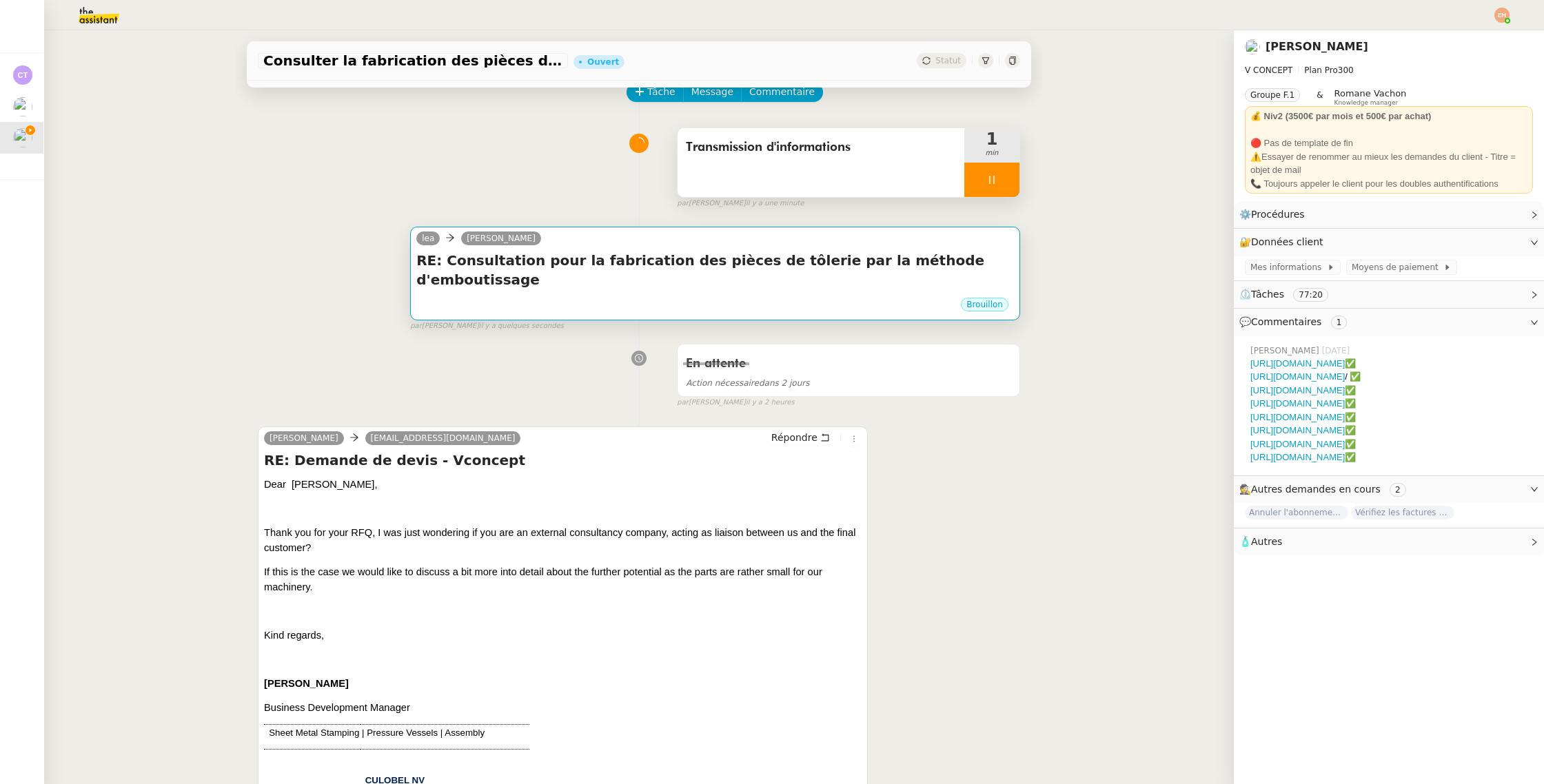
click at [619, 265] on h4 "RE: Consultation pour la fabrication des pièces de tôlerie par la méthode d'emb…" at bounding box center [715, 270] width 598 height 38
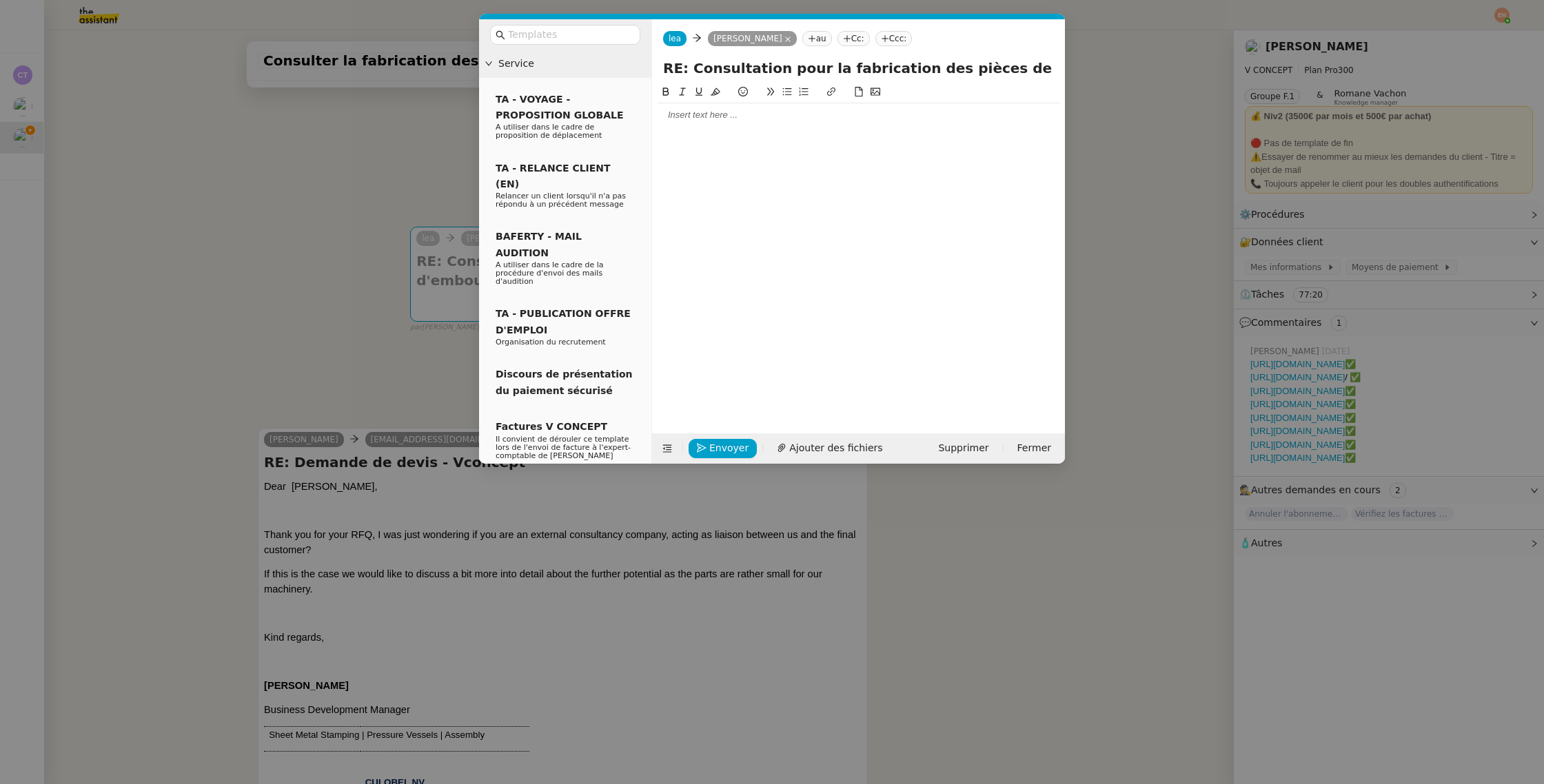
click at [685, 112] on div at bounding box center [859, 115] width 402 height 13
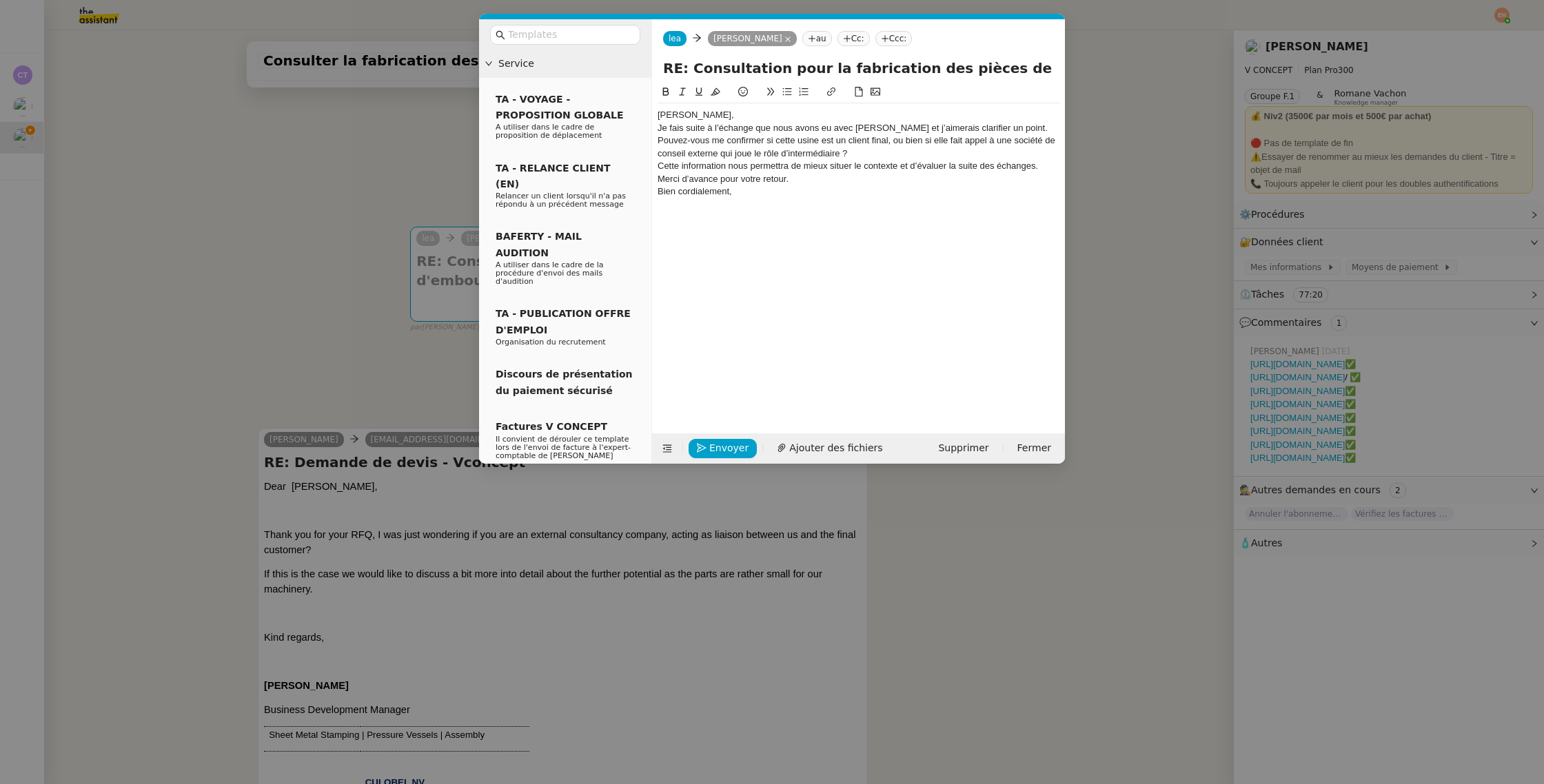
scroll to position [0, 0]
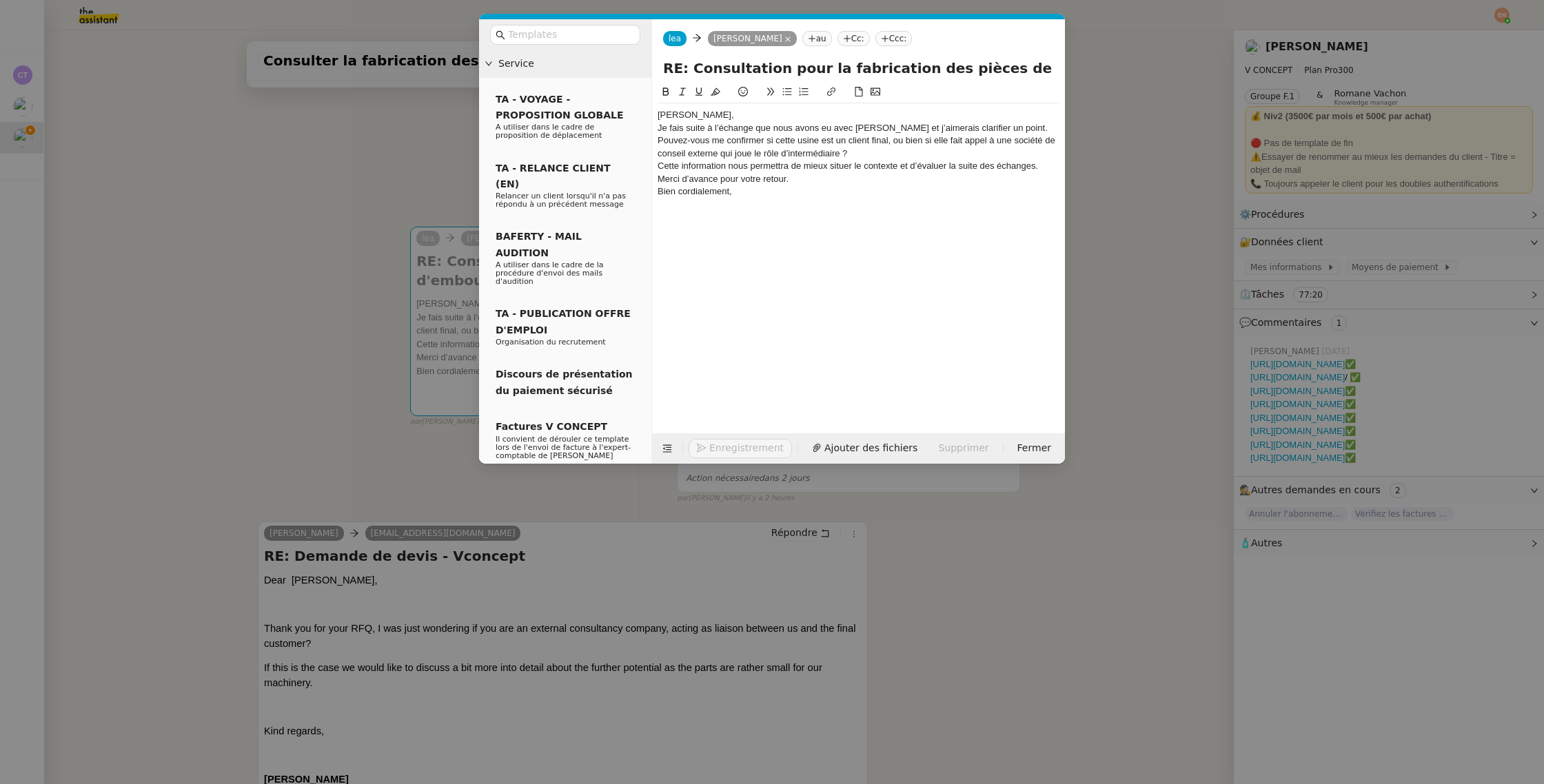
click at [731, 115] on div "Quang Tam," at bounding box center [859, 115] width 402 height 13
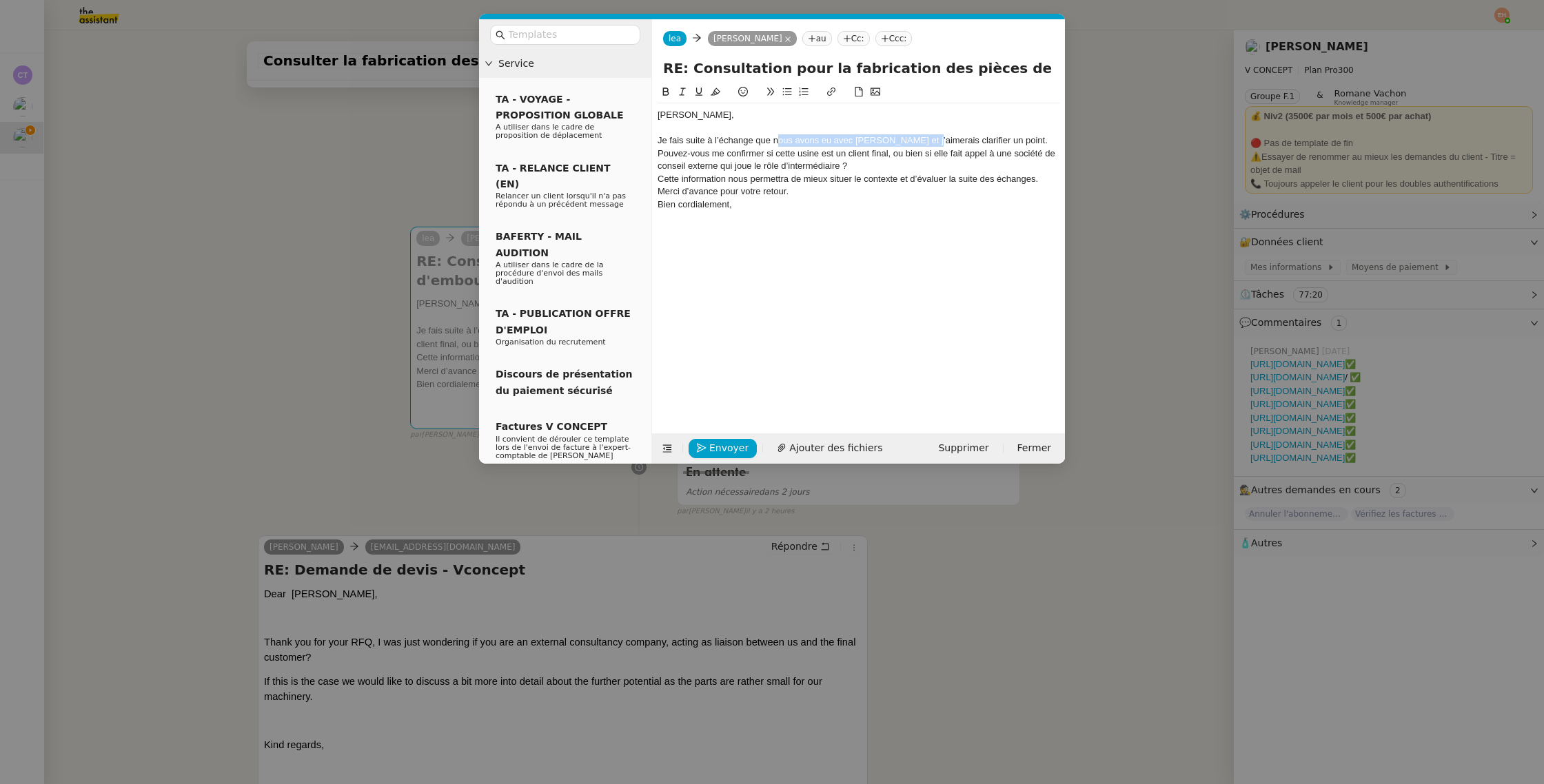
drag, startPoint x: 778, startPoint y: 140, endPoint x: 935, endPoint y: 140, distance: 157.0
click at [935, 140] on div "Je fais suite à l’échange que nous avons eu avec Monsieur Nguyen et j’aimerais …" at bounding box center [859, 153] width 402 height 38
click at [995, 141] on div "Je fais suite à l’échange que nous avons eu avec Monsieur Nguyen et j’aimerais …" at bounding box center [859, 153] width 402 height 38
click at [995, 140] on div "Je fais suite à l’échange que nous avons eu avec Monsieur Nguyen et j’aimerais …" at bounding box center [859, 153] width 402 height 38
click at [995, 141] on div "Je fais suite à l’échange que nous avons eu avec Monsieur Nguyen et j’aimerais …" at bounding box center [859, 153] width 402 height 38
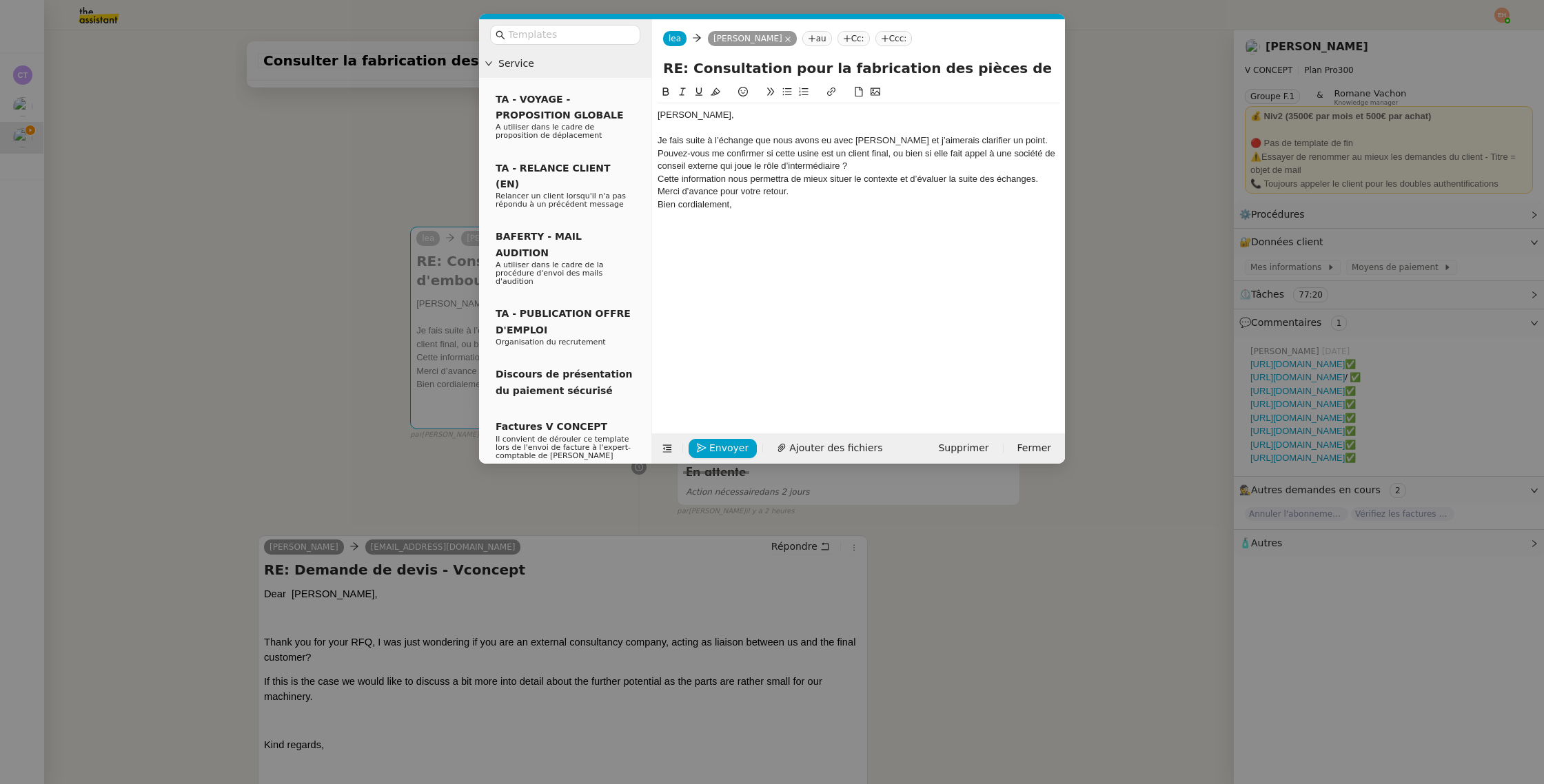
drag, startPoint x: 826, startPoint y: 223, endPoint x: 816, endPoint y: 216, distance: 12.2
click at [826, 223] on div at bounding box center [859, 217] width 402 height 13
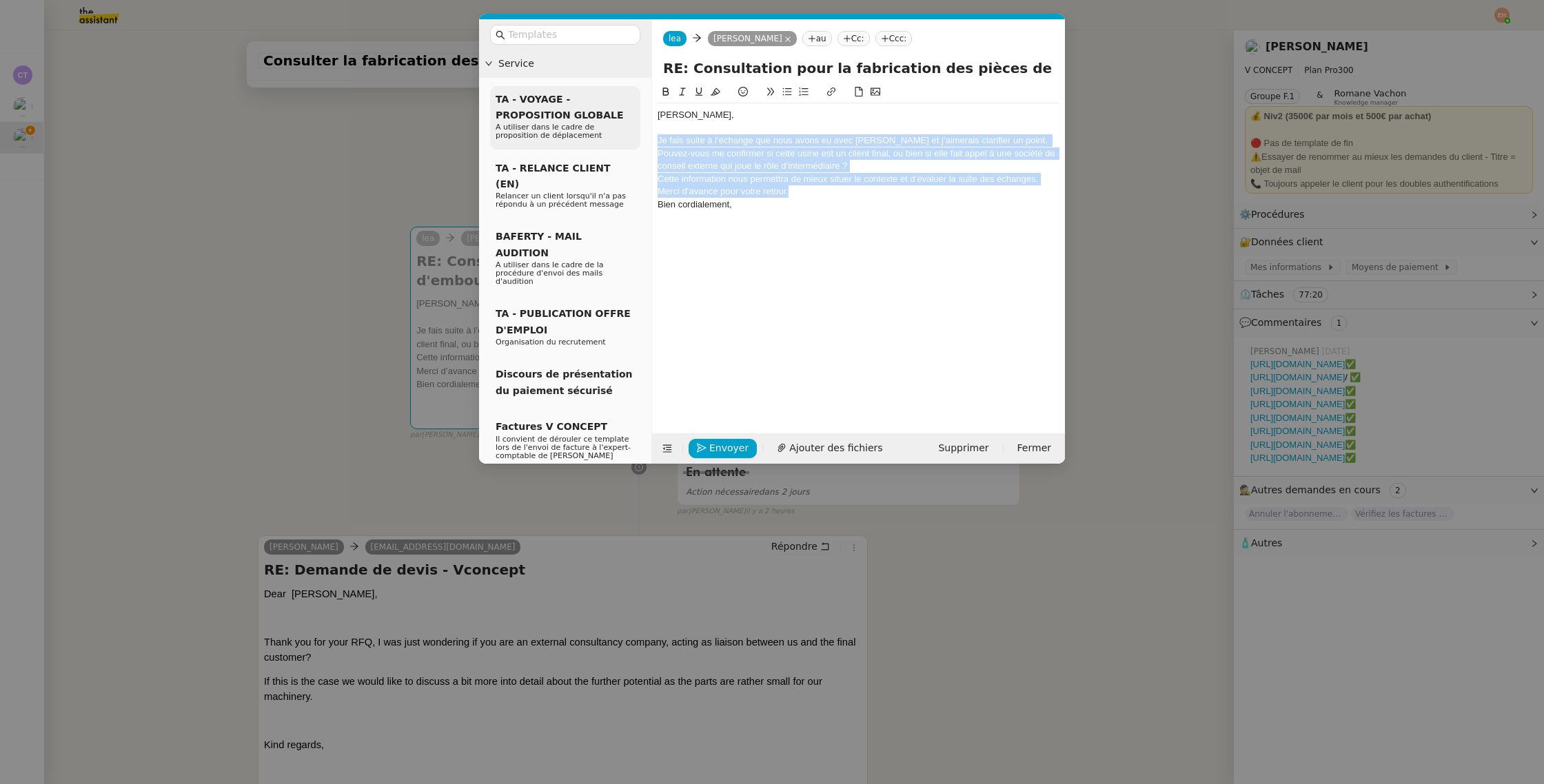
drag, startPoint x: 748, startPoint y: 176, endPoint x: 628, endPoint y: 136, distance: 126.5
click at [590, 139] on nz-layout "Service TA - VOYAGE - PROPOSITION GLOBALE A utiliser dans le cadre de propositi…" at bounding box center [772, 241] width 586 height 444
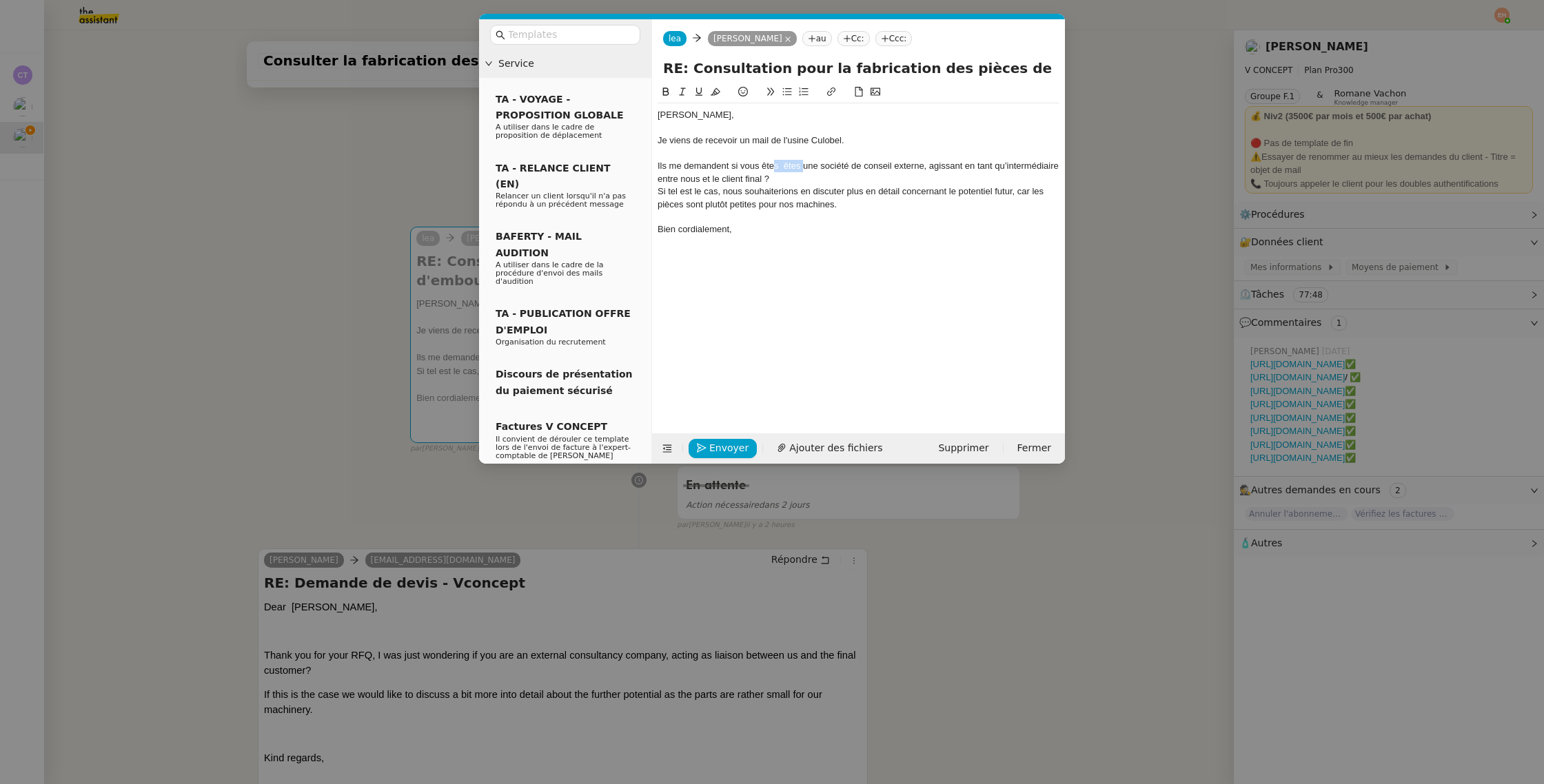
drag, startPoint x: 775, startPoint y: 167, endPoint x: 802, endPoint y: 170, distance: 27.2
click at [802, 170] on div "Ils me demandent si vous êtes êtes une société de conseil externe, agissant en …" at bounding box center [859, 172] width 402 height 25
click at [859, 167] on div "Ils me demandent si vous êtes une société de conseil externe, agissant en tant …" at bounding box center [859, 172] width 402 height 25
click at [913, 162] on div "Ils me demandent si vous êtes une société de conseil externe, agissant en tant …" at bounding box center [859, 172] width 402 height 25
click at [883, 183] on div "Ils me demandent si vous êtes une société de conseil externe, agissant en tant …" at bounding box center [859, 172] width 402 height 25
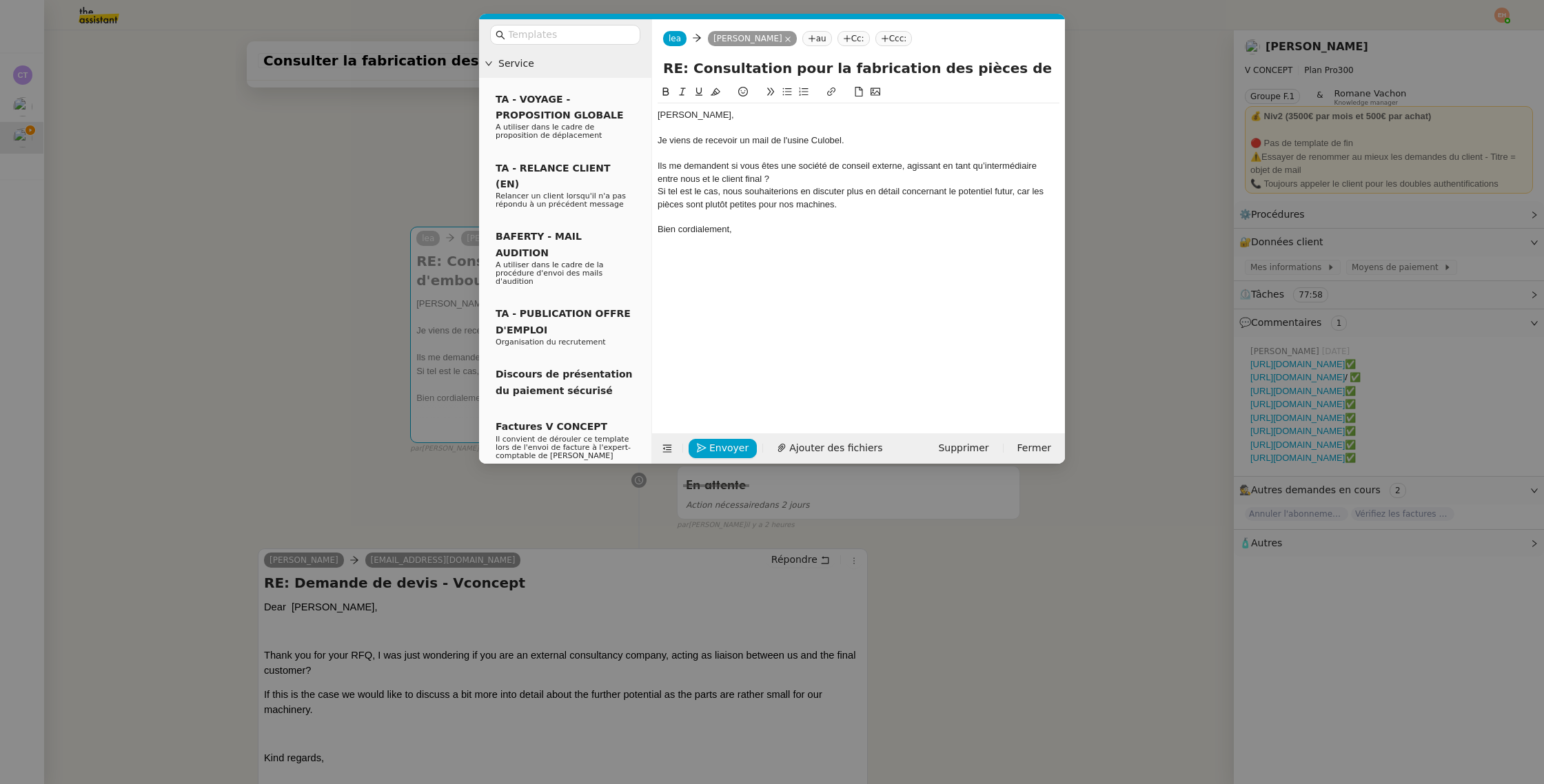
click at [689, 180] on div "Ils me demandent si vous êtes une société de conseil externe, agissant en tant …" at bounding box center [859, 172] width 402 height 25
click at [688, 180] on div "Ils me demandent si vous êtes une société de conseil externe, agissant en tant …" at bounding box center [859, 172] width 402 height 25
drag, startPoint x: 768, startPoint y: 176, endPoint x: 780, endPoint y: 177, distance: 12.0
click at [780, 177] on div "Ils me demandent si vous êtes une société de conseil externe, agissant en tant …" at bounding box center [859, 172] width 402 height 25
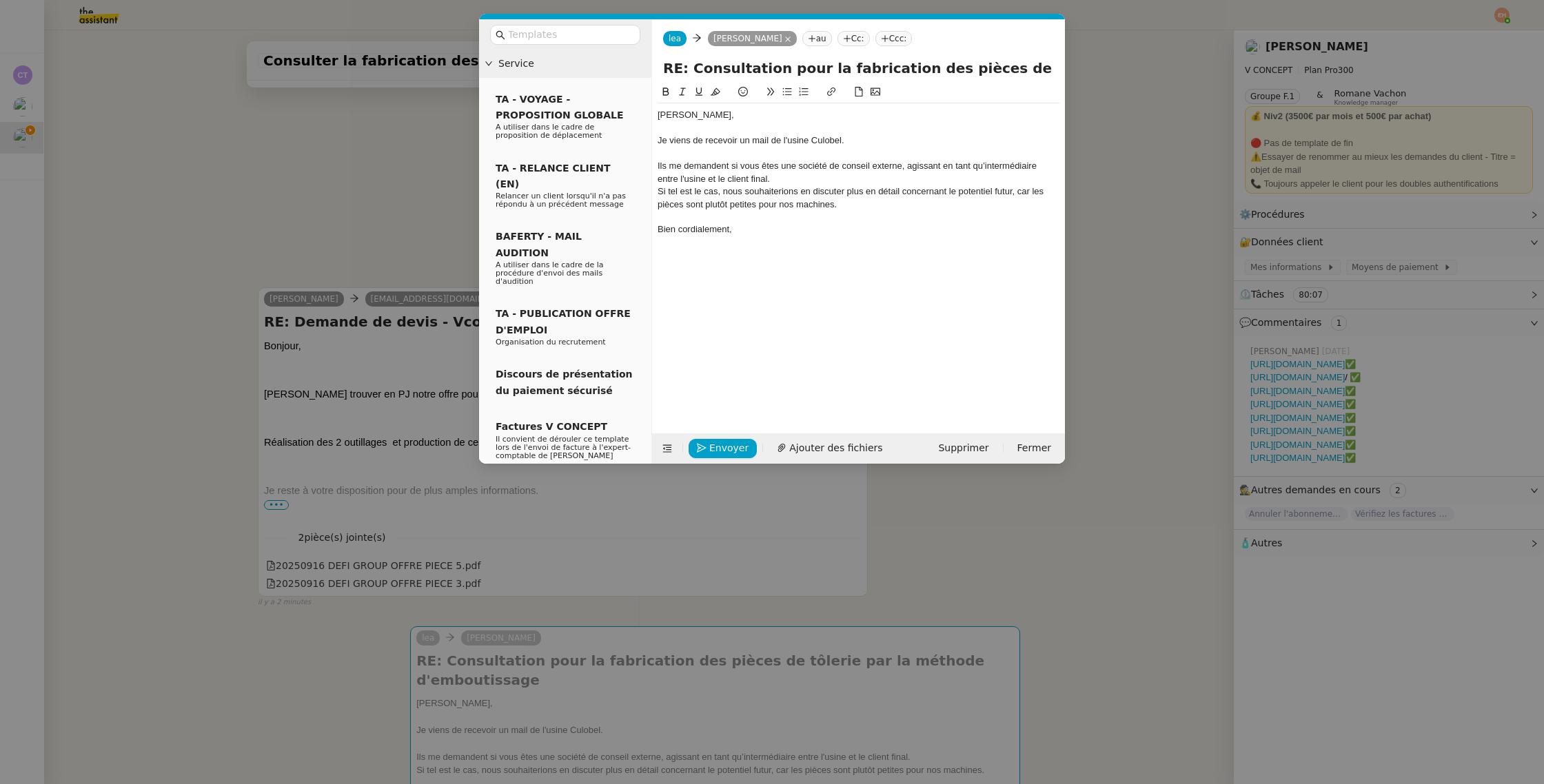
click at [727, 193] on div "Si tel est le cas, nous souhaiterions en discuter plus en détail concernant le …" at bounding box center [859, 198] width 402 height 25
drag, startPoint x: 769, startPoint y: 194, endPoint x: 787, endPoint y: 194, distance: 18.0
click at [787, 194] on div "Si tel est le cas, ils souhaiterions en discuter plus en détail concernant le p…" at bounding box center [859, 198] width 402 height 25
click at [880, 187] on div "Si tel est le cas, ils souhaitent en discuter plus en détail concernant le pote…" at bounding box center [859, 198] width 402 height 25
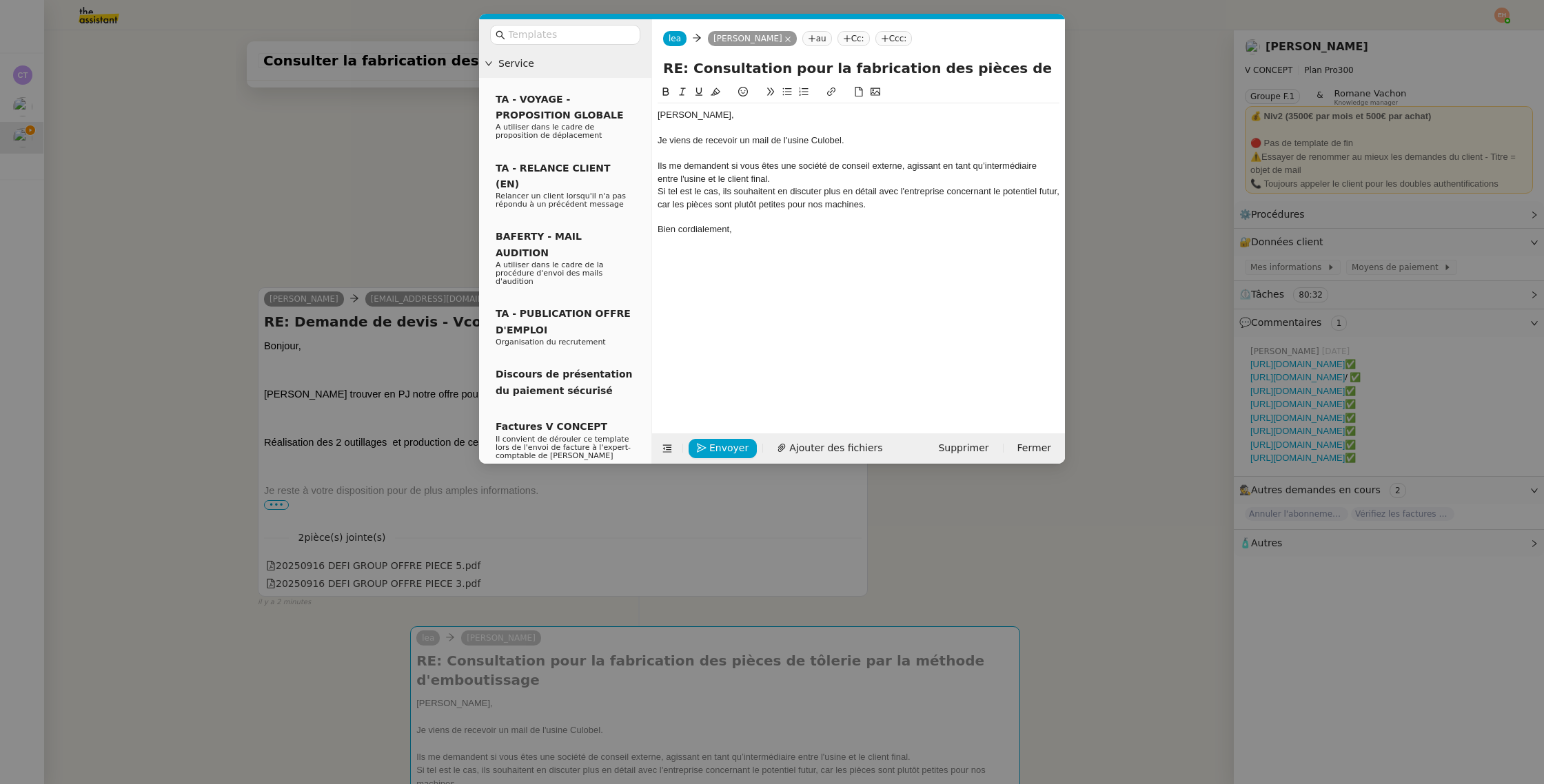
click at [918, 195] on div "Si tel est le cas, ils souhaitent en discuter plus en détail avec l'entreprise …" at bounding box center [859, 198] width 402 height 25
click at [944, 189] on div "Si tel est le cas, ils souhaitent en discuter plus en détail avec le client fin…" at bounding box center [859, 198] width 402 height 25
click at [0, 0] on lt-span "fina l" at bounding box center [0, 0] width 0 height 0
click at [812, 183] on div "Ils me demandent si vous êtes une société de conseil externe, agissant en tant …" at bounding box center [859, 172] width 402 height 25
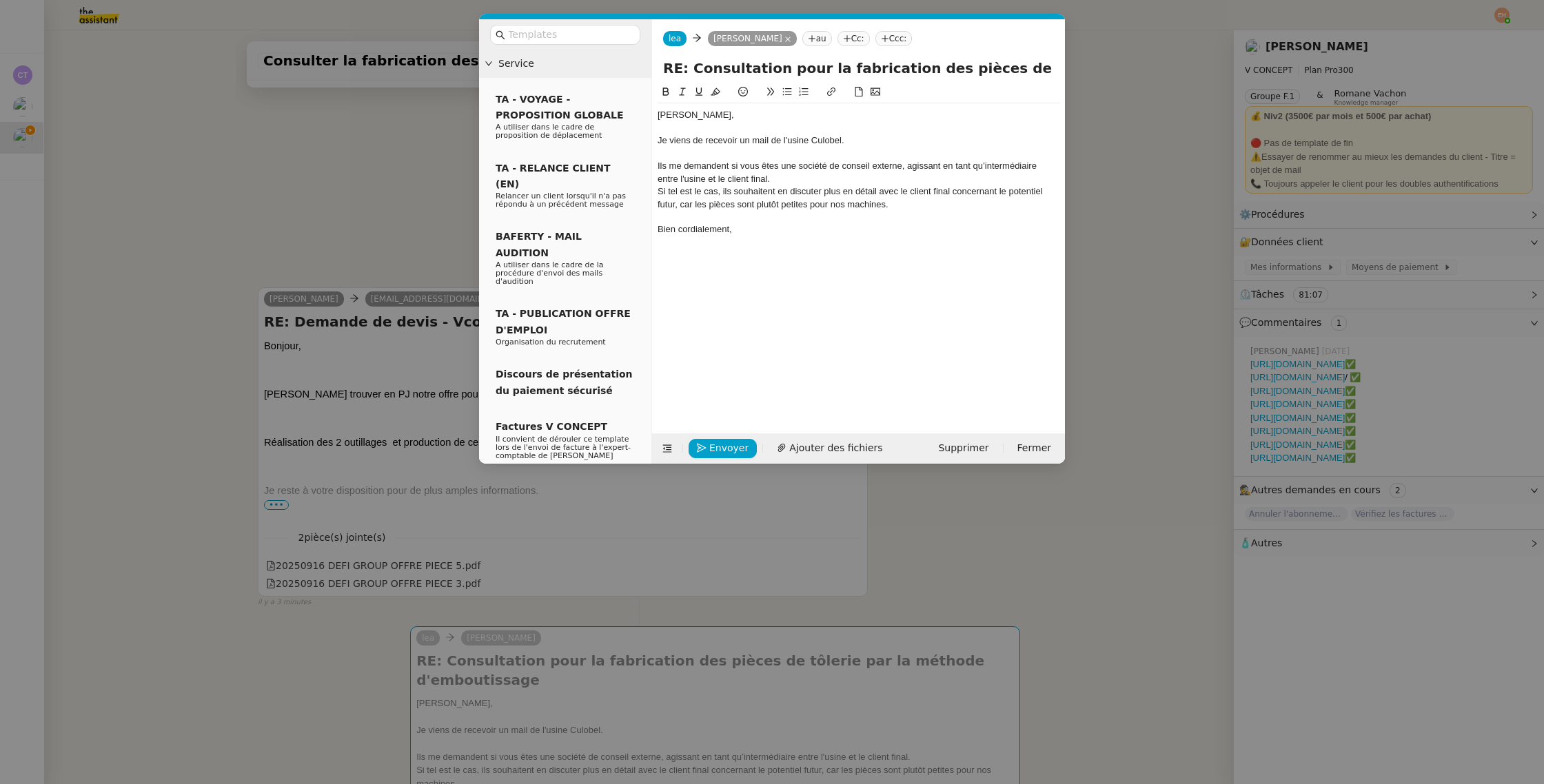
click at [898, 204] on div "Si tel est le cas, ils souhaitent en discuter plus en détail avec le client fin…" at bounding box center [859, 198] width 402 height 25
click at [783, 187] on div "Si tel est le cas, ils souhaitent en discuter plus en détail avec le client fin…" at bounding box center [859, 198] width 402 height 25
click at [814, 205] on div "Si tel est le cas, ils souhaitent discuter plus en détail avec le client final …" at bounding box center [859, 198] width 402 height 25
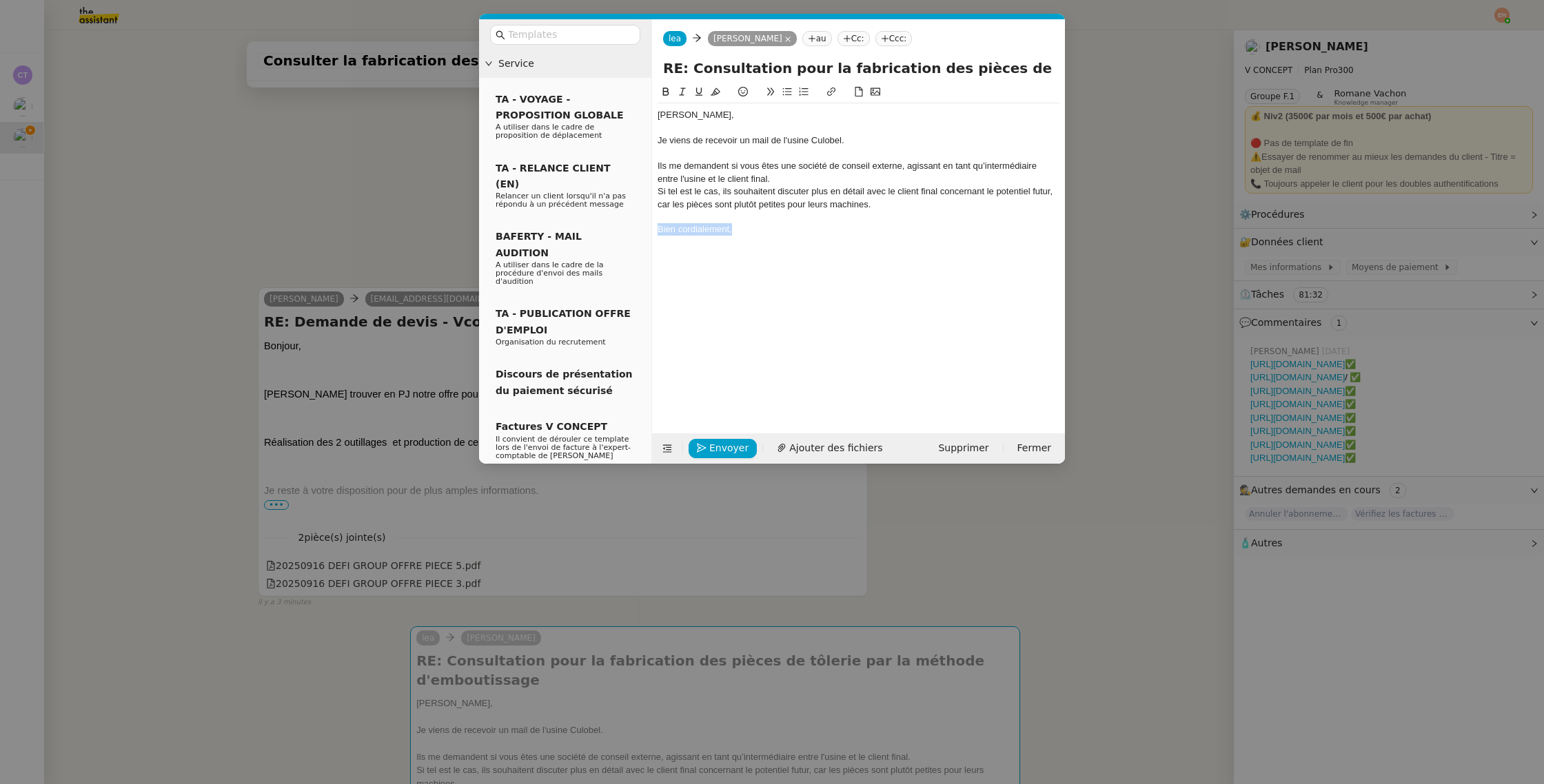
drag, startPoint x: 771, startPoint y: 226, endPoint x: 652, endPoint y: 230, distance: 119.1
click at [652, 230] on nz-spin "Quang Tam, Je viens de recevoir un mail de l'usine Culobel. Ils me demandent si…" at bounding box center [858, 250] width 412 height 334
click at [785, 93] on icon at bounding box center [787, 91] width 10 height 10
click at [918, 234] on li "Quelle réponse dois-je leur apporter ?" at bounding box center [865, 229] width 388 height 13
click at [721, 437] on div "Envoyer Ajouter des fichiers Supprimer Fermer" at bounding box center [858, 448] width 412 height 30
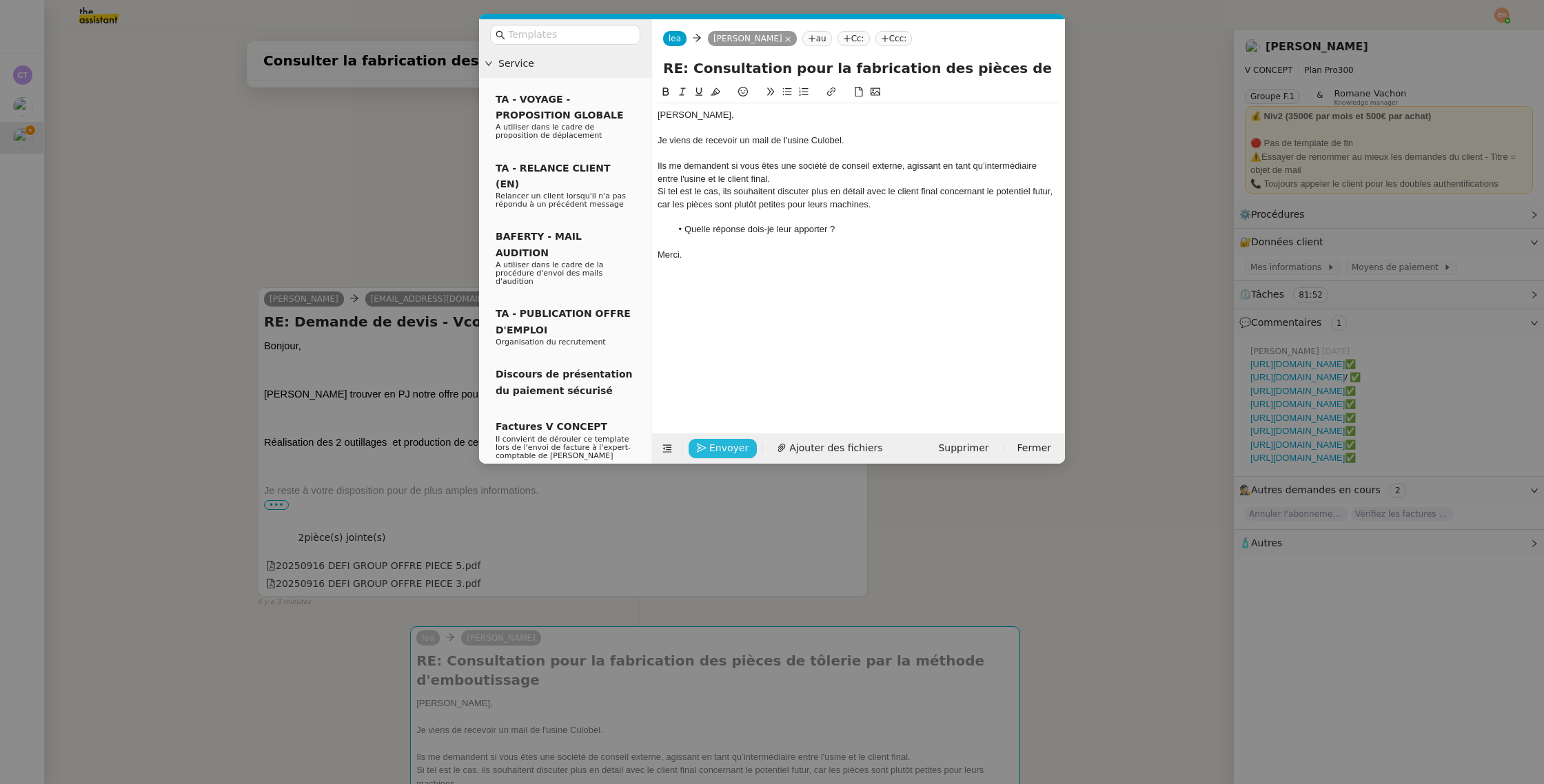
click at [714, 447] on span "Envoyer" at bounding box center [729, 447] width 39 height 16
click at [714, 437] on span "Confirmer l'envoi" at bounding box center [751, 429] width 82 height 16
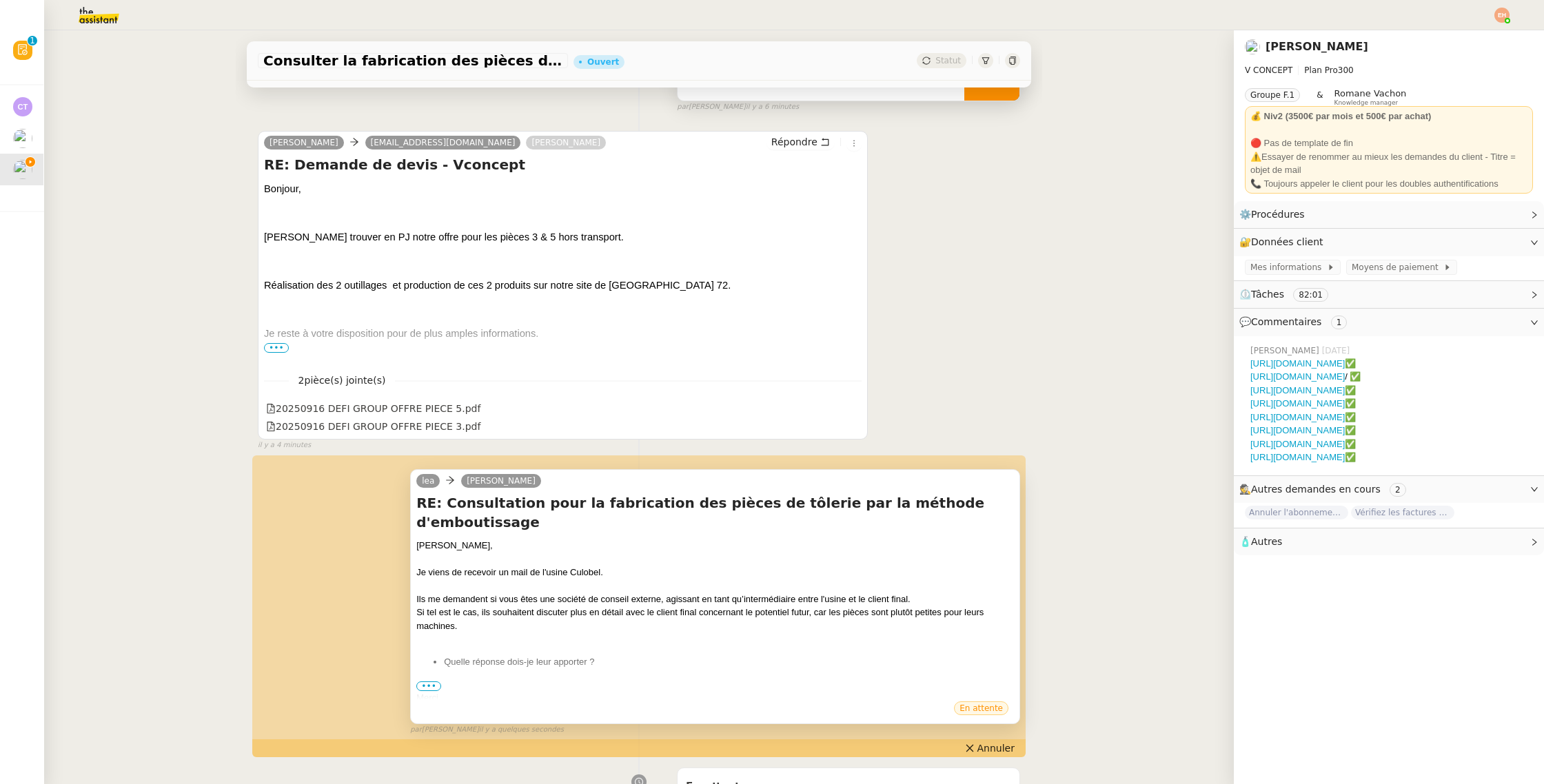
scroll to position [246, 0]
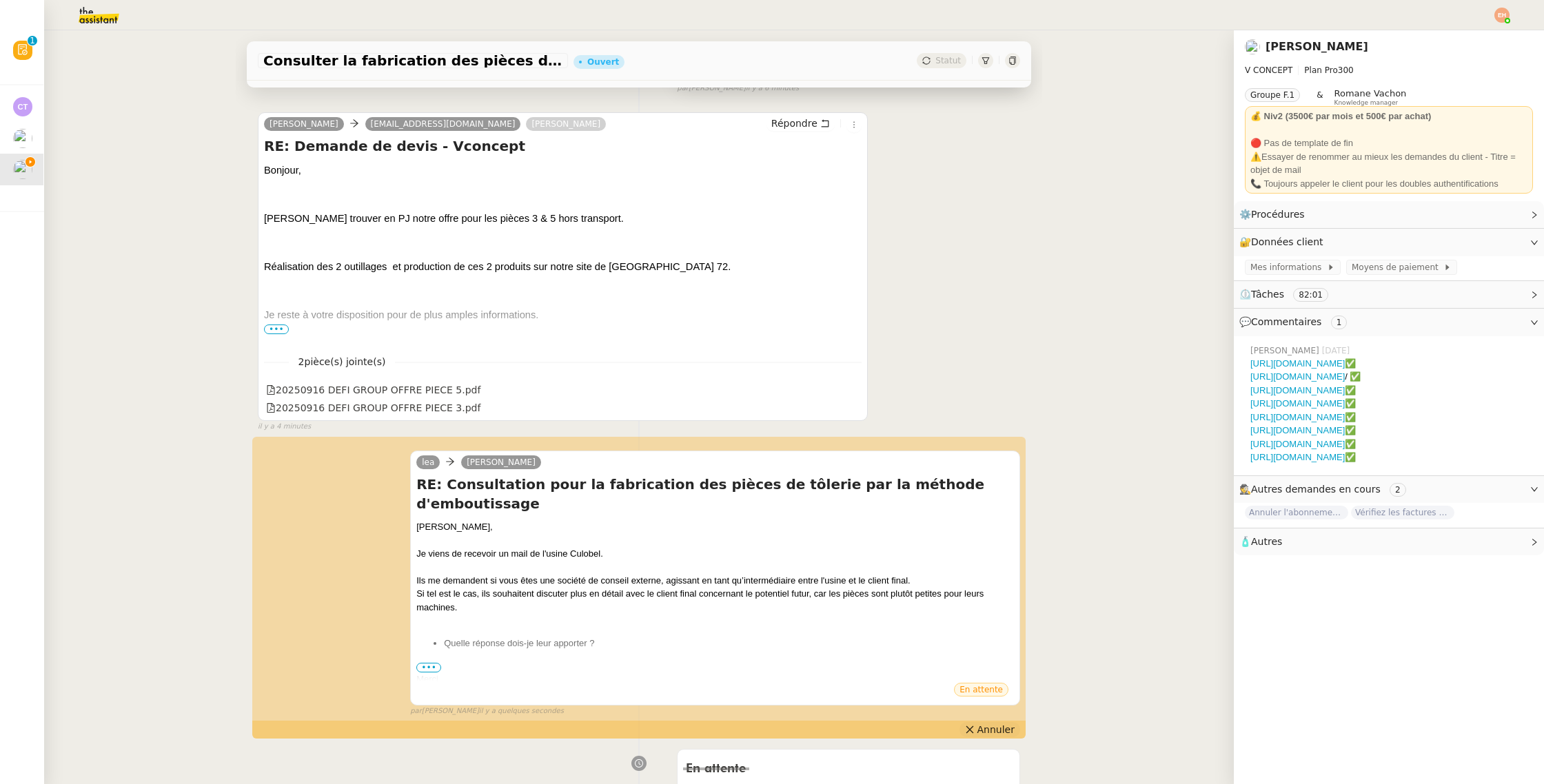
click at [988, 727] on span "Annuler" at bounding box center [996, 729] width 37 height 13
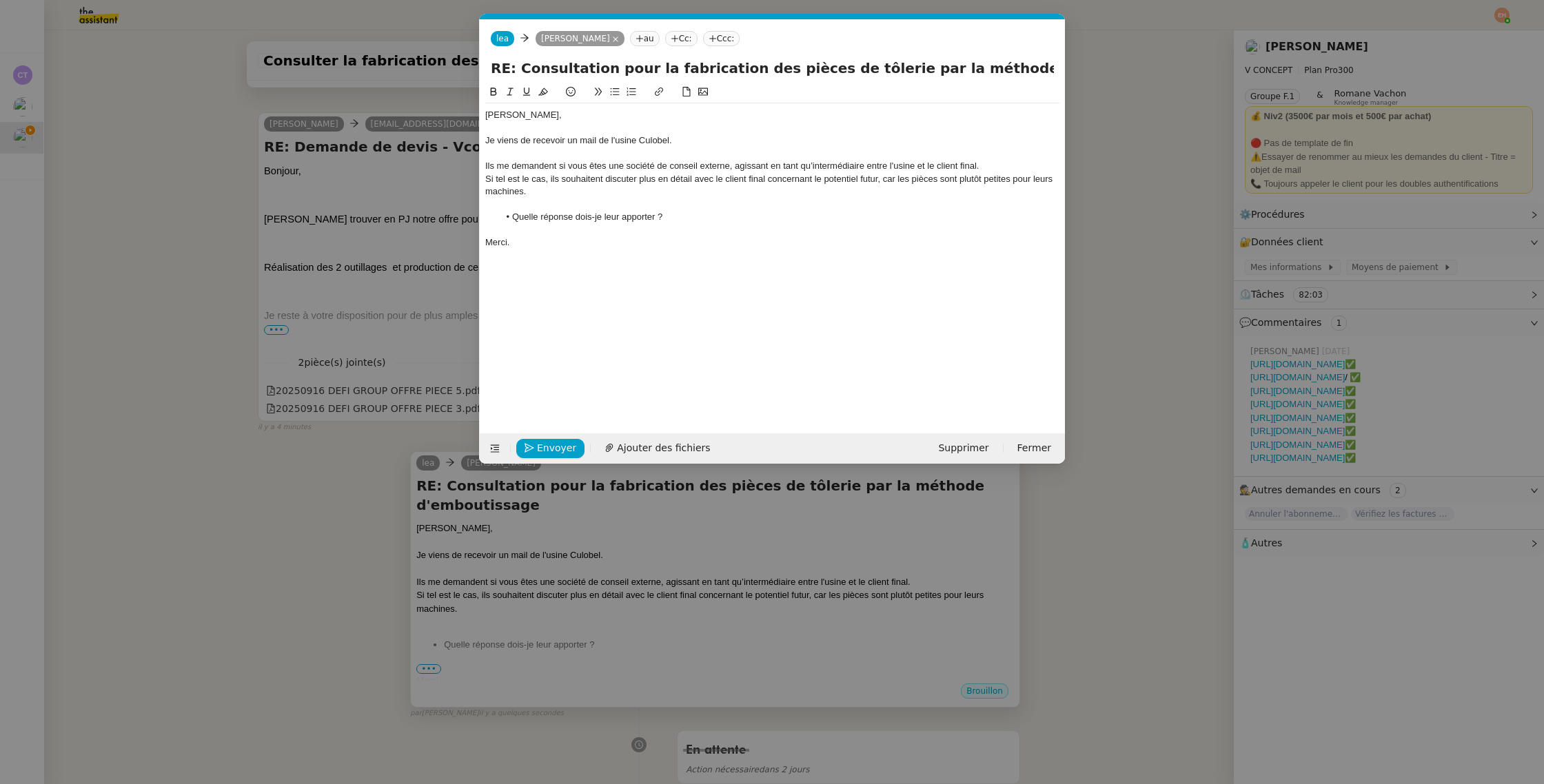
scroll to position [0, 29]
click at [673, 245] on div "Merci." at bounding box center [772, 242] width 574 height 13
click at [690, 238] on div "Merci." at bounding box center [772, 242] width 574 height 13
click at [698, 225] on div at bounding box center [772, 229] width 574 height 13
click at [669, 247] on div "Je viens de rajouter dans le document de suivi, les deux devis envoyés à l'inst…" at bounding box center [772, 242] width 574 height 13
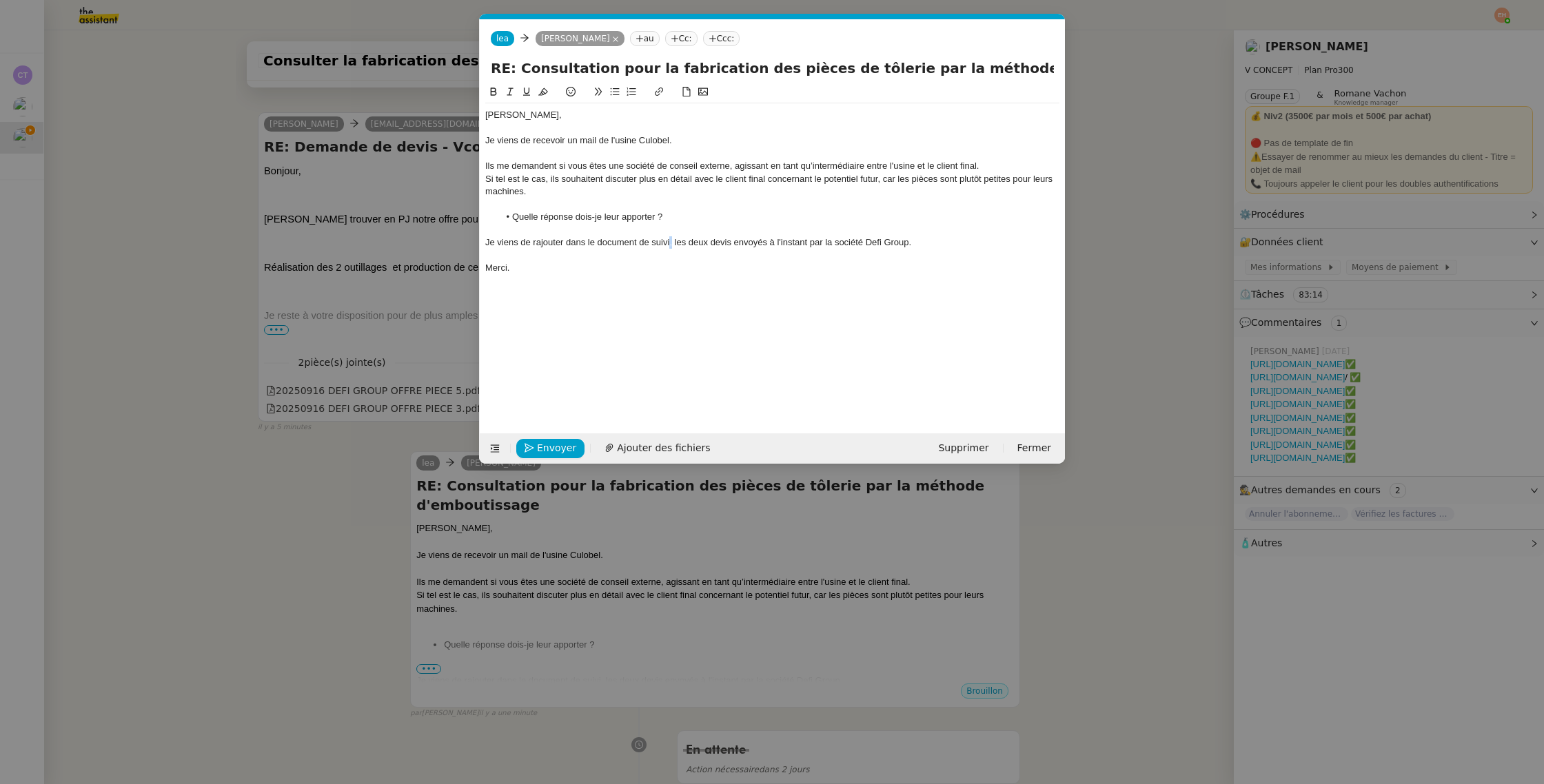
click at [669, 247] on div "Je viens de rajouter dans le document de suivi, les deux devis envoyés à l'inst…" at bounding box center [772, 242] width 574 height 13
click at [577, 238] on strong "Je viens de rajouter dans le document de suivi, les deux devis envoyés à l'inst…" at bounding box center [714, 242] width 458 height 10
drag, startPoint x: 684, startPoint y: 241, endPoint x: 663, endPoint y: 242, distance: 21.0
click at [664, 242] on strong "Je viens de rajouter dans le document de suivi, les deux devis envoyés à l'inst…" at bounding box center [714, 242] width 458 height 10
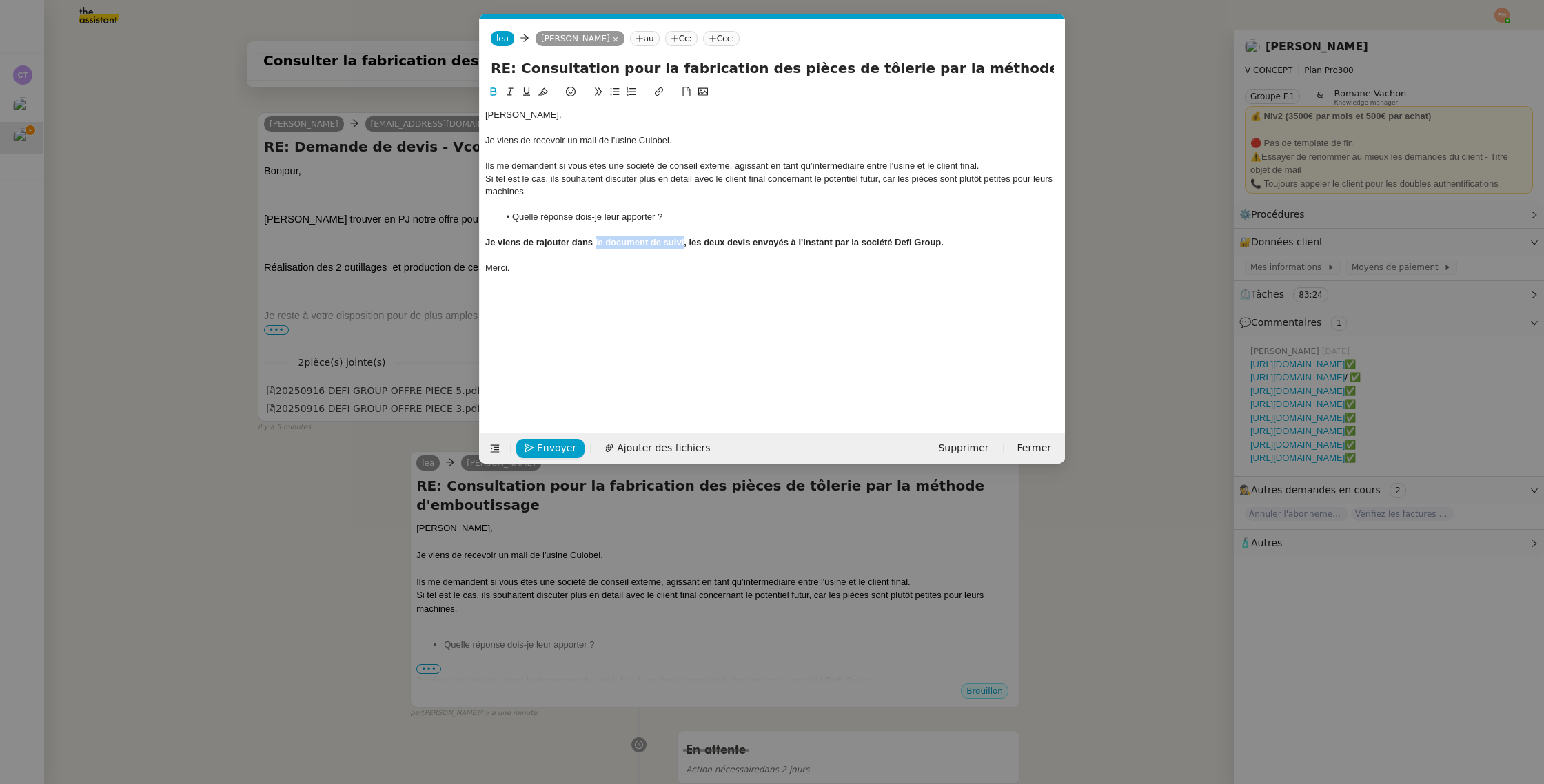
drag, startPoint x: 595, startPoint y: 243, endPoint x: 685, endPoint y: 242, distance: 90.0
click at [685, 242] on strong "Je viens de rajouter dans le document de suivi, les deux devis envoyés à l'inst…" at bounding box center [714, 242] width 458 height 10
click at [659, 97] on button at bounding box center [659, 91] width 16 height 16
paste input "https://docs.google.com/spreadsheets/d/193Urmkwbze8EQ-x9dzSN0g0jgWpTlEIFHPYLzzA…"
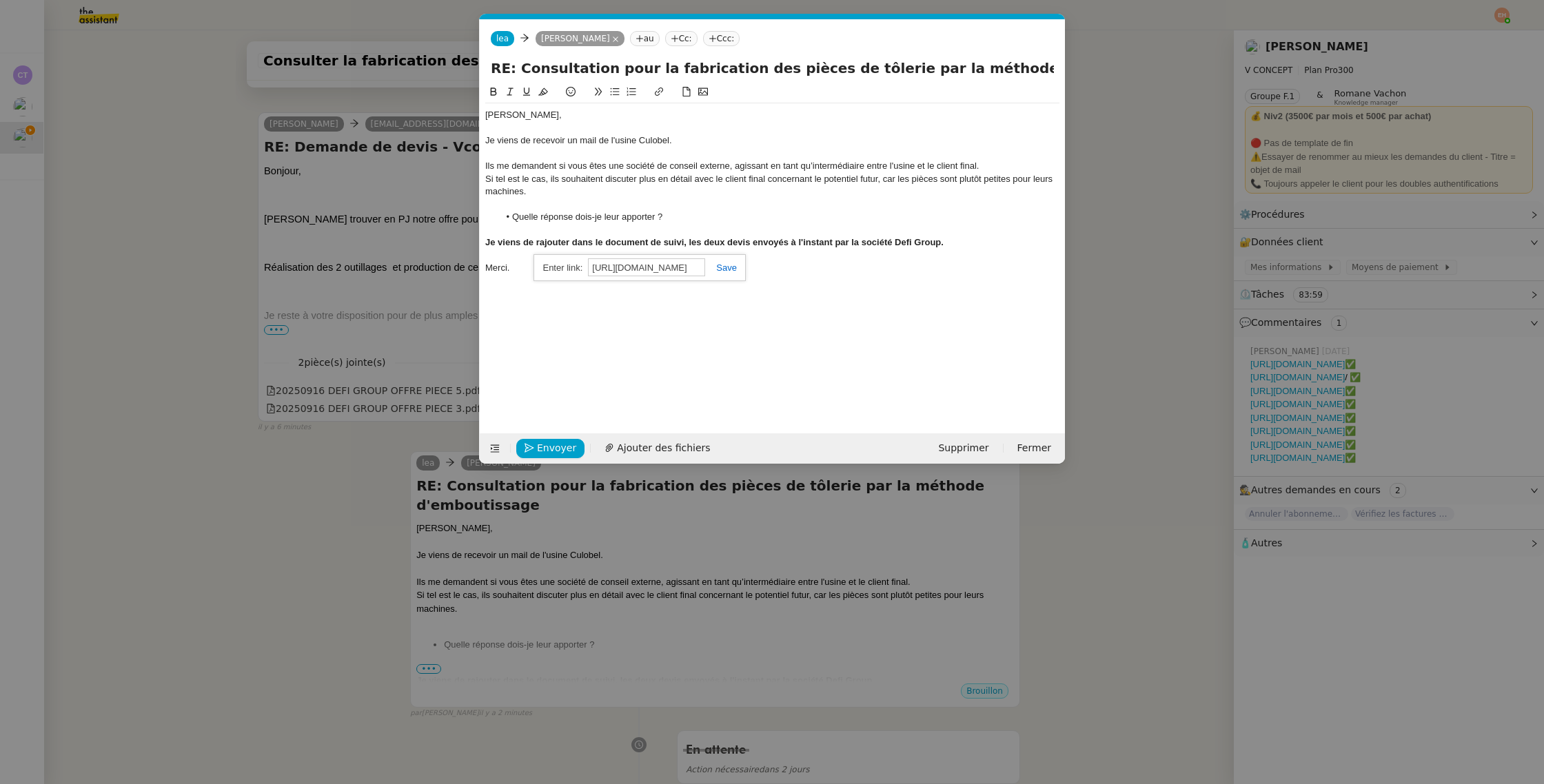
type input "https://docs.google.com/spreadsheets/d/193Urmkwbze8EQ-x9dzSN0g0jgWpTlEIFHPYLzzA…"
click at [727, 268] on link at bounding box center [721, 268] width 31 height 10
click at [565, 379] on div "Quang Tam, Je viens de recevoir un mail de l'usine Culobel. Ils me demandent si…" at bounding box center [772, 247] width 574 height 328
click at [577, 295] on div "Quang Tam, Je viens de recevoir un mail de l'usine Culobel. Ils me demandent si…" at bounding box center [772, 247] width 574 height 328
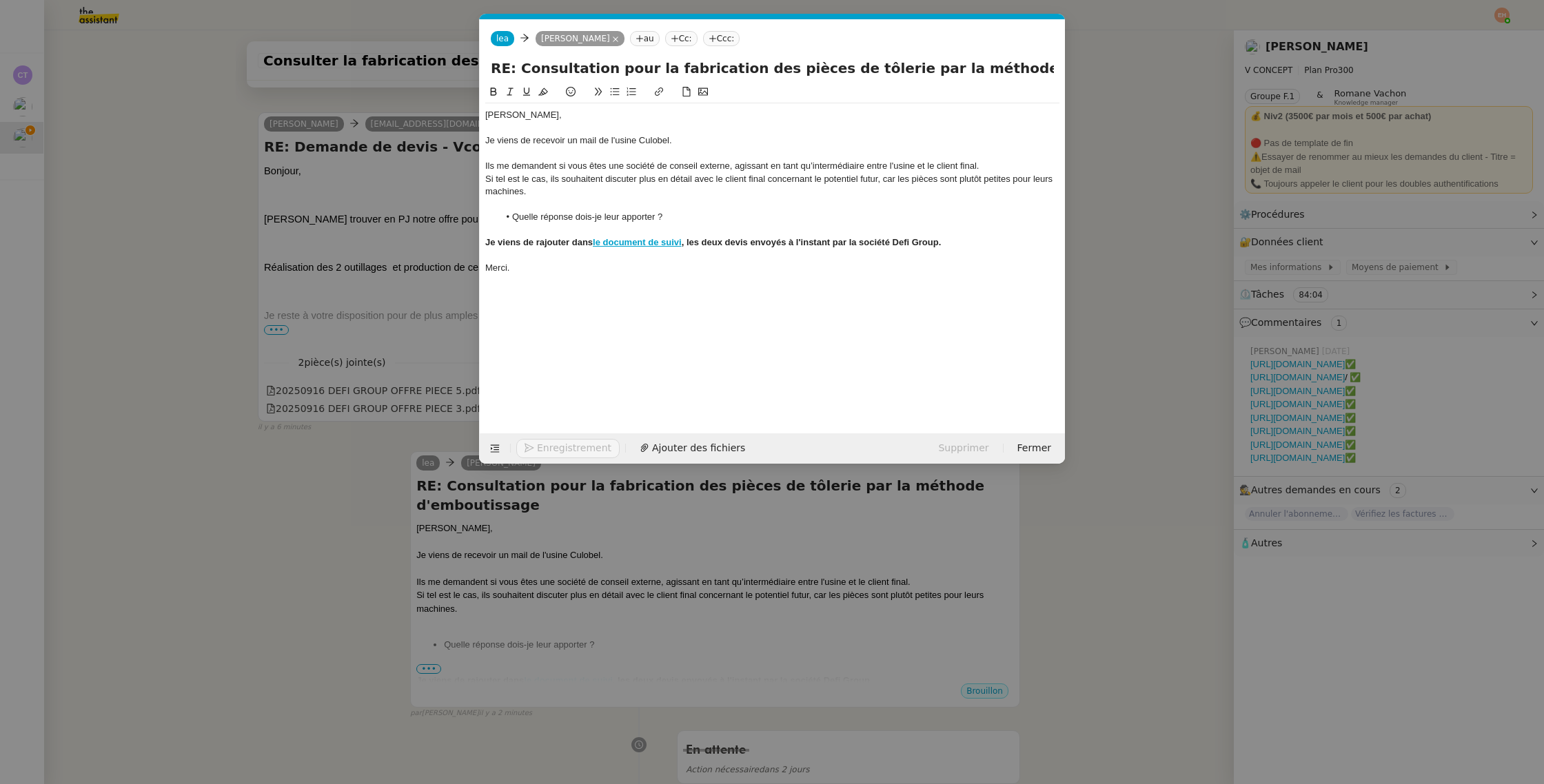
drag, startPoint x: 565, startPoint y: 266, endPoint x: 538, endPoint y: 268, distance: 27.1
click at [565, 266] on div "Merci." at bounding box center [772, 268] width 574 height 13
click at [556, 456] on button "Envoyer" at bounding box center [550, 448] width 68 height 19
click at [556, 456] on button "Confirmer l'envoi" at bounding box center [571, 448] width 112 height 19
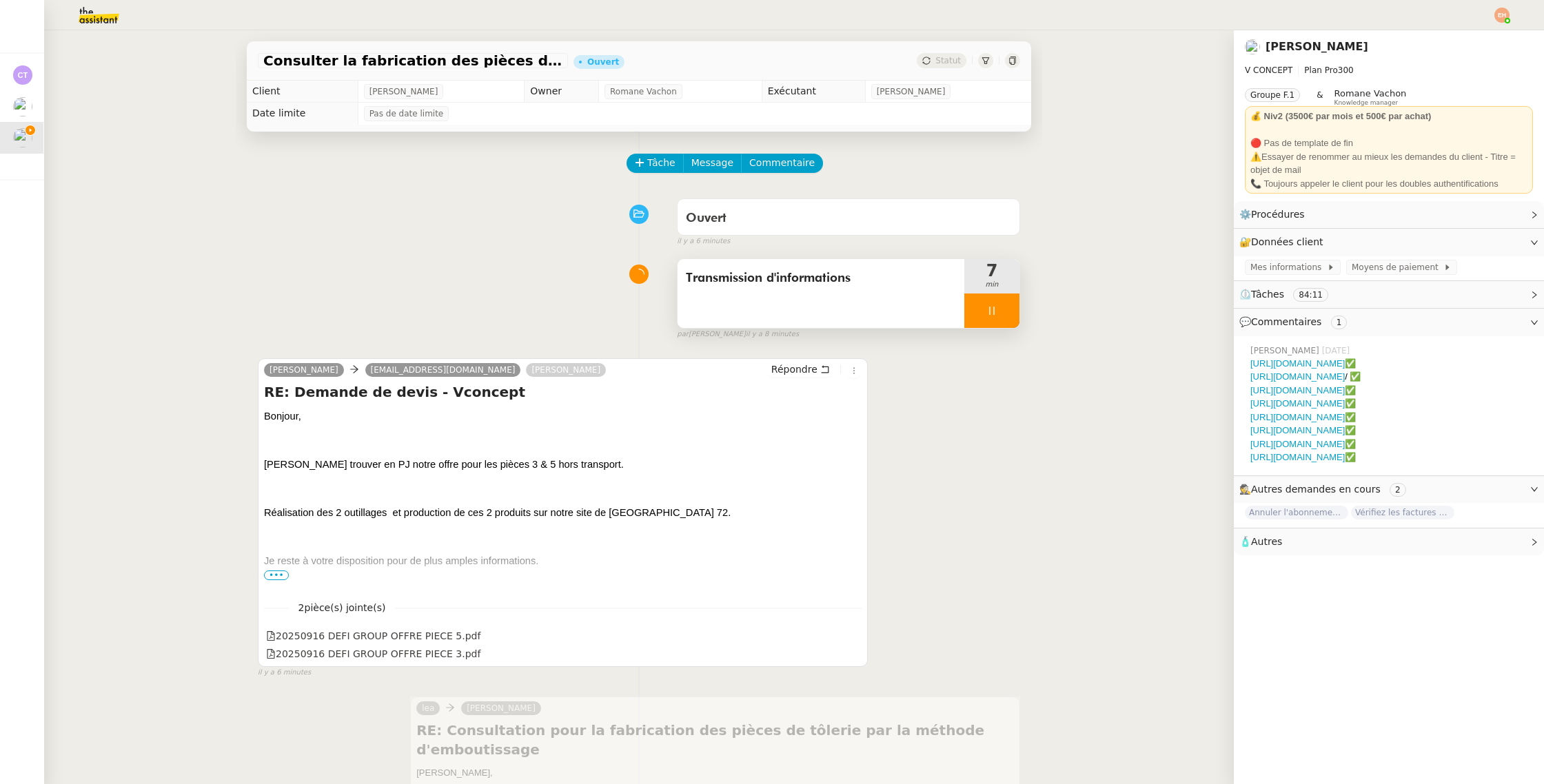
click at [979, 316] on div at bounding box center [992, 310] width 55 height 34
click at [1000, 313] on icon at bounding box center [1005, 310] width 11 height 11
click at [647, 161] on span "Tâche" at bounding box center [661, 163] width 28 height 16
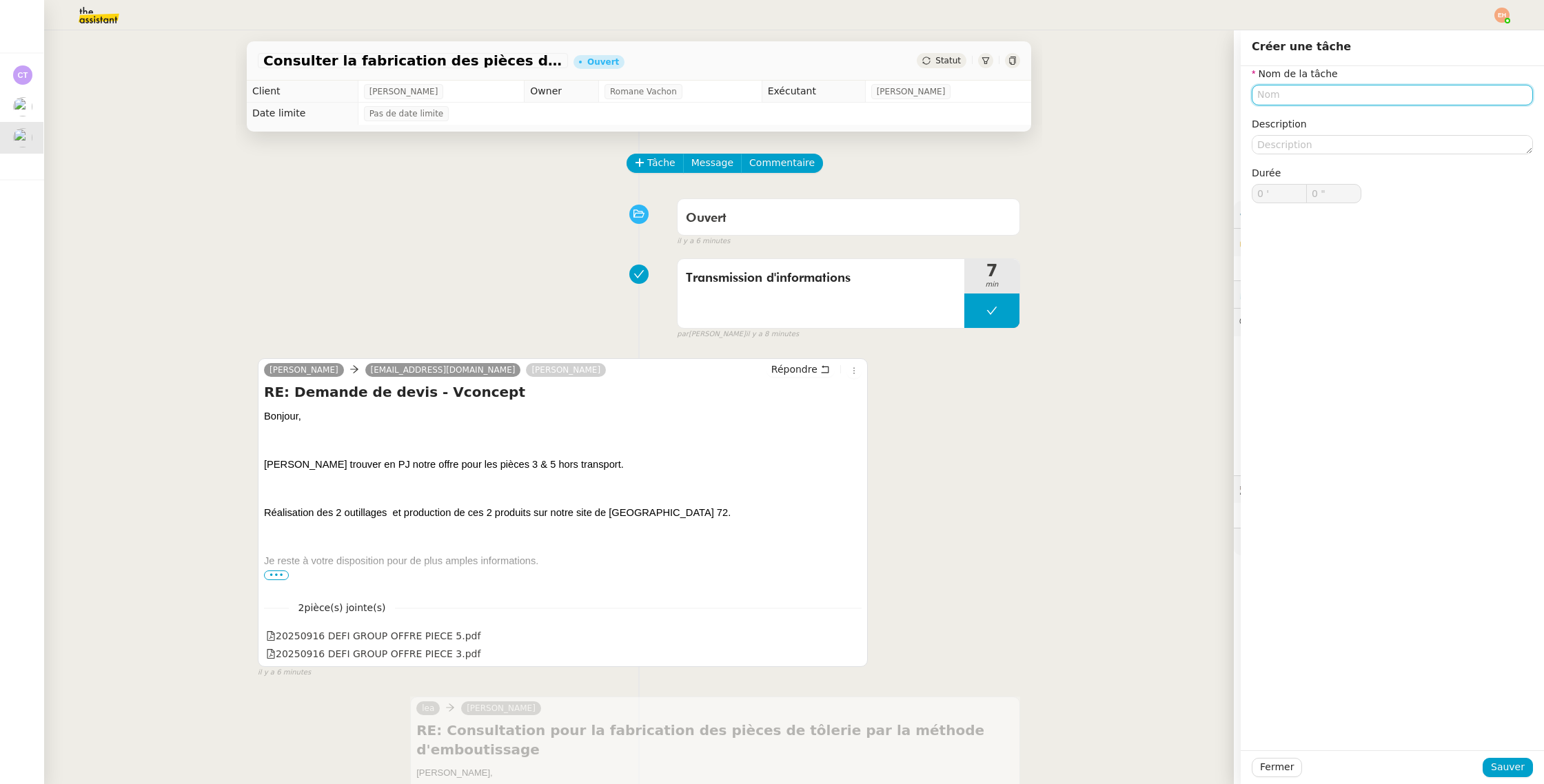
click at [1308, 94] on input "text" at bounding box center [1392, 94] width 281 height 20
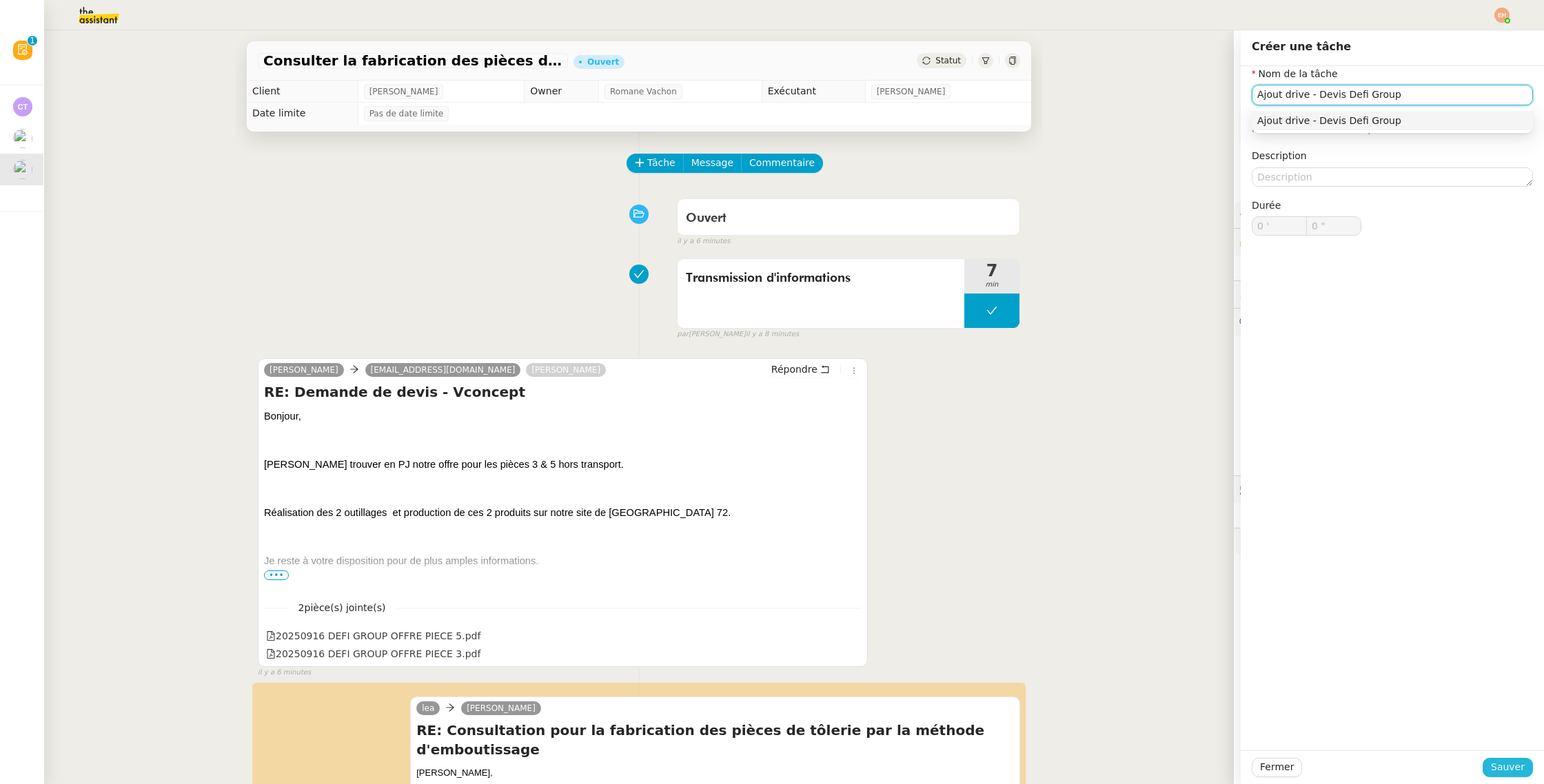
type input "Ajout drive - Devis Defi Group"
click at [1495, 747] on span "Sauver" at bounding box center [1507, 767] width 34 height 16
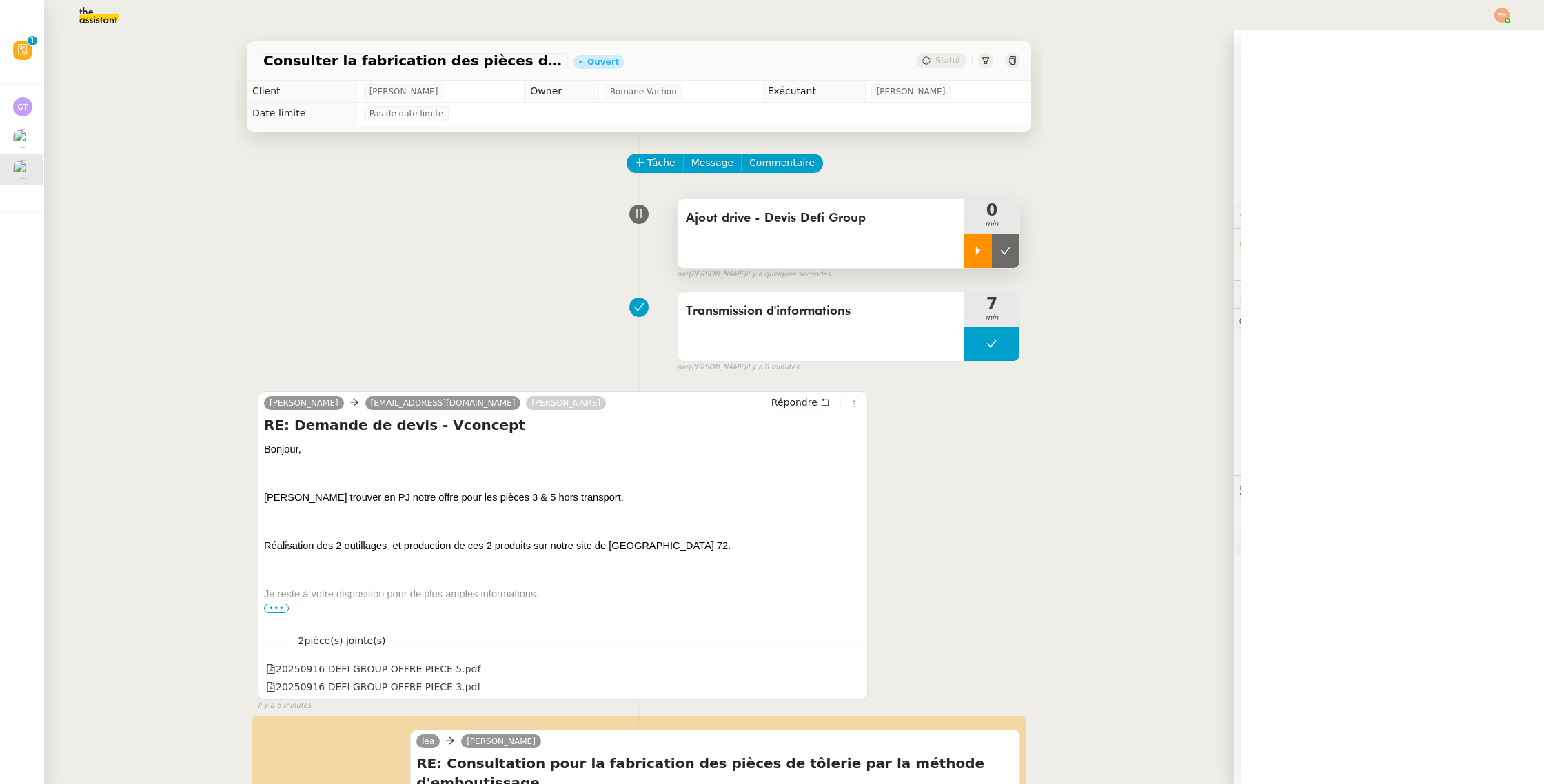
click at [975, 245] on icon at bounding box center [978, 250] width 11 height 11
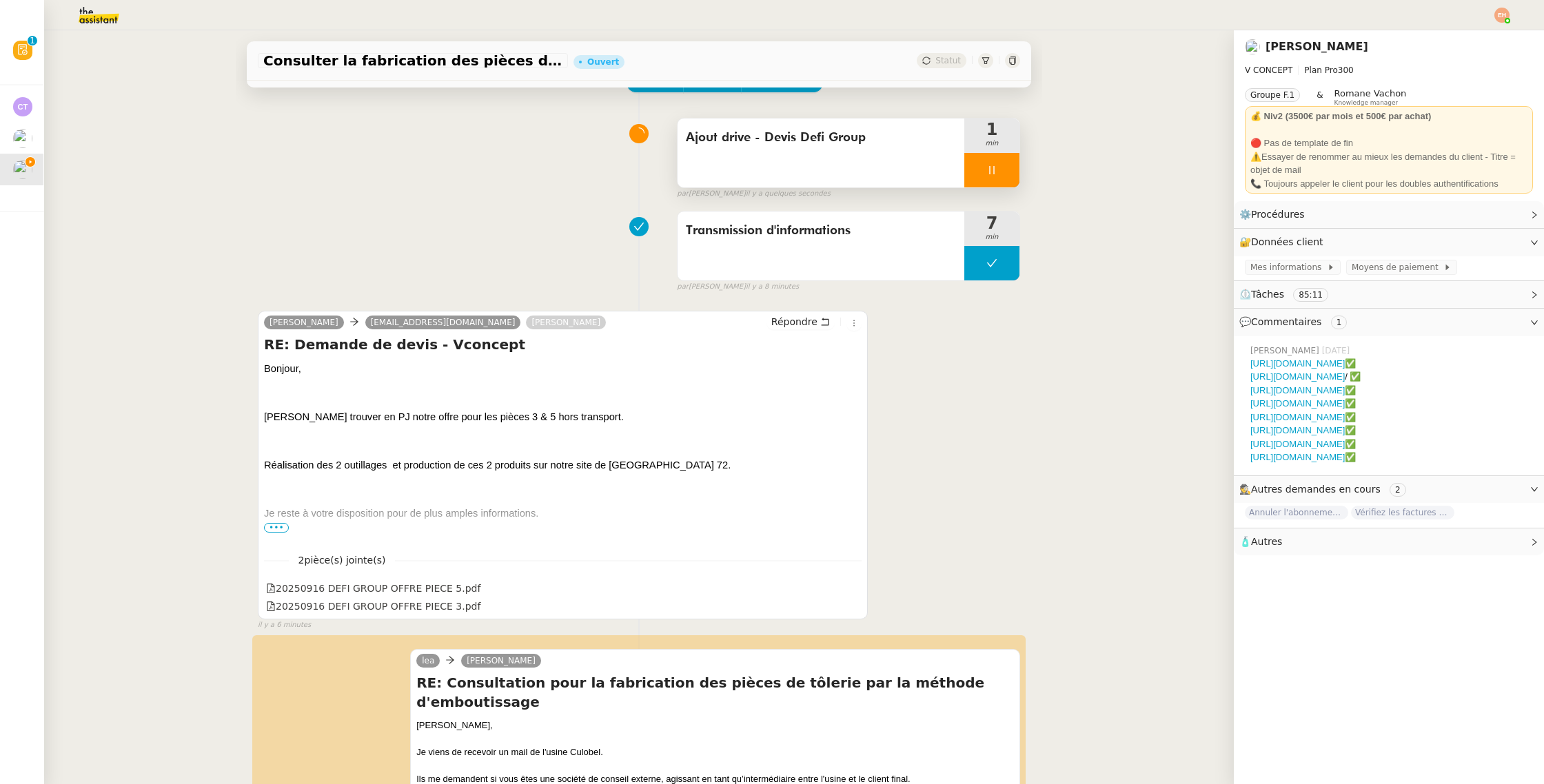
scroll to position [219, 0]
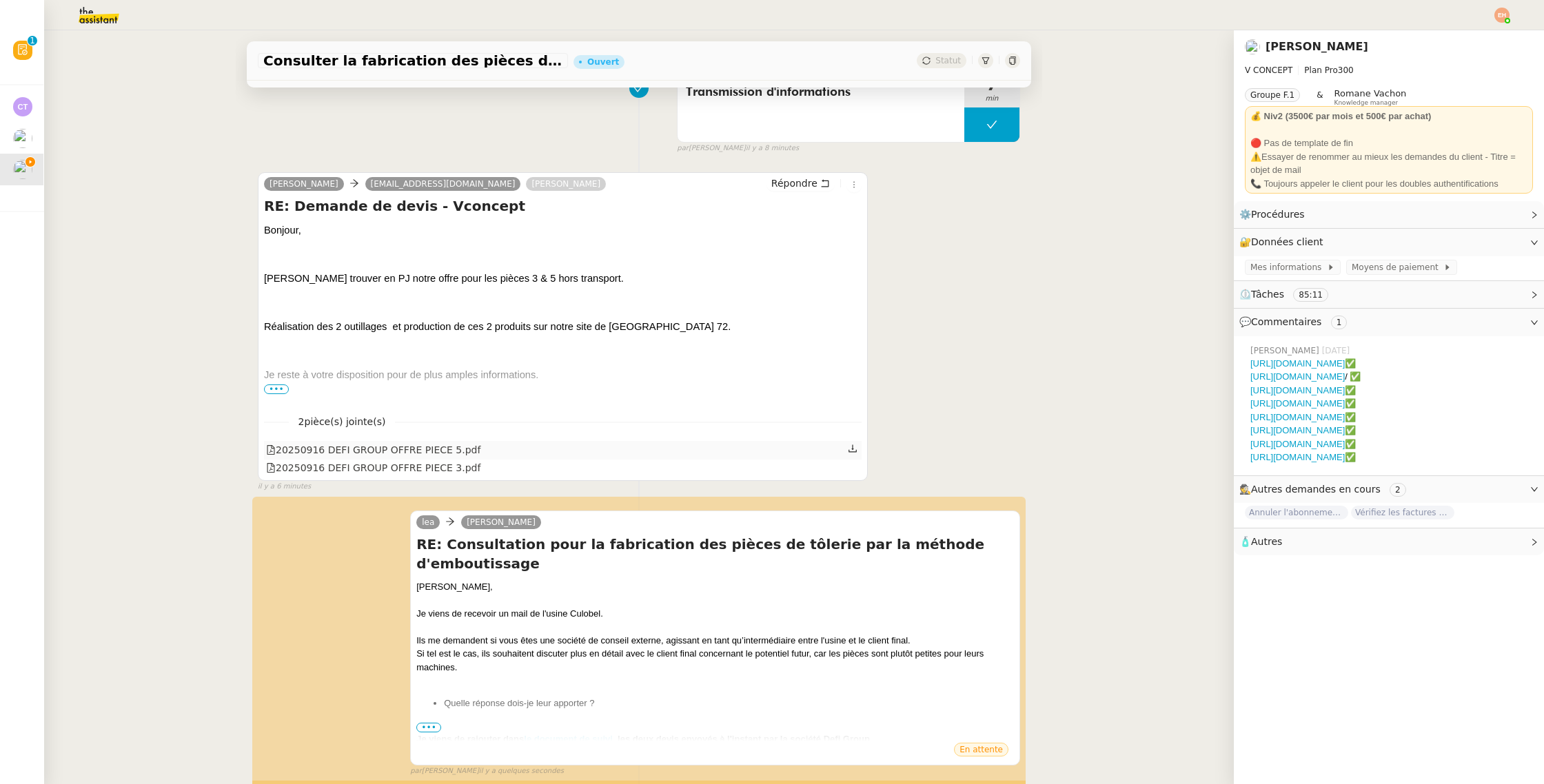
click at [852, 450] on icon at bounding box center [852, 448] width 10 height 10
click at [850, 469] on icon at bounding box center [852, 467] width 10 height 10
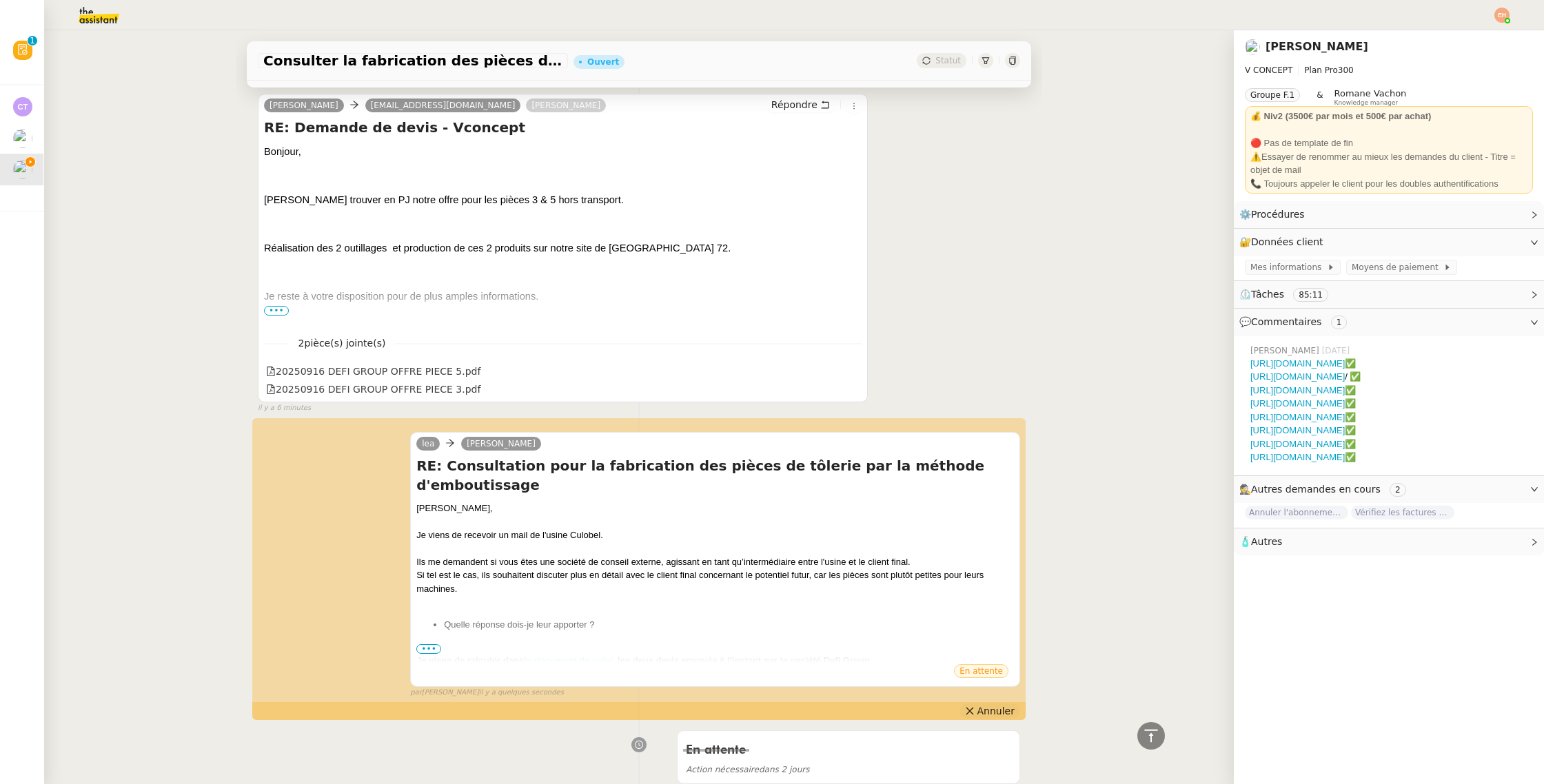
click at [998, 709] on span "Annuler" at bounding box center [996, 711] width 37 height 13
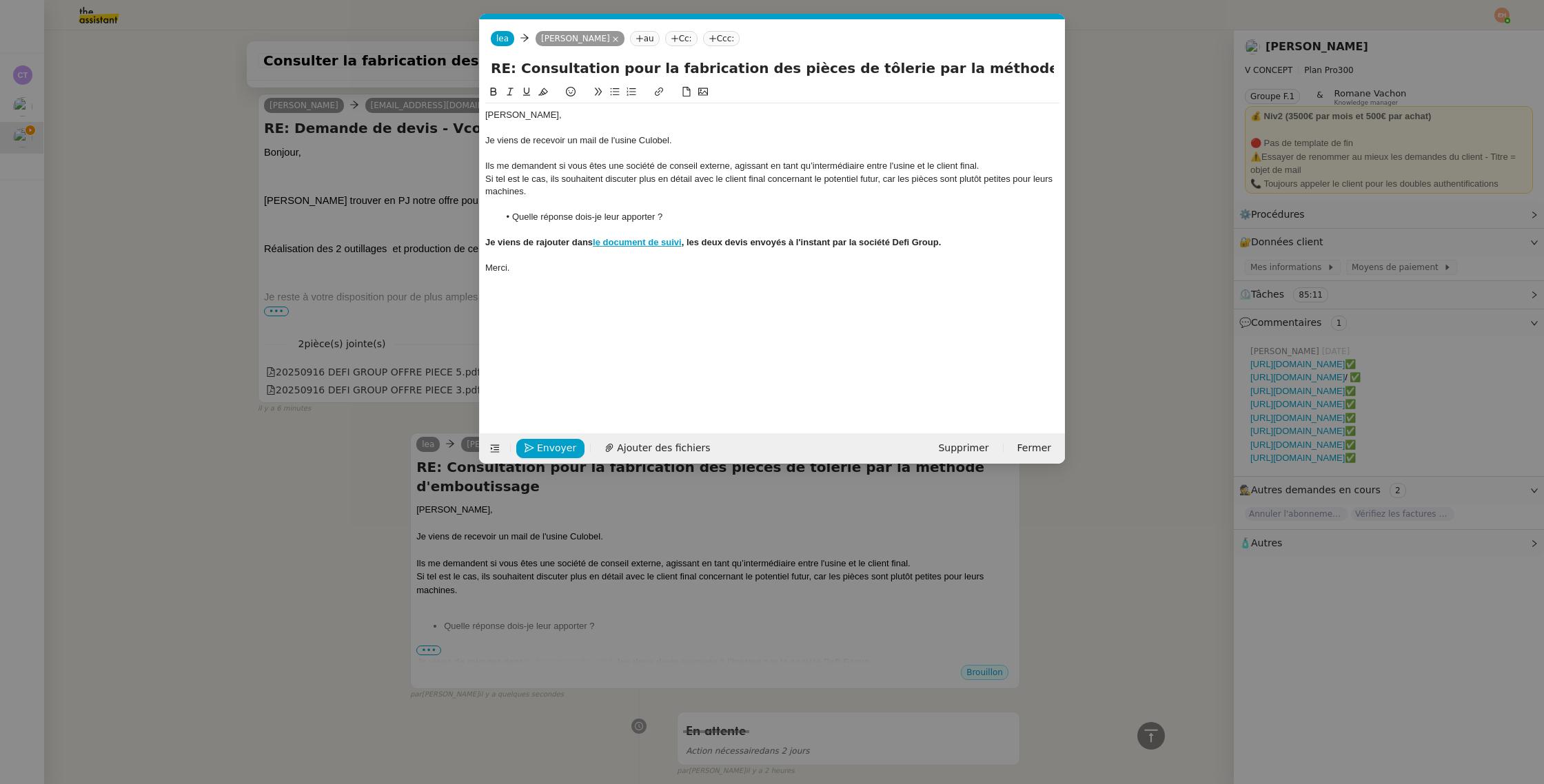
scroll to position [0, 29]
click at [619, 448] on span "Ajouter des fichiers" at bounding box center [663, 447] width 93 height 16
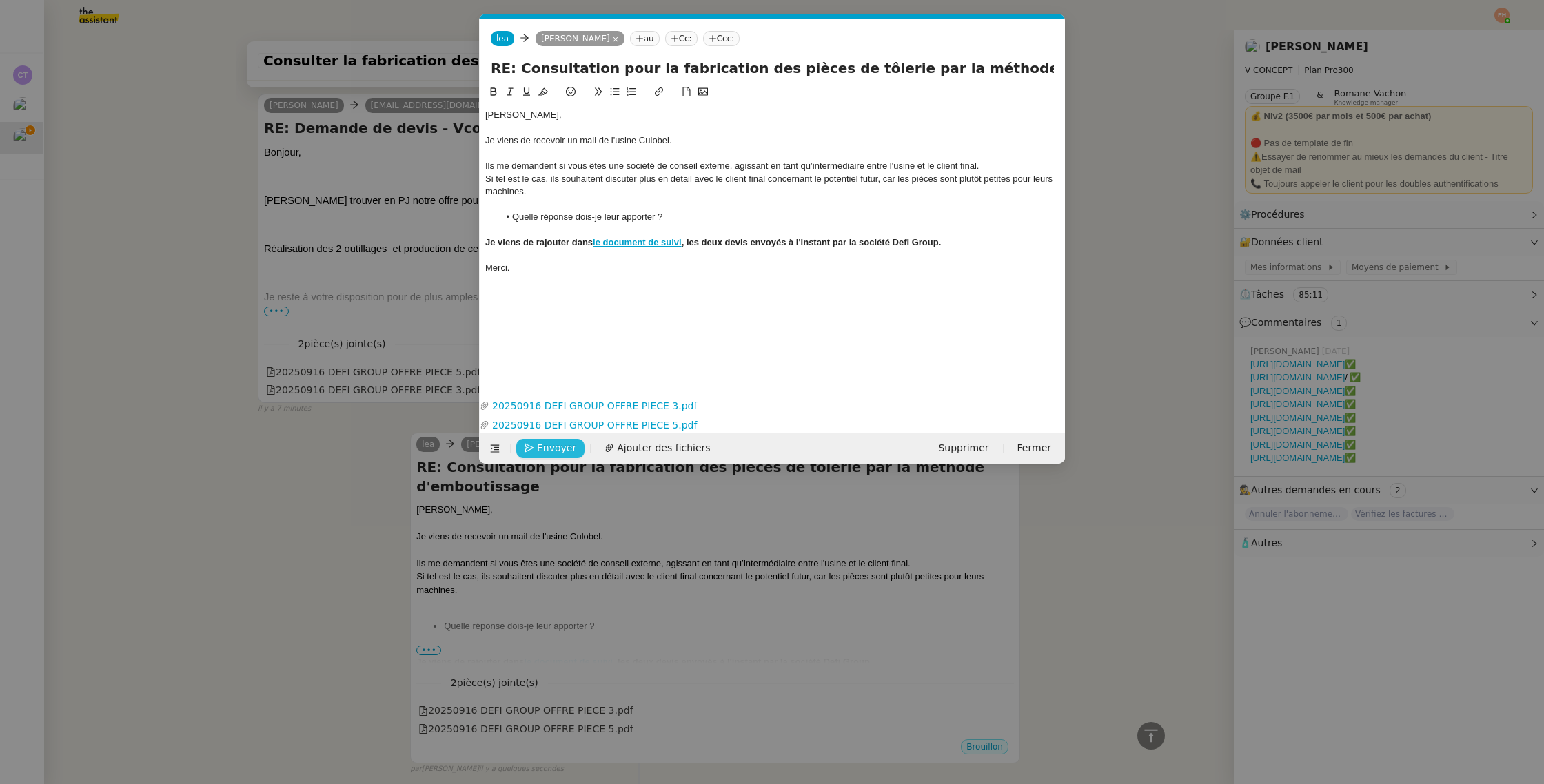
click at [553, 455] on span "Envoyer" at bounding box center [556, 447] width 39 height 16
click at [554, 453] on span "Confirmer l'envoi" at bounding box center [578, 447] width 82 height 16
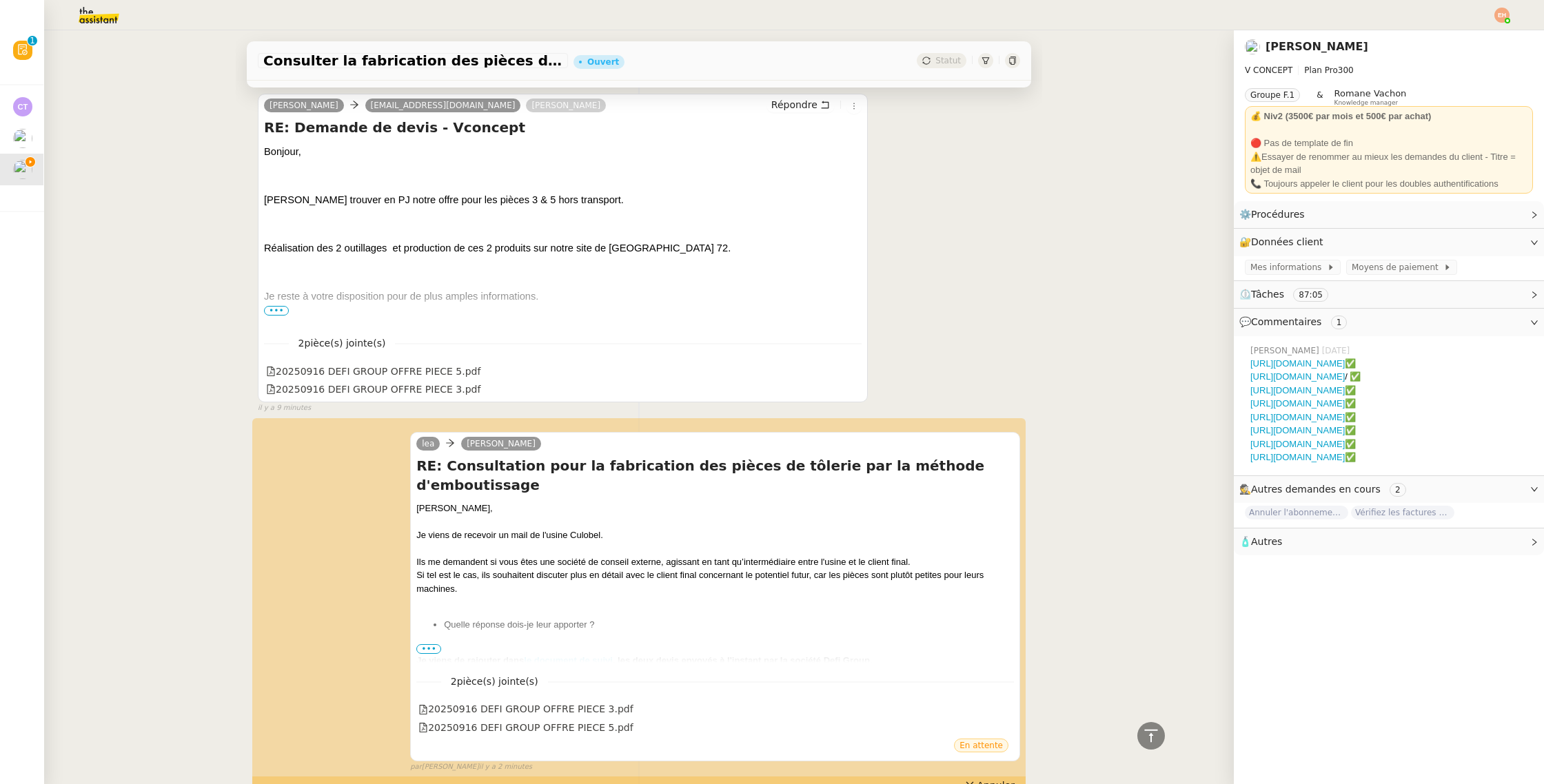
scroll to position [0, 0]
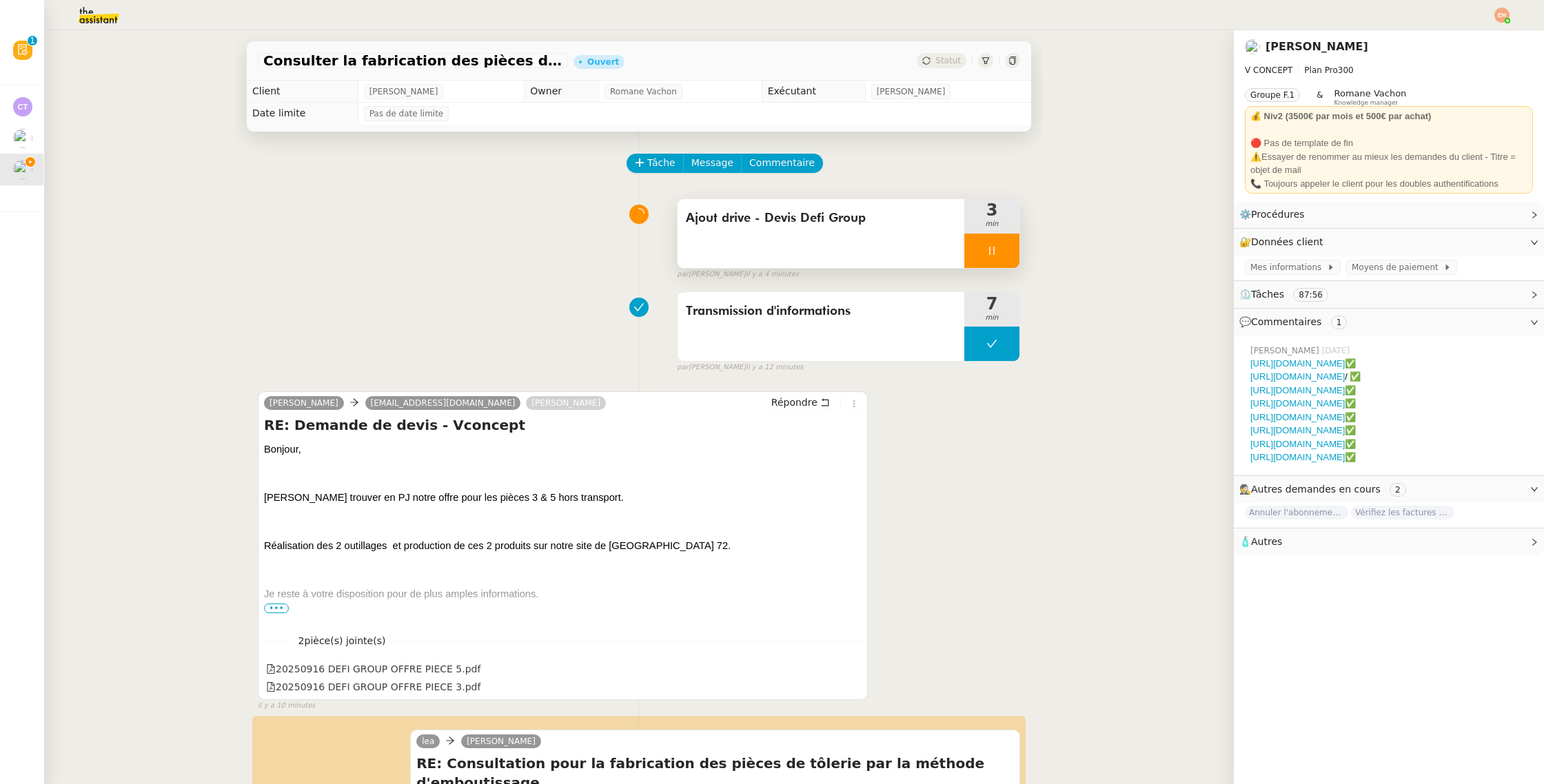
click at [987, 245] on icon at bounding box center [991, 250] width 11 height 11
click at [1005, 247] on icon at bounding box center [1005, 250] width 11 height 11
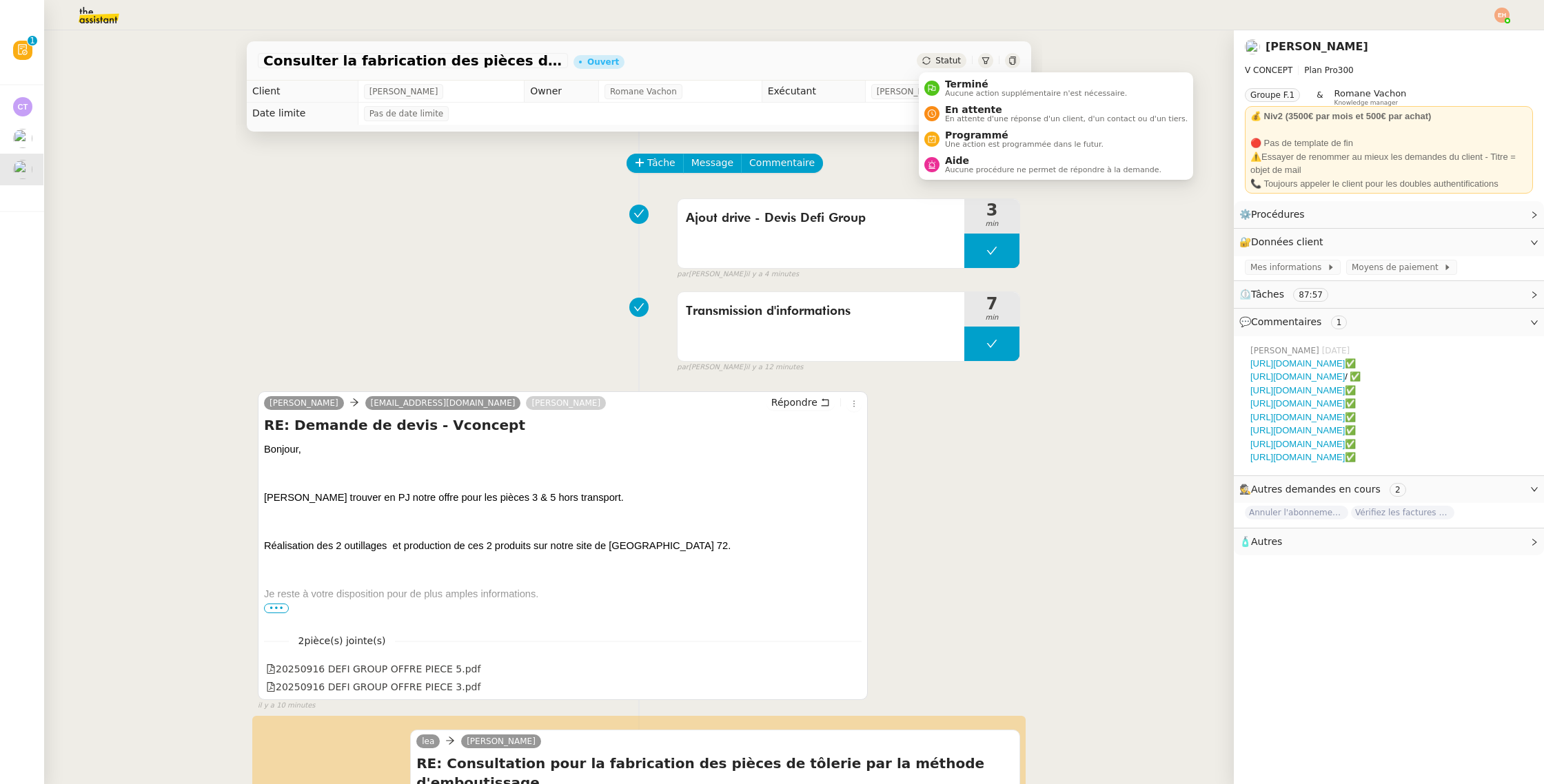
click at [956, 55] on span "Statut" at bounding box center [948, 60] width 25 height 10
click at [985, 109] on span "En attente" at bounding box center [1066, 109] width 242 height 11
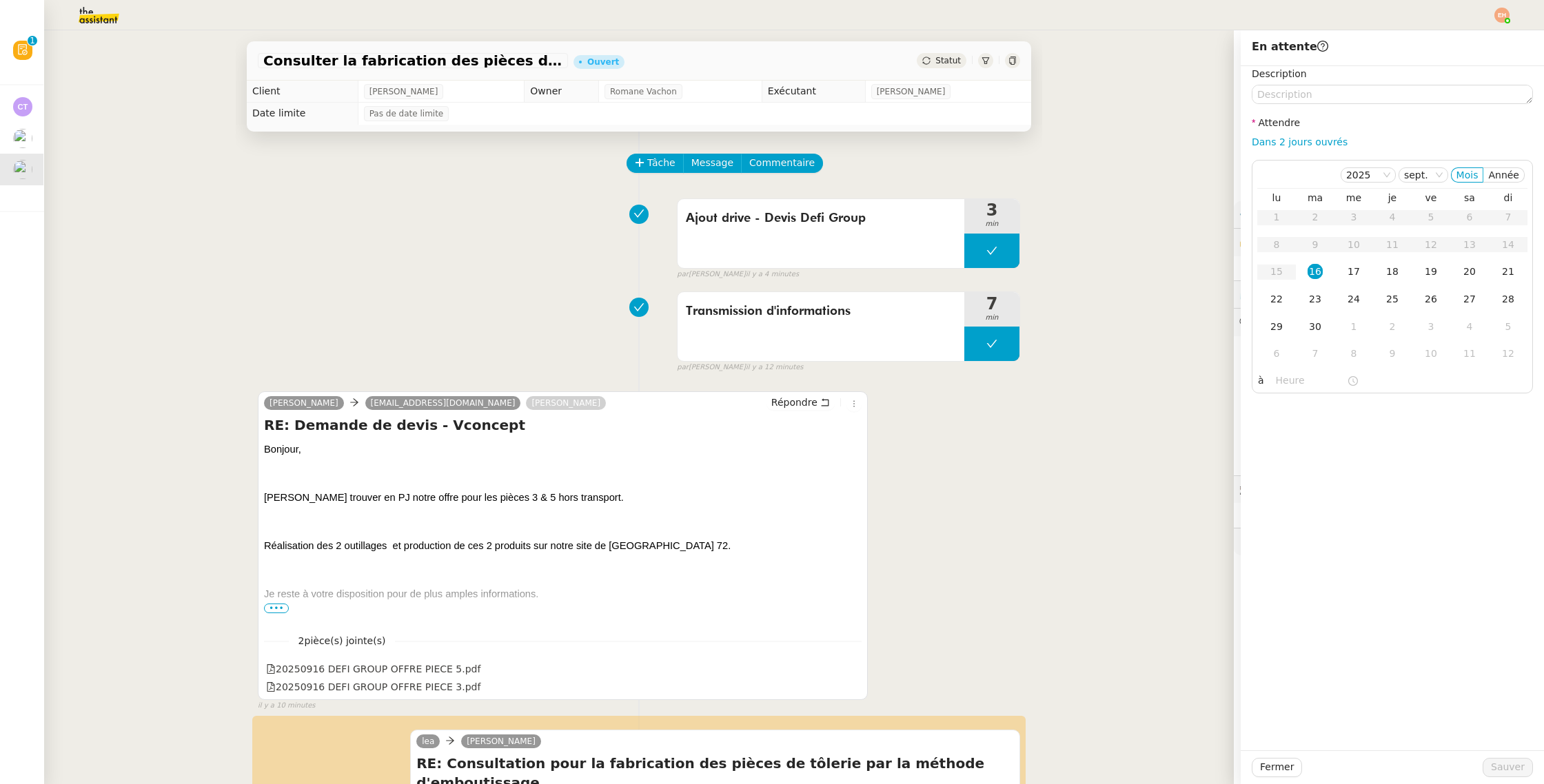
click at [1283, 150] on div "Description Attendre Dans 2 jours ouvrés 2025 sept. Mois Année lu ma me je ve s…" at bounding box center [1392, 229] width 281 height 328
click at [1291, 143] on link "Dans 2 jours ouvrés" at bounding box center [1300, 142] width 96 height 11
type input "07:00"
drag, startPoint x: 1499, startPoint y: 763, endPoint x: 1369, endPoint y: 742, distance: 131.7
click at [1498, 747] on span "Sauver" at bounding box center [1507, 767] width 34 height 16
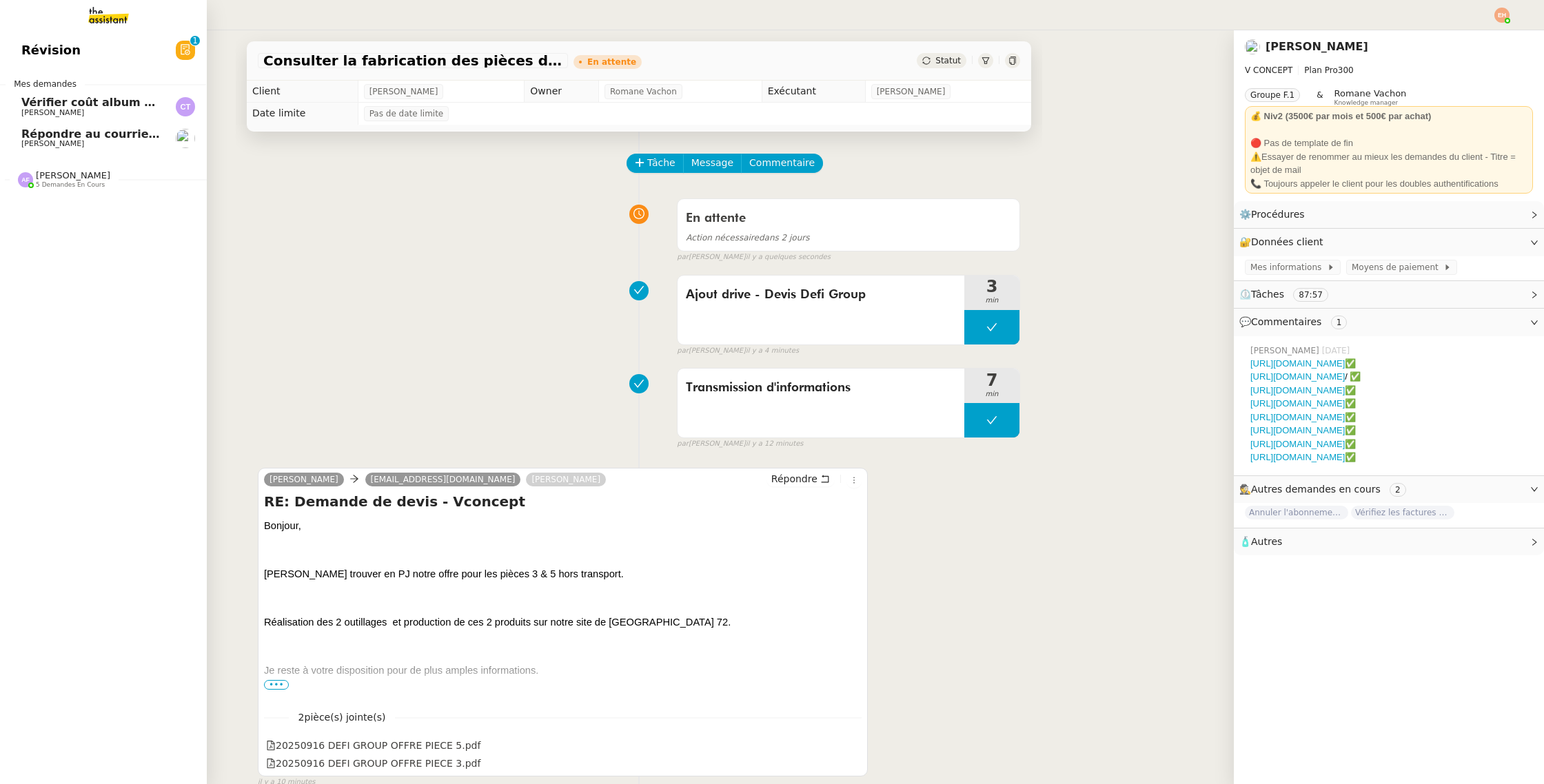
click at [45, 143] on span "[PERSON_NAME]" at bounding box center [52, 144] width 63 height 9
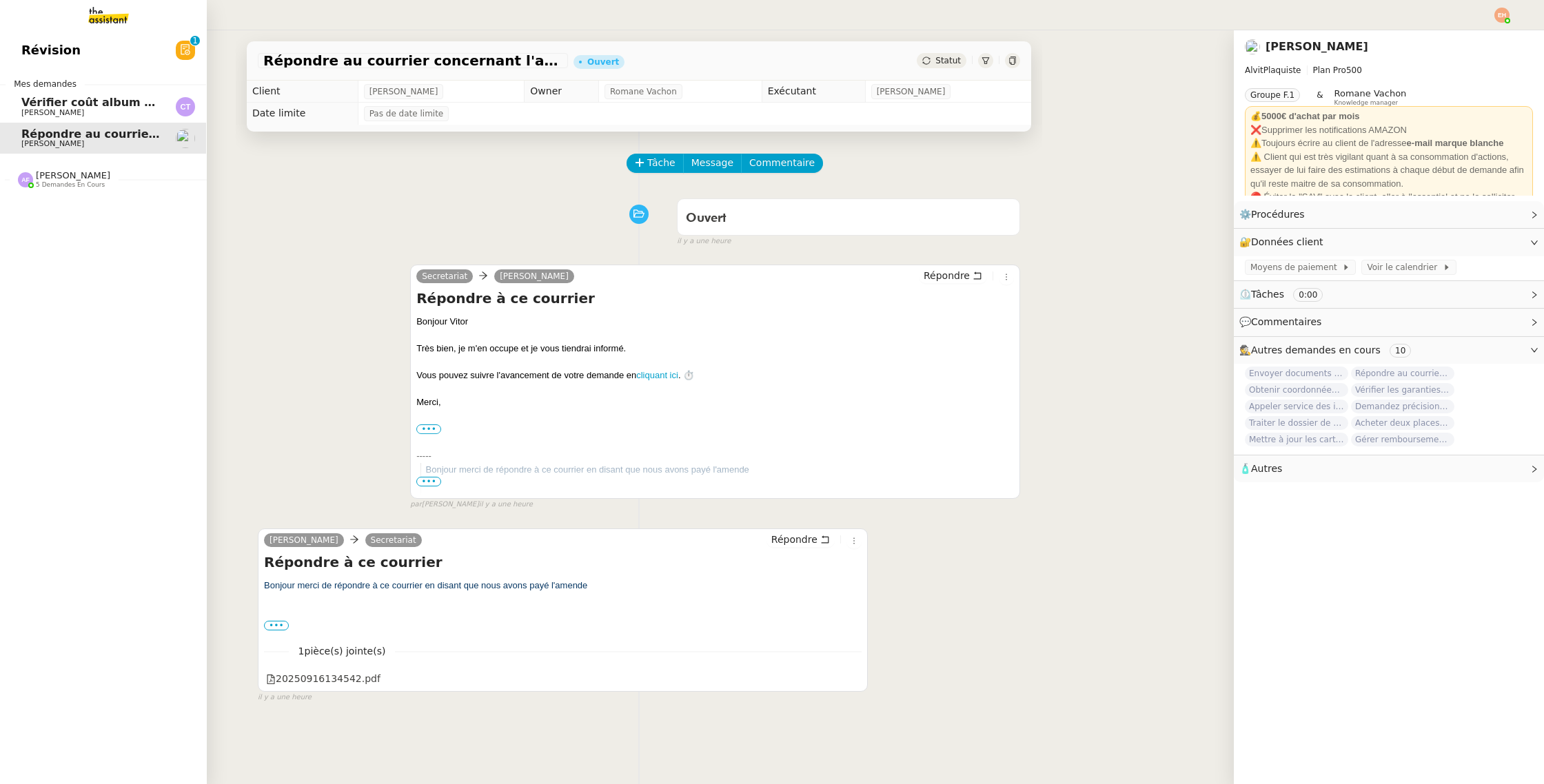
click at [46, 179] on span "[PERSON_NAME]" at bounding box center [73, 175] width 74 height 10
click at [73, 146] on span "[PERSON_NAME]" at bounding box center [91, 144] width 139 height 8
click at [65, 175] on span "[PERSON_NAME]" at bounding box center [52, 175] width 63 height 9
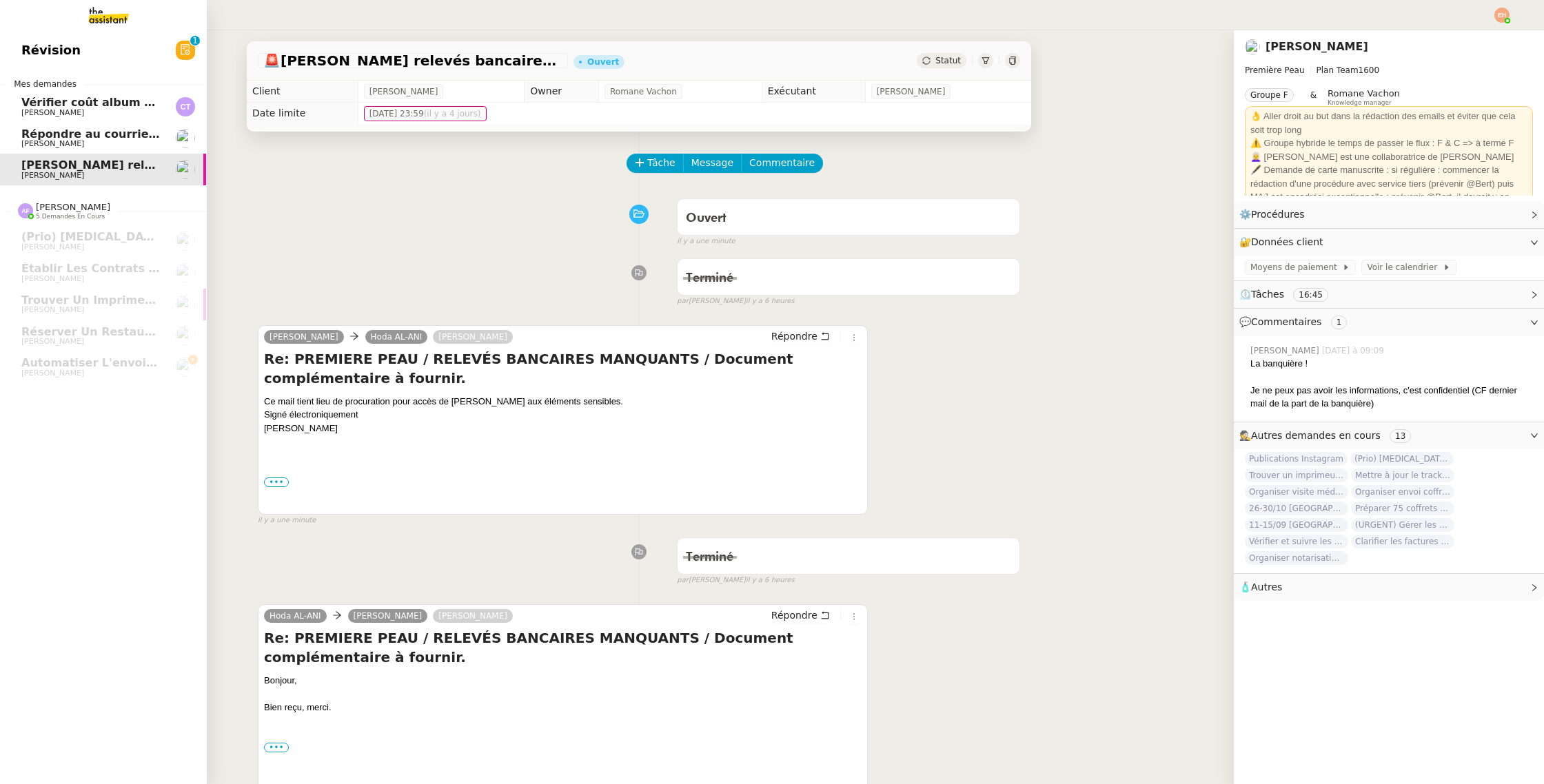
click at [65, 175] on span "[PERSON_NAME]" at bounding box center [52, 175] width 63 height 9
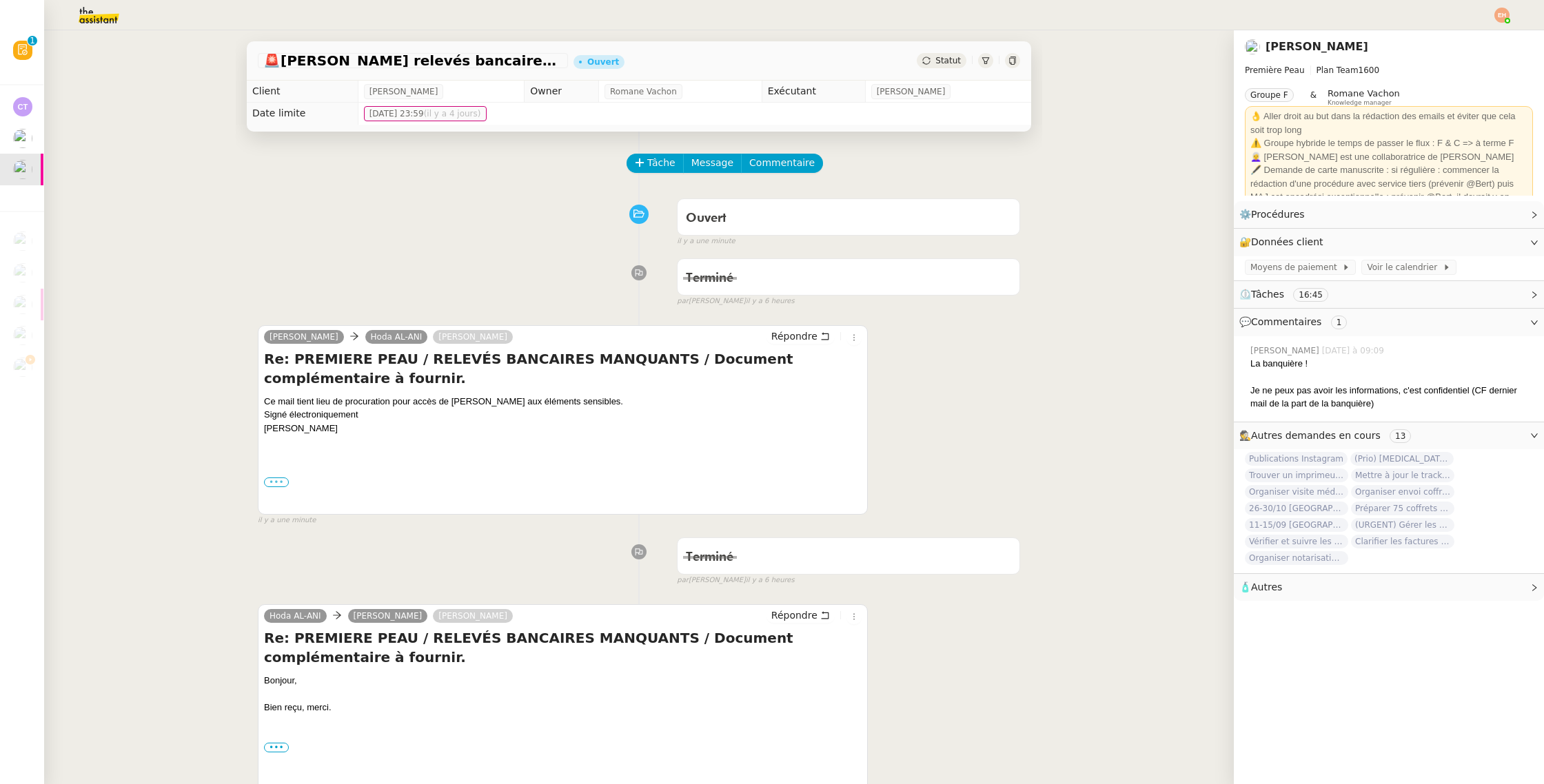
click at [280, 483] on label "•••" at bounding box center [276, 482] width 25 height 10
click at [0, 0] on input "•••" at bounding box center [0, 0] width 0 height 0
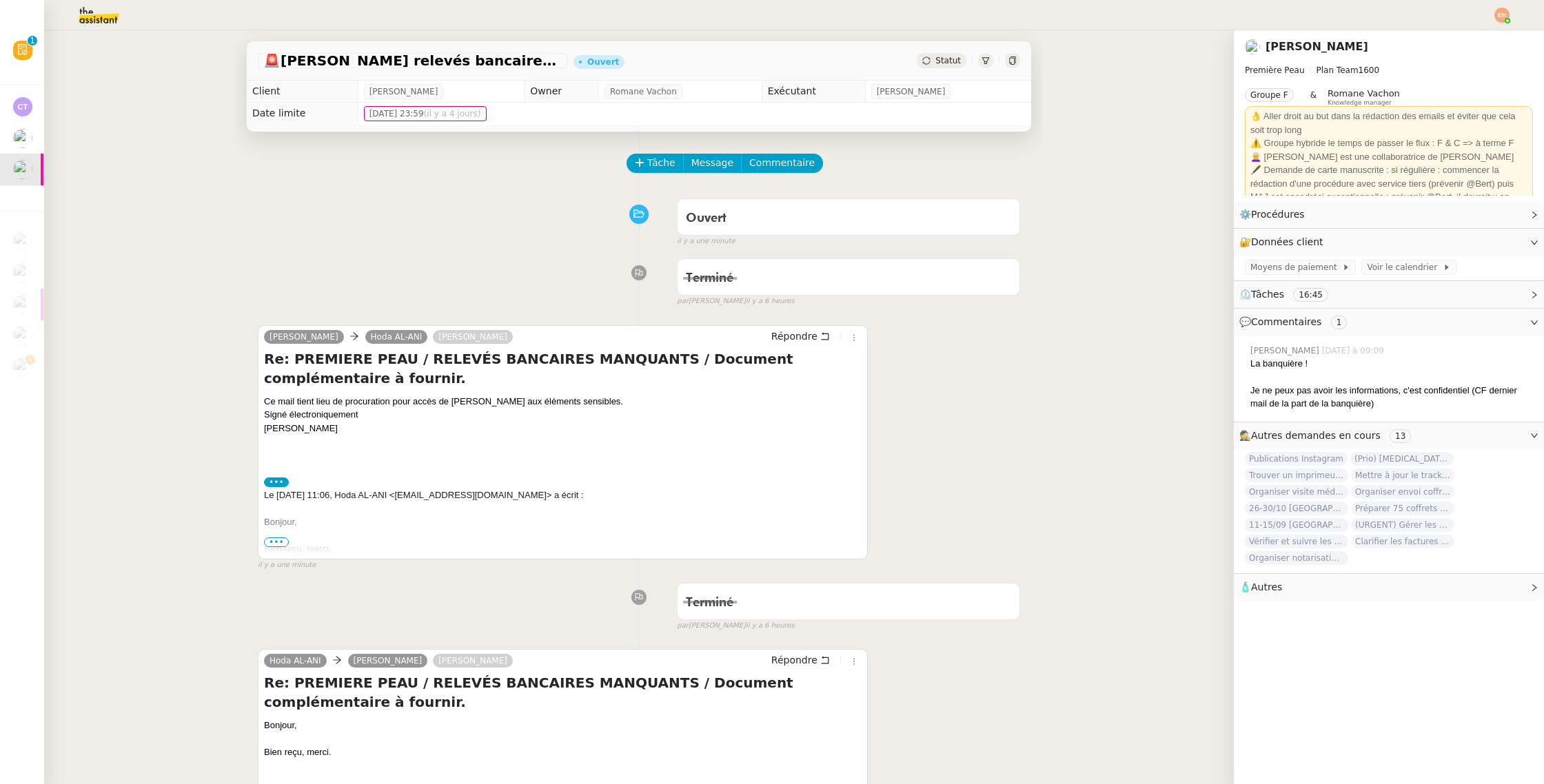
click at [285, 543] on span "•••" at bounding box center [276, 542] width 25 height 10
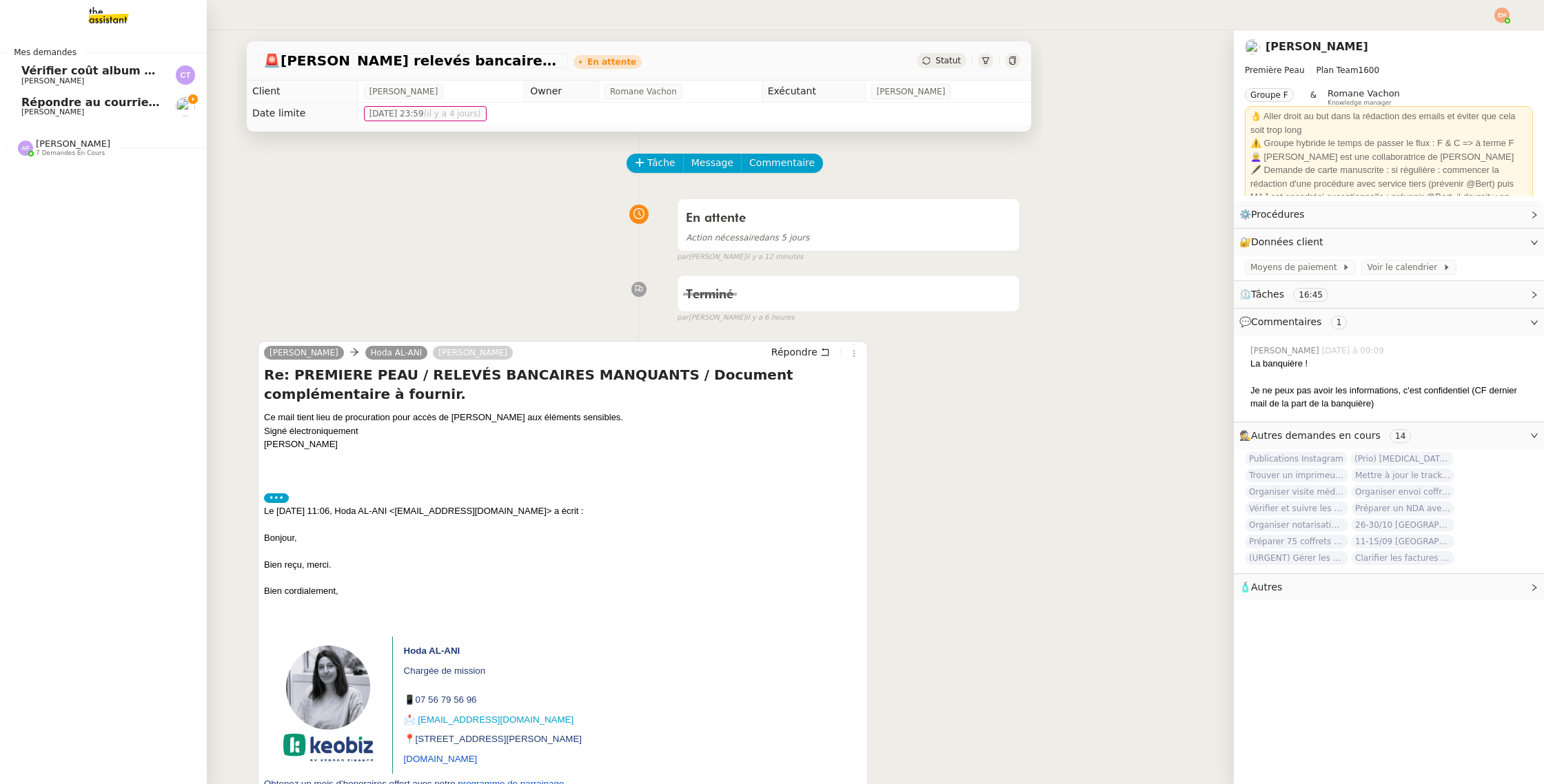
drag, startPoint x: 73, startPoint y: 77, endPoint x: 73, endPoint y: 91, distance: 14.0
click at [73, 77] on span "[PERSON_NAME]" at bounding box center [52, 81] width 63 height 9
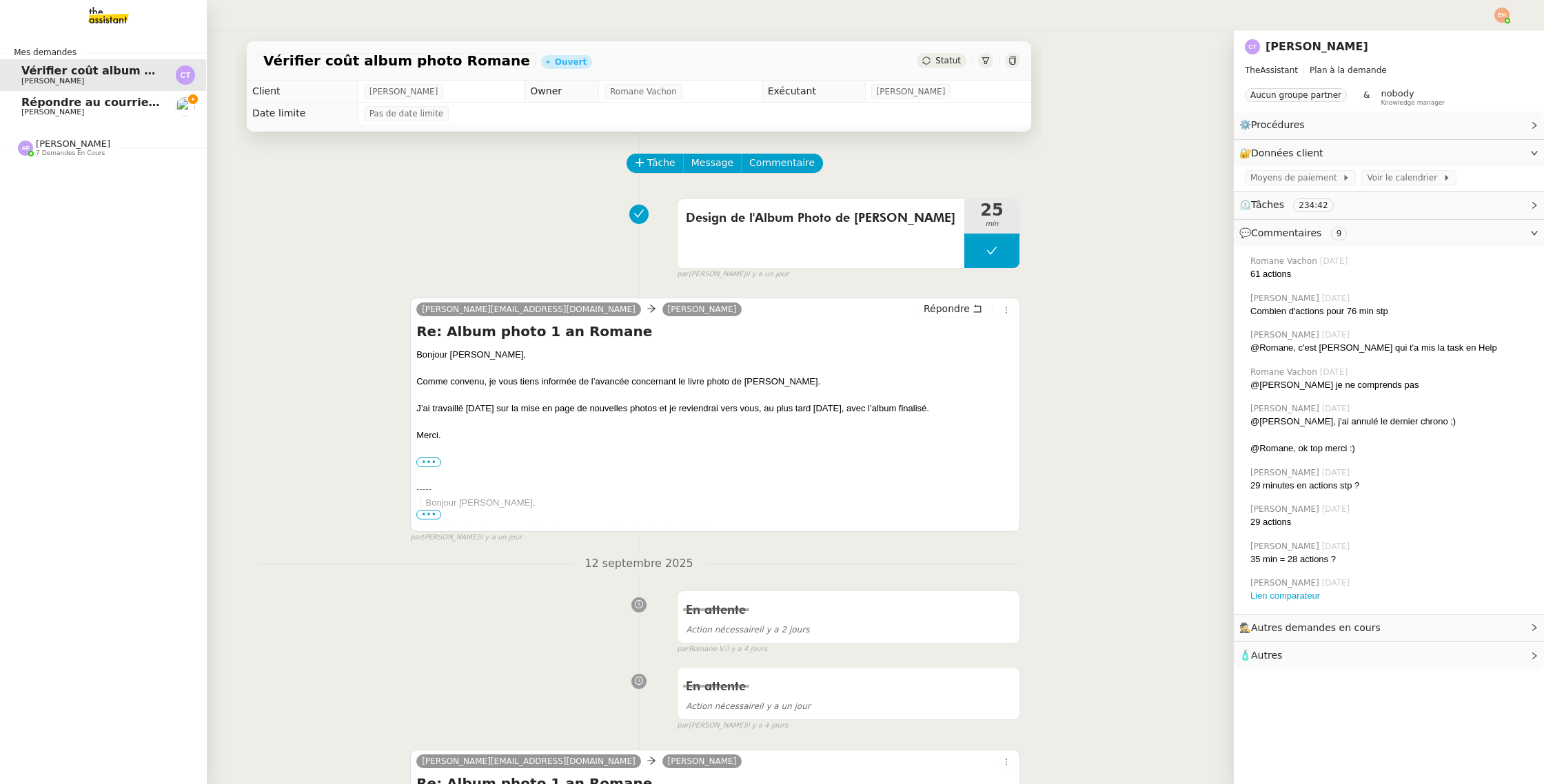
click at [75, 103] on span "Répondre au courrier concernant l'amende" at bounding box center [154, 102] width 267 height 13
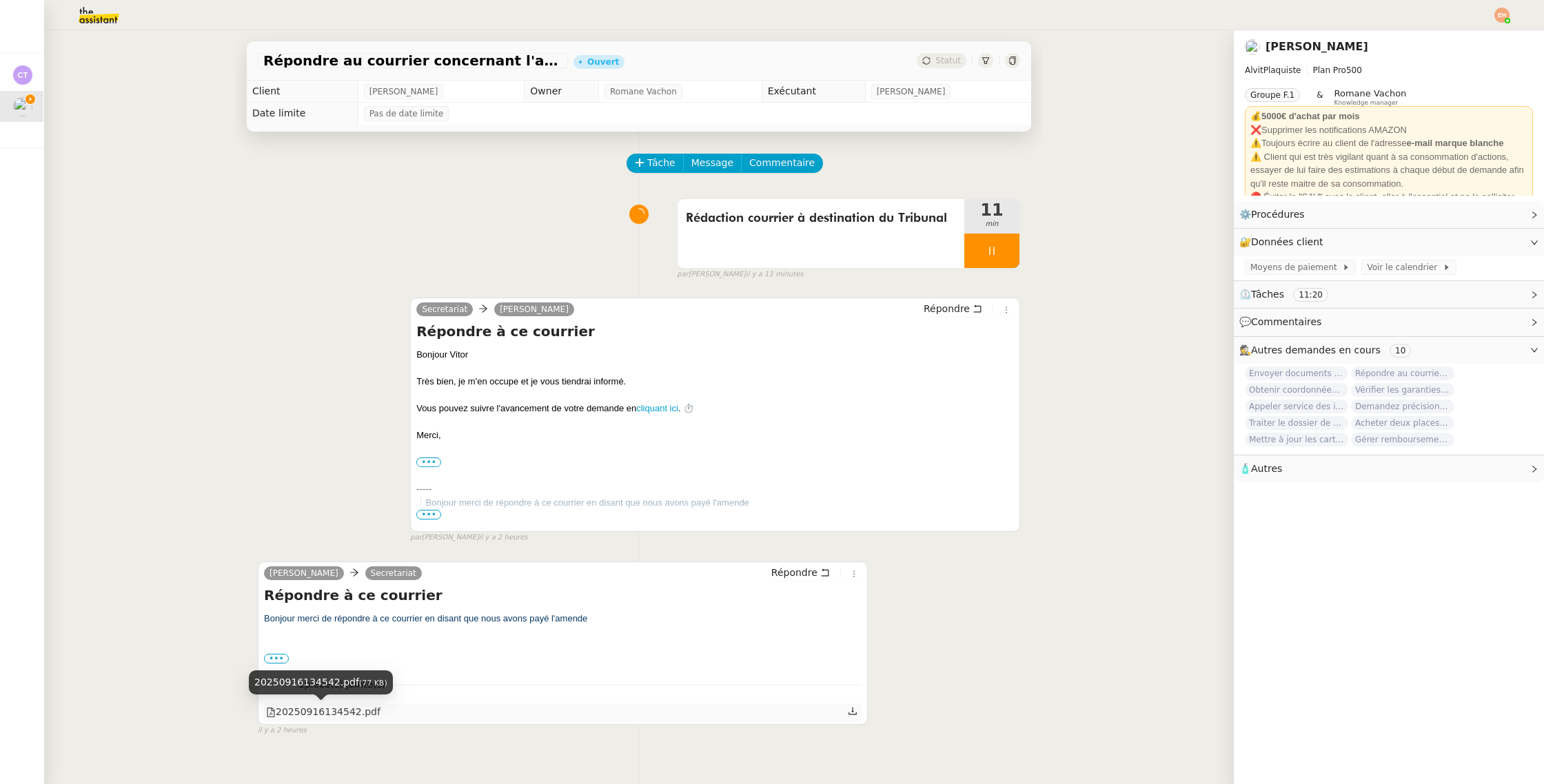
click at [346, 712] on div "20250916134542.pdf" at bounding box center [323, 711] width 115 height 16
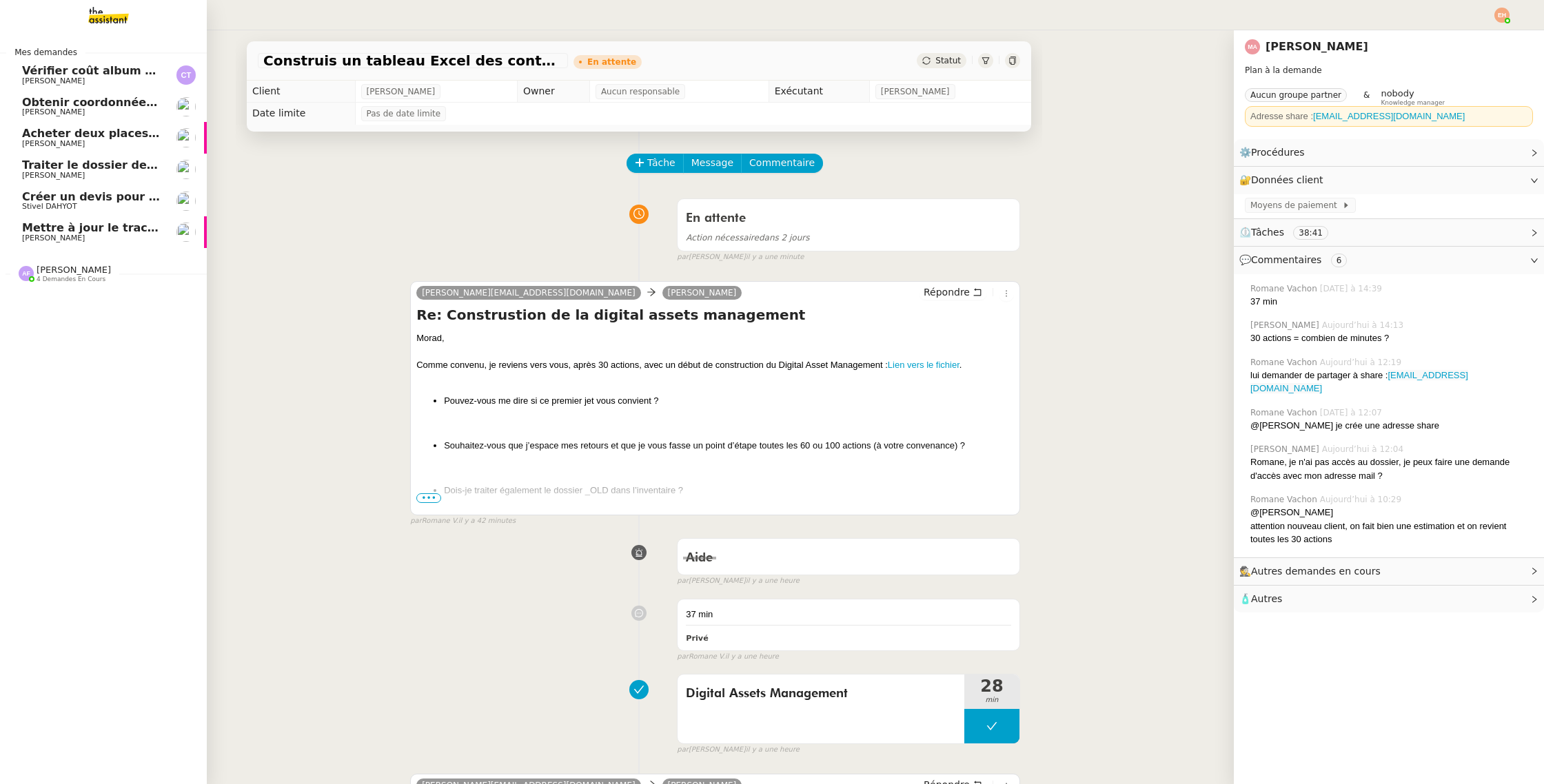
click at [43, 241] on span "[PERSON_NAME]" at bounding box center [53, 238] width 63 height 9
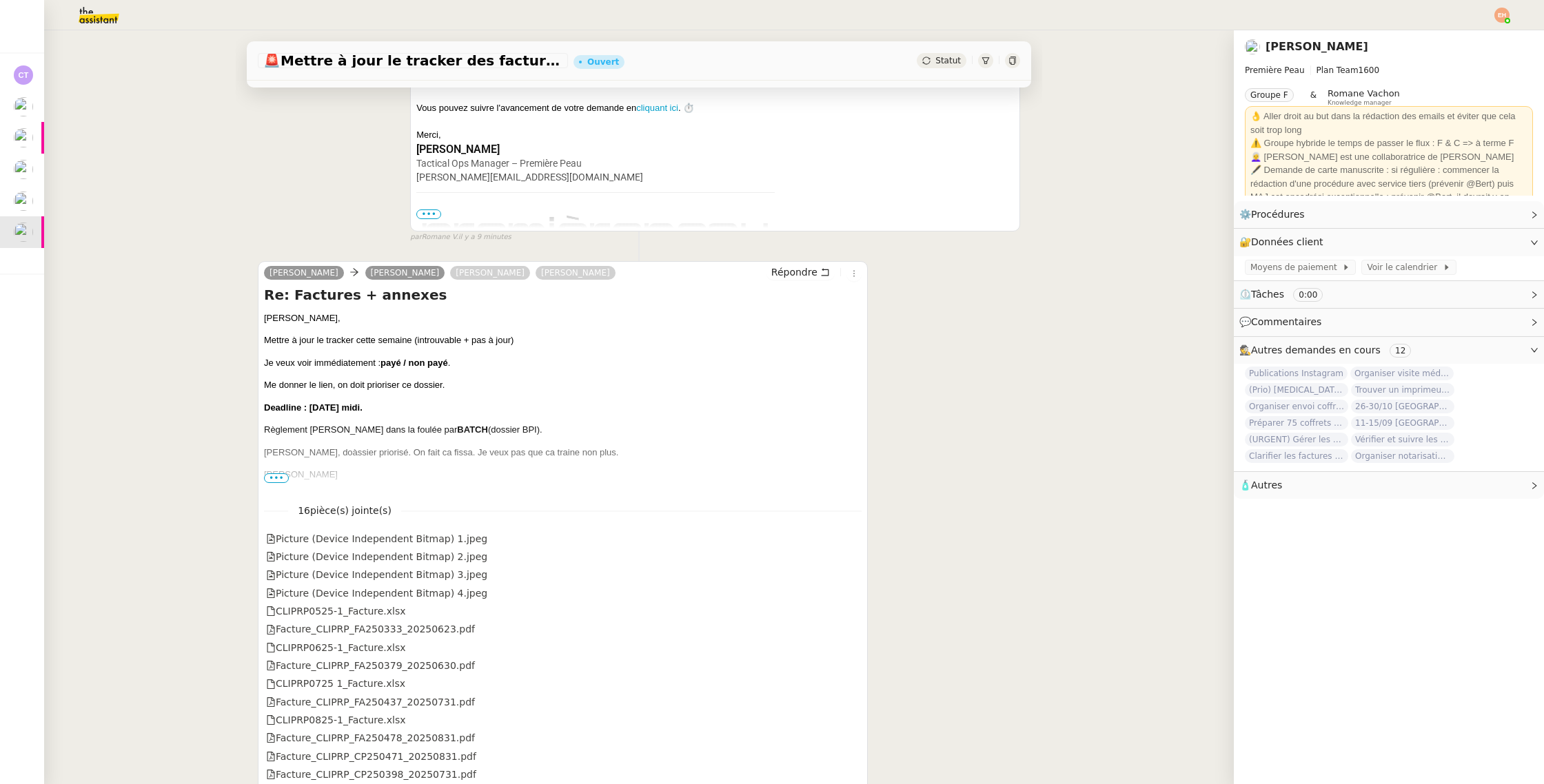
scroll to position [461, 0]
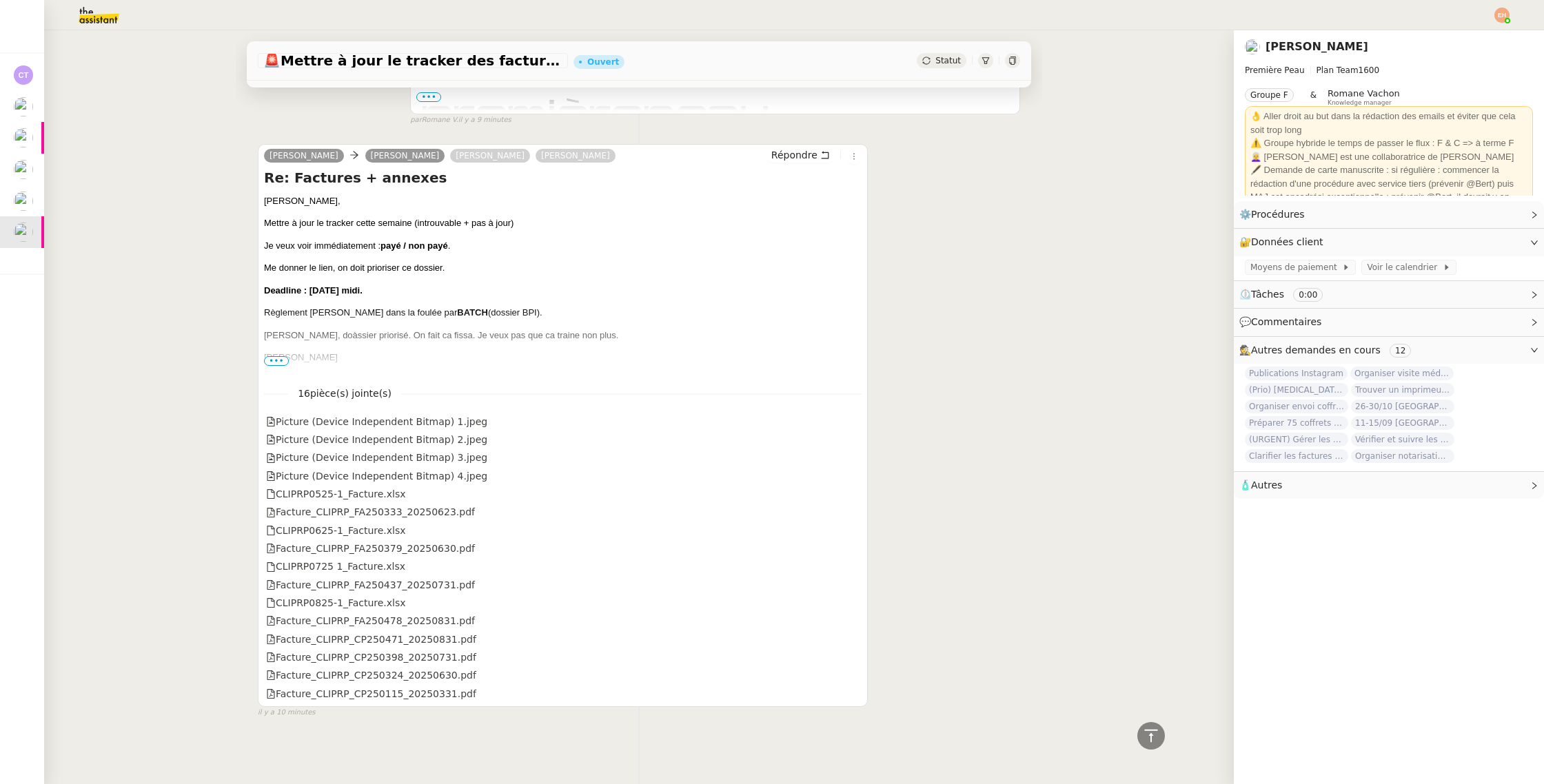
click at [275, 358] on span "•••" at bounding box center [276, 361] width 25 height 10
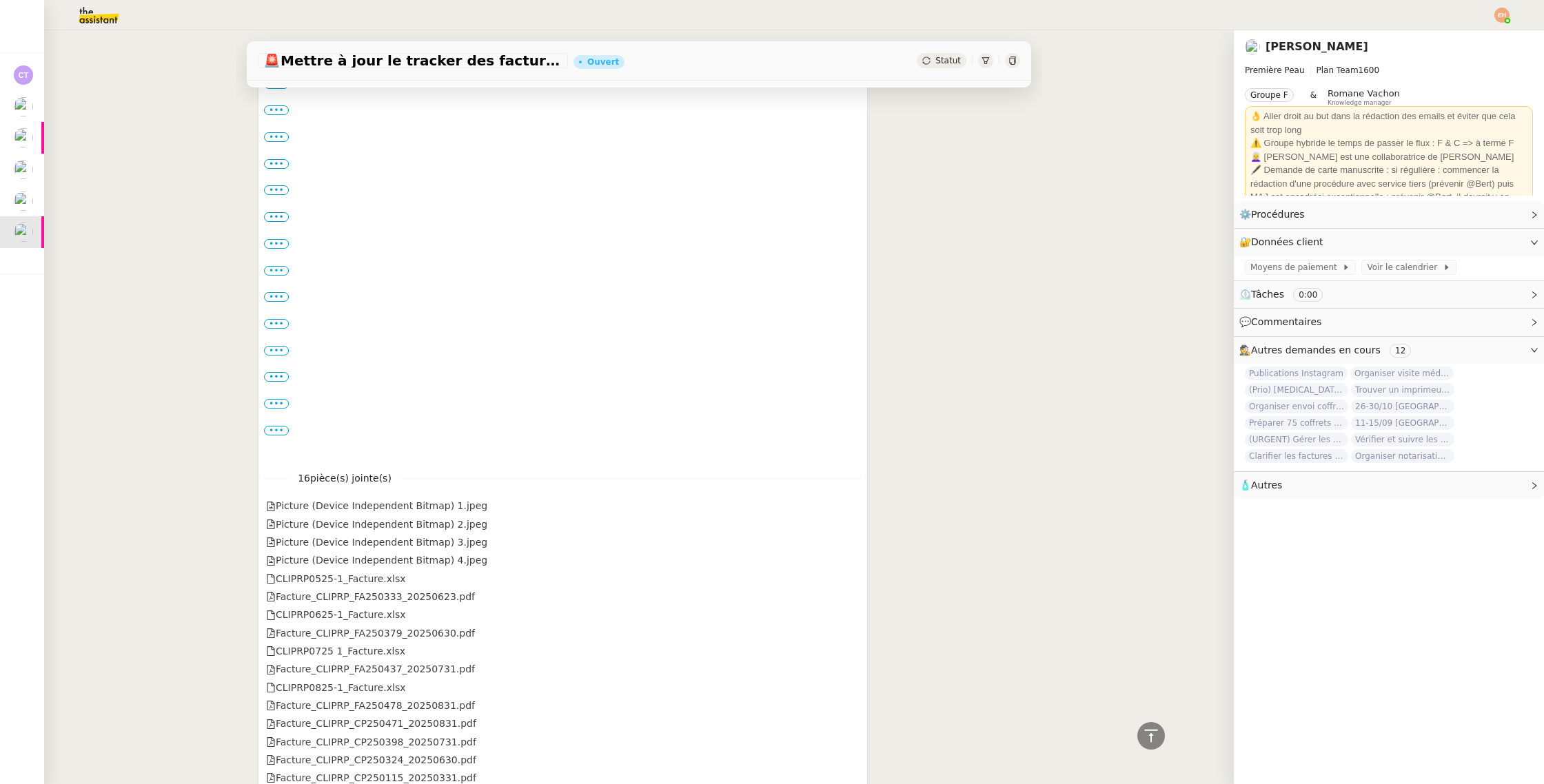
scroll to position [948, 0]
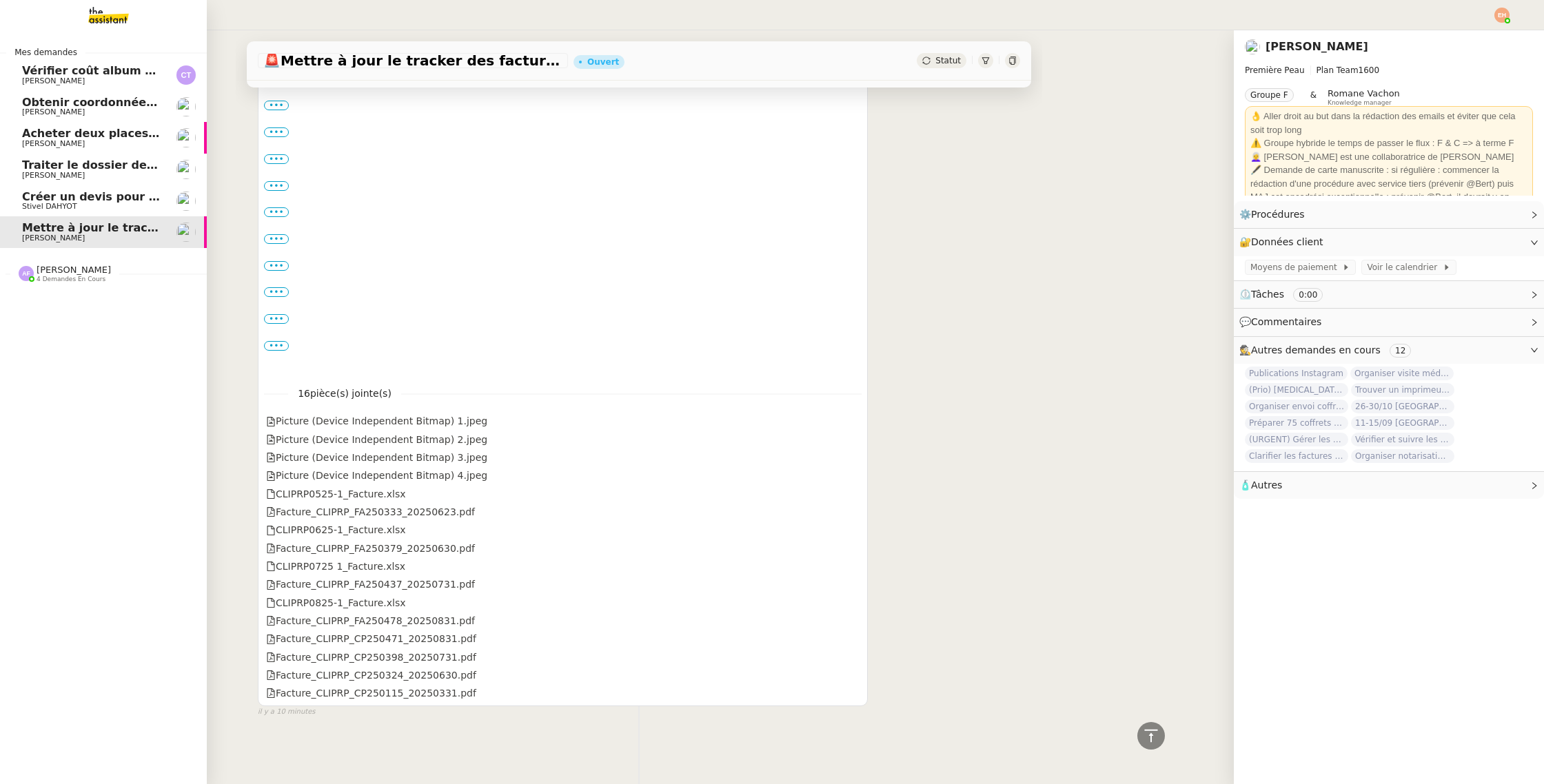
click at [34, 285] on div "Anna Florent 4 demandes en cours" at bounding box center [103, 268] width 207 height 40
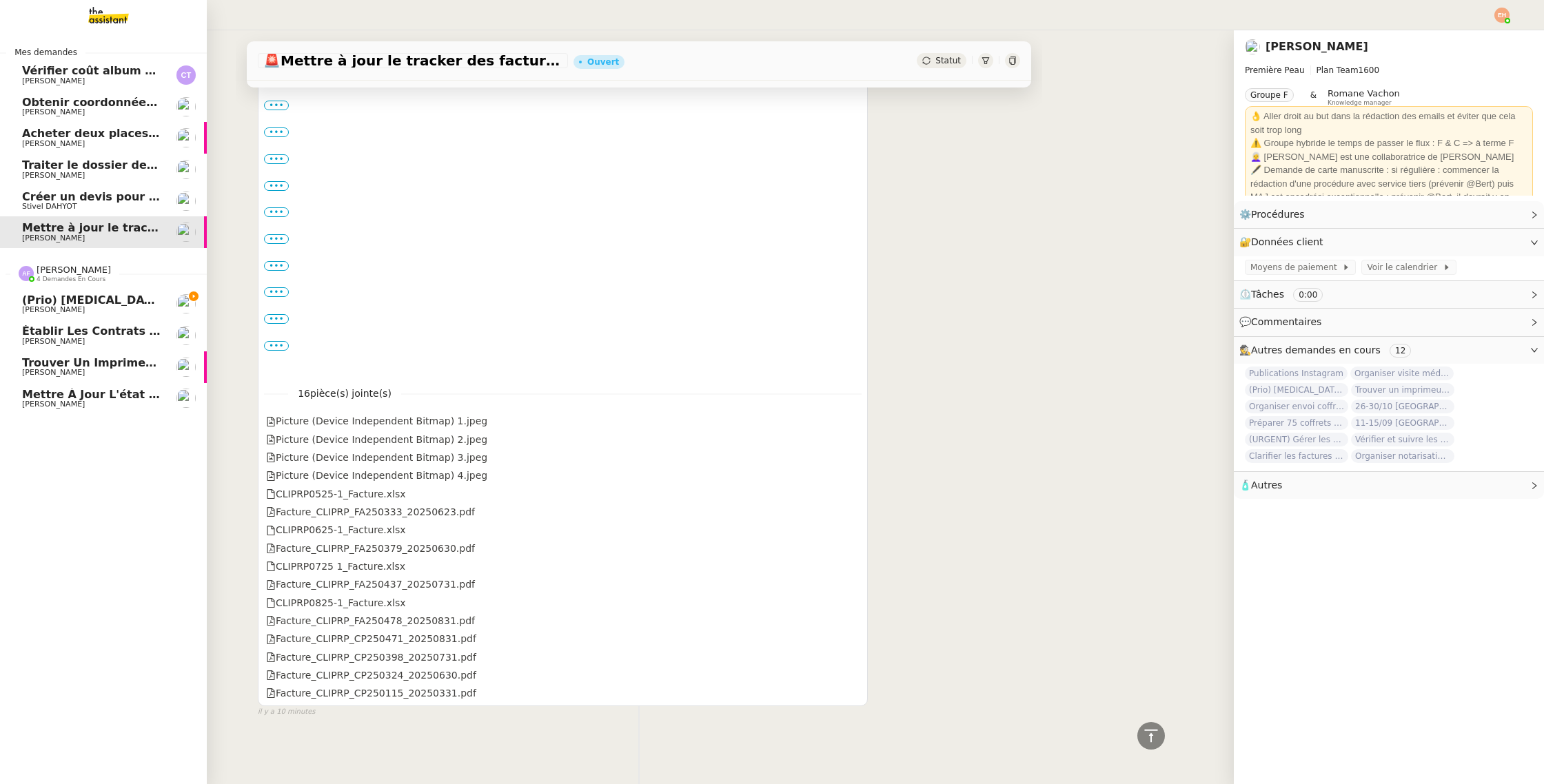
click at [70, 304] on span "(Prio) [MEDICAL_DATA] de flux I [PERSON_NAME]" at bounding box center [175, 299] width 307 height 13
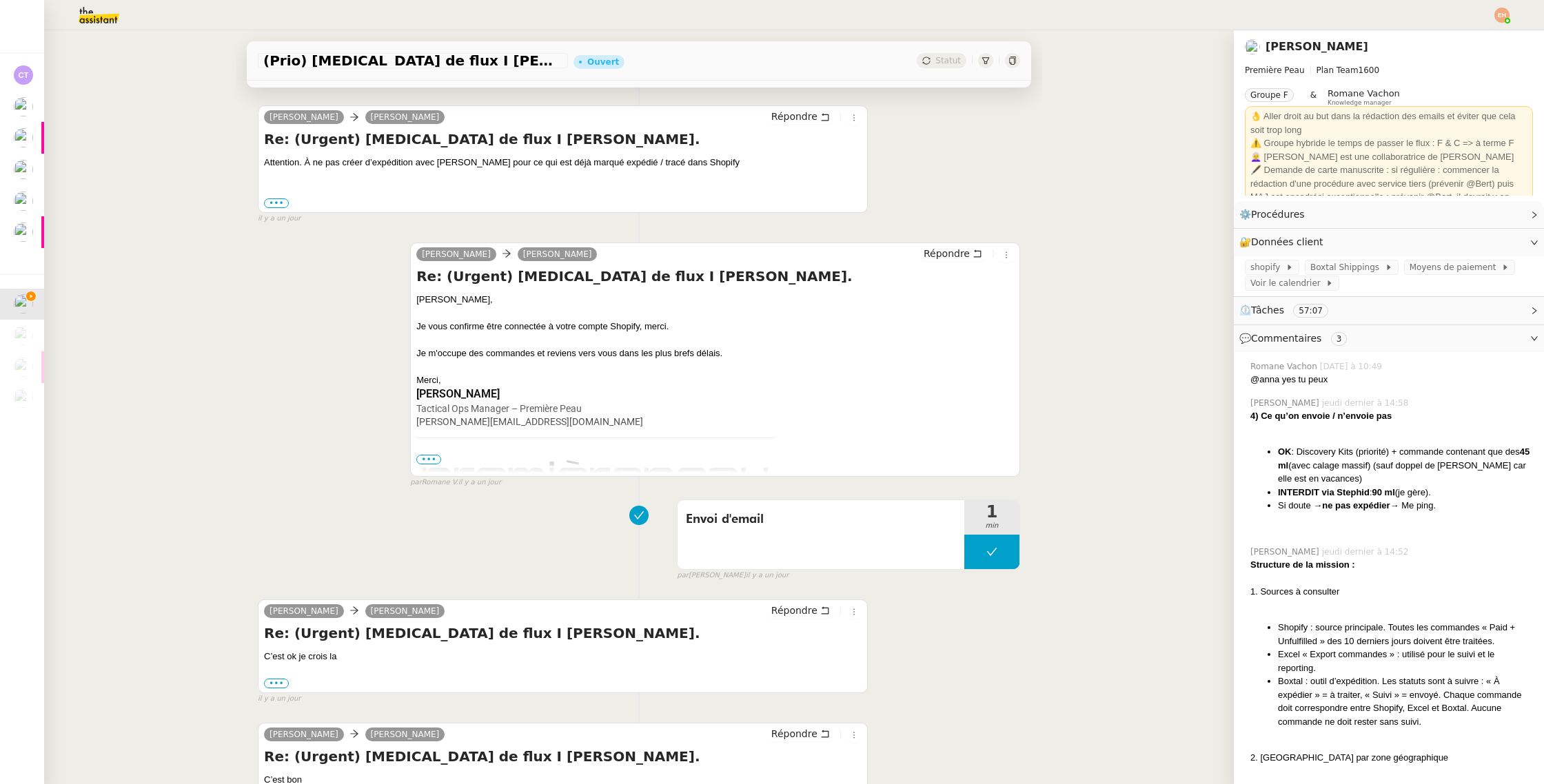
scroll to position [456, 0]
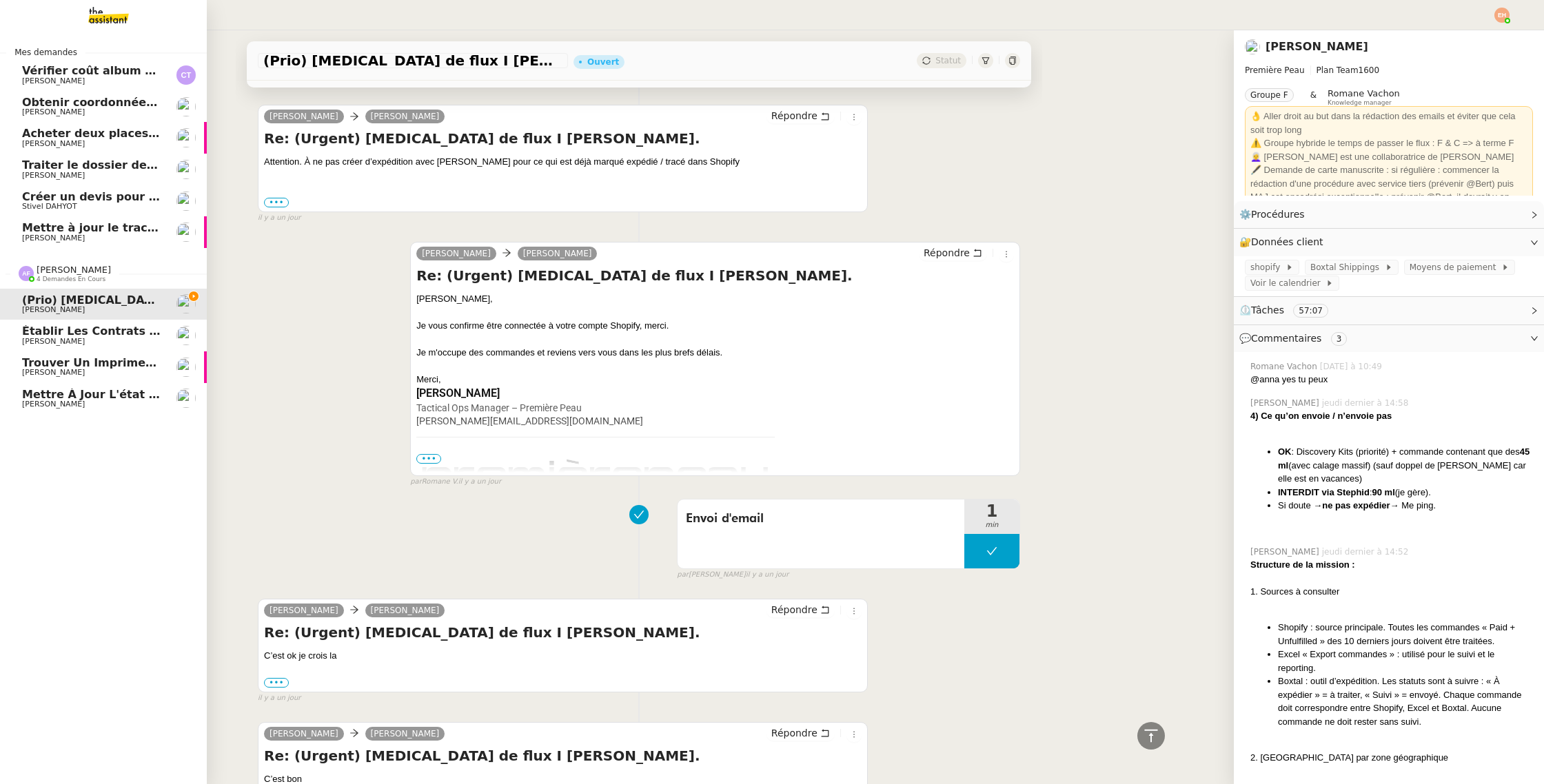
click at [112, 369] on span "[PERSON_NAME]" at bounding box center [91, 373] width 139 height 8
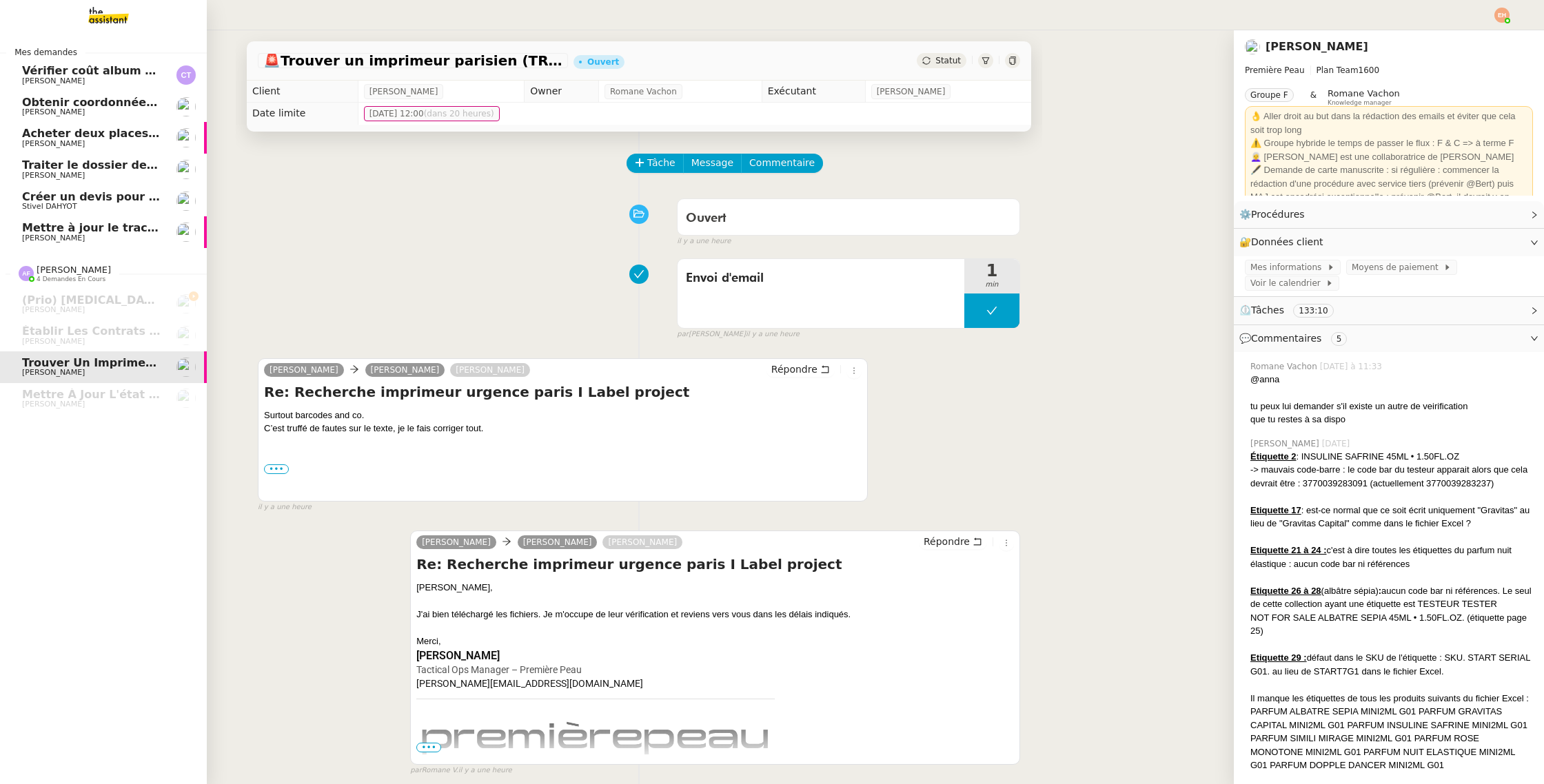
click at [104, 227] on span "Mettre à jour le tracker des factures" at bounding box center [134, 227] width 226 height 13
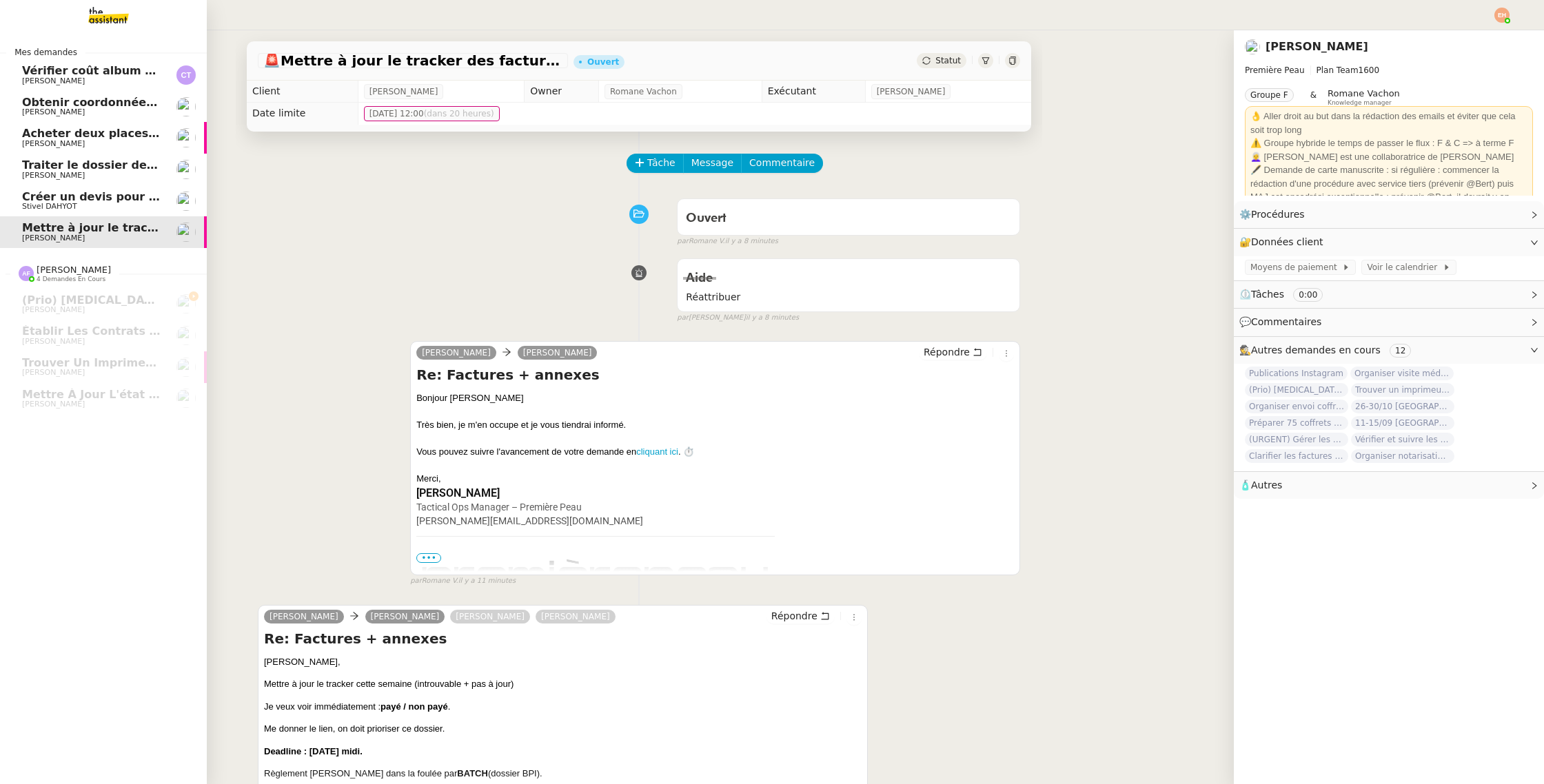
click at [66, 102] on span "Obtenir coordonnées [PERSON_NAME] pour contrat apprenti" at bounding box center [209, 102] width 376 height 13
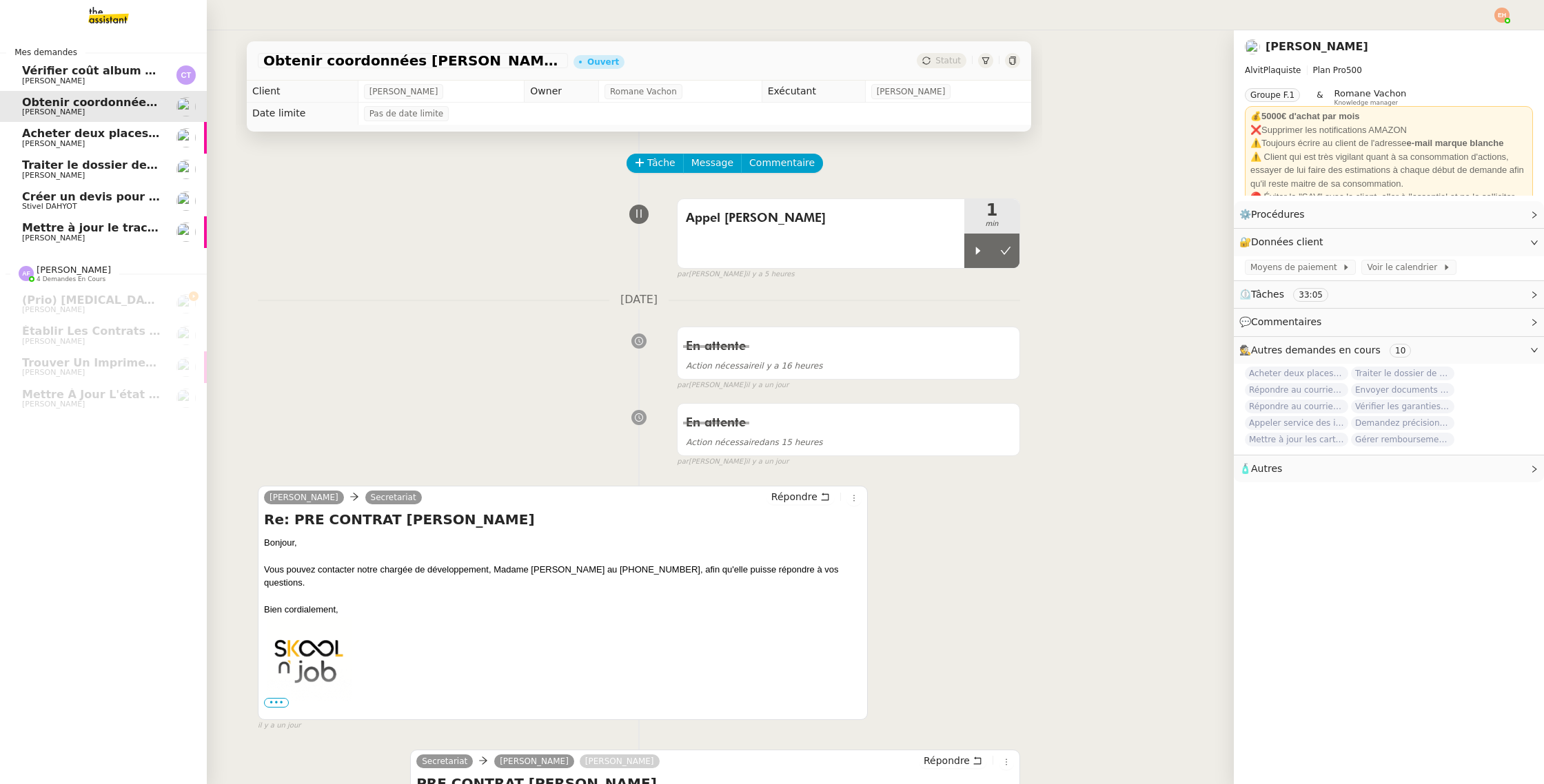
click at [100, 147] on span "[PERSON_NAME]" at bounding box center [91, 144] width 139 height 8
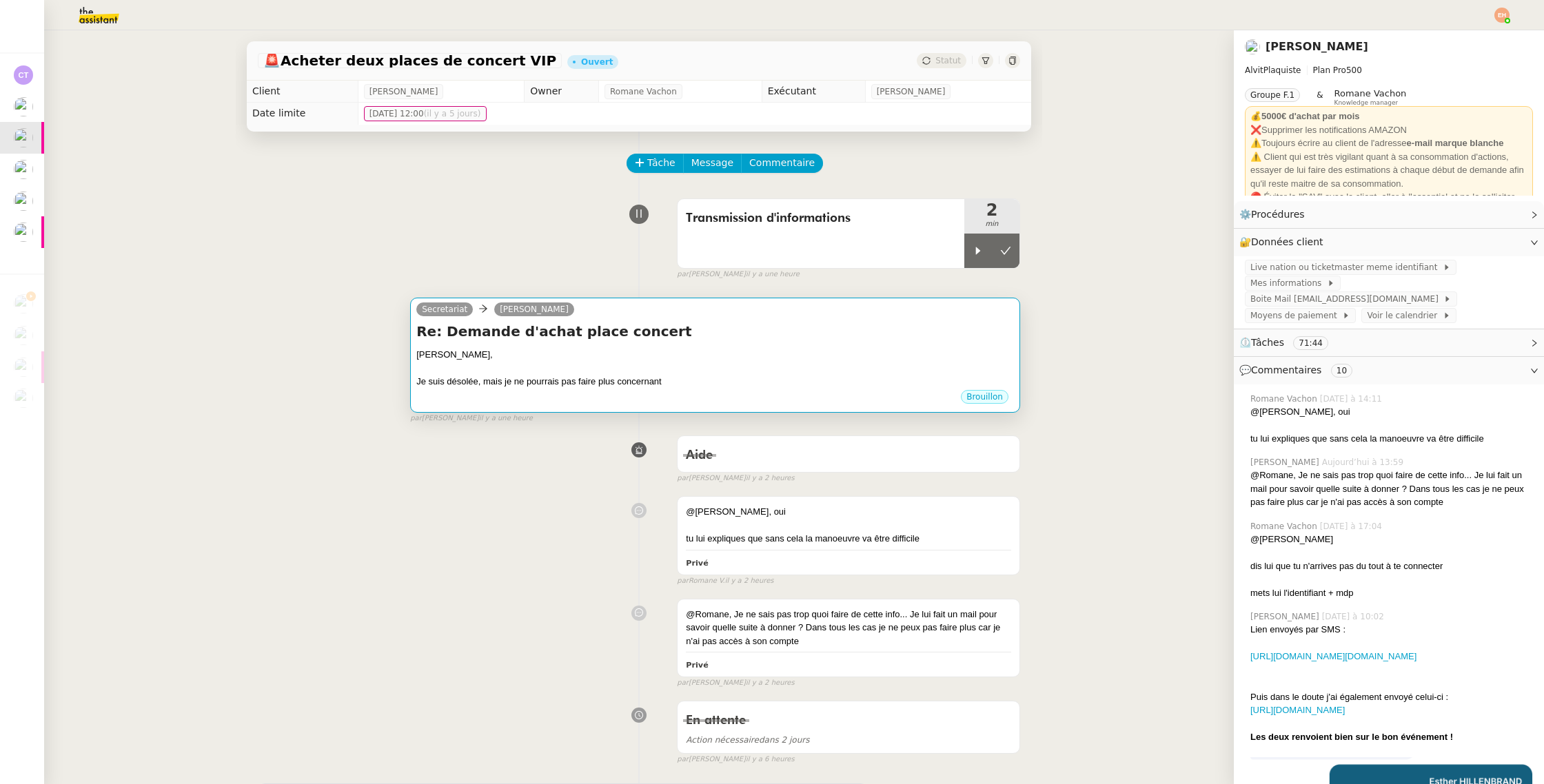
click at [570, 384] on div "Je suis désolée, mais je ne pourrais pas faire plus concernant" at bounding box center [715, 382] width 598 height 13
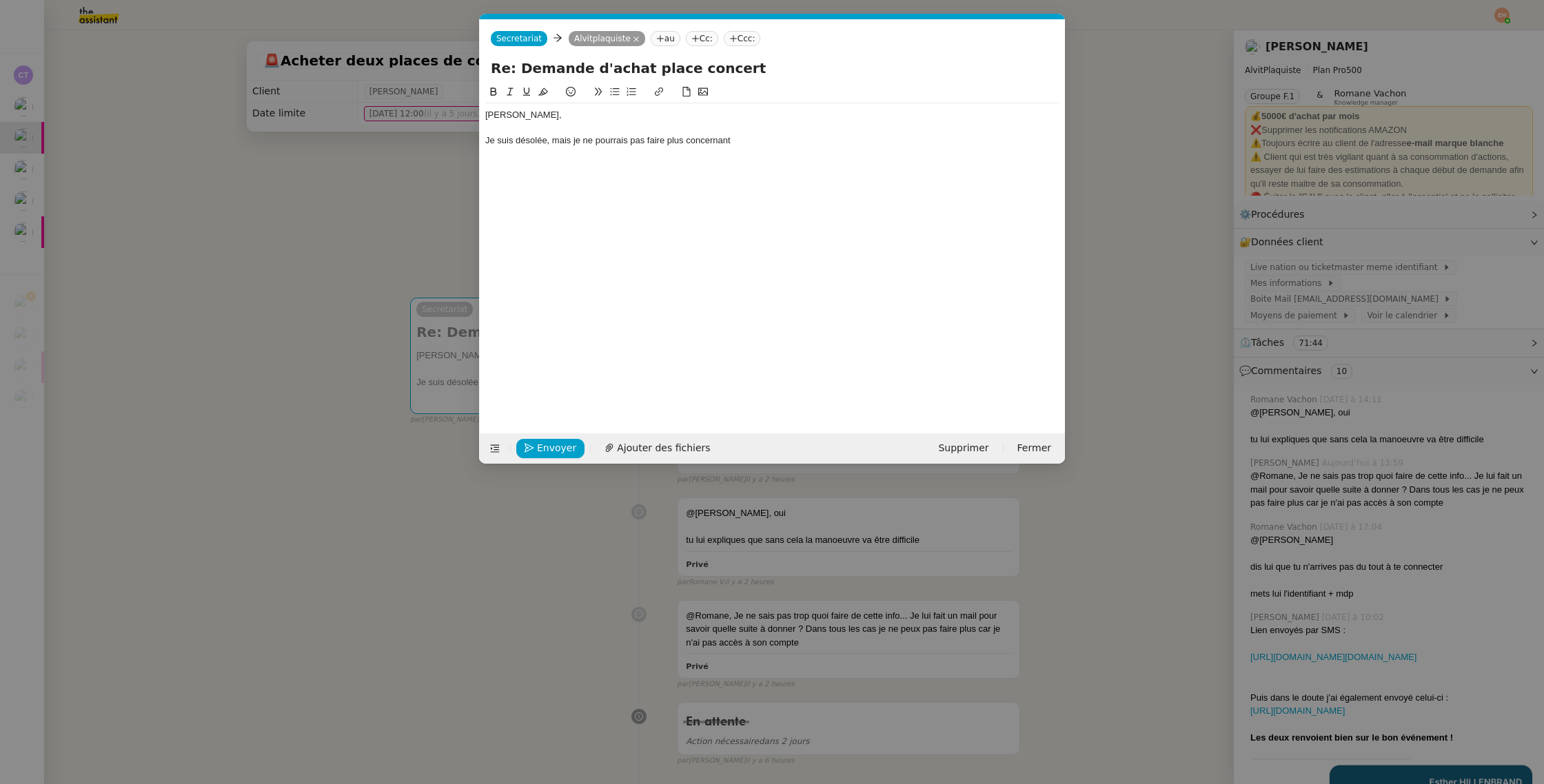
scroll to position [0, 29]
click at [417, 391] on nz-modal-container "Service TA - VOYAGE - PROPOSITION GLOBALE A utiliser dans le cadre de propositi…" at bounding box center [772, 392] width 1544 height 784
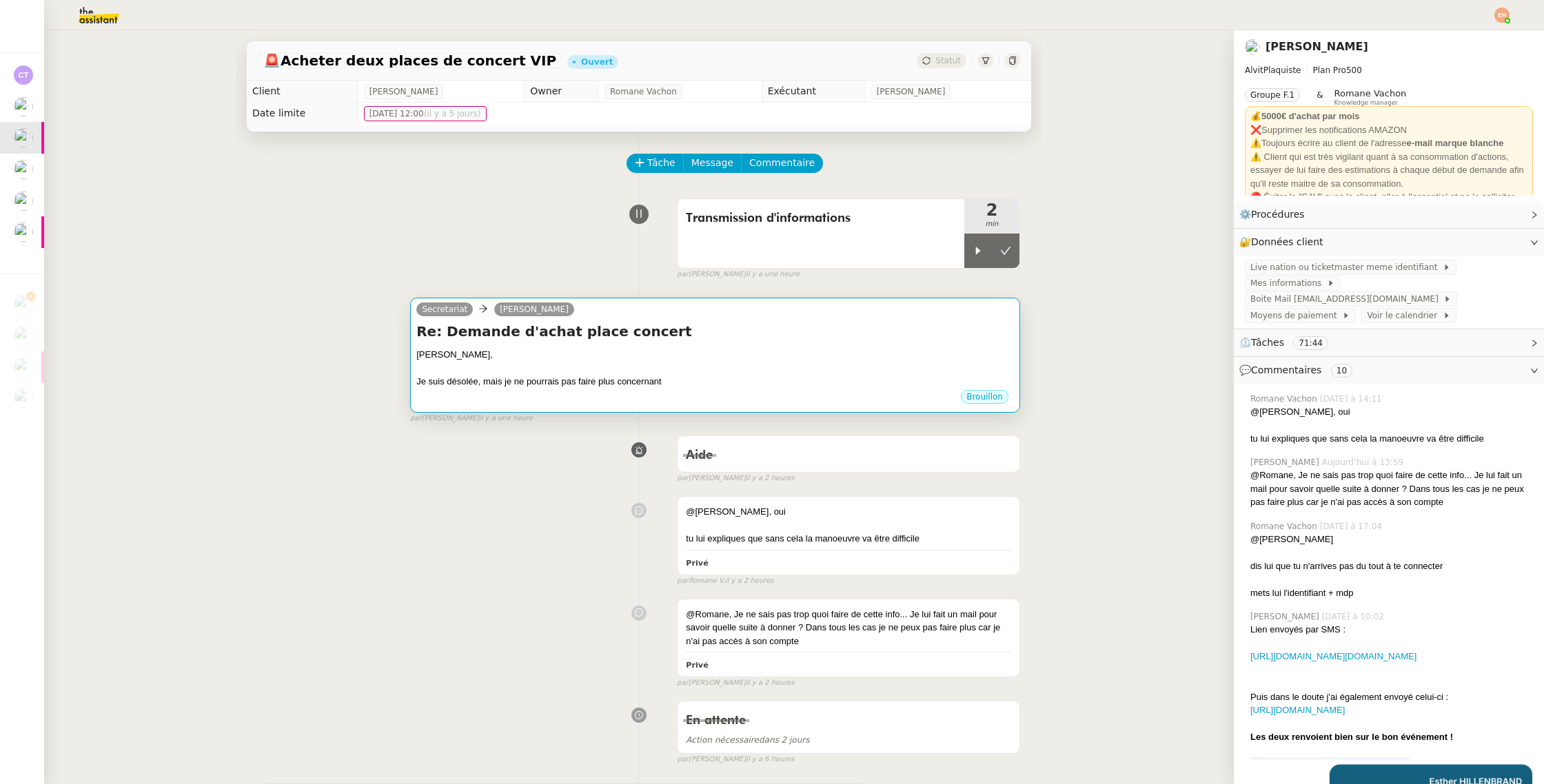
click at [538, 387] on div "Je suis désolée, mais je ne pourrais pas faire plus concernant" at bounding box center [715, 382] width 598 height 13
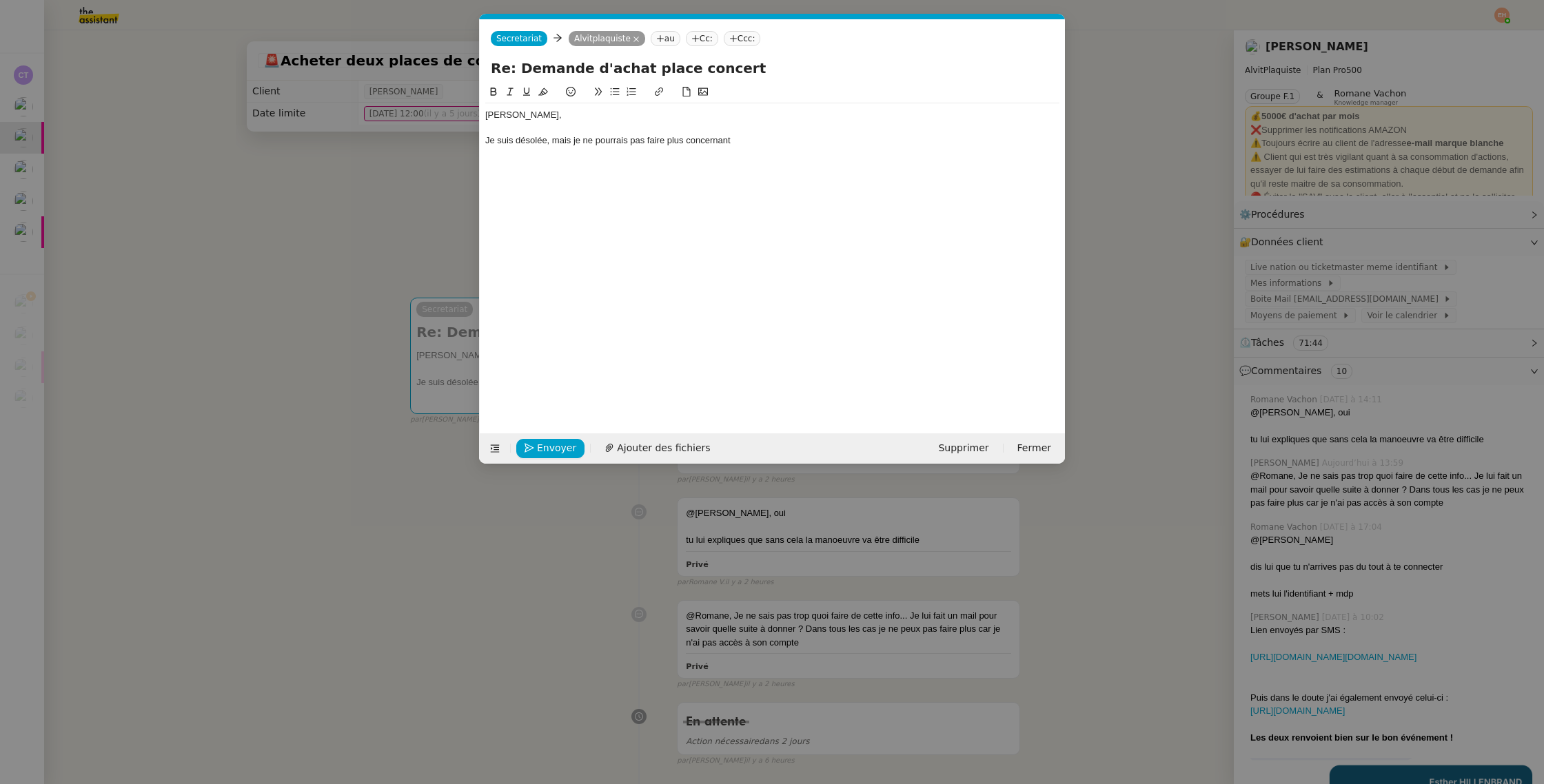
click at [796, 136] on div "Je suis désolée, mais je ne pourrais pas faire plus concernant" at bounding box center [772, 140] width 574 height 13
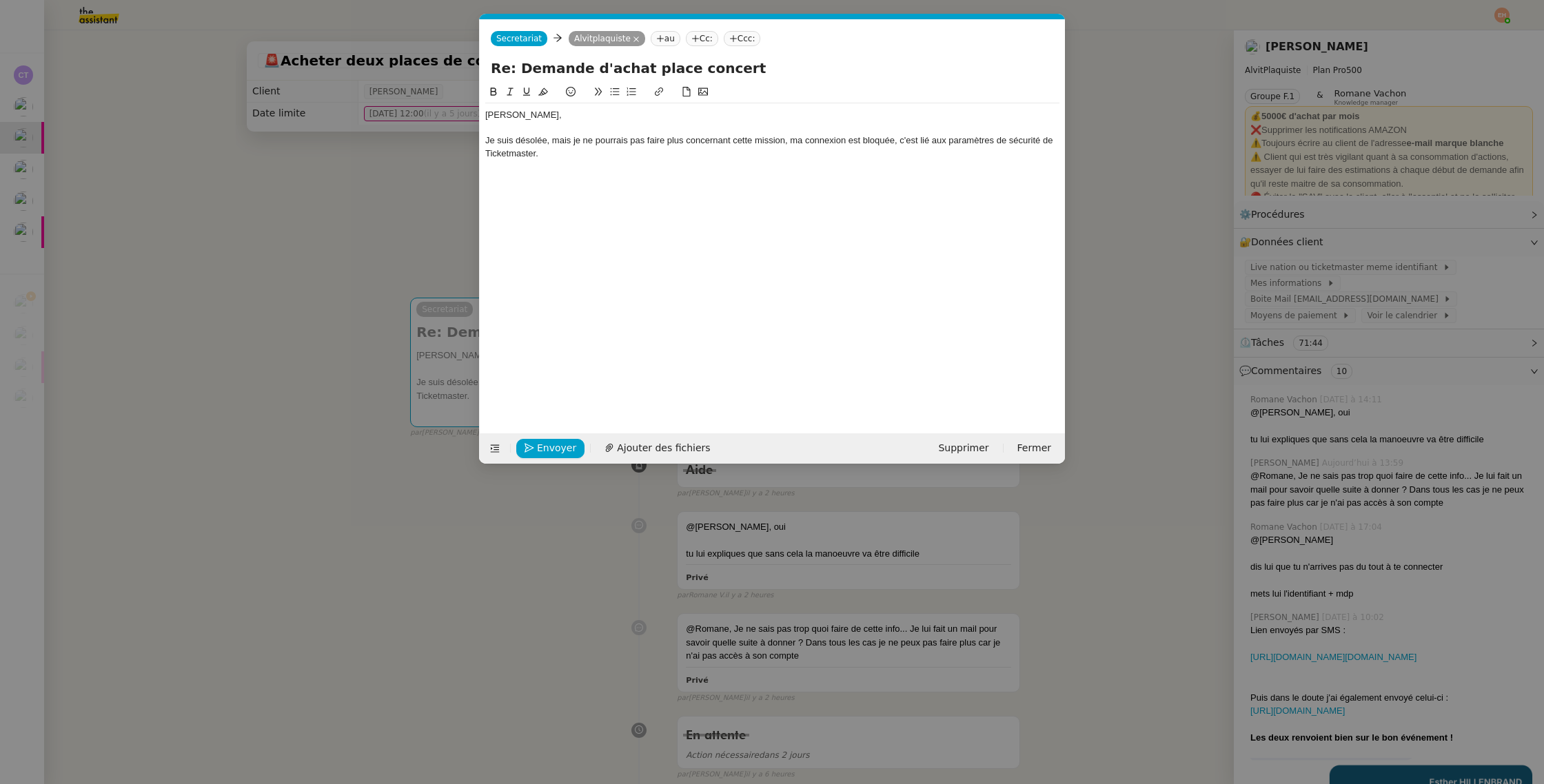
click at [276, 236] on nz-modal-container "Service TA - VOYAGE - PROPOSITION GLOBALE A utiliser dans le cadre de propositi…" at bounding box center [772, 392] width 1544 height 784
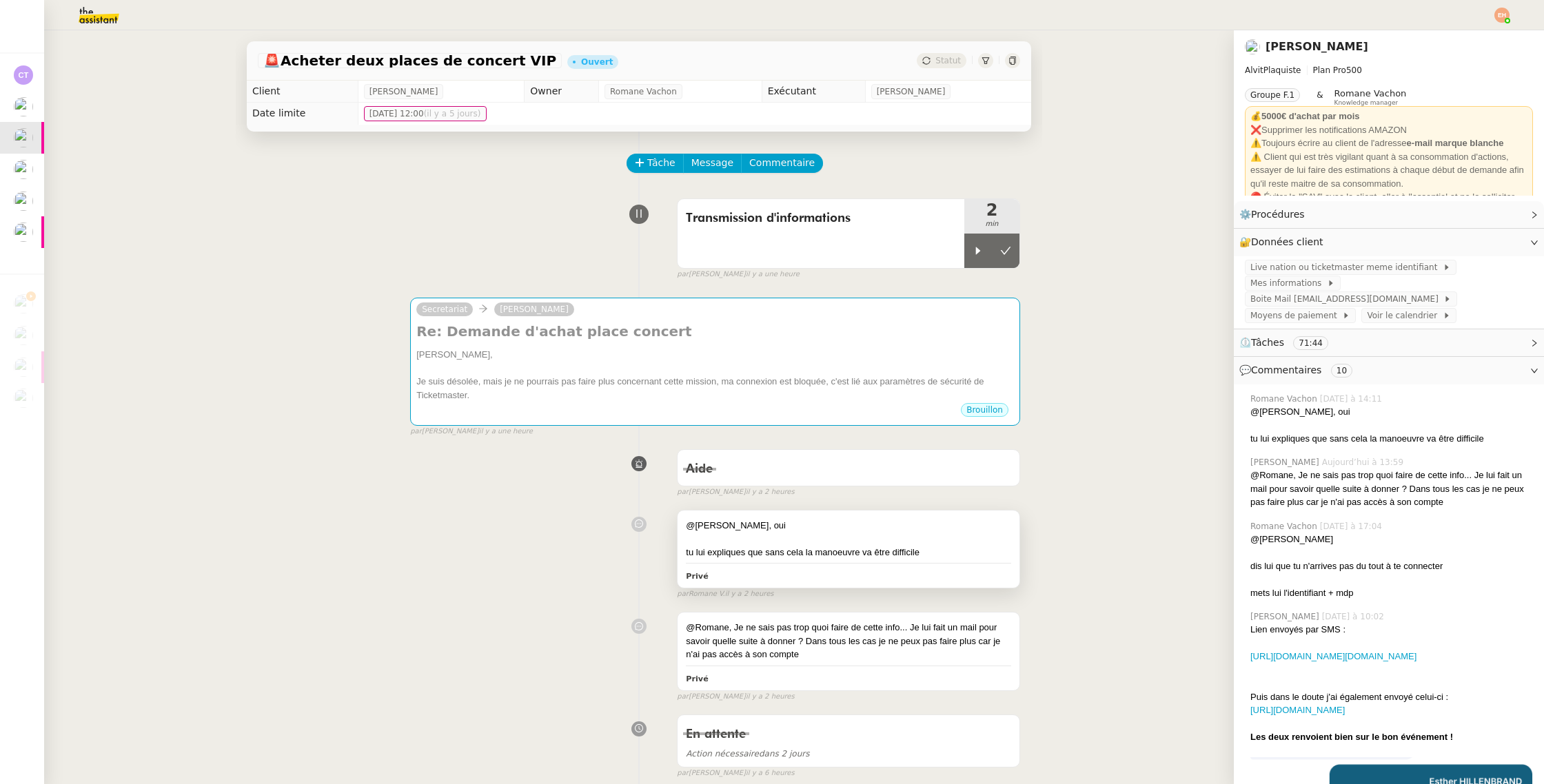
click at [862, 547] on div "tu lui expliques que sans cela la manoeuvre va être difficile" at bounding box center [848, 552] width 325 height 13
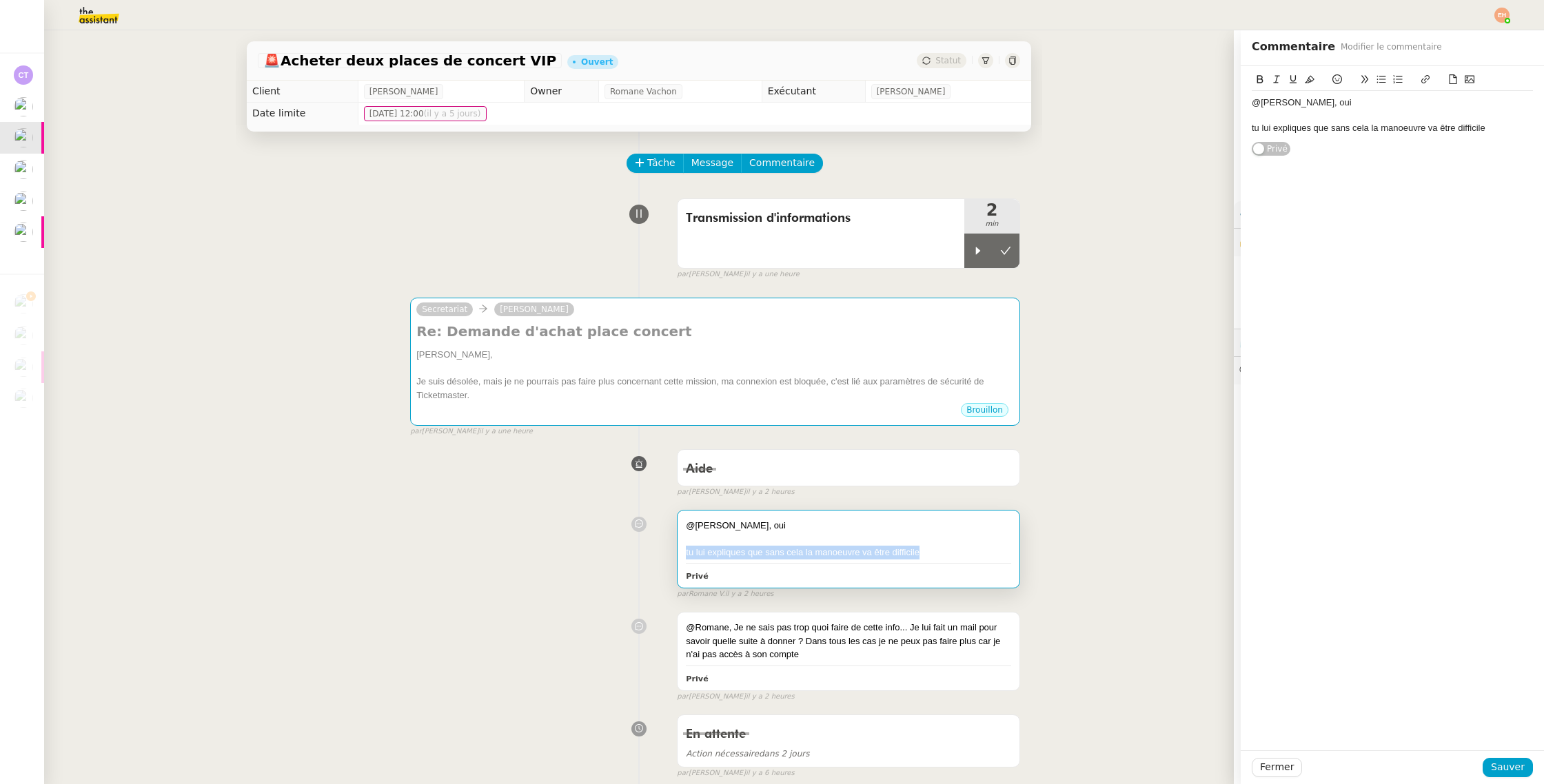
click at [862, 547] on div "tu lui expliques que sans cela la manoeuvre va être difficile" at bounding box center [848, 552] width 325 height 13
click at [511, 575] on div "@esther, oui tu lui expliques que sans cela la manoeuvre va être difficile Priv…" at bounding box center [639, 552] width 762 height 97
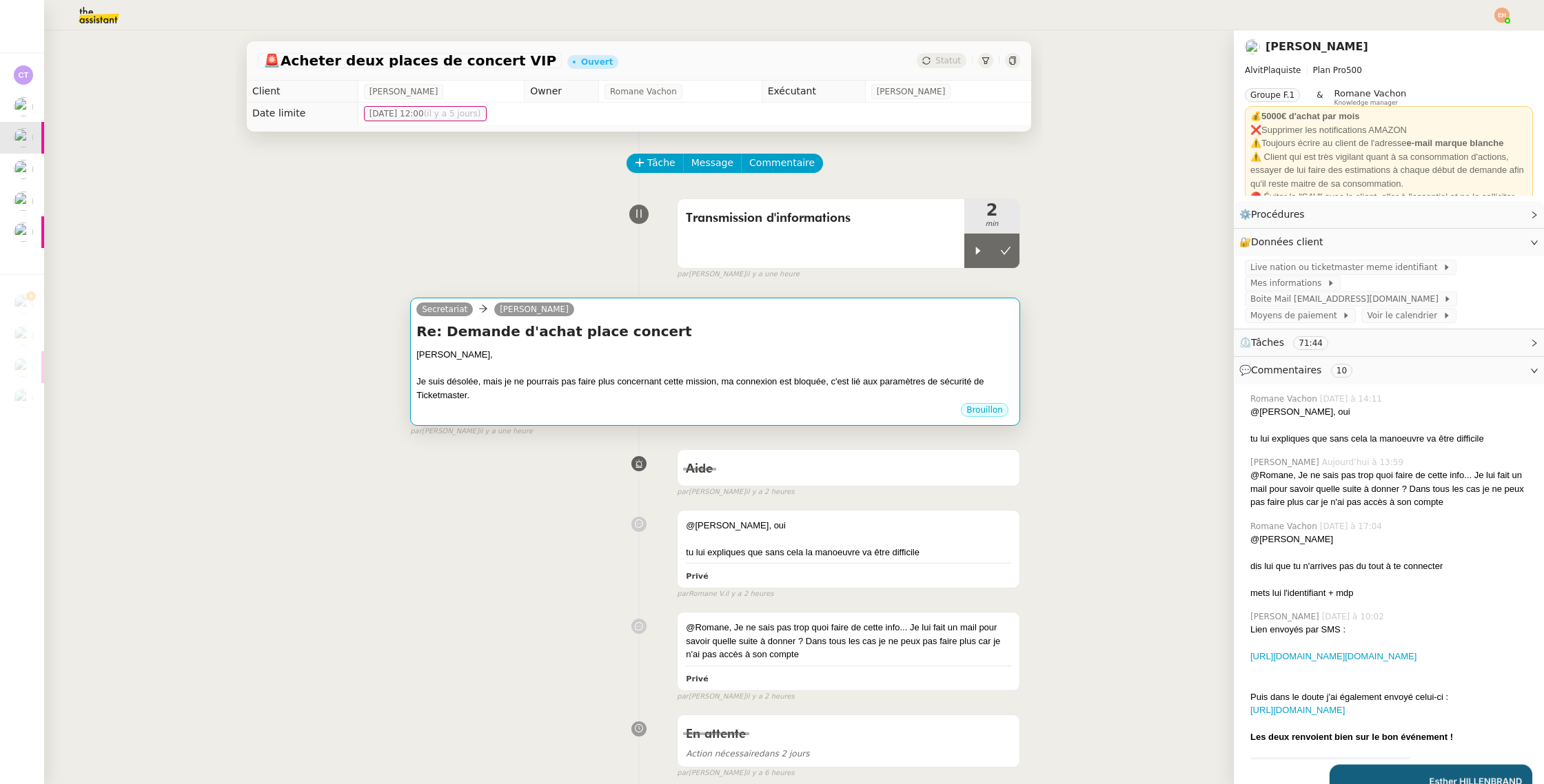
click at [640, 384] on div "Je suis désolée, mais je ne pourrais pas faire plus concernant cette mission, m…" at bounding box center [715, 388] width 598 height 27
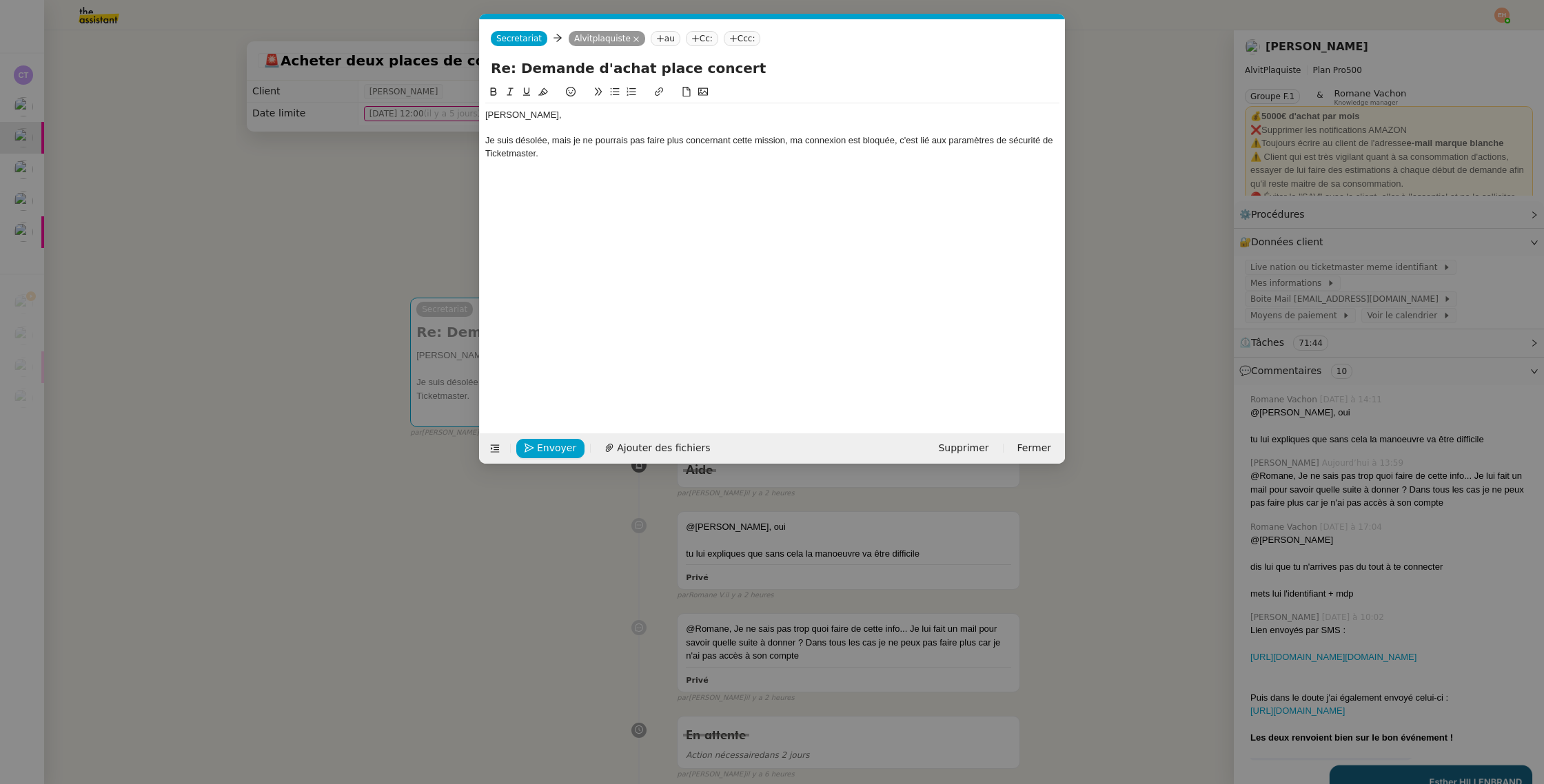
scroll to position [0, 29]
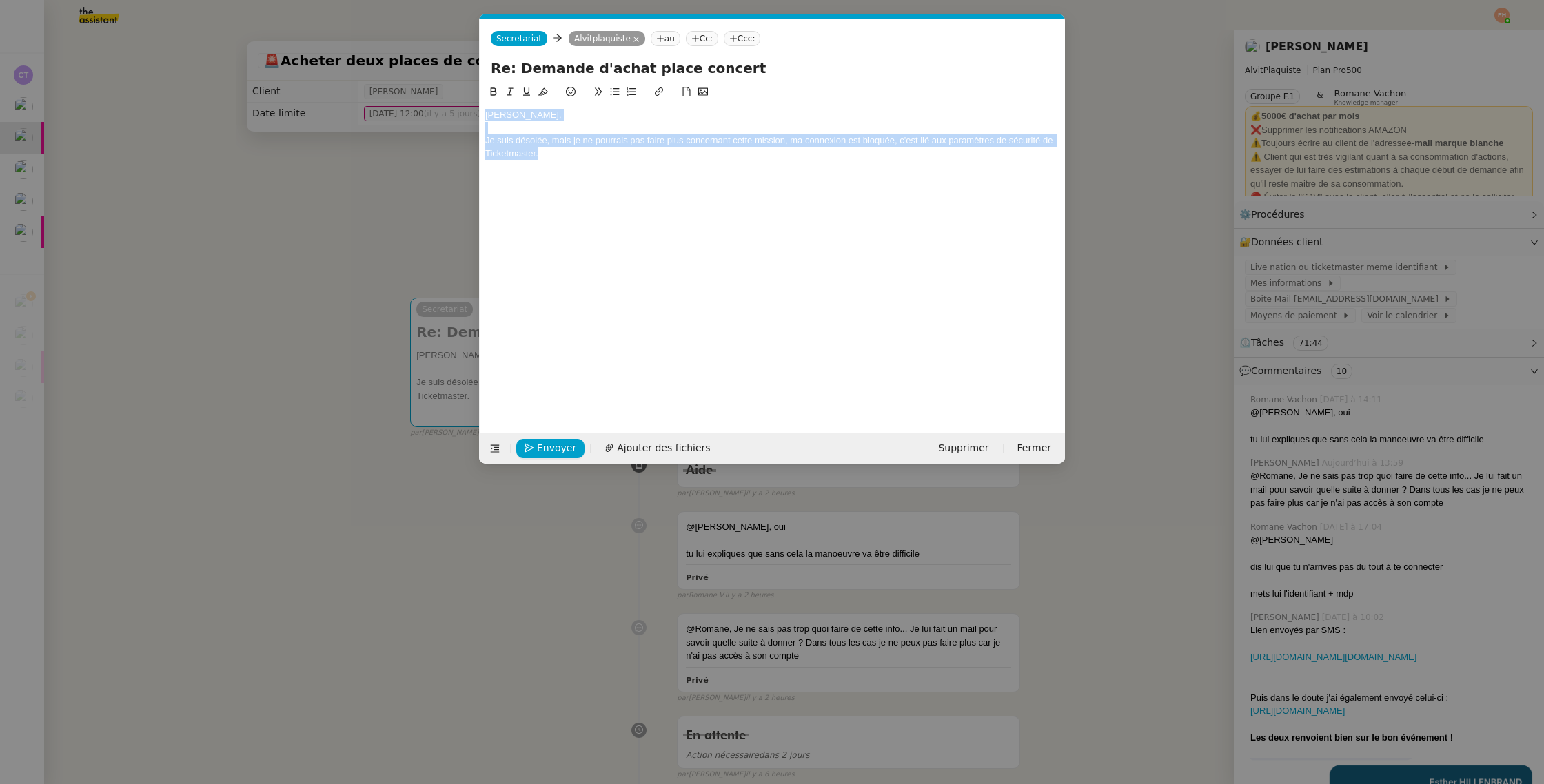
drag, startPoint x: 551, startPoint y: 157, endPoint x: 485, endPoint y: 117, distance: 77.2
click at [491, 103] on div "Vitor, Je suis désolée, mais je ne pourrais pas faire plus concernant cette mis…" at bounding box center [772, 124] width 574 height 81
copy div "Vitor, Je suis désolée, mais je ne pourrais pas faire plus concernant cette mis…"
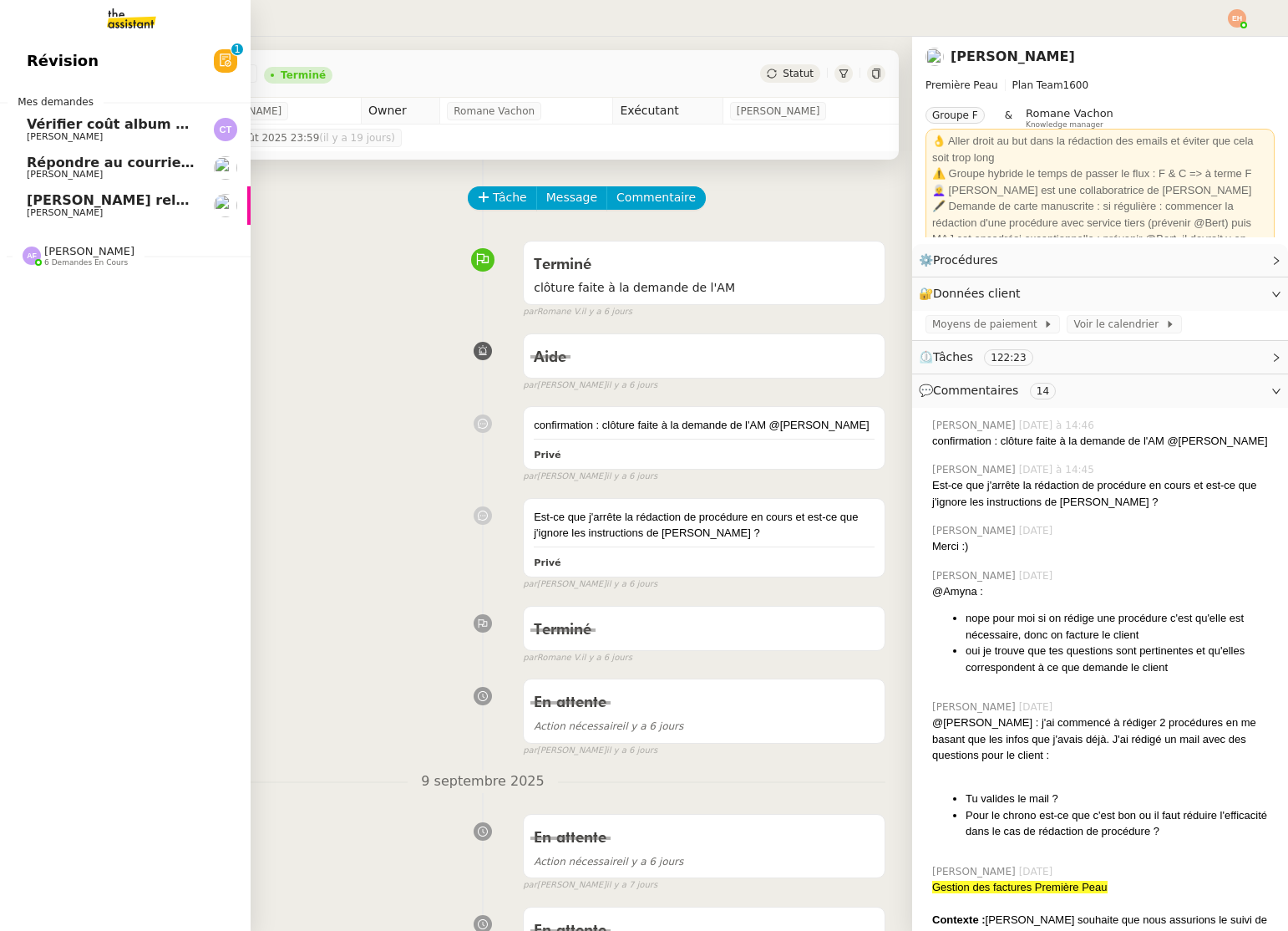
click at [129, 191] on link "[PERSON_NAME] relevés bancaires manquants à [PERSON_NAME]" at bounding box center [125, 205] width 251 height 38
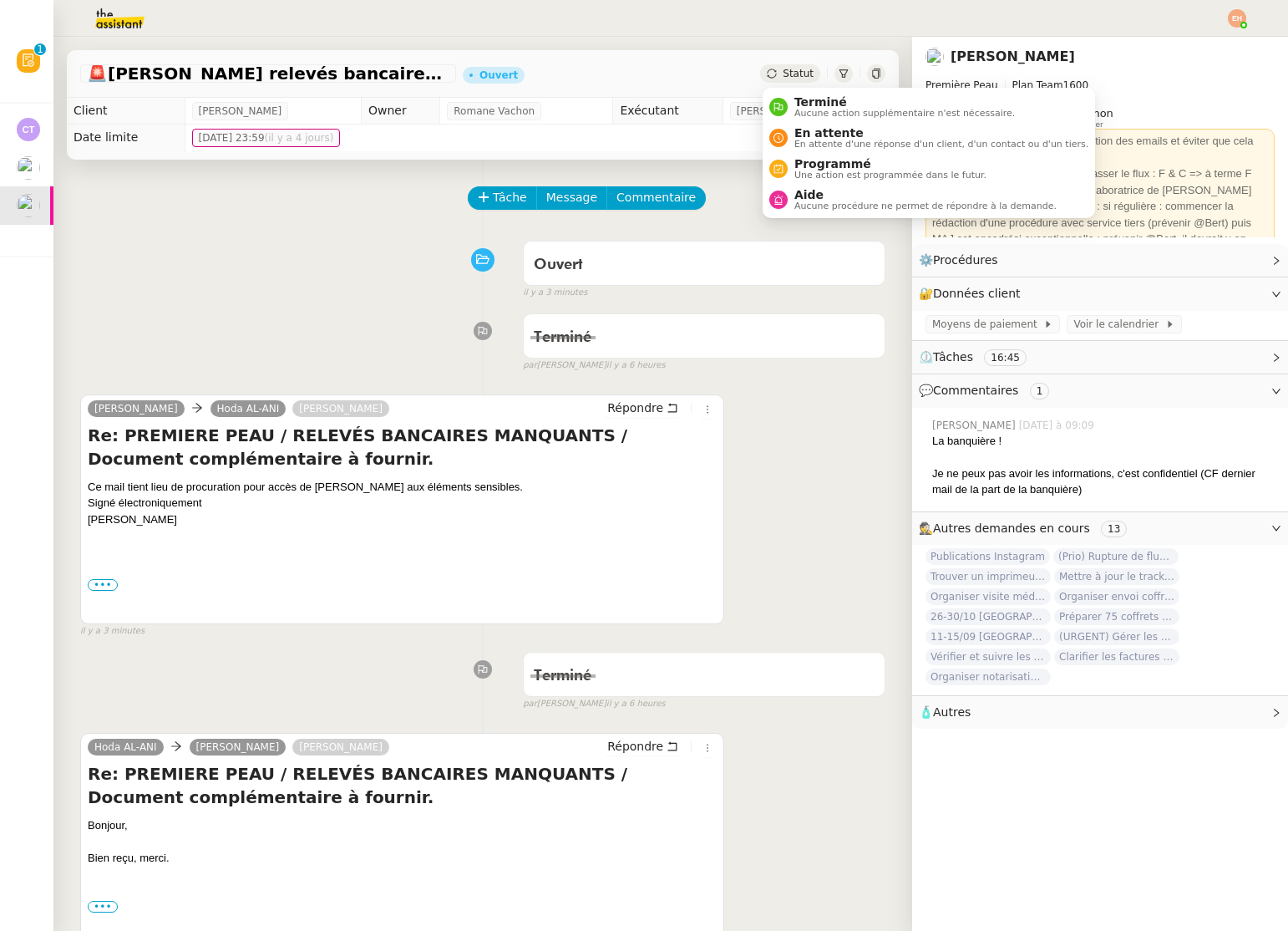
drag, startPoint x: 774, startPoint y: 67, endPoint x: 775, endPoint y: 75, distance: 8.1
click at [774, 67] on div "Statut" at bounding box center [790, 74] width 60 height 18
click at [827, 139] on span "En attente d'une réponse d'un client, d'un contact ou d'un tiers." at bounding box center [941, 144] width 294 height 9
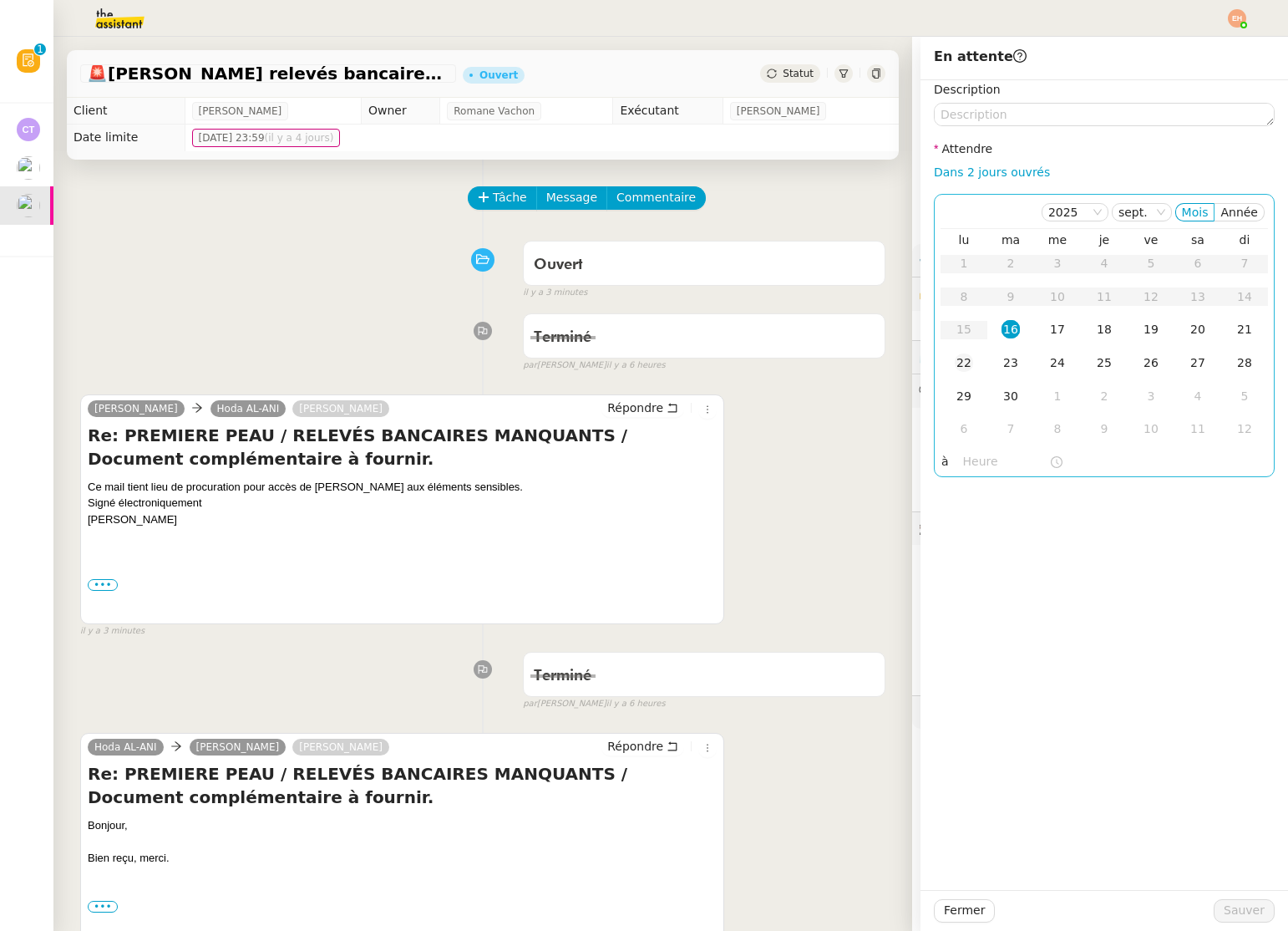
drag, startPoint x: 953, startPoint y: 364, endPoint x: 1158, endPoint y: 666, distance: 365.0
click at [953, 364] on td "22" at bounding box center [964, 363] width 46 height 34
click at [1233, 903] on span "Sauver" at bounding box center [1243, 910] width 41 height 19
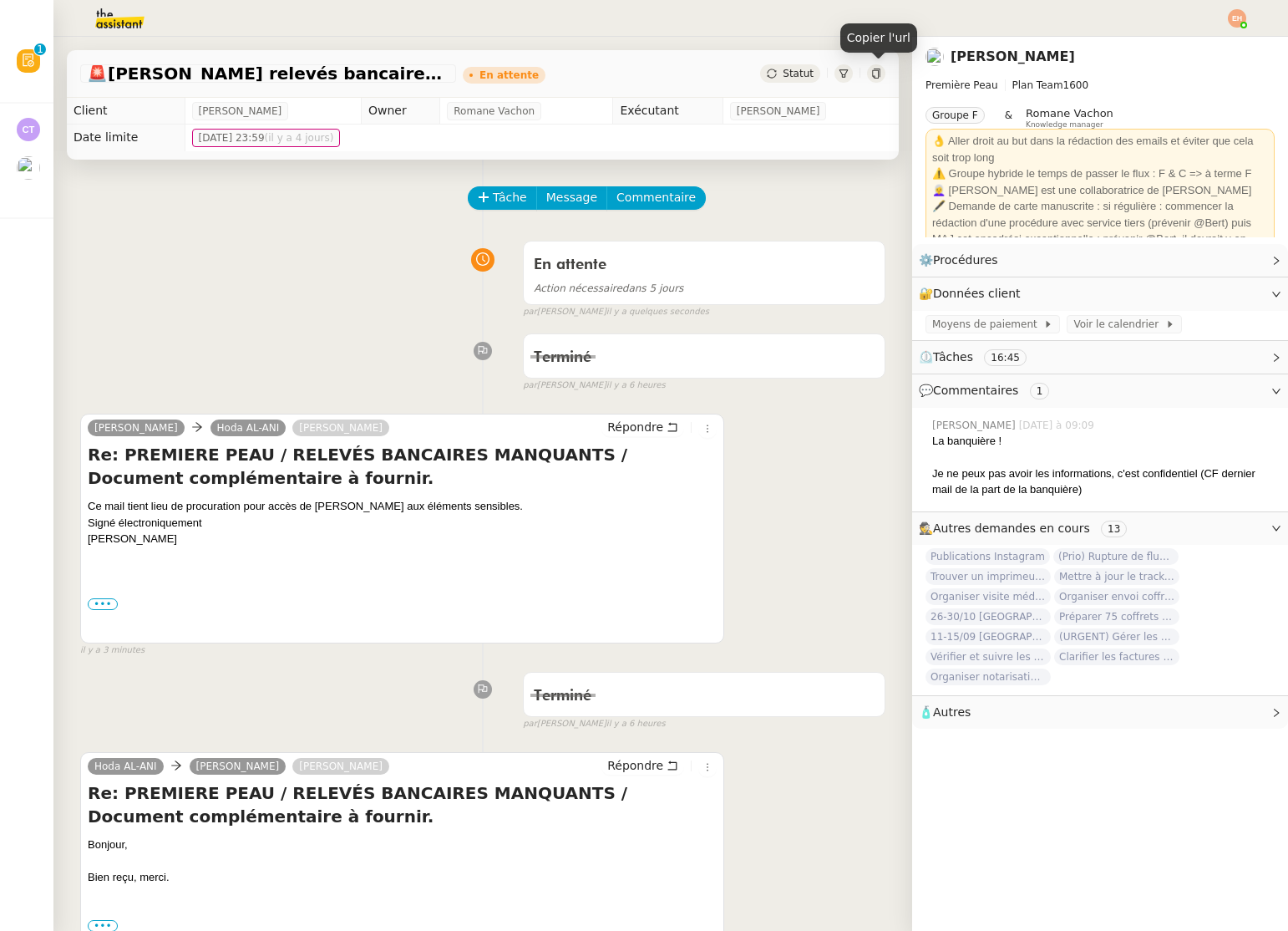
click at [875, 72] on icon at bounding box center [876, 73] width 10 height 10
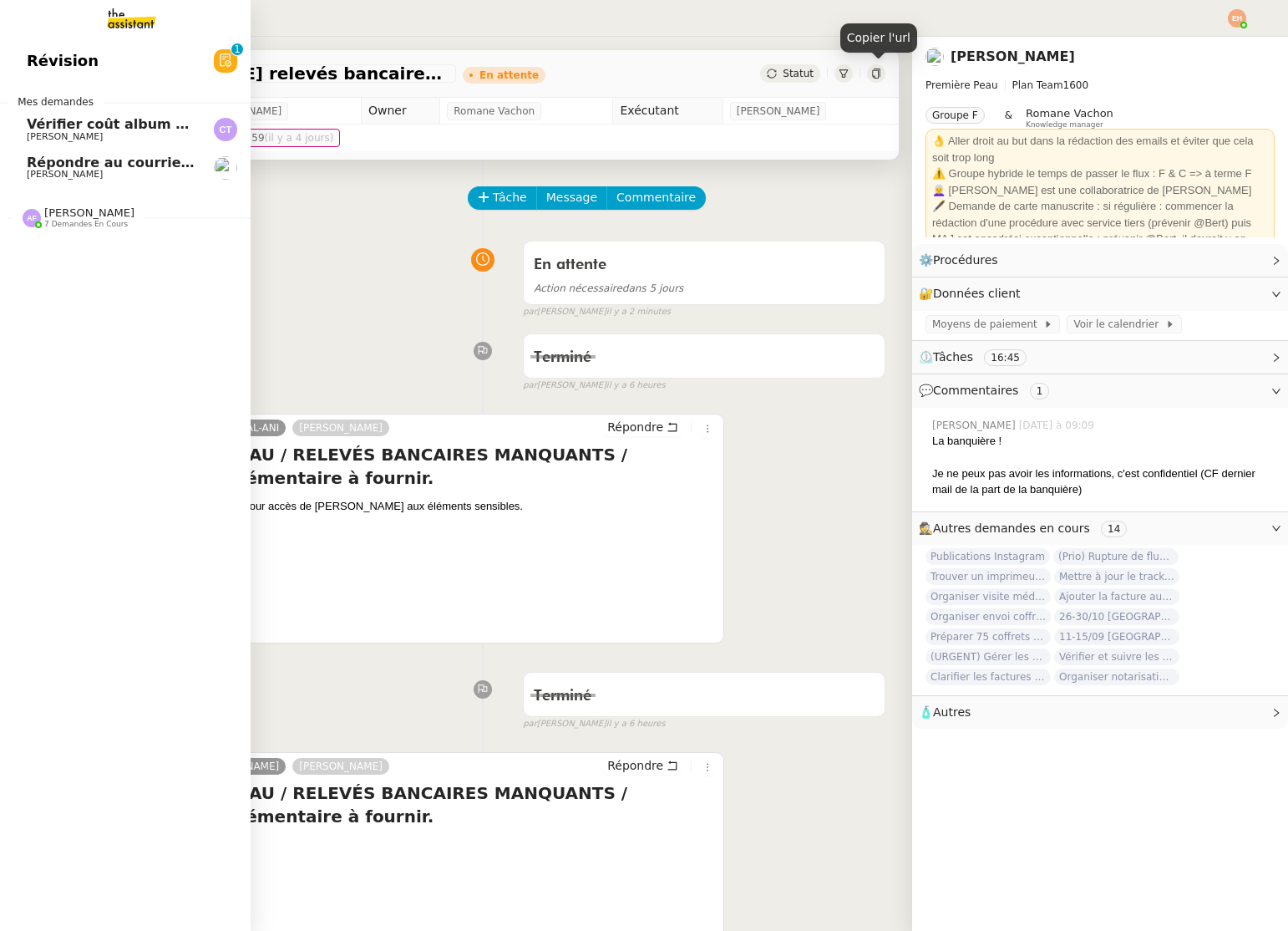
click at [67, 175] on span "[PERSON_NAME]" at bounding box center [65, 175] width 76 height 11
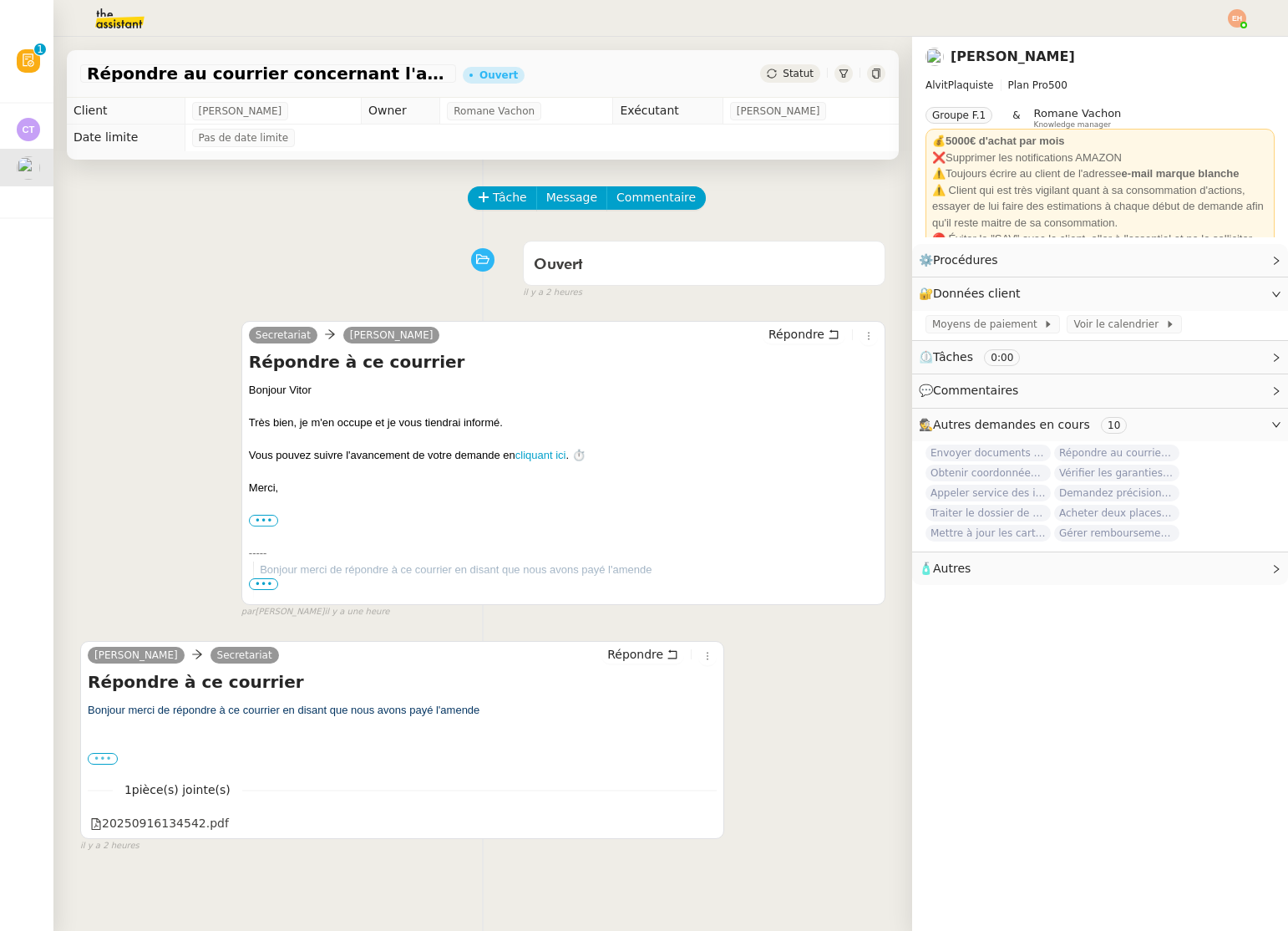
click at [110, 753] on label "•••" at bounding box center [102, 758] width 30 height 12
click at [0, 0] on input "•••" at bounding box center [0, 0] width 0 height 0
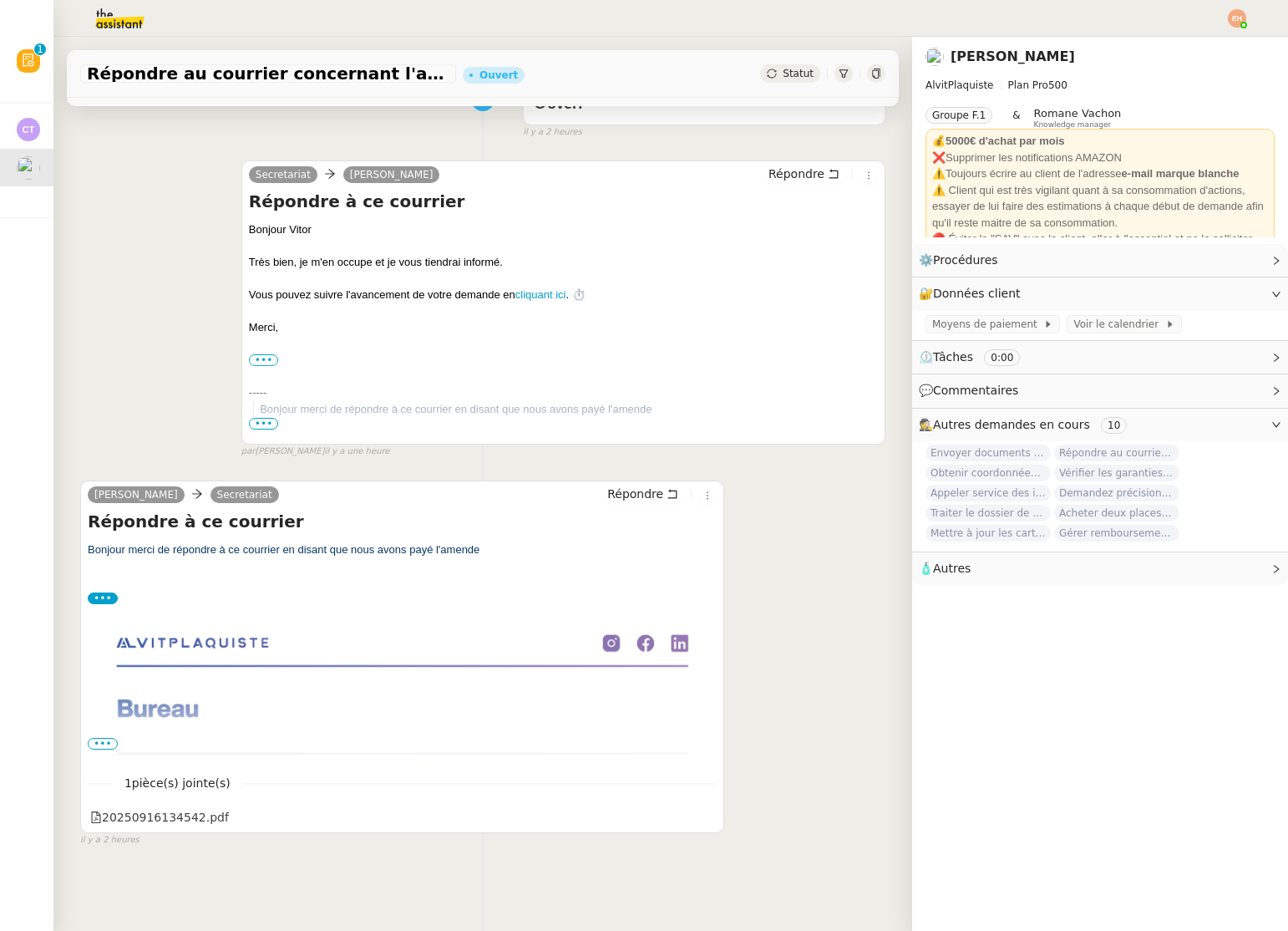
scroll to position [212, 0]
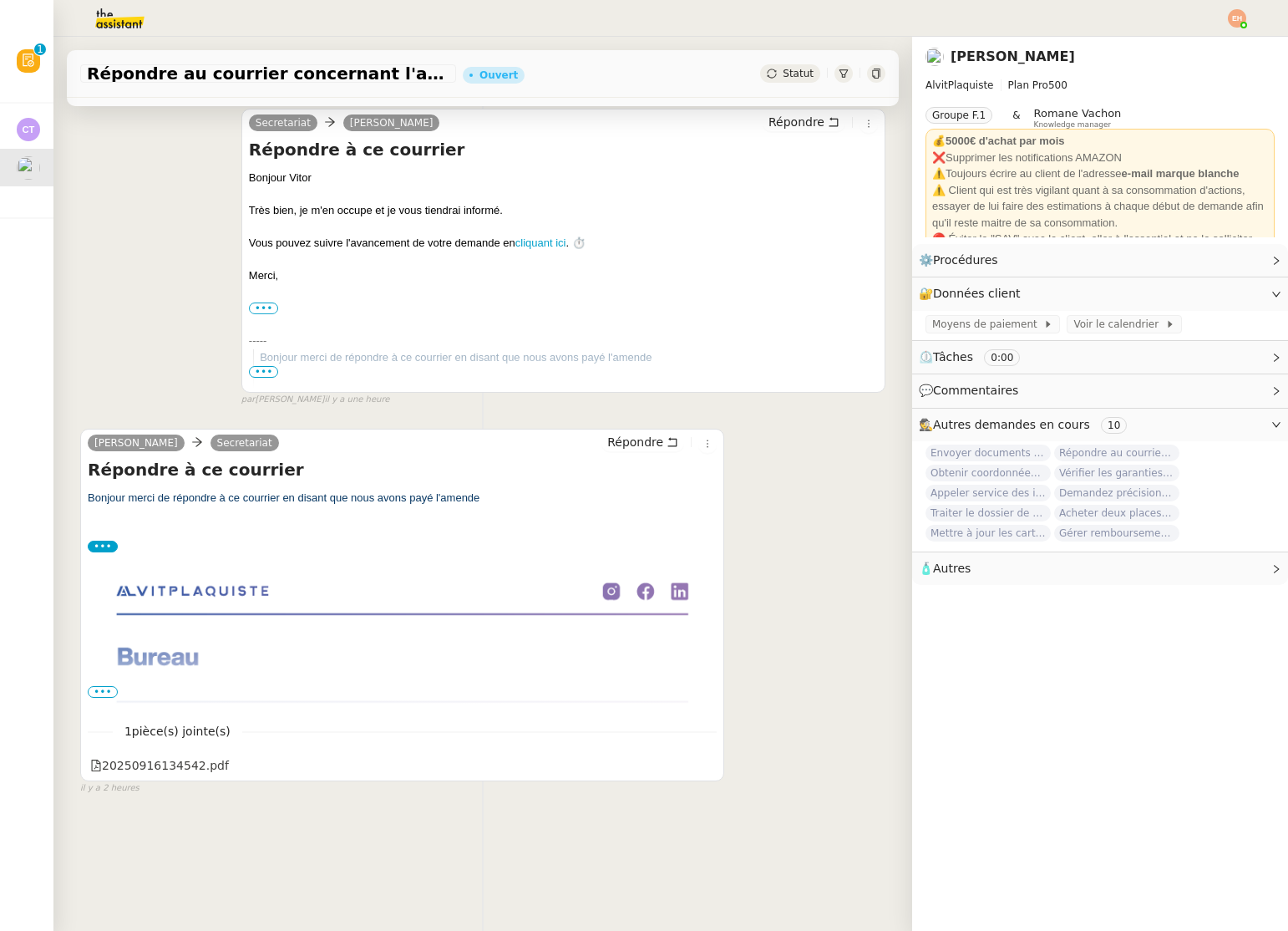
click at [105, 686] on span "•••" at bounding box center [102, 691] width 30 height 12
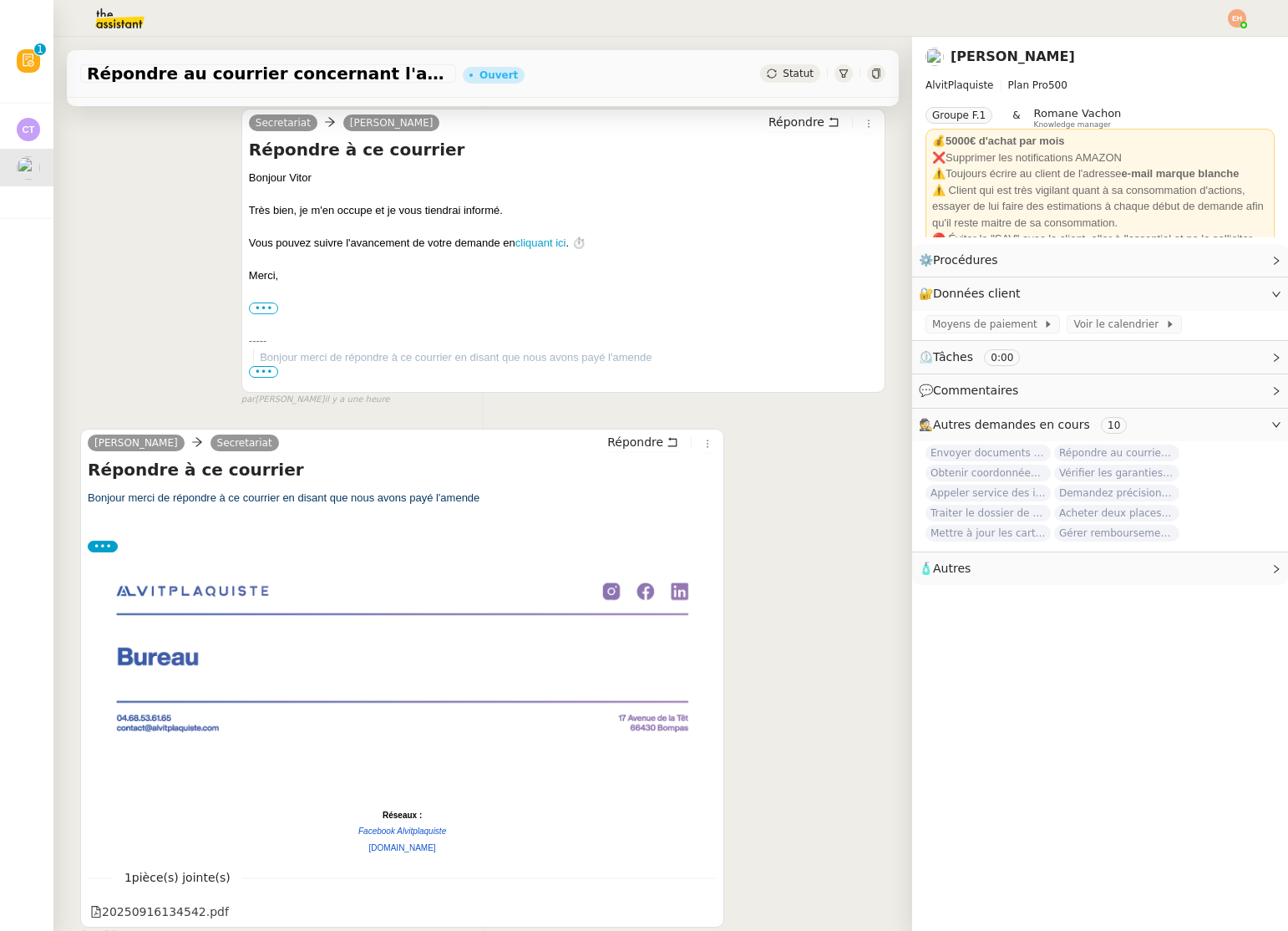
scroll to position [303, 0]
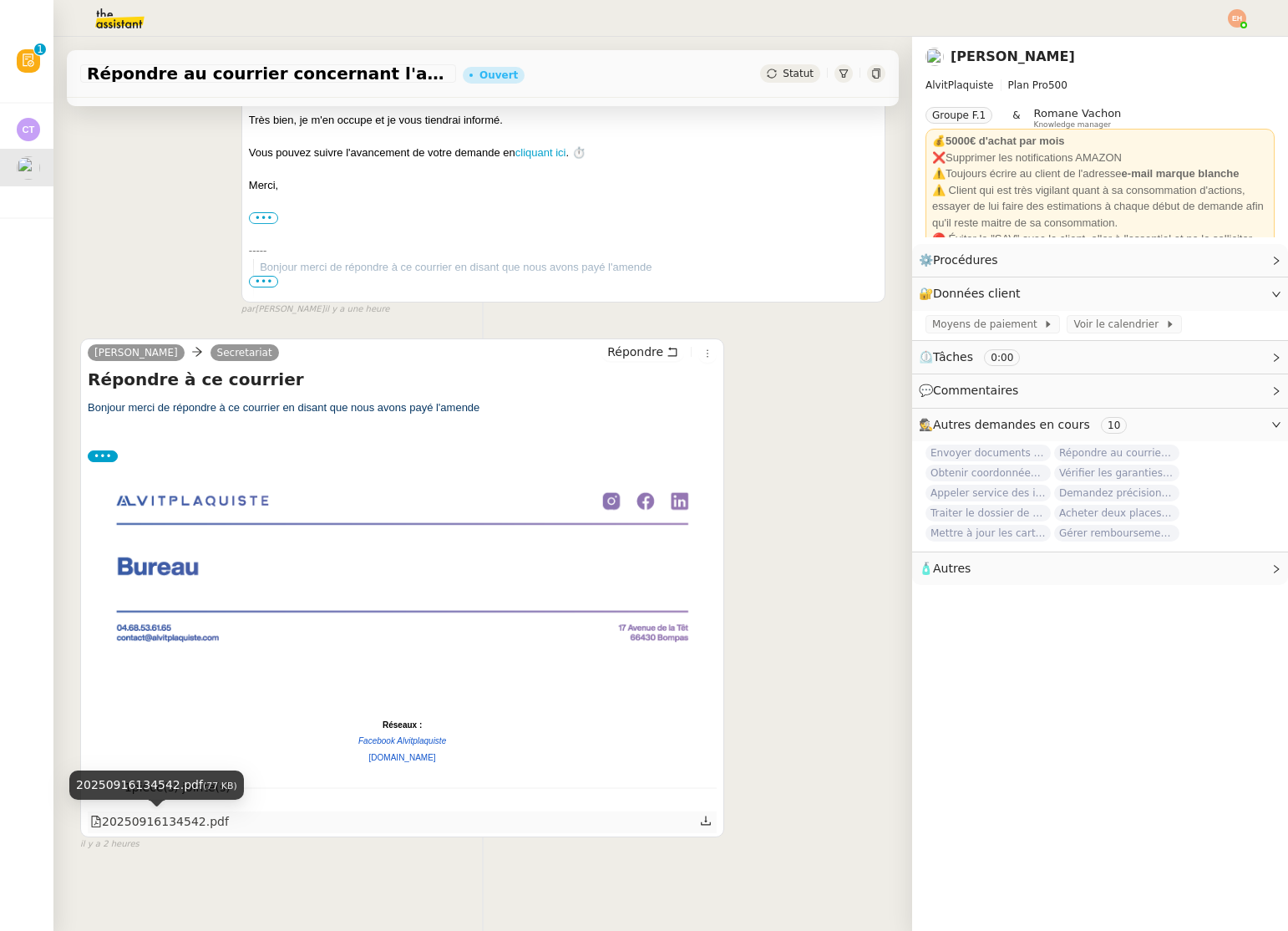
click at [175, 824] on div "20250916134542.pdf" at bounding box center [159, 821] width 139 height 19
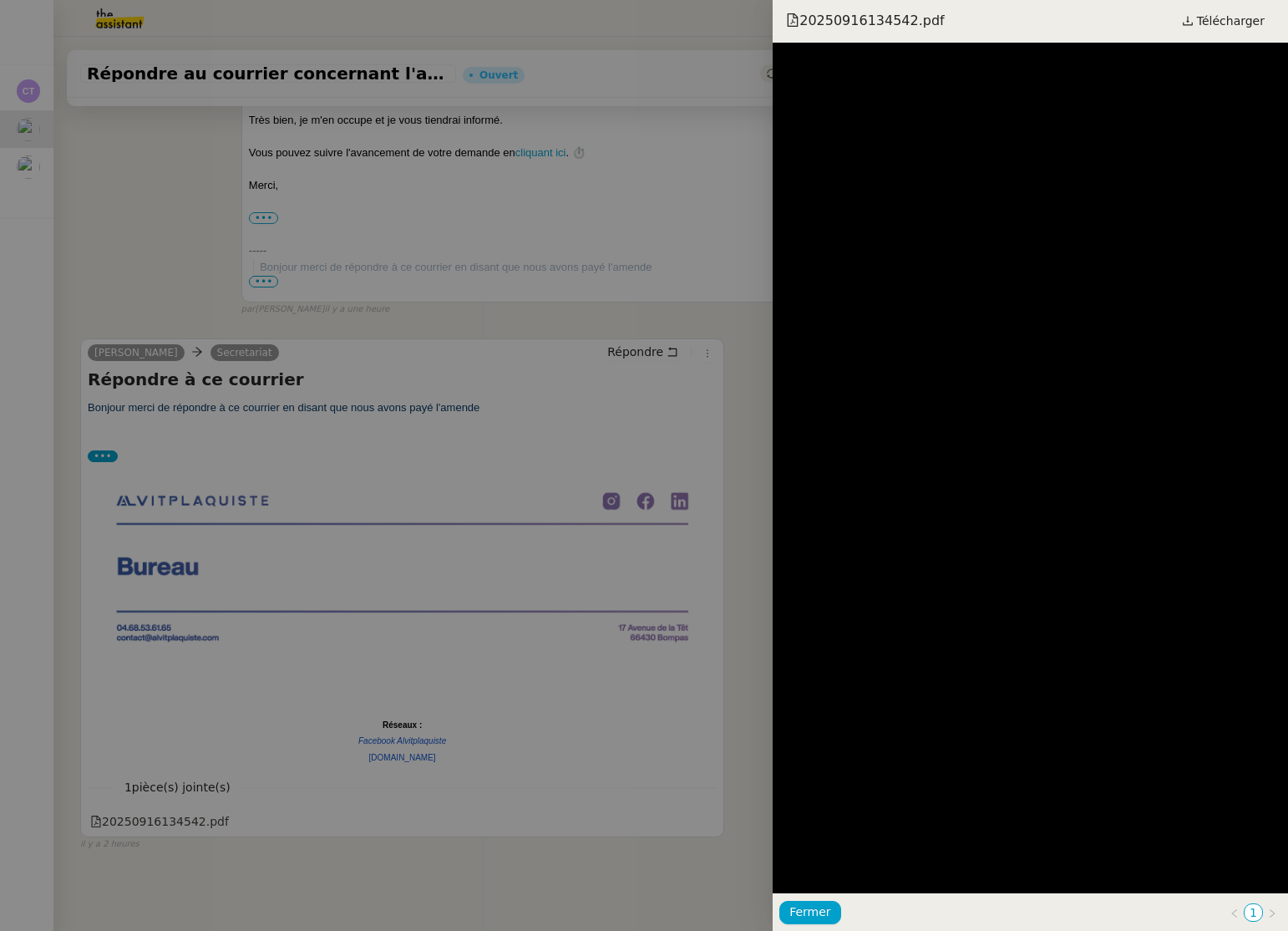
click at [485, 211] on div at bounding box center [644, 466] width 1288 height 931
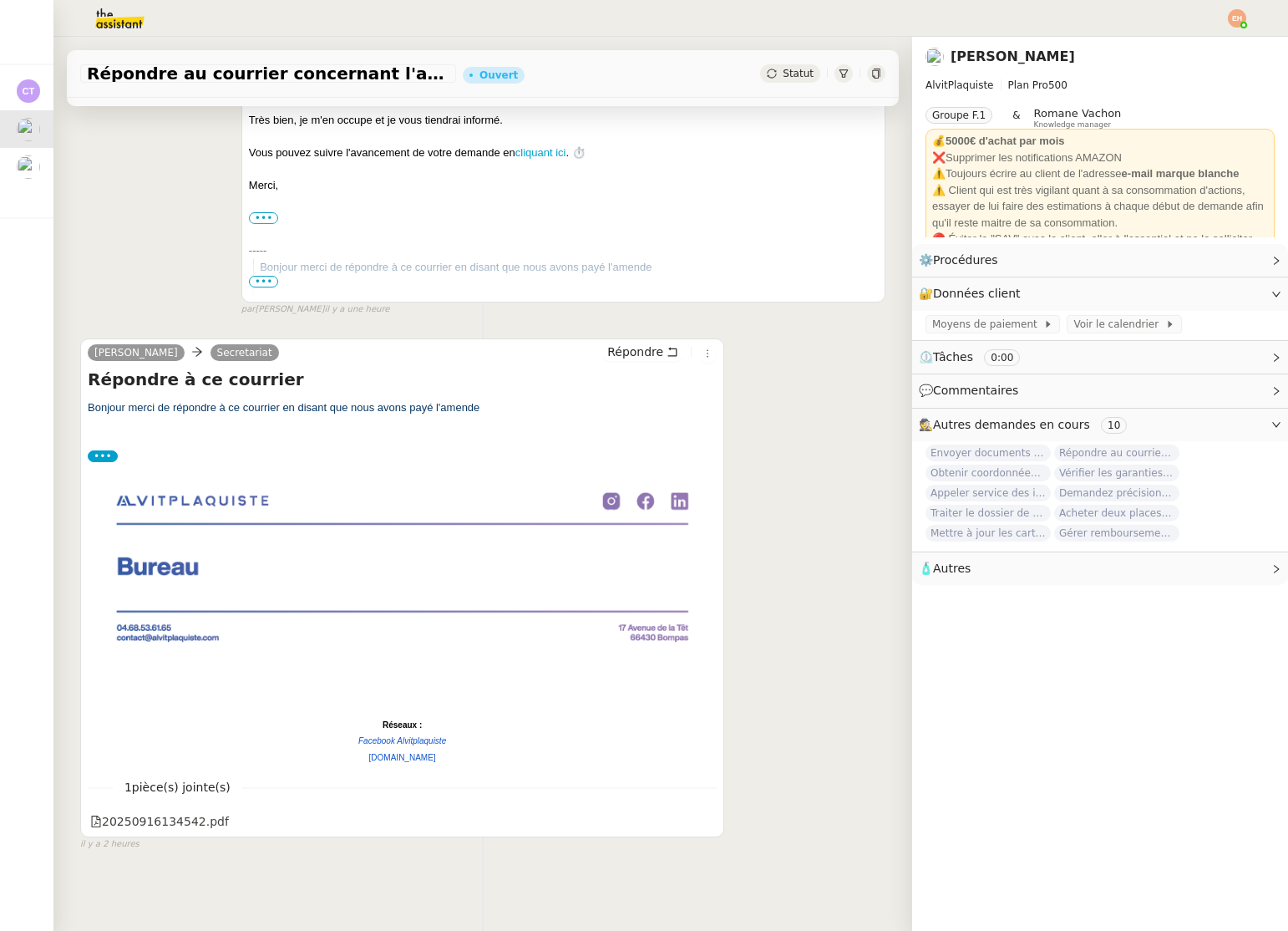
click at [787, 64] on div "Répondre au courrier concernant l'amende Ouvert Statut" at bounding box center [483, 74] width 832 height 47
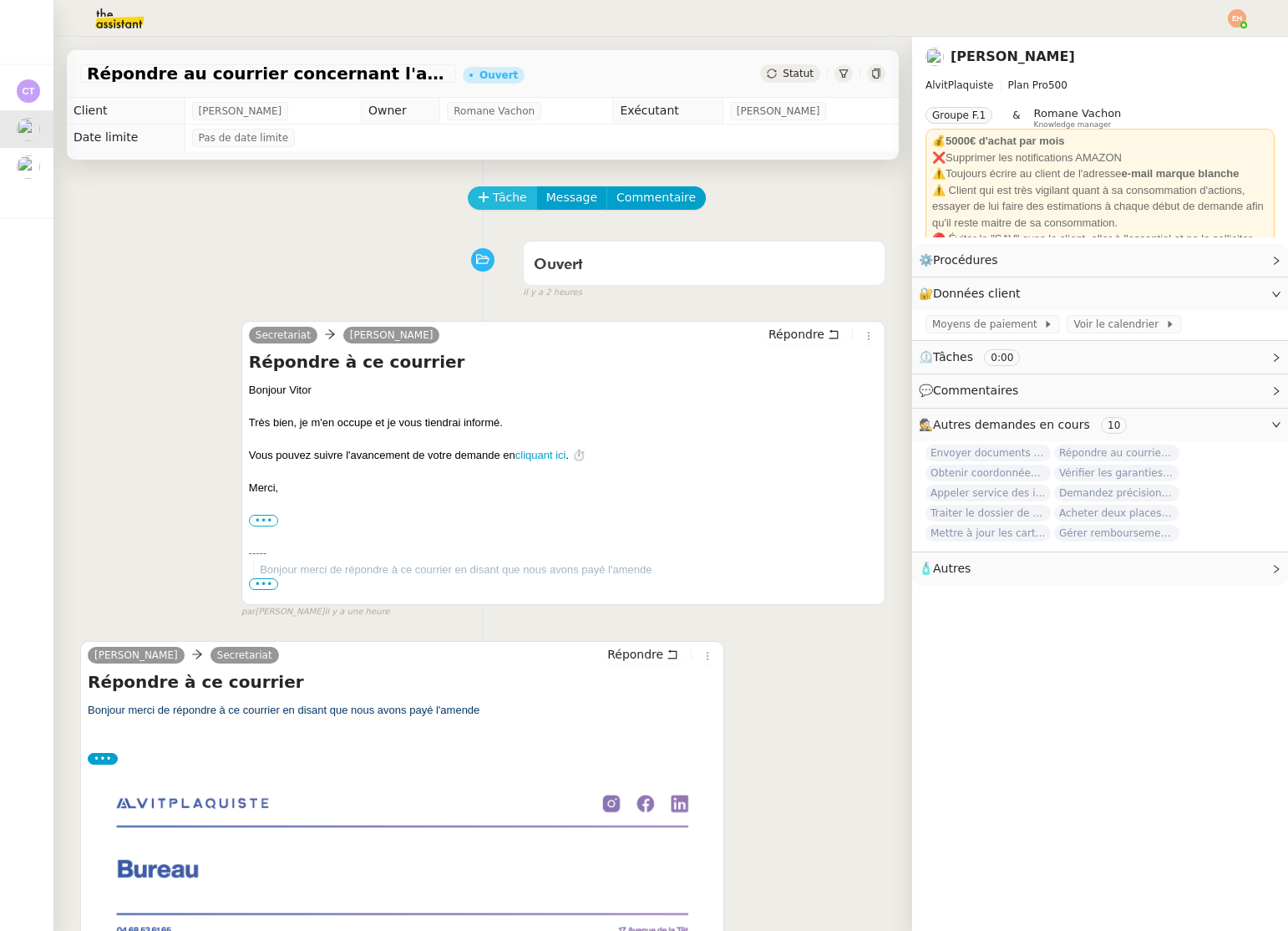
click at [491, 200] on button "Tâche" at bounding box center [503, 198] width 69 height 24
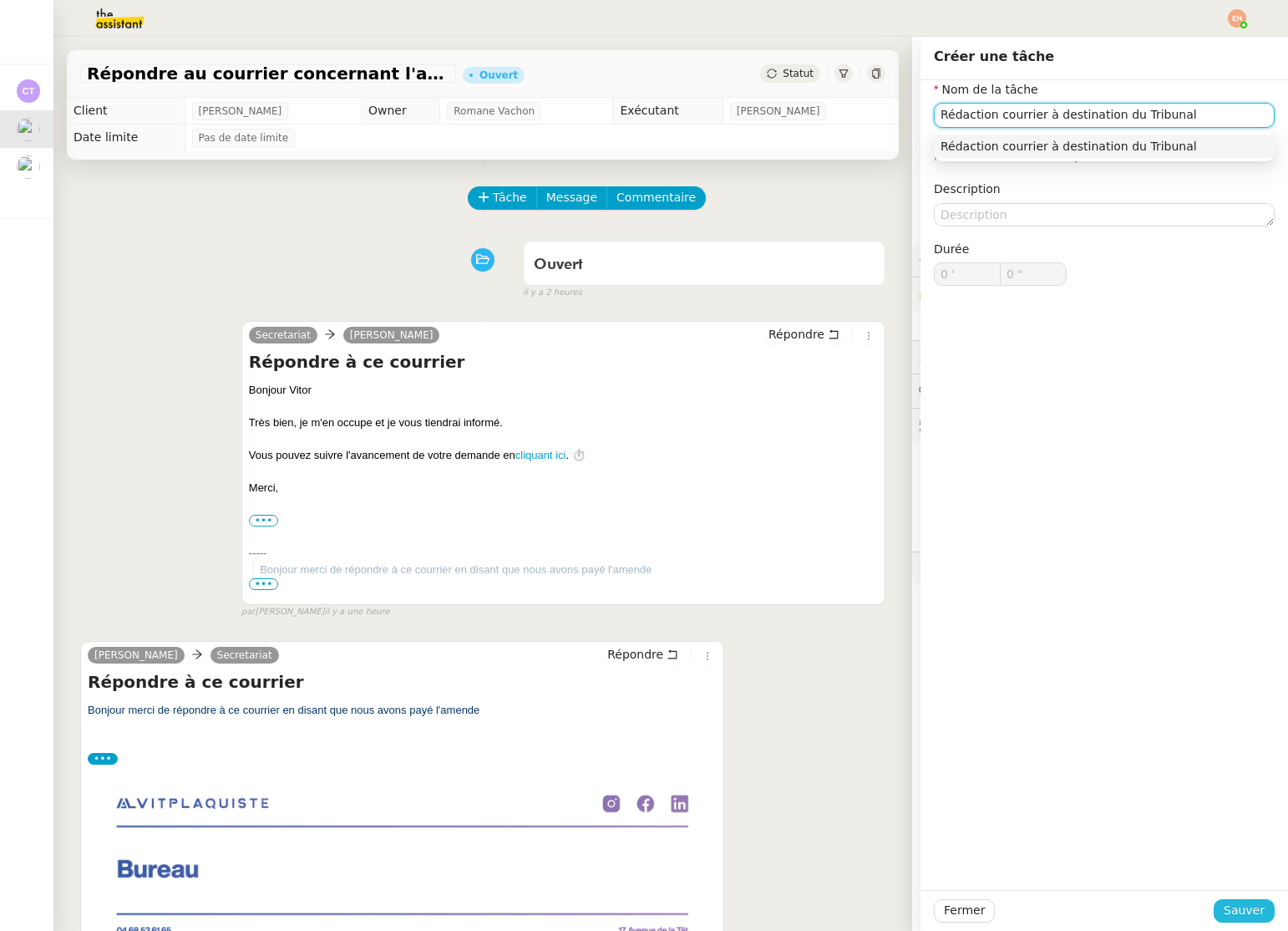
type input "Rédaction courrier à destination du Tribunal"
click at [1225, 913] on button "Sauver" at bounding box center [1243, 911] width 61 height 24
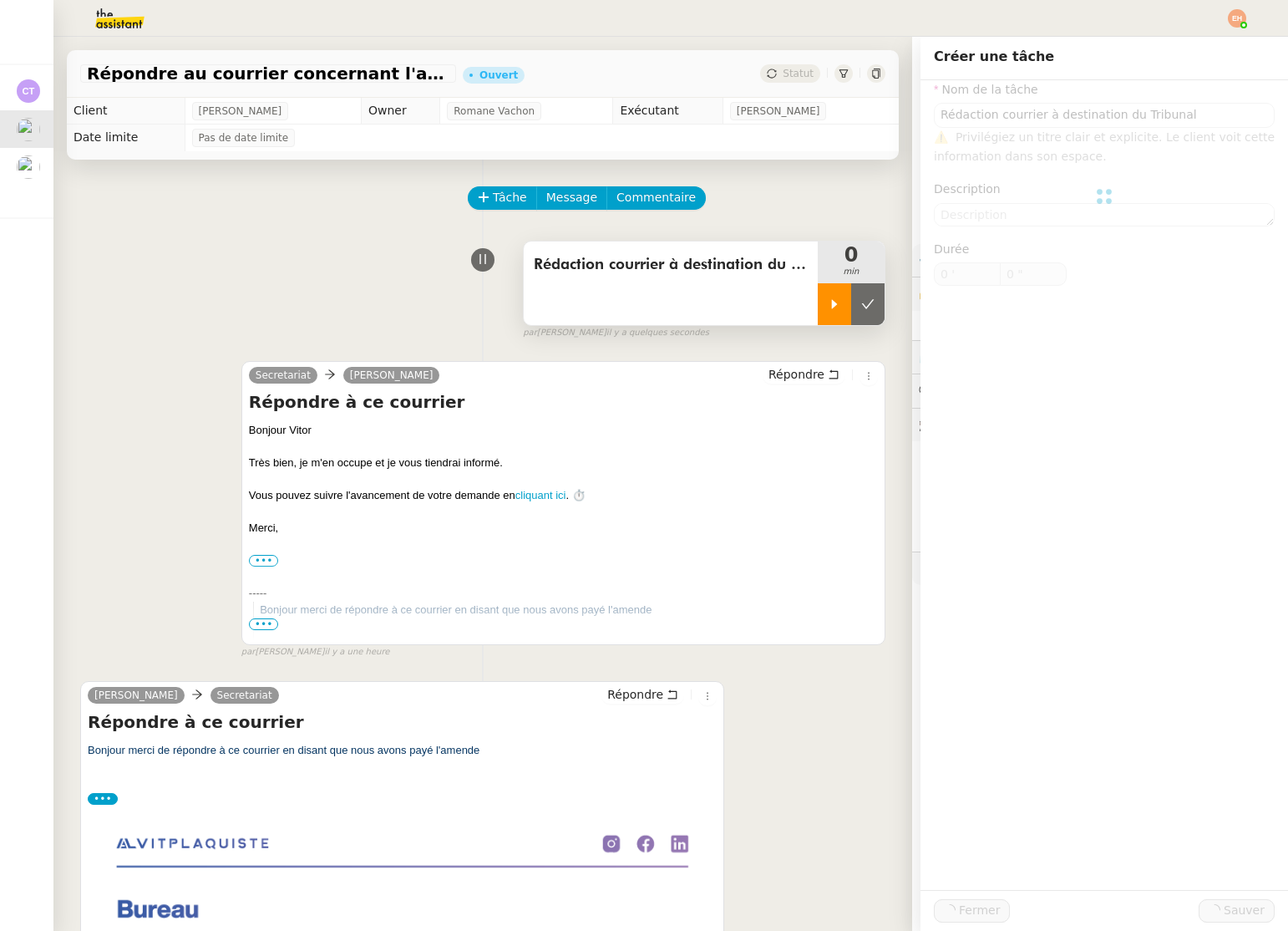
click at [835, 314] on div at bounding box center [834, 305] width 34 height 42
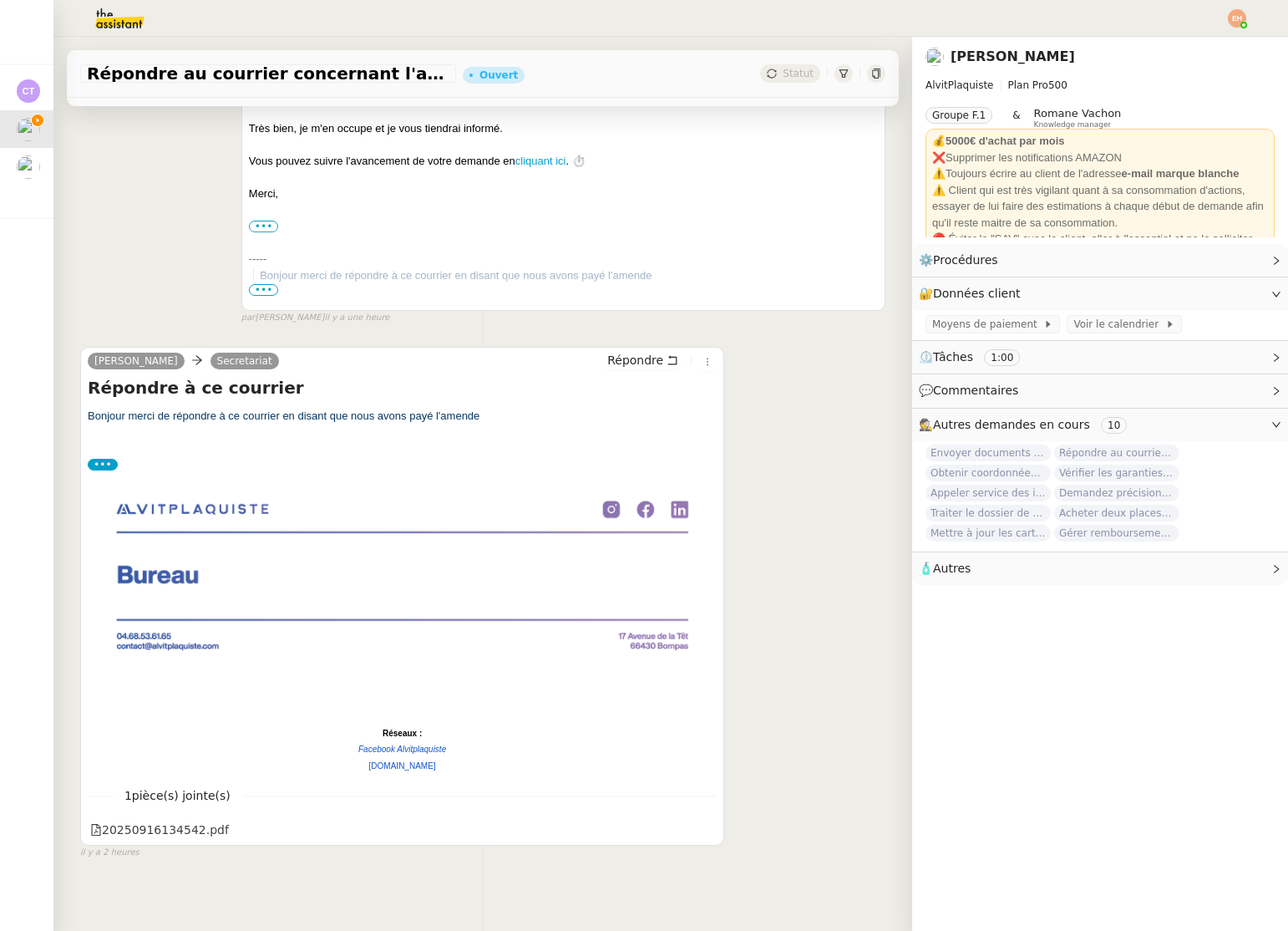
scroll to position [343, 0]
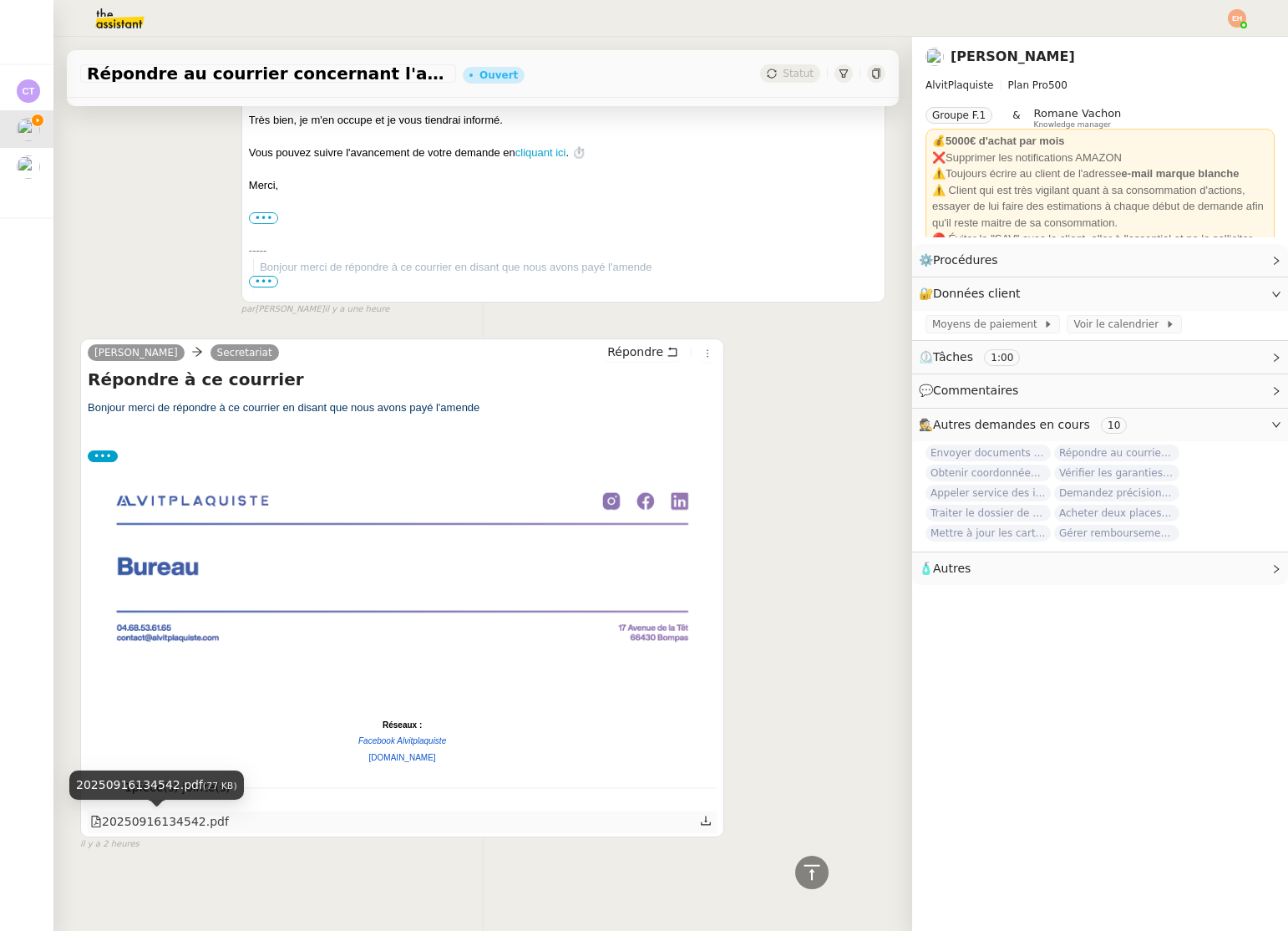
click at [194, 821] on div "20250916134542.pdf" at bounding box center [159, 821] width 139 height 19
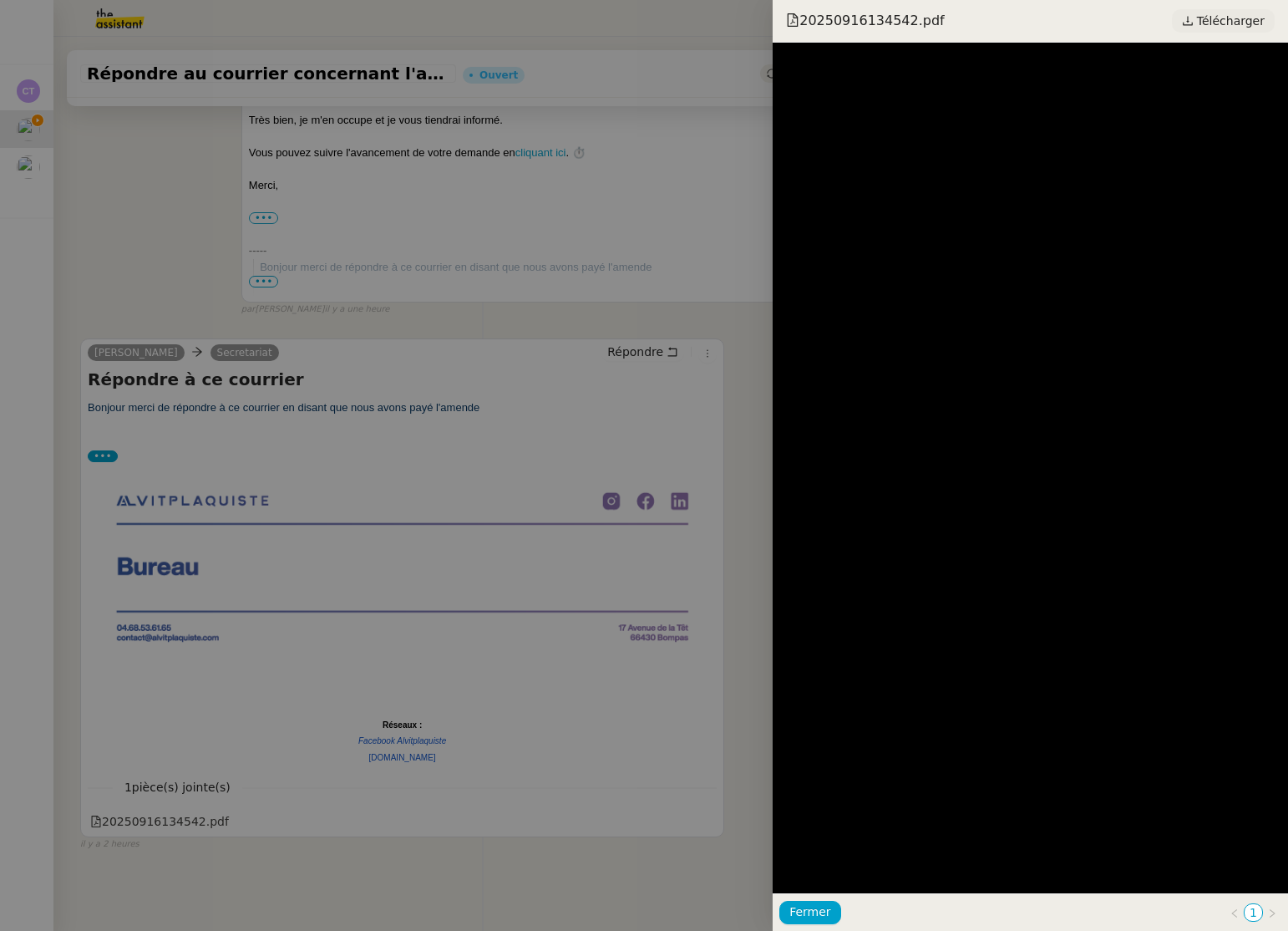
click at [1231, 15] on span "Télécharger" at bounding box center [1231, 21] width 67 height 22
drag, startPoint x: 294, startPoint y: 198, endPoint x: 283, endPoint y: 191, distance: 13.0
click at [294, 198] on div at bounding box center [644, 466] width 1288 height 931
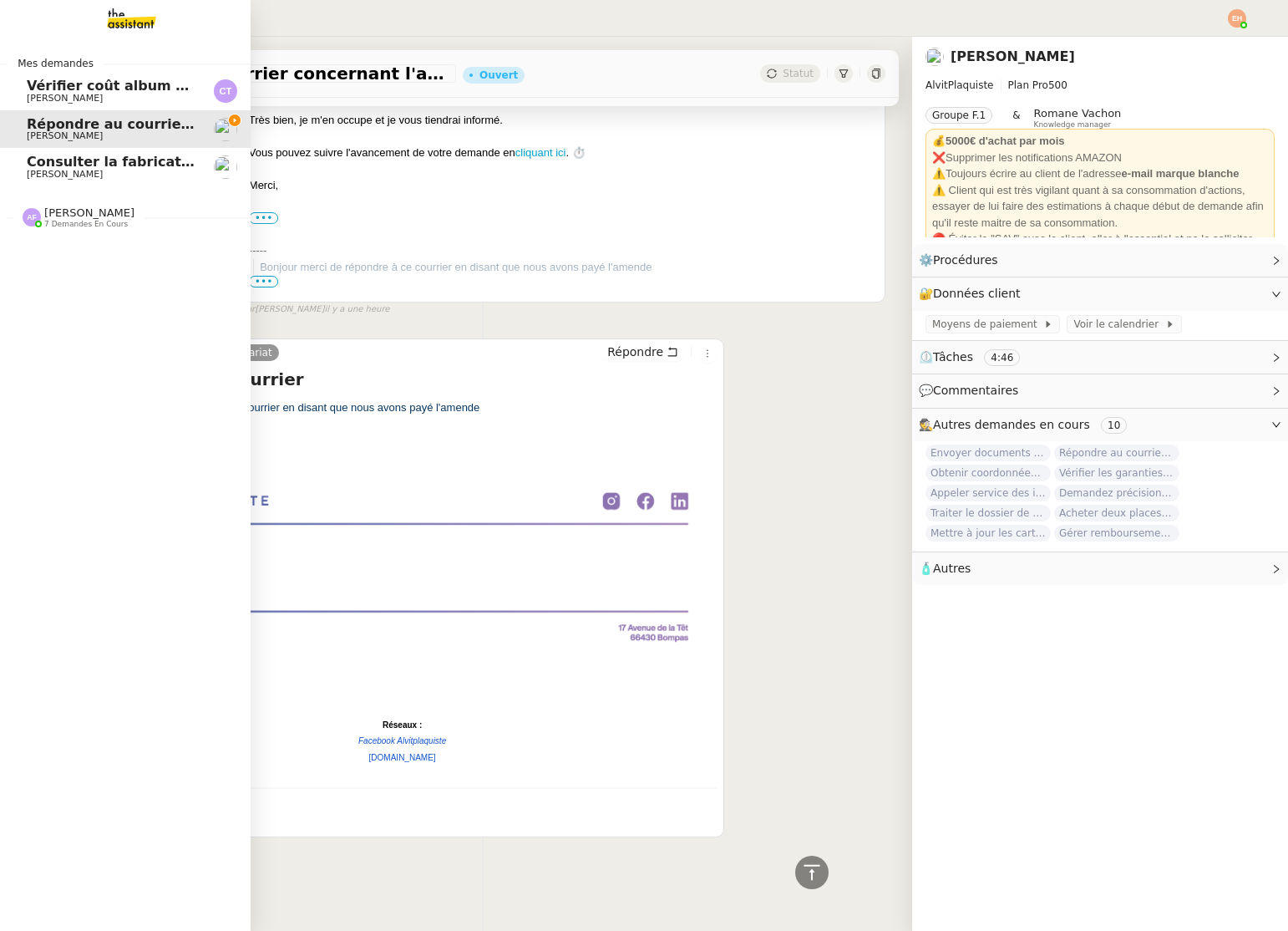
click at [36, 169] on div "Consulter la fabrication des pièces de tôlerie Quang Tam NGUYEN" at bounding box center [111, 167] width 169 height 25
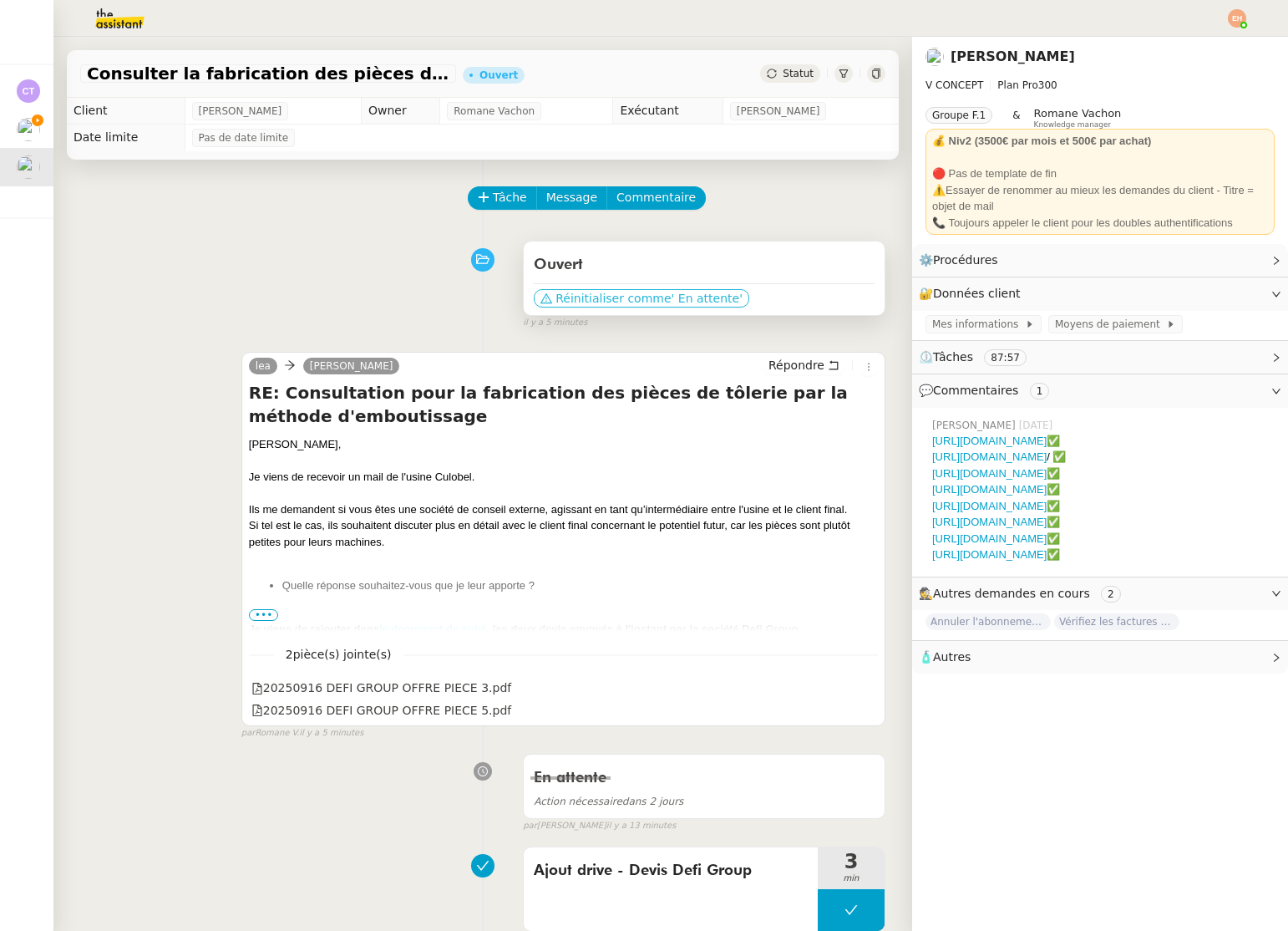
click at [680, 292] on span "' En attente'" at bounding box center [707, 298] width 71 height 16
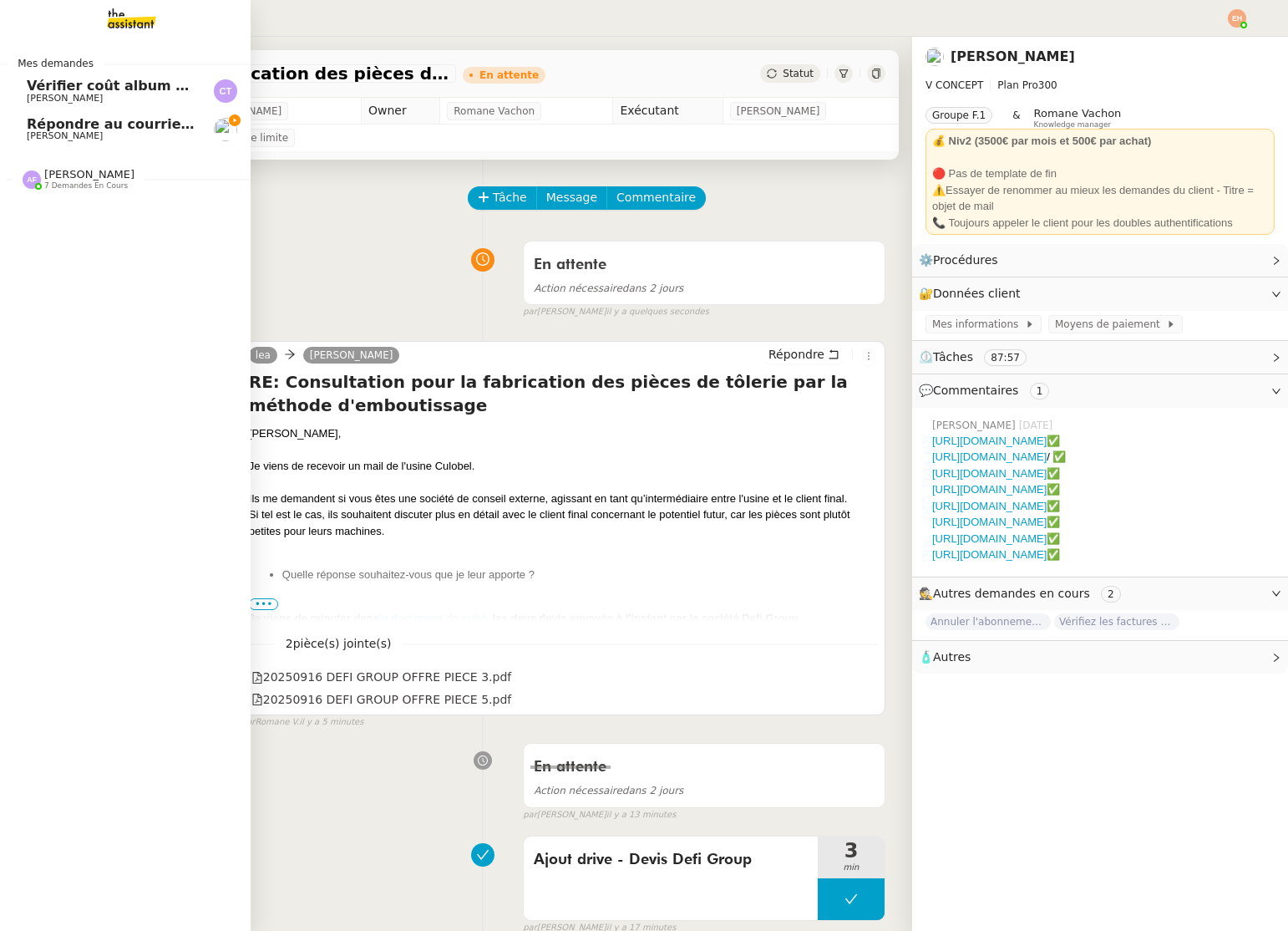
click at [53, 123] on span "Répondre au courrier concernant l'amende" at bounding box center [188, 124] width 324 height 15
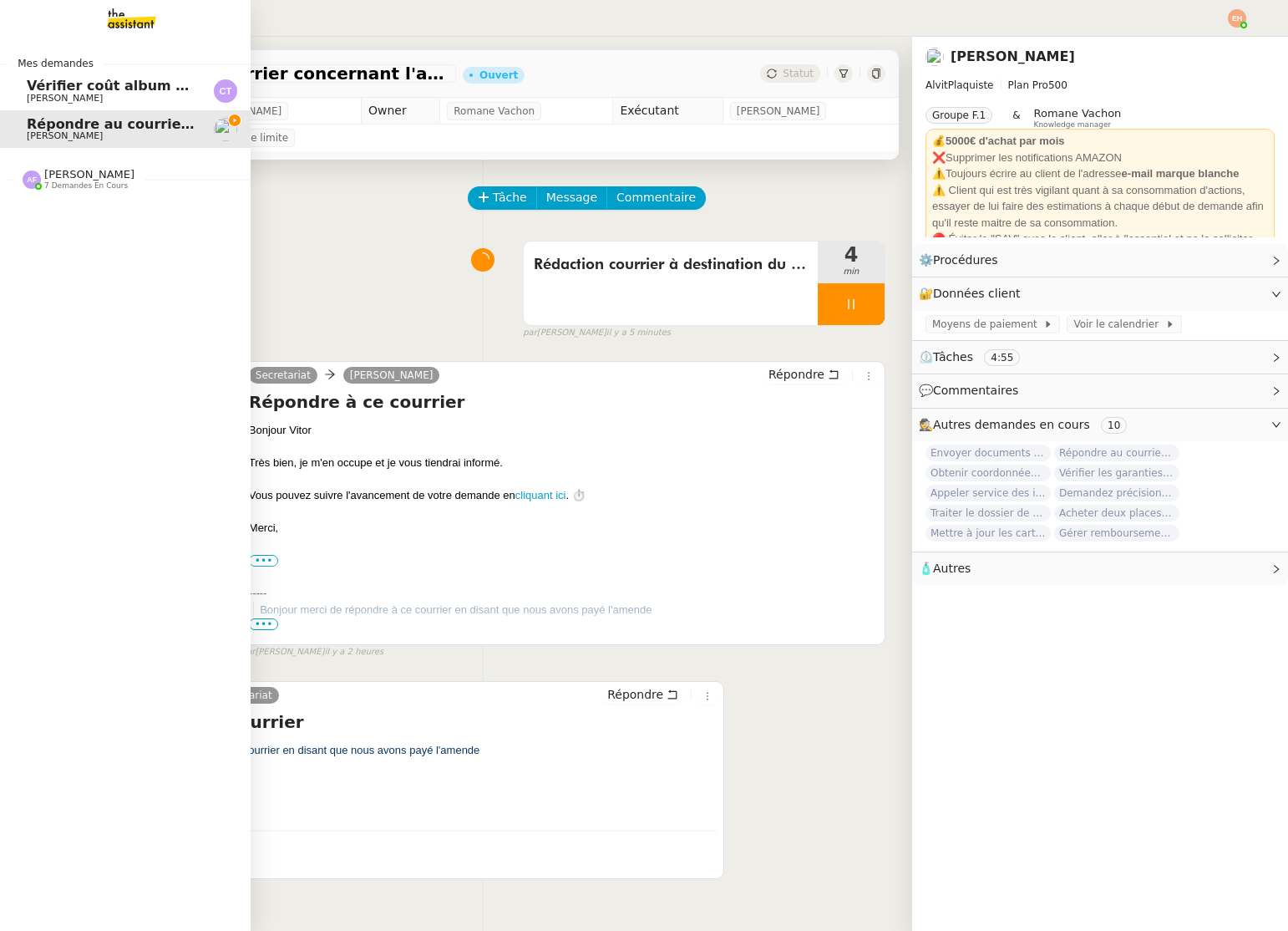
click at [53, 123] on span "Répondre au courrier concernant l'amende" at bounding box center [188, 124] width 324 height 15
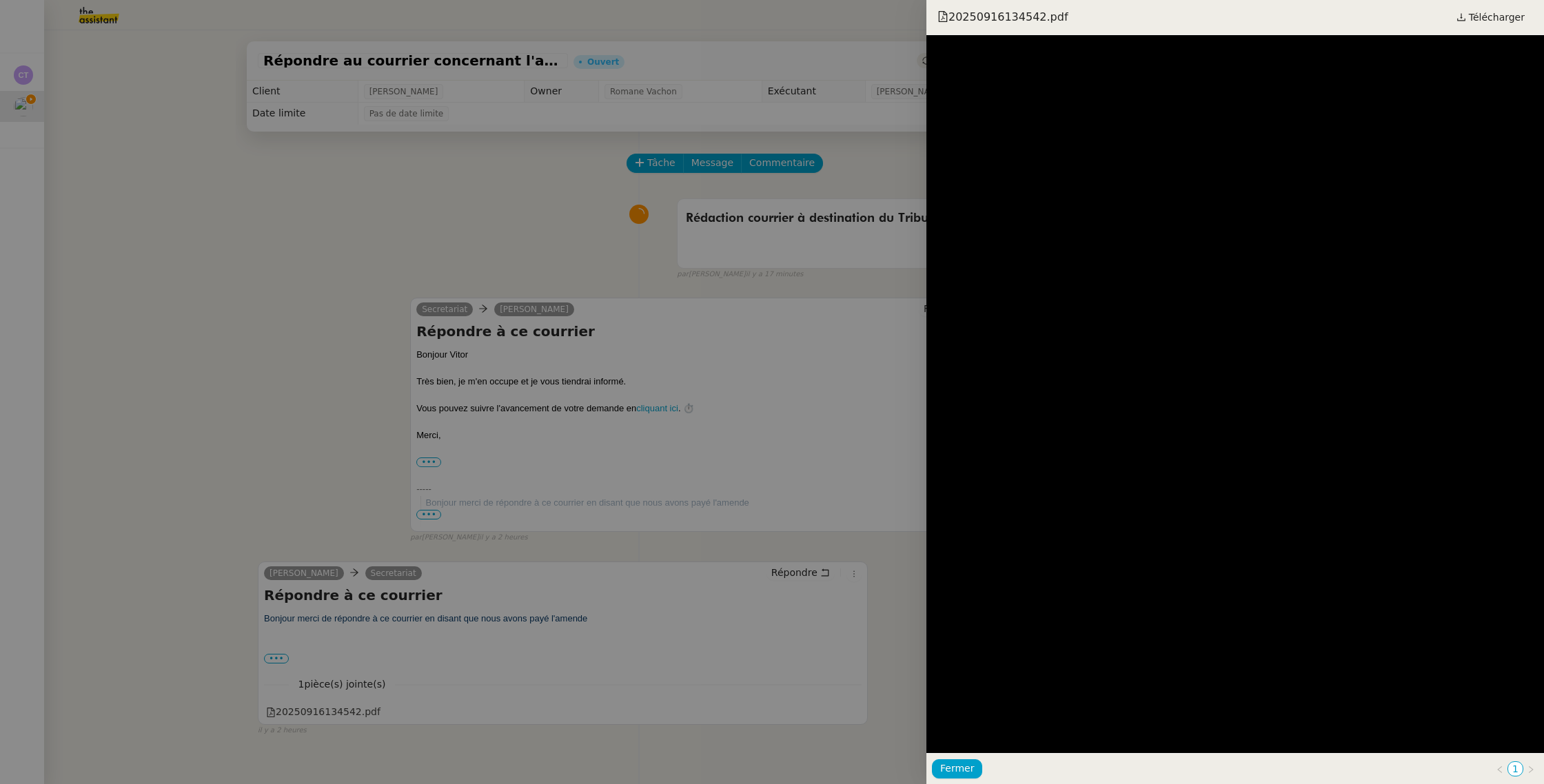
scroll to position [0, 1]
click at [570, 359] on div at bounding box center [772, 392] width 1544 height 784
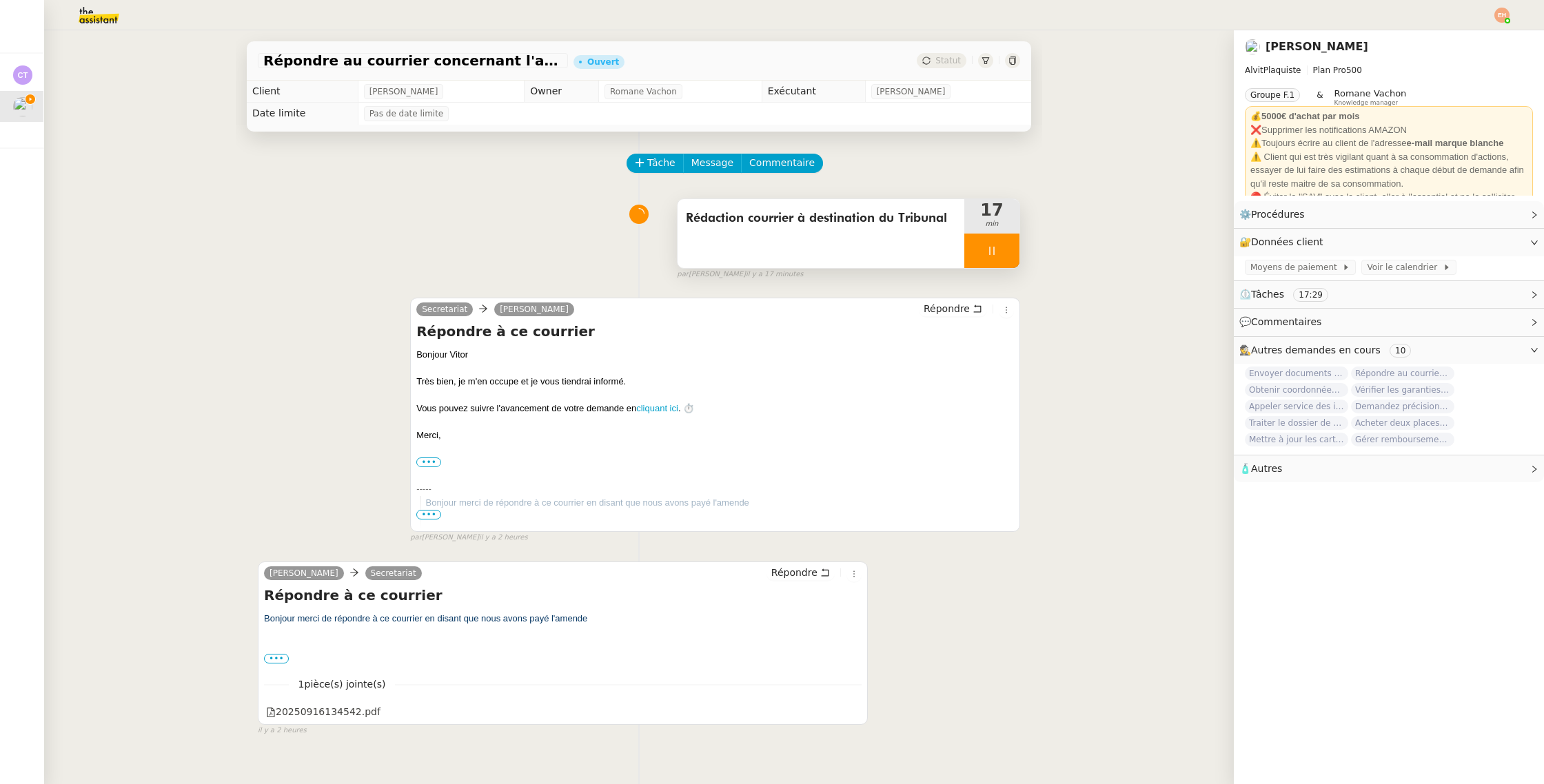
drag, startPoint x: 991, startPoint y: 247, endPoint x: 1008, endPoint y: 257, distance: 19.7
click at [991, 247] on icon at bounding box center [991, 250] width 11 height 11
click at [1011, 258] on button at bounding box center [1005, 251] width 28 height 34
drag, startPoint x: 982, startPoint y: 265, endPoint x: 984, endPoint y: 274, distance: 9.2
click at [982, 265] on button at bounding box center [992, 251] width 55 height 34
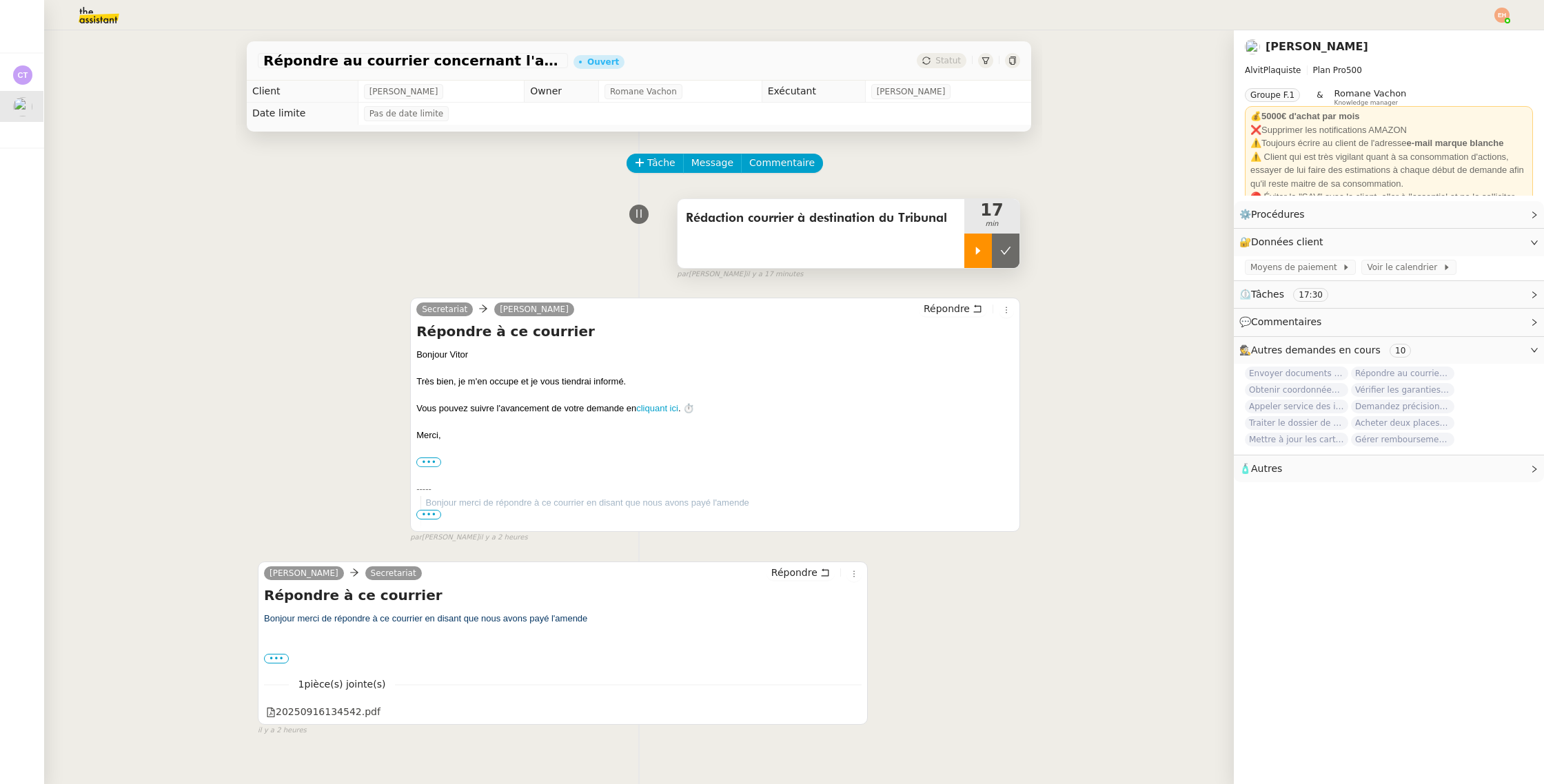
click at [967, 252] on div at bounding box center [978, 251] width 28 height 34
click at [804, 568] on span "Répondre" at bounding box center [794, 572] width 46 height 13
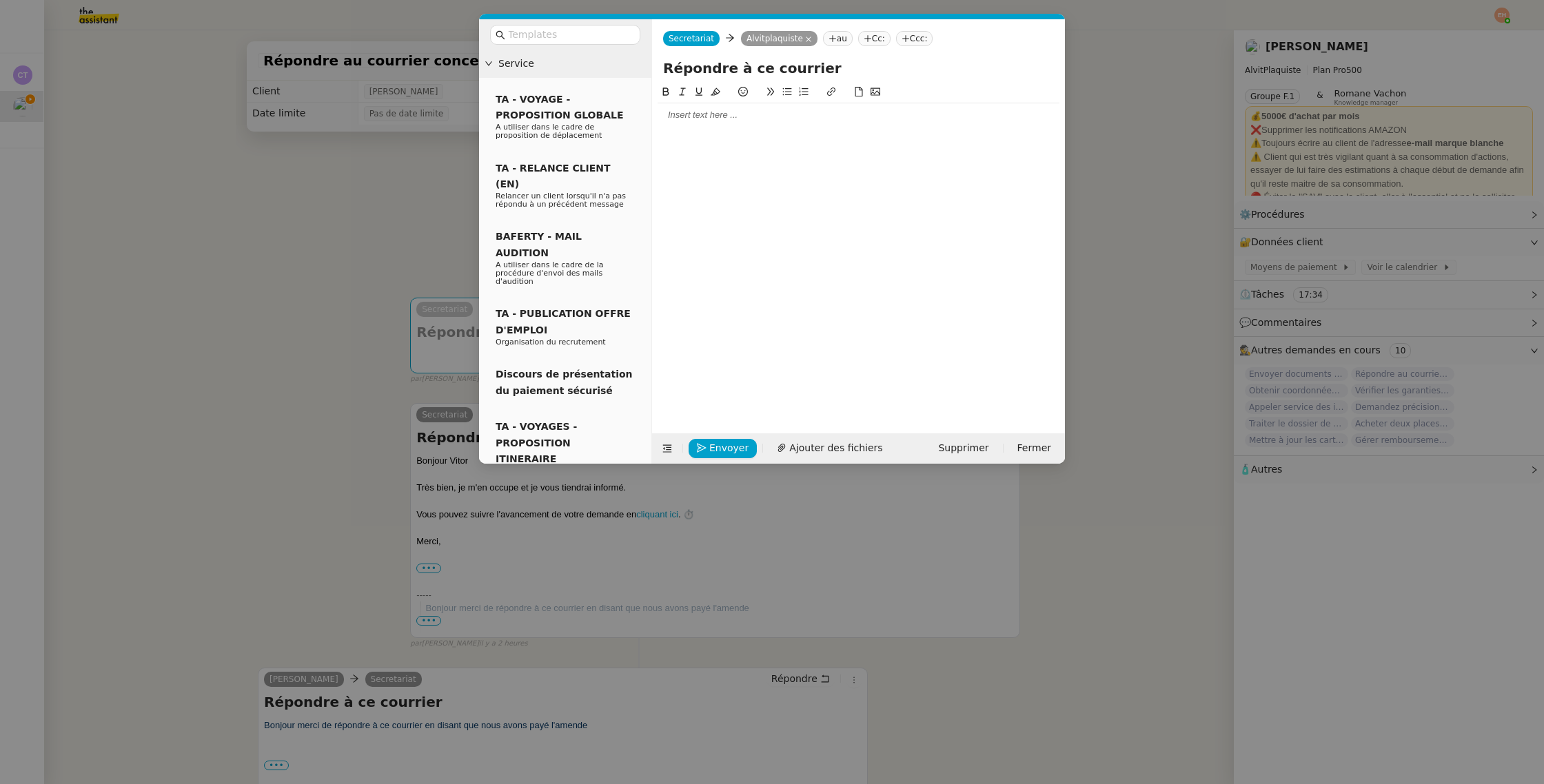
click at [746, 121] on div at bounding box center [859, 115] width 402 height 13
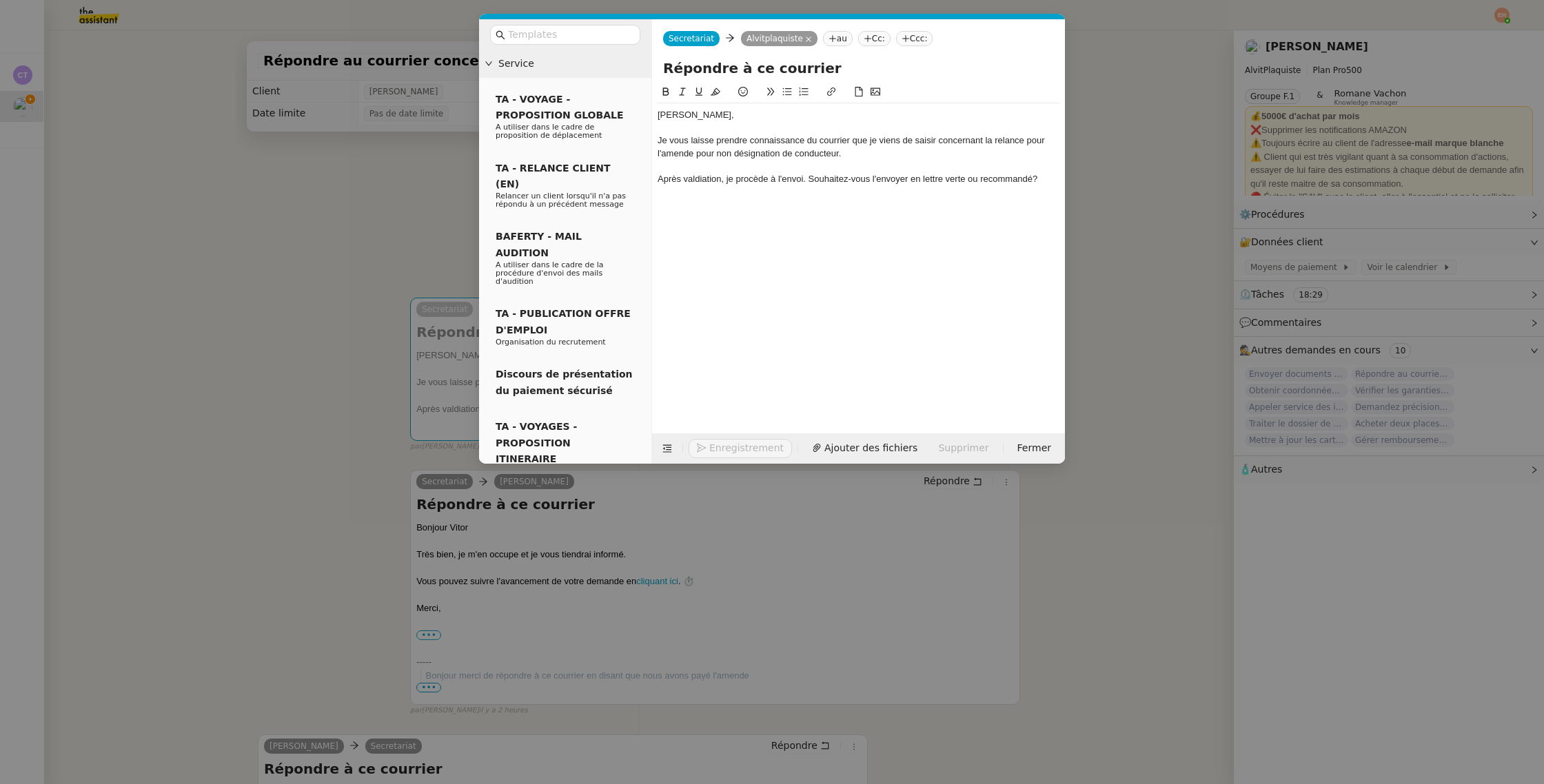
copy div "[PERSON_NAME], Je vous laisse prendre connaissance du courrier que je viens de …"
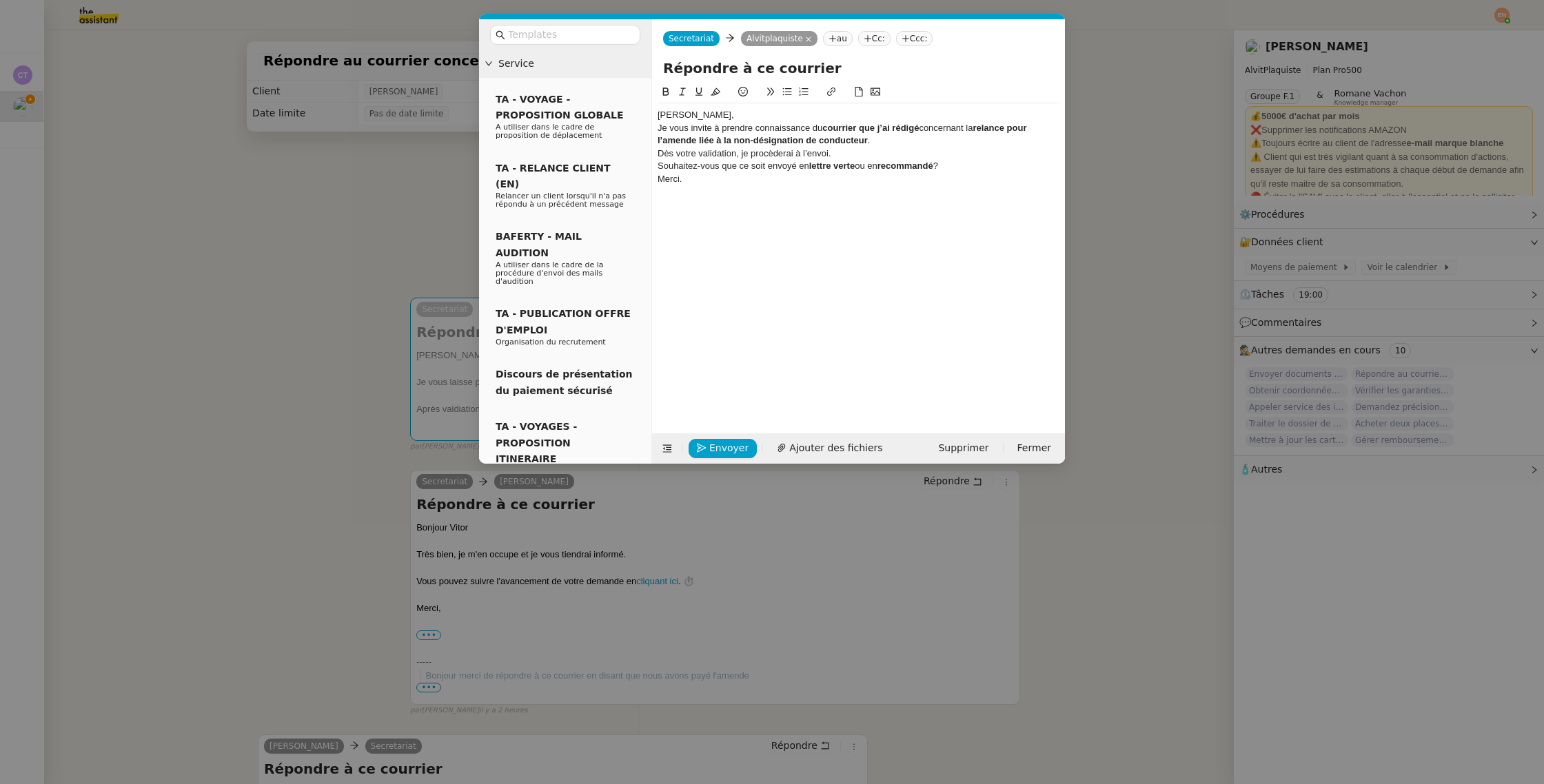
scroll to position [0, 0]
click at [697, 118] on div "[PERSON_NAME]," at bounding box center [859, 115] width 402 height 13
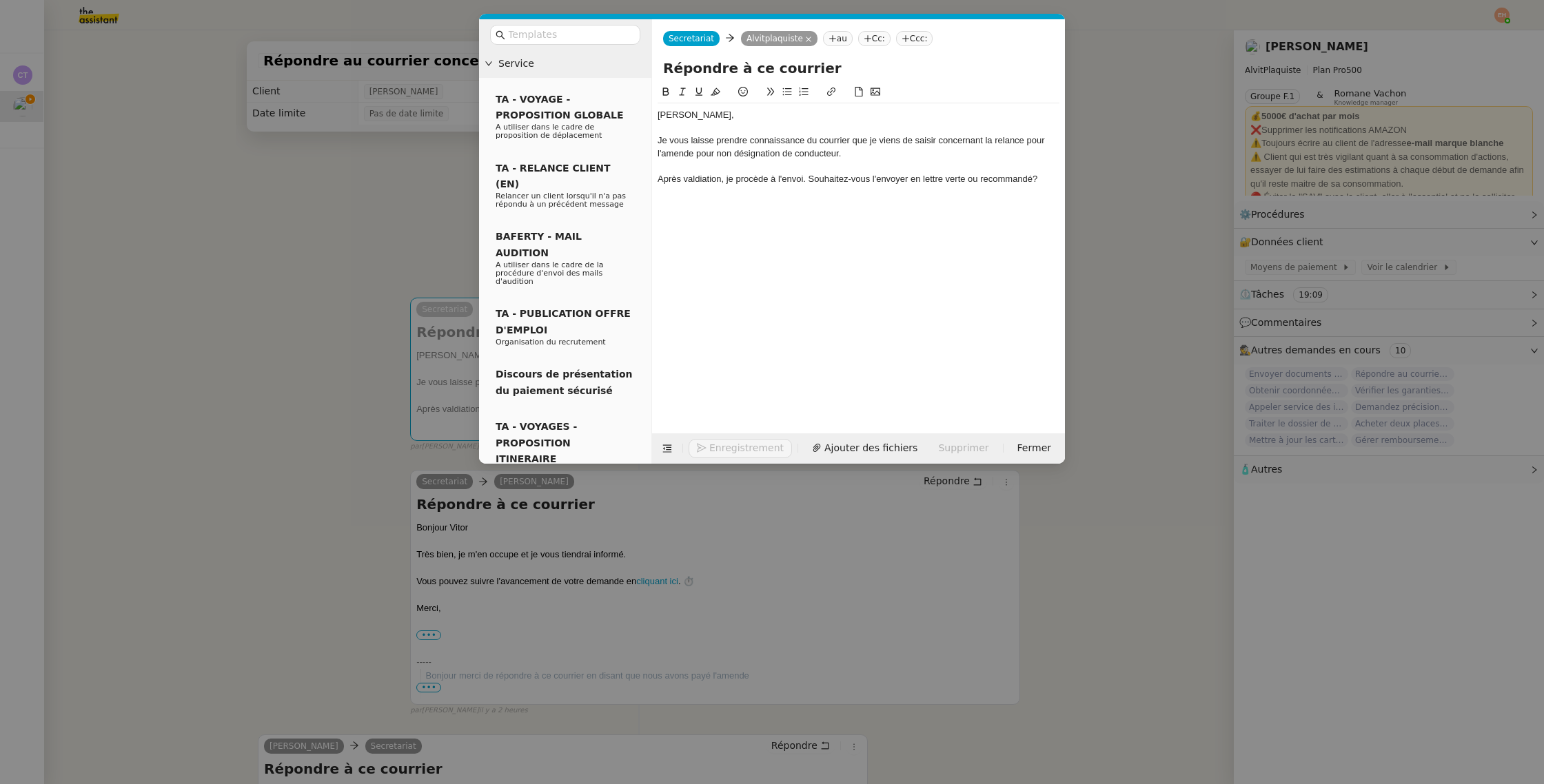
click at [735, 154] on div "Je vous laisse prendre connaissance du courrier que je viens de saisir concerna…" at bounding box center [859, 147] width 402 height 25
click at [698, 163] on div at bounding box center [859, 166] width 402 height 13
click at [751, 201] on div "Vitor, Je vous laisse prendre connaissance du courrier que je viens de saisir c…" at bounding box center [859, 247] width 402 height 328
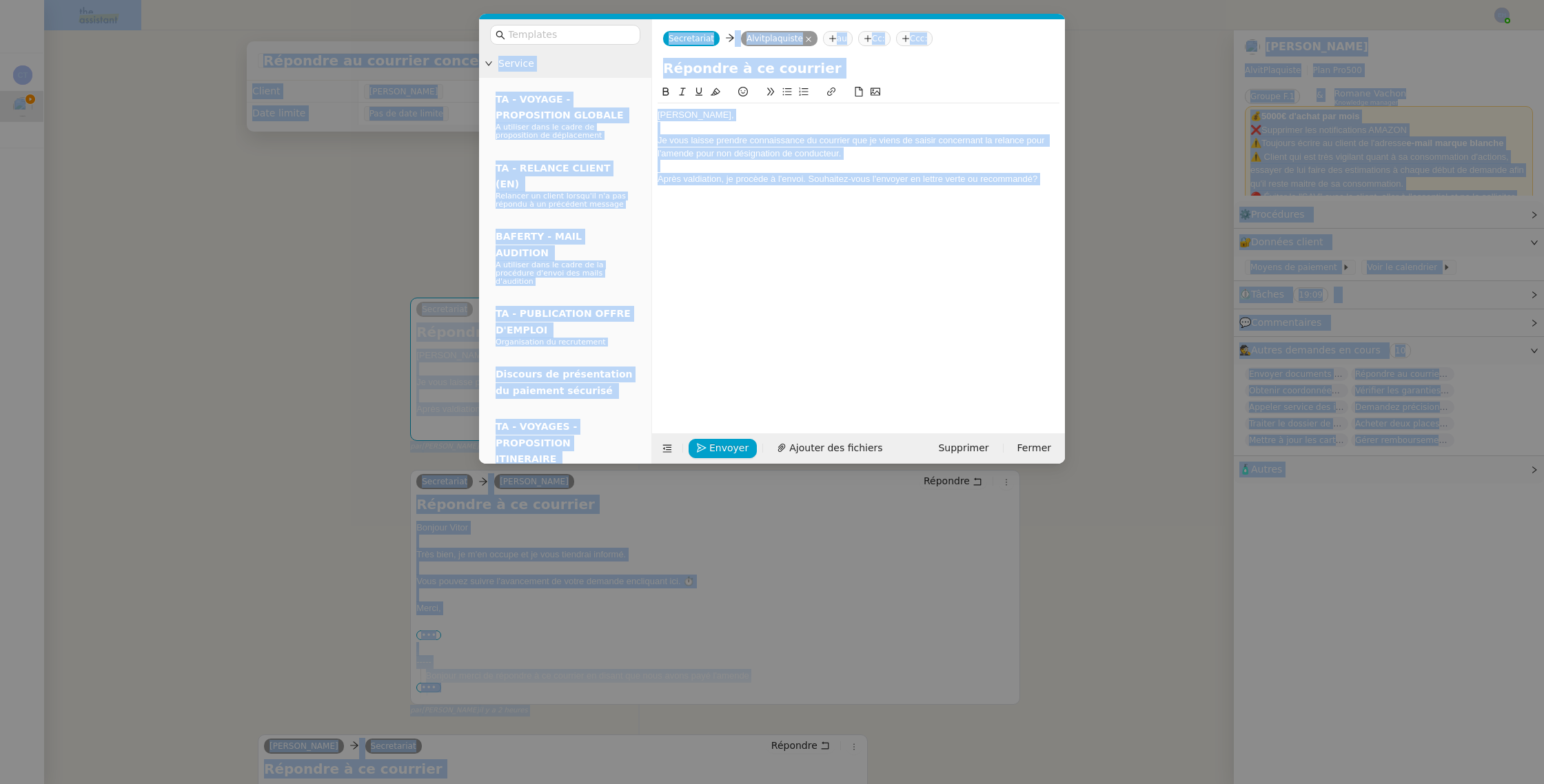
click at [772, 165] on div at bounding box center [859, 166] width 402 height 13
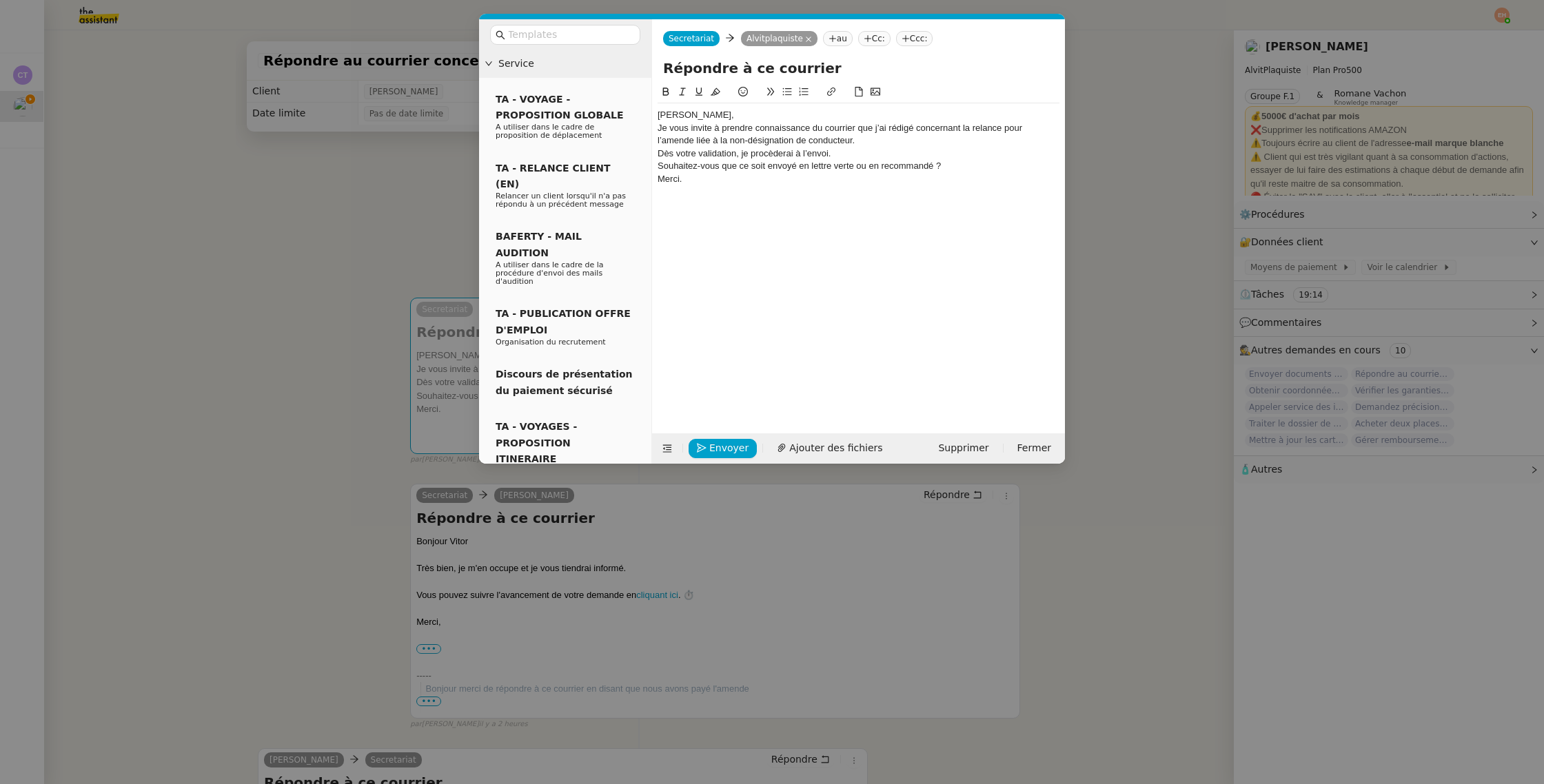
click at [712, 110] on div "[PERSON_NAME]," at bounding box center [859, 115] width 402 height 13
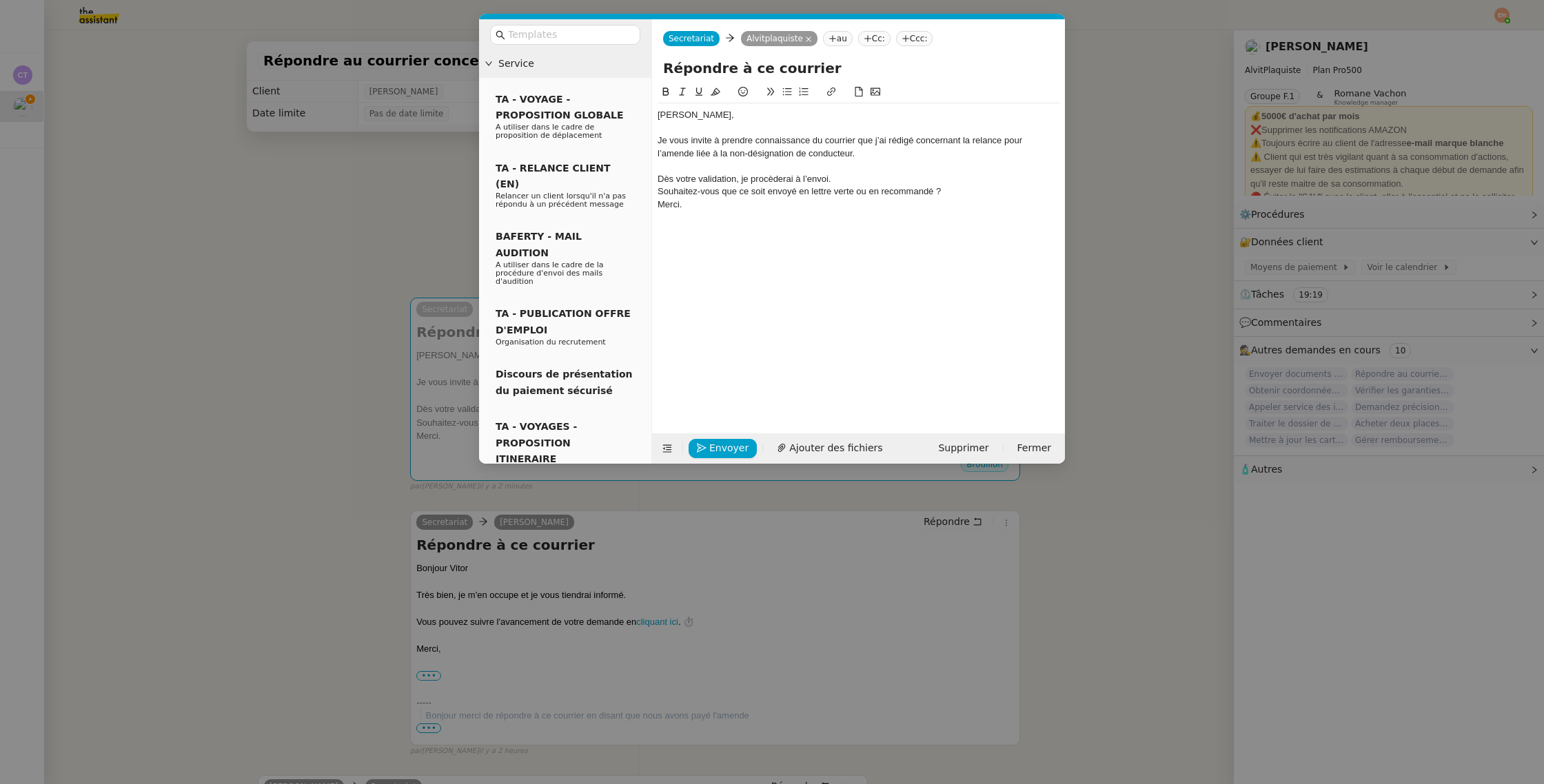
click at [709, 183] on div "Dès votre validation, je procèderai à l’envoi." at bounding box center [859, 179] width 402 height 13
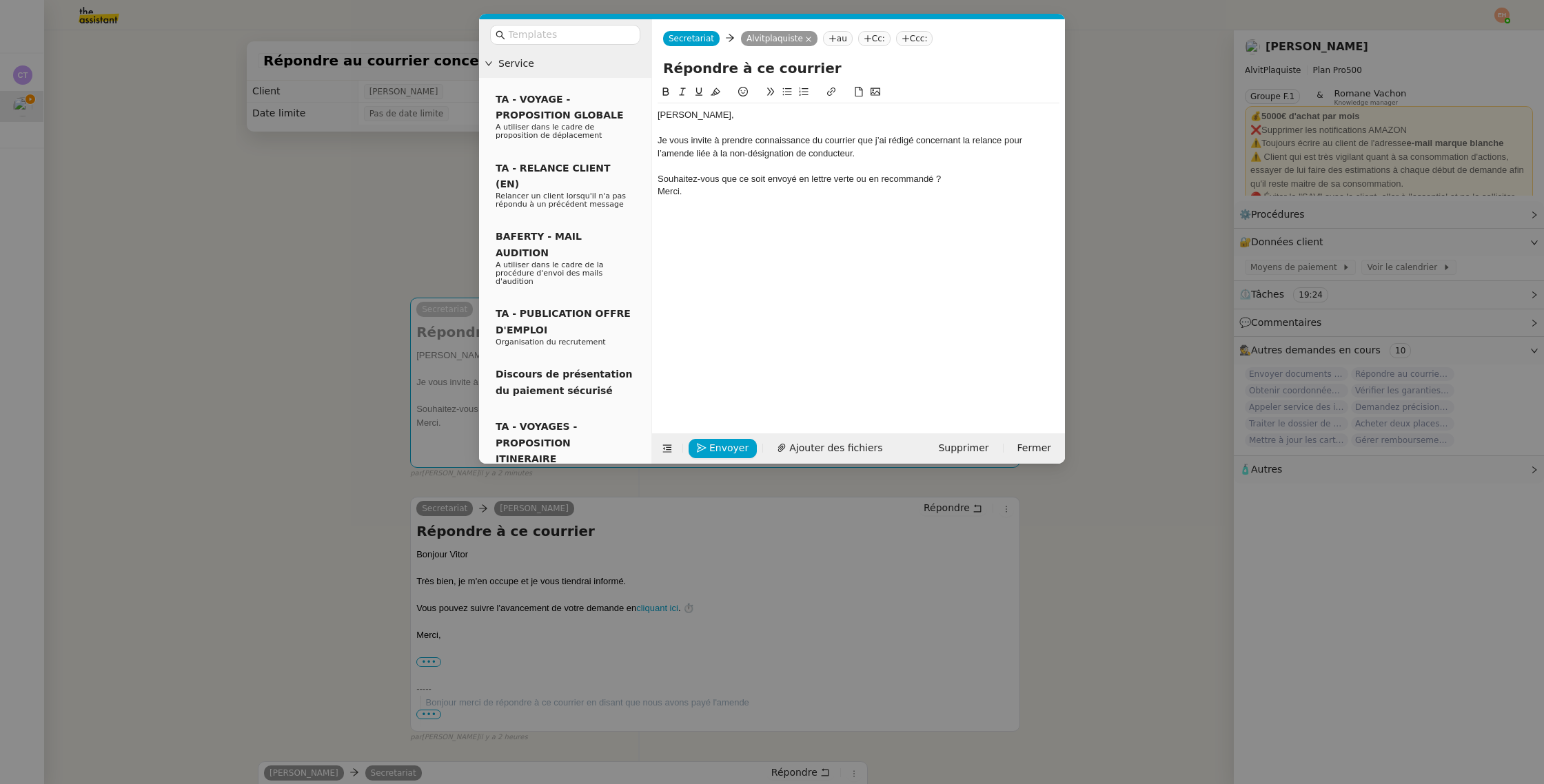
click at [898, 165] on div at bounding box center [859, 166] width 402 height 13
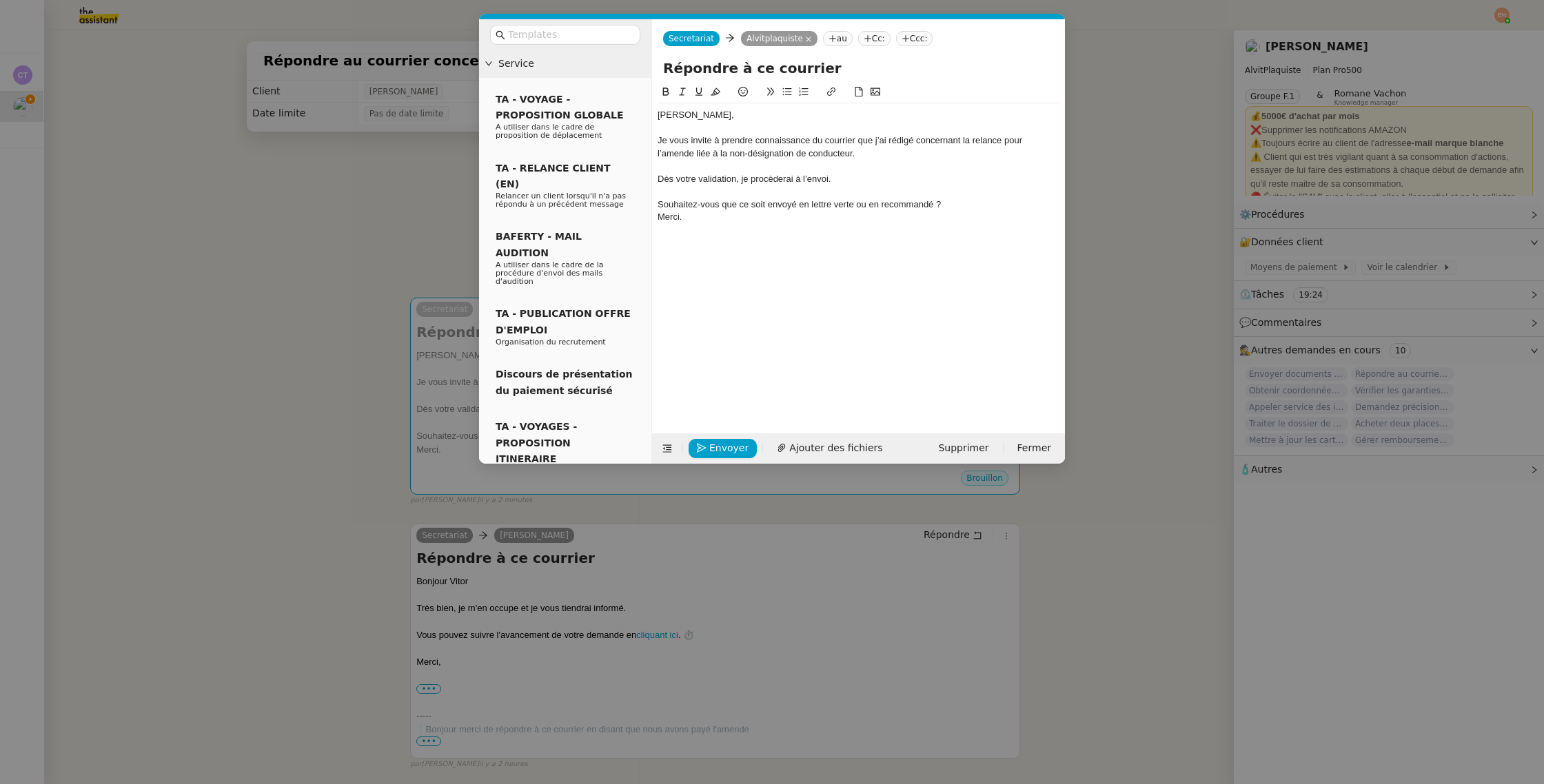
click at [872, 207] on div "Souhaitez-vous que ce soit envoyé en lettre verte ou en recommandé ?" at bounding box center [859, 205] width 402 height 13
click at [785, 93] on icon at bounding box center [787, 91] width 10 height 10
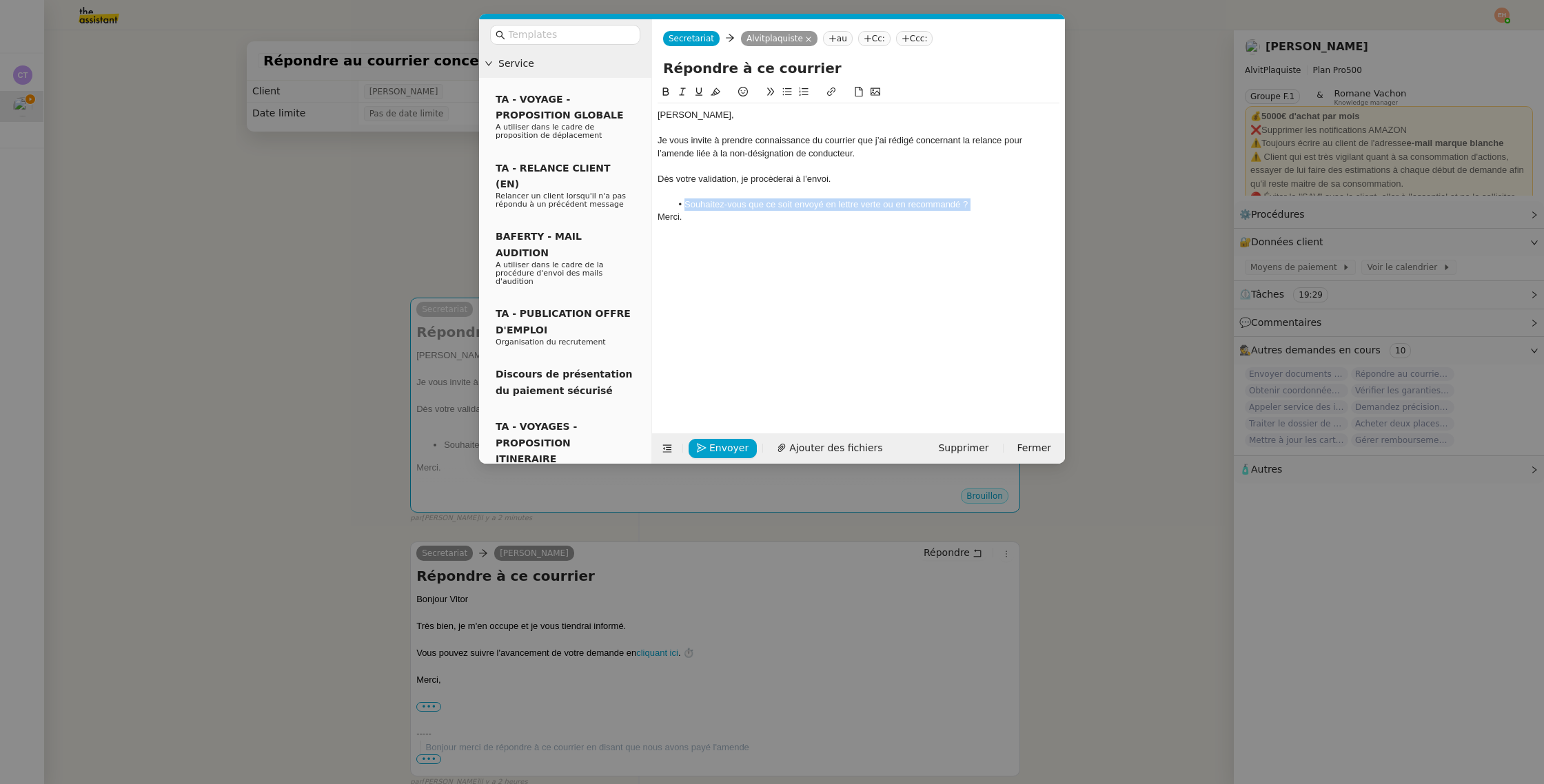
click at [686, 203] on li "Souhaitez-vous que ce soit envoyé en lettre verte ou en recommandé ?" at bounding box center [865, 205] width 388 height 13
click at [769, 178] on div "Dès votre validation, je procèderai à l’envoi." at bounding box center [859, 179] width 402 height 13
click at [769, 177] on div "Dès votre validation, je procèderai à l’envoi." at bounding box center [859, 179] width 402 height 13
click at [993, 201] on li "Souhaitez-vous que ce soit envoyé en lettre verte ou en recommandé ?" at bounding box center [865, 205] width 388 height 13
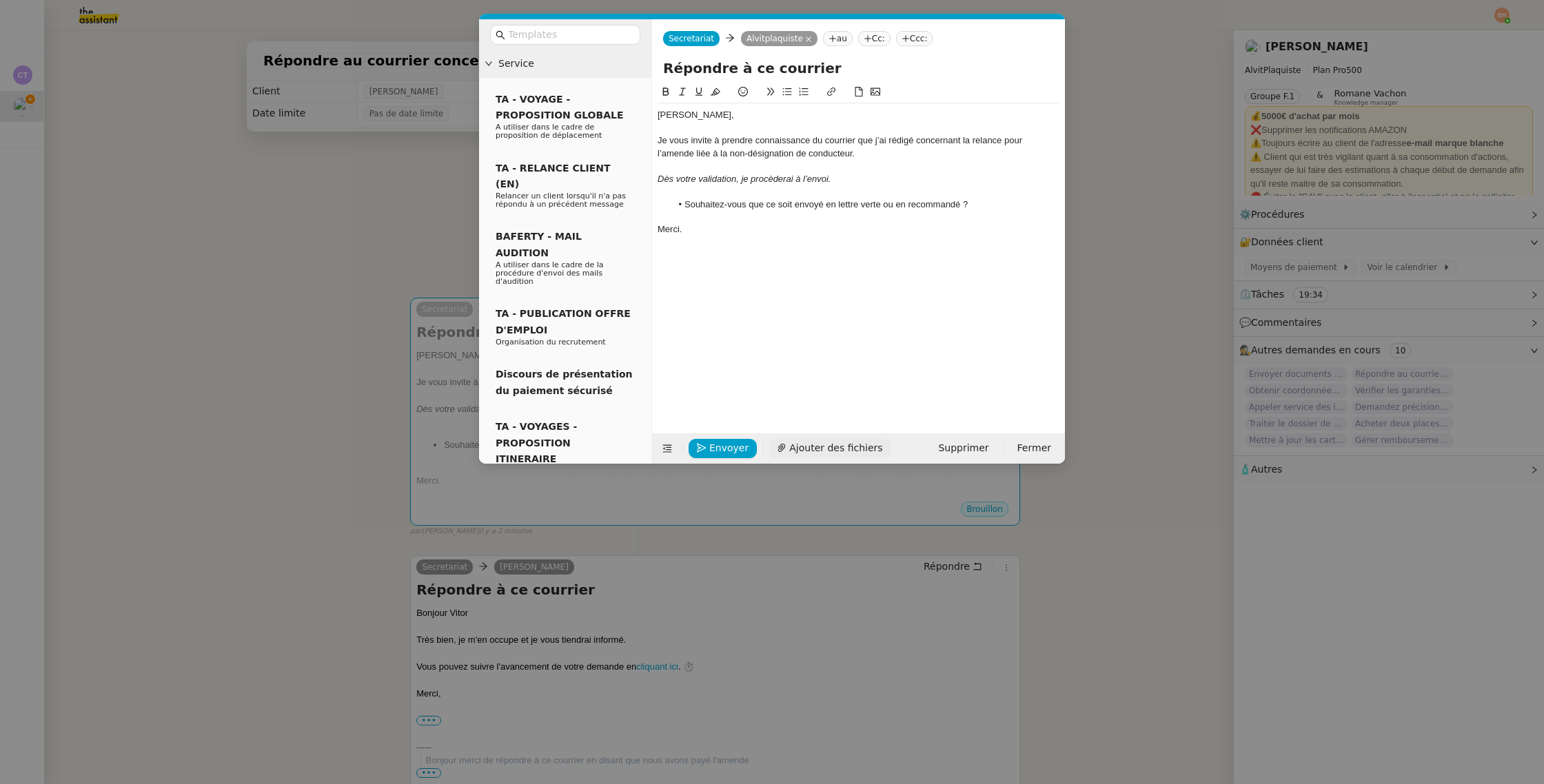
click at [805, 447] on span "Ajouter des fichiers" at bounding box center [835, 447] width 93 height 16
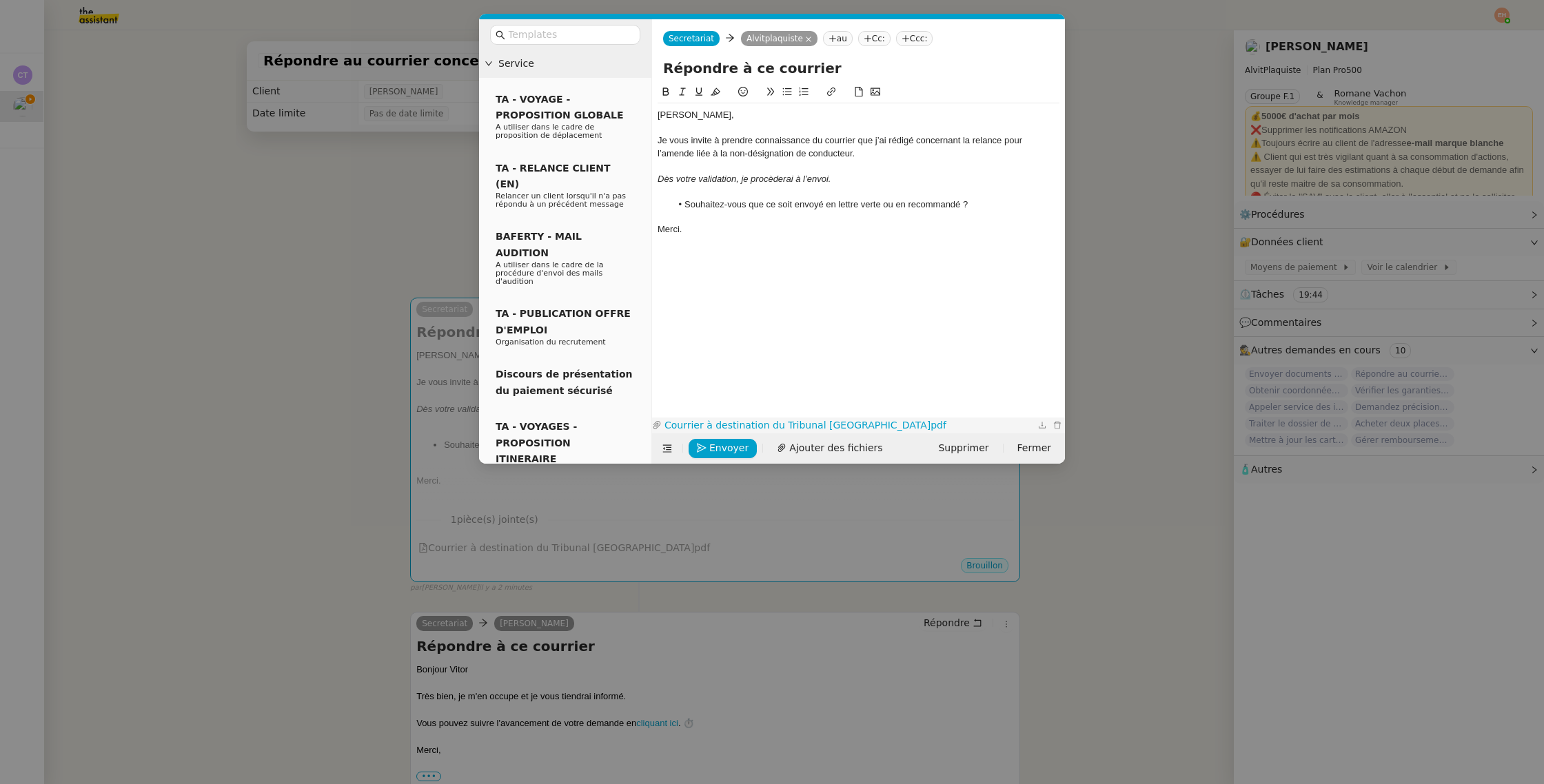
click at [744, 420] on link "Courrier à destination du Tribunal Perpignan.pdf" at bounding box center [847, 425] width 373 height 16
click at [736, 450] on span "Envoyer" at bounding box center [729, 447] width 39 height 16
click at [736, 437] on span "Confirmer l'envoi" at bounding box center [751, 429] width 82 height 16
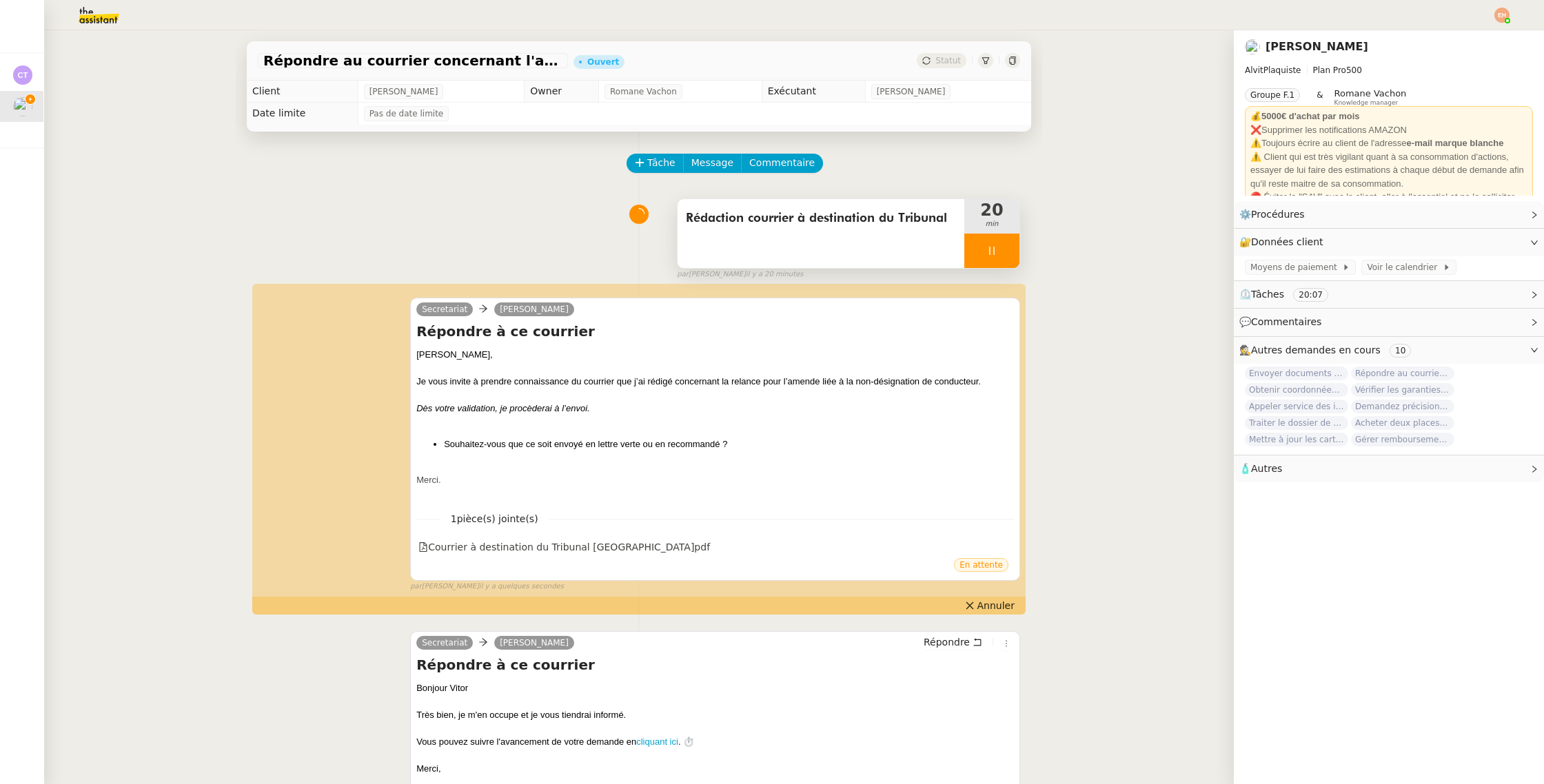
click at [1003, 258] on div at bounding box center [992, 251] width 55 height 34
click at [1009, 256] on button at bounding box center [1005, 251] width 28 height 34
click at [952, 59] on span "Statut" at bounding box center [948, 60] width 25 height 10
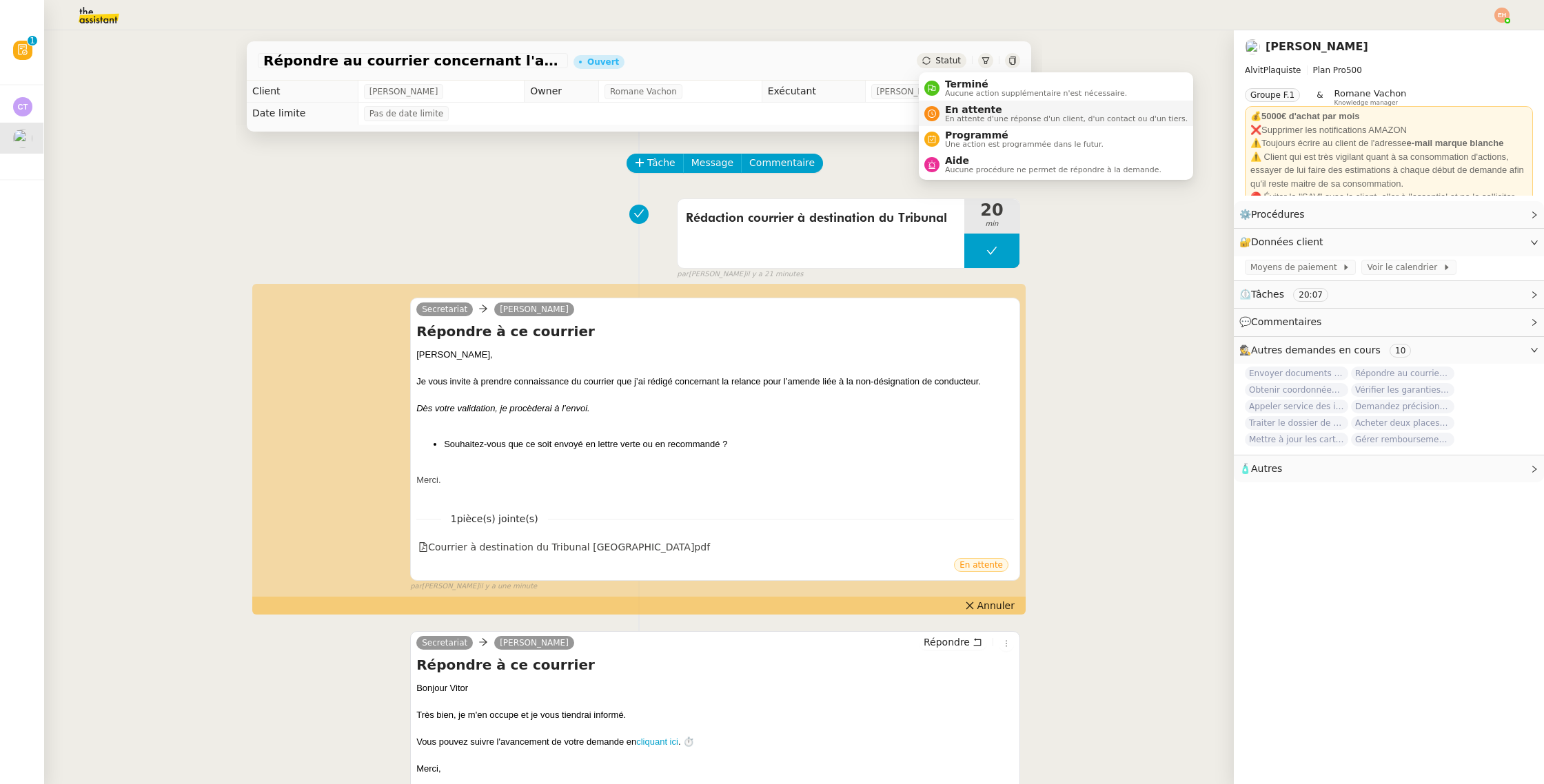
click at [965, 110] on span "En attente" at bounding box center [1066, 109] width 242 height 11
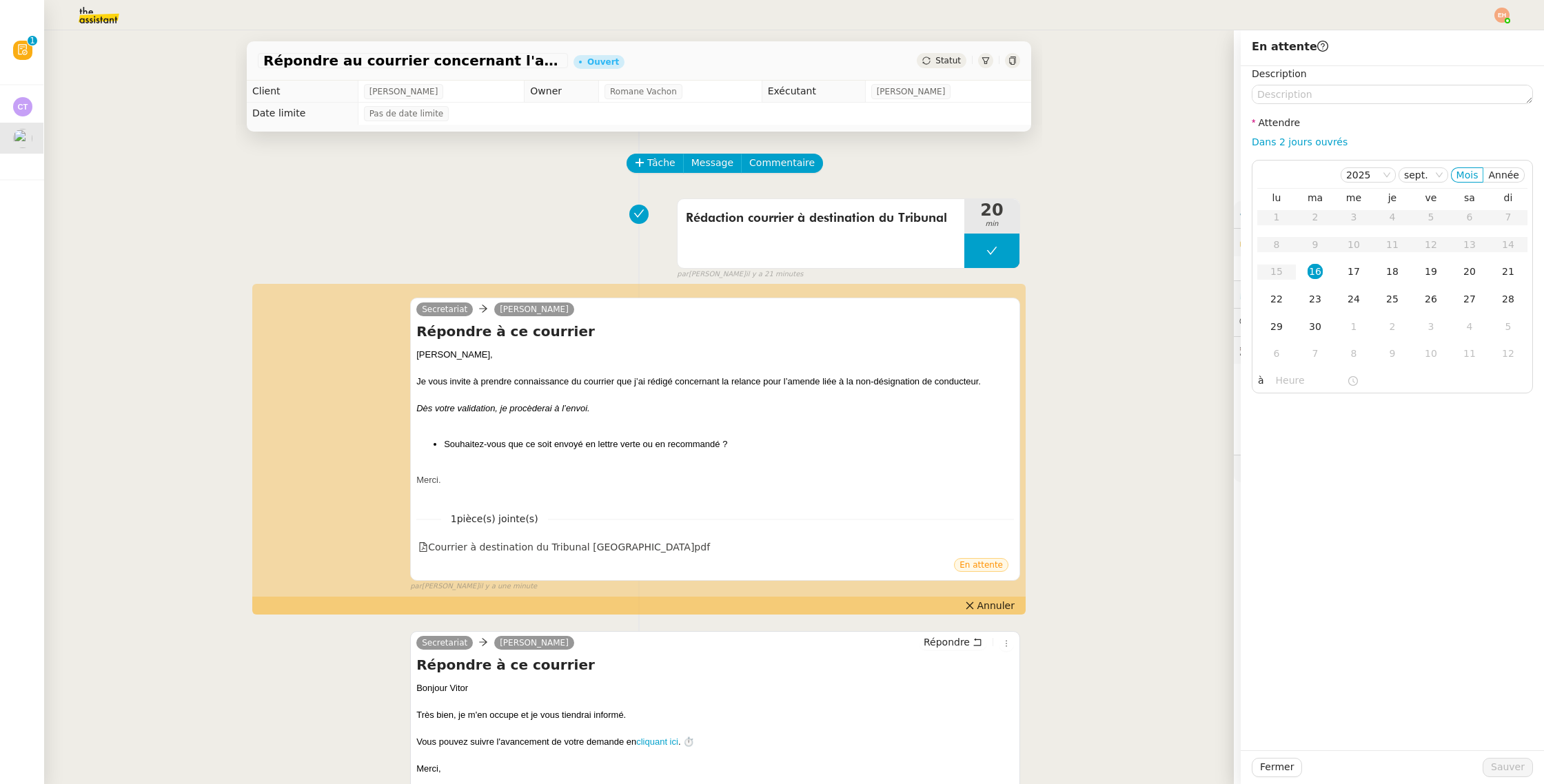
click at [1306, 149] on div "Dans 2 jours ouvrés" at bounding box center [1392, 142] width 281 height 16
click at [1306, 142] on link "Dans 2 jours ouvrés" at bounding box center [1300, 142] width 96 height 11
type input "07:00"
drag, startPoint x: 1509, startPoint y: 761, endPoint x: 1482, endPoint y: 741, distance: 33.6
click at [1509, 761] on span "Sauver" at bounding box center [1507, 767] width 34 height 16
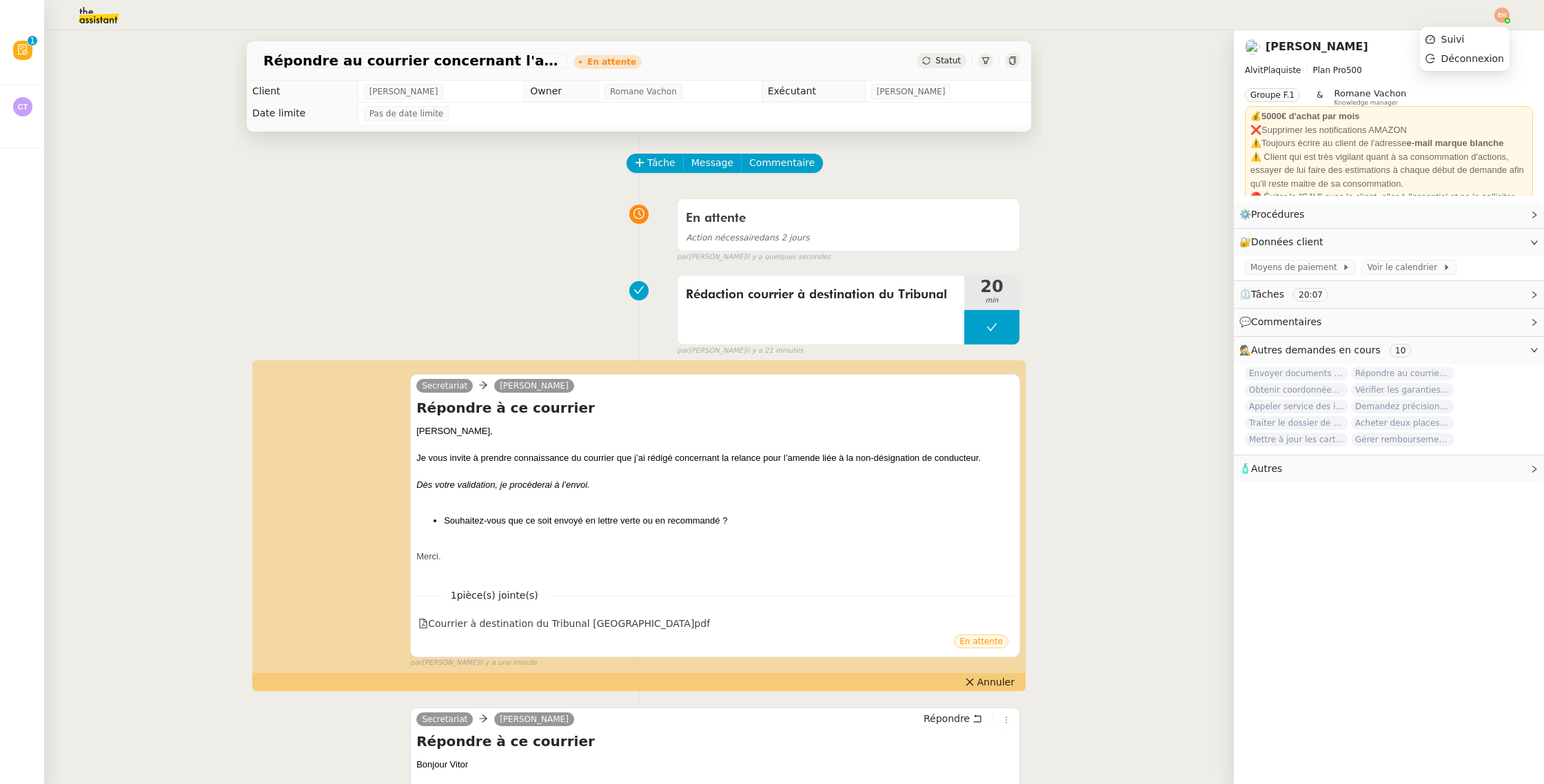
drag, startPoint x: 1502, startPoint y: 13, endPoint x: 1474, endPoint y: 5, distance: 29.1
click at [1502, 13] on img at bounding box center [1501, 15] width 15 height 15
click at [1498, 17] on img at bounding box center [1501, 15] width 15 height 15
click at [1501, 15] on img at bounding box center [1501, 15] width 15 height 15
click at [1468, 34] on li "Suivi" at bounding box center [1464, 40] width 89 height 19
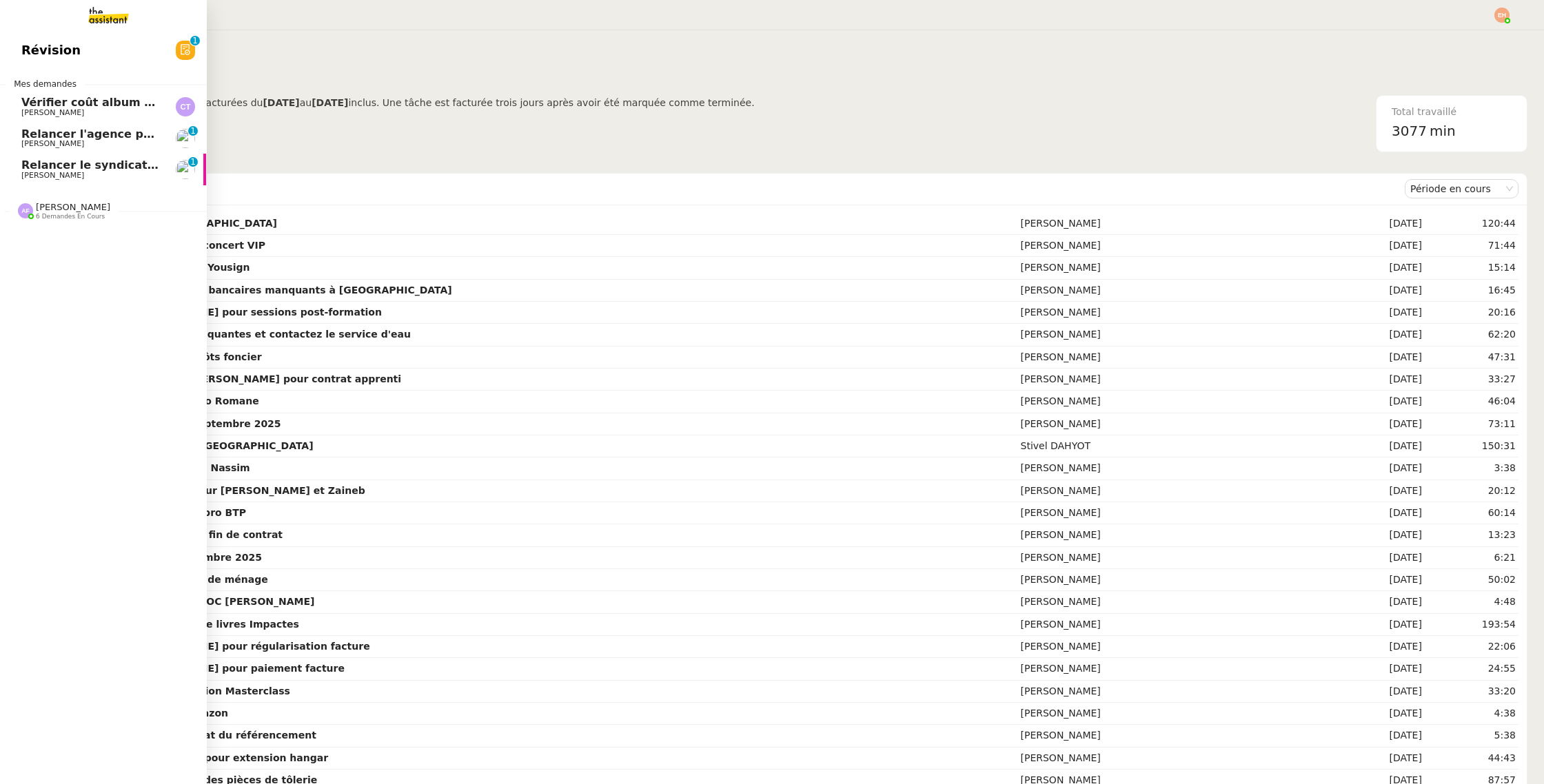
click at [68, 136] on span "Relancer l'agence pour l'état d'avancement" at bounding box center [156, 133] width 270 height 13
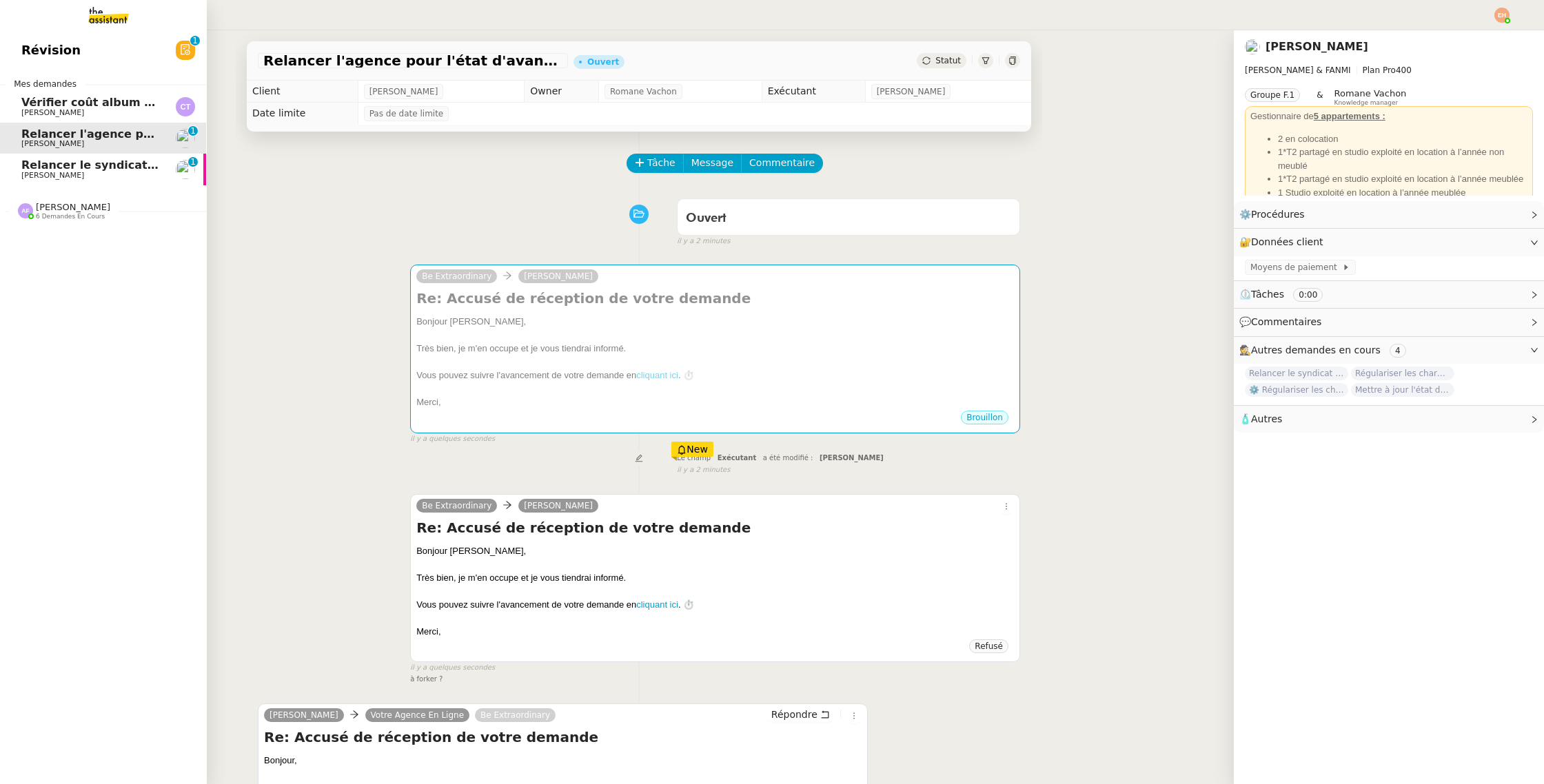
click at [84, 169] on span "Relancer le syndicat de l'eau SMGEAG" at bounding box center [139, 164] width 235 height 13
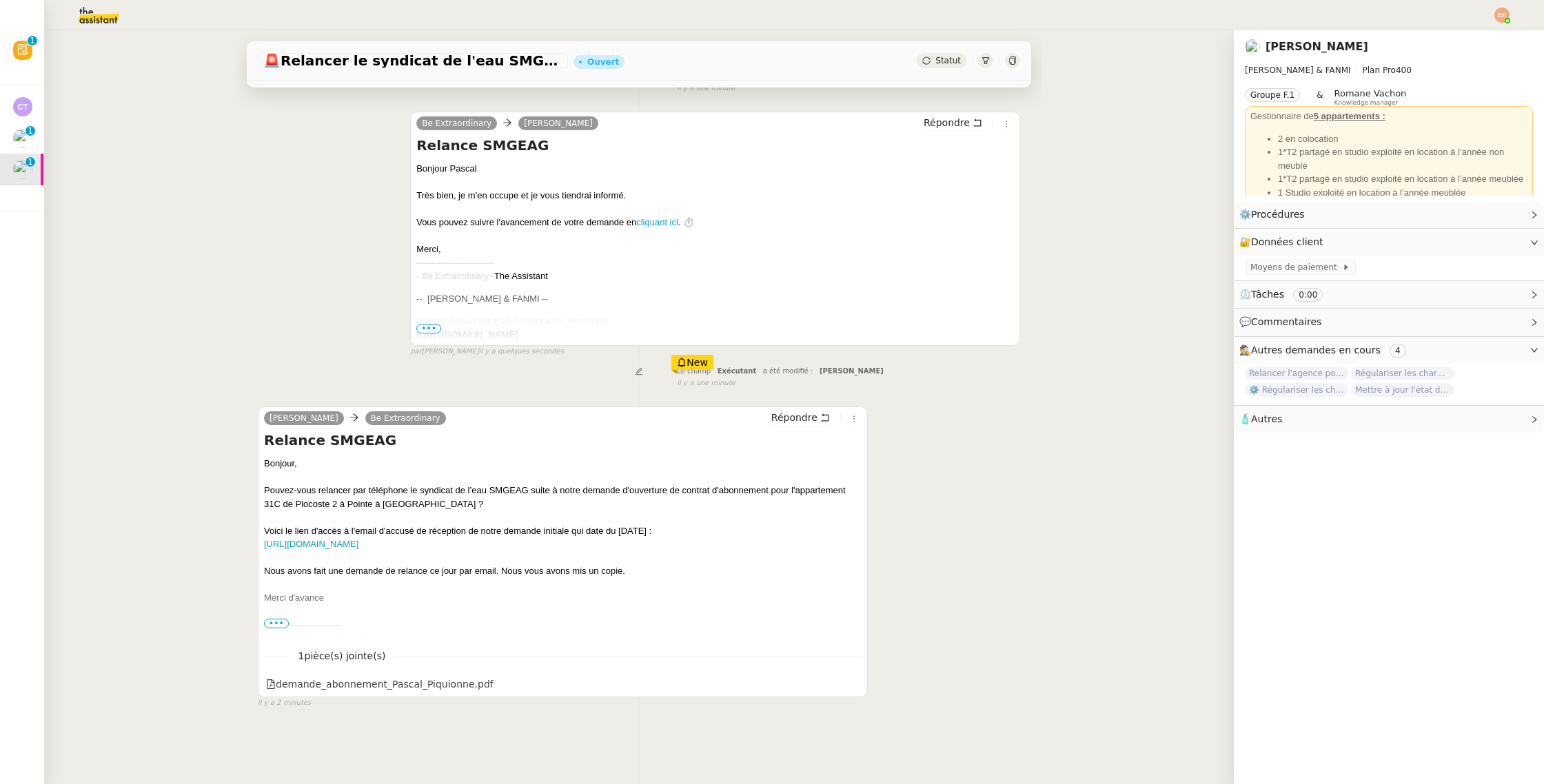
scroll to position [175, 0]
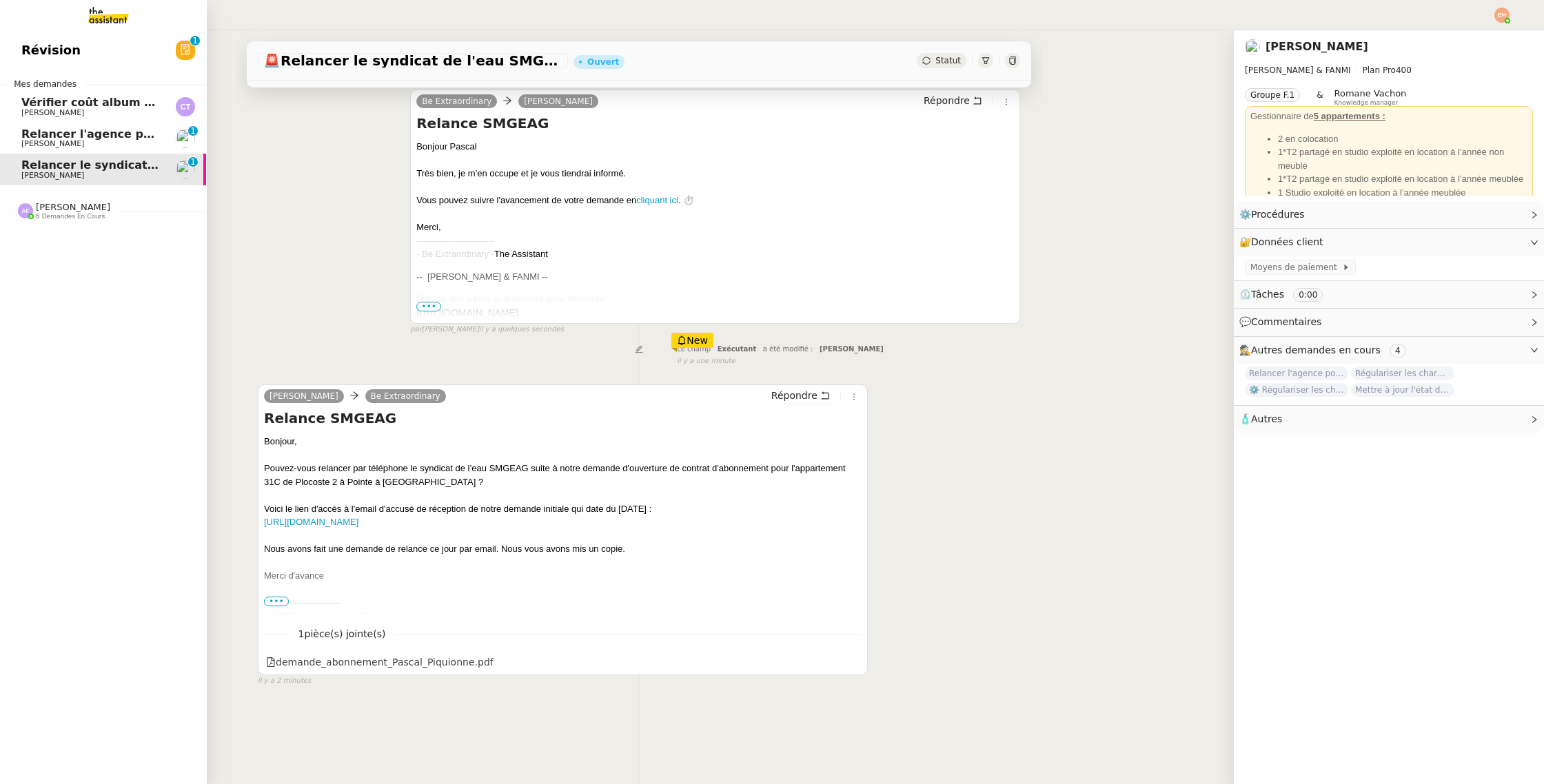
click at [64, 217] on span "6 demandes en cours" at bounding box center [70, 217] width 69 height 7
click at [120, 145] on span "[PERSON_NAME]" at bounding box center [91, 144] width 139 height 8
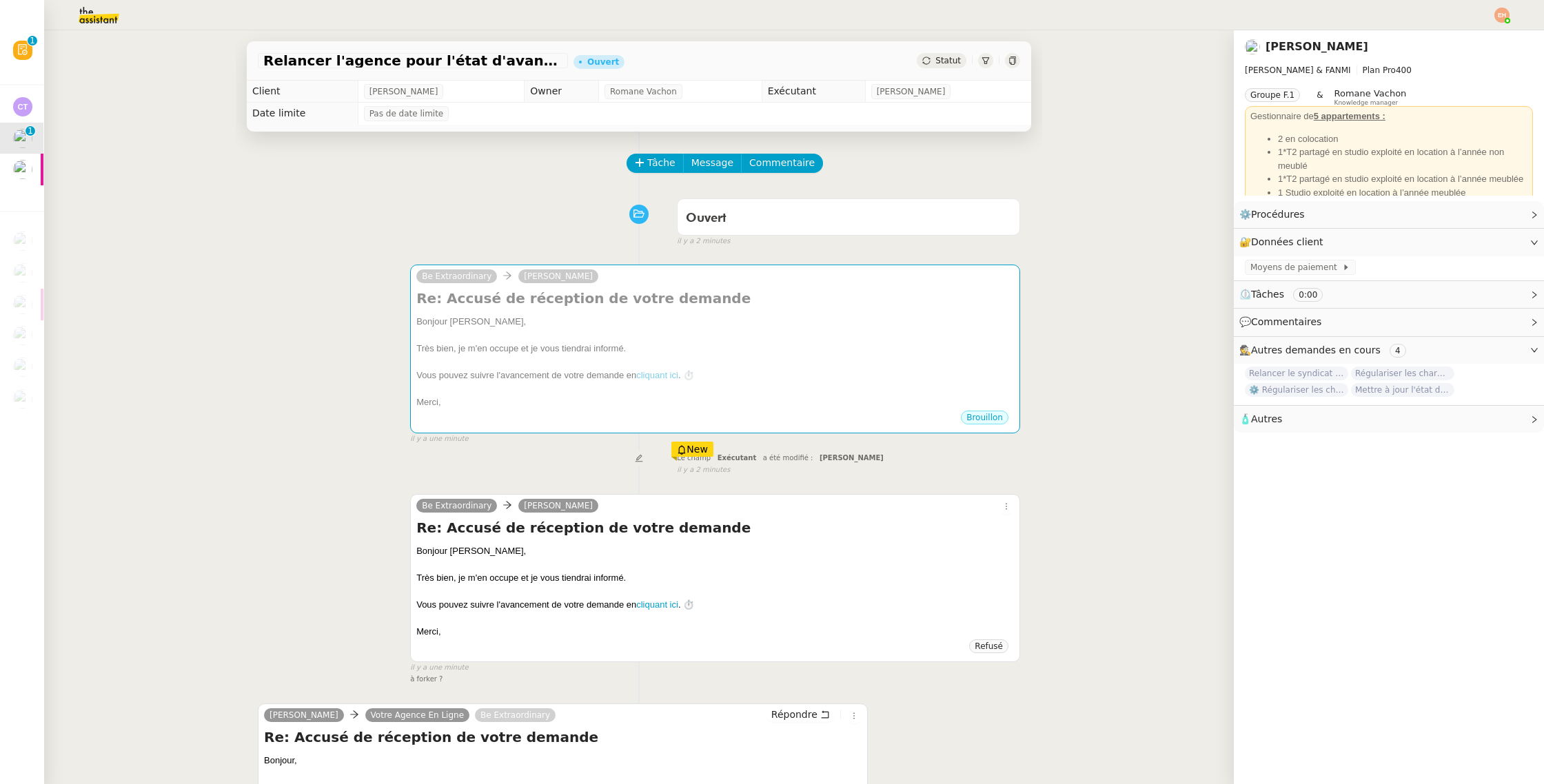
scroll to position [231, 0]
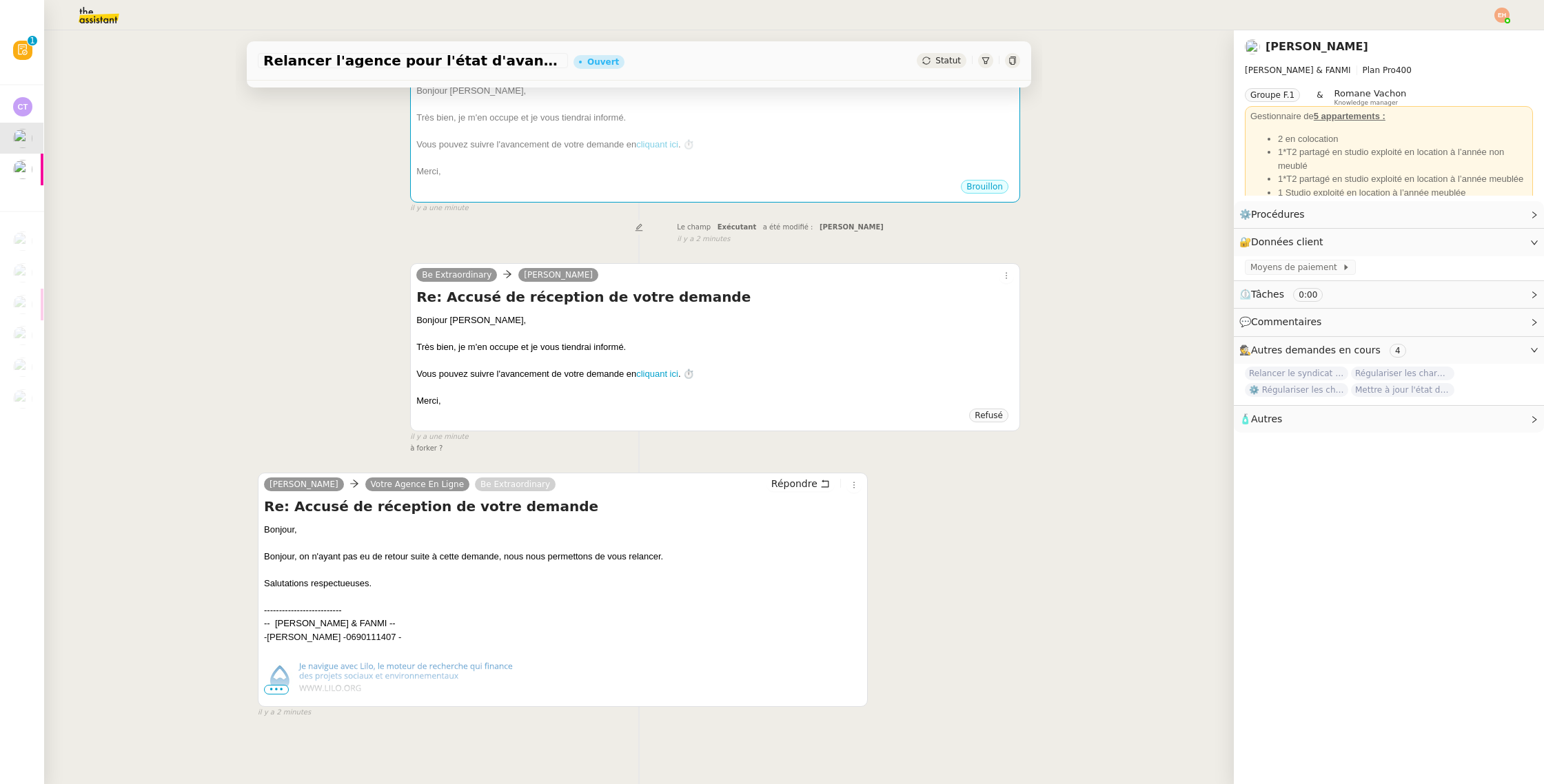
click at [273, 693] on span "•••" at bounding box center [276, 689] width 25 height 10
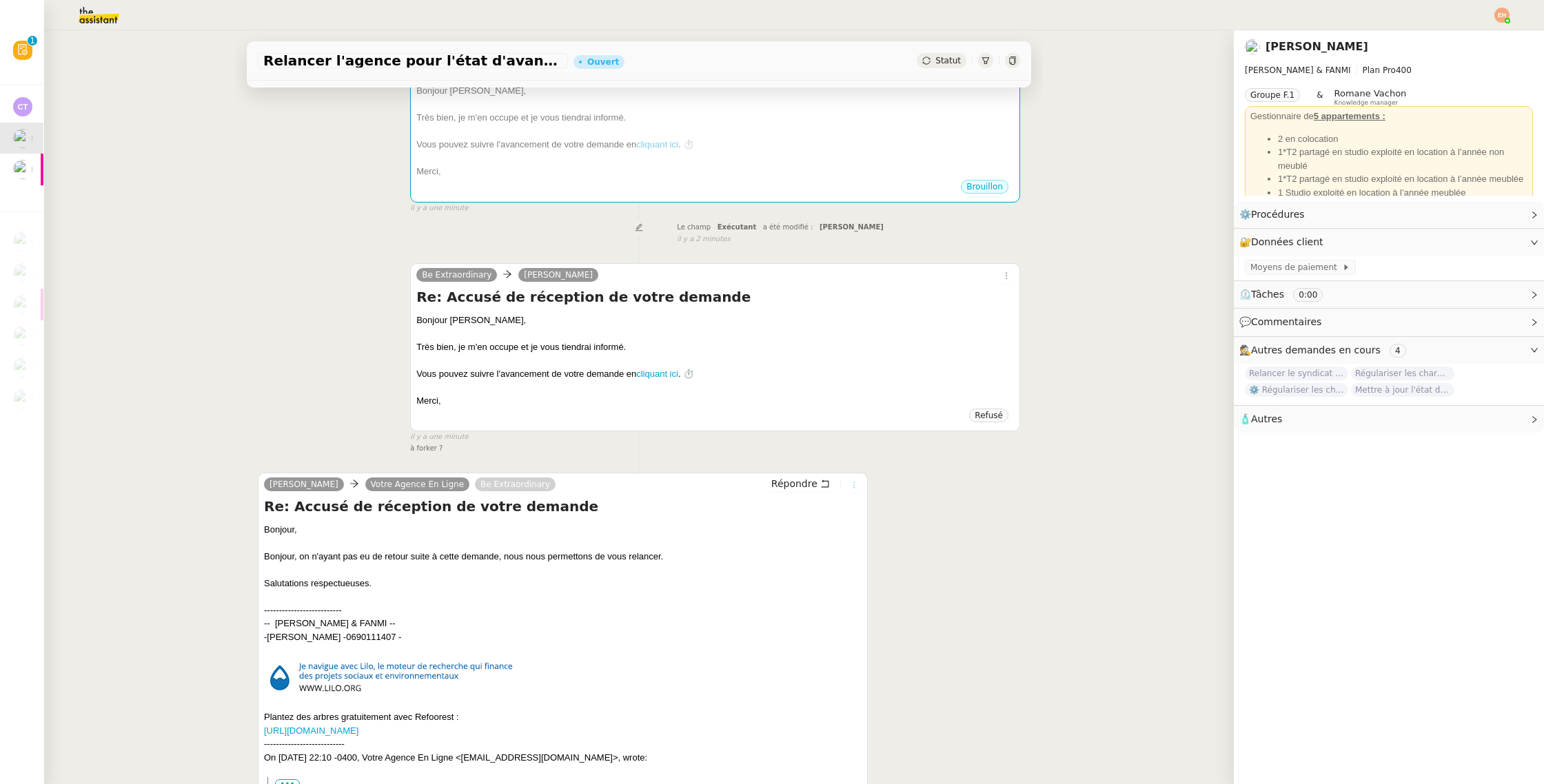
click at [858, 482] on icon at bounding box center [854, 484] width 15 height 8
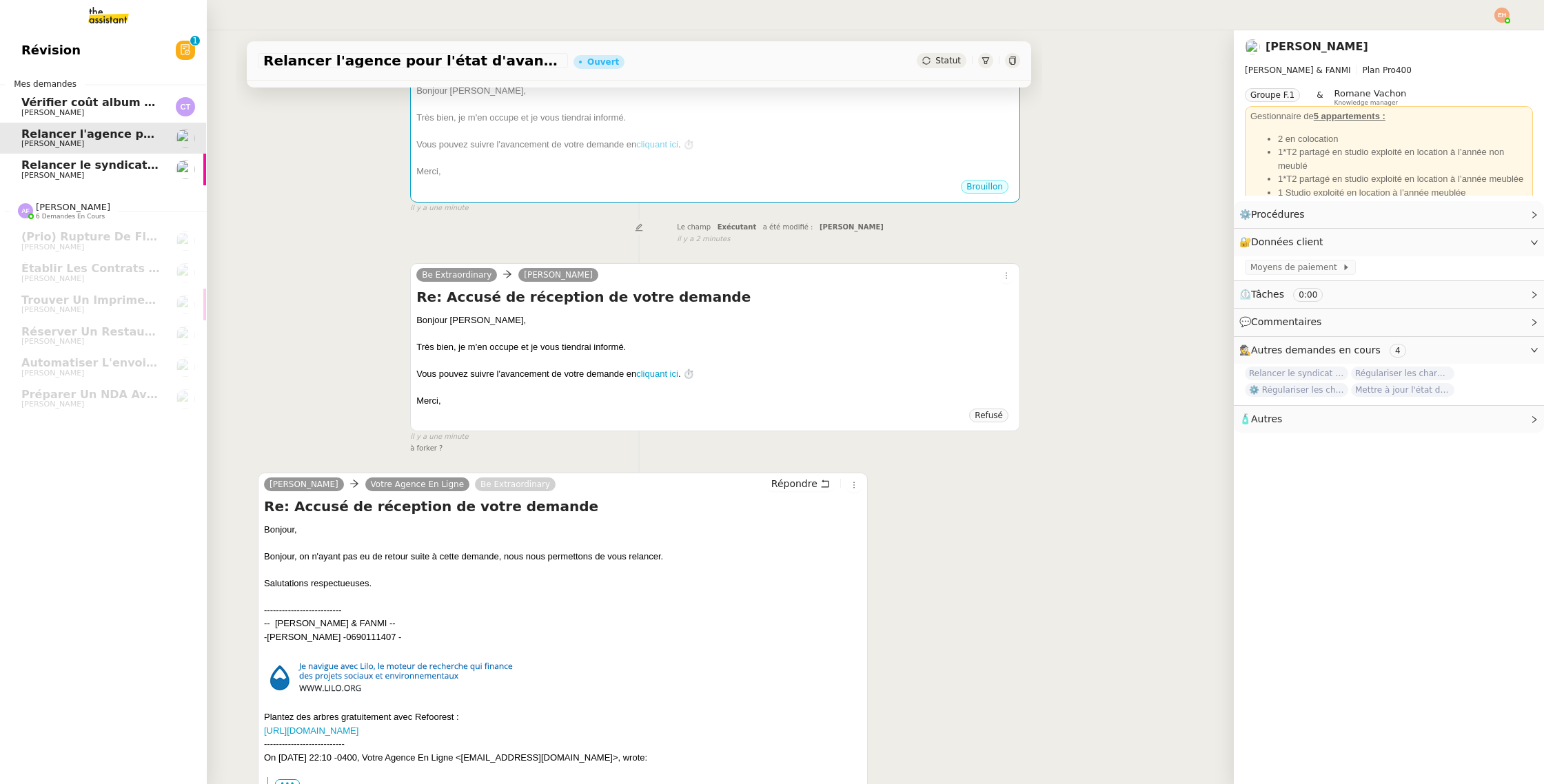
click at [37, 169] on span "Relancer le syndicat de l'eau SMGEAG" at bounding box center [139, 164] width 235 height 13
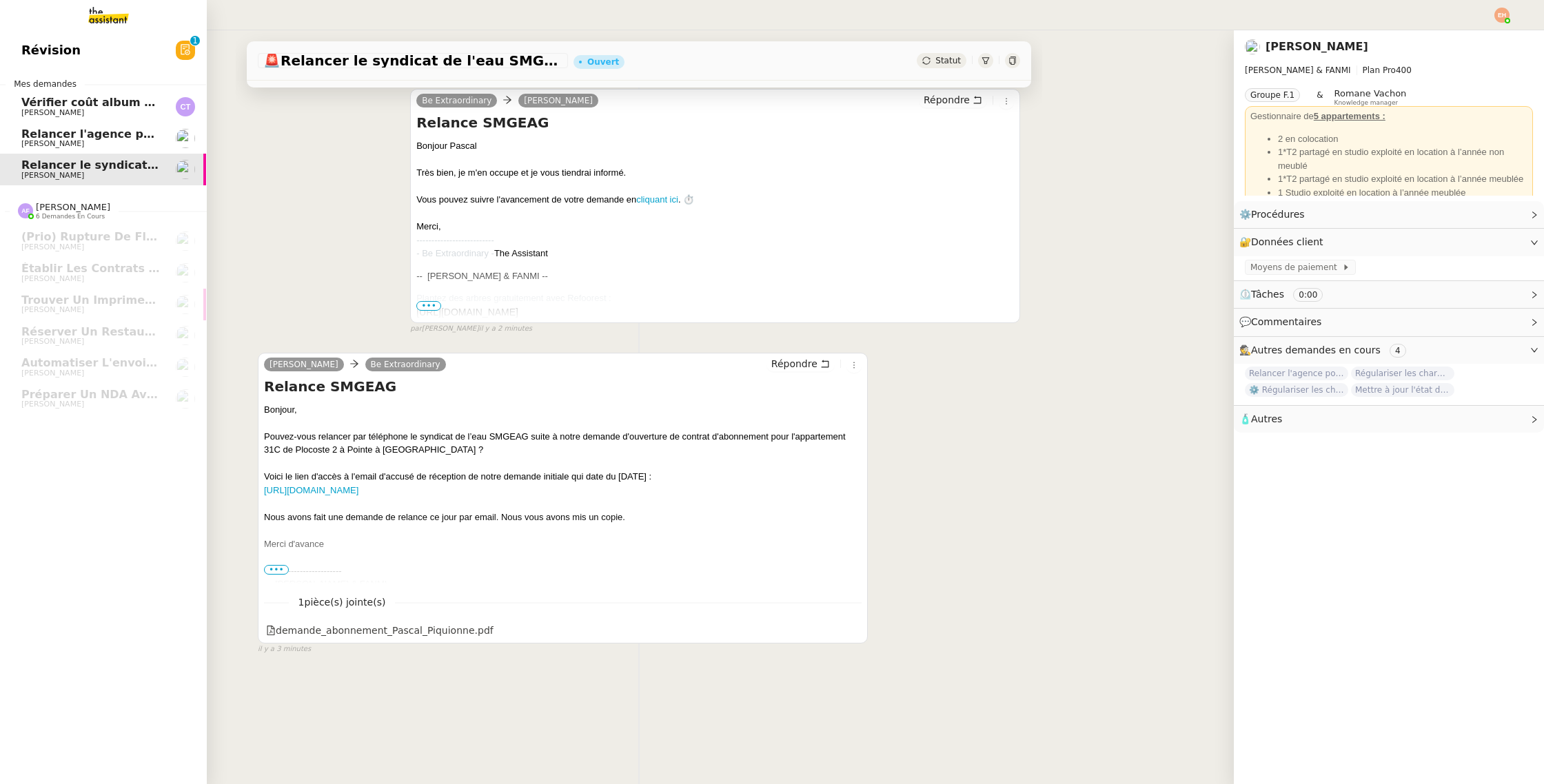
scroll to position [175, 0]
click at [86, 131] on span "Relancer l'agence pour l'état d'avancement" at bounding box center [156, 133] width 270 height 13
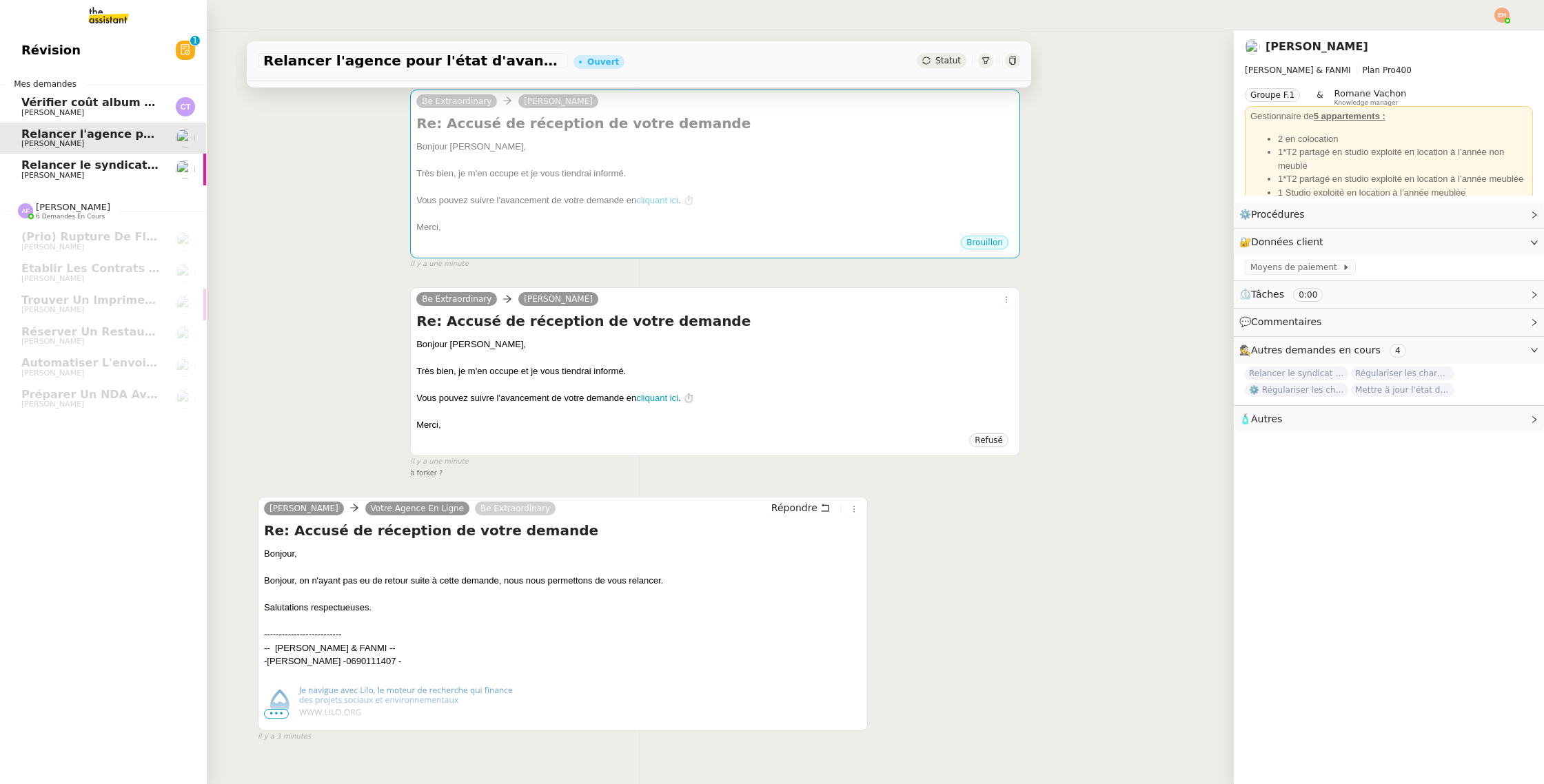
scroll to position [200, 0]
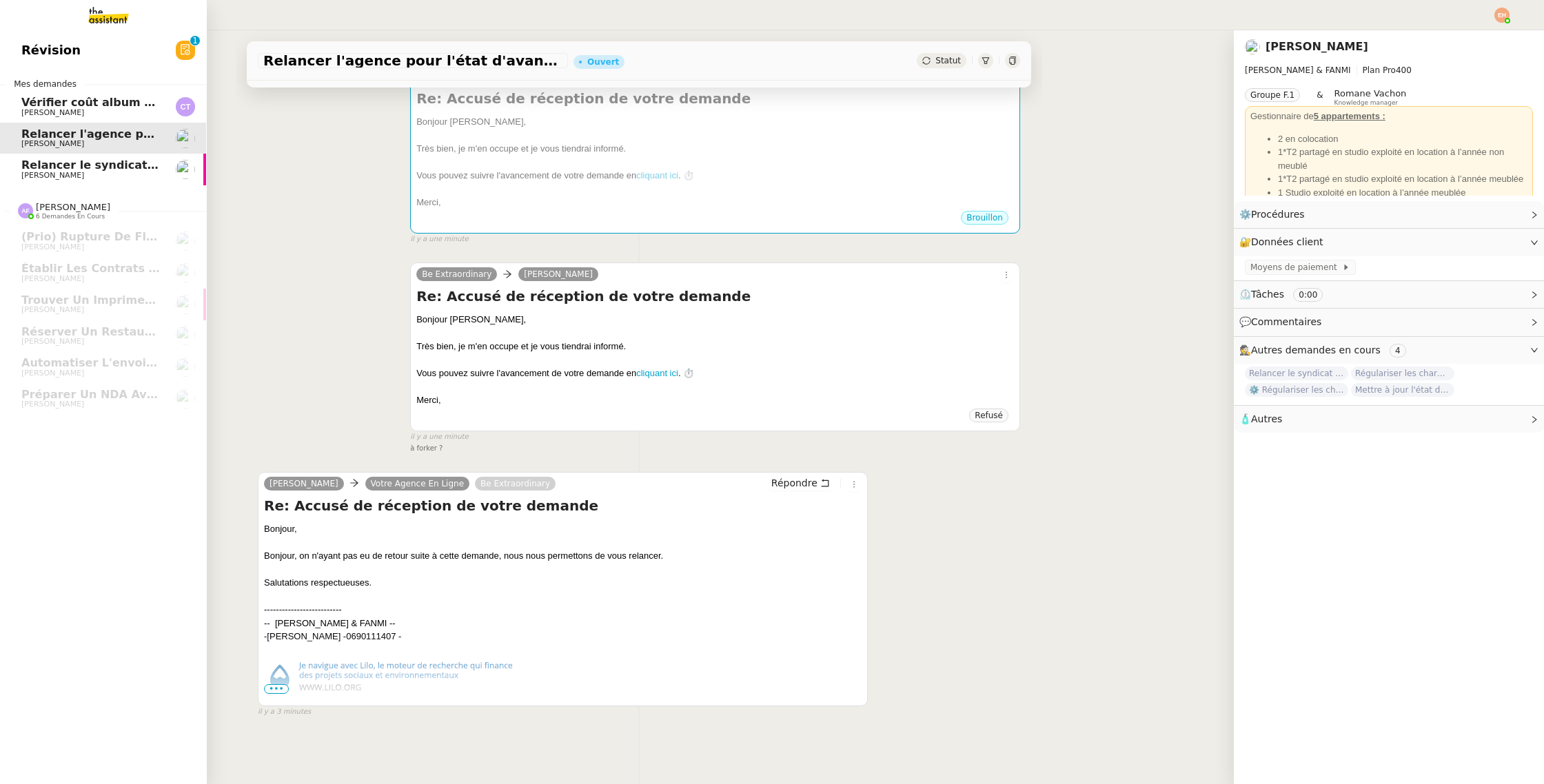
click at [106, 147] on span "[PERSON_NAME]" at bounding box center [91, 144] width 139 height 8
click at [127, 157] on link "Relancer le syndicat de l'eau SMGEAG Pascal PIQUIONNE" at bounding box center [103, 169] width 207 height 31
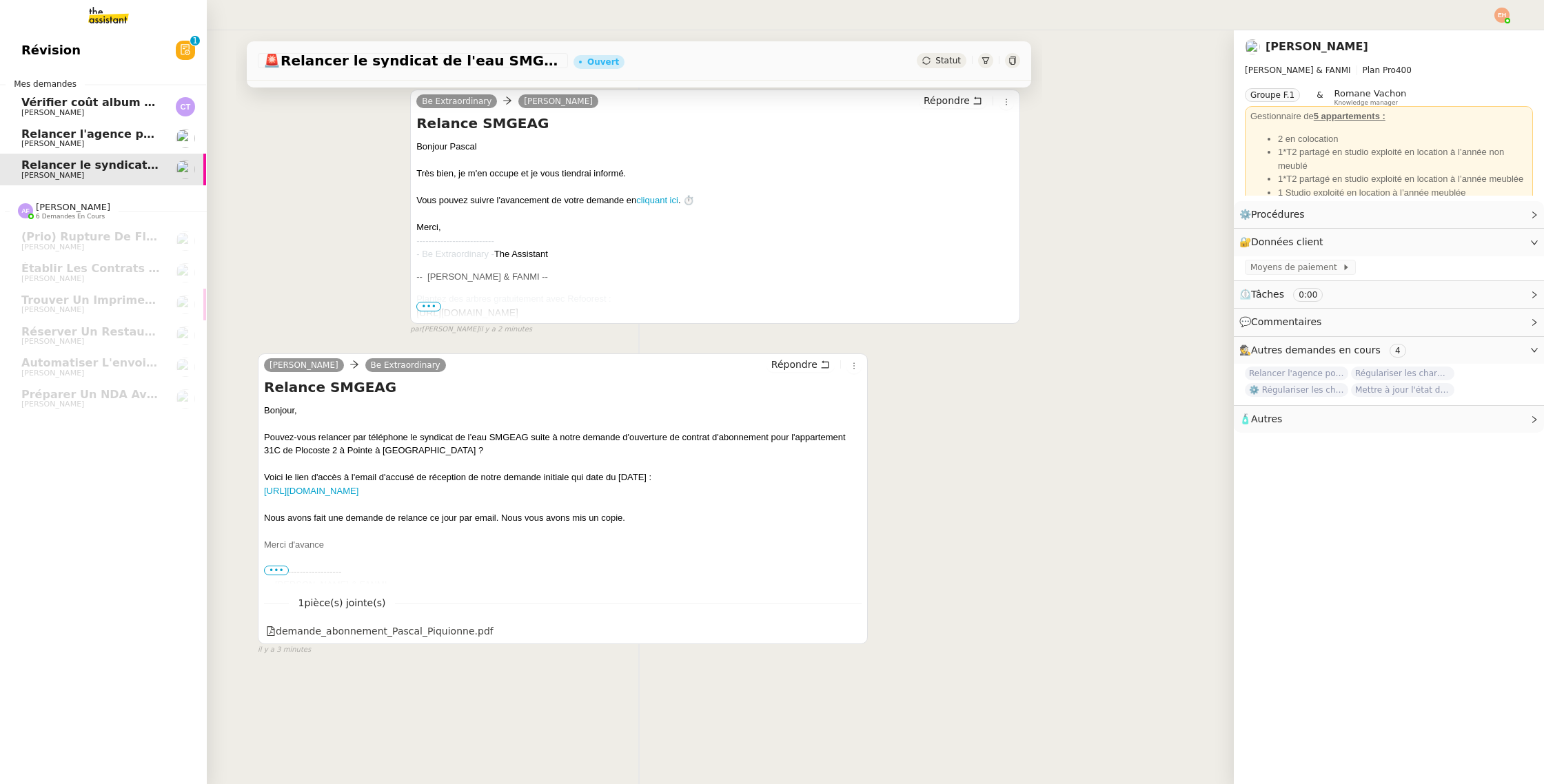
click at [132, 143] on span "[PERSON_NAME]" at bounding box center [91, 144] width 139 height 8
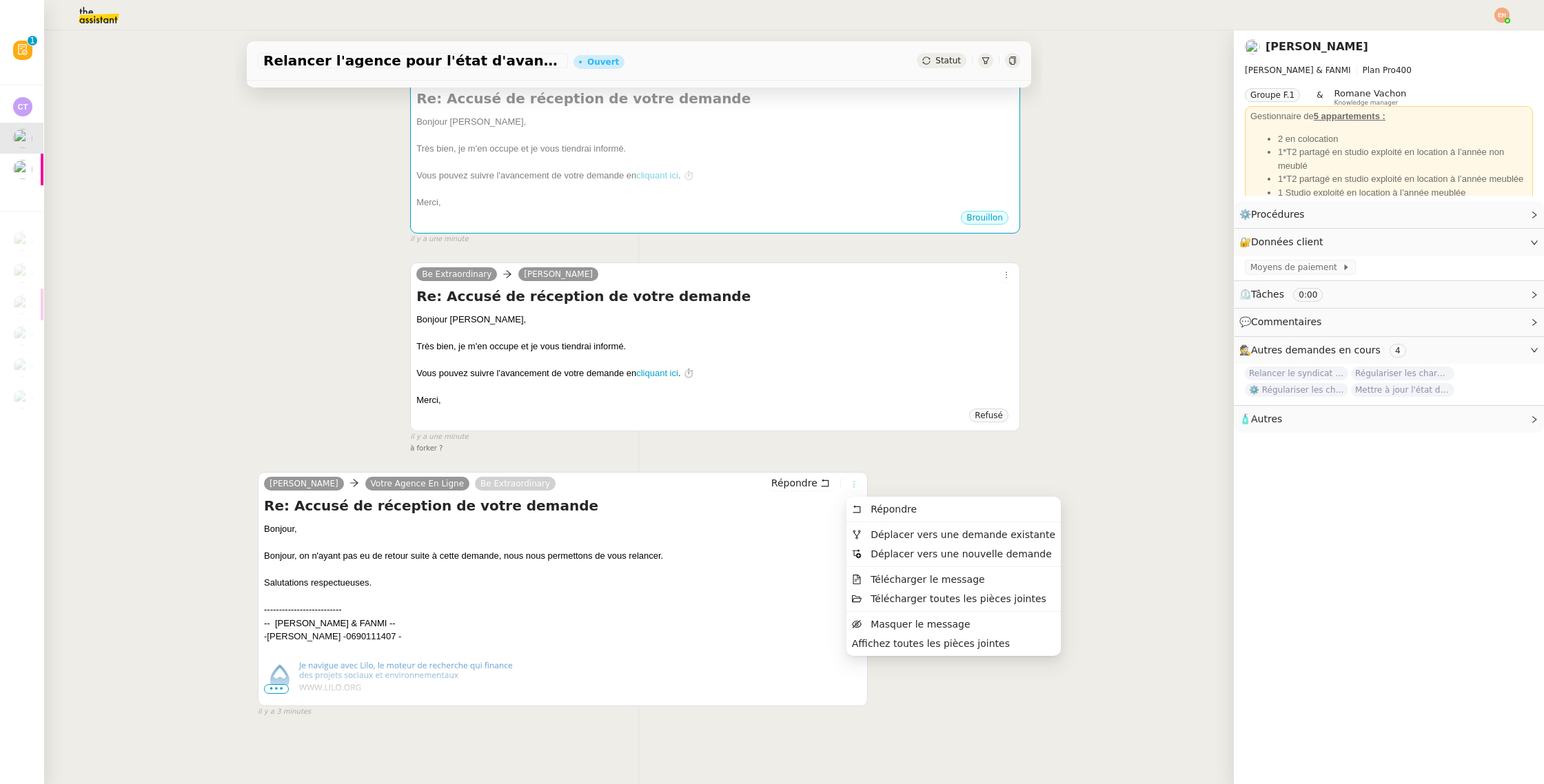
click at [856, 488] on icon at bounding box center [853, 484] width 8 height 8
click at [943, 532] on span "Déplacer vers une demande existante" at bounding box center [963, 534] width 184 height 11
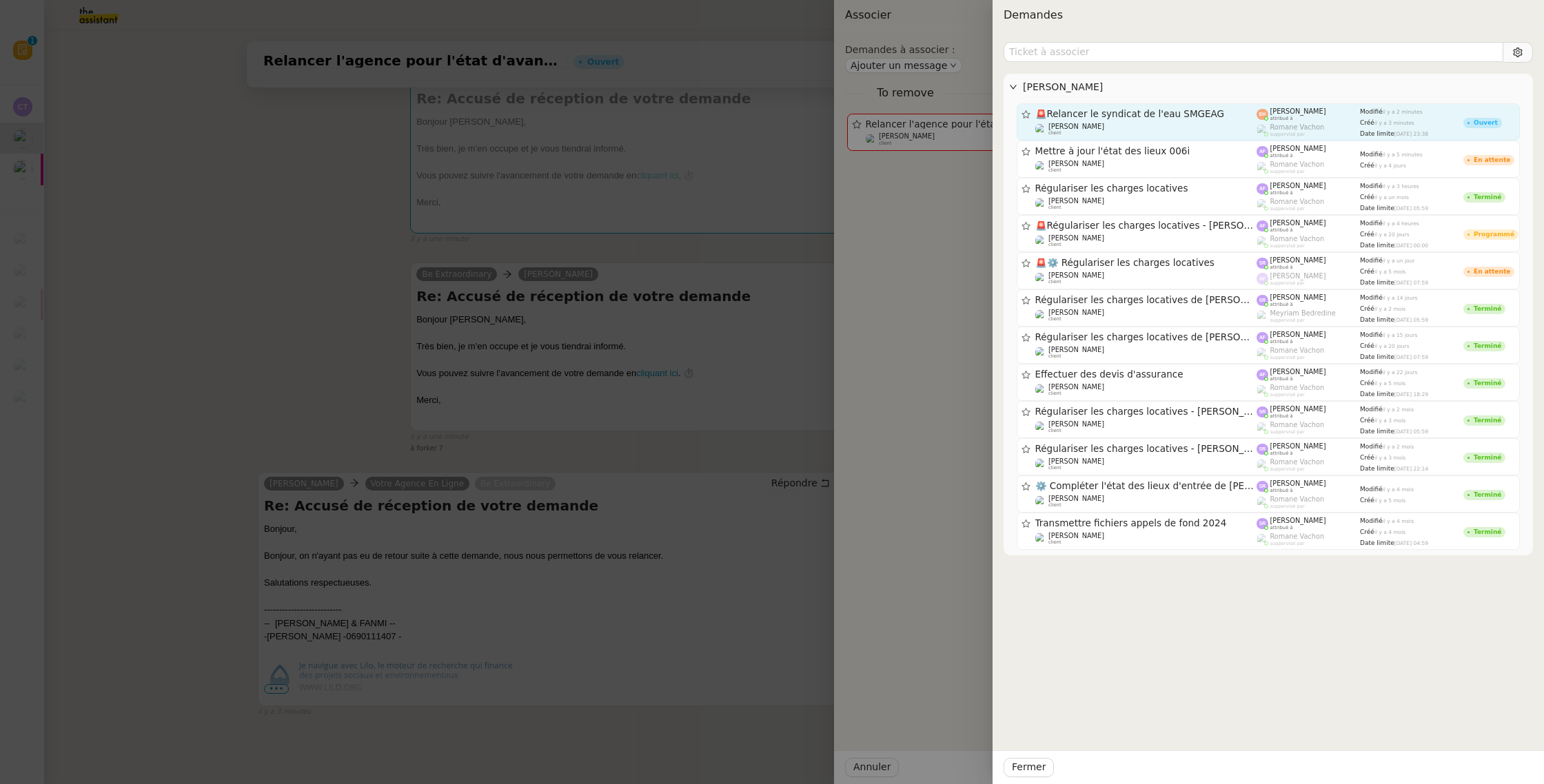
click at [1186, 117] on span "🚨 Relancer le syndicat de l'eau SMGEAG" at bounding box center [1146, 114] width 222 height 10
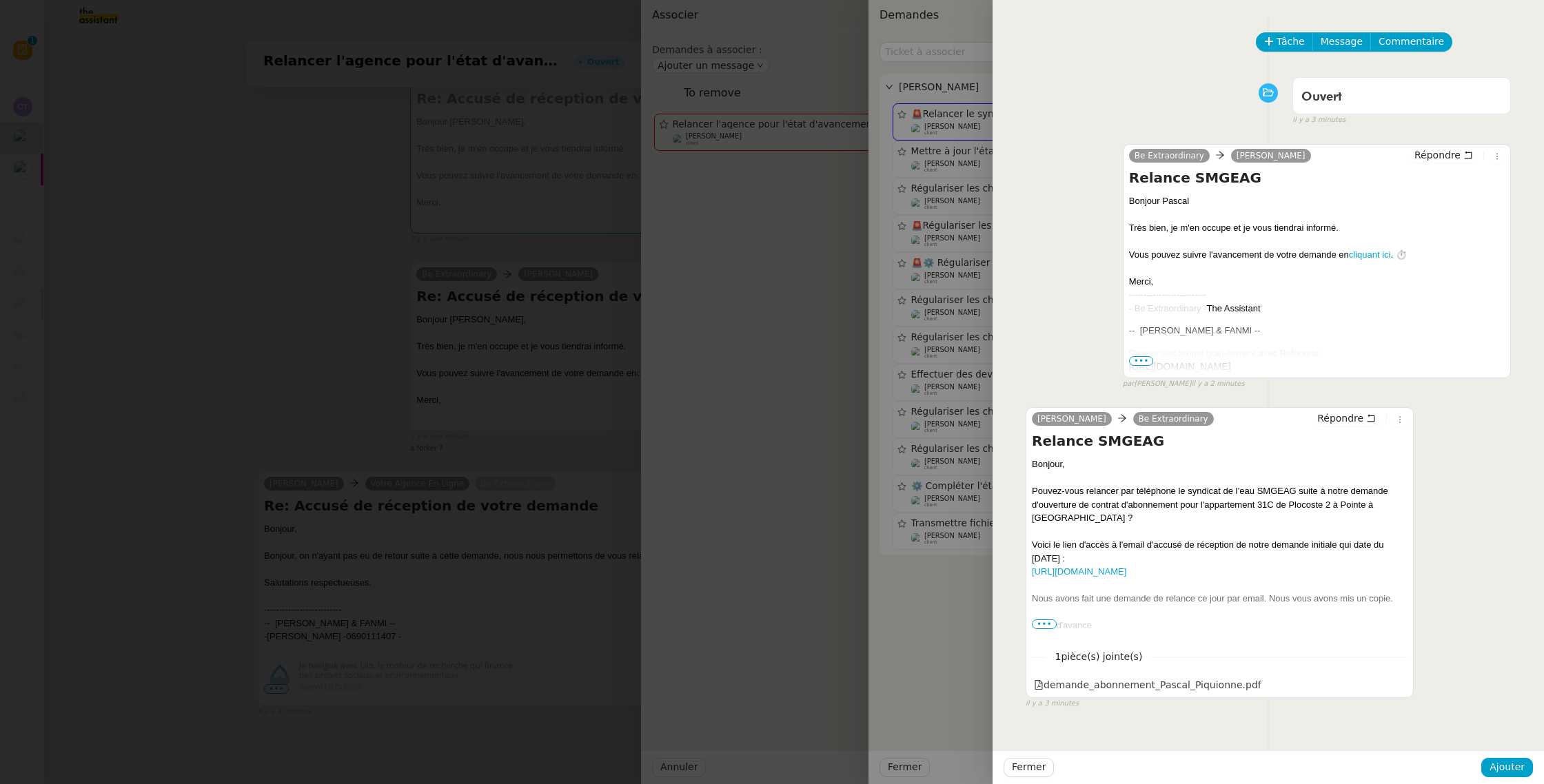
click at [1483, 755] on div "Fermer Ajouter" at bounding box center [1267, 767] width 551 height 34
click at [1493, 761] on span "Ajouter" at bounding box center [1507, 767] width 35 height 16
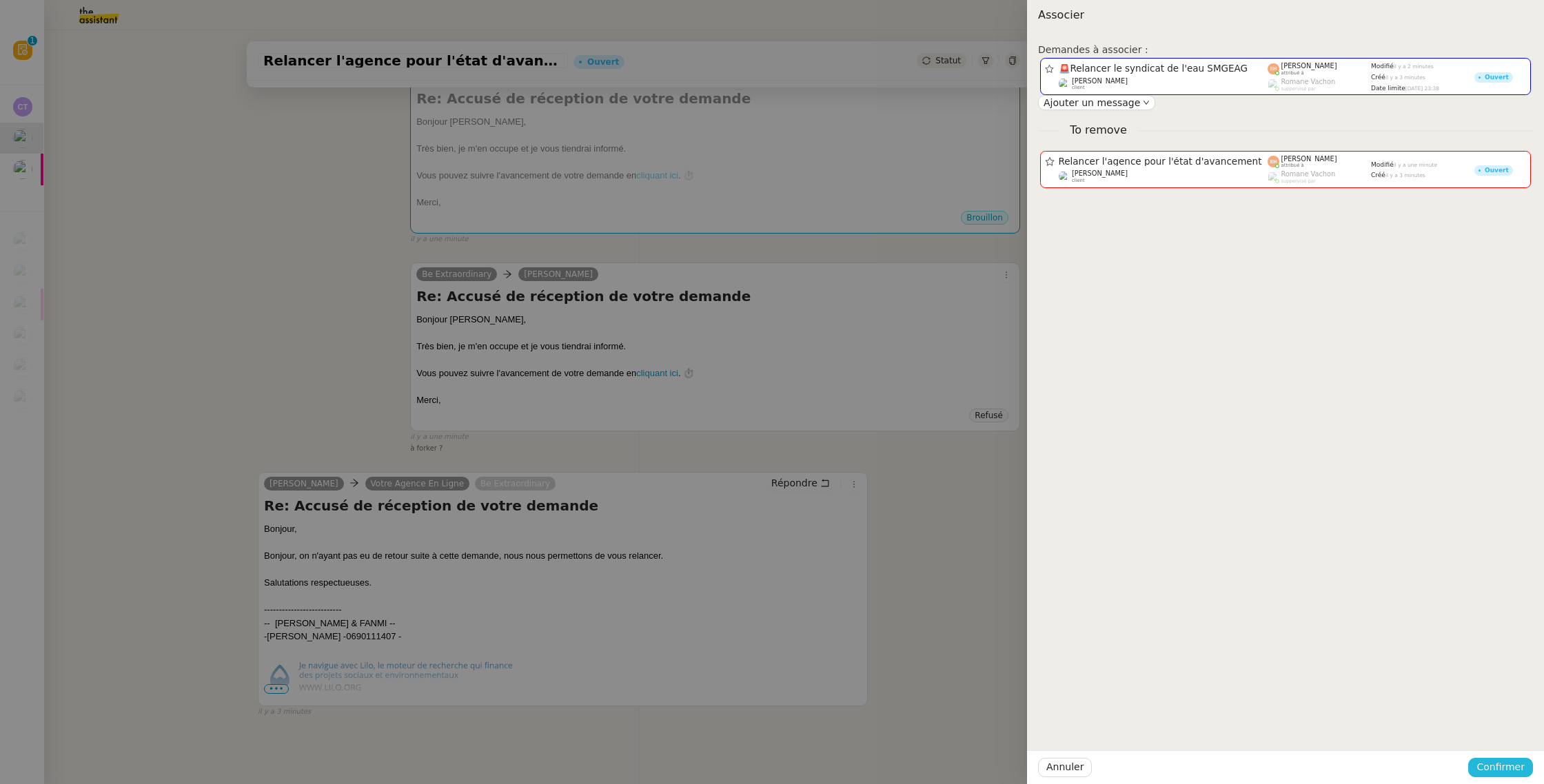
click at [1493, 761] on span "Confirmer" at bounding box center [1500, 767] width 48 height 16
click at [1501, 729] on span "Ajouter" at bounding box center [1501, 730] width 35 height 13
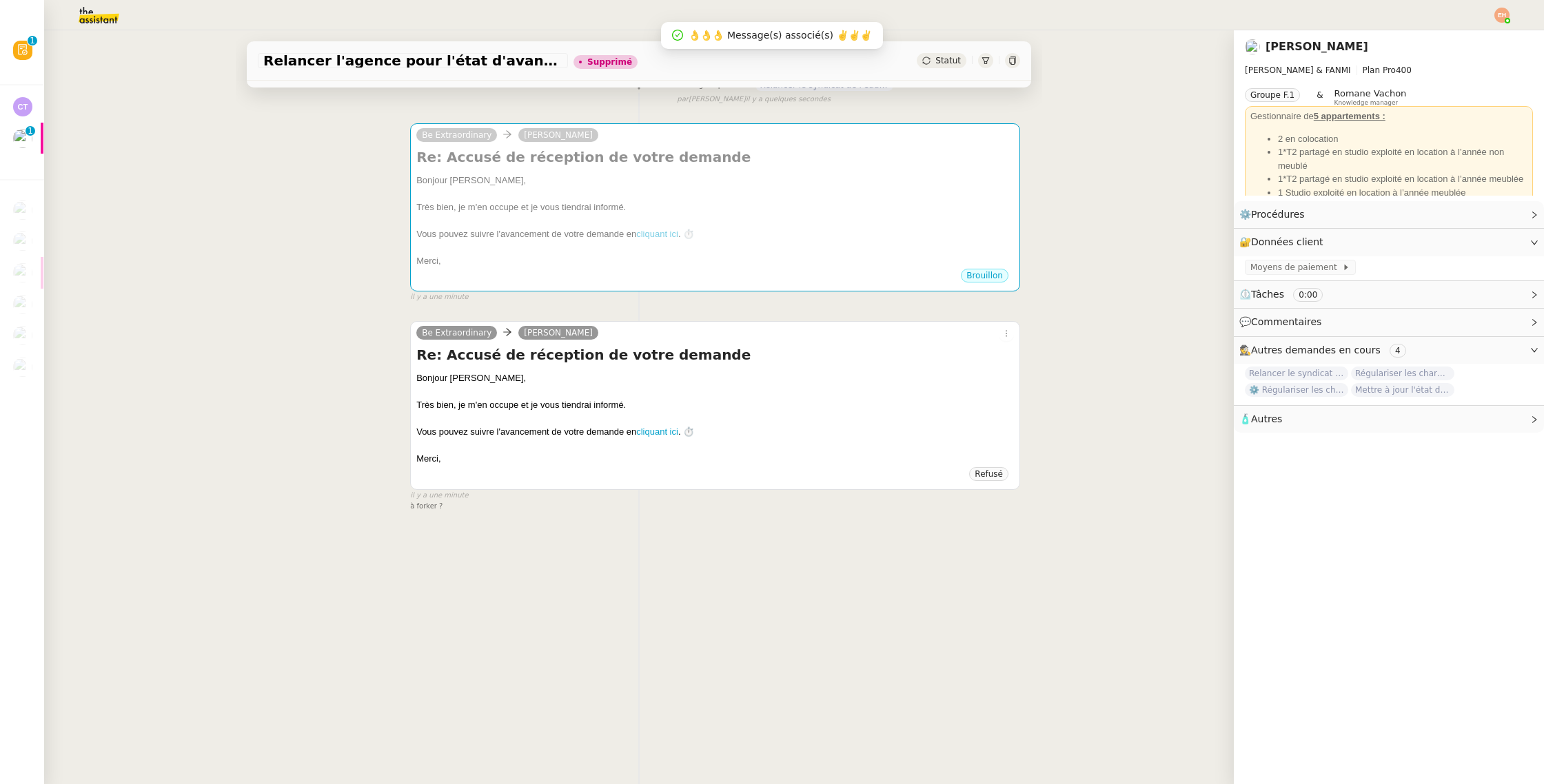
scroll to position [0, 0]
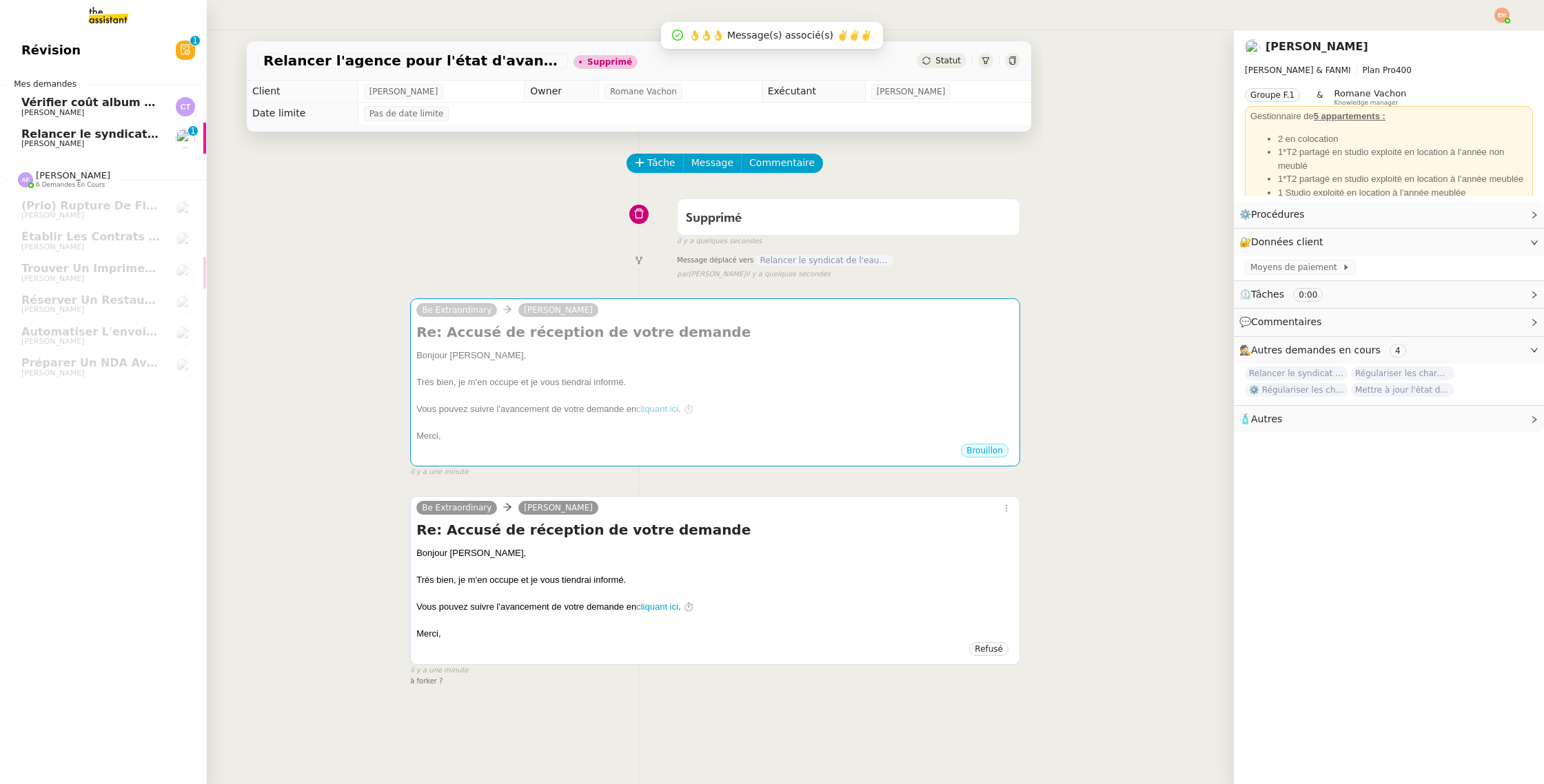
click at [13, 139] on link "Relancer le syndicat de l'eau SMGEAG Pascal PIQUIONNE 0 1 2 3 4 5 6 7 8 9" at bounding box center [103, 139] width 207 height 31
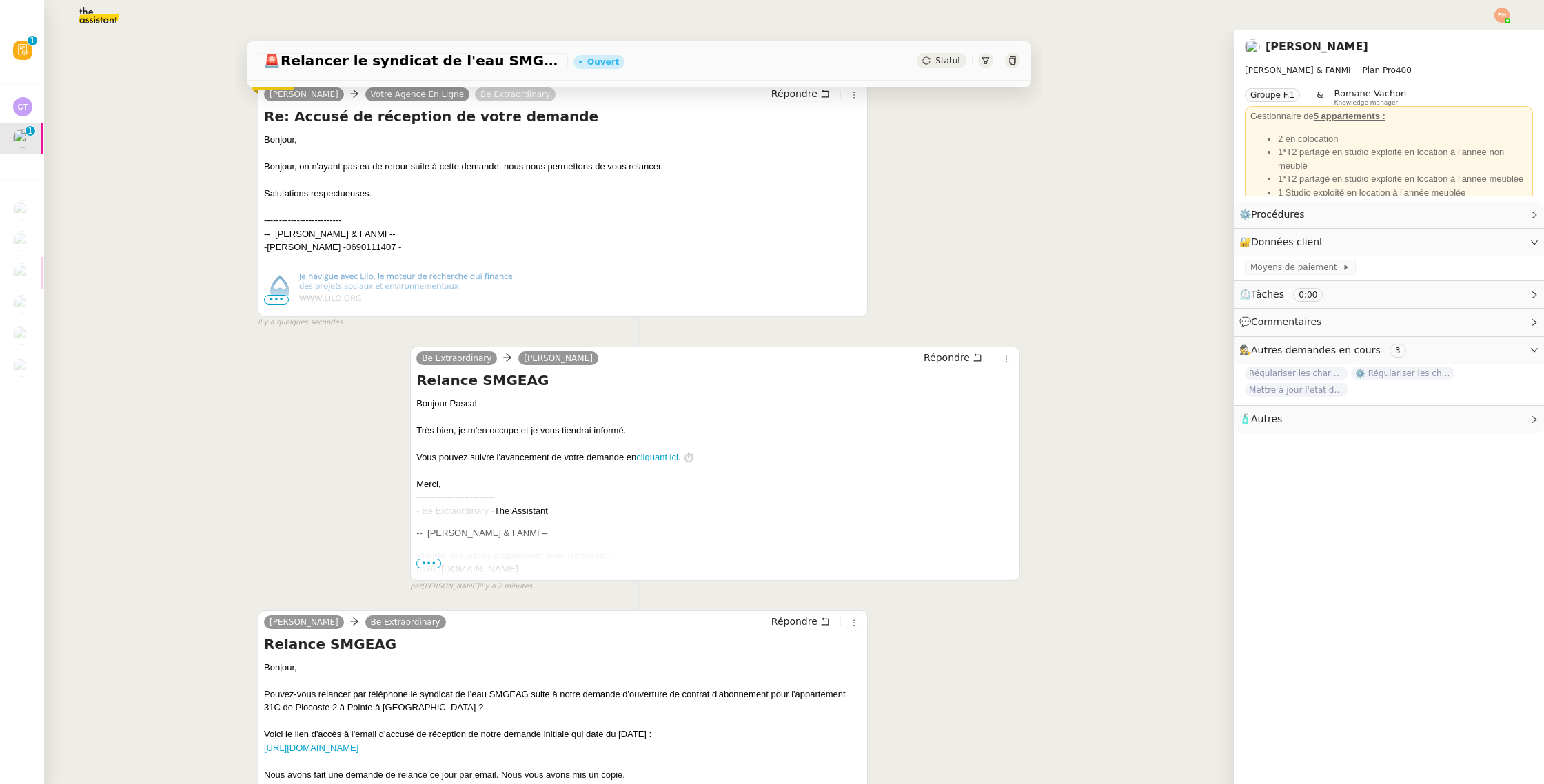
scroll to position [376, 0]
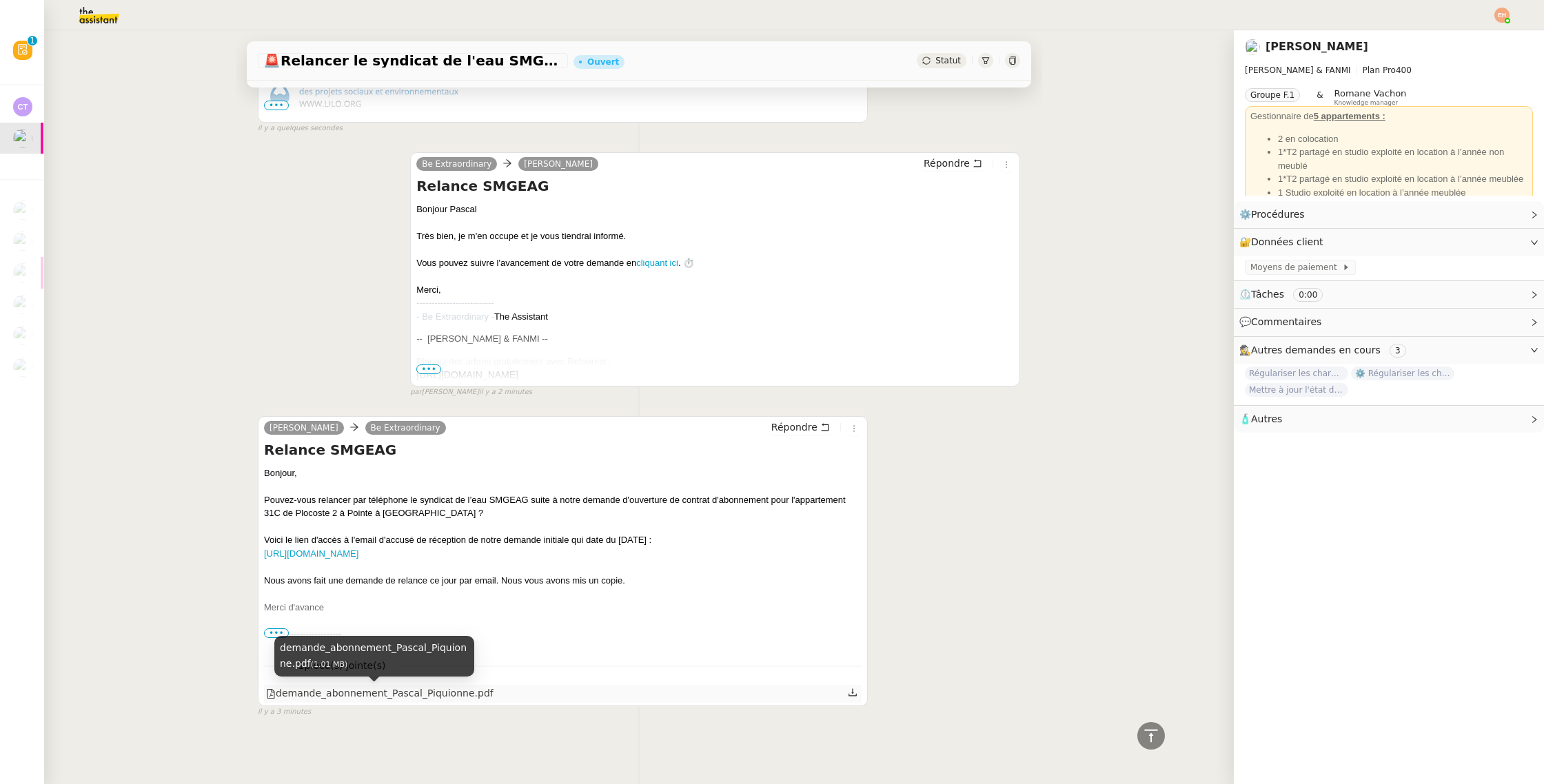
click at [333, 697] on div "demande_abonnement_Pascal_Piquionne.pdf" at bounding box center [379, 693] width 227 height 16
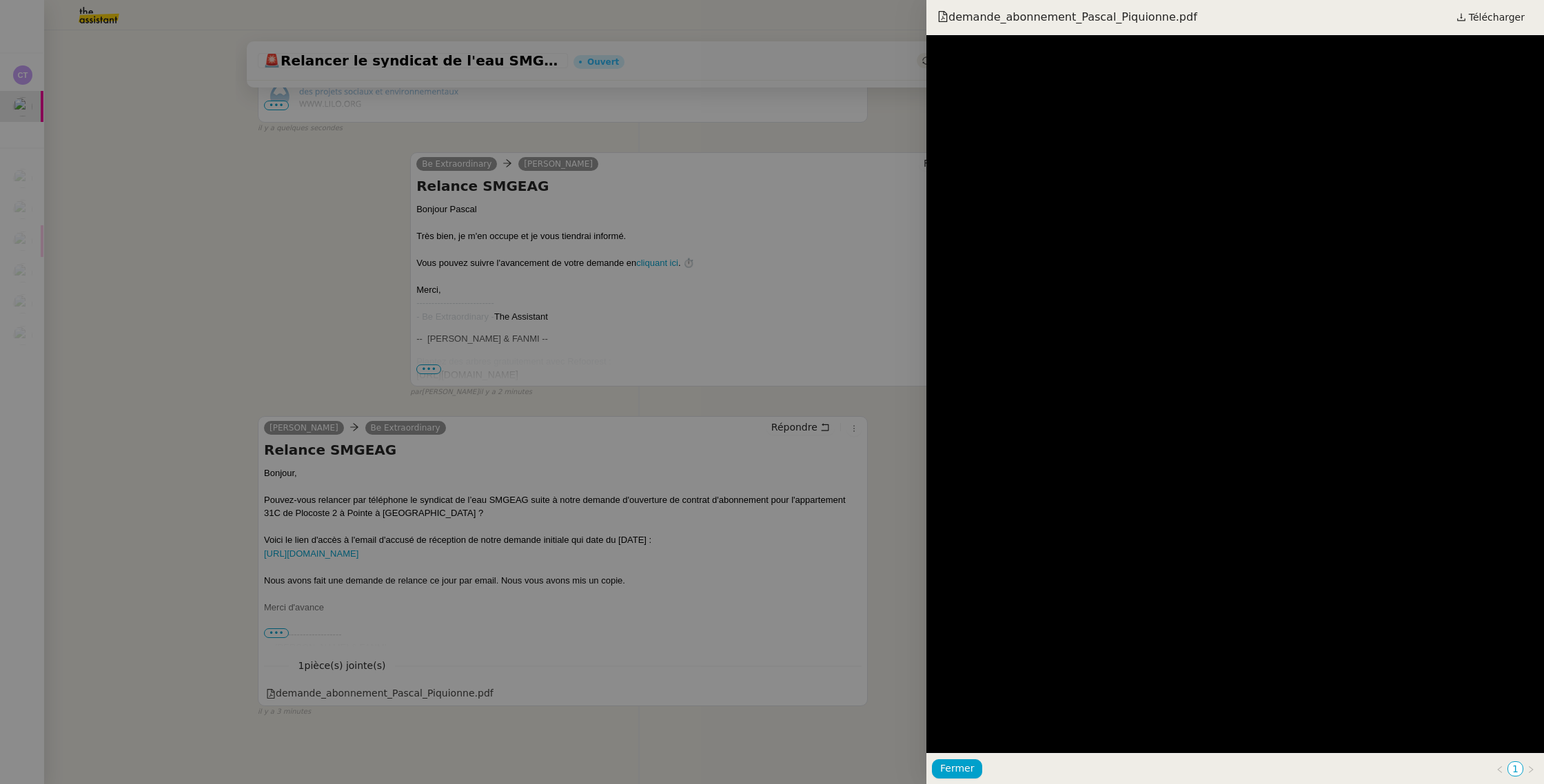
click at [662, 336] on div at bounding box center [772, 392] width 1544 height 784
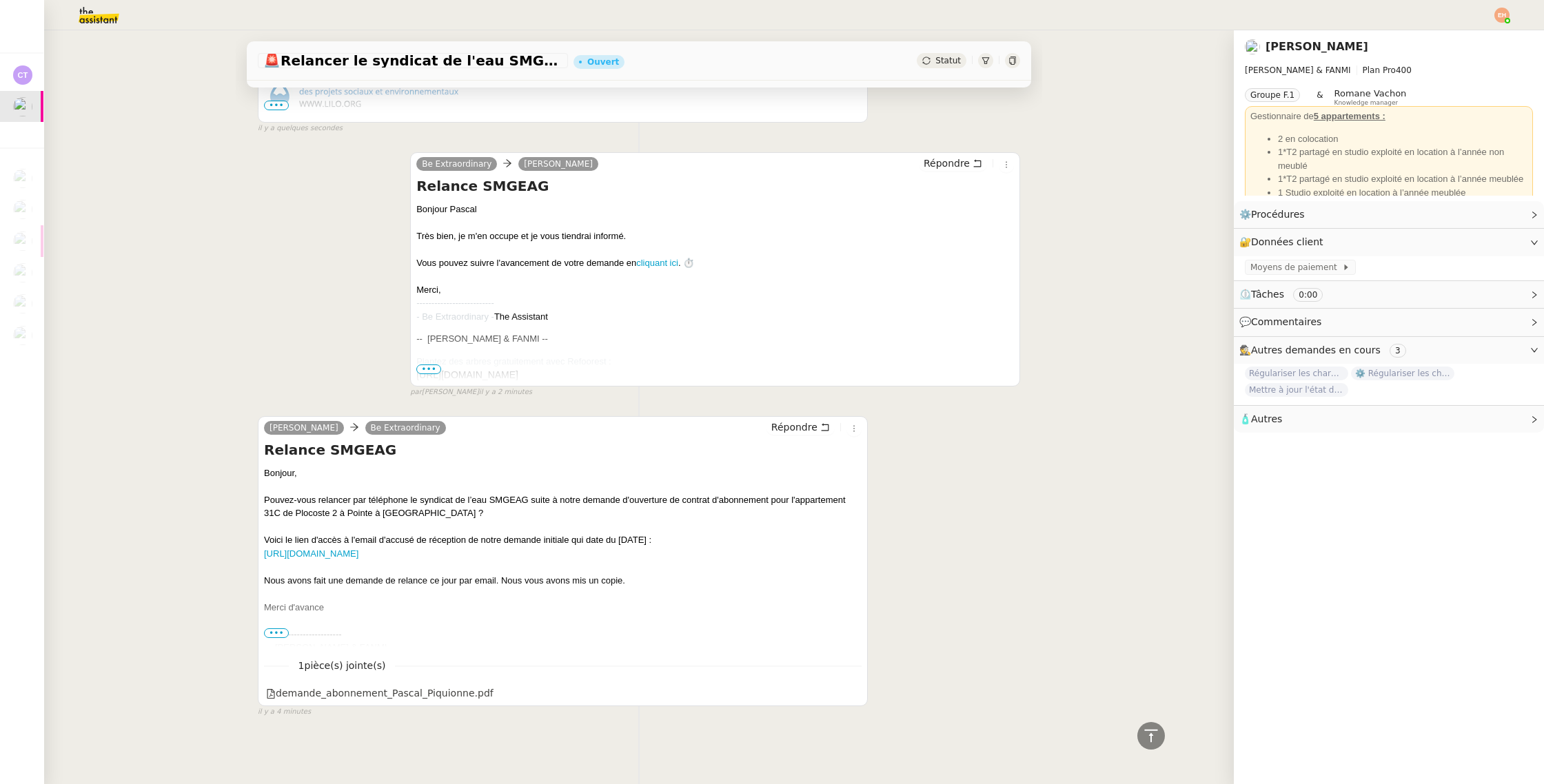
click at [274, 630] on span "•••" at bounding box center [276, 633] width 25 height 10
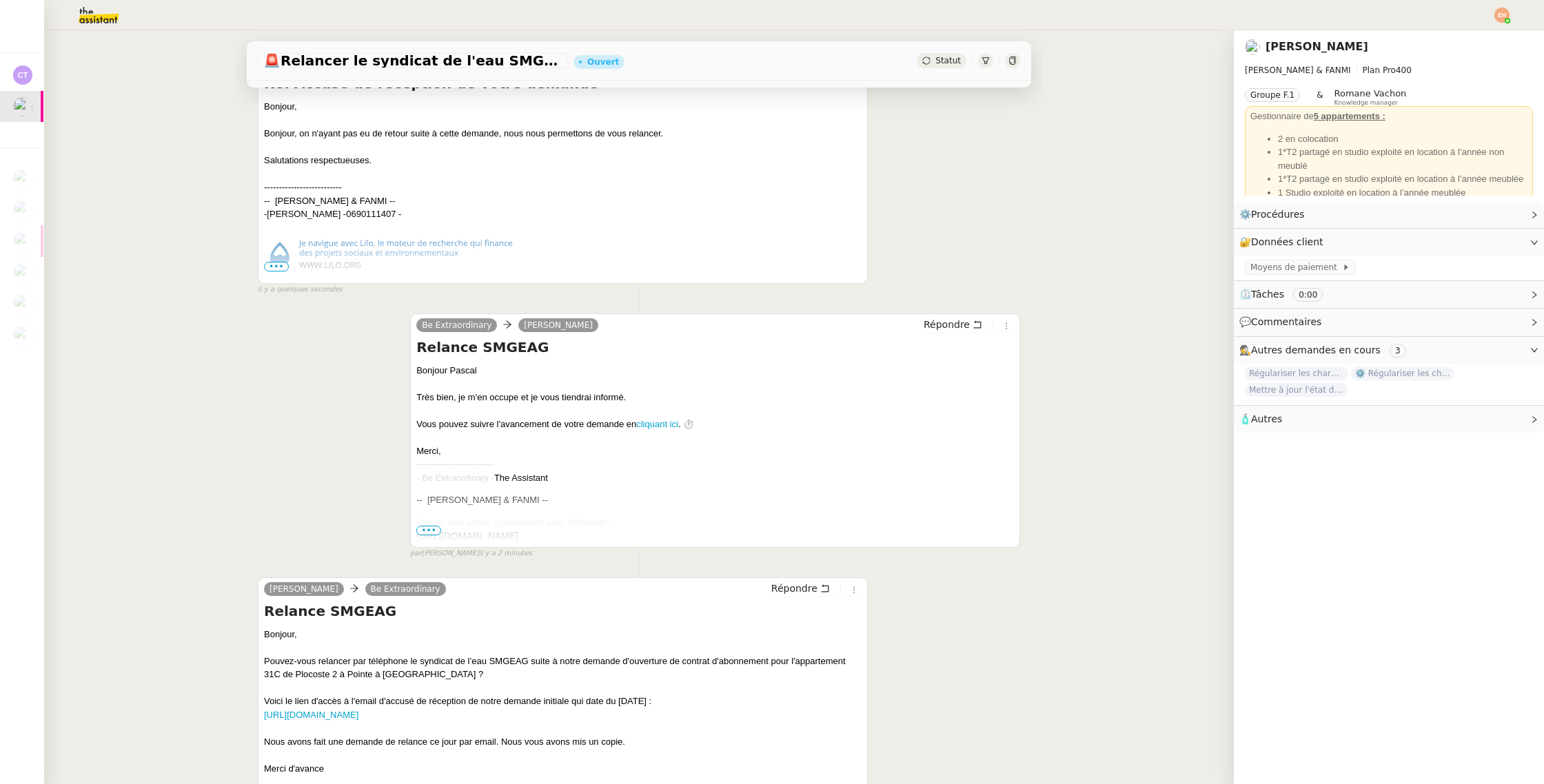
scroll to position [0, 0]
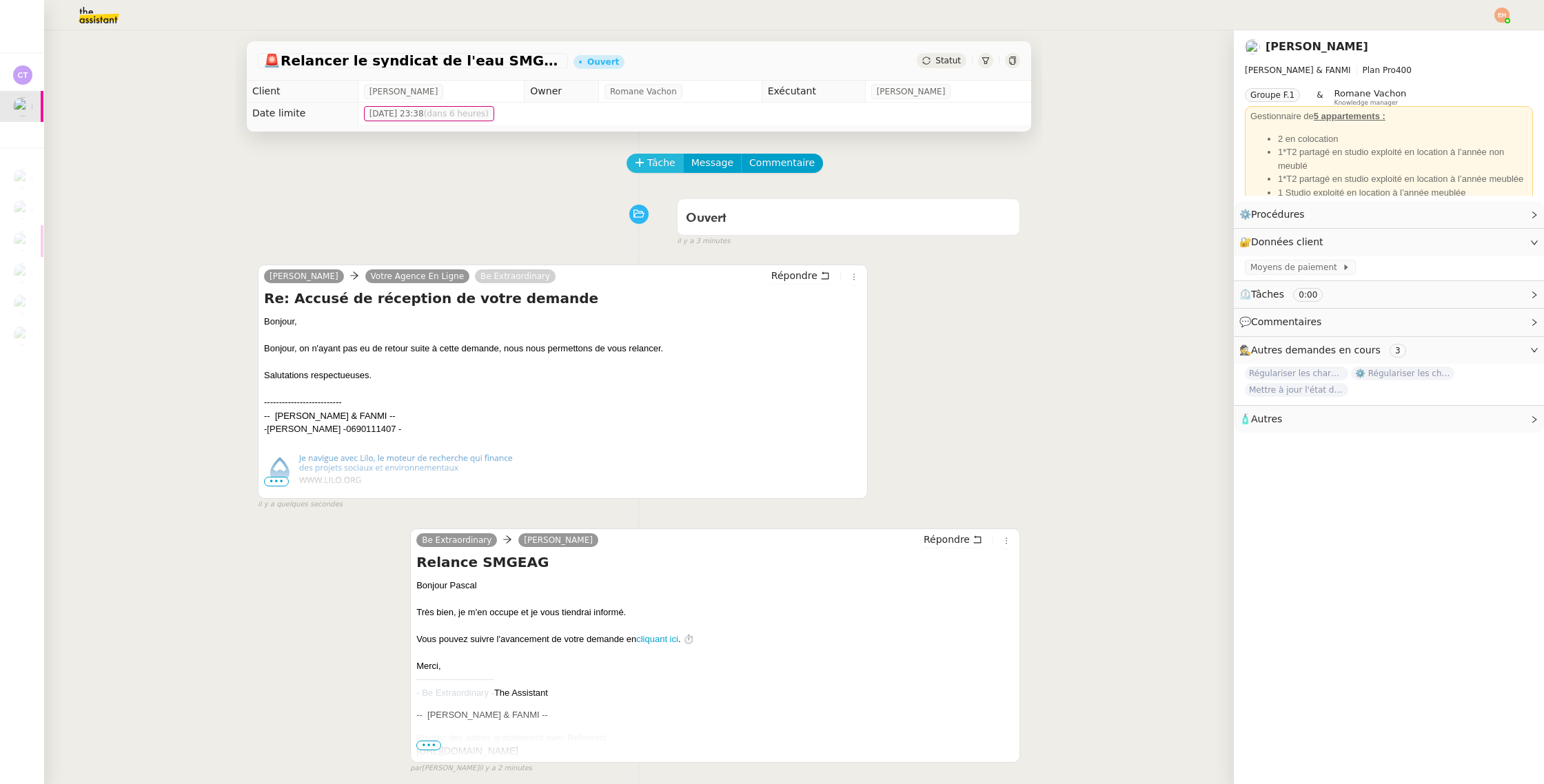
click at [651, 166] on span "Tâche" at bounding box center [661, 163] width 28 height 16
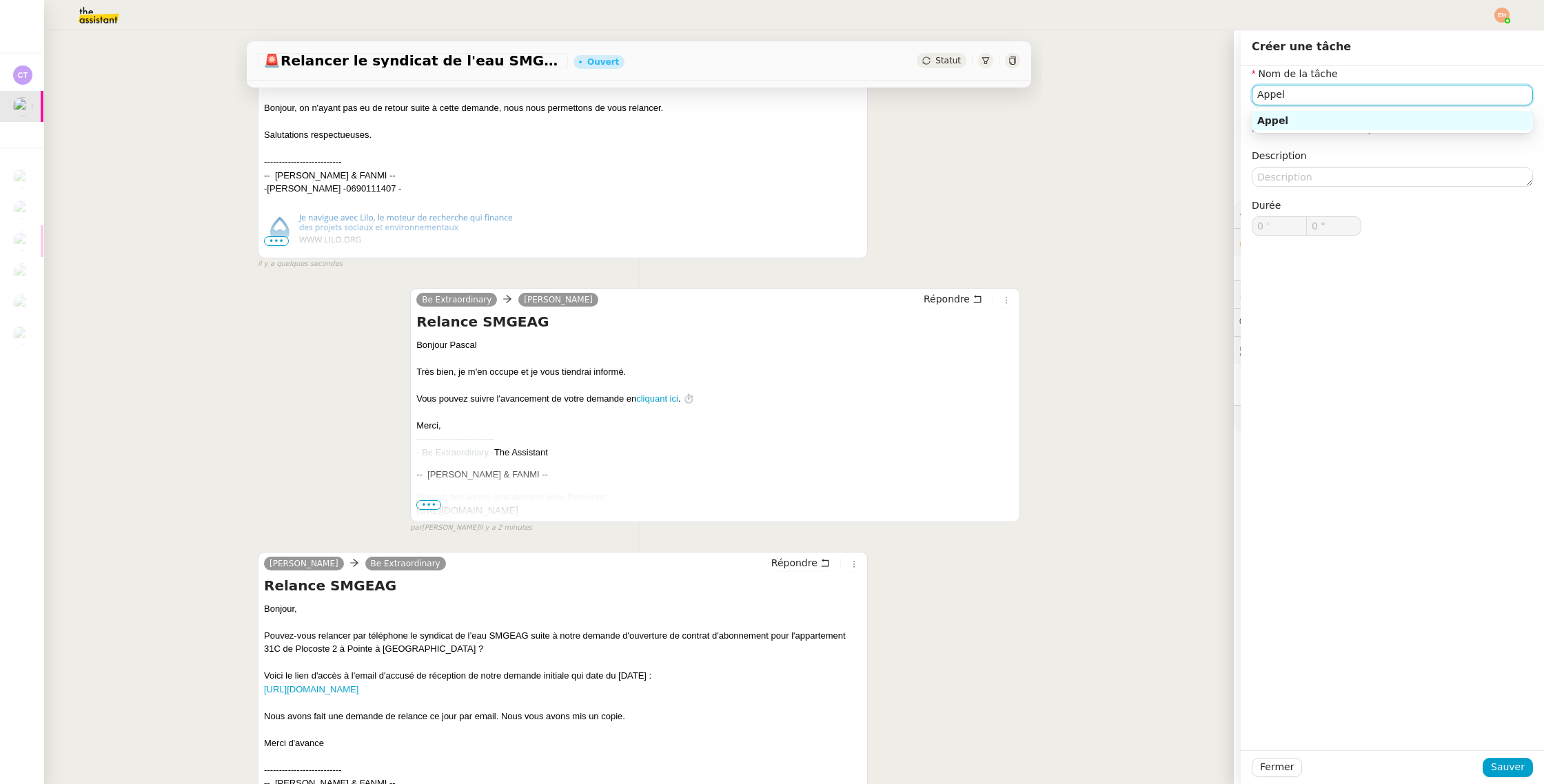
scroll to position [504, 0]
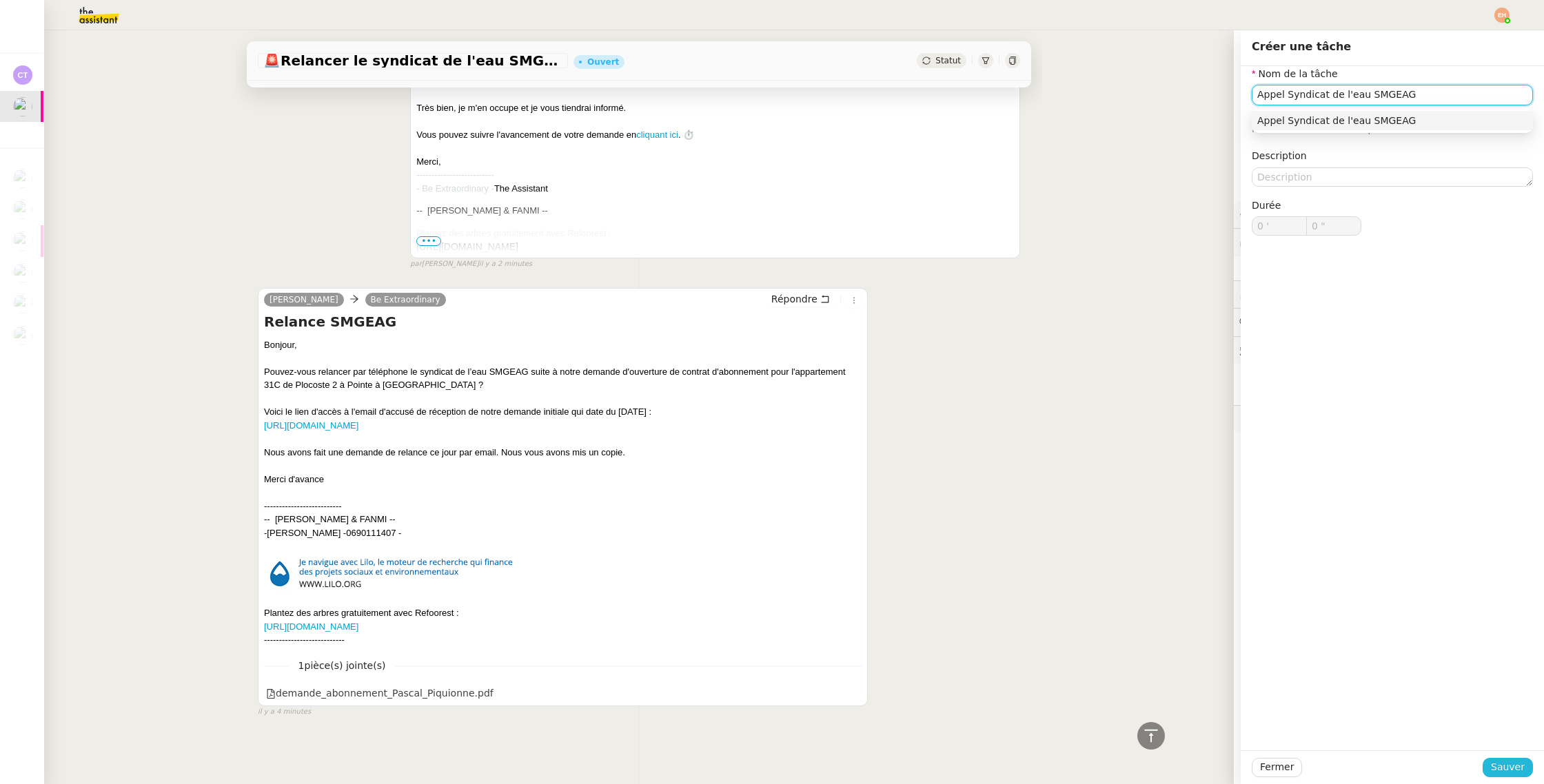
type input "Appel Syndicat de l'eau SMGEAG"
drag, startPoint x: 1518, startPoint y: 770, endPoint x: 1252, endPoint y: 659, distance: 288.2
click at [1516, 770] on span "Sauver" at bounding box center [1507, 767] width 34 height 16
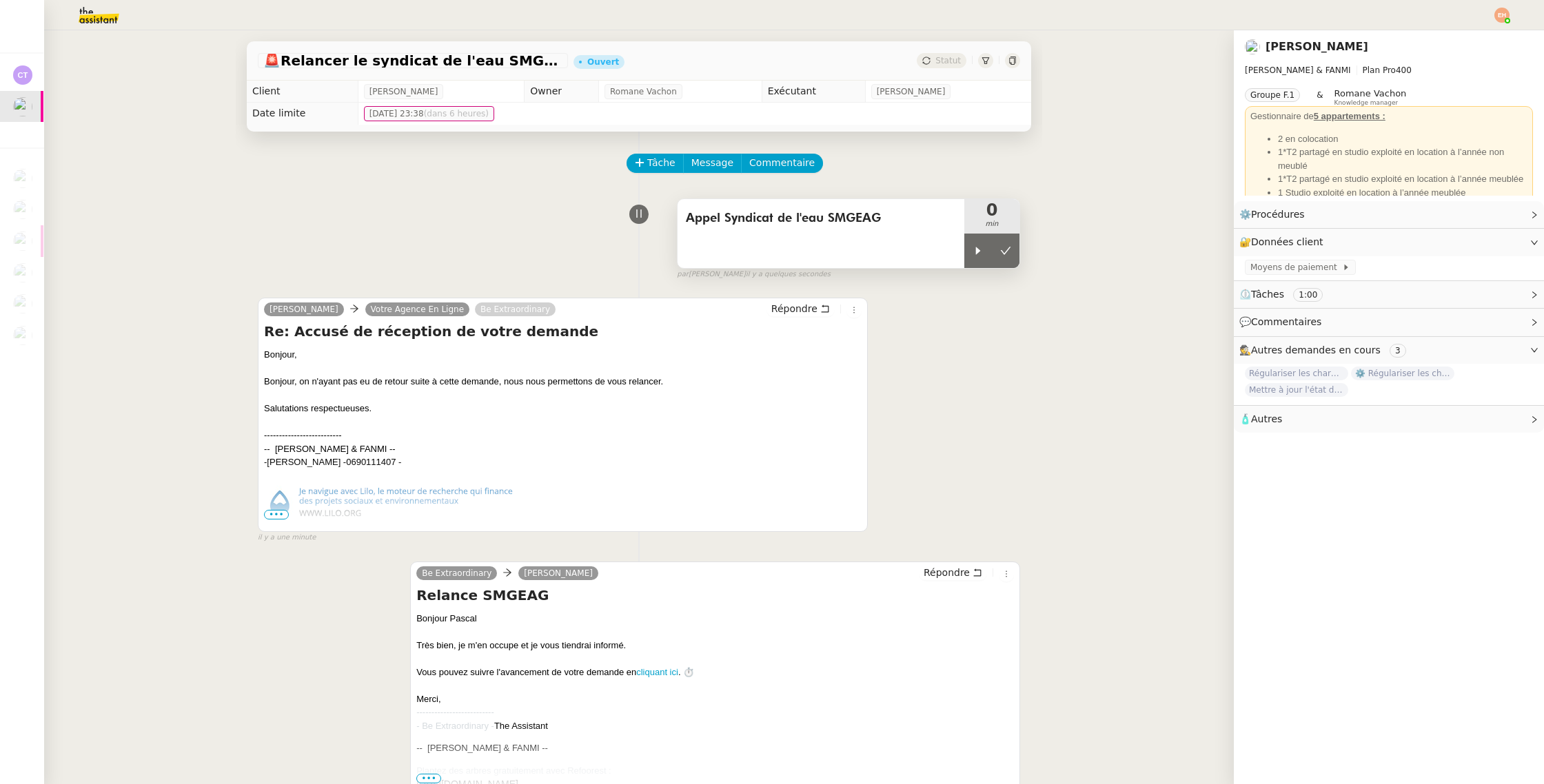
drag, startPoint x: 970, startPoint y: 248, endPoint x: 954, endPoint y: 253, distance: 16.8
click at [969, 248] on div at bounding box center [978, 251] width 28 height 34
click at [282, 510] on span "•••" at bounding box center [276, 514] width 25 height 10
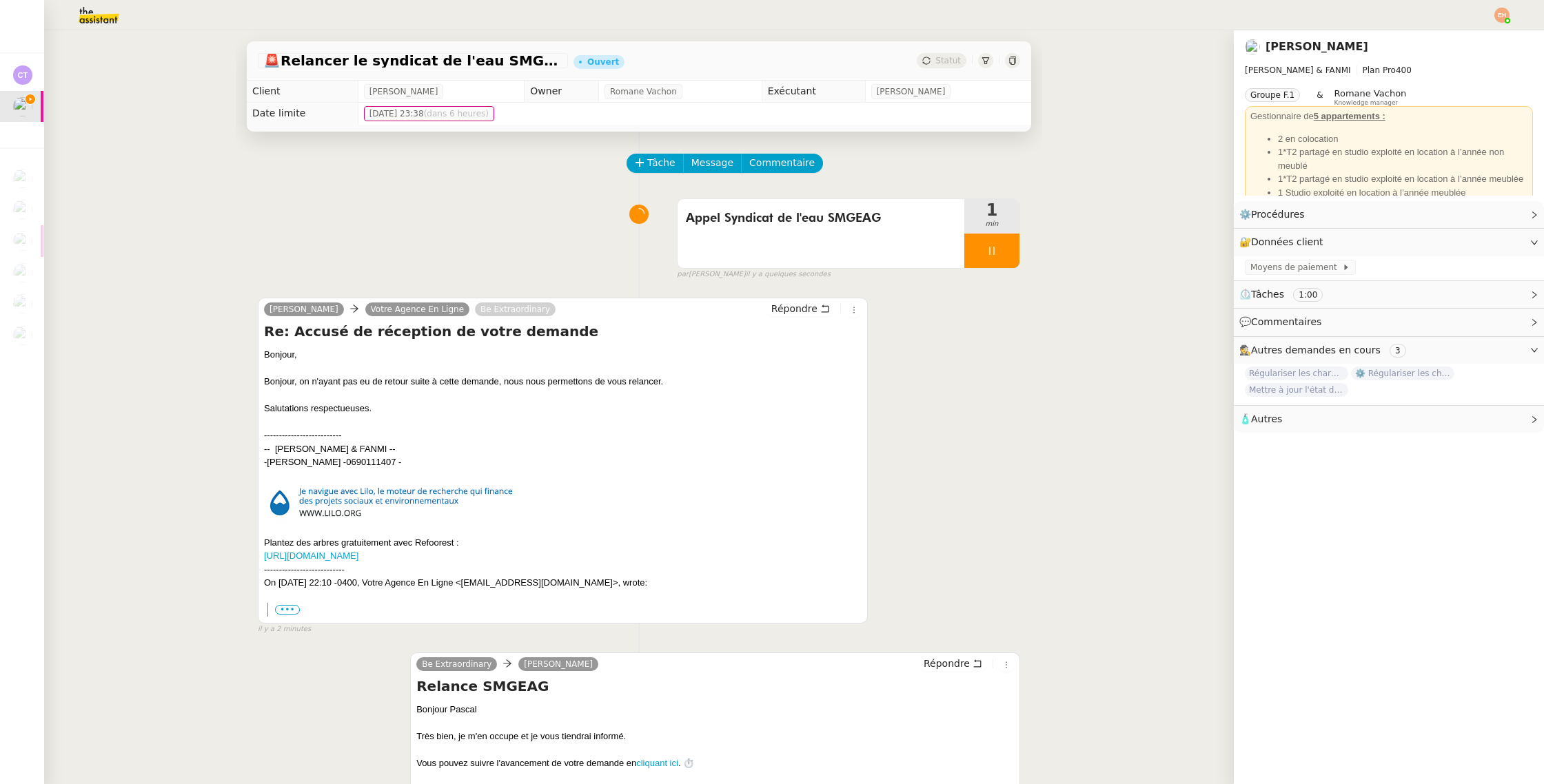
click at [281, 617] on div "Bonjour, Bonjour, on n'ayant pas eu de retour suite à cette demande, nous nous …" at bounding box center [562, 483] width 598 height 271
click at [284, 611] on label "•••" at bounding box center [287, 609] width 25 height 10
click at [0, 0] on input "•••" at bounding box center [0, 0] width 0 height 0
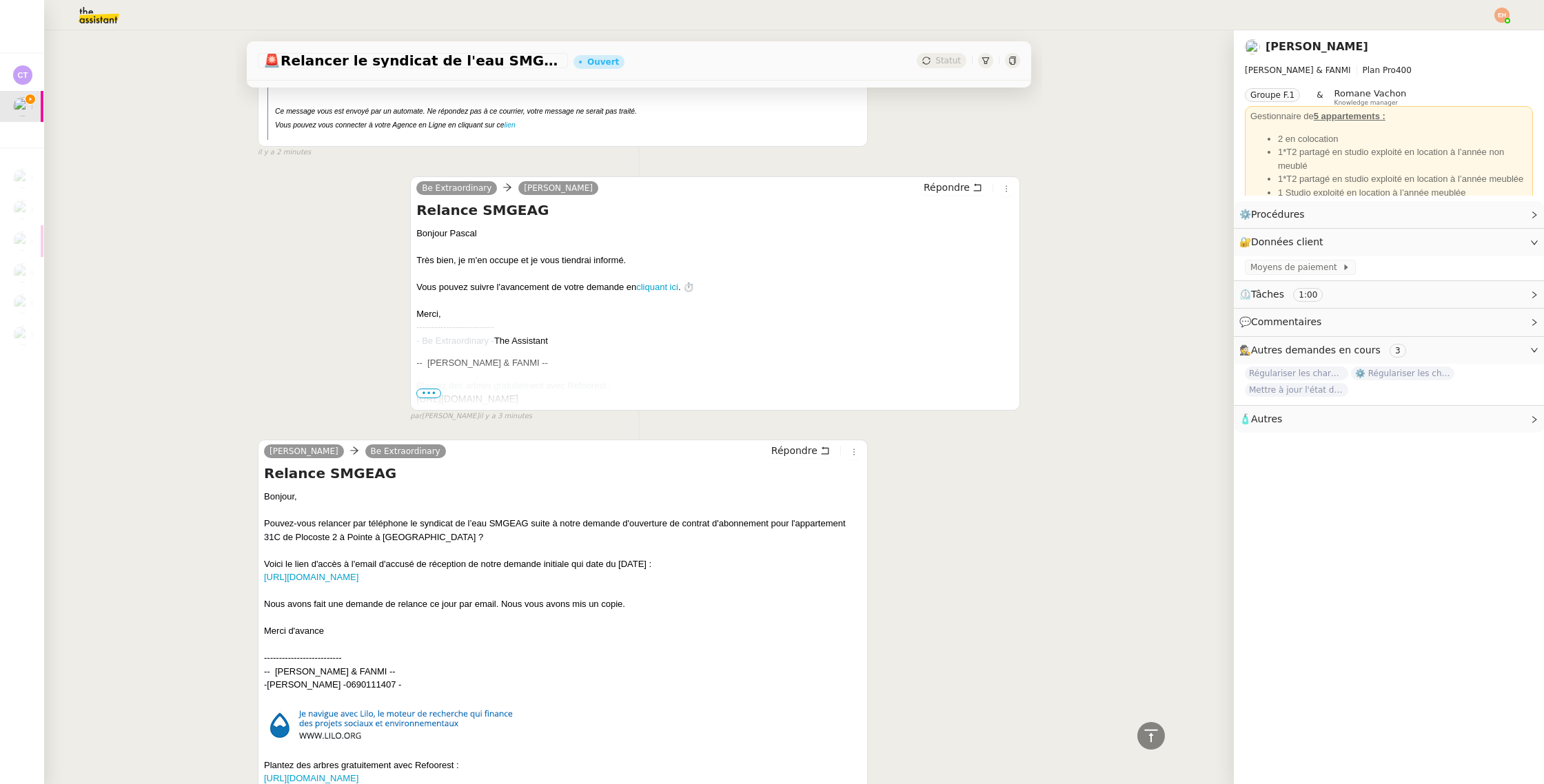
scroll to position [1107, 0]
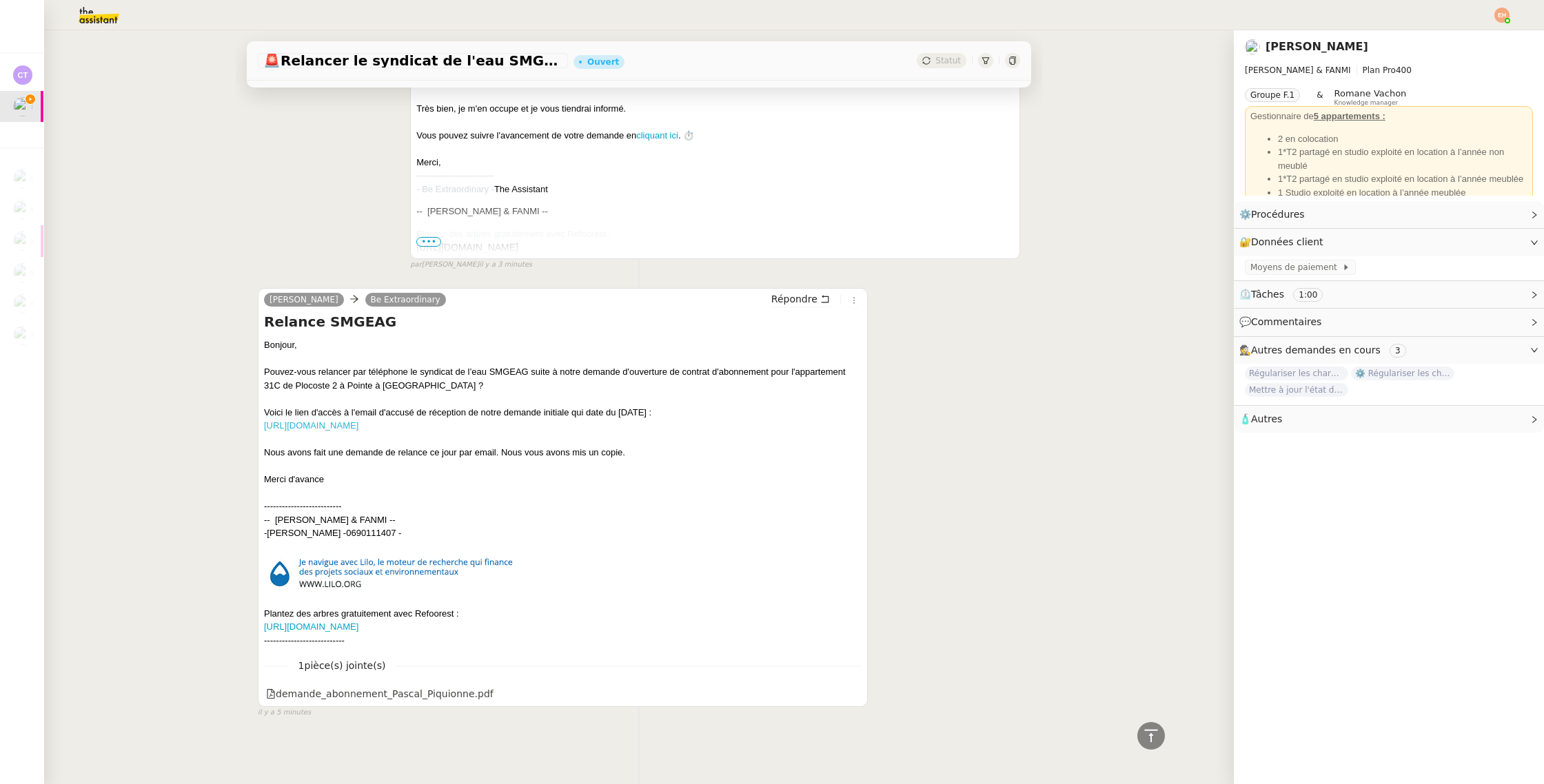
click at [358, 423] on link "https://app.sparkmailapp.com/web-share/Vd1H1pHQULj3tFWVE65YvCKVhaD0PQyfWa4KGhV2" at bounding box center [311, 426] width 94 height 10
click at [378, 687] on div "demande_abonnement_Pascal_Piquionne.pdf" at bounding box center [379, 693] width 227 height 16
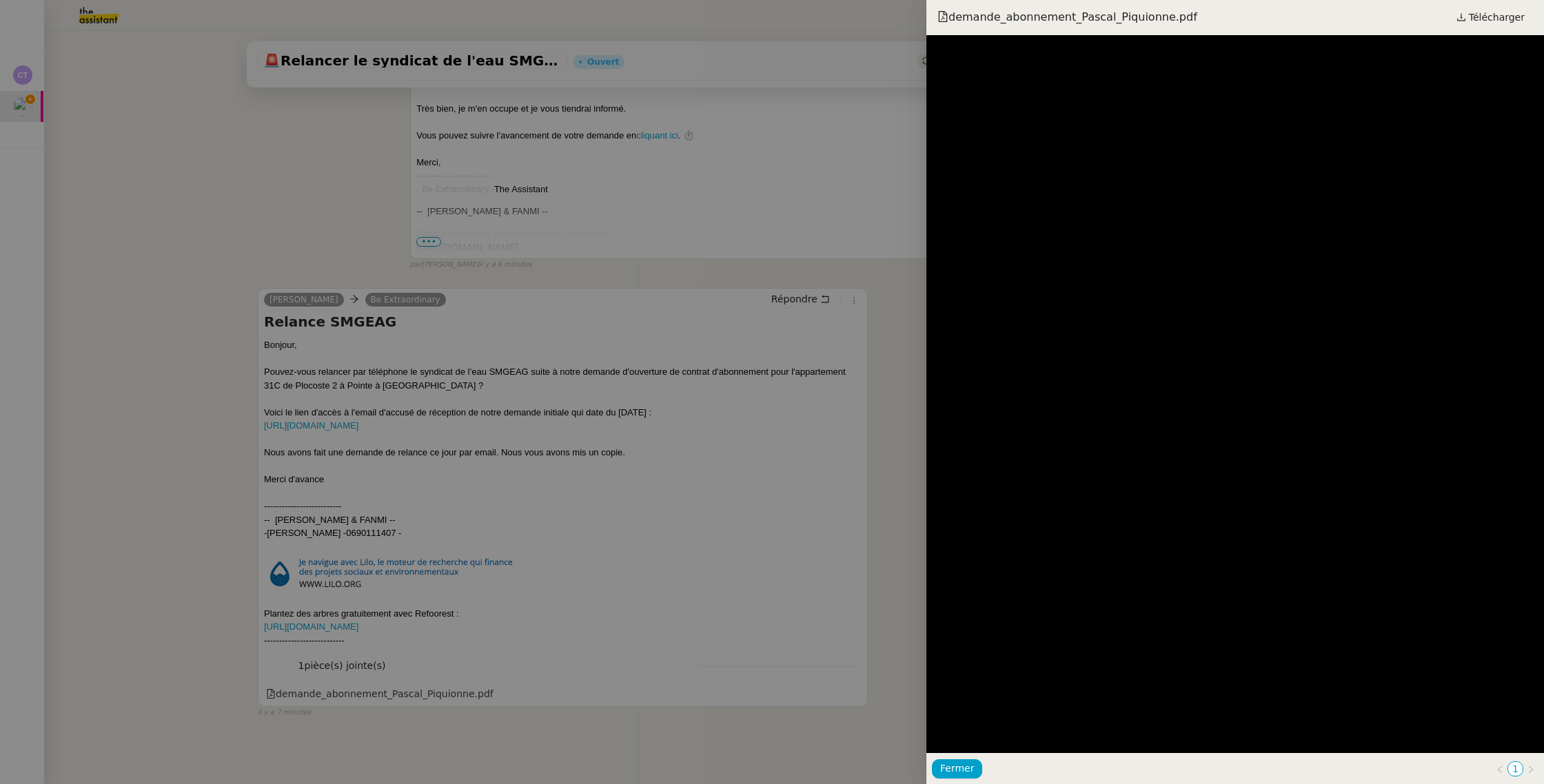
click at [433, 402] on div at bounding box center [772, 392] width 1544 height 784
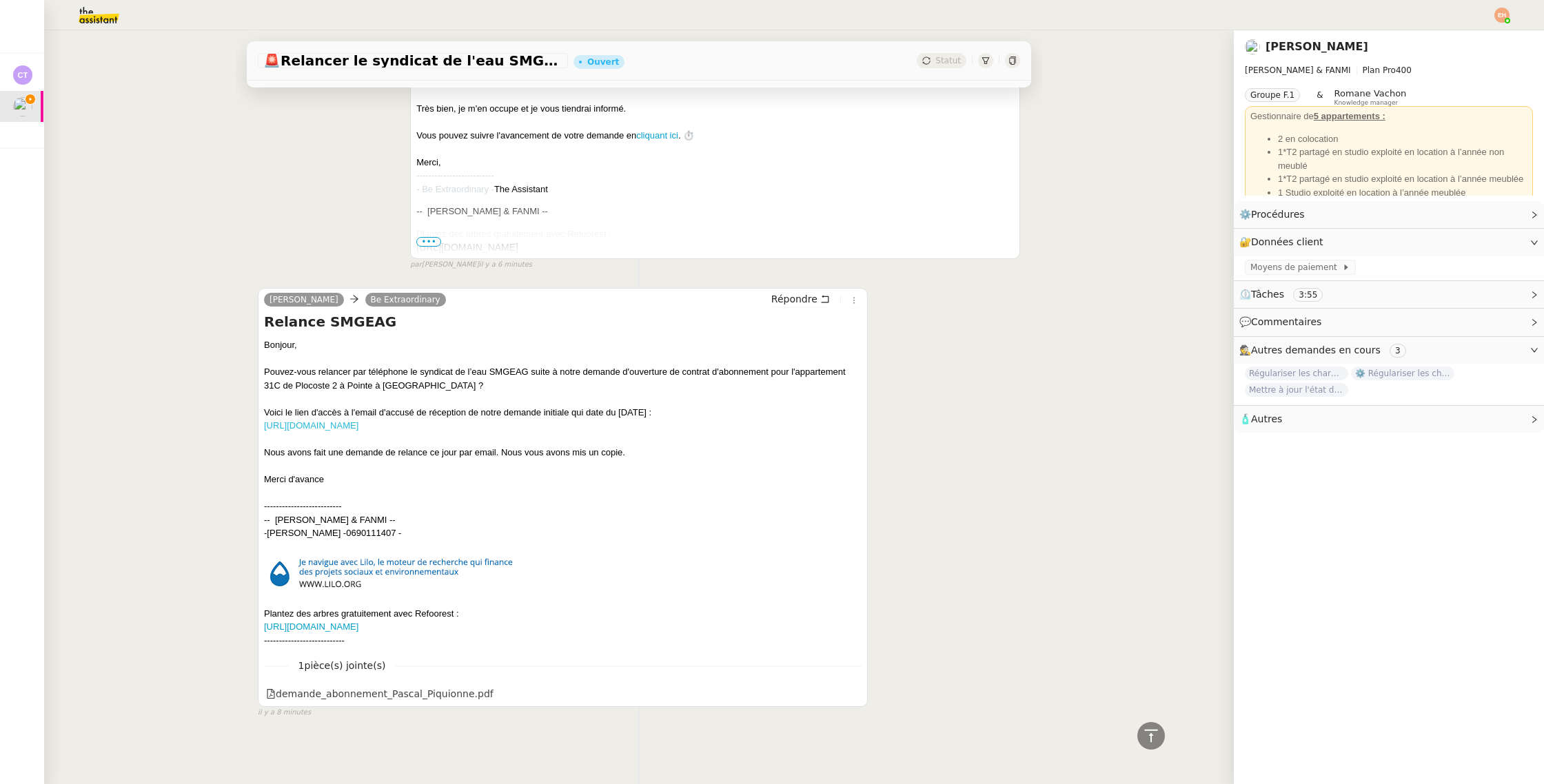
click at [358, 423] on link "https://app.sparkmailapp.com/web-share/Vd1H1pHQULj3tFWVE65YvCKVhaD0PQyfWa4KGhV2" at bounding box center [311, 426] width 94 height 10
click at [433, 695] on div "demande_abonnement_Pascal_Piquionne.pdf" at bounding box center [379, 693] width 227 height 16
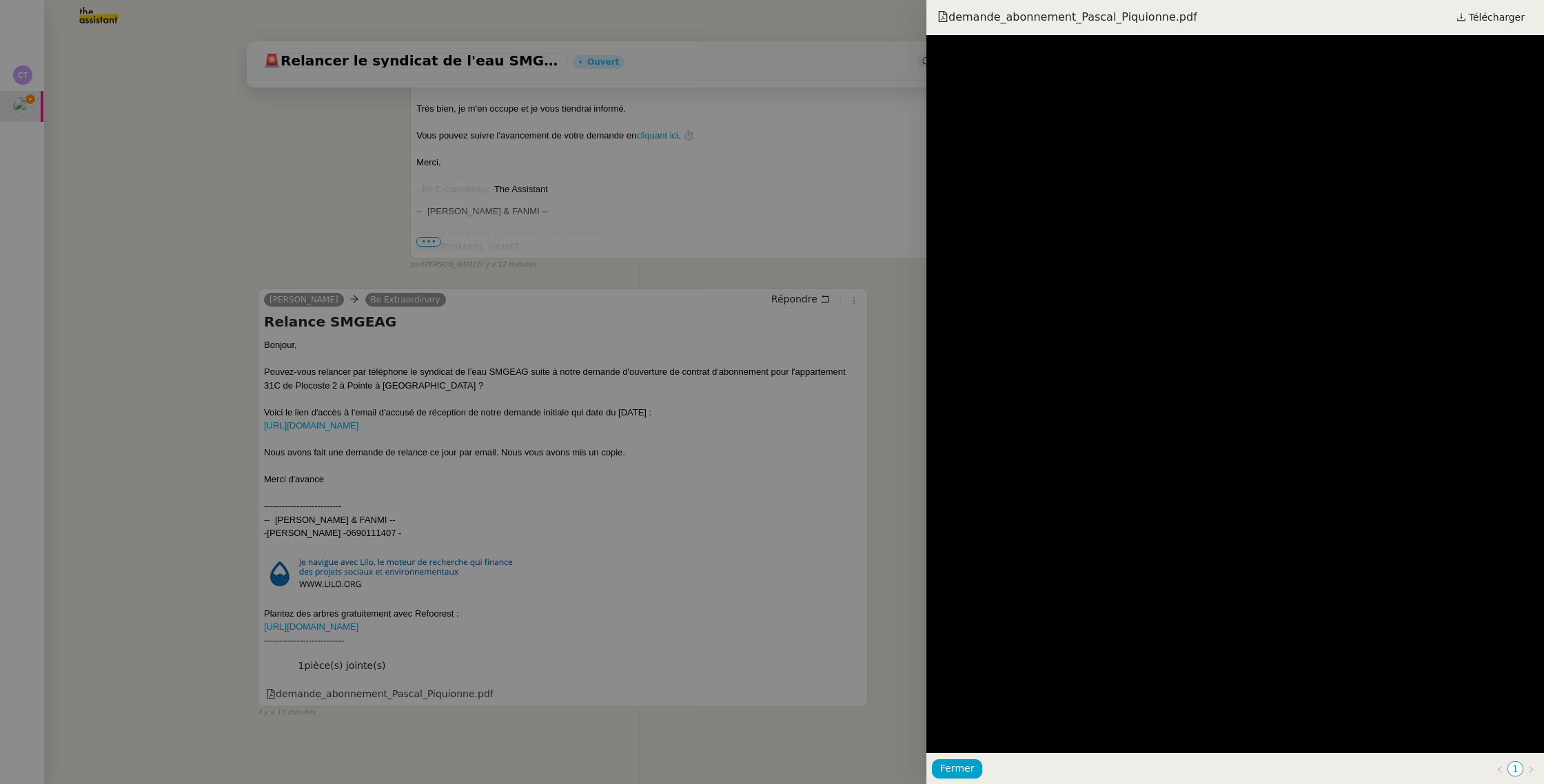
click at [741, 268] on div at bounding box center [772, 392] width 1544 height 784
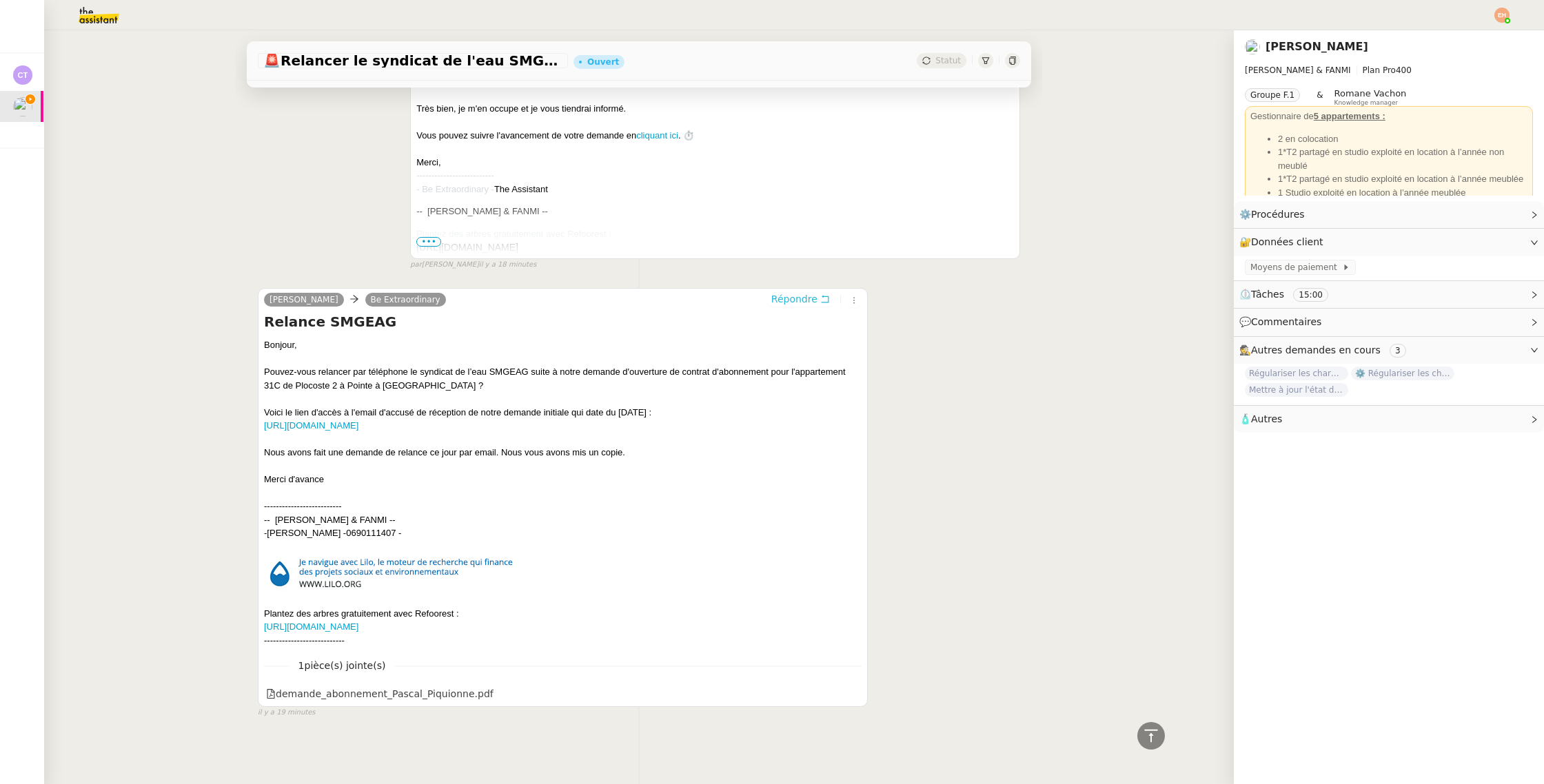
click at [808, 299] on span "Répondre" at bounding box center [794, 299] width 46 height 13
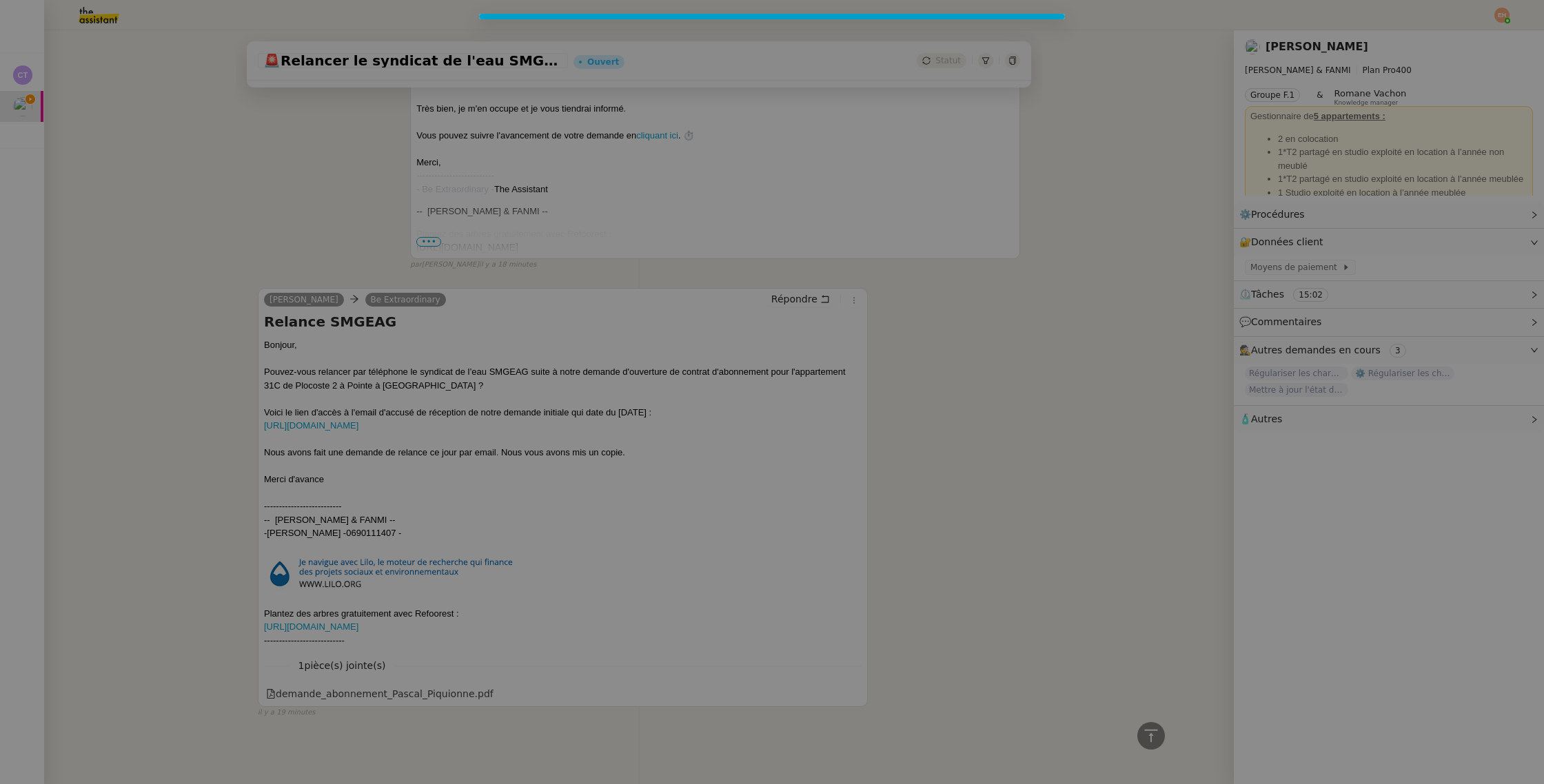
scroll to position [1212, 0]
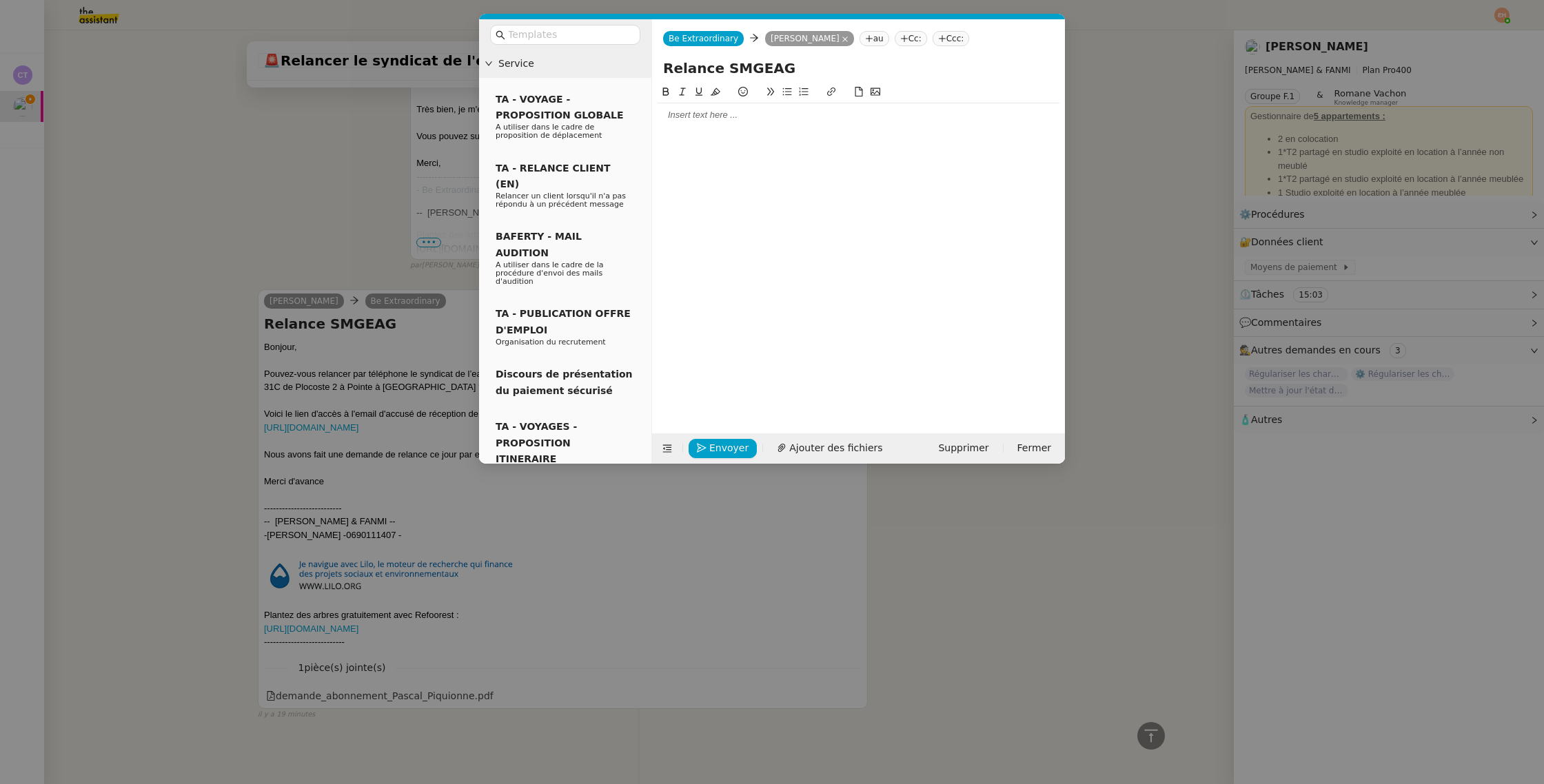
click at [729, 122] on div at bounding box center [859, 115] width 402 height 23
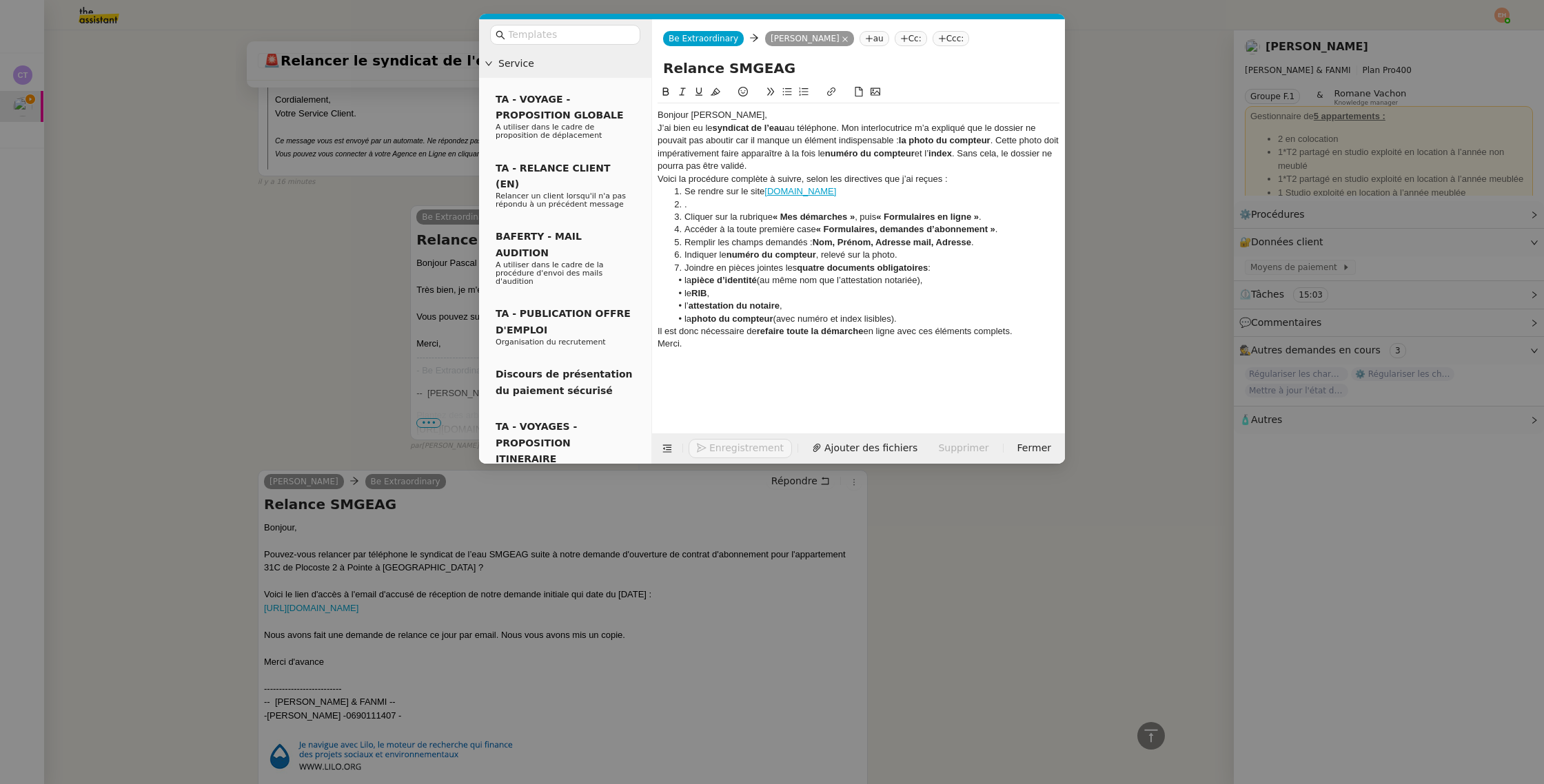
scroll to position [1393, 0]
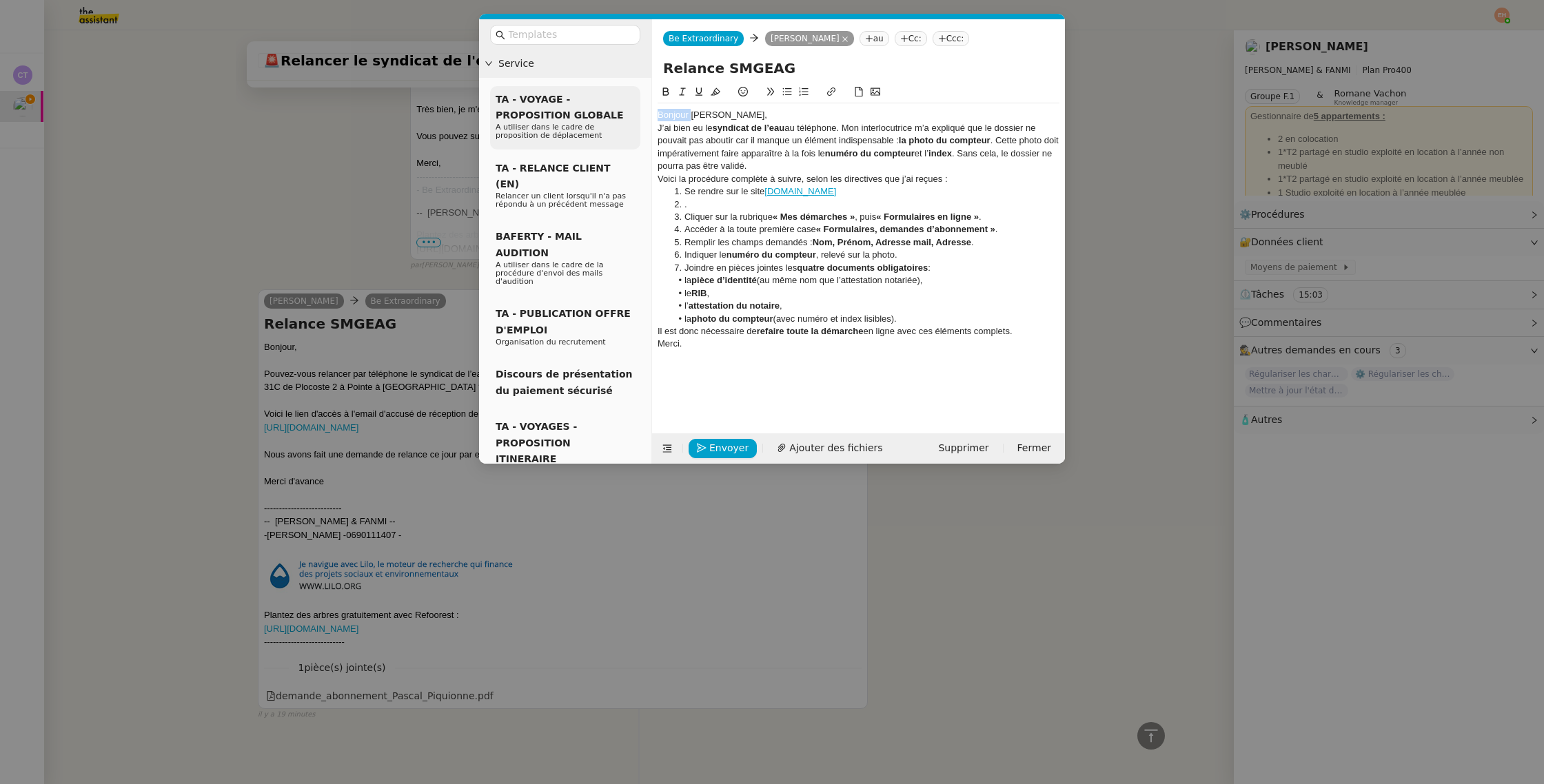
drag, startPoint x: 690, startPoint y: 115, endPoint x: 608, endPoint y: 115, distance: 82.0
click at [608, 115] on nz-layout "Service TA - VOYAGE - PROPOSITION GLOBALE A utiliser dans le cadre de propositi…" at bounding box center [772, 241] width 586 height 444
click at [711, 113] on div "Pascal," at bounding box center [859, 115] width 402 height 13
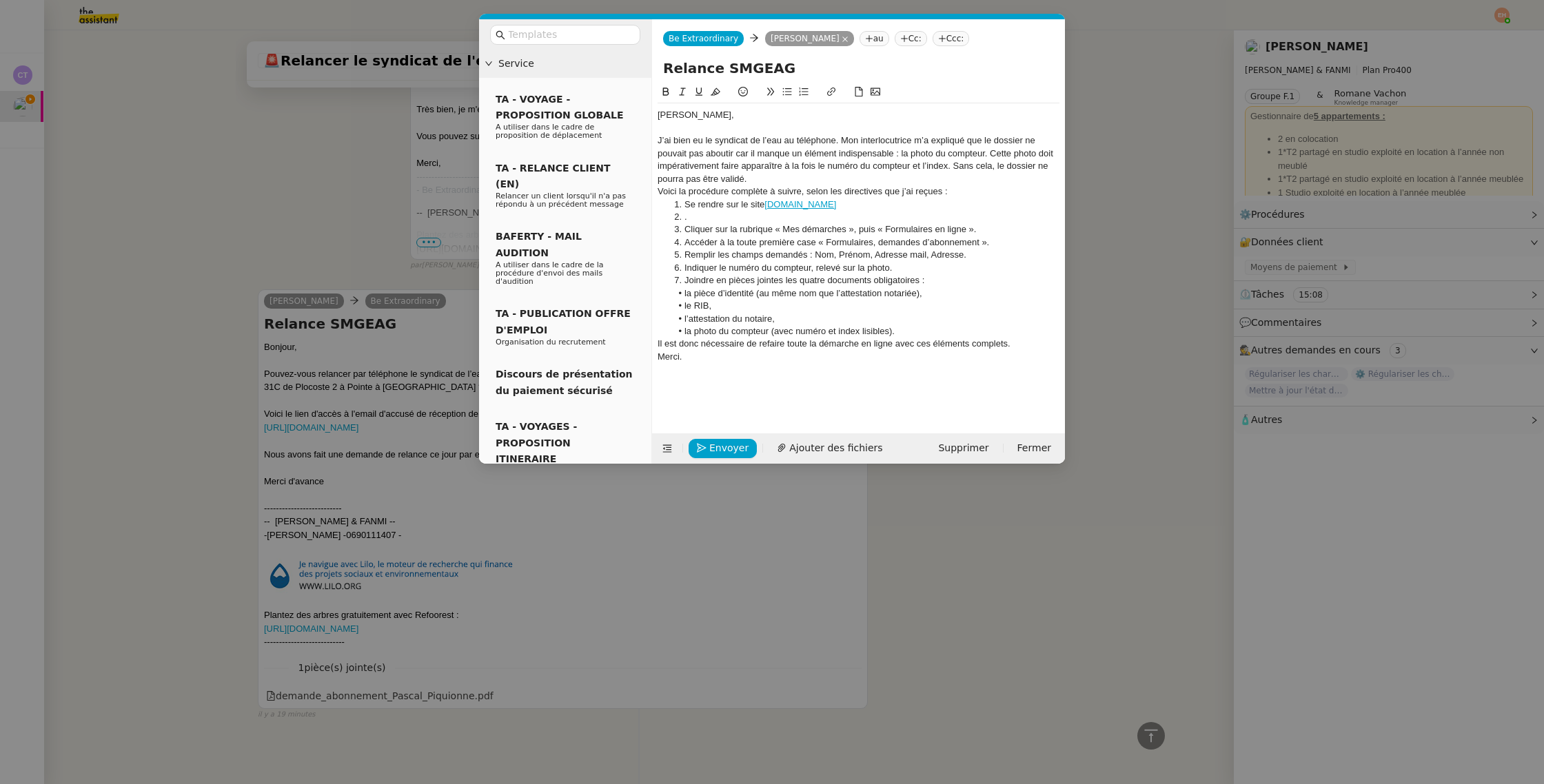
click at [711, 113] on div "Pascal," at bounding box center [859, 115] width 402 height 13
click at [753, 142] on div "J’ai bien eu le syndicat de l’eau au téléphone. Mon interlocutrice m’a expliqué…" at bounding box center [859, 160] width 402 height 51
click at [739, 153] on div "J’ai bien eu le syndicat de l’eau au téléphone. Mon interlocutrice m’a expliqué…" at bounding box center [859, 160] width 402 height 51
click at [690, 175] on div "J’ai bien eu le syndicat de l’eau au téléphone. Mon interlocutrice m’a expliqué…" at bounding box center [859, 160] width 402 height 51
drag, startPoint x: 838, startPoint y: 140, endPoint x: 932, endPoint y: 199, distance: 111.0
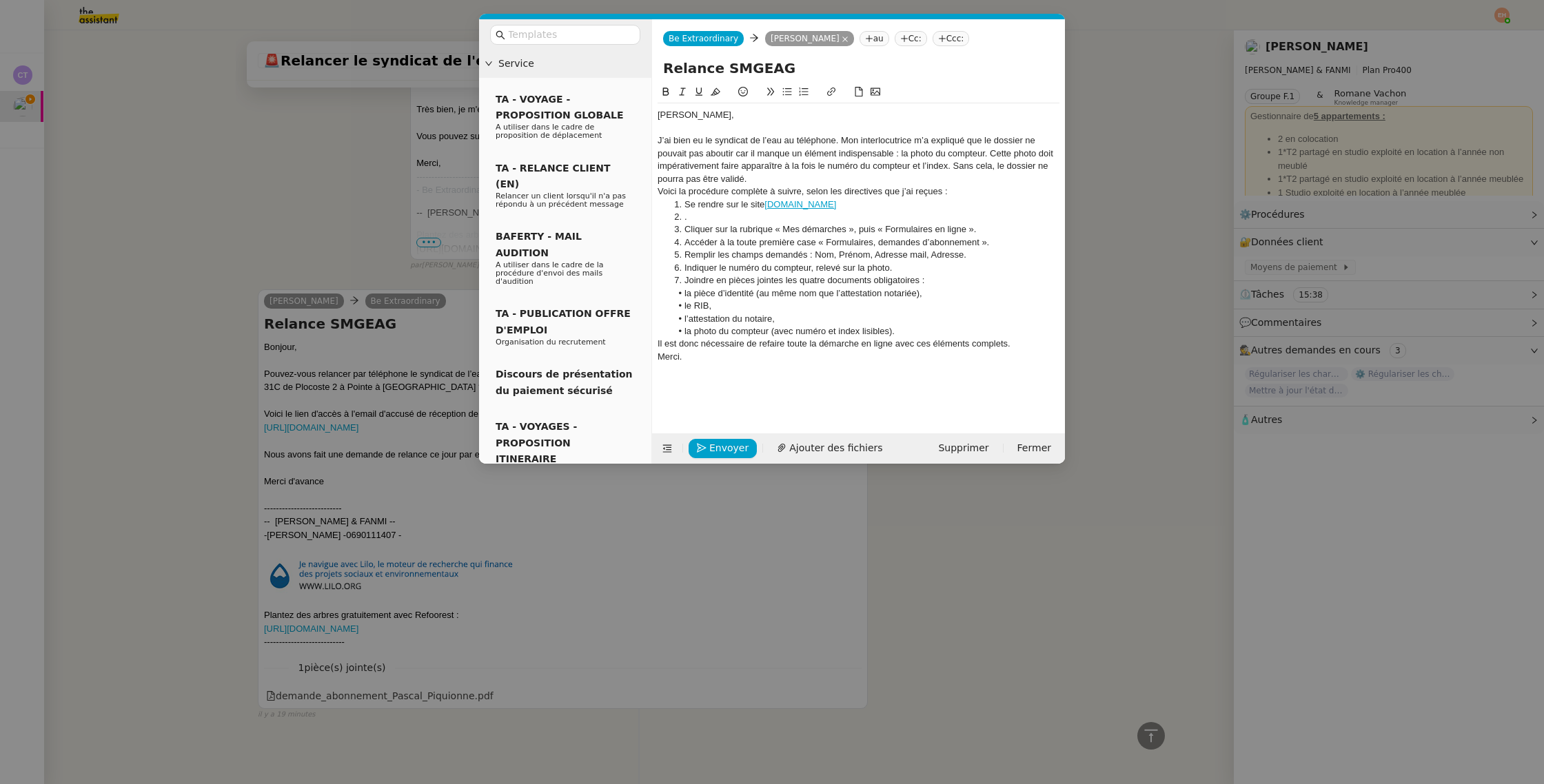
click at [838, 140] on div "J’ai bien eu le syndicat de l’eau au téléphone. Mon interlocutrice m’a expliqué…" at bounding box center [859, 160] width 402 height 51
click at [940, 154] on div "Mon interlocutrice m’a expliqué que le dossier ne pouvait pas aboutir car il ma…" at bounding box center [859, 166] width 402 height 38
click at [0, 0] on lt-span ", car" at bounding box center [0, 0] width 0 height 0
drag, startPoint x: 803, startPoint y: 166, endPoint x: 719, endPoint y: 166, distance: 84.0
click at [719, 166] on div "Mon interlocutrice m’a expliqué que le dossier ne pouvait pas aboutir, car il m…" at bounding box center [859, 166] width 402 height 38
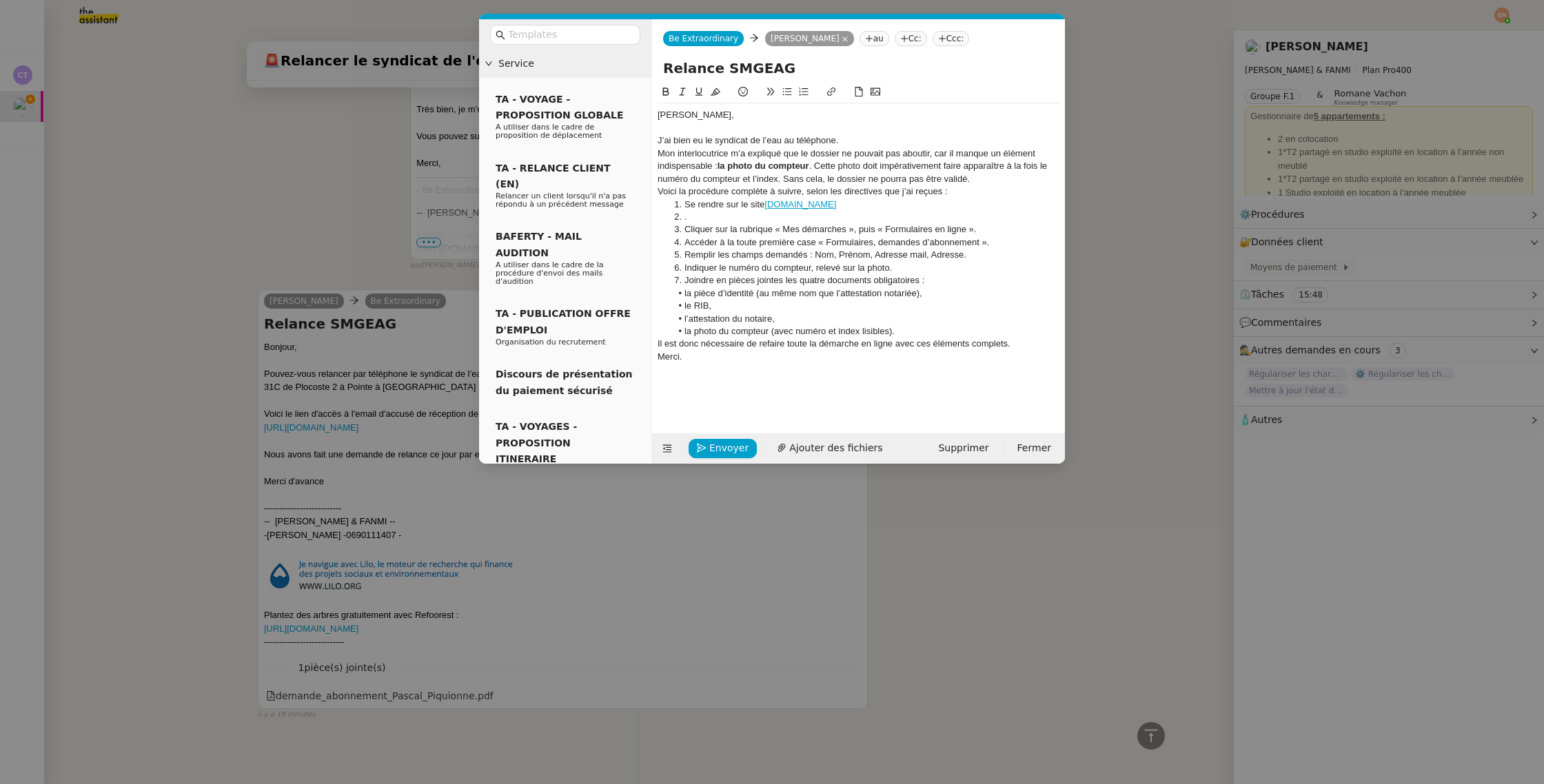
click at [798, 169] on strong "la photo du compteur" at bounding box center [763, 166] width 91 height 10
click at [811, 166] on div "Mon interlocutrice m’a expliqué que le dossier ne pouvait pas aboutir, car il m…" at bounding box center [859, 166] width 402 height 38
click at [817, 166] on div "Mon interlocutrice m’a expliqué que le dossier ne pouvait pas aboutir, car il m…" at bounding box center [859, 166] width 402 height 38
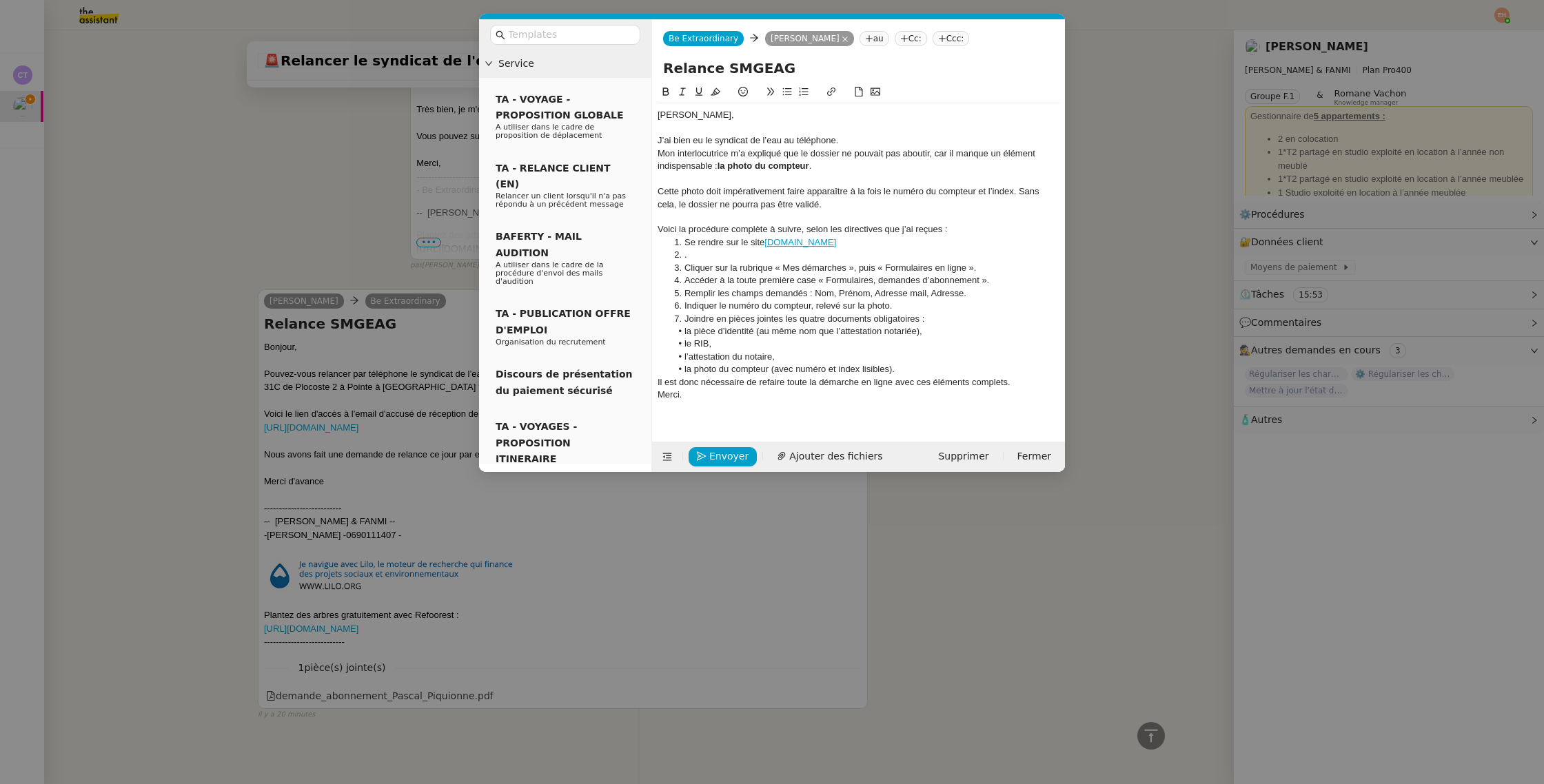
click at [736, 254] on li "." at bounding box center [865, 255] width 388 height 13
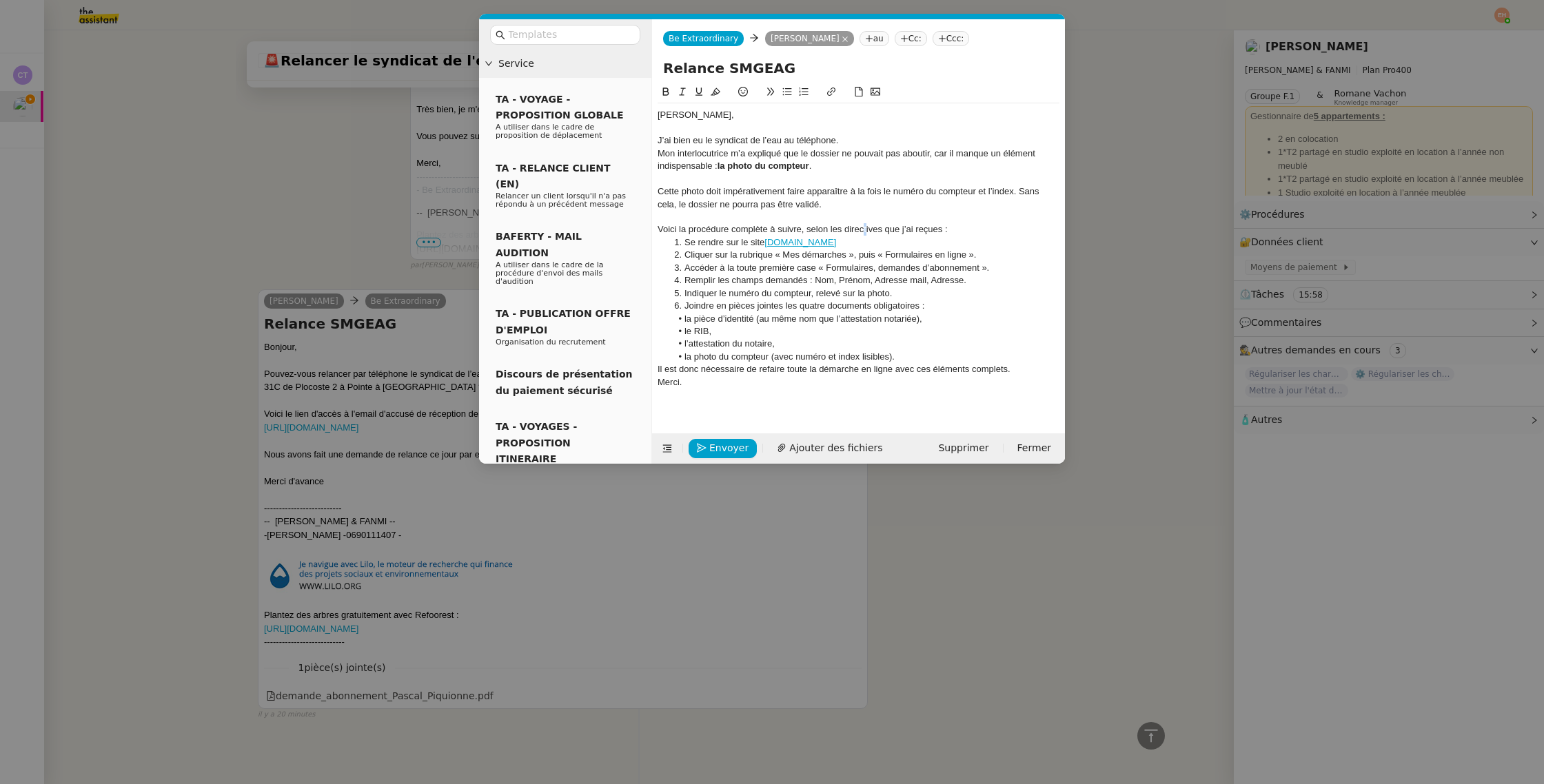
click at [864, 229] on div "Voici la procédure complète à suivre, selon les directives que j’ai reçues :" at bounding box center [859, 229] width 402 height 13
click at [859, 251] on li "Cliquer sur la rubrique « Mes démarches », puis « Formulaires en ligne »." at bounding box center [865, 255] width 388 height 13
drag, startPoint x: 951, startPoint y: 263, endPoint x: 982, endPoint y: 286, distance: 38.6
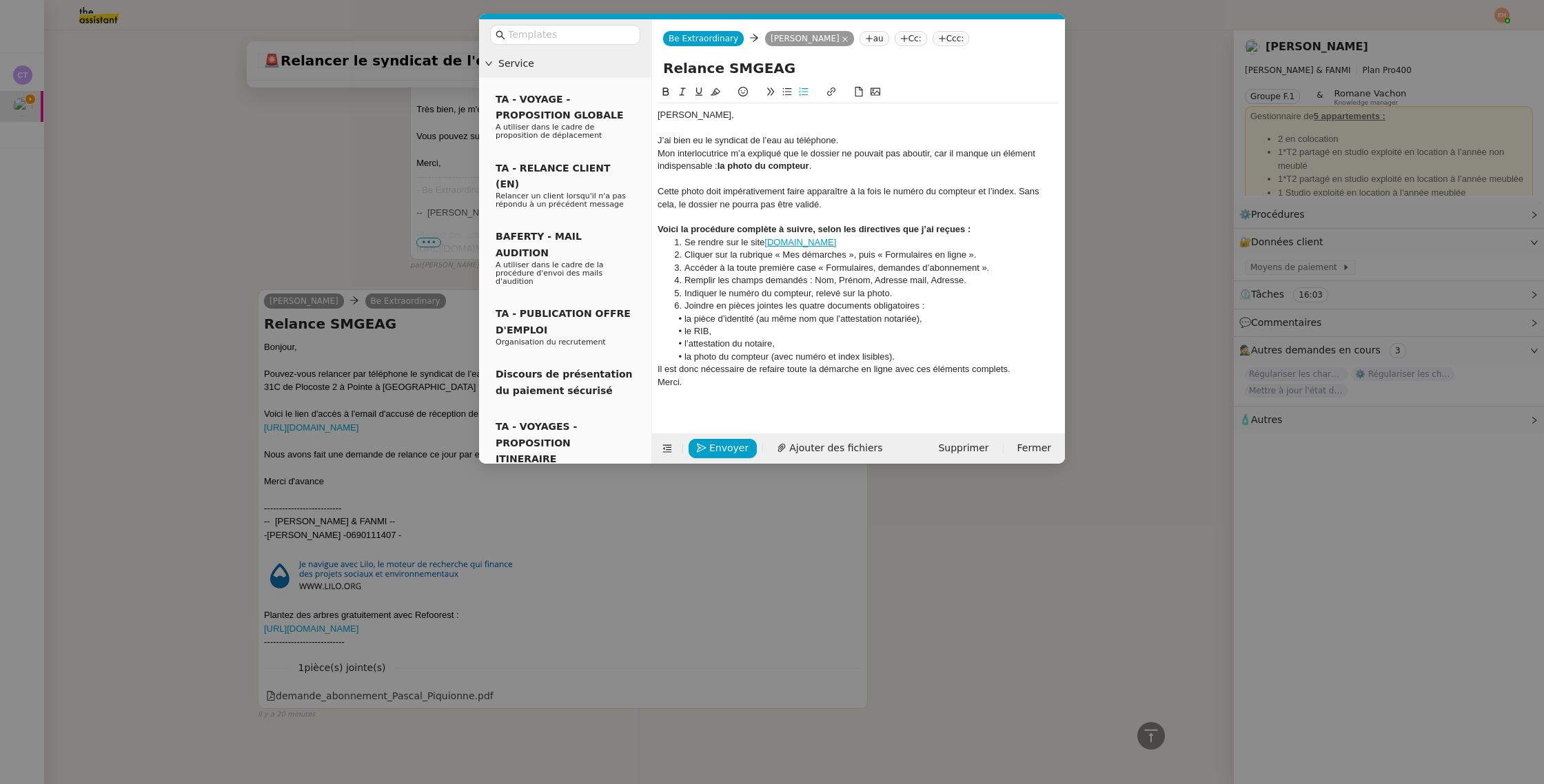
click at [951, 263] on li "Accéder à la toute première case « Formulaires, demandes d’abonnement »." at bounding box center [865, 268] width 388 height 13
click at [732, 277] on li "Remplir les champs demandés : Nom, Prénom, Adresse mail, Adresse." at bounding box center [865, 280] width 388 height 13
click at [928, 256] on li "Cliquer sur la rubrique « Mes démarches », puis « Formulaires en ligne »." at bounding box center [865, 255] width 388 height 13
click at [988, 257] on li "Cliquer sur la rubrique « Mes démarches », puis « Formulaires en ligne »." at bounding box center [865, 255] width 388 height 13
click at [1003, 268] on li "Accéder à la toute première case « Formulaires, demandes d’abonnement »." at bounding box center [865, 268] width 388 height 13
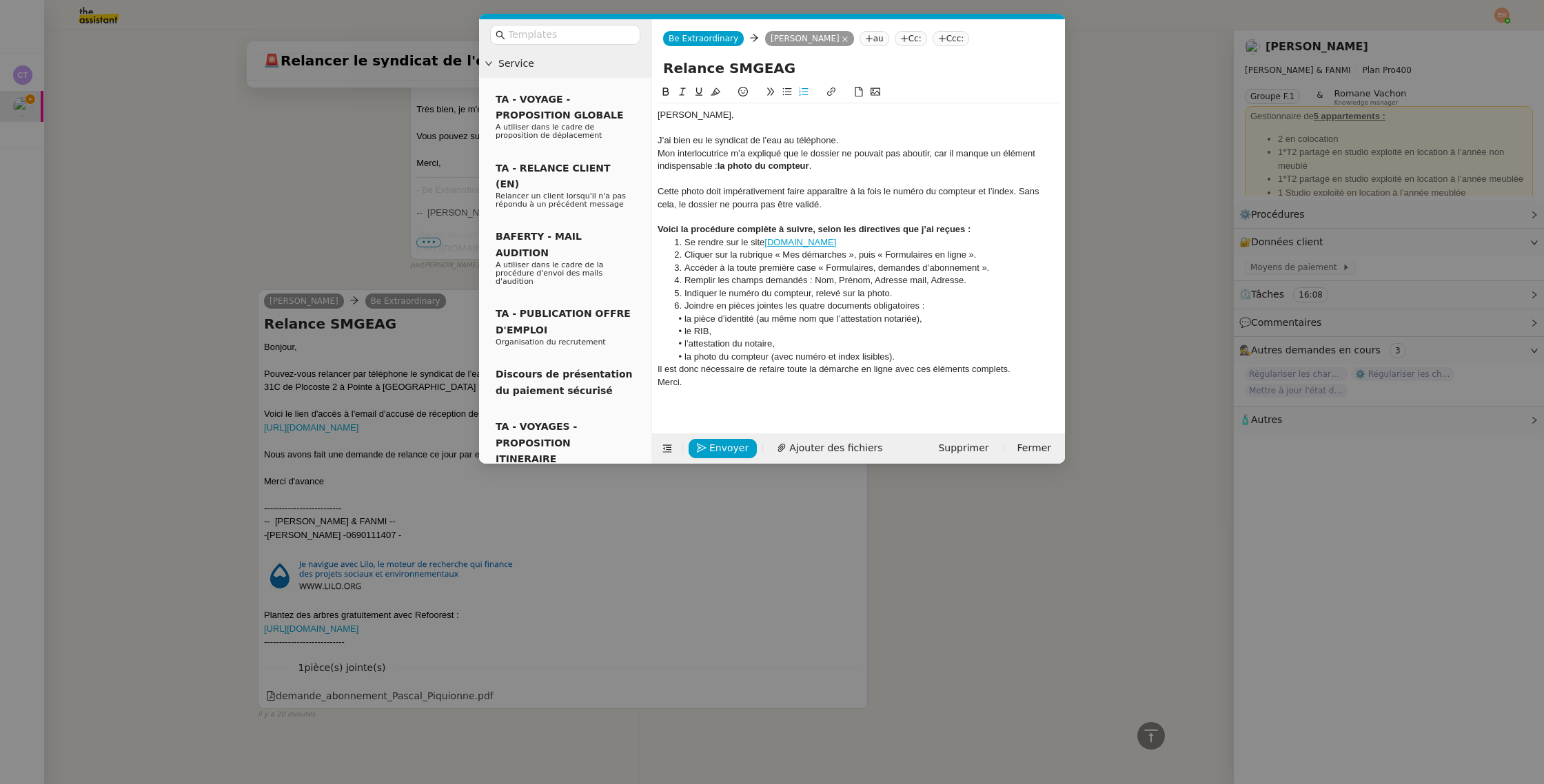
click at [687, 293] on li "Indiquer le numéro du compteur, relevé sur la photo." at bounding box center [865, 293] width 388 height 13
click at [893, 292] on li "Indiquer le numéro du compteur, relevé sur la photo." at bounding box center [865, 293] width 388 height 13
click at [936, 302] on li "Joindre en pièces jointes les quatre documents obligatoires :" at bounding box center [865, 306] width 388 height 13
drag, startPoint x: 935, startPoint y: 304, endPoint x: 680, endPoint y: 301, distance: 255.0
click at [680, 301] on li "Joindre en pièces jointes les quatre documents obligatoires :" at bounding box center [865, 306] width 388 height 13
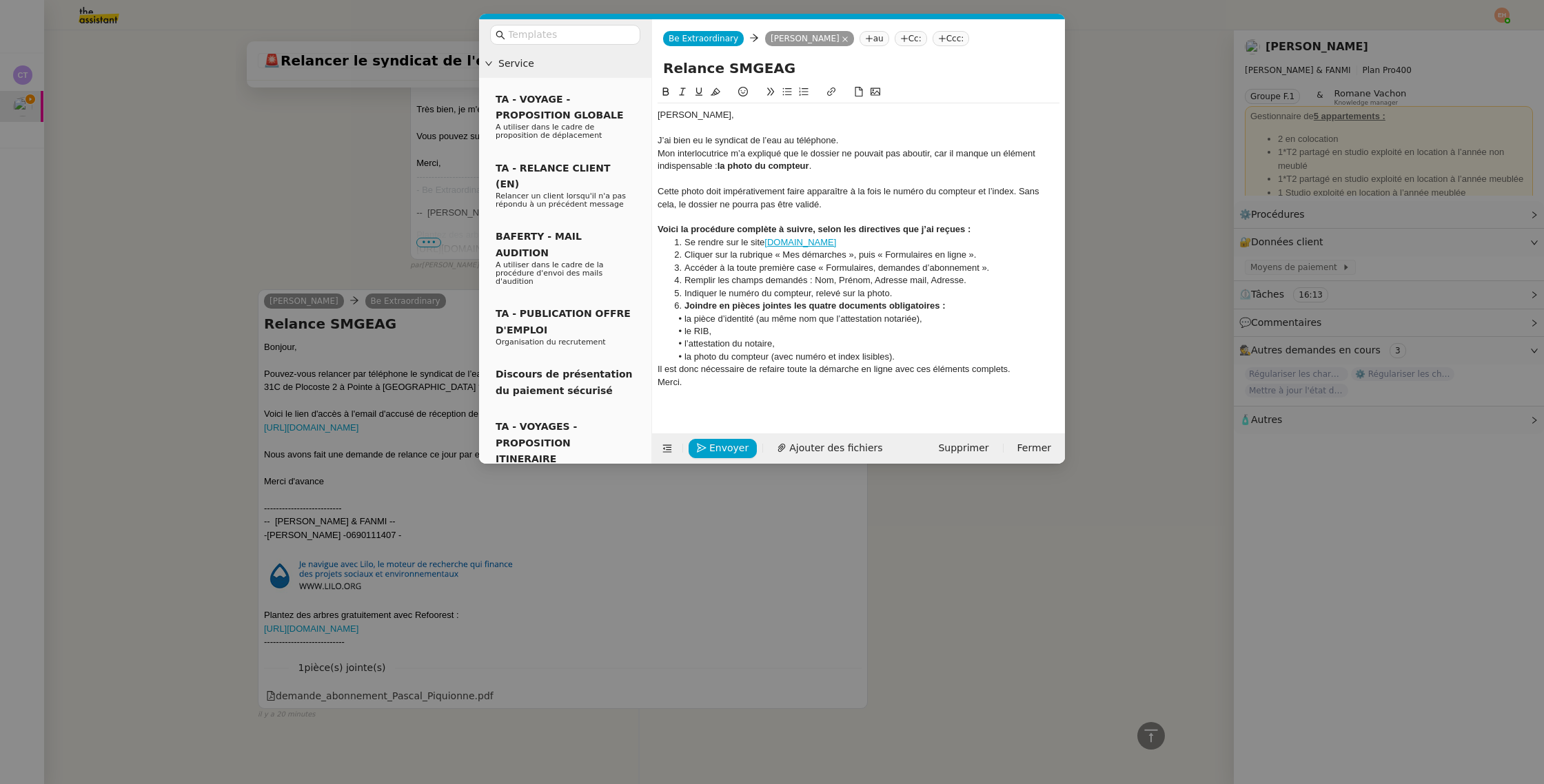
click at [733, 317] on li "la pièce d’identité (au même nom que l’attestation notariée)," at bounding box center [865, 319] width 388 height 13
click at [721, 328] on li "le RIB," at bounding box center [865, 331] width 388 height 13
click at [781, 343] on li "l’attestation du notaire," at bounding box center [865, 343] width 388 height 13
click at [916, 358] on li "la photo du compteur (avec numéro et index lisibles)." at bounding box center [865, 357] width 388 height 13
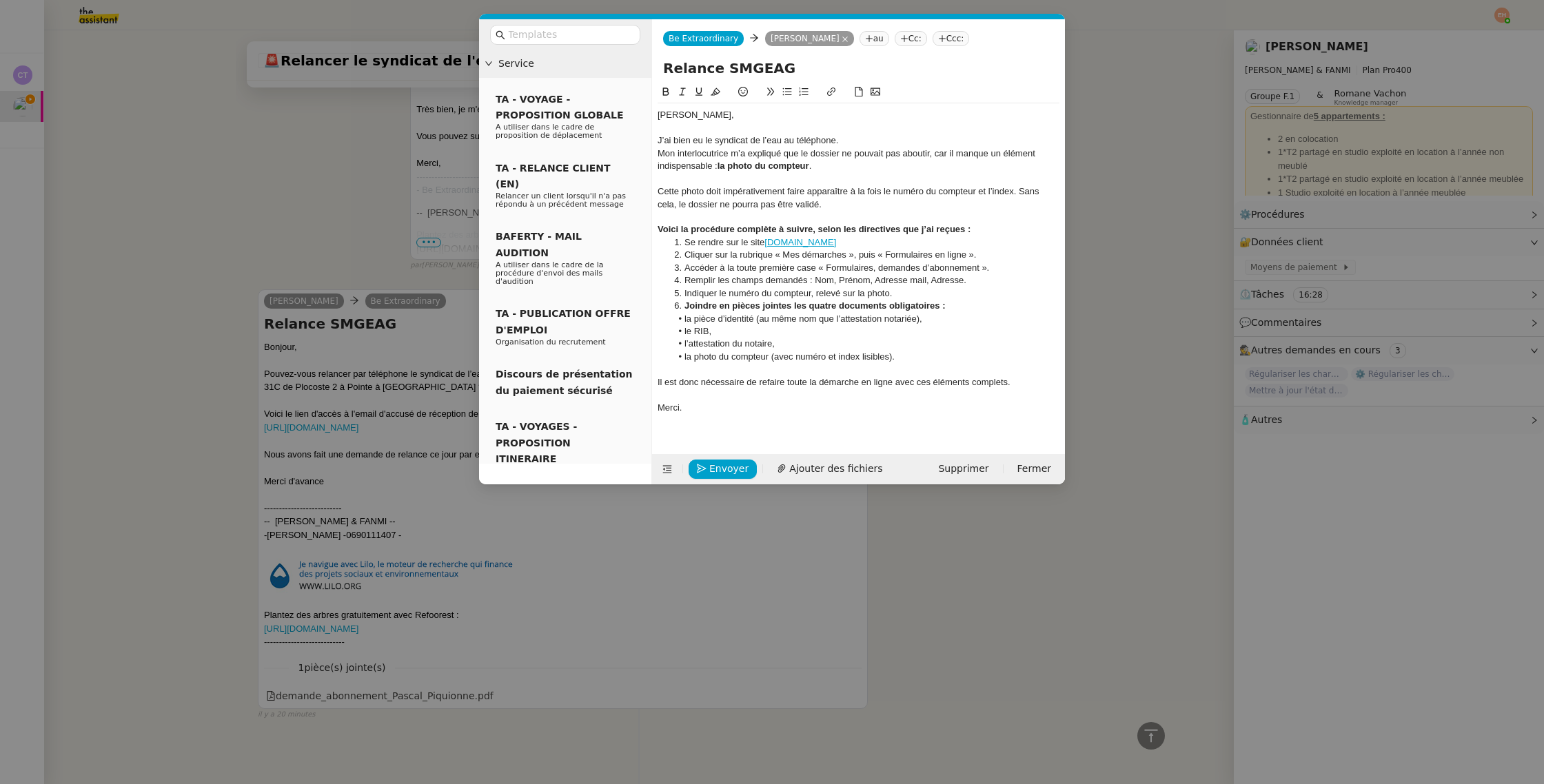
click at [834, 379] on div "Il est donc nécessaire de refaire toute la démarche en ligne avec ces éléments …" at bounding box center [859, 382] width 402 height 13
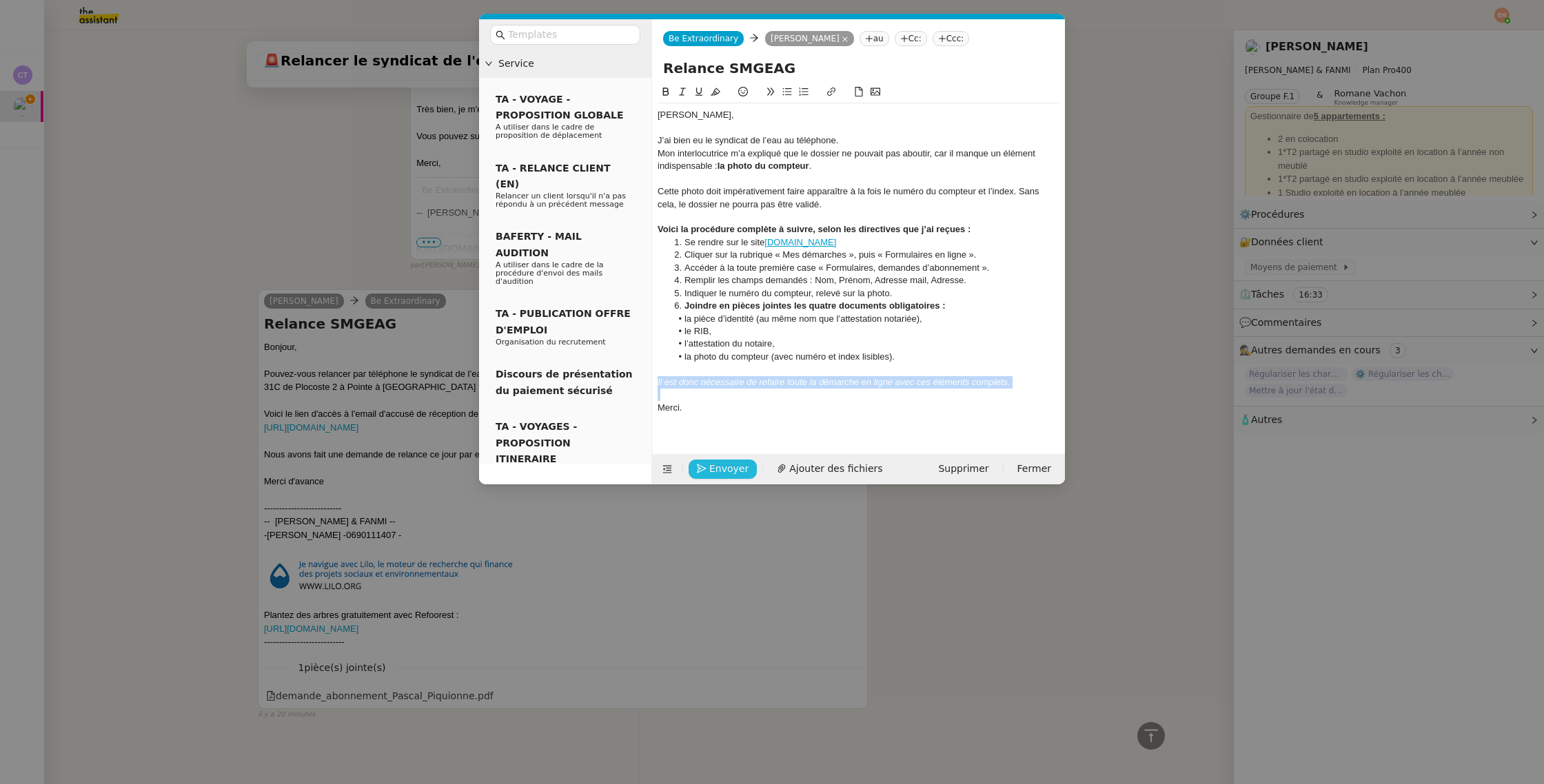
click at [712, 472] on span "Envoyer" at bounding box center [729, 468] width 39 height 16
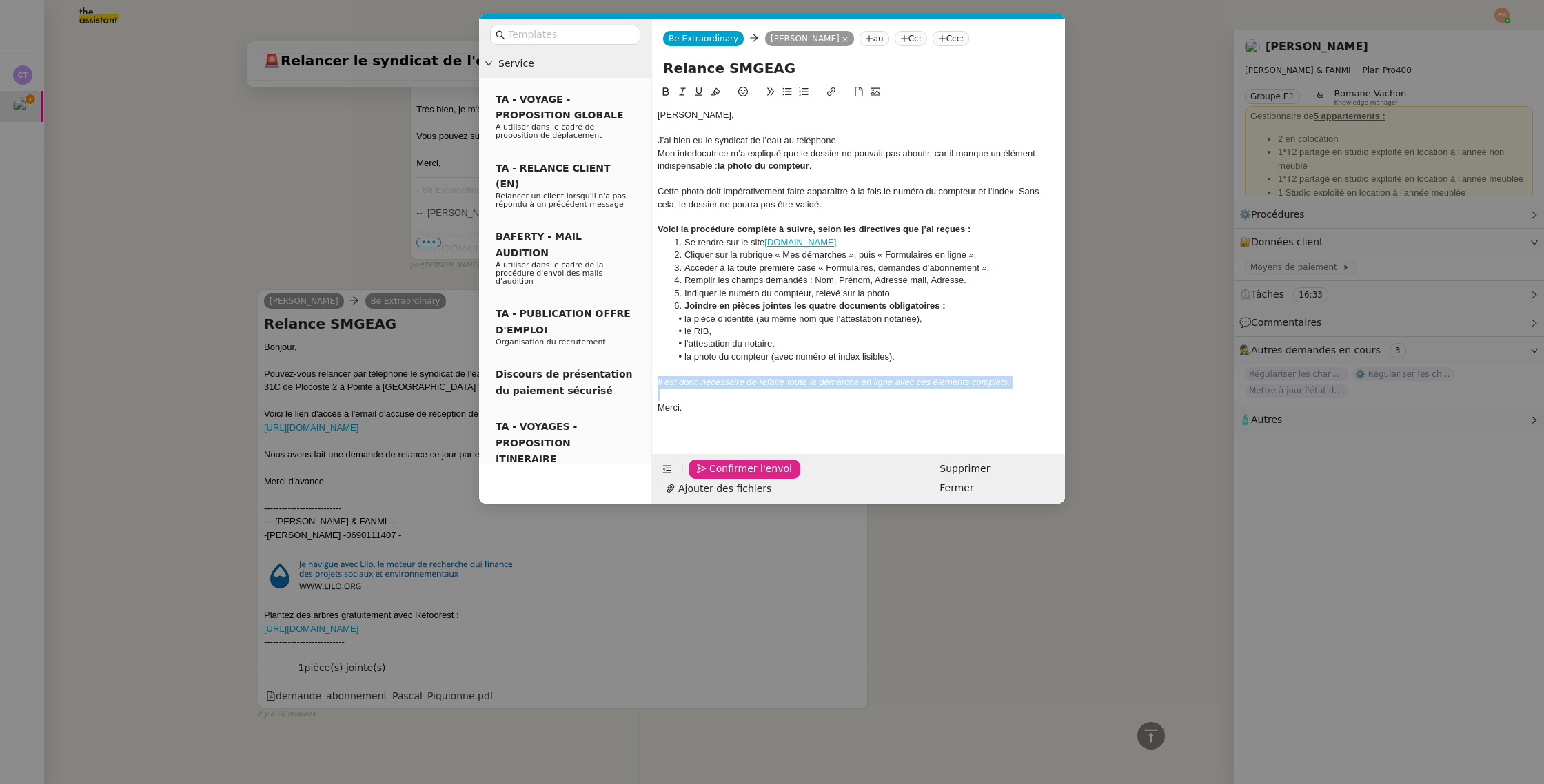
click at [711, 472] on span "Confirmer l'envoi" at bounding box center [751, 468] width 82 height 16
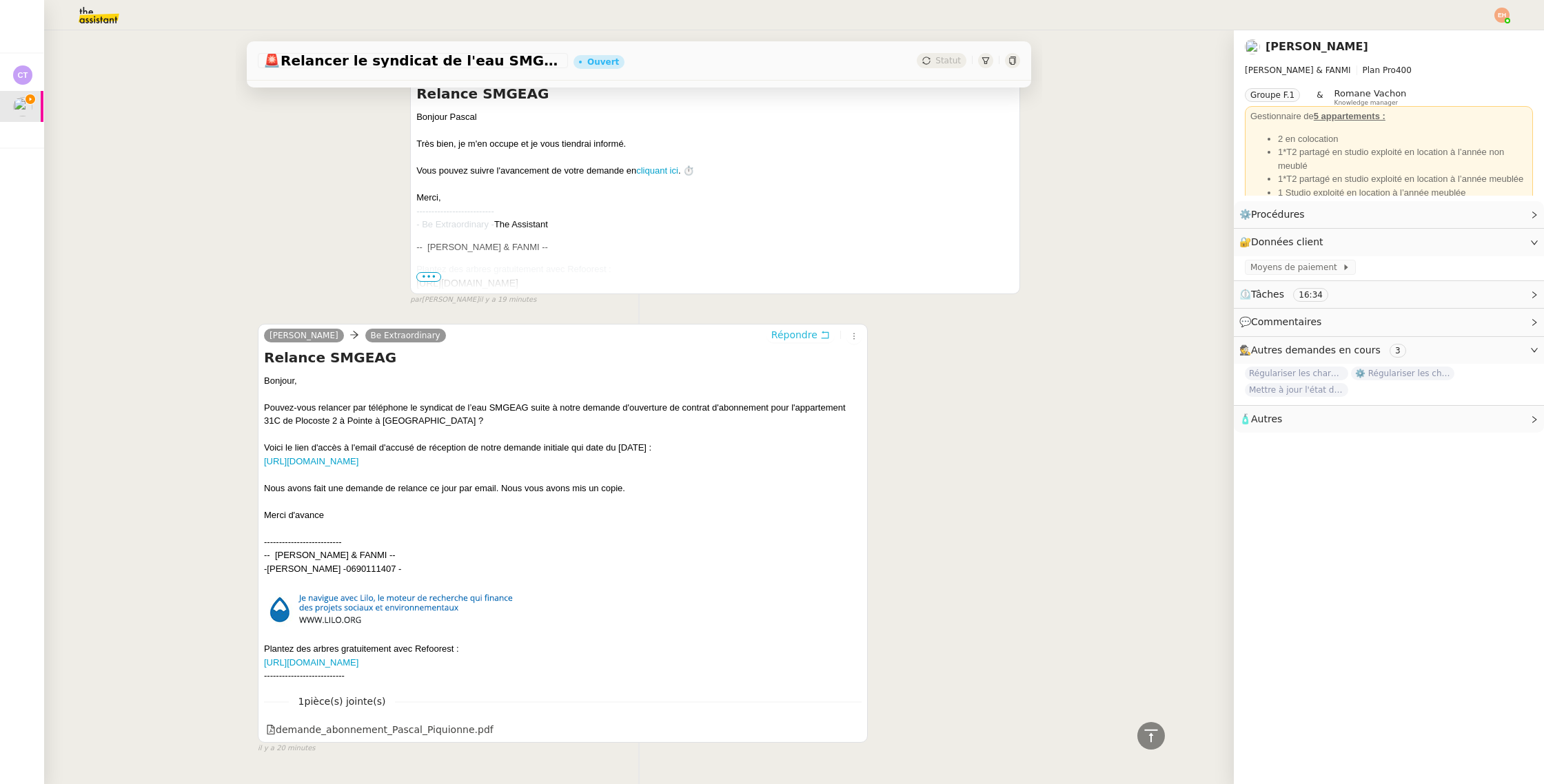
scroll to position [0, 0]
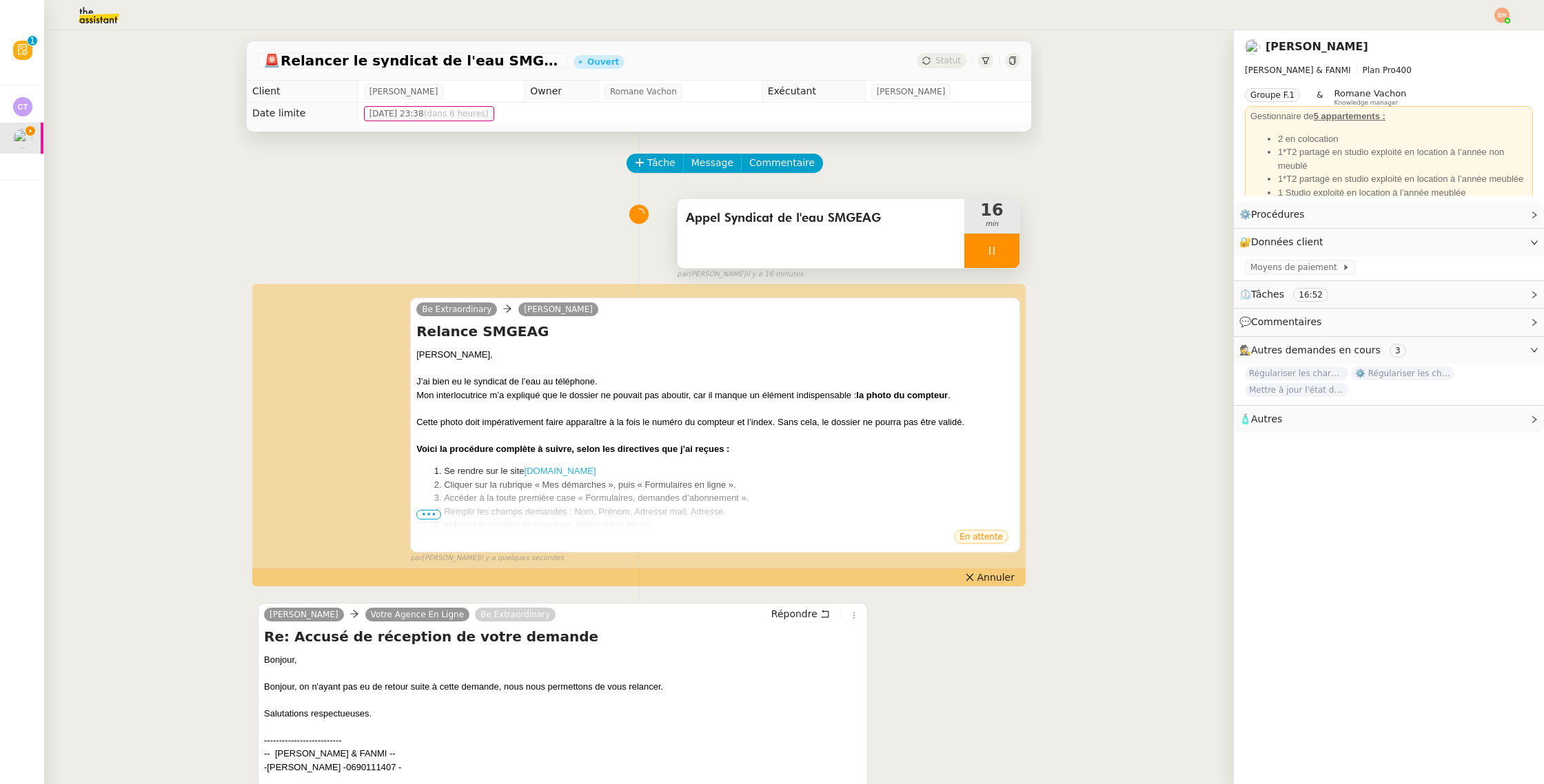
click at [999, 250] on div at bounding box center [992, 251] width 55 height 34
click at [985, 252] on div at bounding box center [978, 251] width 28 height 34
click at [985, 252] on div at bounding box center [992, 251] width 55 height 34
click at [861, 240] on div "Appel Syndicat de l'eau SMGEAG" at bounding box center [820, 234] width 286 height 69
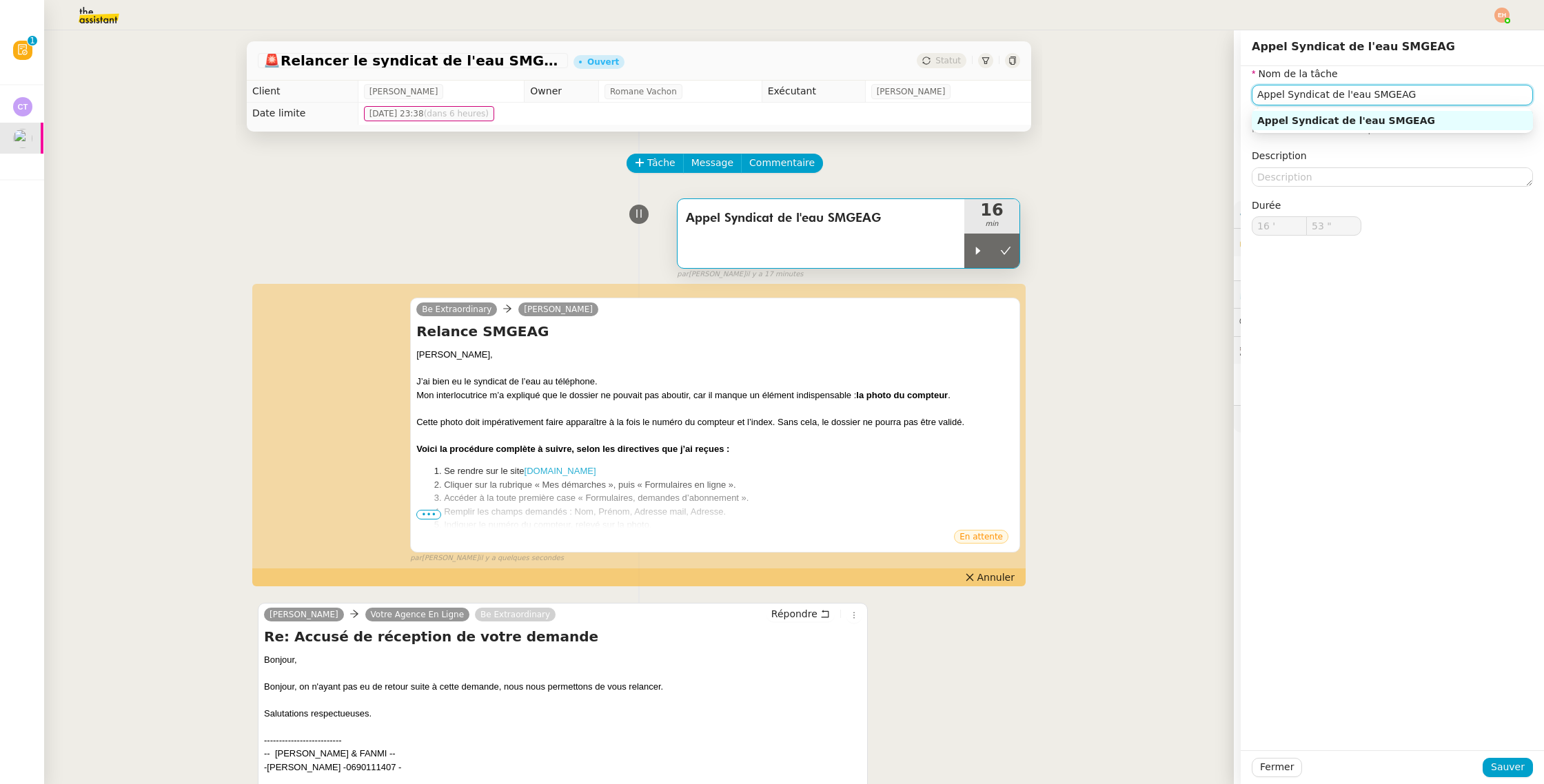
drag, startPoint x: 1407, startPoint y: 97, endPoint x: 1423, endPoint y: 94, distance: 16.3
click at [1407, 97] on input "Appel Syndicat de l'eau SMGEAG" at bounding box center [1392, 94] width 281 height 20
type input "Appel Syndicat de l'eau SMGEAG + Transmission d'informations"
drag, startPoint x: 1504, startPoint y: 765, endPoint x: 1462, endPoint y: 726, distance: 57.3
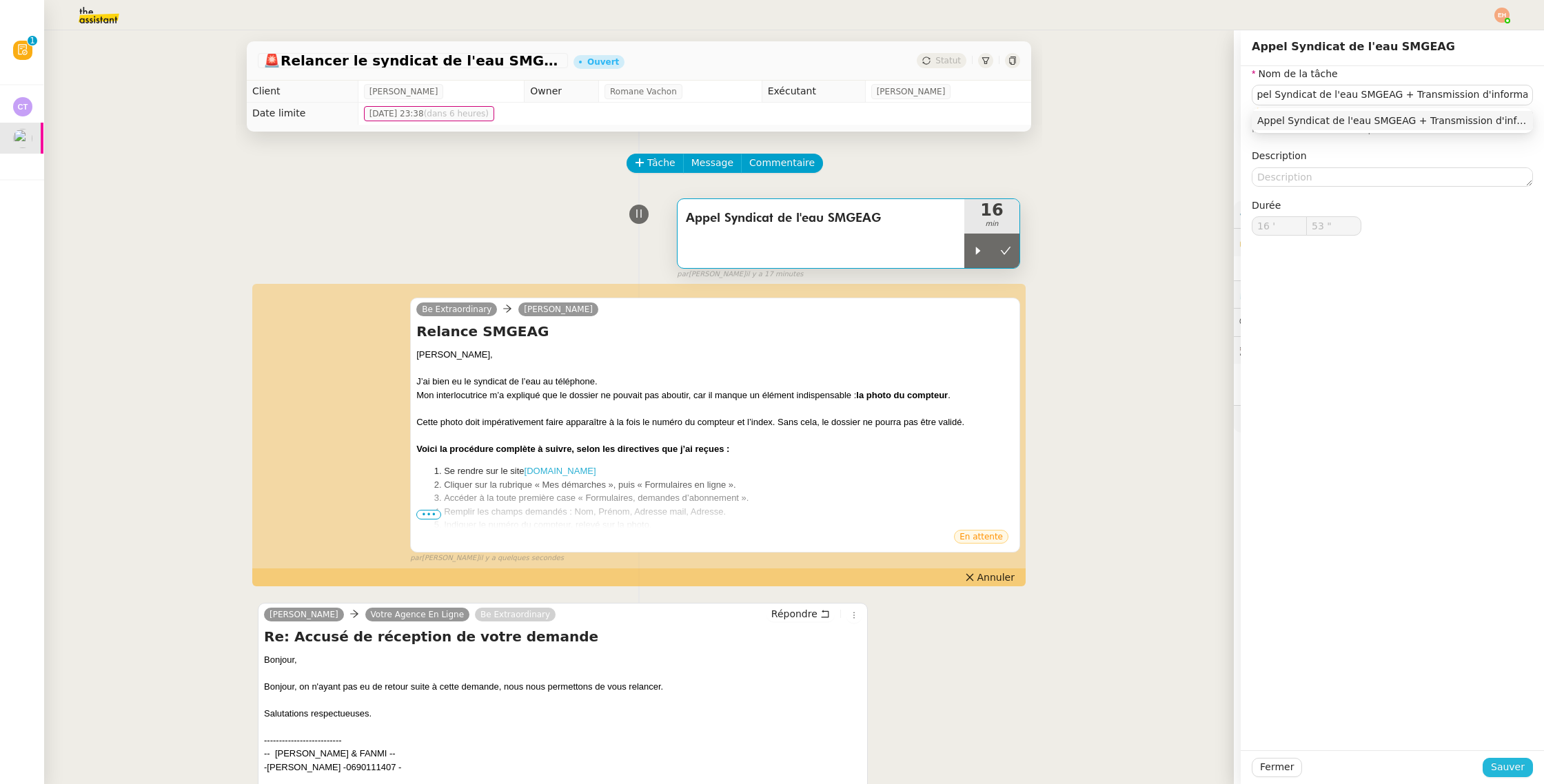
click at [1504, 765] on span "Sauver" at bounding box center [1507, 767] width 34 height 16
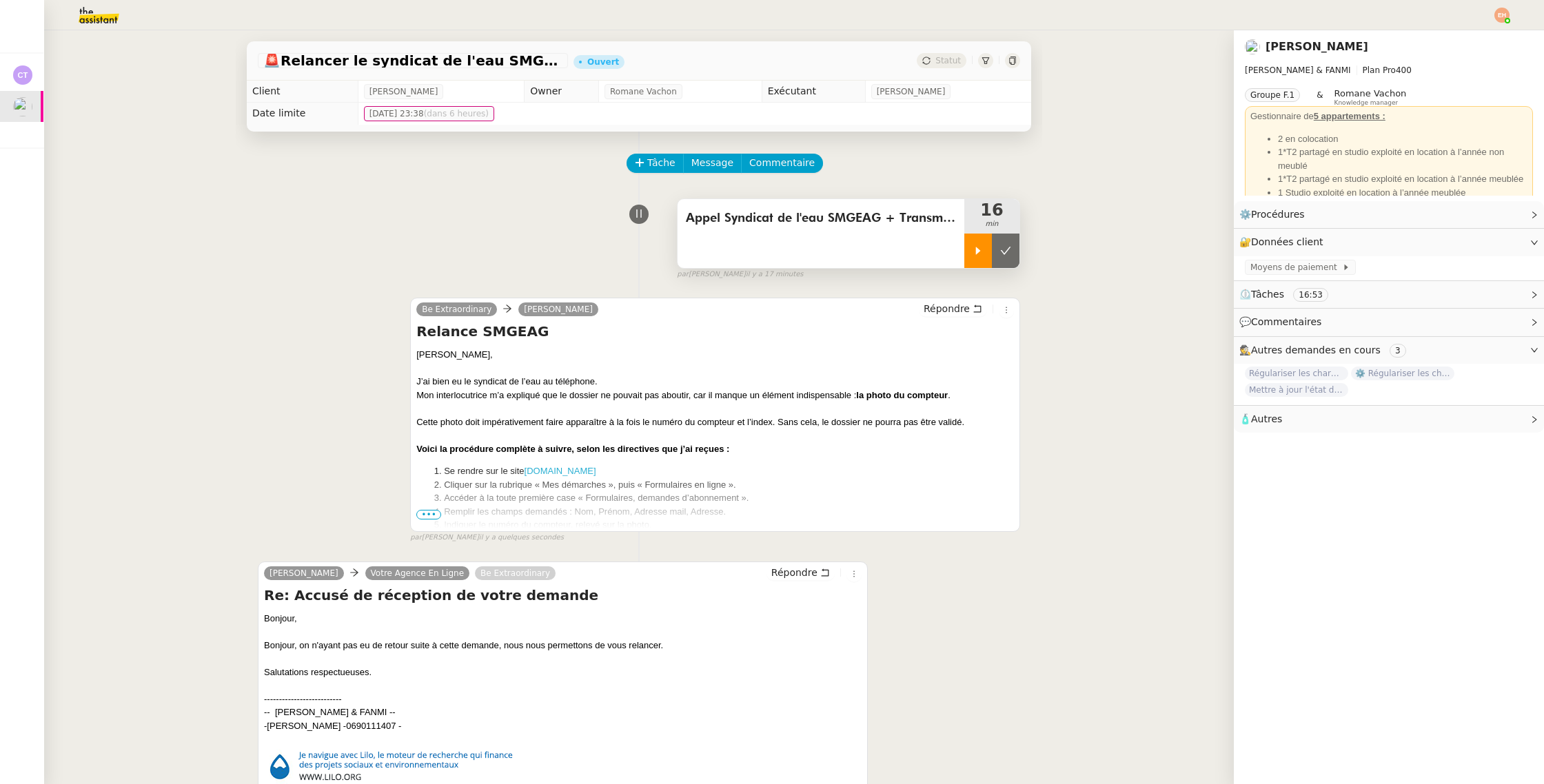
click at [988, 259] on div at bounding box center [978, 251] width 28 height 34
click at [985, 259] on div at bounding box center [992, 251] width 55 height 34
click at [1001, 259] on button at bounding box center [1005, 251] width 28 height 34
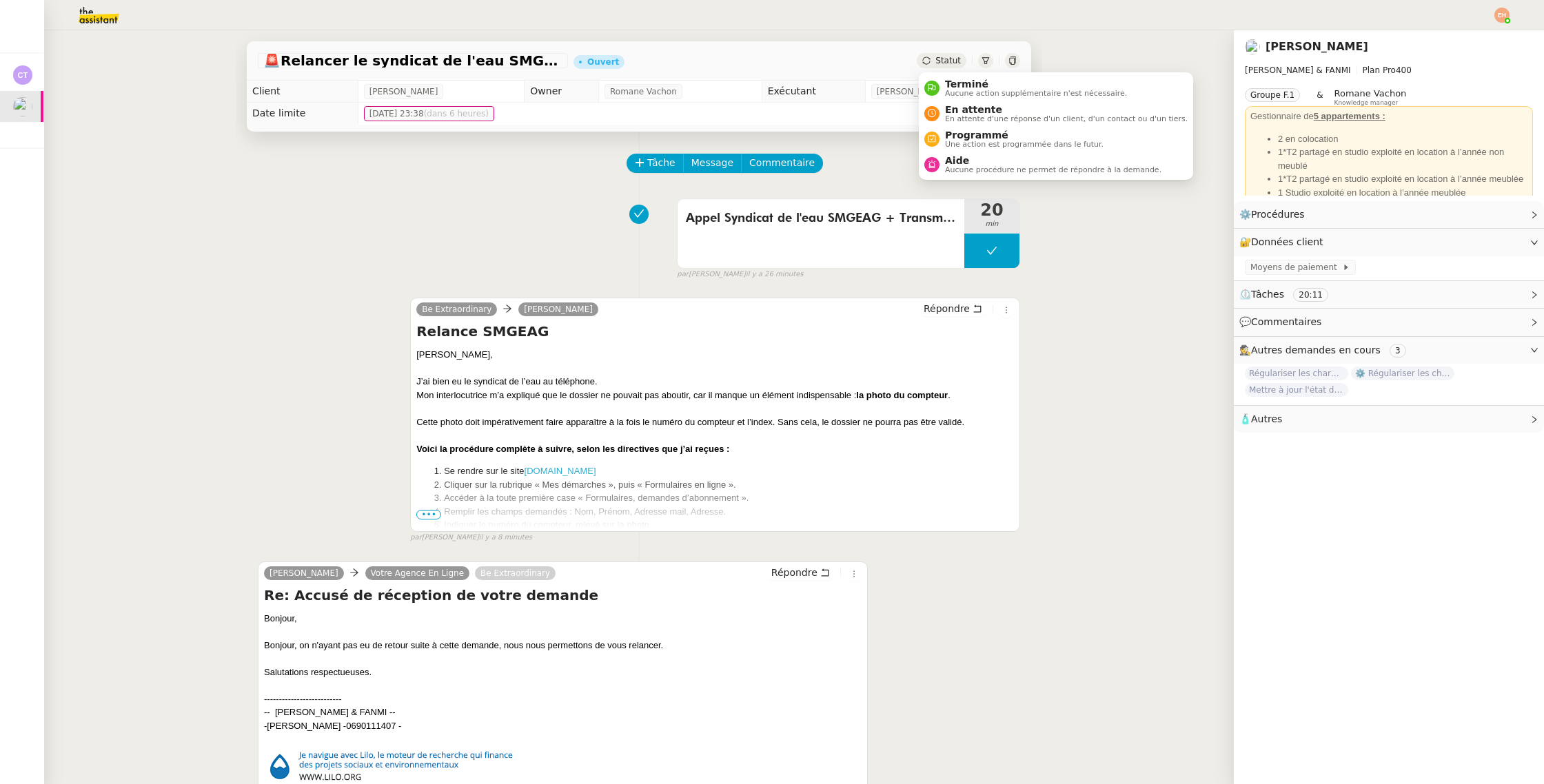
click at [948, 57] on span "Statut" at bounding box center [948, 60] width 25 height 10
click at [979, 110] on span "En attente" at bounding box center [1066, 109] width 242 height 11
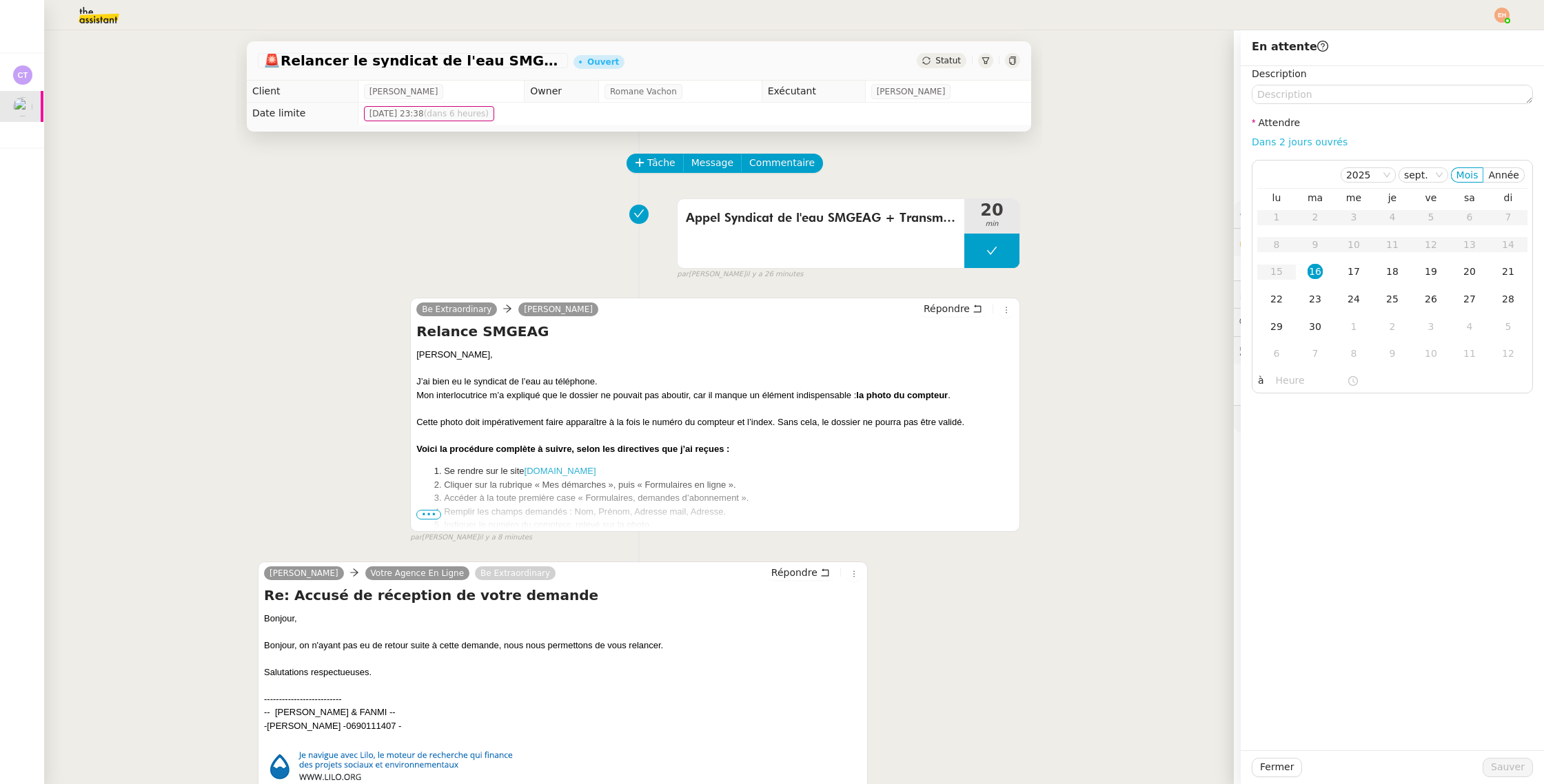
click at [1294, 145] on link "Dans 2 jours ouvrés" at bounding box center [1300, 142] width 96 height 11
type input "07:00"
click at [1495, 771] on span "Sauver" at bounding box center [1507, 767] width 34 height 16
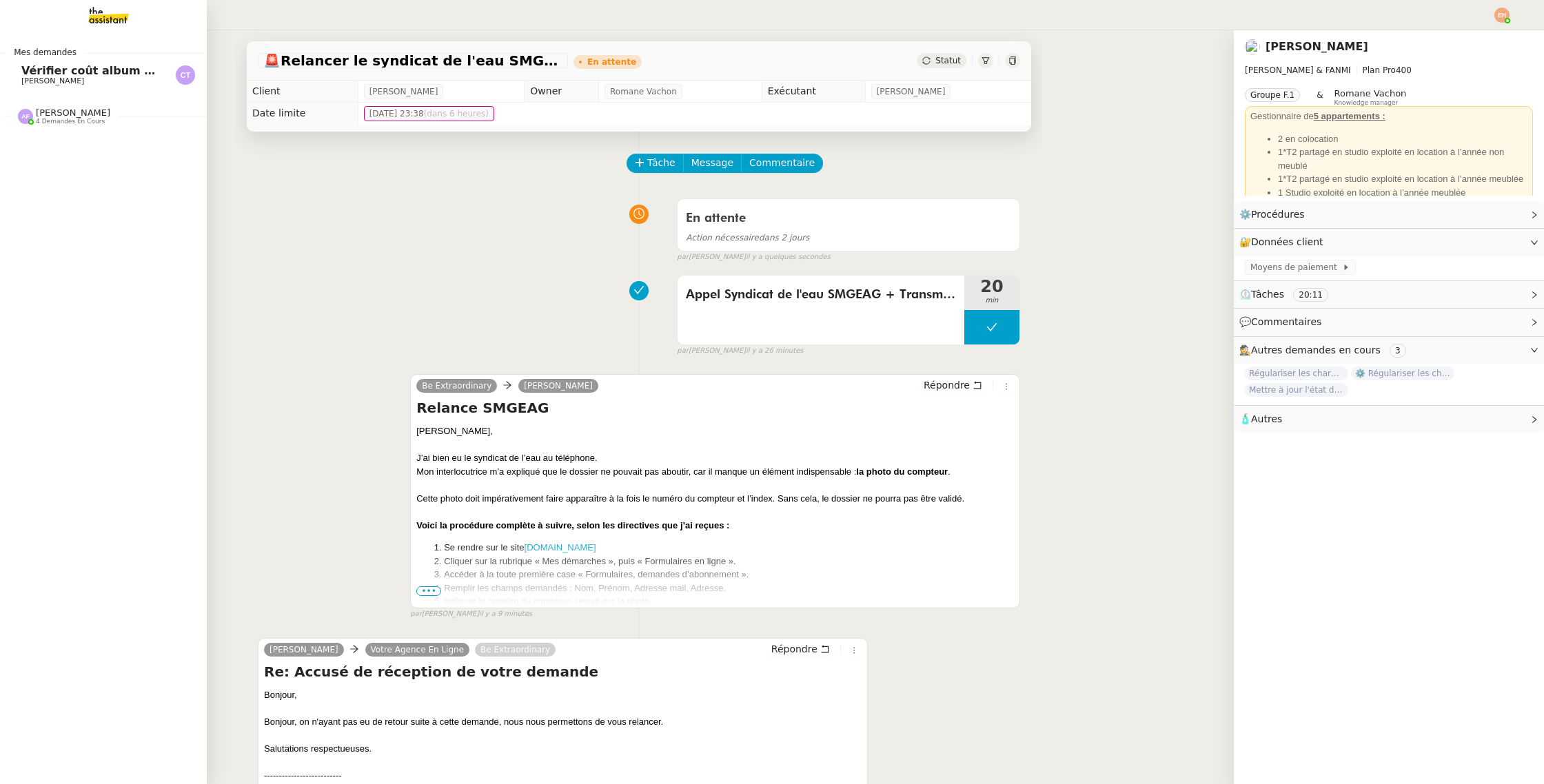
click at [105, 85] on link "Vérifier coût album photo Romane Camille TOULOUSE" at bounding box center [103, 75] width 207 height 31
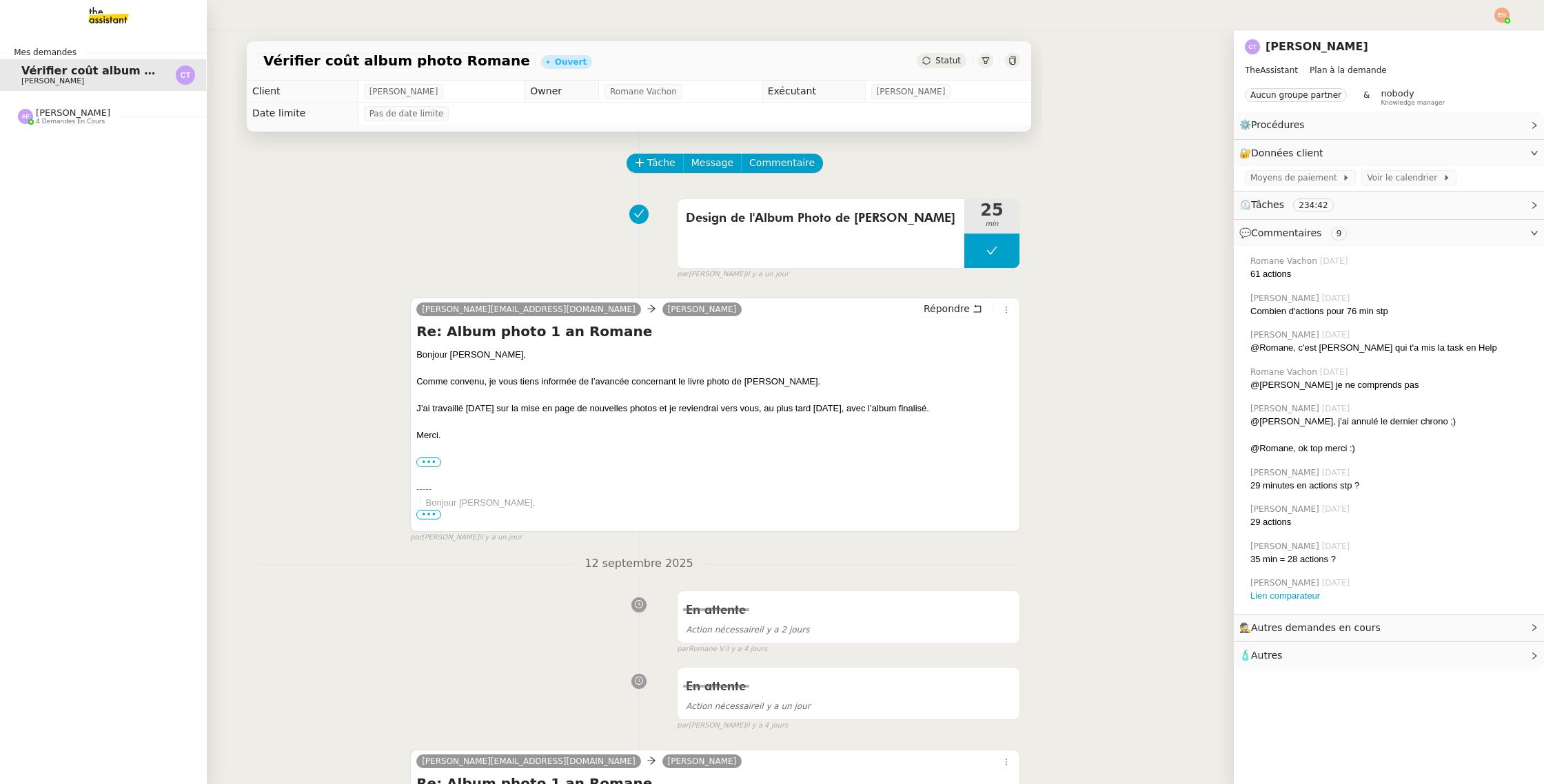
click at [88, 107] on span "[PERSON_NAME]" at bounding box center [73, 112] width 74 height 10
drag, startPoint x: 86, startPoint y: 132, endPoint x: 434, endPoint y: 179, distance: 351.2
click at [86, 132] on link "(Prio) Rupture de flux I Bascule Stephid Pierre Mergui" at bounding box center [103, 147] width 207 height 31
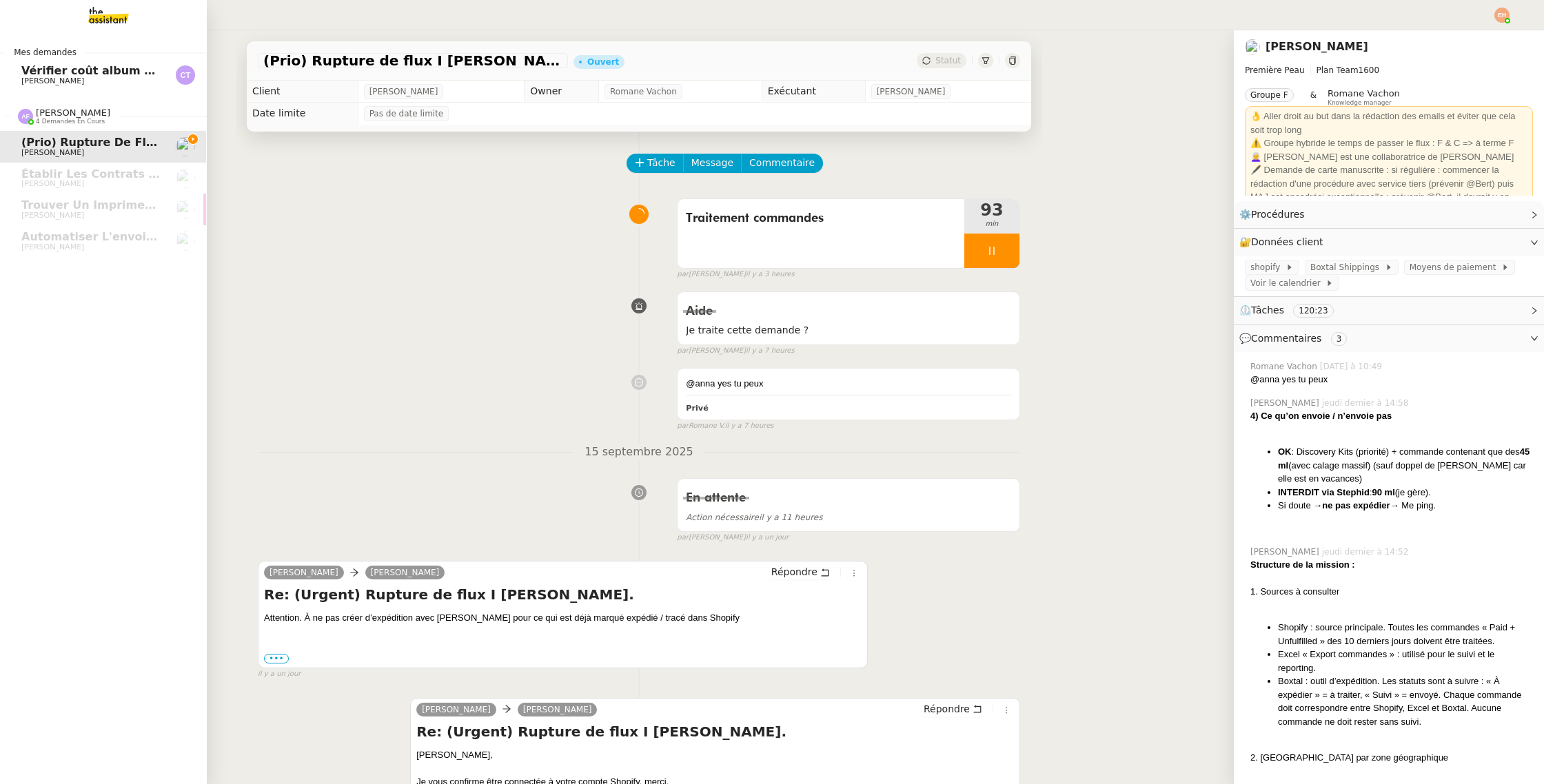
click at [86, 67] on span "Vérifier coût album photo Romane" at bounding box center [127, 70] width 213 height 13
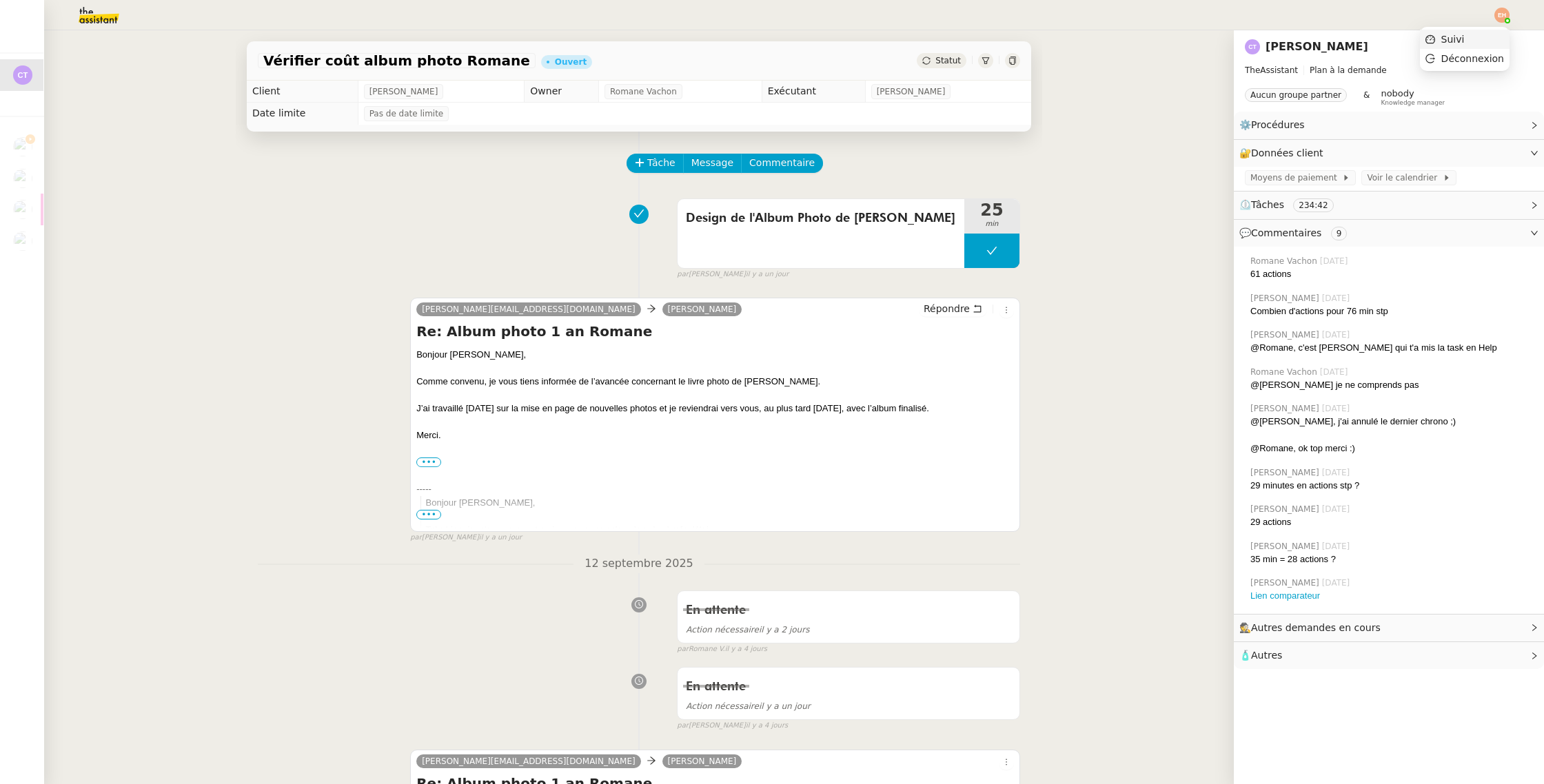
click at [1487, 40] on li "Suivi" at bounding box center [1464, 40] width 89 height 19
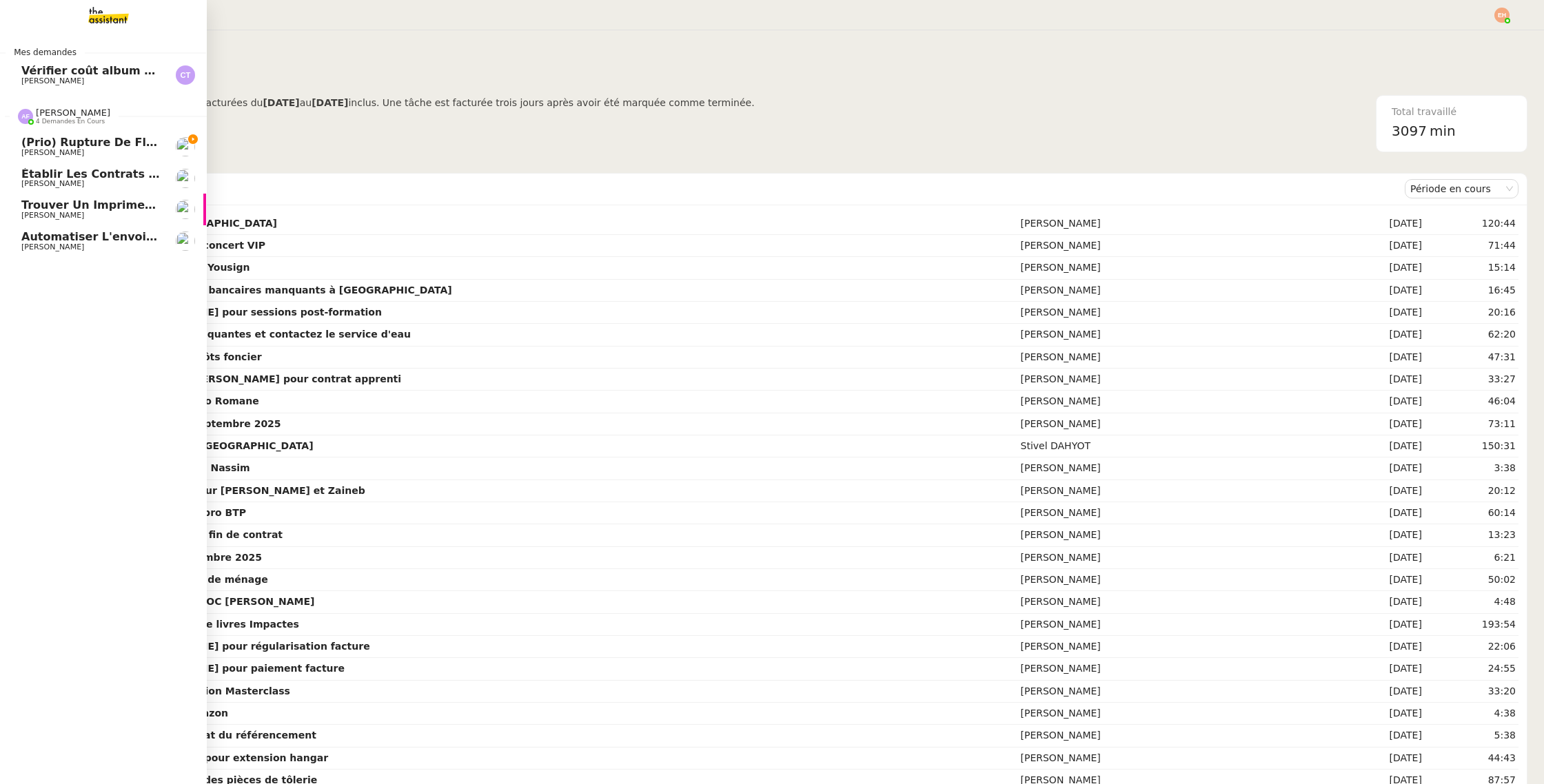
click at [49, 136] on span "(Prio) Rupture de flux I Bascule Stephid" at bounding box center [148, 142] width 253 height 13
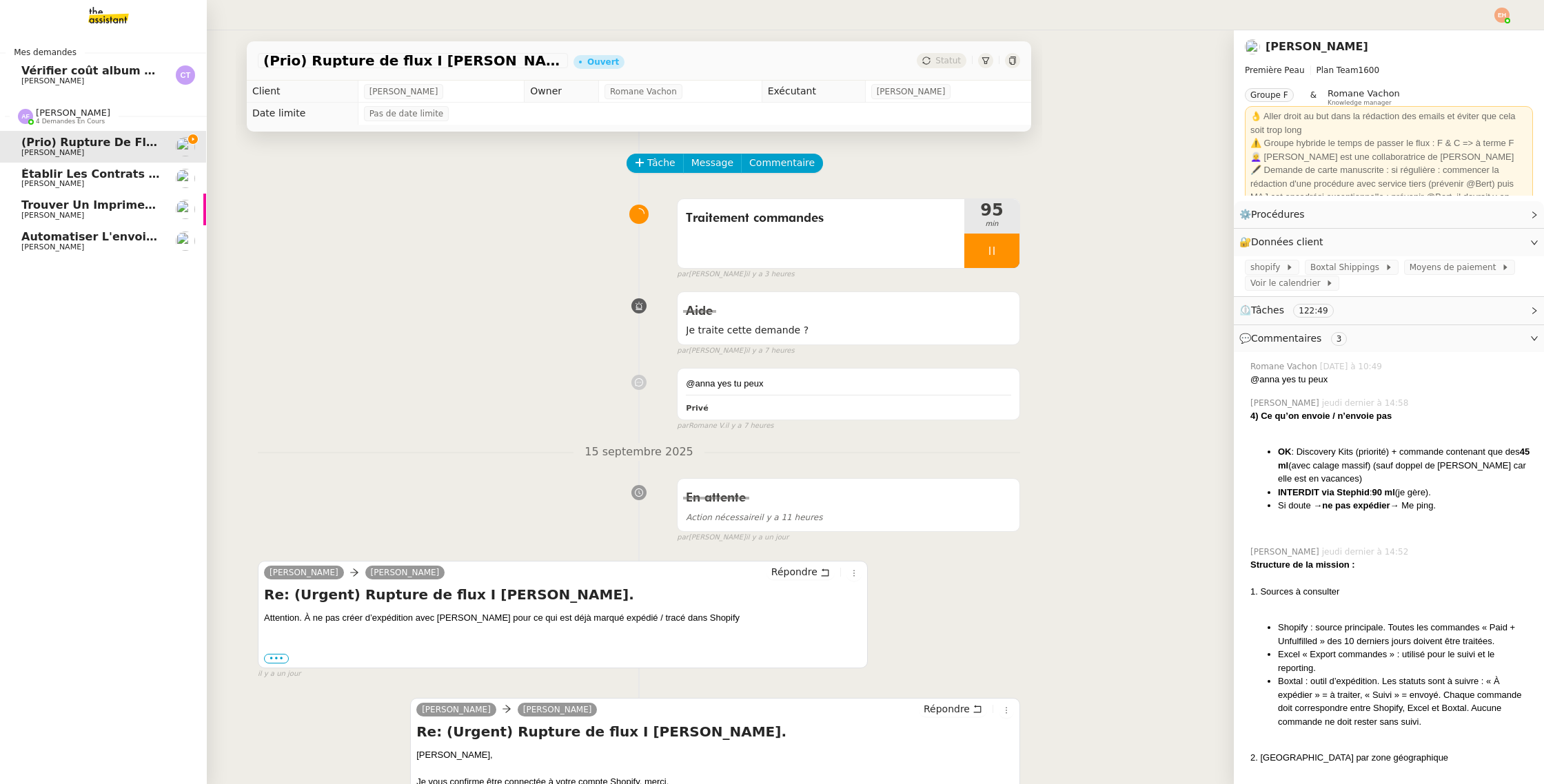
click at [46, 175] on span "Établir les contrats d'interprètes" at bounding box center [125, 173] width 209 height 13
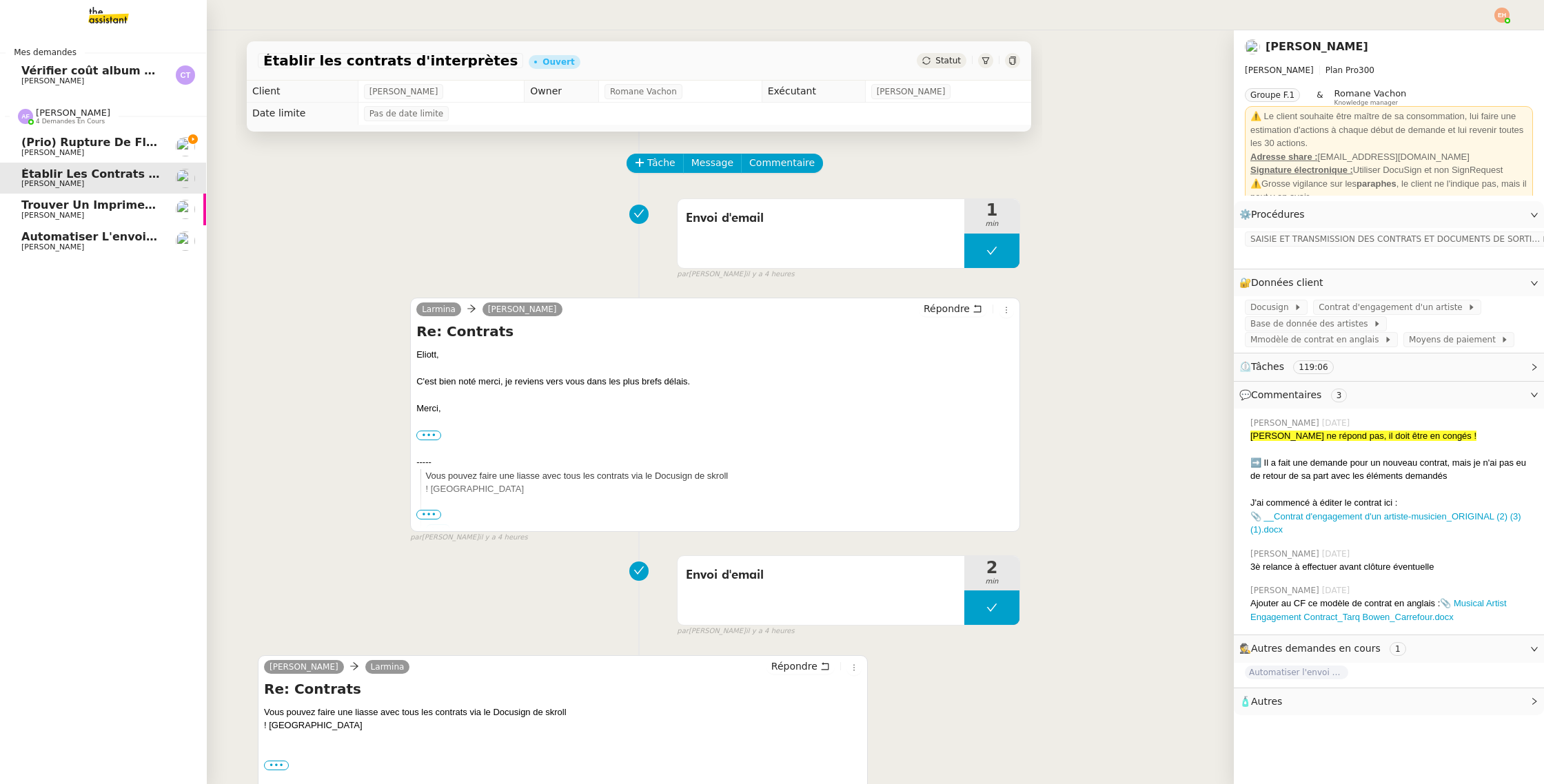
click at [76, 215] on span "[PERSON_NAME]" at bounding box center [91, 215] width 139 height 8
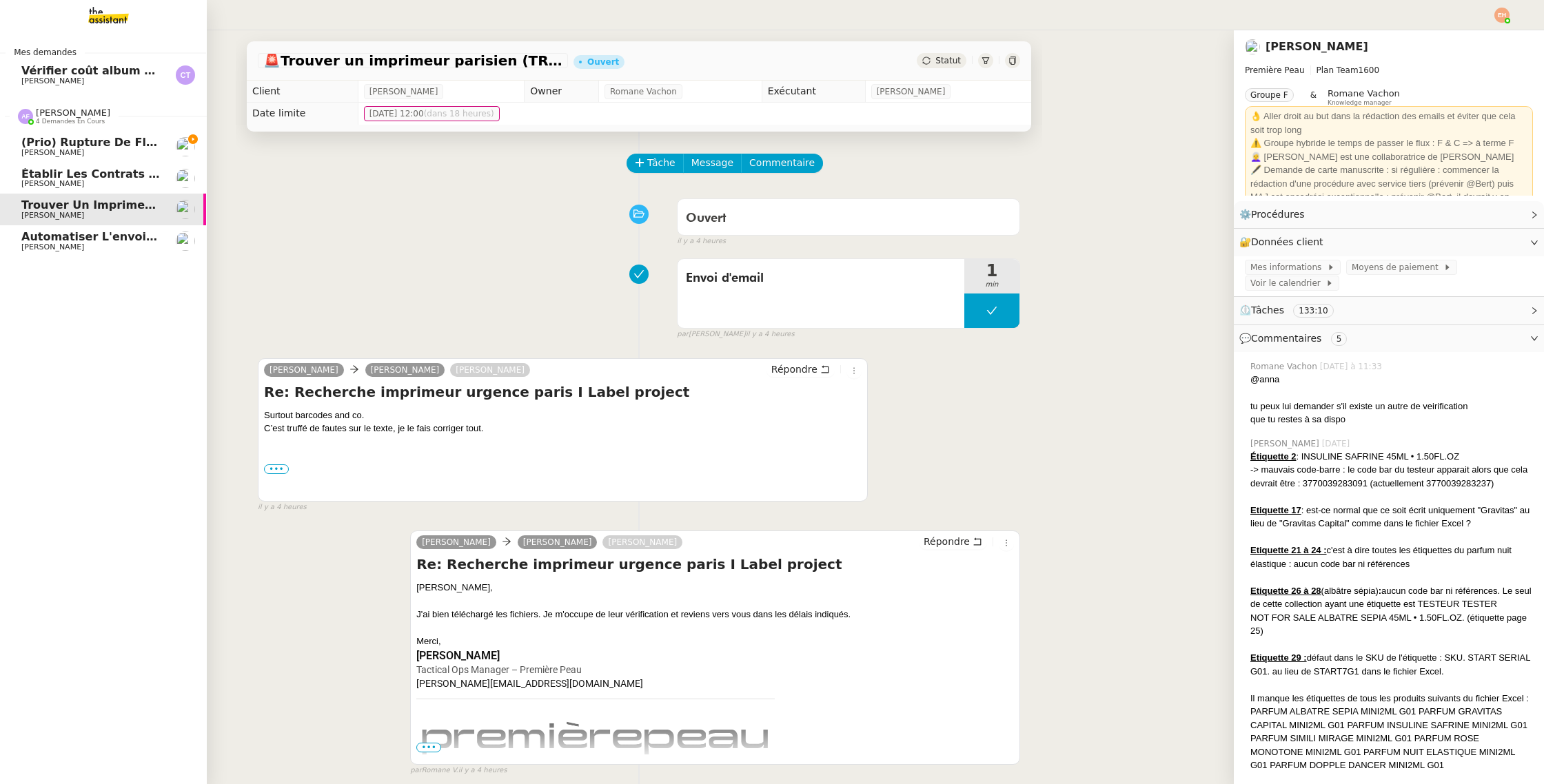
click at [97, 153] on span "[PERSON_NAME]" at bounding box center [91, 153] width 139 height 8
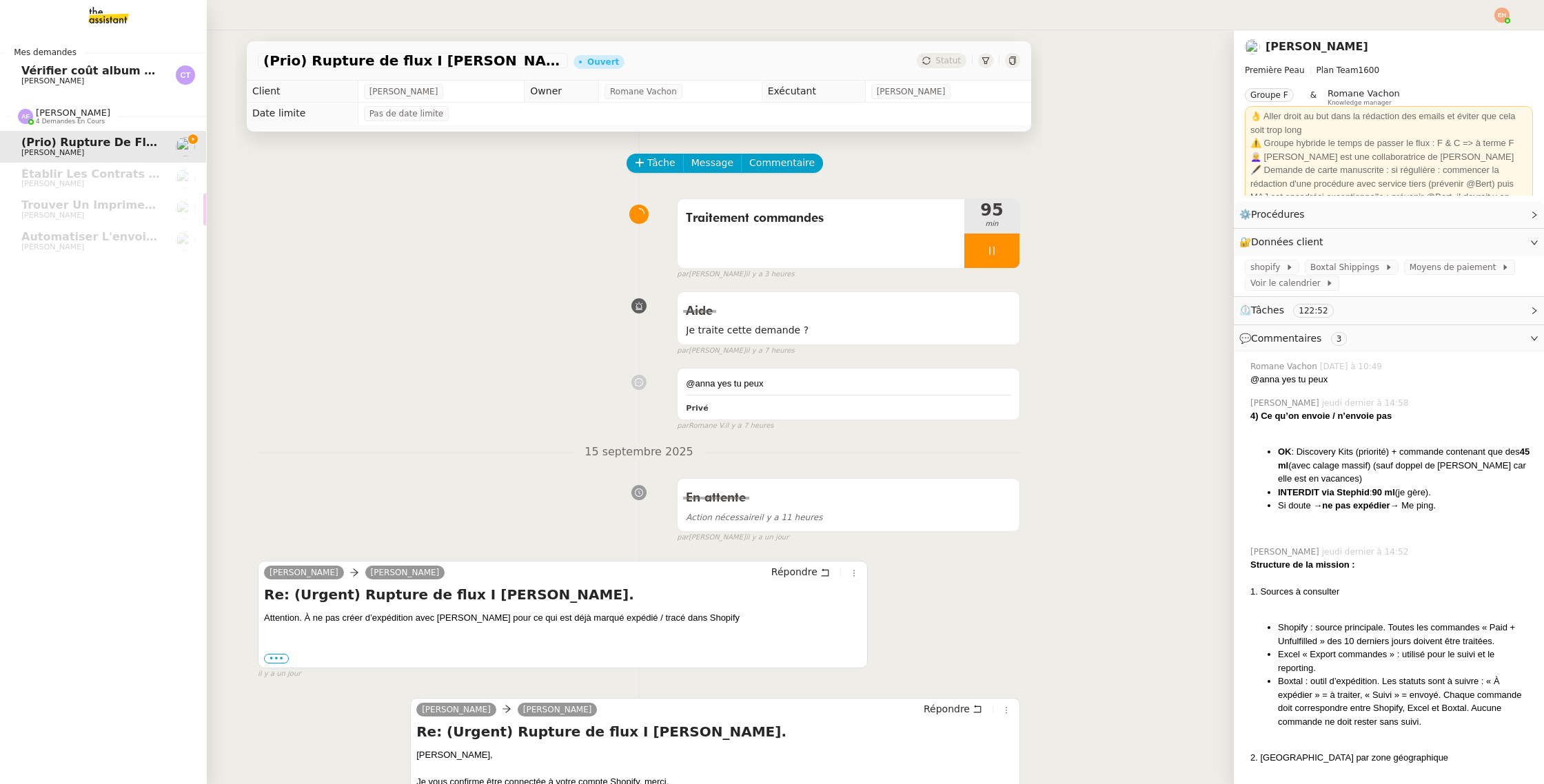
click at [89, 71] on span "Vérifier coût album photo Romane" at bounding box center [127, 70] width 213 height 13
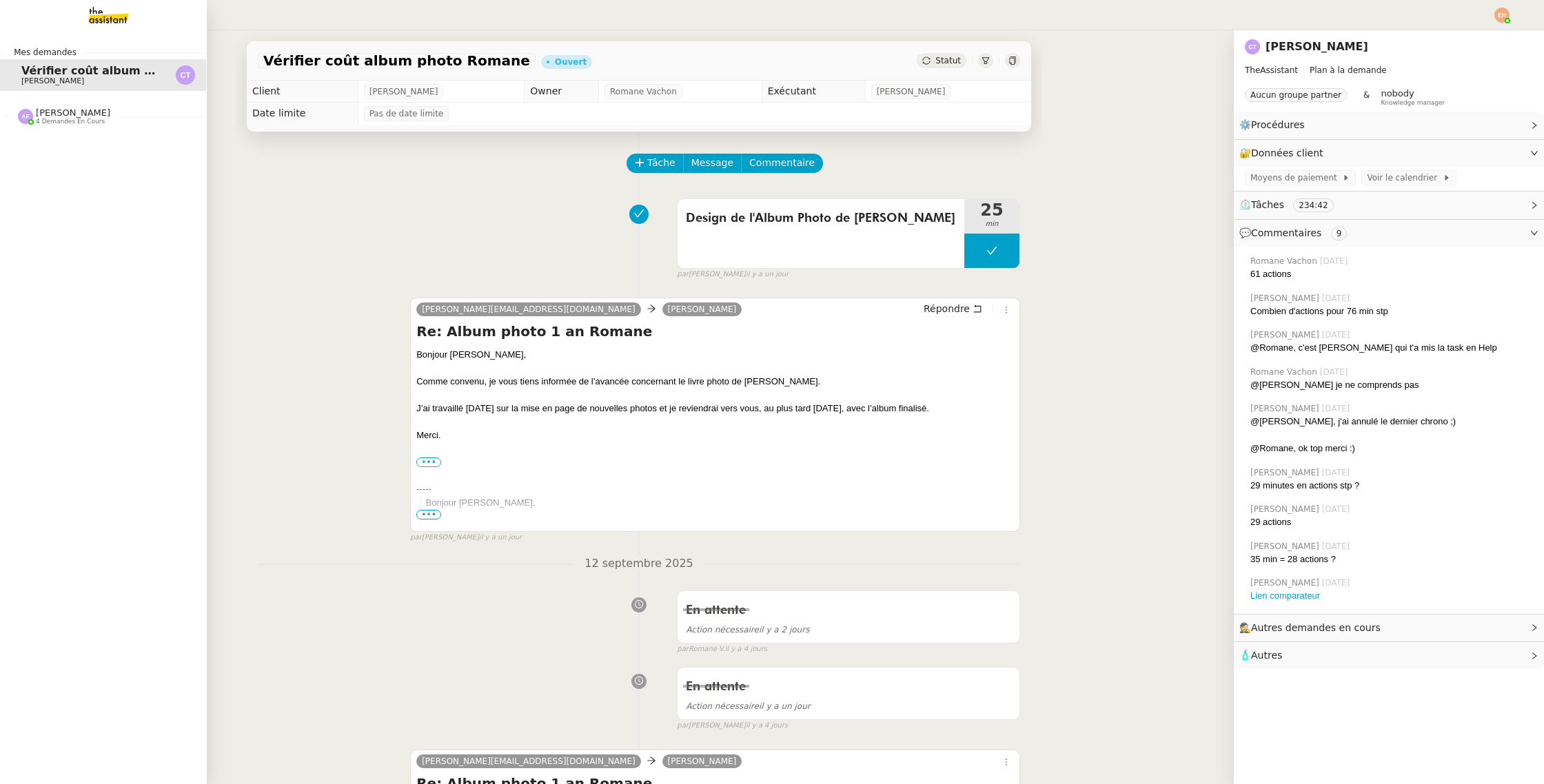
click at [92, 120] on span "4 demandes en cours" at bounding box center [70, 121] width 69 height 7
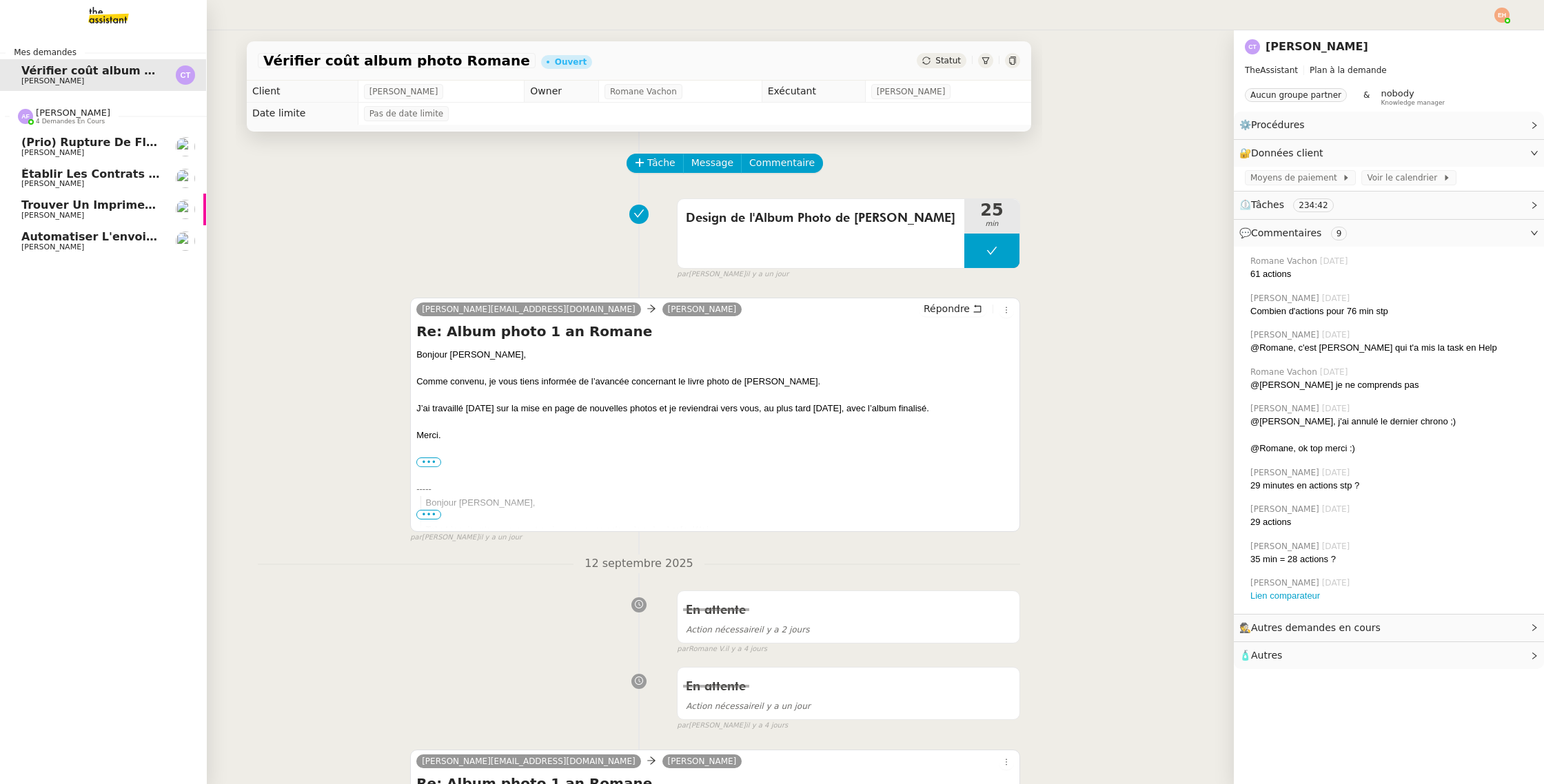
click at [106, 144] on span "(Prio) Rupture de flux I Bascule Stephid" at bounding box center [148, 142] width 253 height 13
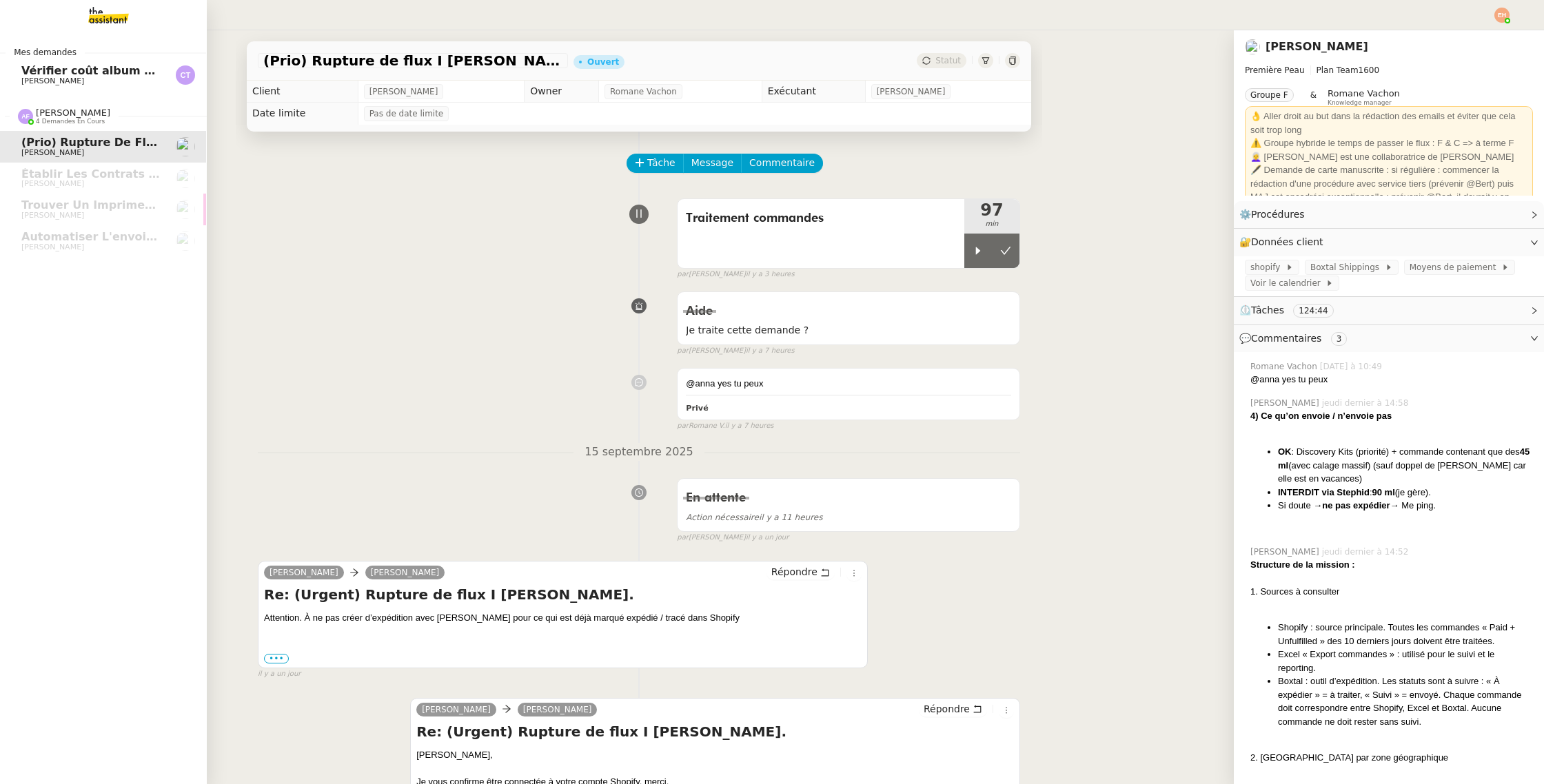
click at [25, 77] on span "[PERSON_NAME]" at bounding box center [52, 81] width 63 height 9
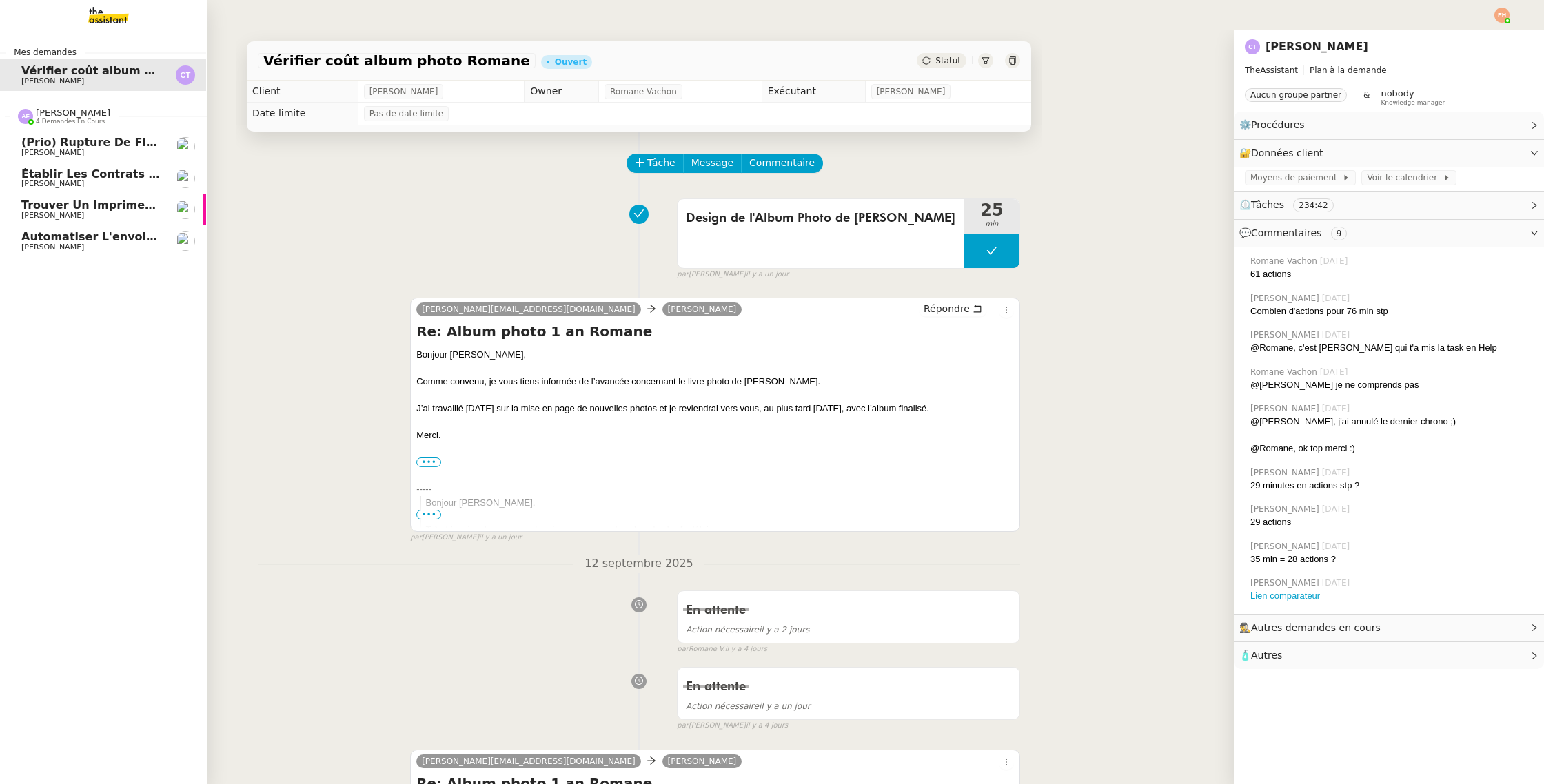
click at [100, 224] on link "Trouver un imprimeur parisien (TRES URGENT) Pierre Mergui" at bounding box center [103, 209] width 207 height 31
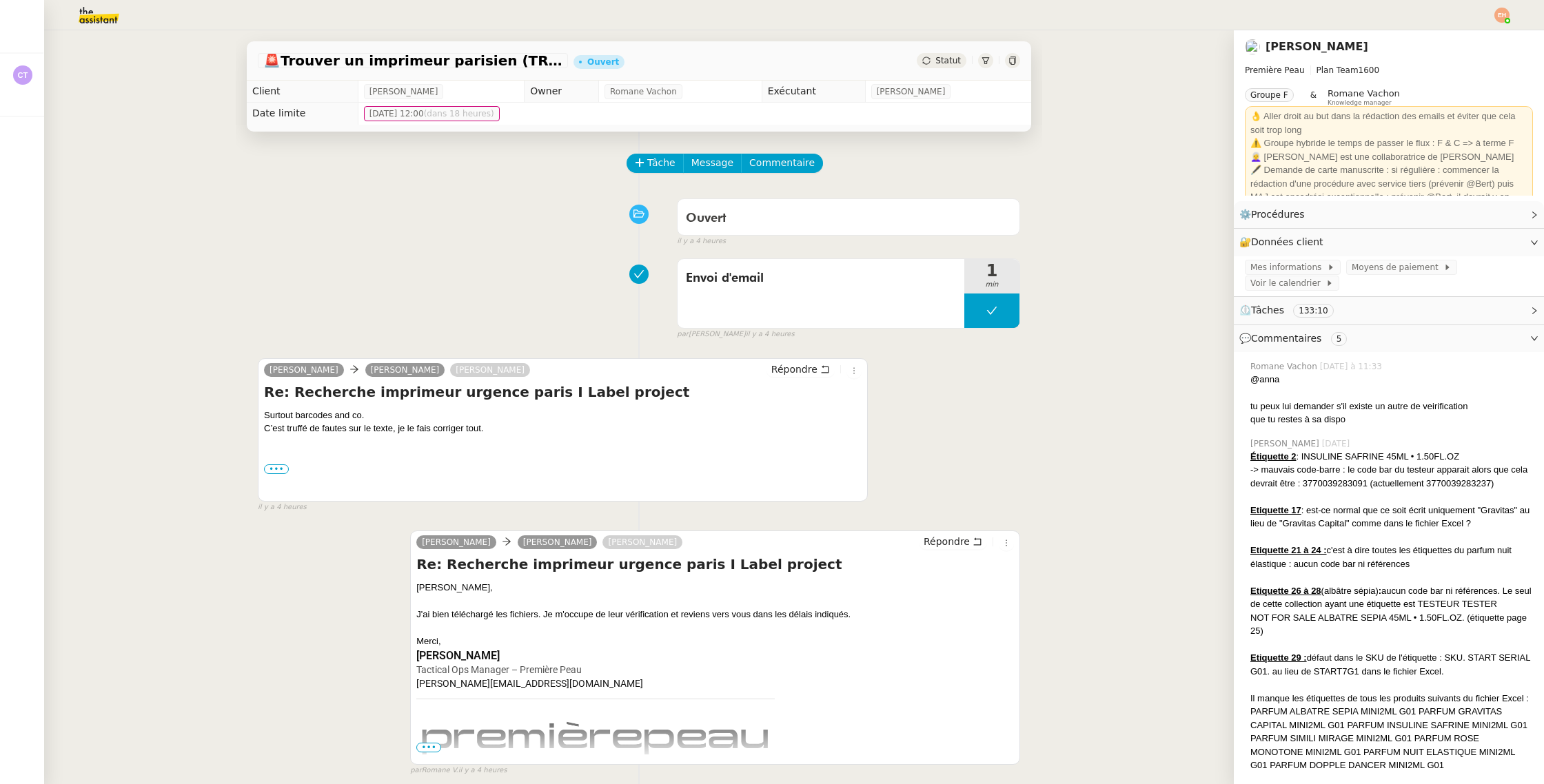
click at [120, 23] on img at bounding box center [88, 15] width 106 height 30
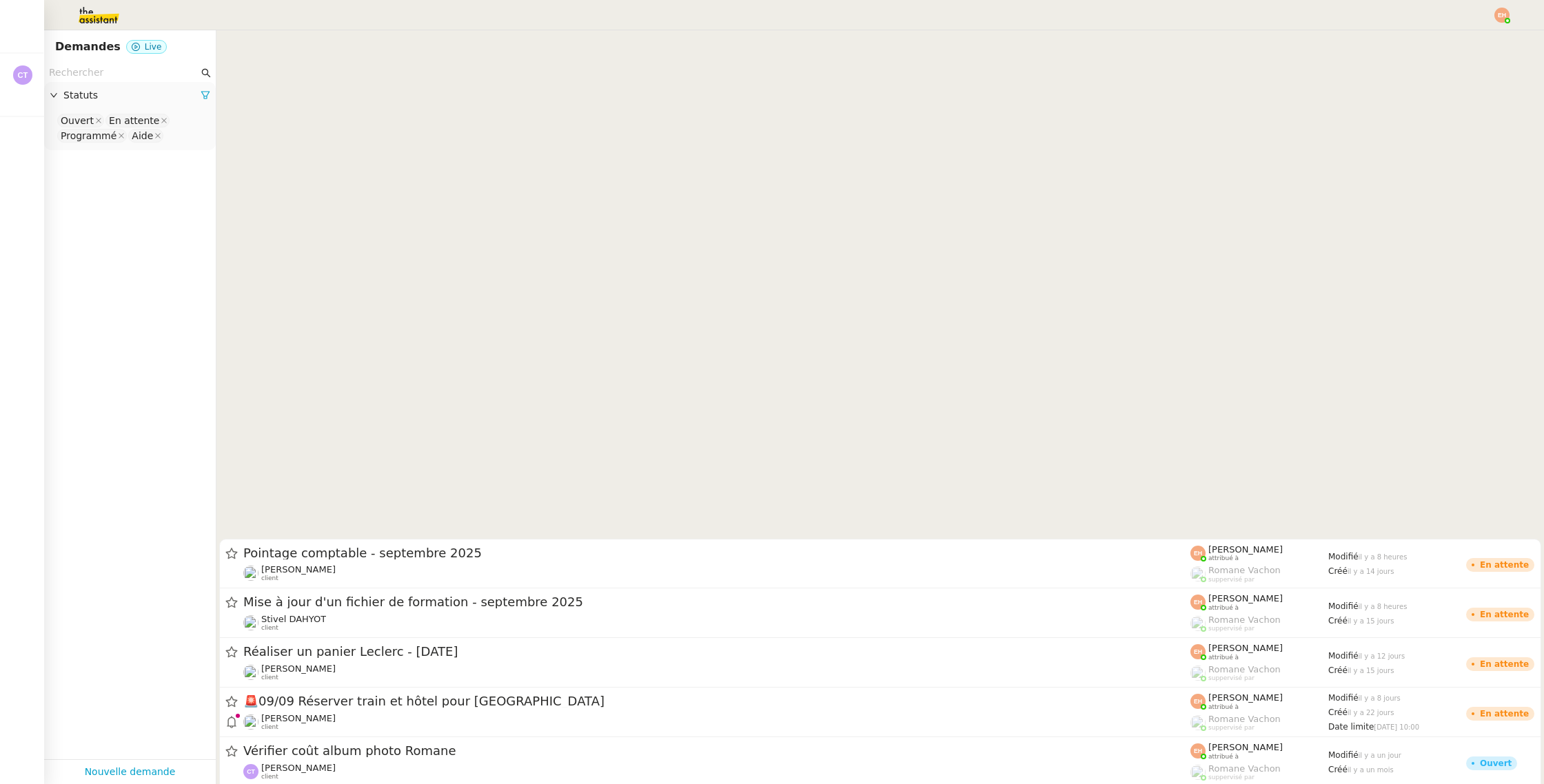
scroll to position [1445, 0]
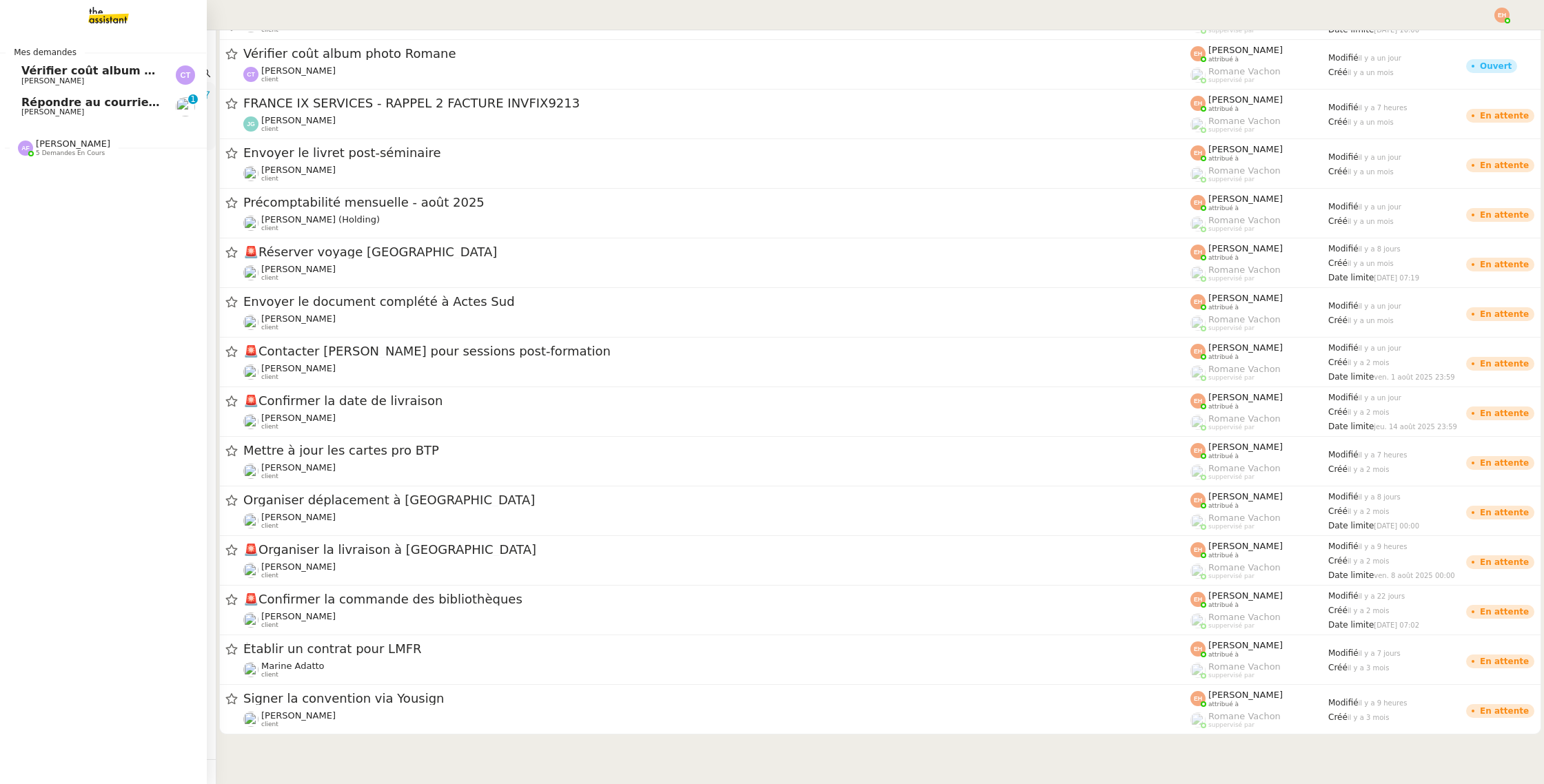
click at [43, 106] on span "Répondre au courrier concernant l'amende" at bounding box center [154, 102] width 267 height 13
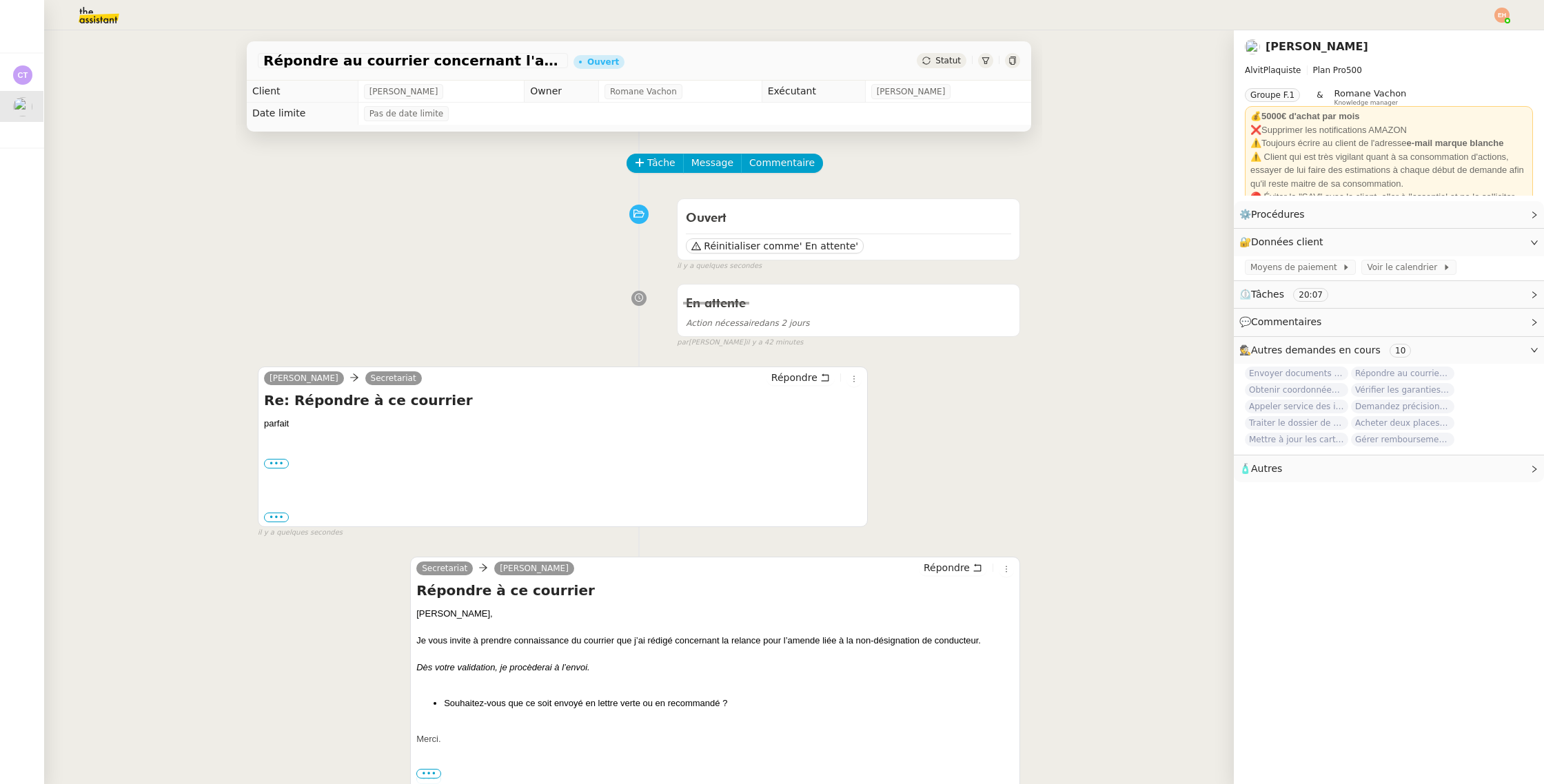
click at [1505, 7] on img at bounding box center [1501, 15] width 15 height 15
click at [1464, 32] on li "Suivi" at bounding box center [1464, 40] width 89 height 19
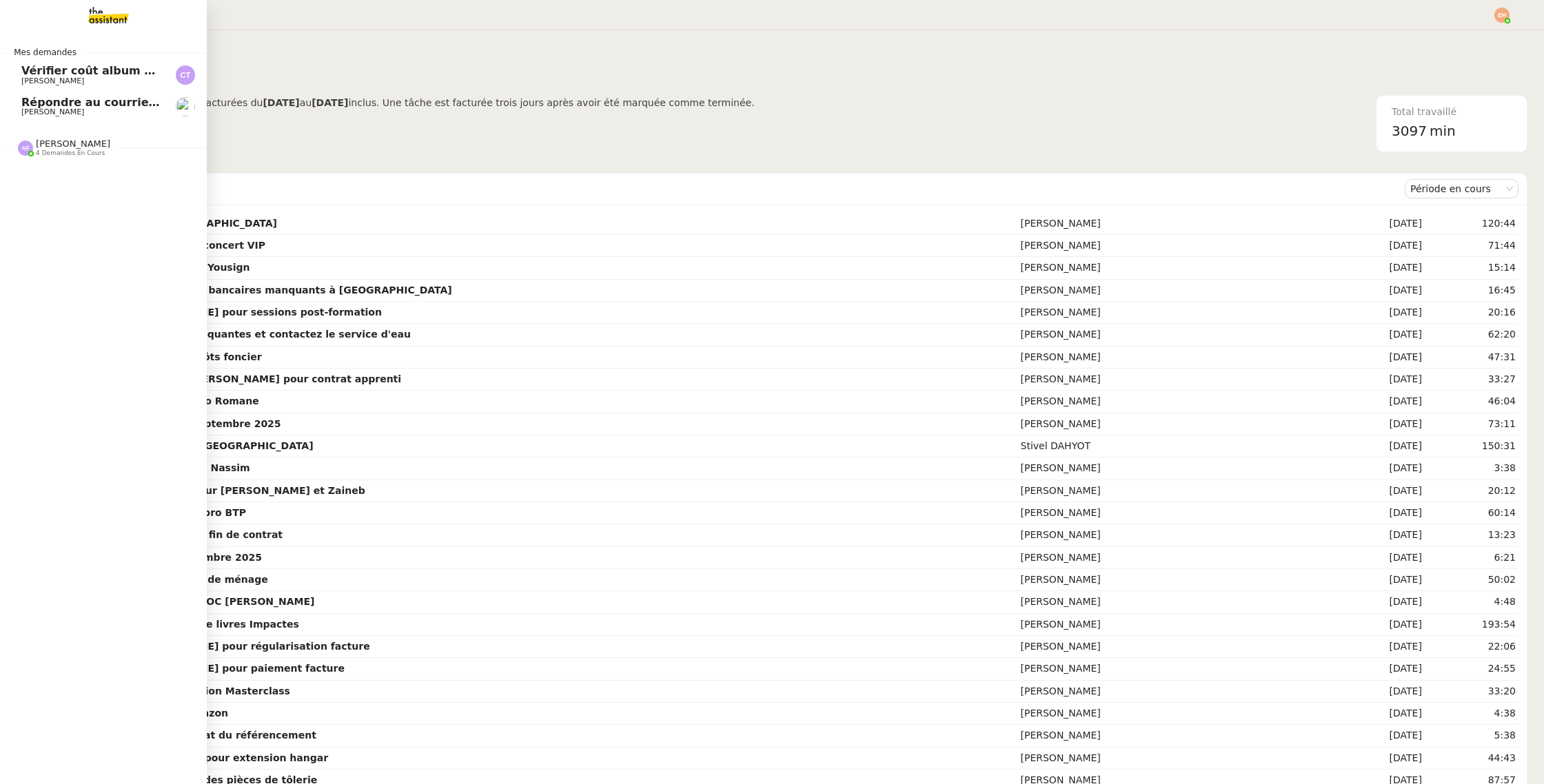
click at [64, 138] on span "Anna Florent 4 demandes en cours" at bounding box center [108, 142] width 207 height 29
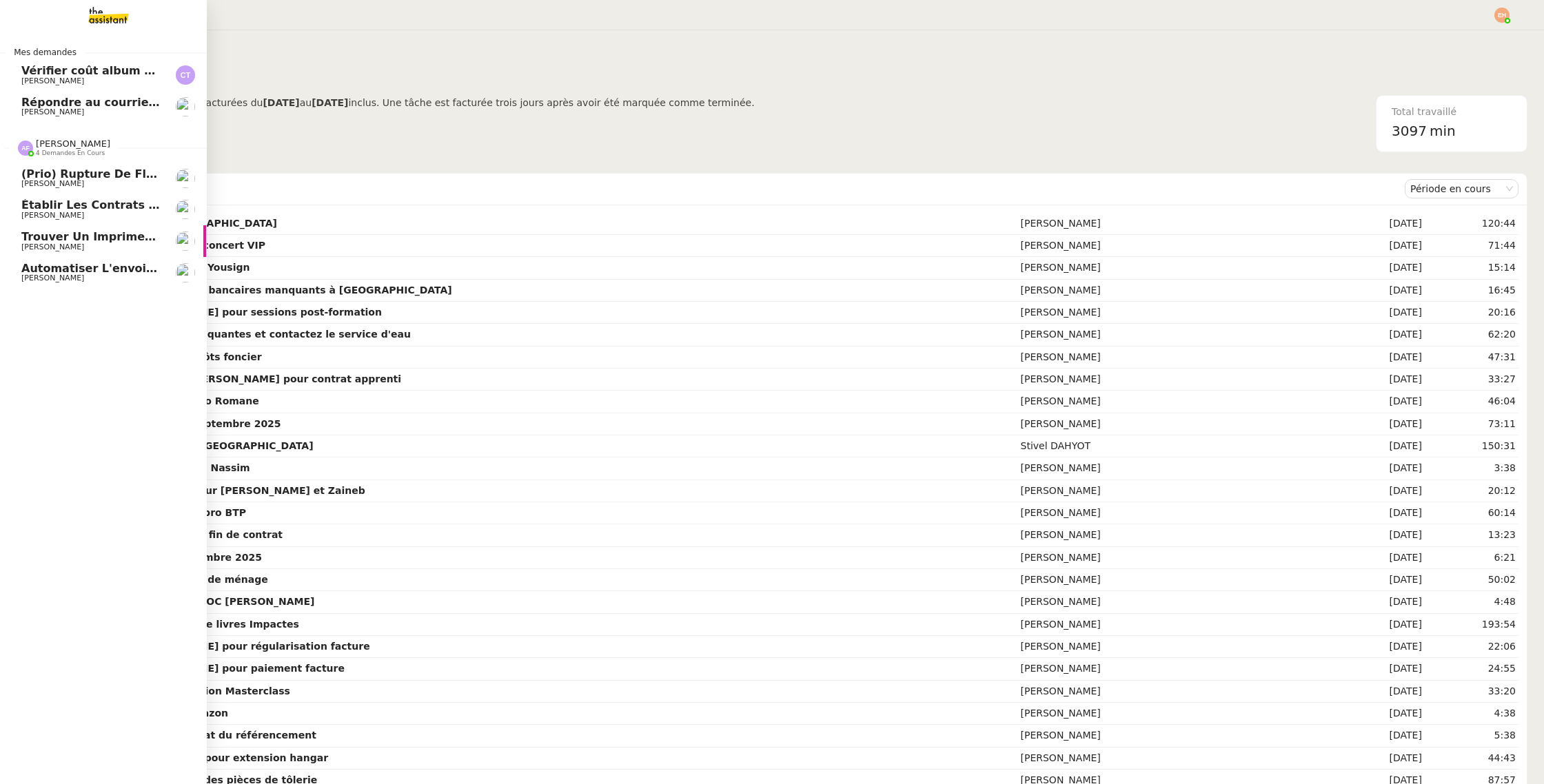
click at [74, 242] on span "Trouver un imprimeur parisien (TRES URGENT)" at bounding box center [166, 236] width 291 height 13
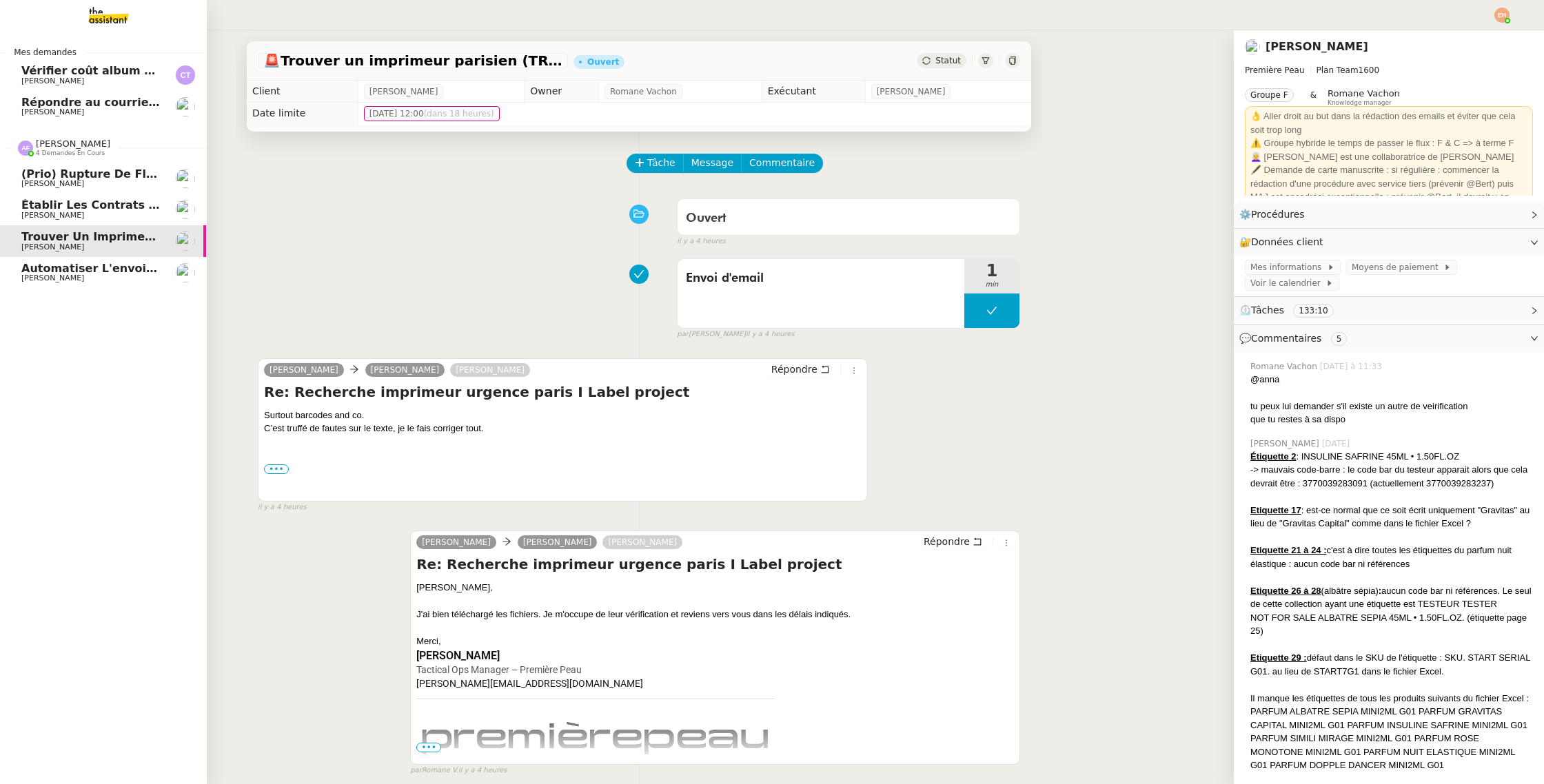
click at [81, 123] on div "Anna Florent 4 demandes en cours" at bounding box center [103, 142] width 207 height 40
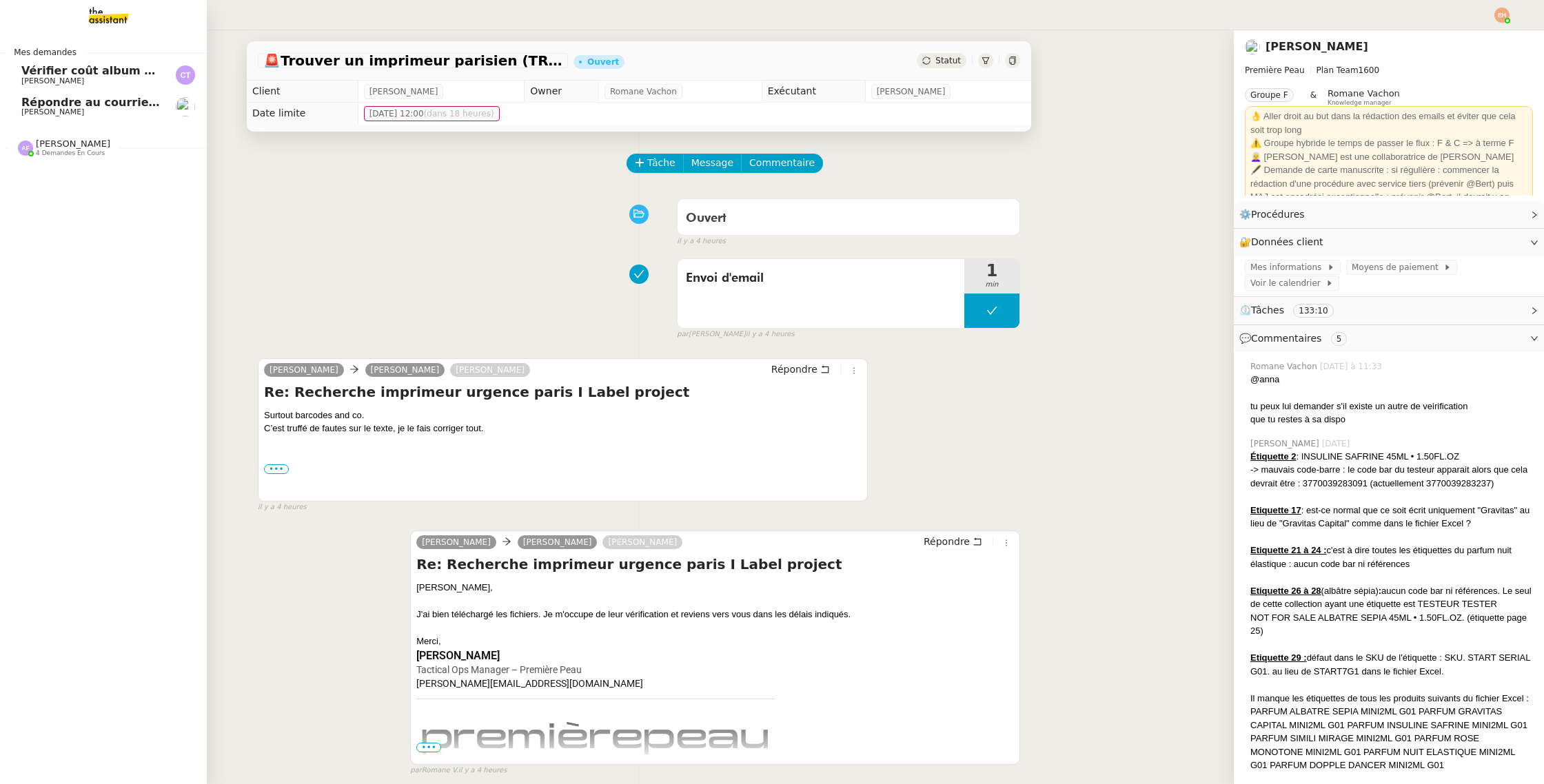
click at [34, 100] on span "Répondre au courrier concernant l'amende" at bounding box center [154, 102] width 267 height 13
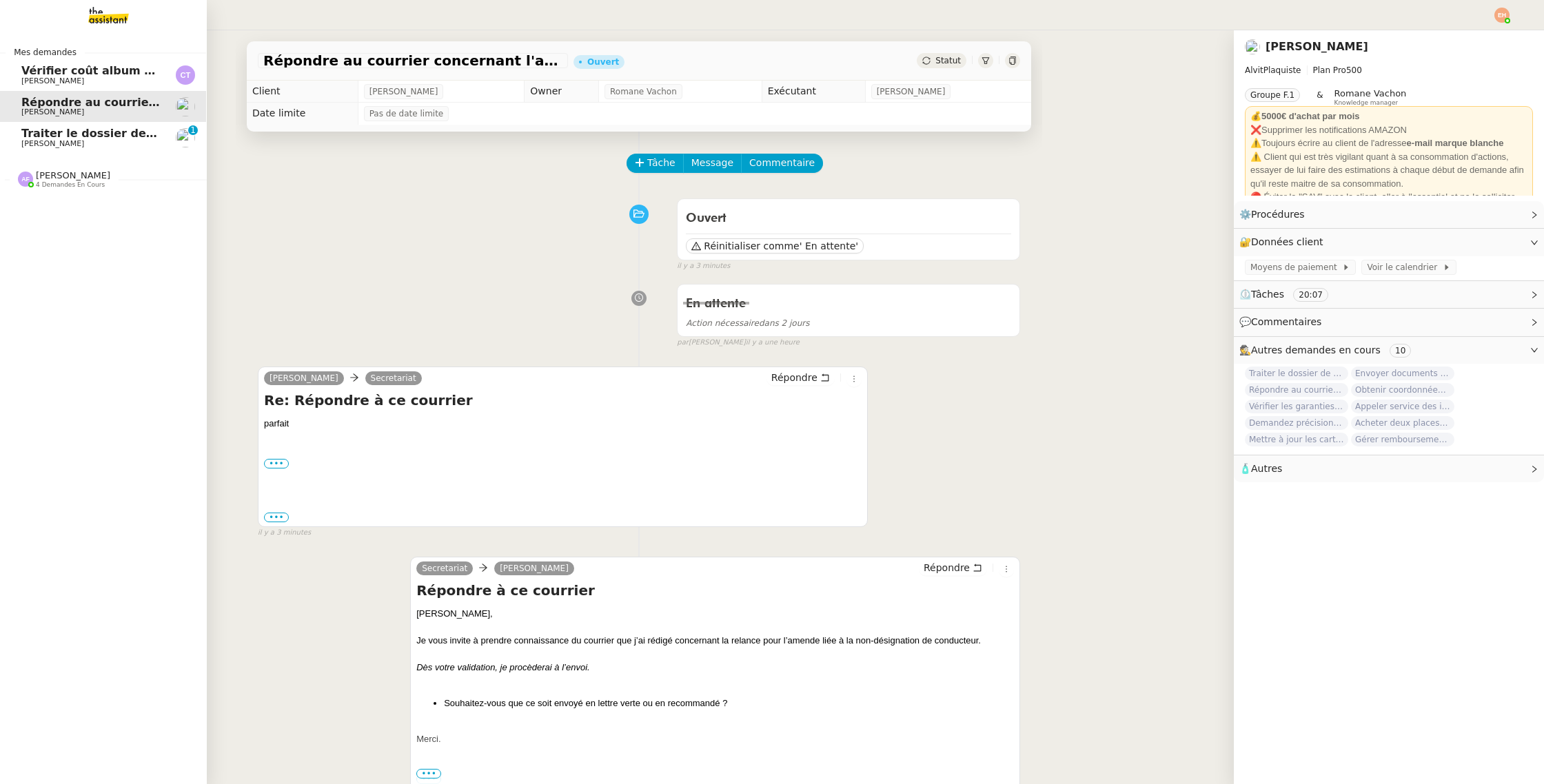
click at [80, 130] on span "Traiter le dossier de stage" at bounding box center [103, 133] width 163 height 13
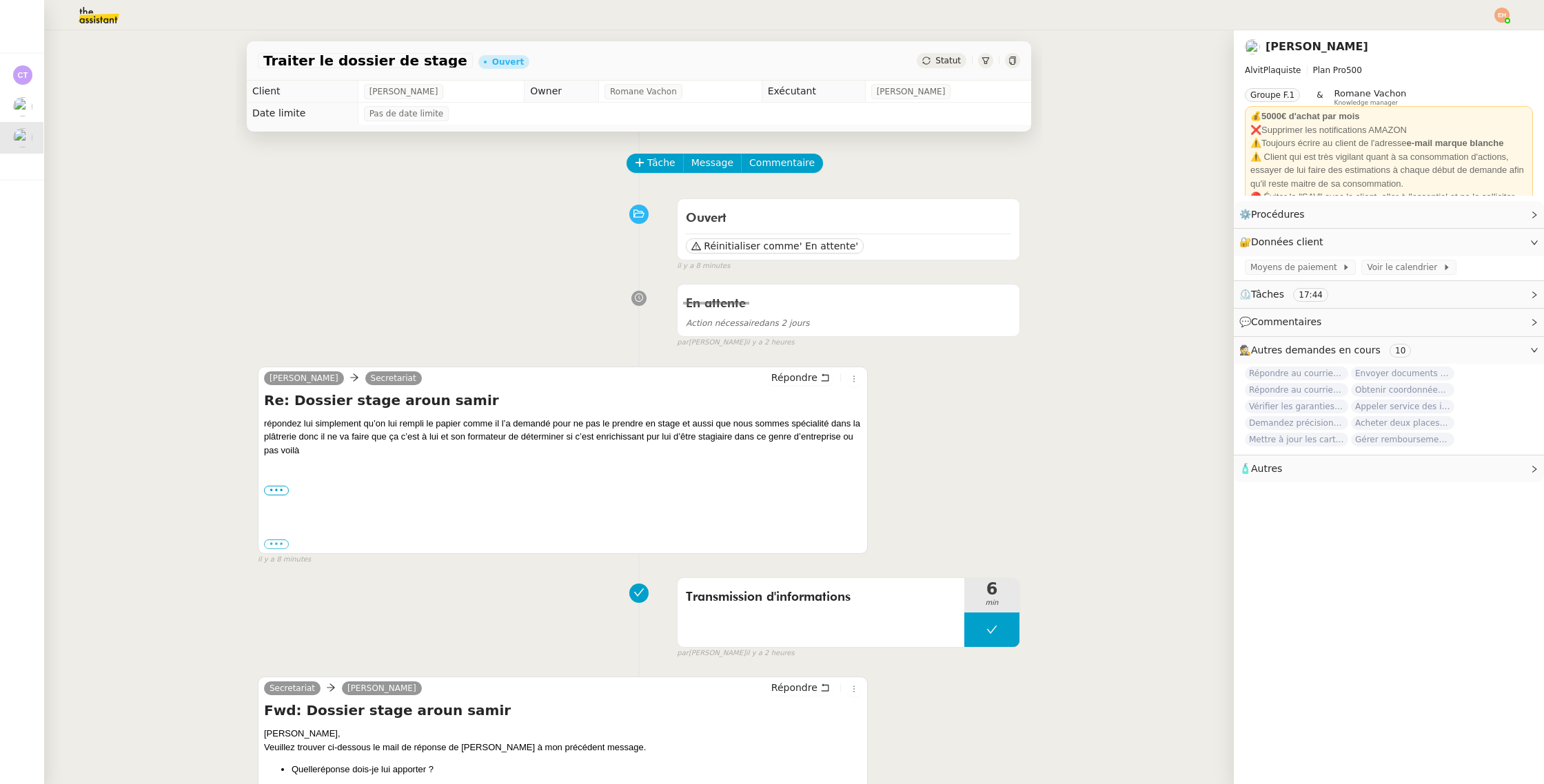
click at [1487, 16] on div at bounding box center [772, 15] width 1475 height 30
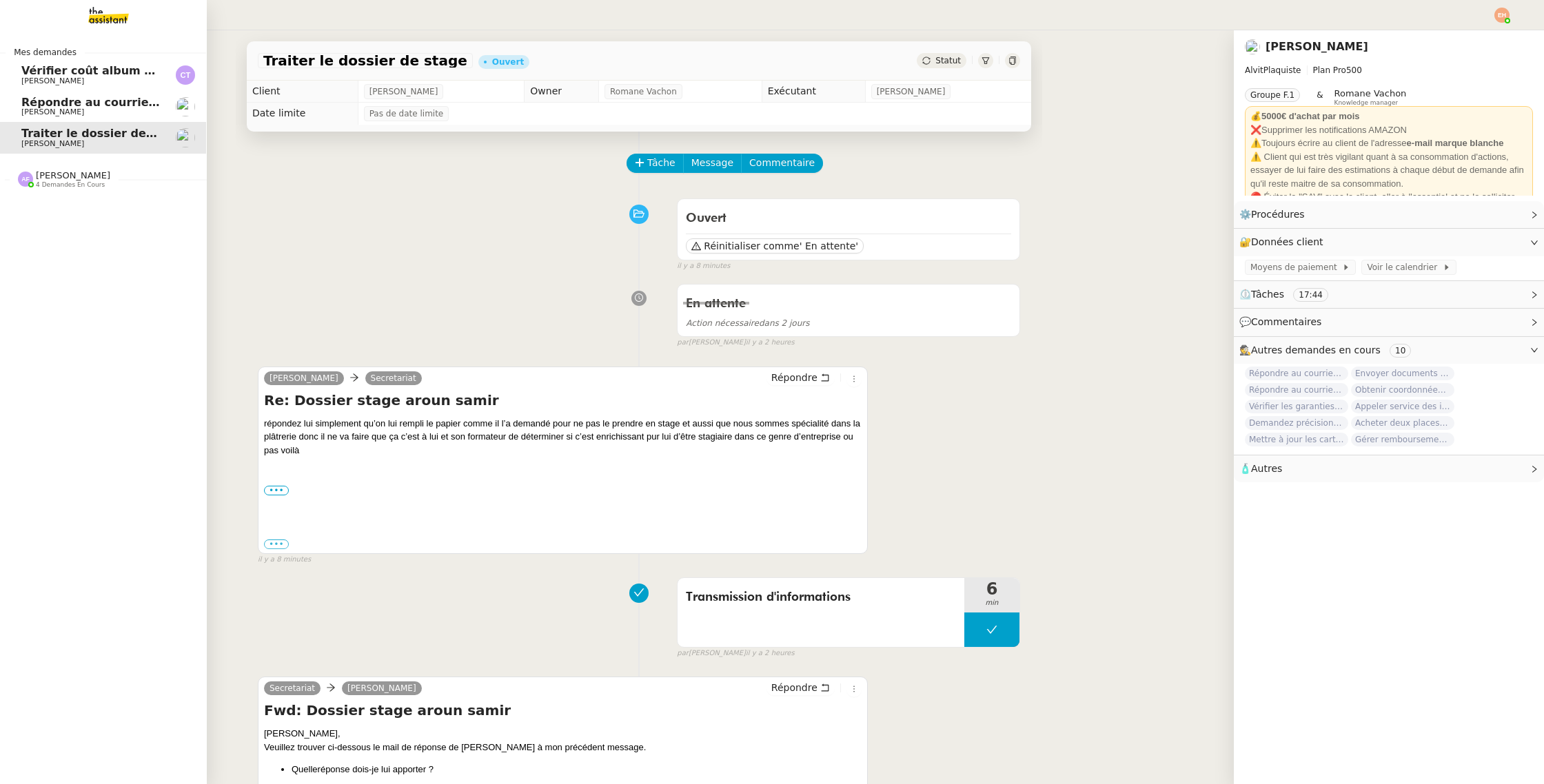
click at [31, 103] on span "Répondre au courrier concernant l'amende" at bounding box center [154, 102] width 267 height 13
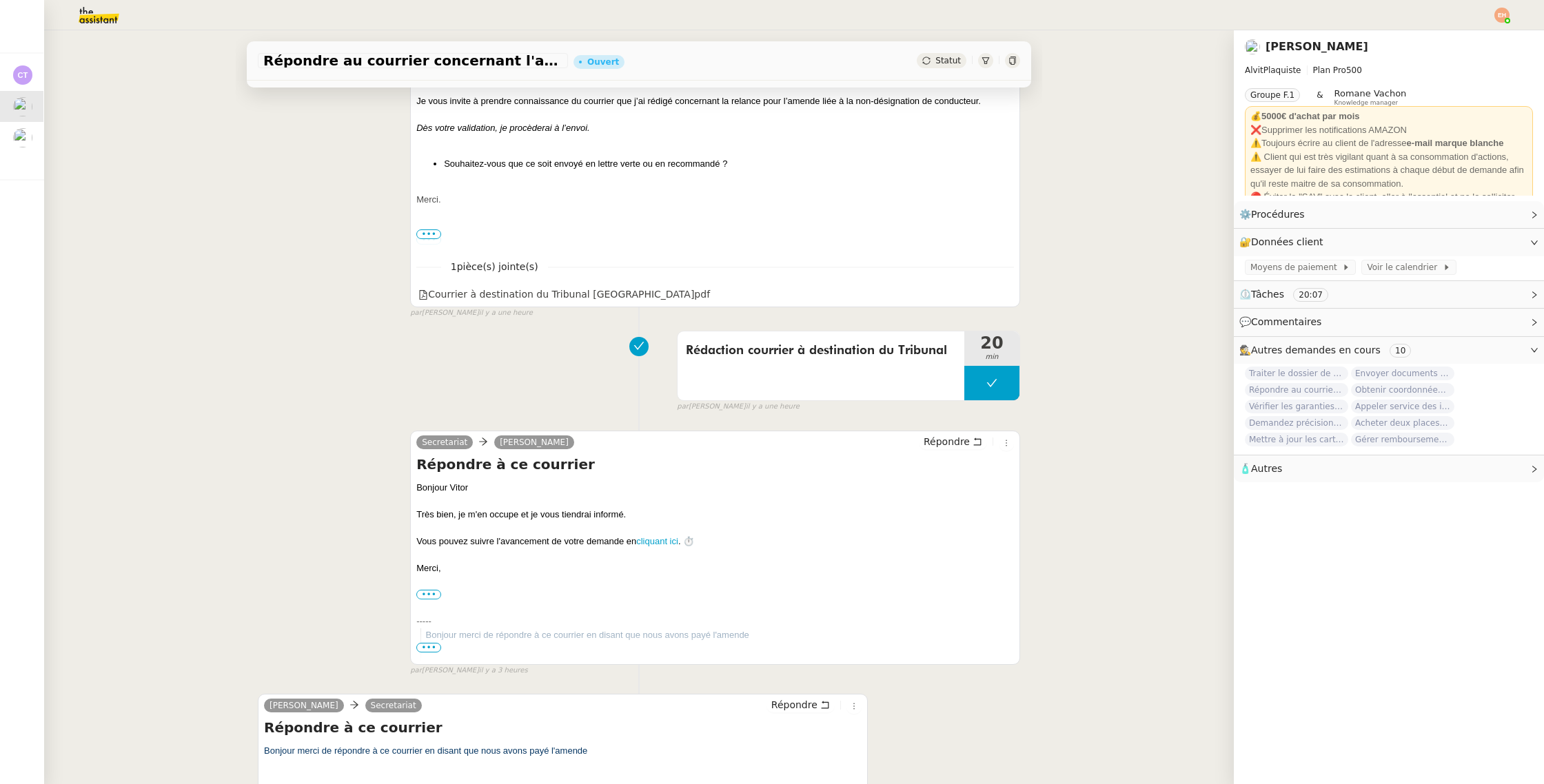
scroll to position [690, 0]
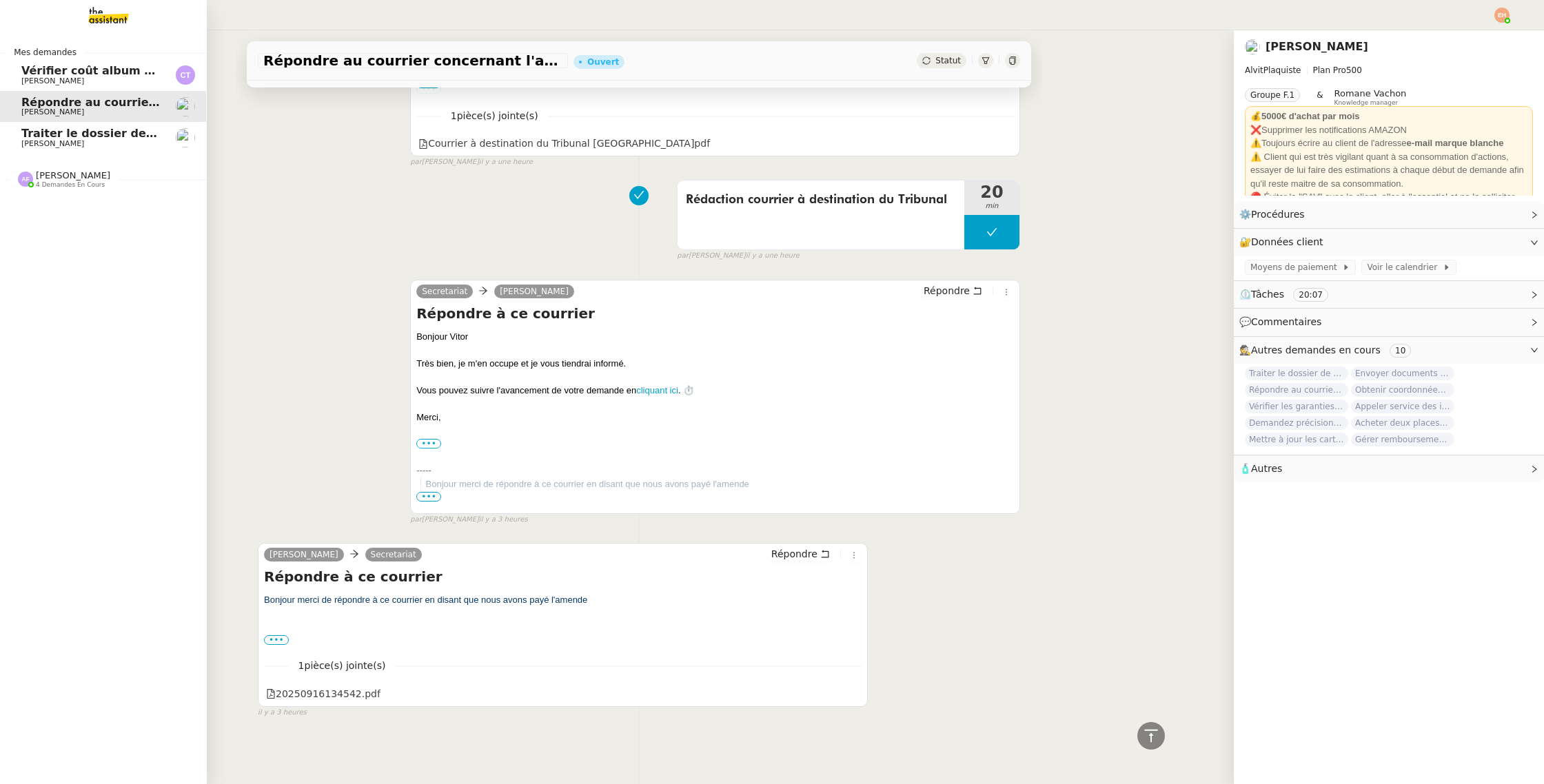
click at [38, 89] on link "Vérifier coût album photo Romane Camille TOULOUSE" at bounding box center [103, 75] width 207 height 31
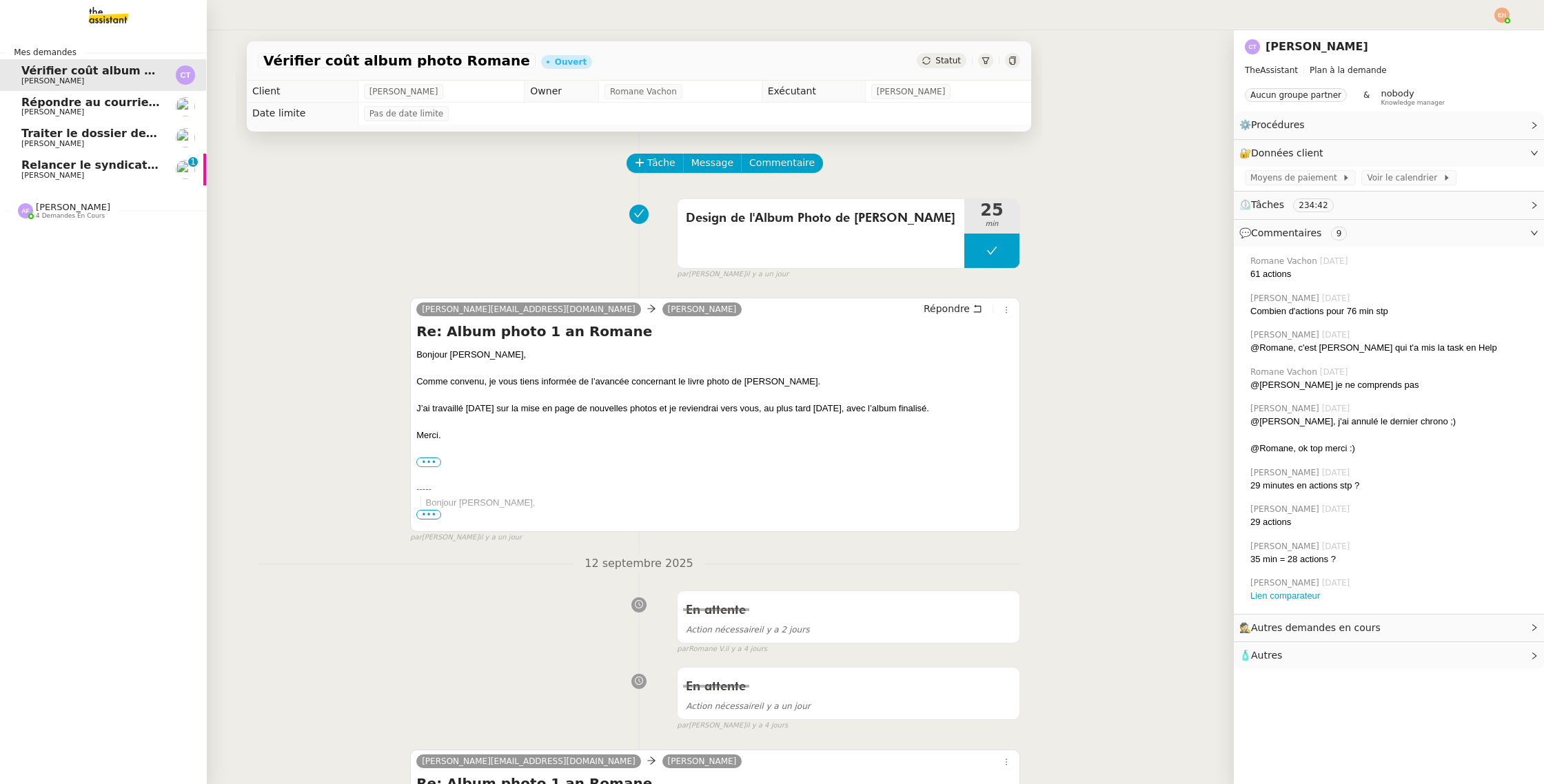
click at [55, 163] on span "Relancer le syndicat de l'eau SMGEAG" at bounding box center [139, 164] width 235 height 13
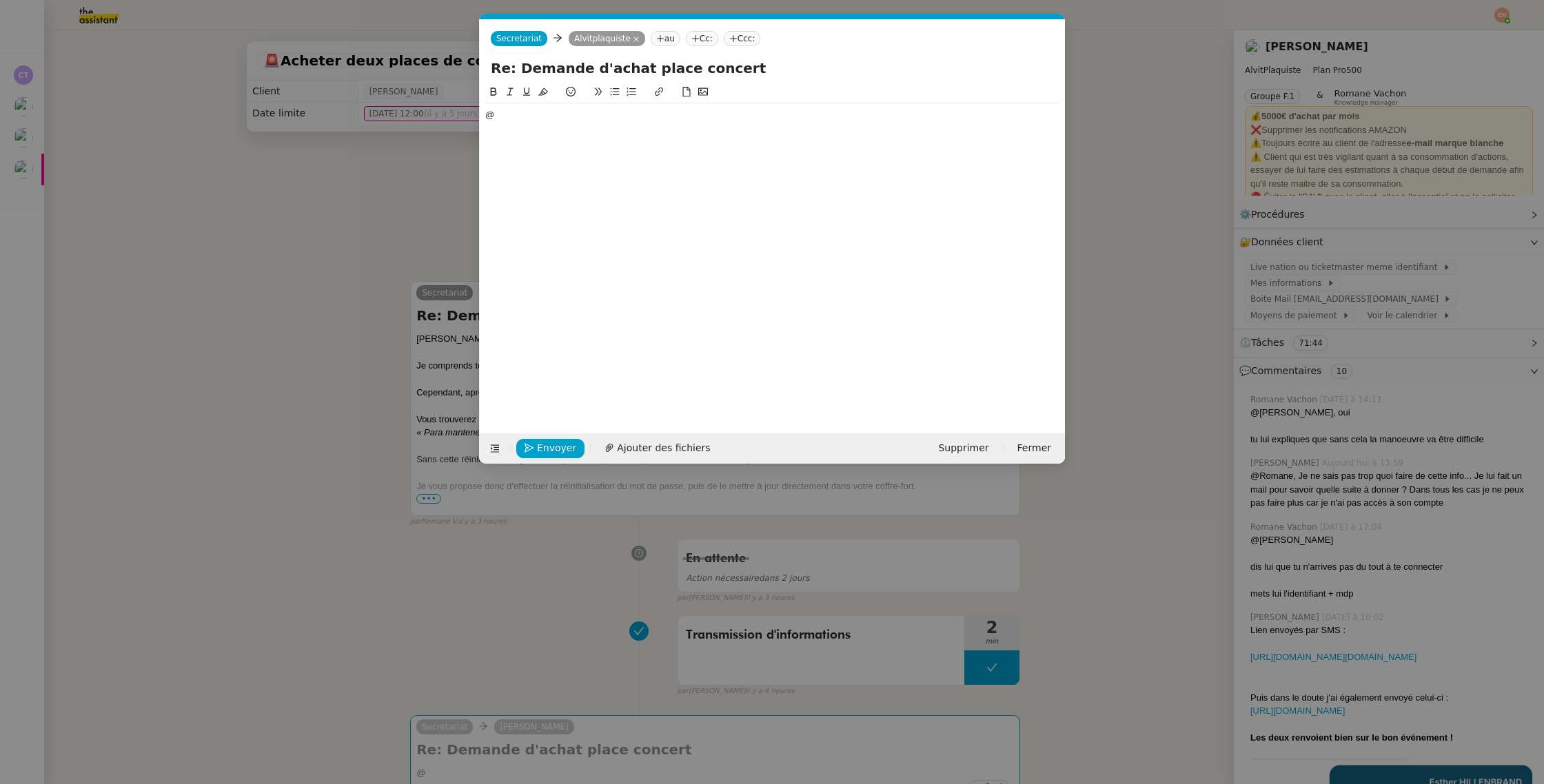
scroll to position [0, 29]
click at [973, 438] on div "Envoyer Ajouter des fichiers Supprimer Fermer" at bounding box center [772, 448] width 585 height 30
click at [955, 447] on span "Supprimer" at bounding box center [963, 447] width 50 height 16
click at [1084, 408] on span "OK" at bounding box center [1091, 411] width 13 height 13
